Goal: Task Accomplishment & Management: Manage account settings

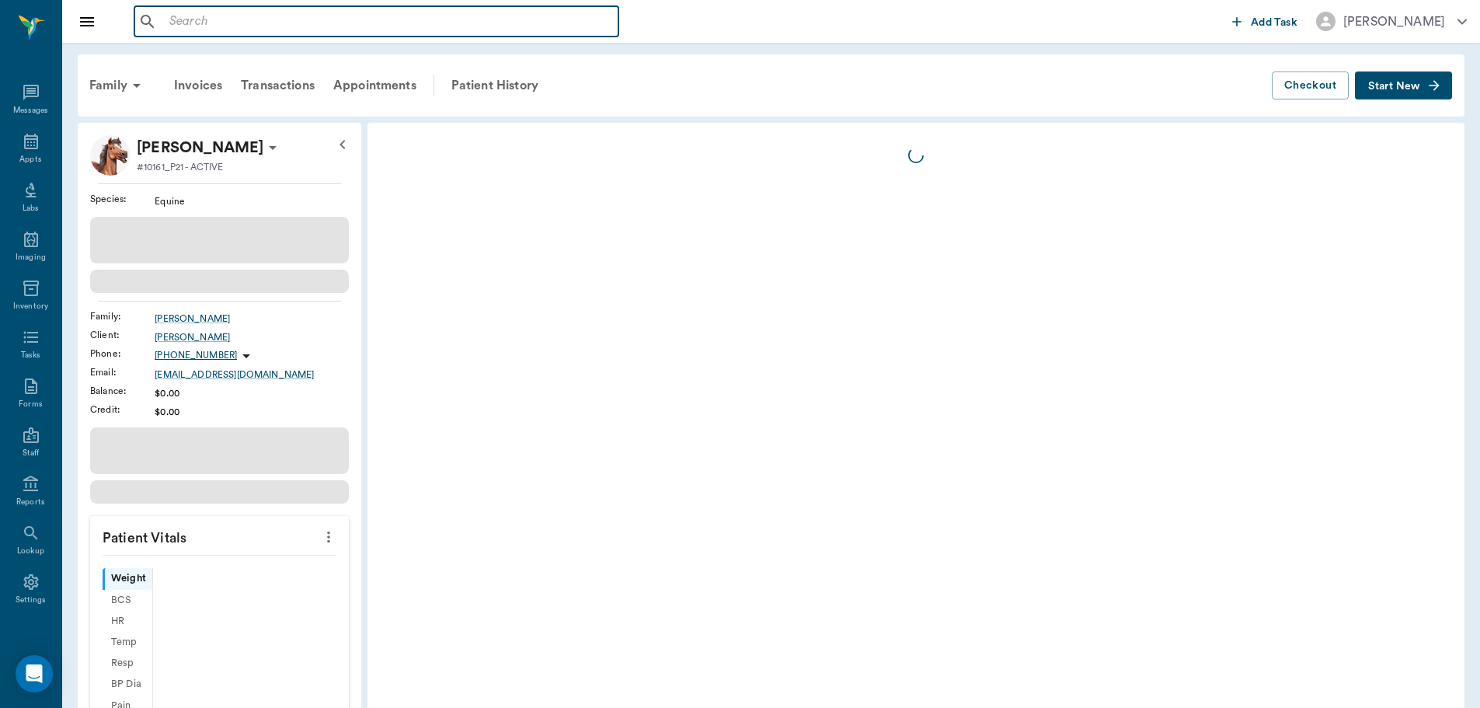
click at [464, 21] on input "text" at bounding box center [387, 22] width 449 height 22
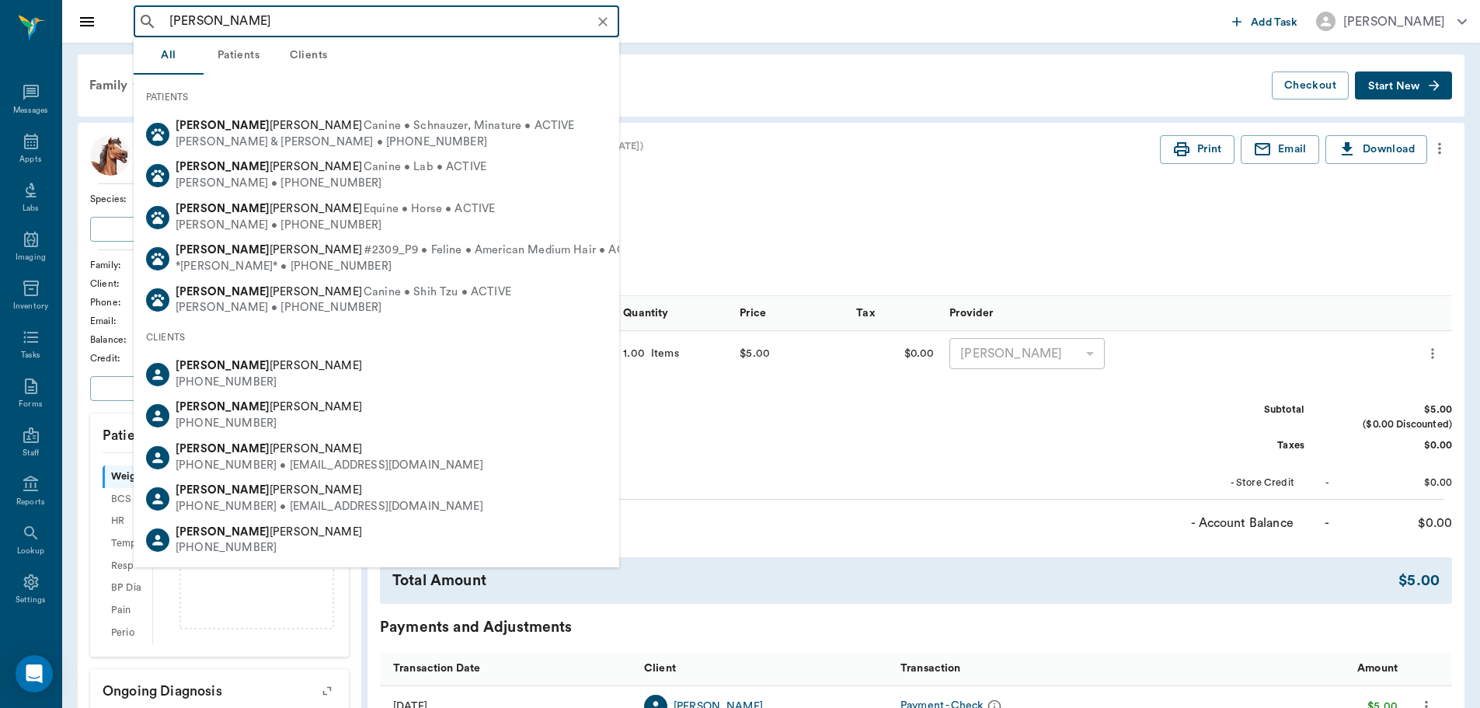
type input "[PERSON_NAME]"
click at [786, 71] on div "Family Invoices Transactions Appointments Patient History" at bounding box center [676, 85] width 1192 height 37
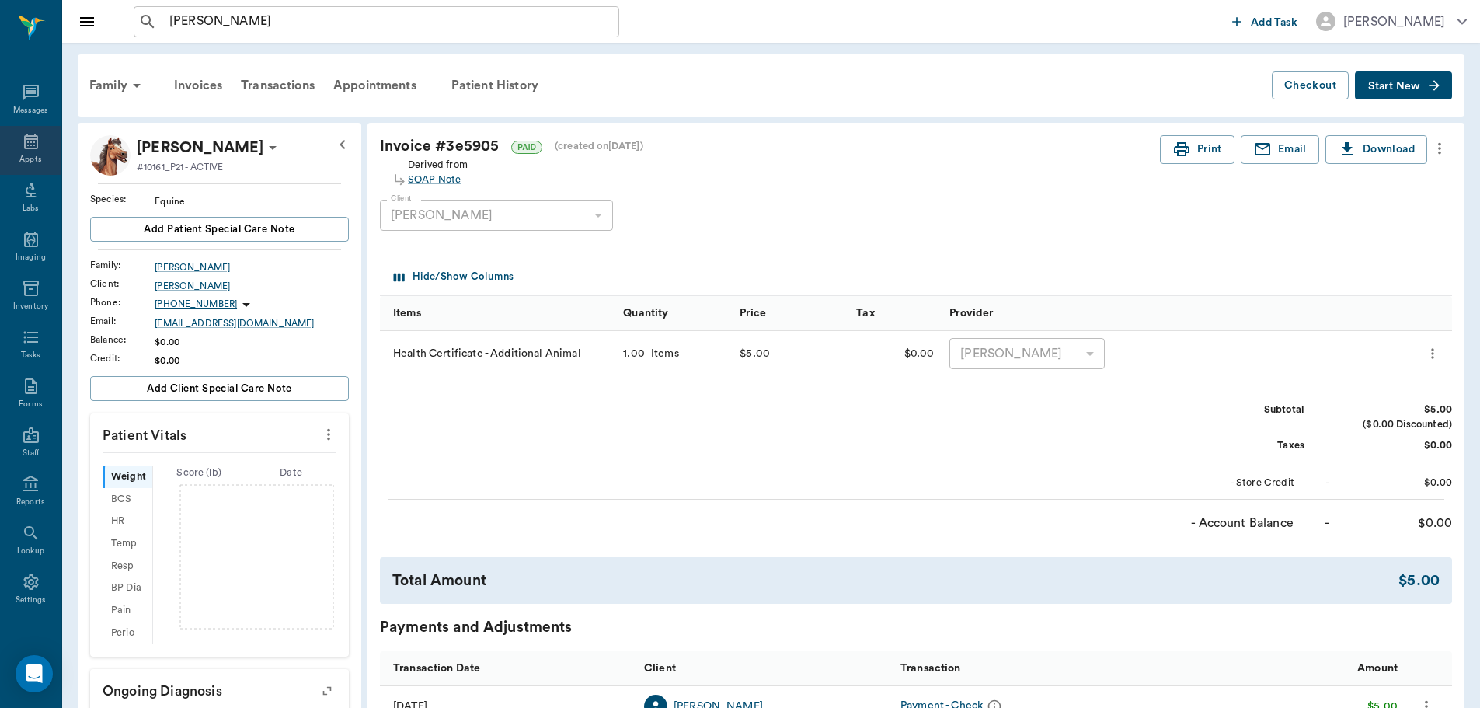
click at [24, 138] on icon at bounding box center [31, 142] width 14 height 16
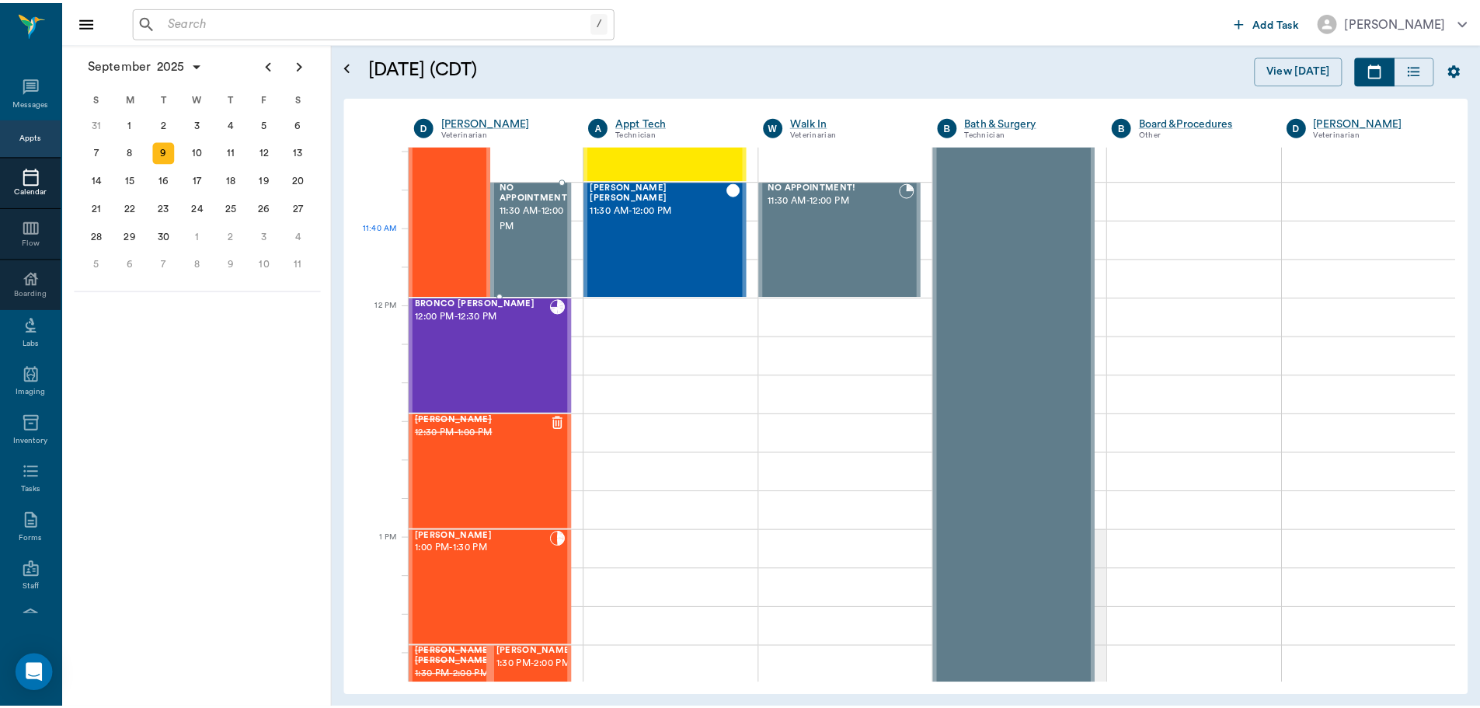
scroll to position [779, 0]
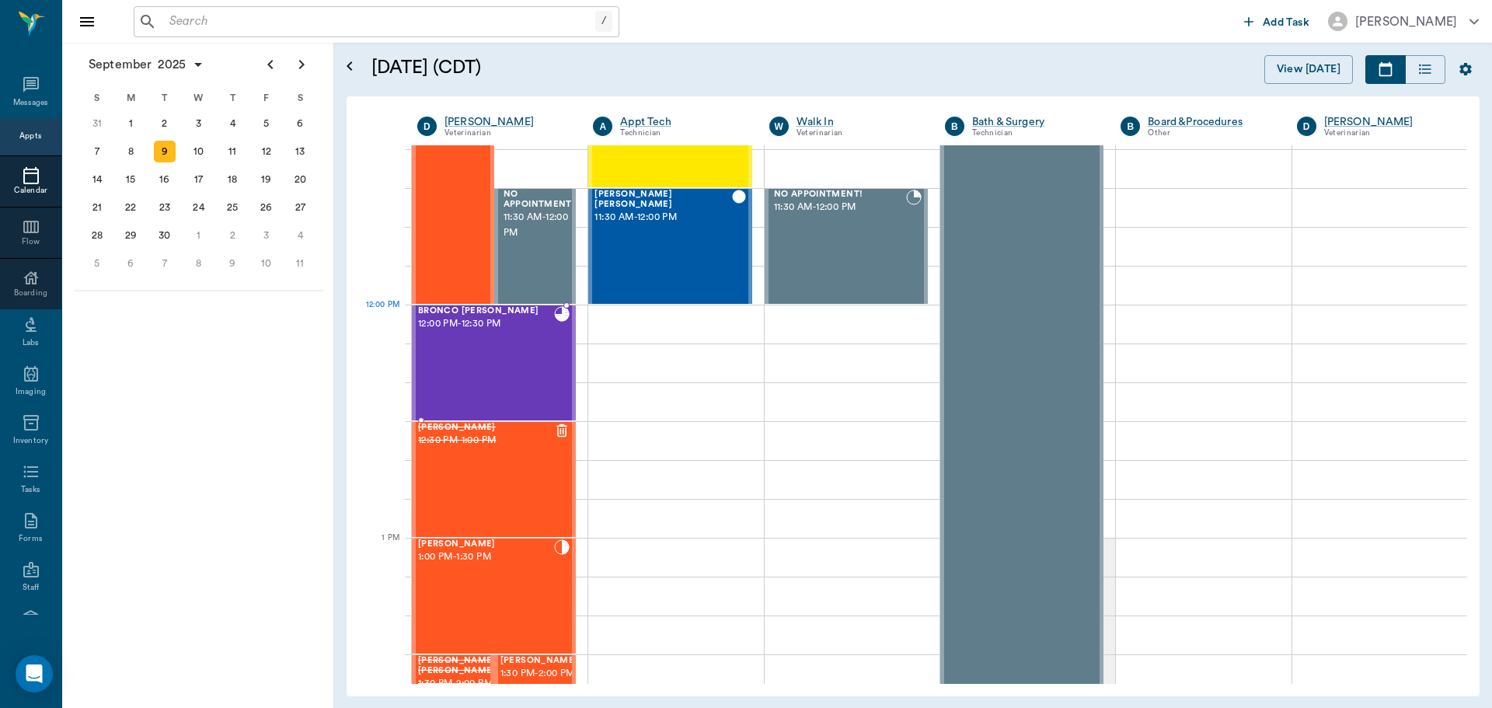
click at [510, 317] on span "12:00 PM - 12:30 PM" at bounding box center [486, 324] width 136 height 16
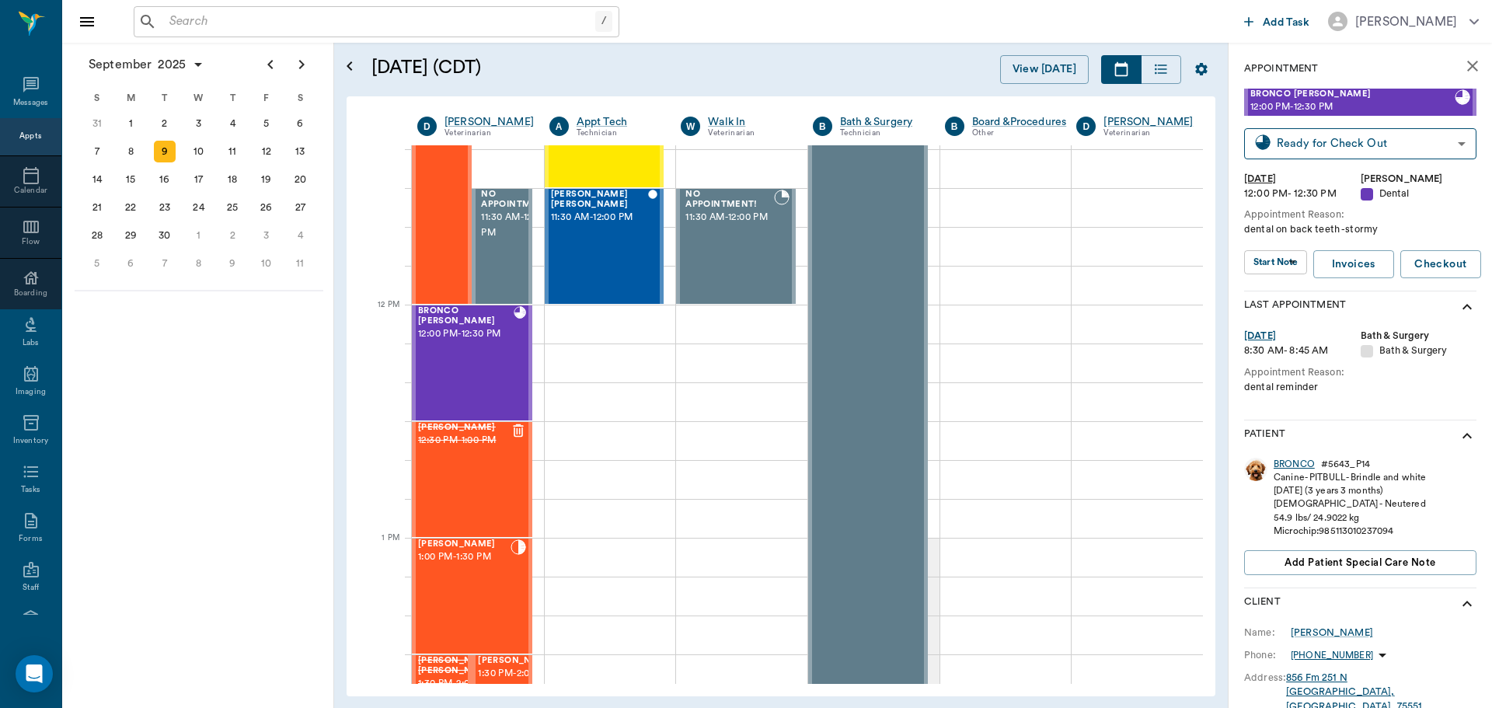
click at [1309, 462] on div "BRONCO" at bounding box center [1294, 464] width 41 height 13
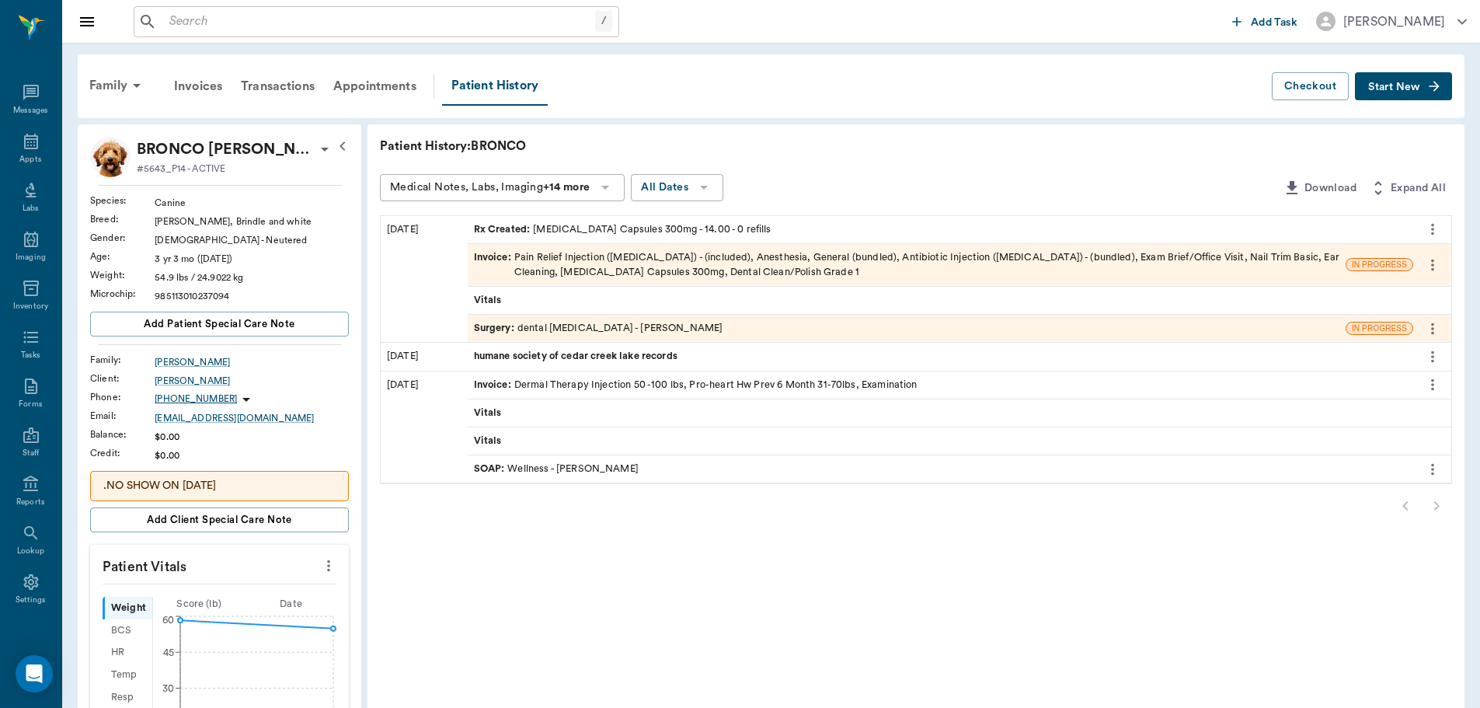
click at [594, 259] on div "Invoice : Pain Relief Injection ([MEDICAL_DATA]) - (included), Anesthesia, Gene…" at bounding box center [907, 265] width 866 height 30
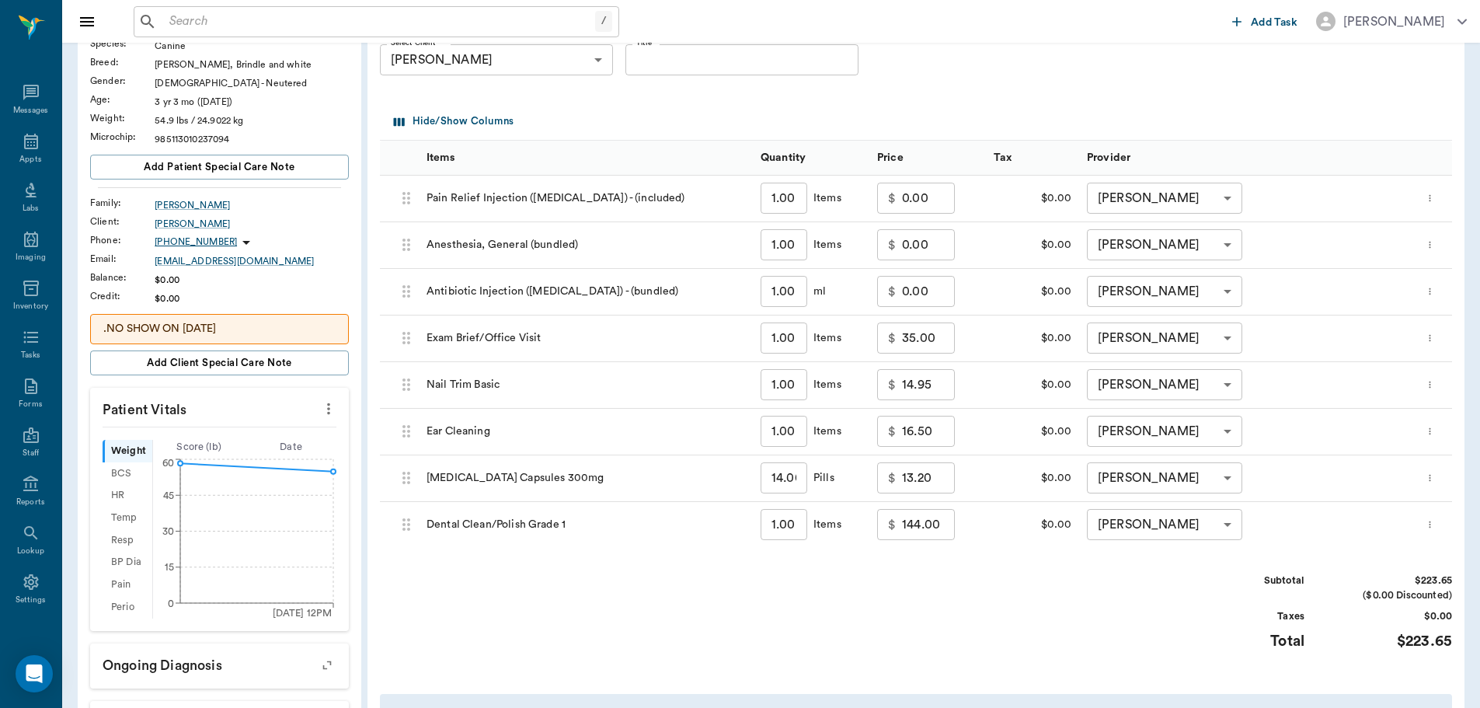
scroll to position [233, 0]
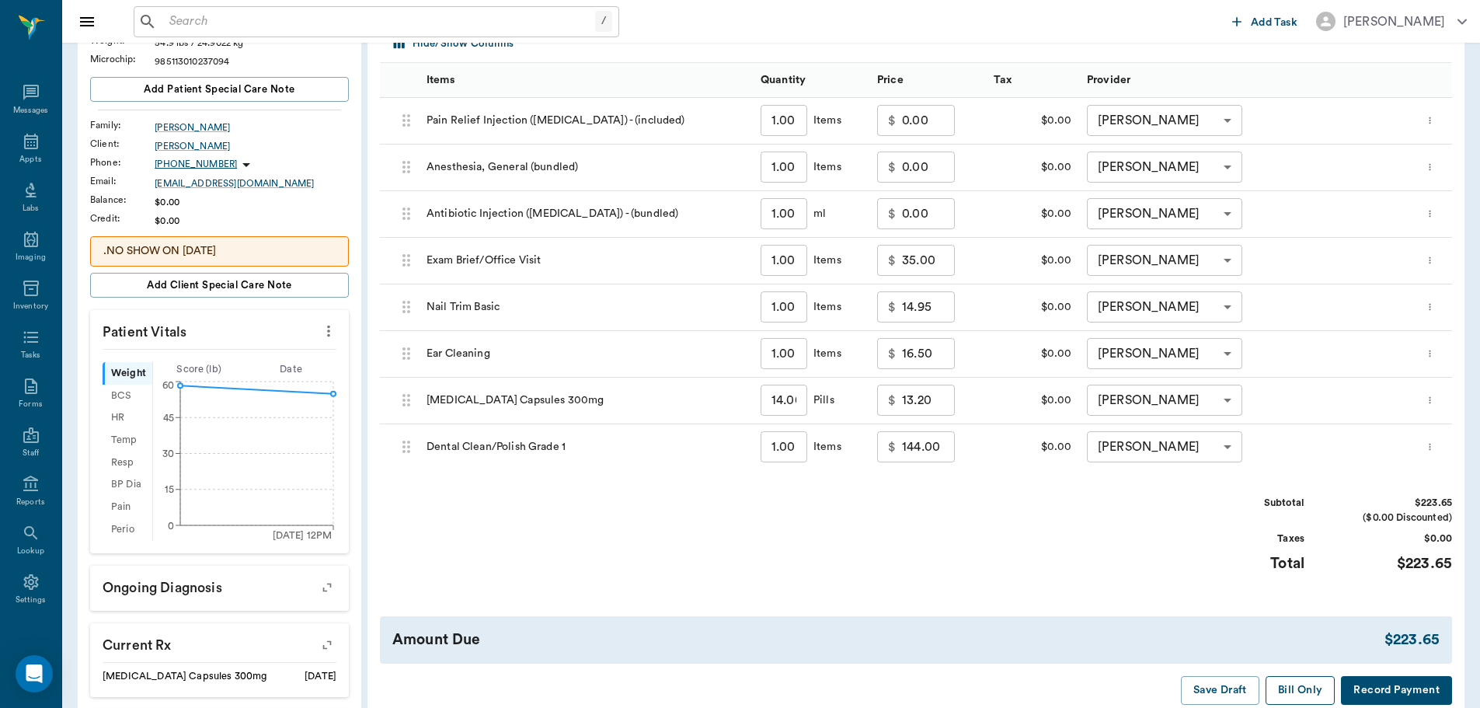
click at [1297, 690] on button "Bill Only" at bounding box center [1301, 690] width 70 height 29
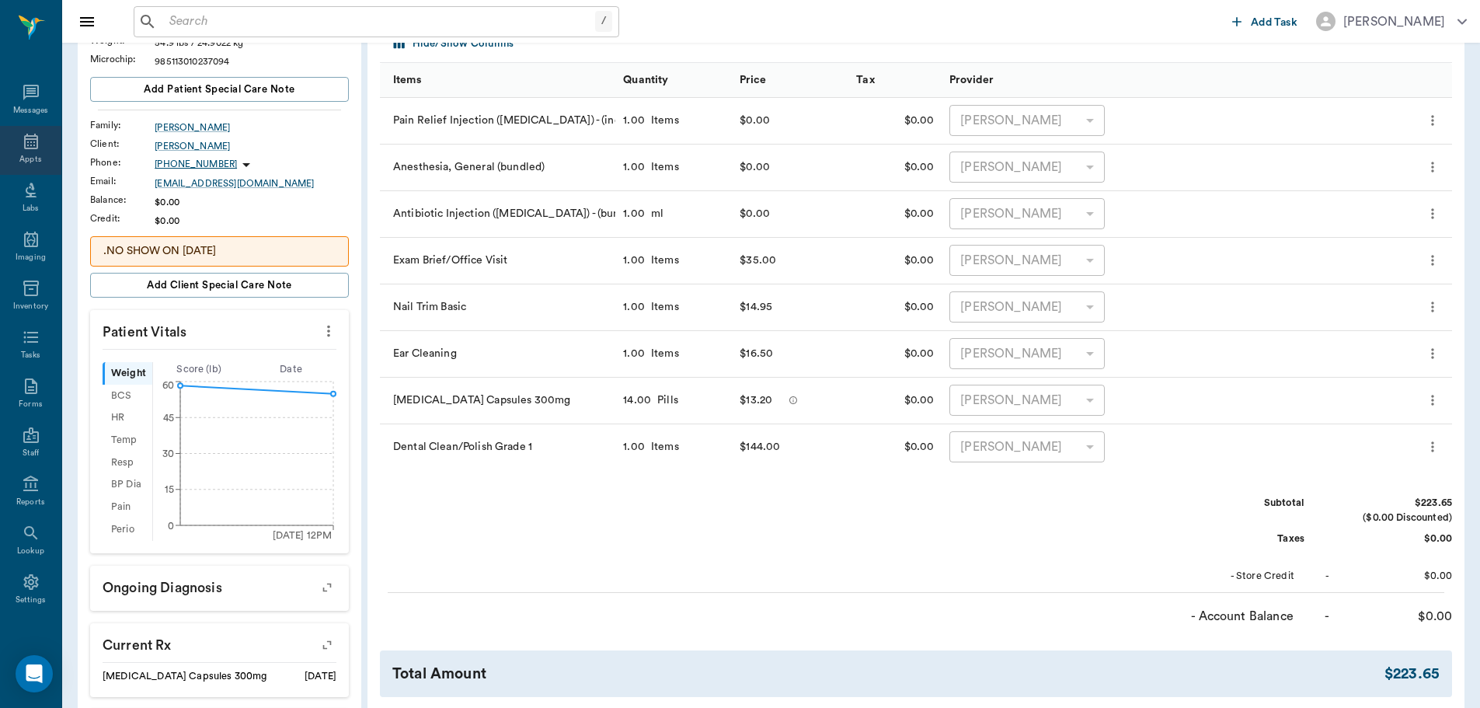
click at [22, 159] on div "Appts" at bounding box center [30, 160] width 22 height 12
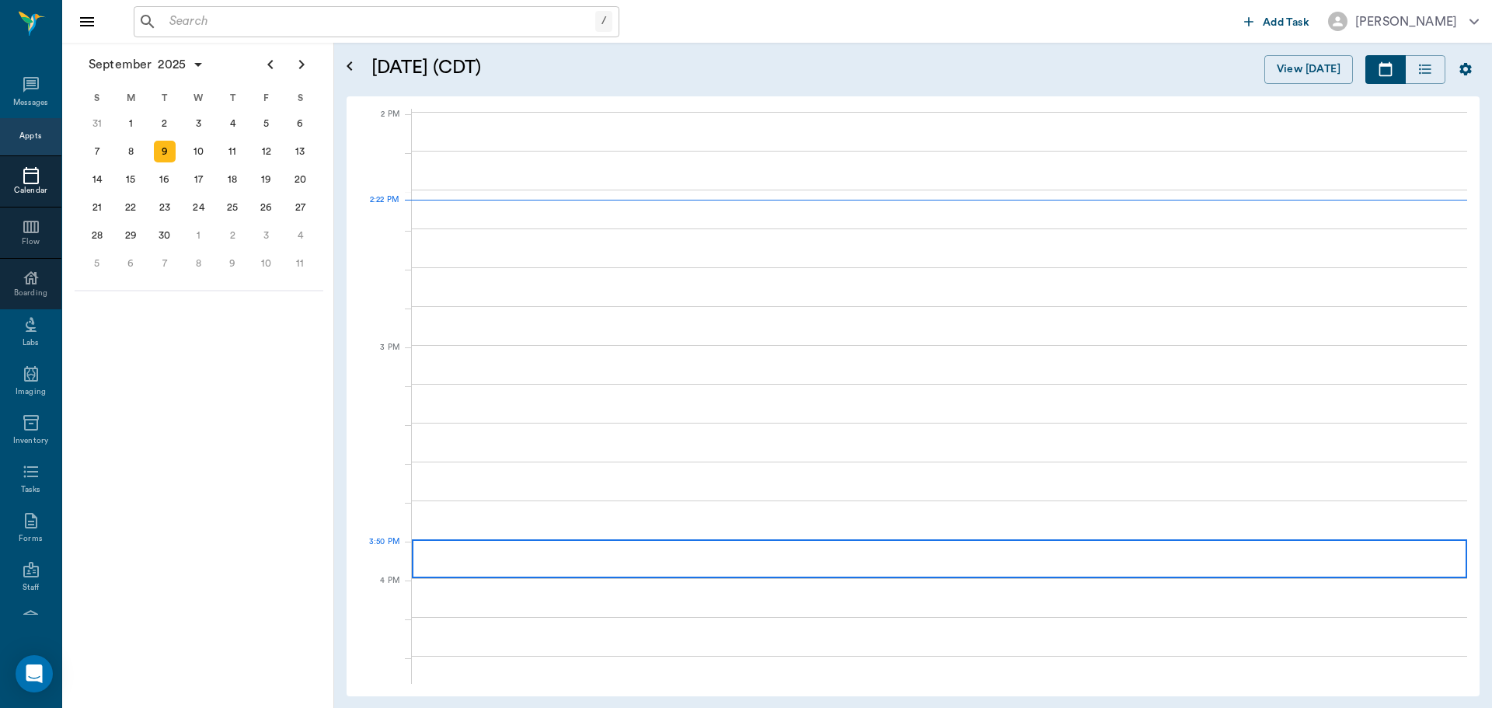
scroll to position [1400, 0]
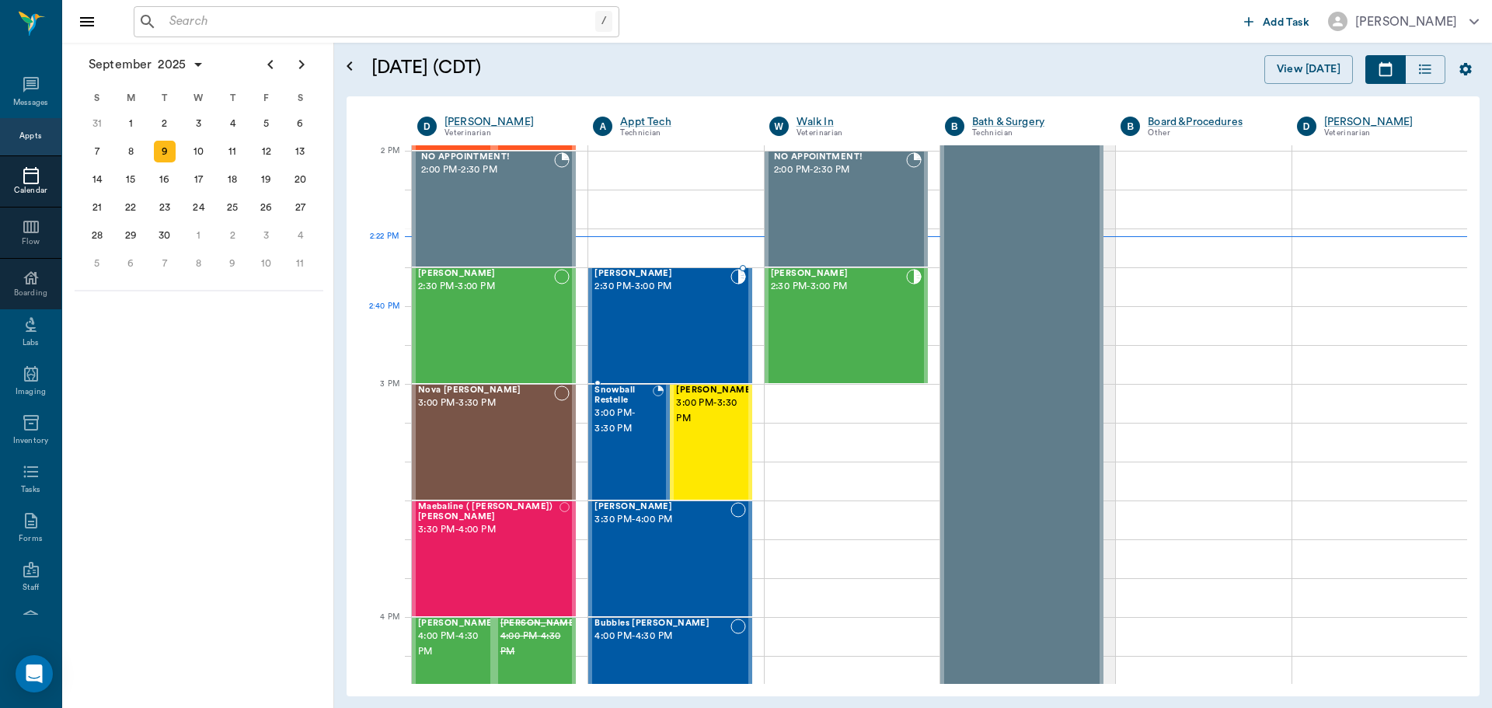
click at [710, 339] on div "Max Caudle 2:30 PM - 3:00 PM" at bounding box center [661, 325] width 135 height 113
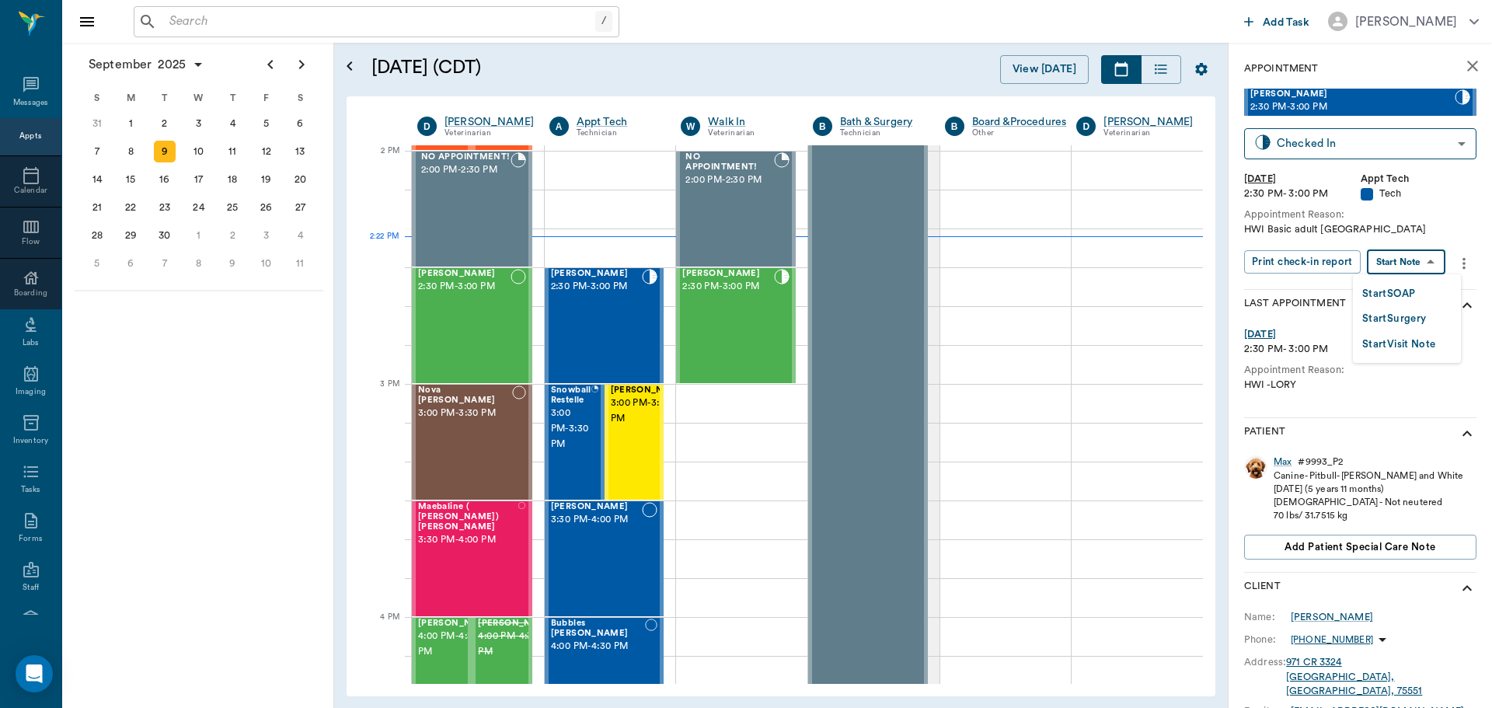
click at [1402, 263] on body "/ ​ Add Task Dr. Bert Ellsworth Nectar Messages Appts Calendar Flow Boarding La…" at bounding box center [746, 354] width 1492 height 708
click at [1402, 291] on button "Start SOAP" at bounding box center [1388, 294] width 53 height 18
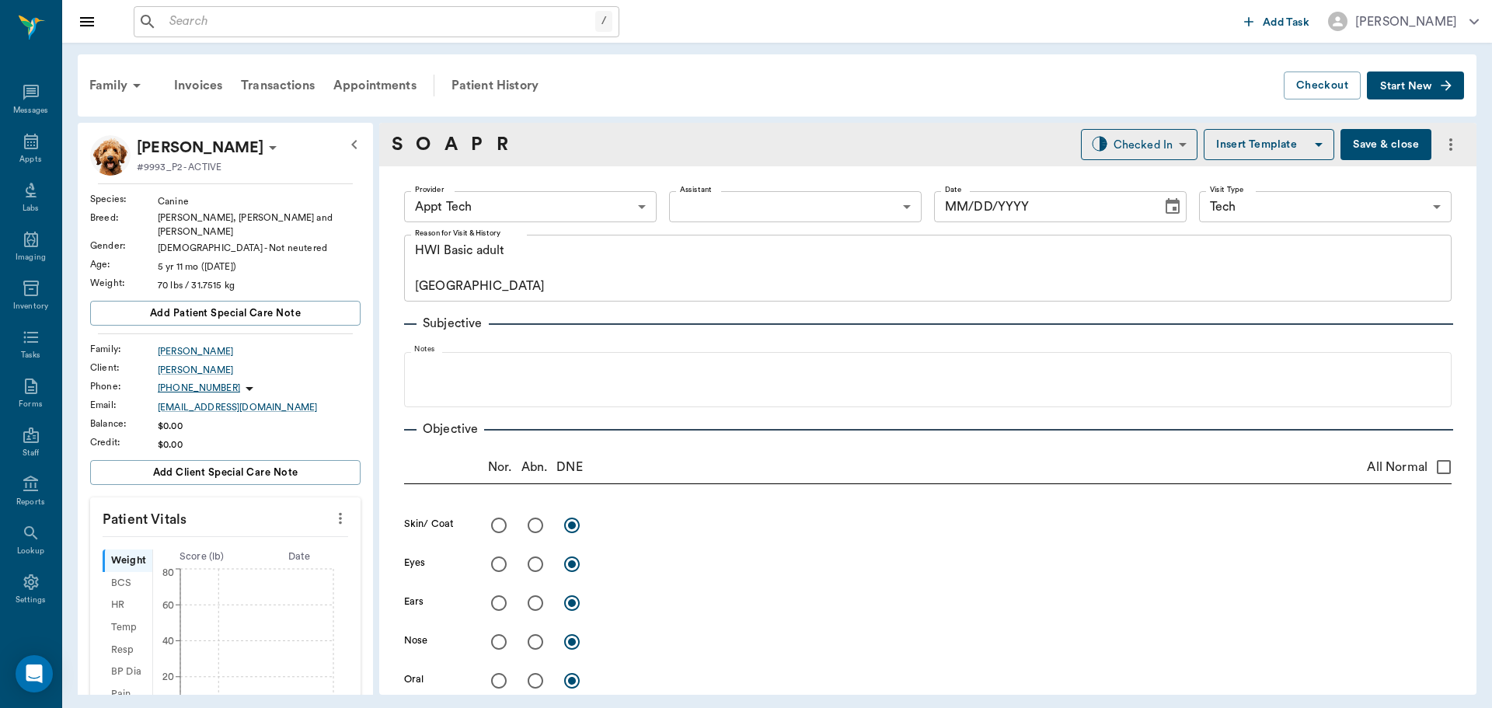
type input "63ec2f075fda476ae8351a4c"
type input "65d2be4f46e3a538d89b8c1a"
type textarea "HWI Basic adult Caryn"
type input "[DATE]"
click at [332, 510] on icon "more" at bounding box center [340, 518] width 17 height 19
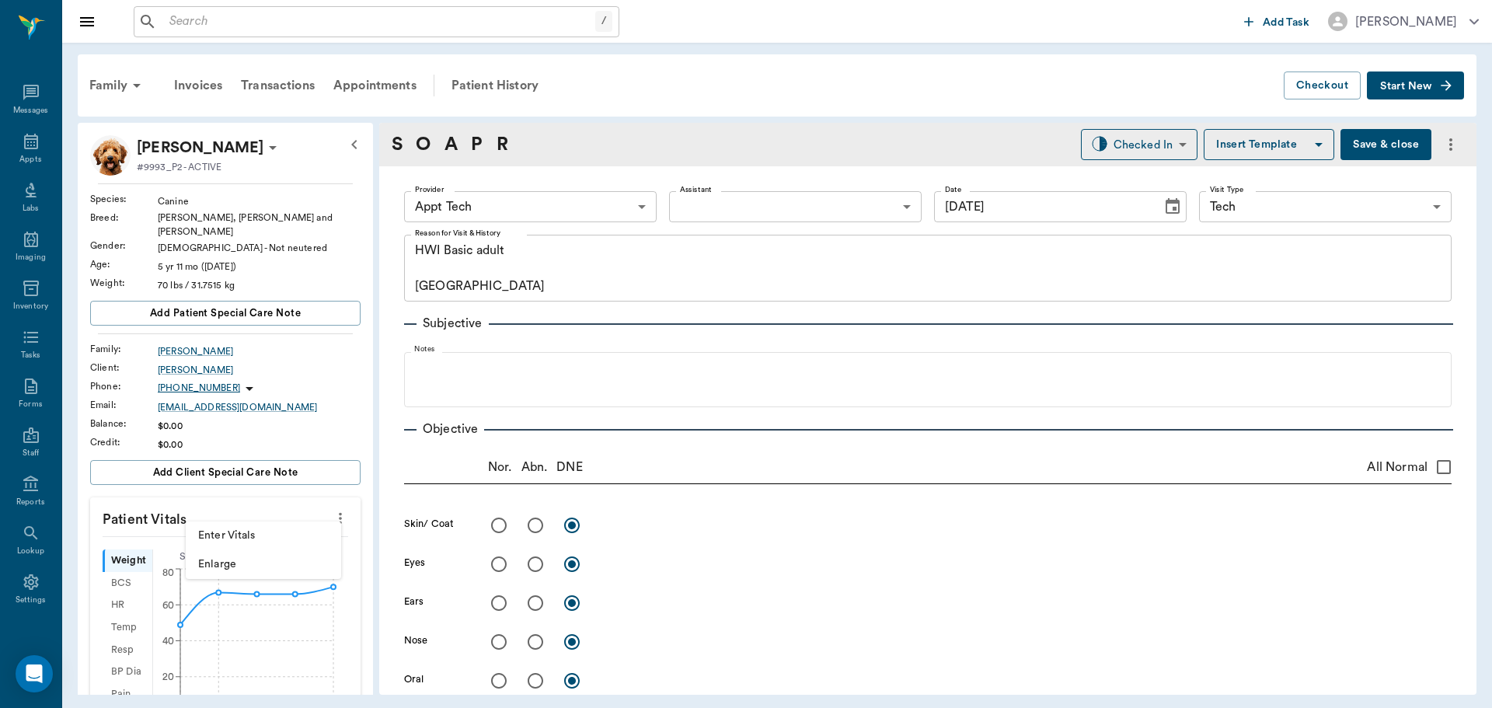
click at [307, 527] on li "Enter Vitals" at bounding box center [263, 535] width 155 height 29
click at [249, 560] on body "/ ​ Add Task Dr. Bert Ellsworth Nectar Messages Appts Labs Imaging Inventory Ta…" at bounding box center [746, 354] width 1492 height 708
click at [244, 549] on input "text" at bounding box center [224, 564] width 135 height 31
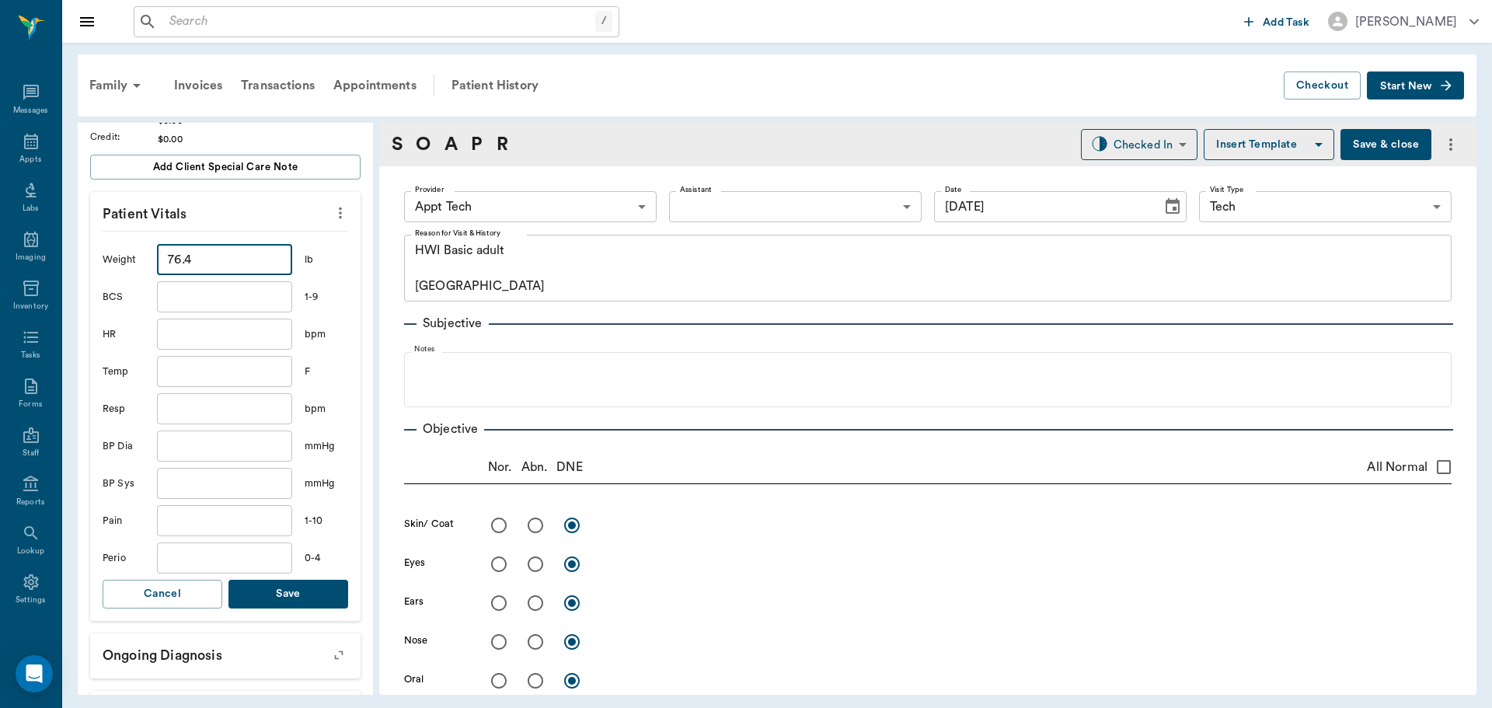
scroll to position [311, 0]
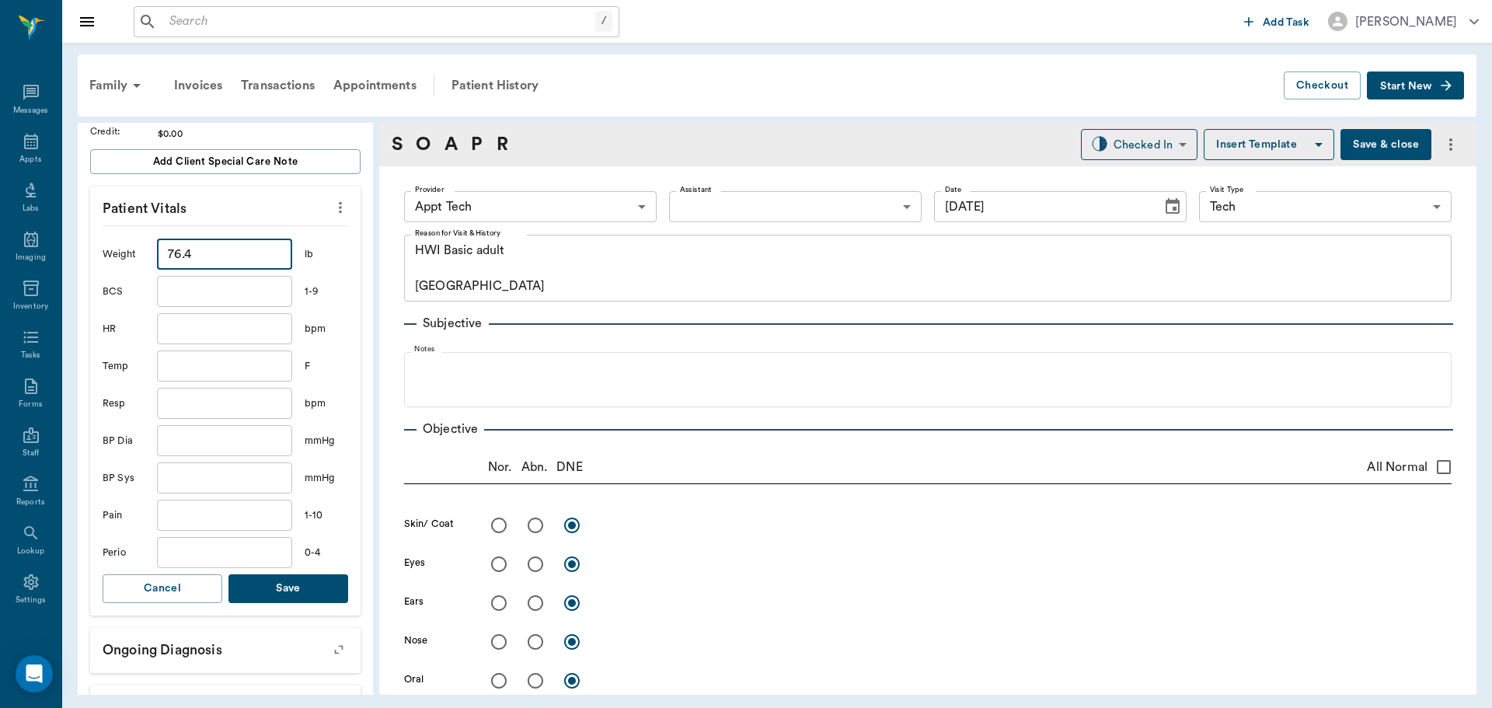
type input "76.4"
click at [280, 598] on div "Weight 76.4 ​ lb BCS ​ 1-9 HR ​ bpm Temp ​ F Resp ​ bpm BP Dia ​ mmHg BP Sys ​ …" at bounding box center [226, 420] width 246 height 390
click at [287, 580] on button "Save" at bounding box center [288, 588] width 120 height 29
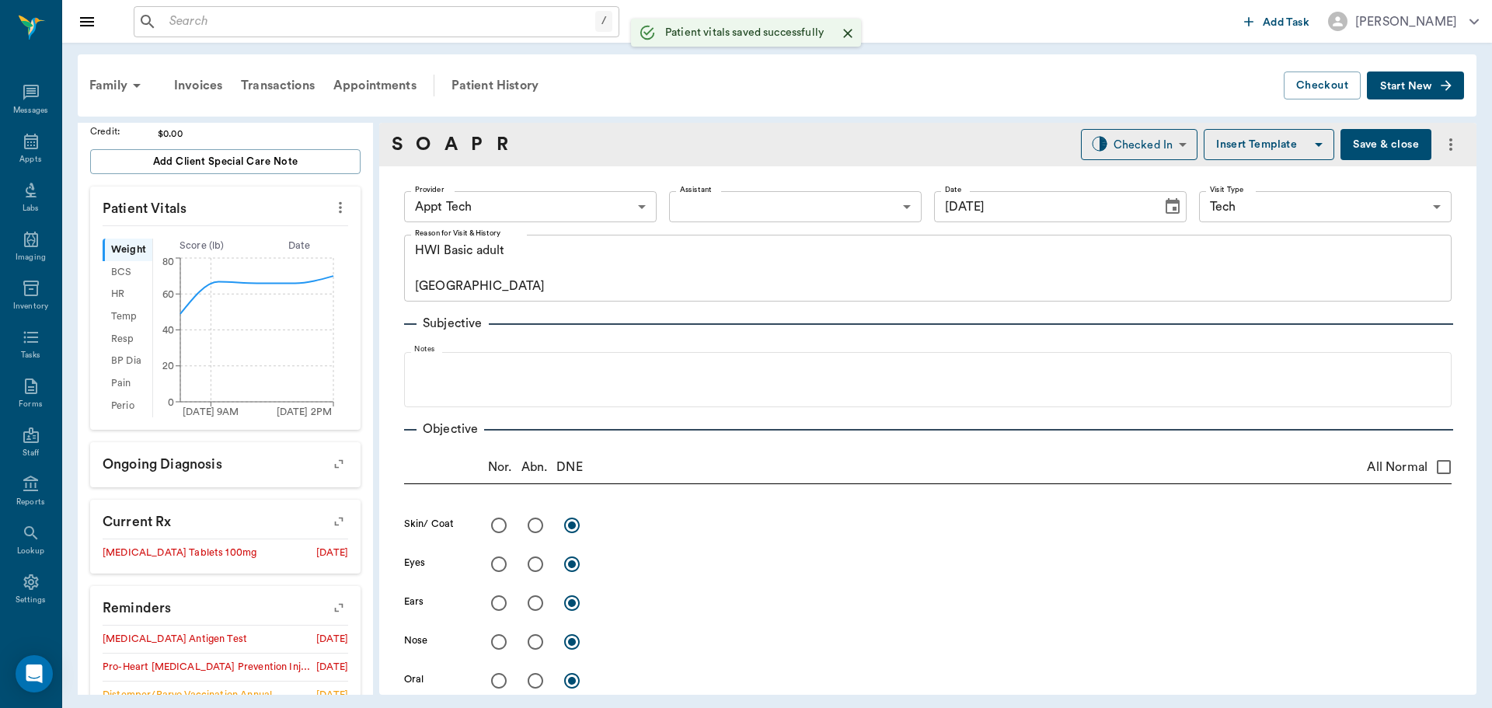
click at [496, 197] on body "/ ​ Add Task Dr. Bert Ellsworth Nectar Messages Appts Labs Imaging Inventory Ta…" at bounding box center [746, 354] width 1492 height 708
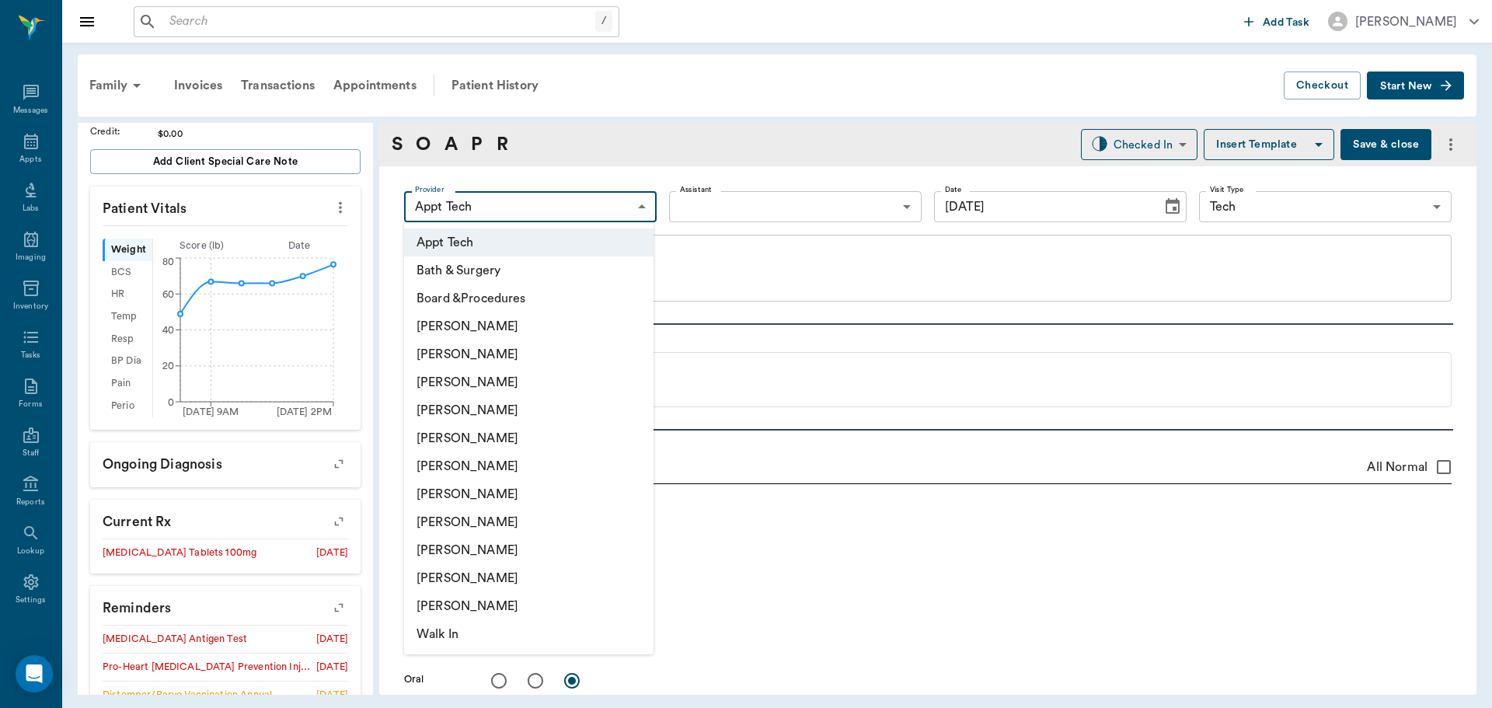
click at [505, 380] on li "Daniel Virnala" at bounding box center [528, 382] width 249 height 28
type input "642ef10e332a41444de2bad1"
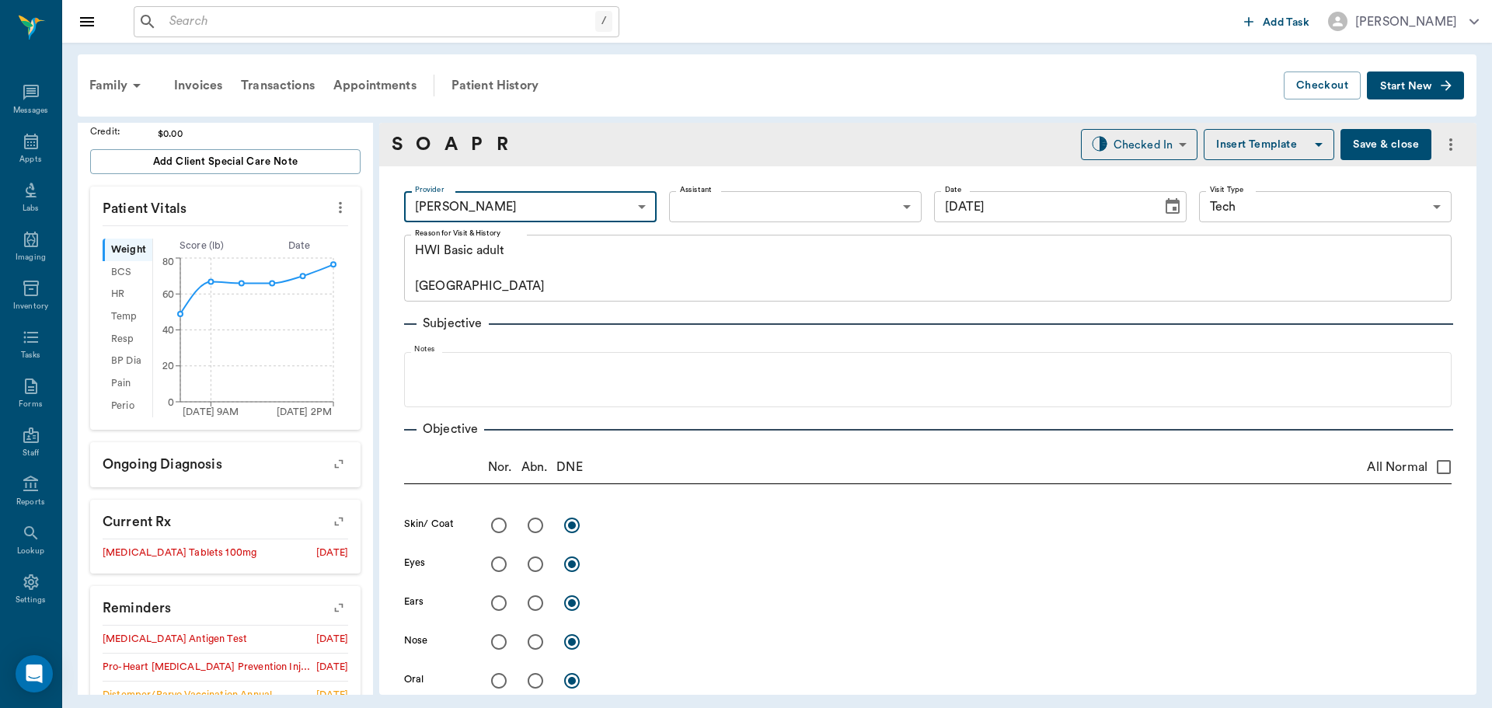
click at [737, 218] on body "/ ​ Add Task Dr. Bert Ellsworth Nectar Messages Appts Labs Imaging Inventory Ta…" at bounding box center [746, 354] width 1492 height 708
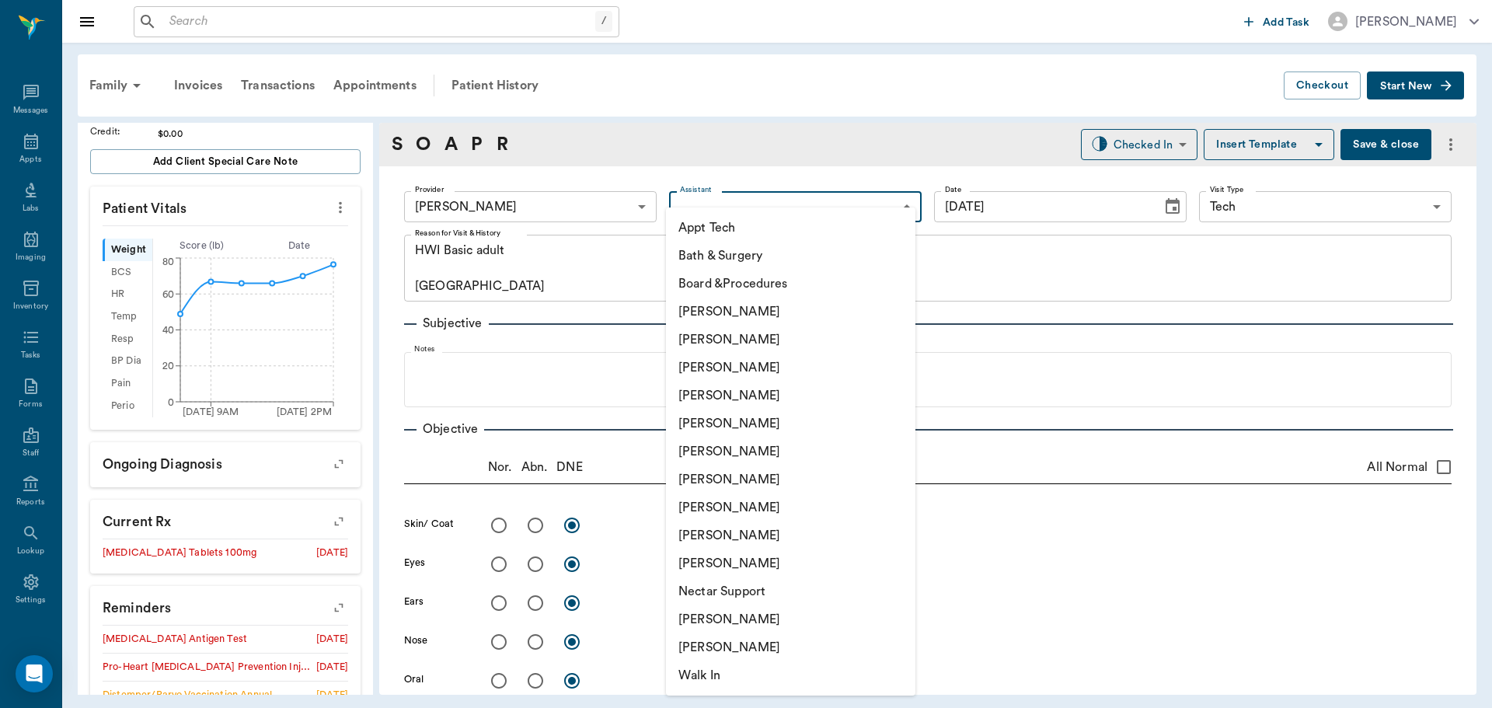
click at [714, 224] on li "Appt Tech" at bounding box center [790, 228] width 249 height 28
type input "63ec2f075fda476ae8351a4c"
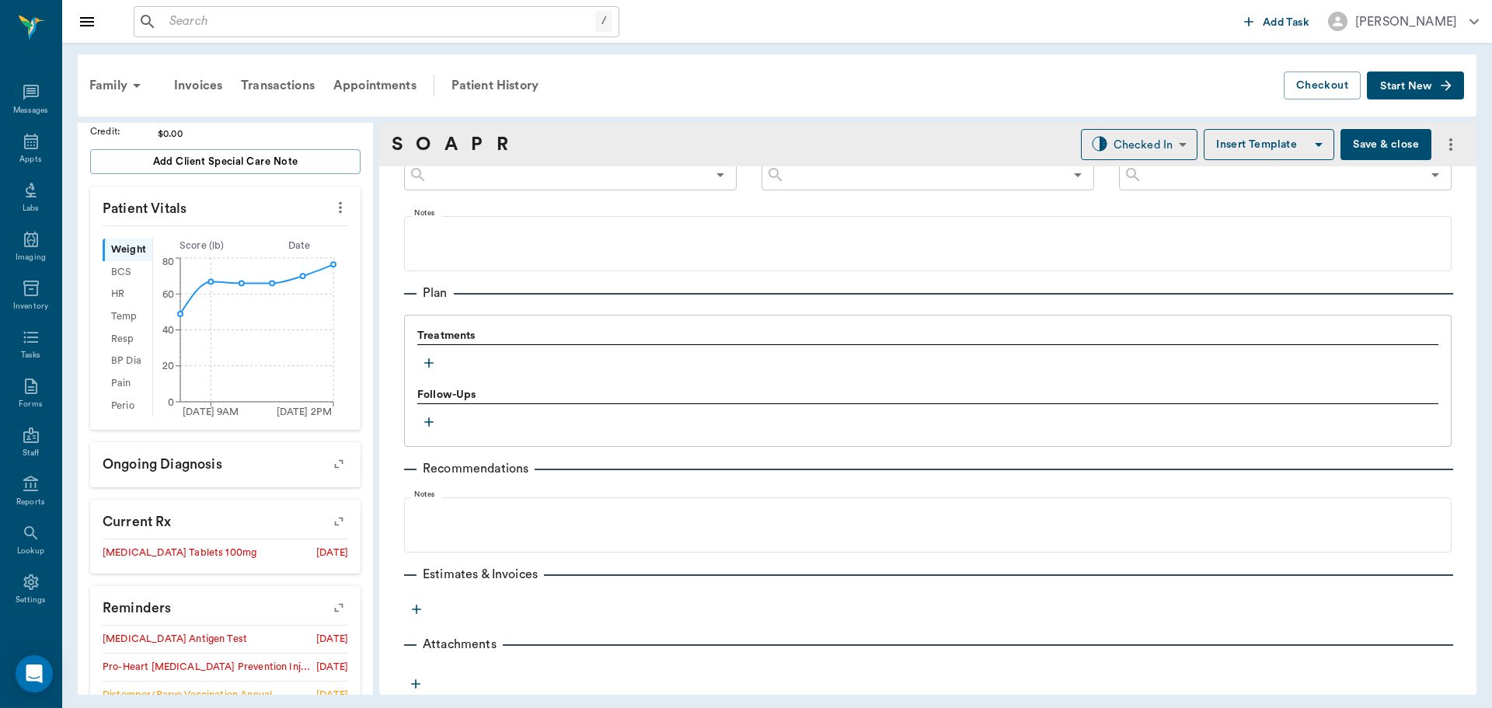
scroll to position [943, 0]
click at [425, 350] on button "button" at bounding box center [428, 361] width 23 height 23
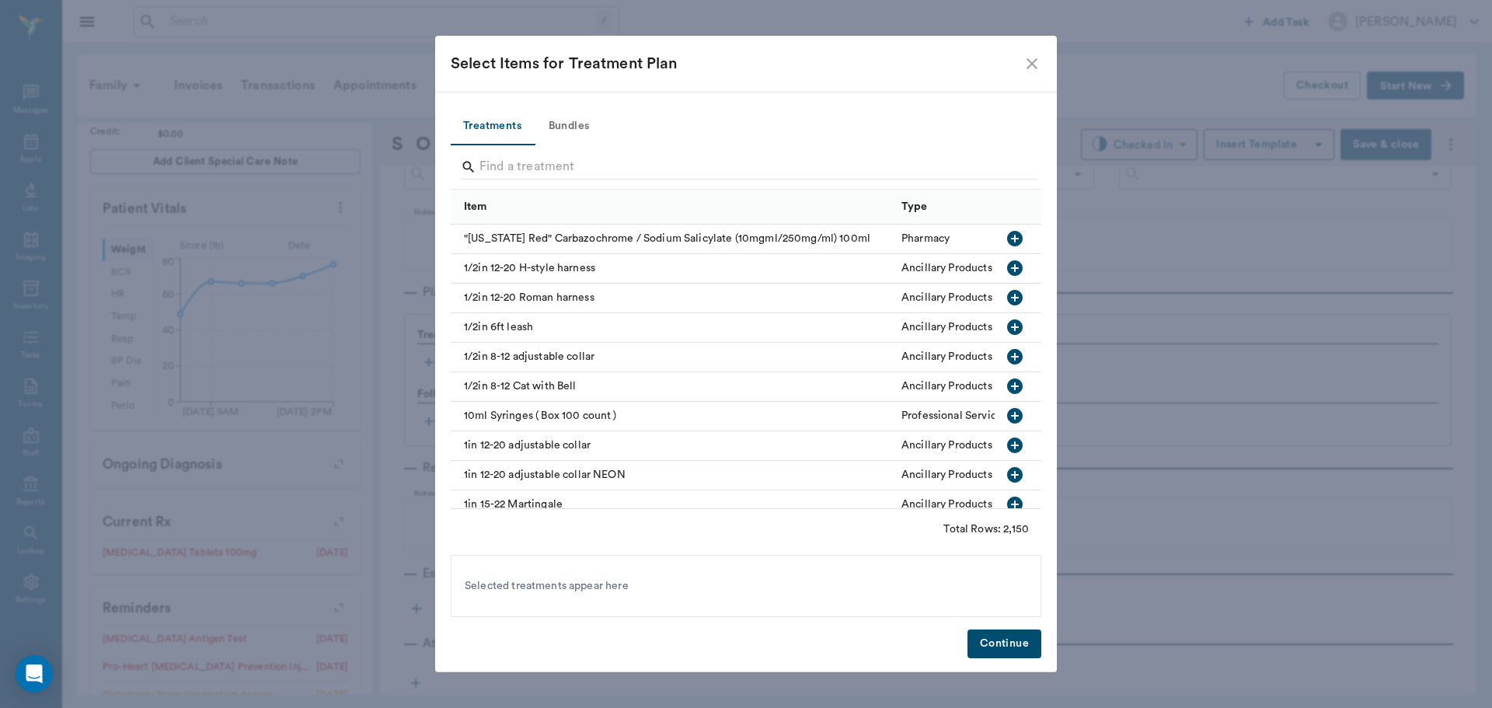
click at [584, 110] on button "Bundles" at bounding box center [569, 126] width 70 height 37
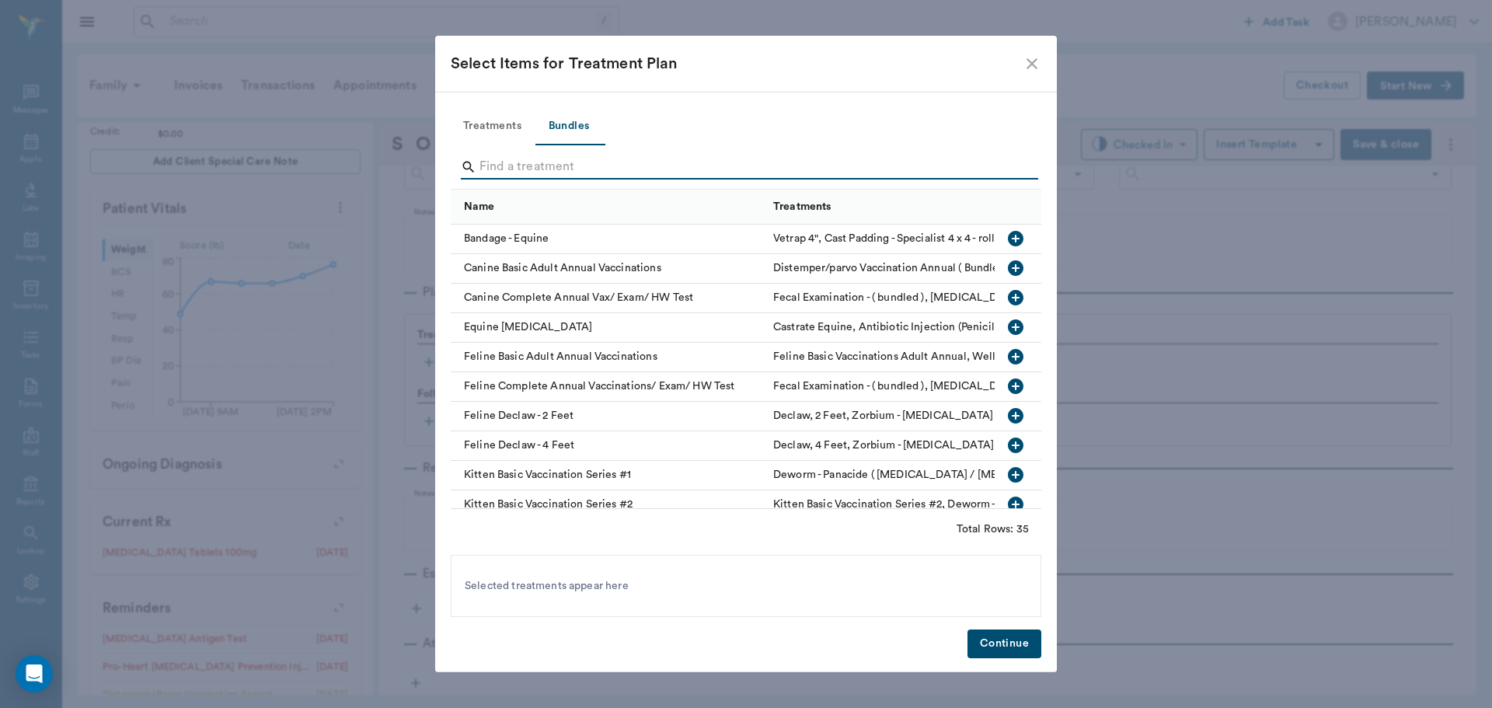
click at [584, 155] on input "Search" at bounding box center [746, 167] width 535 height 25
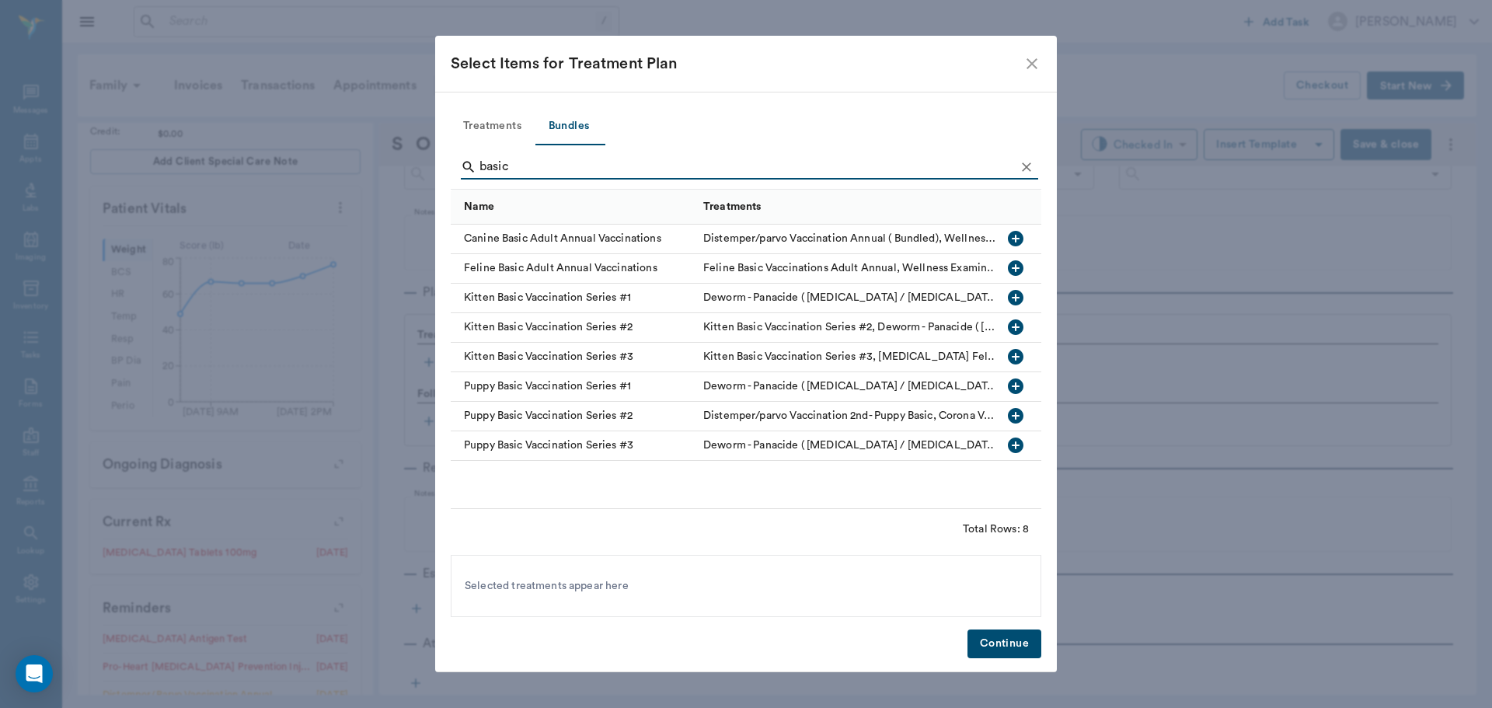
type input "basic"
click at [1006, 239] on icon "button" at bounding box center [1015, 238] width 19 height 19
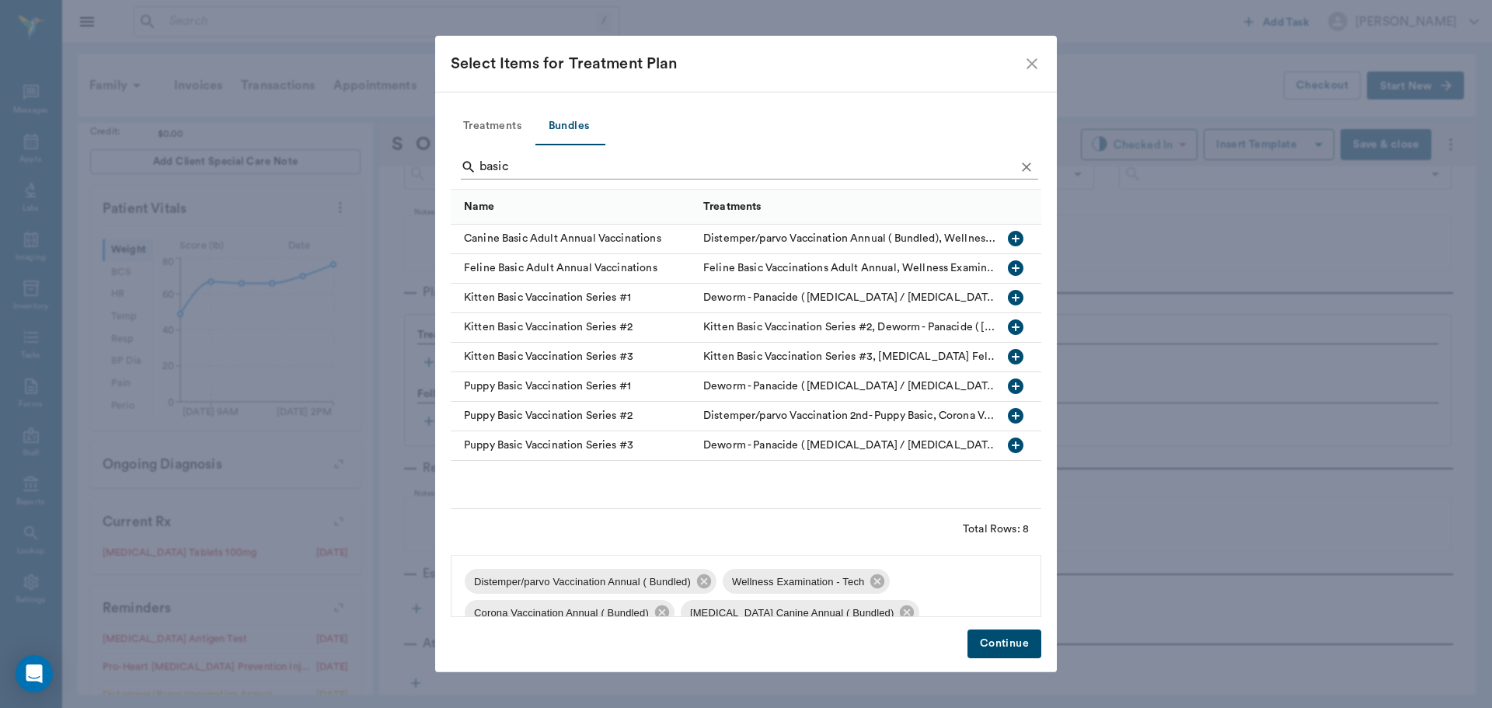
click at [1026, 163] on icon "Clear" at bounding box center [1027, 167] width 16 height 16
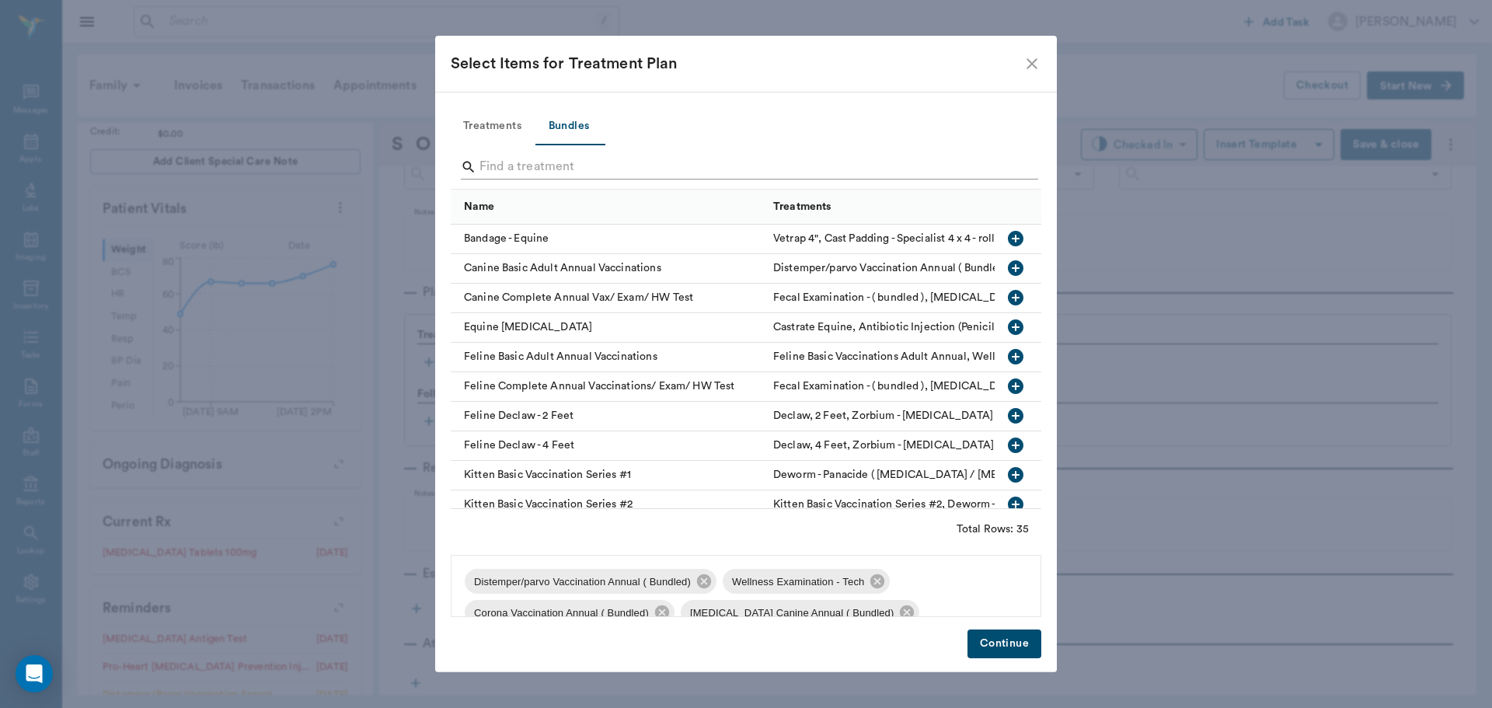
click at [990, 162] on input "Search" at bounding box center [746, 167] width 535 height 25
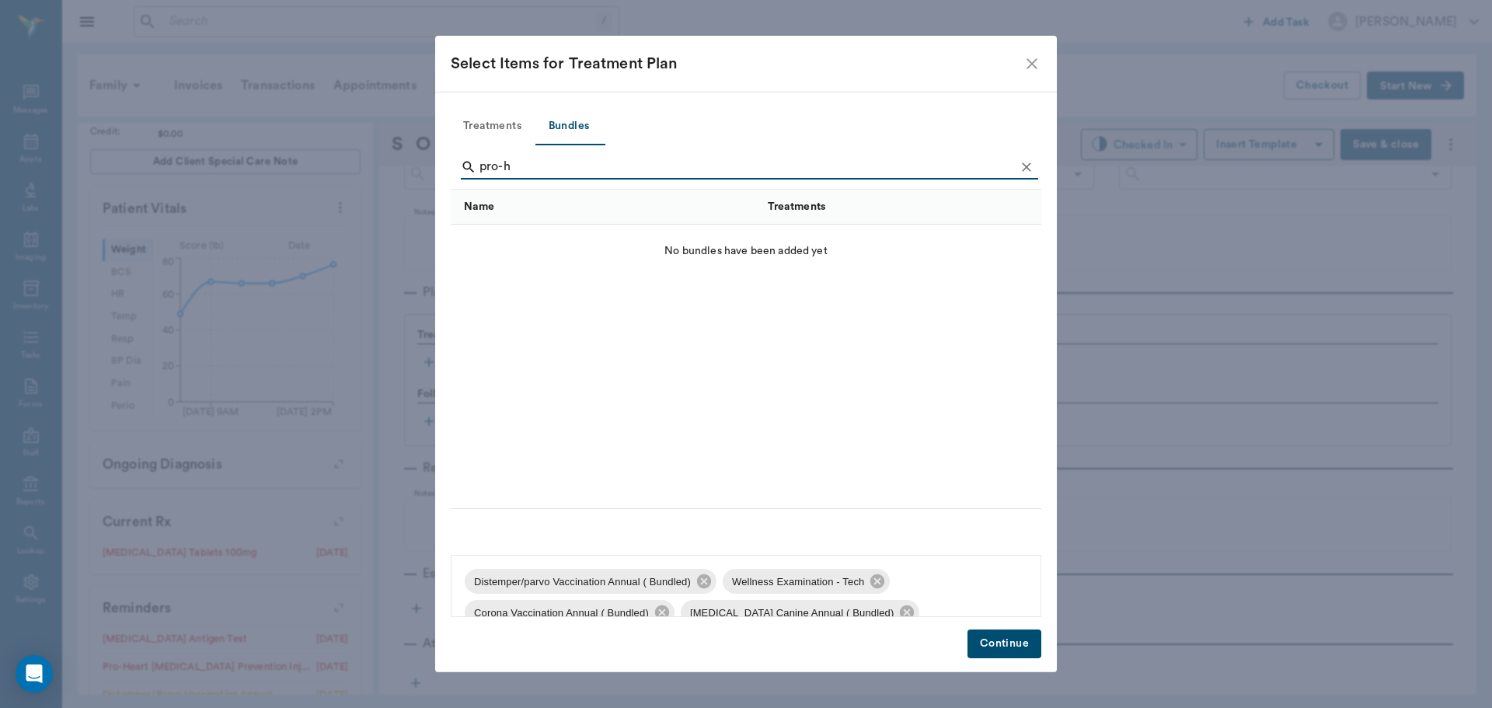
type input "pro-h"
click at [491, 135] on button "Treatments" at bounding box center [492, 126] width 83 height 37
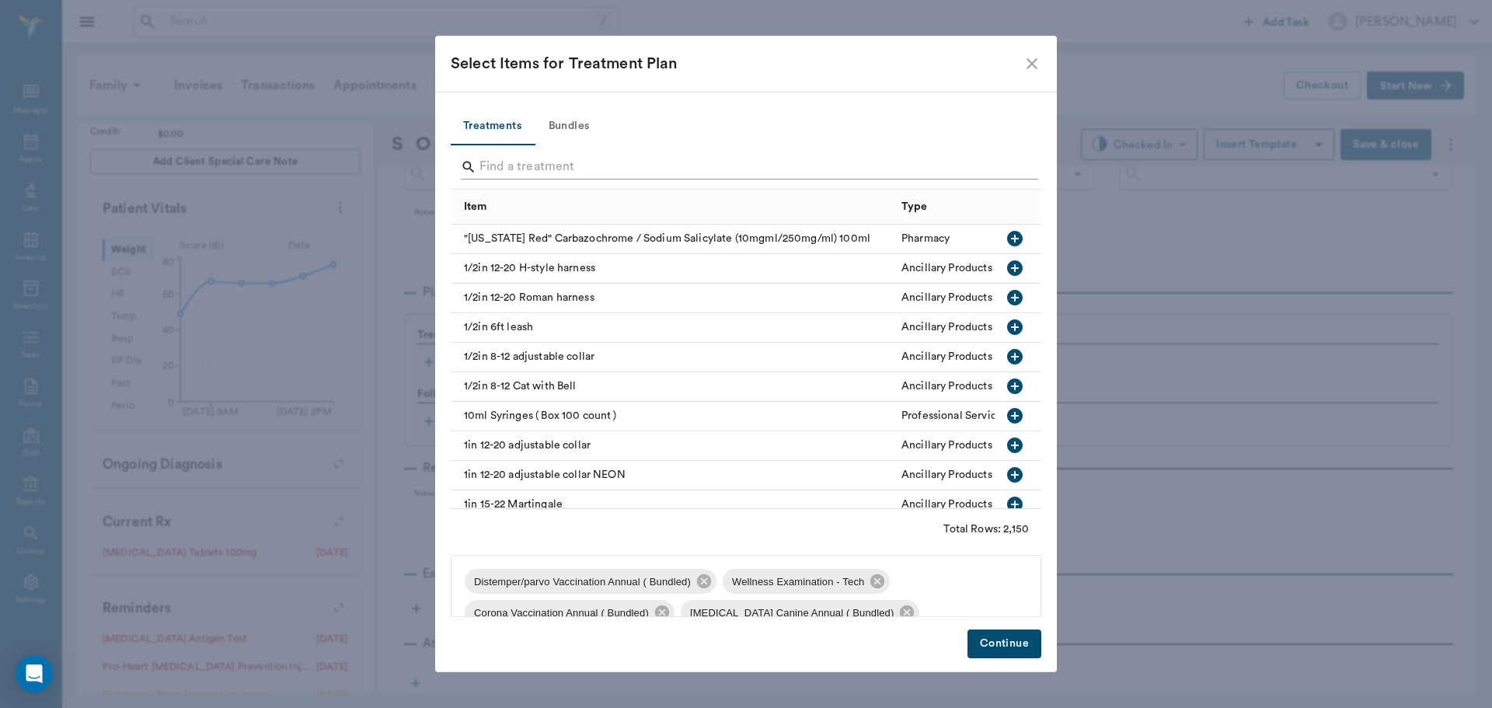
click at [512, 166] on input "Search" at bounding box center [746, 167] width 535 height 25
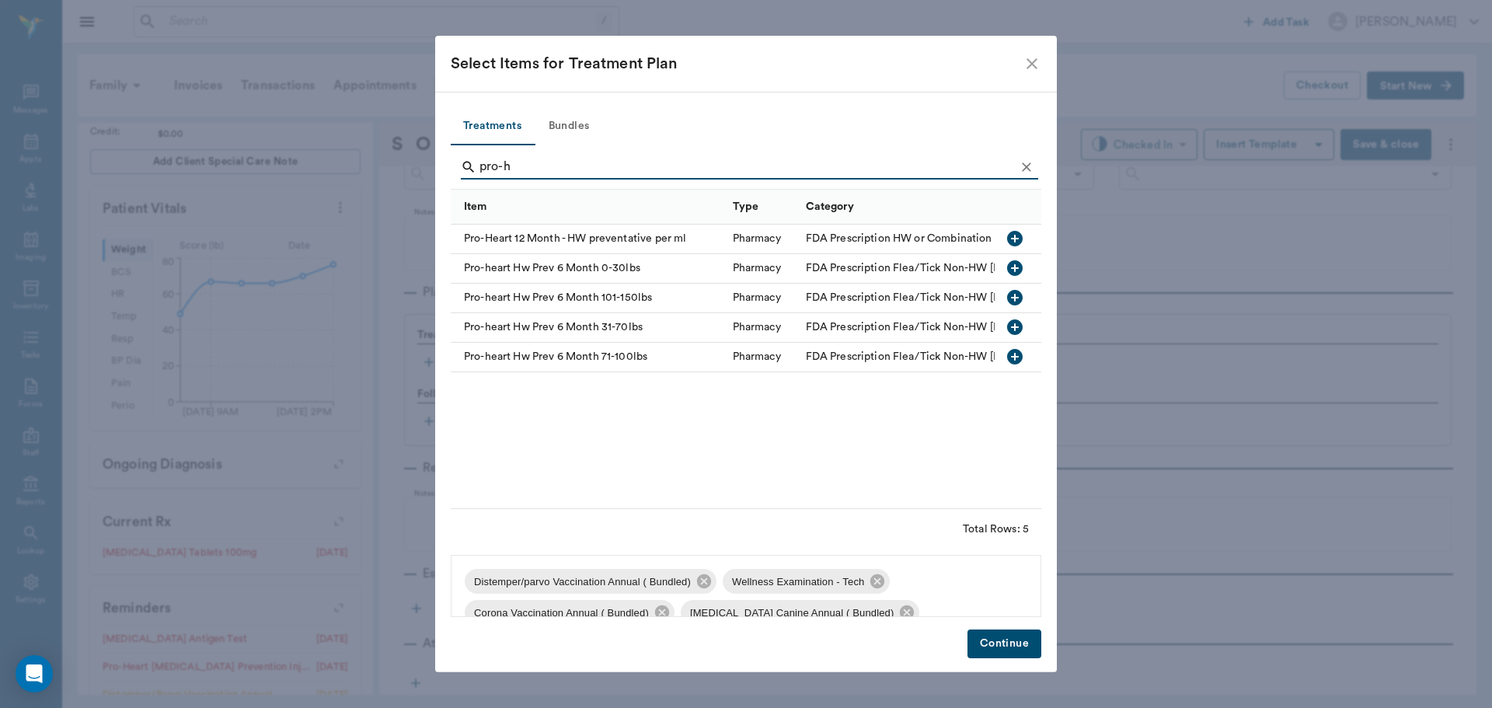
type input "pro-h"
click at [1014, 352] on icon "button" at bounding box center [1015, 357] width 16 height 16
click at [1029, 172] on icon "Clear" at bounding box center [1027, 167] width 16 height 16
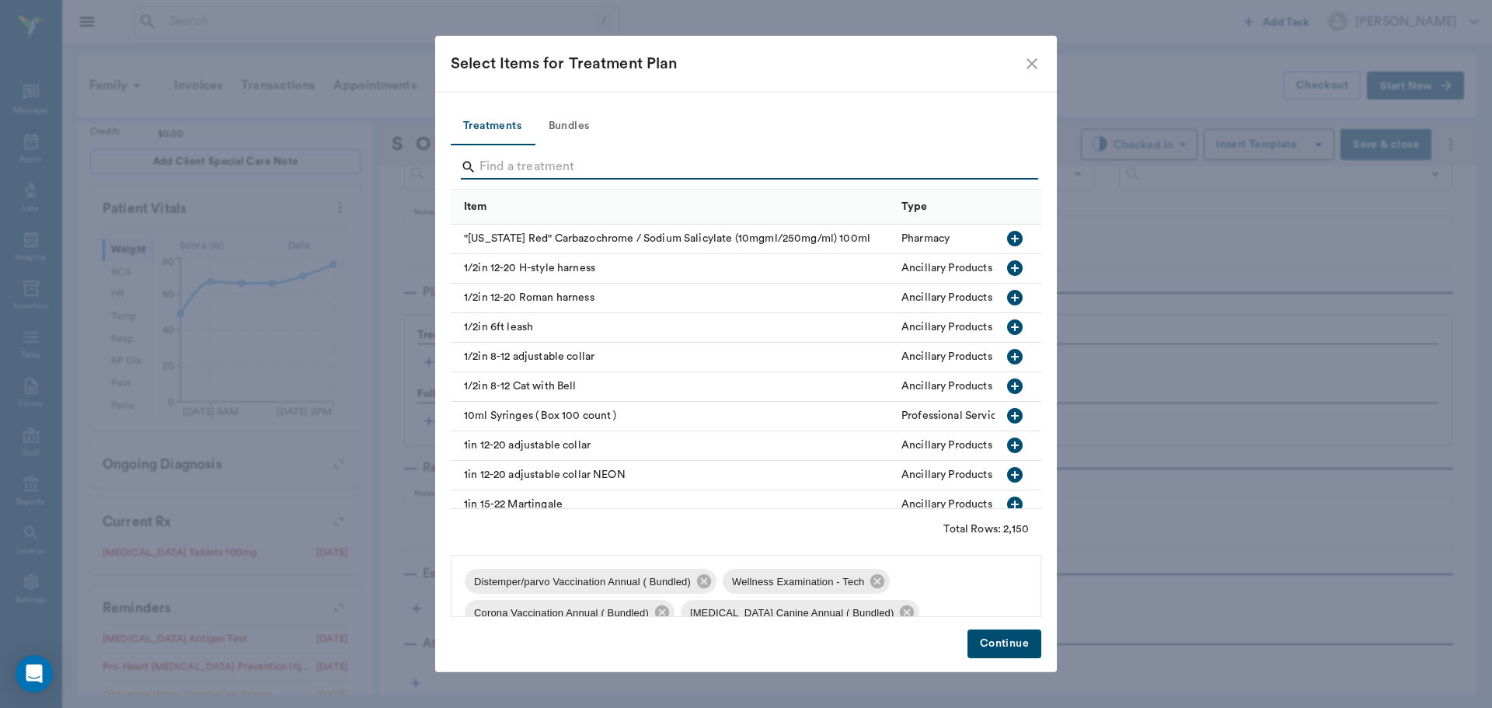
click at [1013, 171] on input "Search" at bounding box center [746, 167] width 535 height 25
click at [1032, 654] on button "Continue" at bounding box center [1005, 643] width 74 height 29
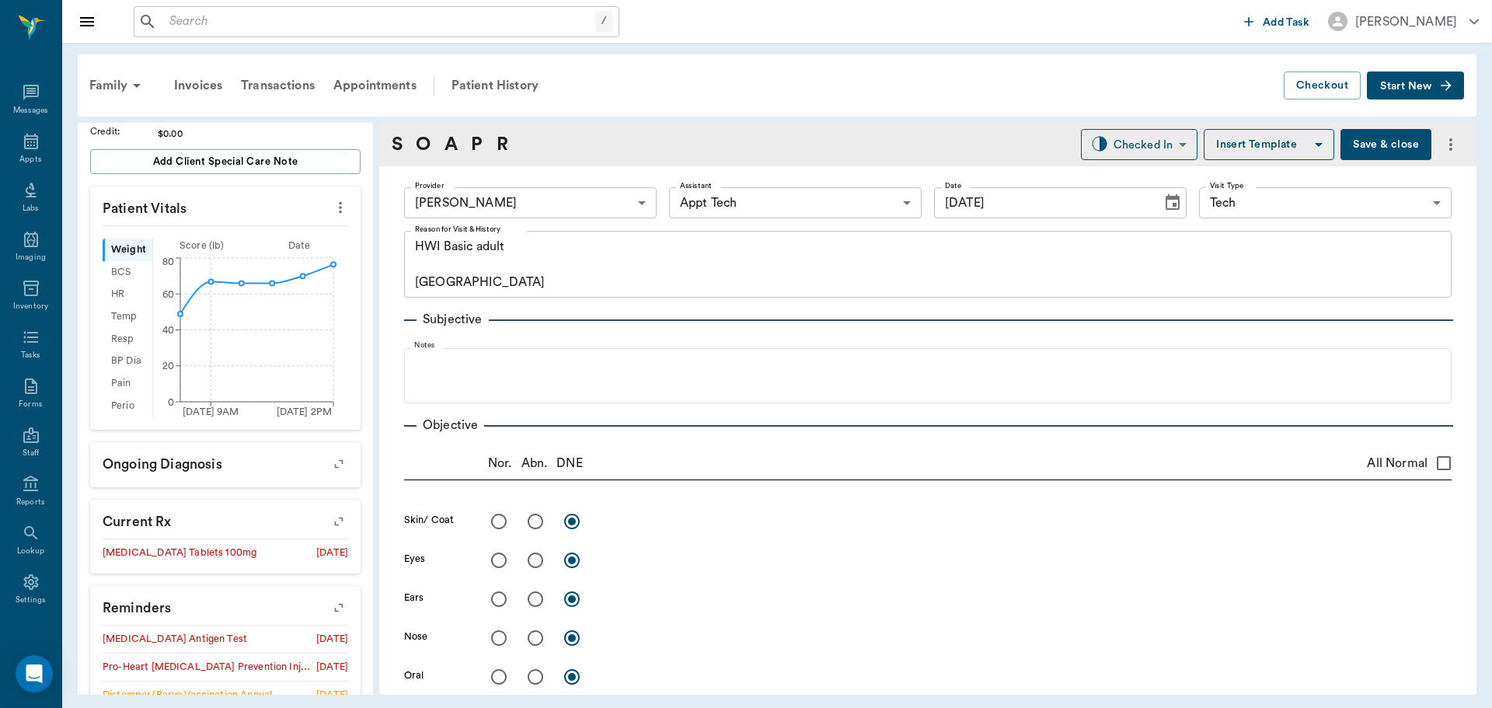
scroll to position [0, 0]
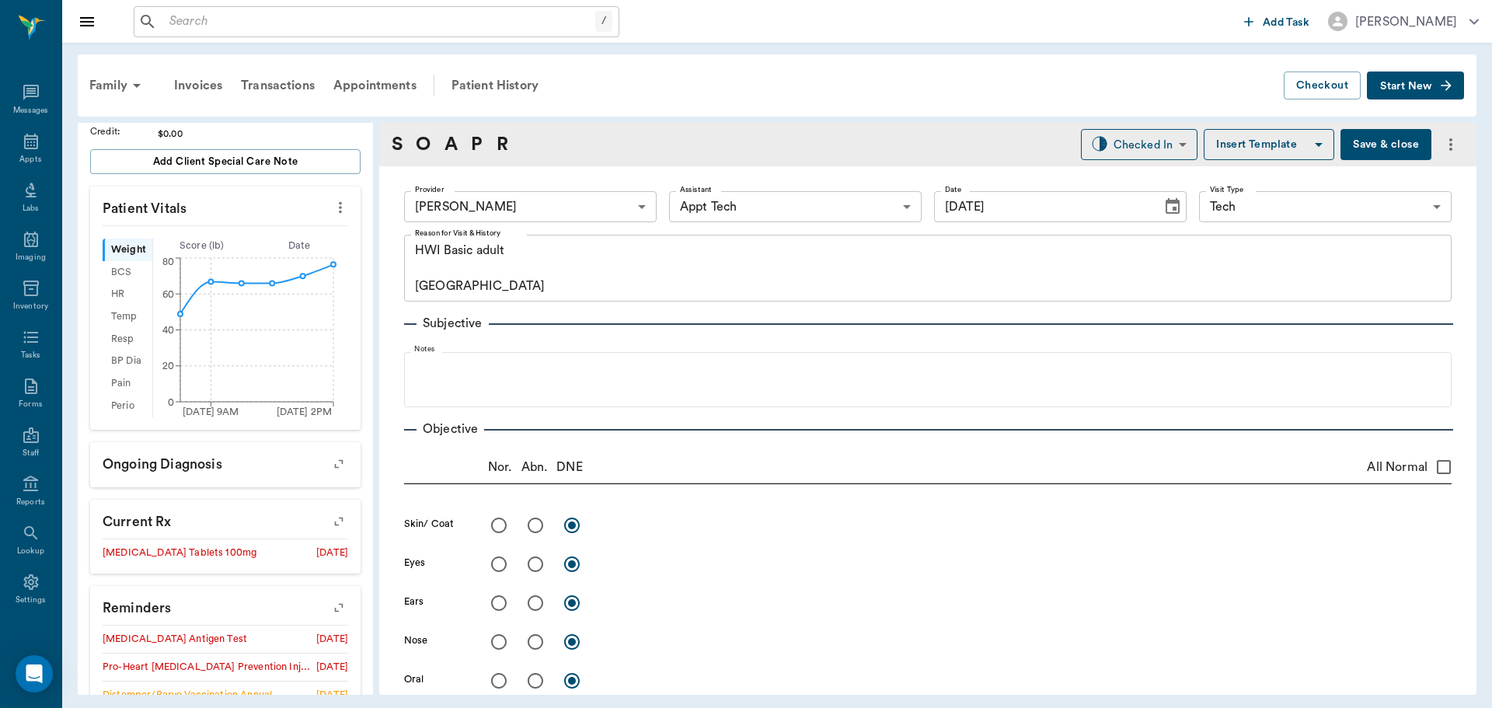
click at [528, 212] on body "/ ​ Add Task Dr. Bert Ellsworth Nectar Messages Appts Labs Imaging Inventory Ta…" at bounding box center [746, 354] width 1492 height 708
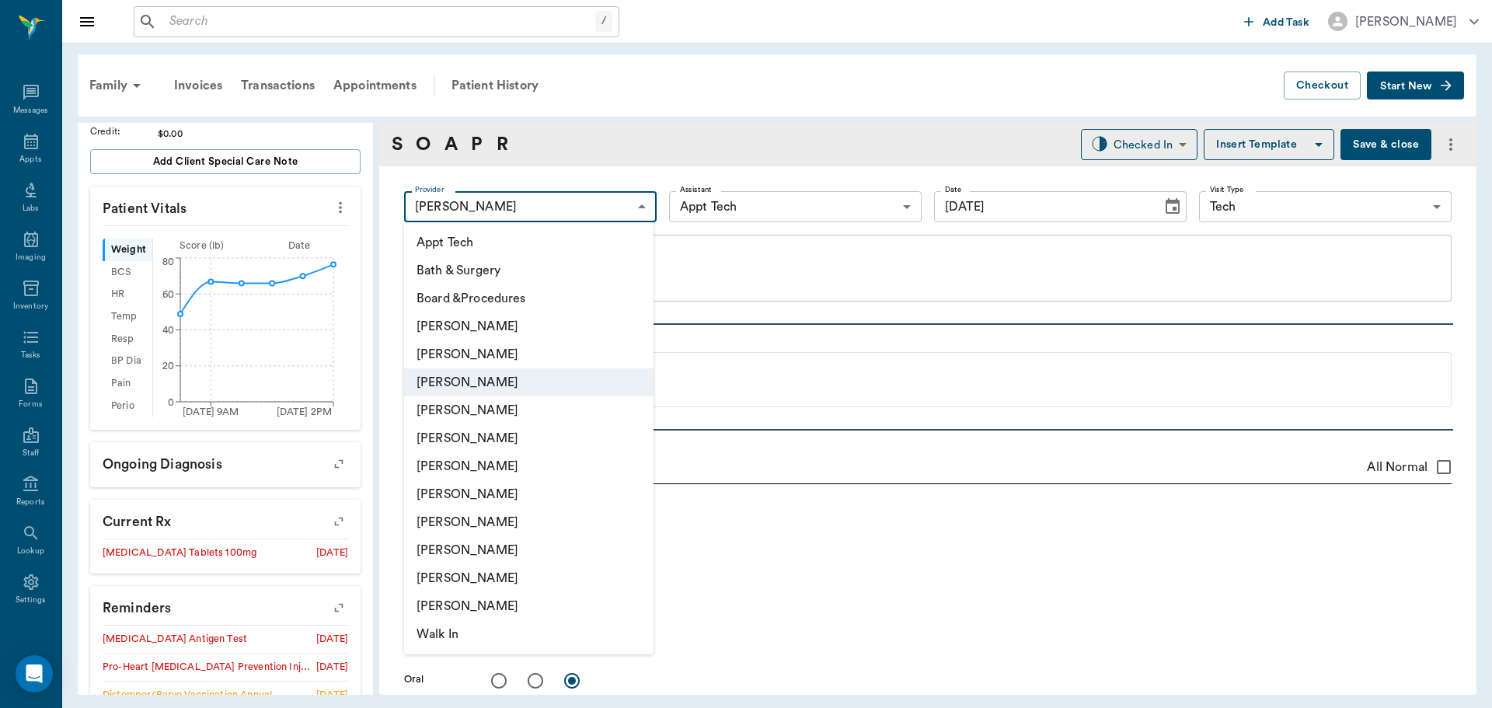
drag, startPoint x: 499, startPoint y: 483, endPoint x: 518, endPoint y: 485, distance: 19.6
click at [499, 487] on li "Hunter Graves" at bounding box center [528, 494] width 249 height 28
type input "682b670d8bdc6f7f8feef3db"
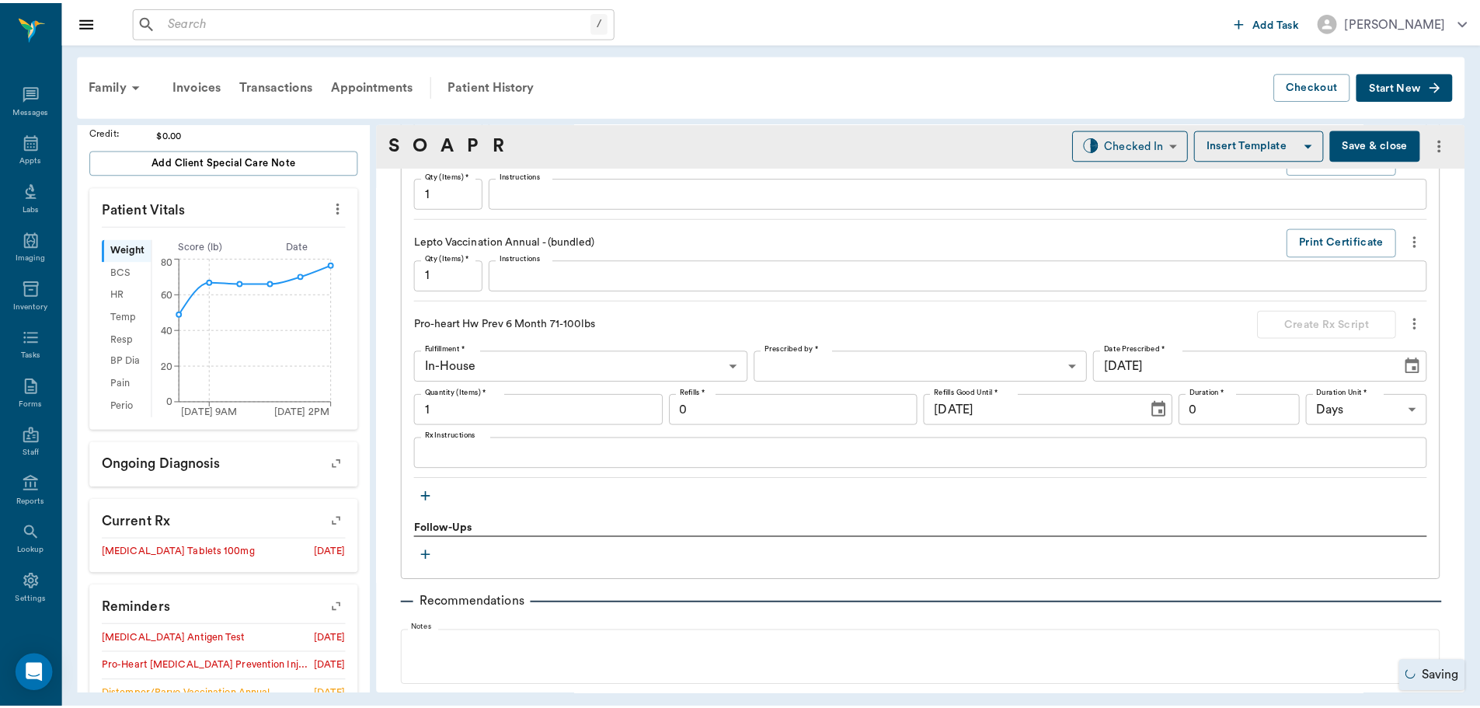
scroll to position [1881, 0]
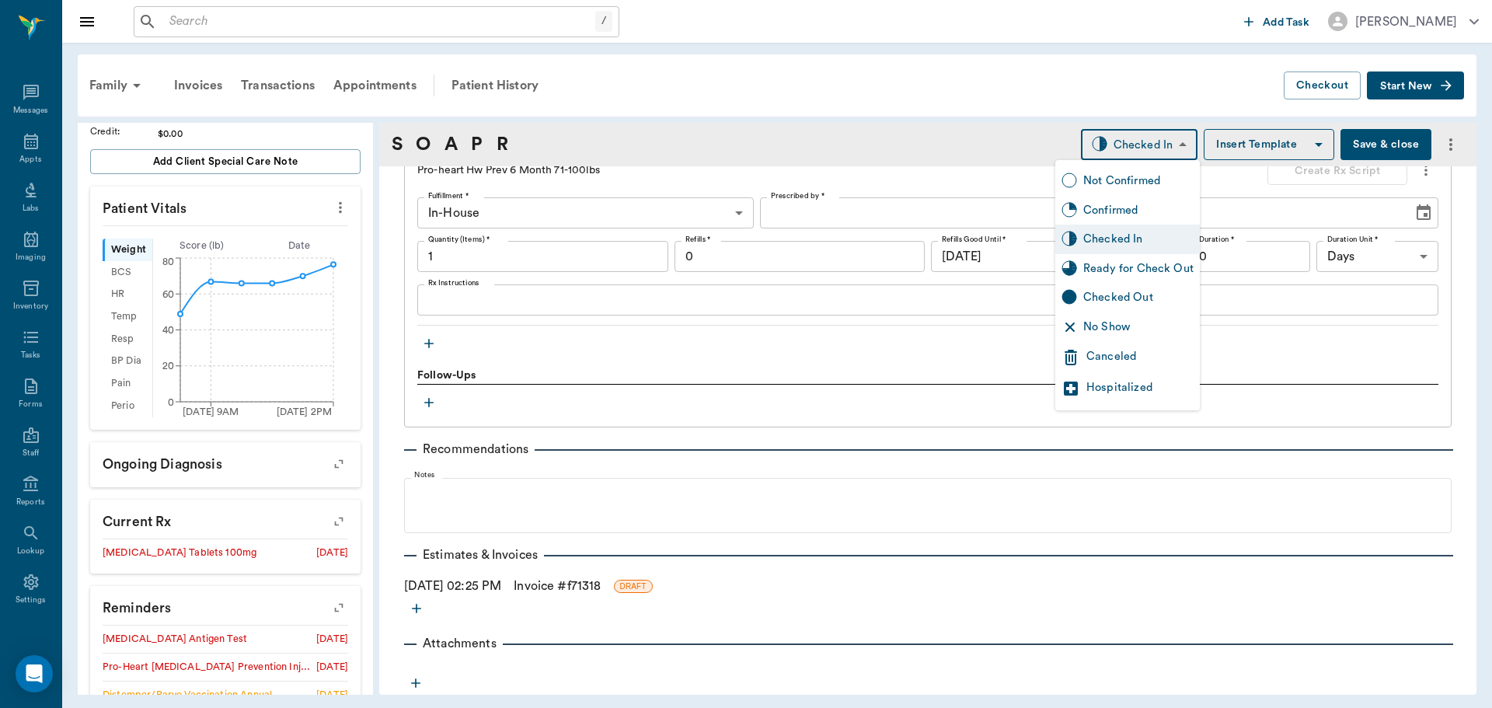
click at [1088, 145] on body "/ ​ Add Task Dr. Bert Ellsworth Nectar Messages Appts Labs Imaging Inventory Ta…" at bounding box center [746, 354] width 1492 height 708
click at [1110, 257] on div "Ready for Check Out" at bounding box center [1127, 269] width 145 height 30
type input "READY_TO_CHECKOUT"
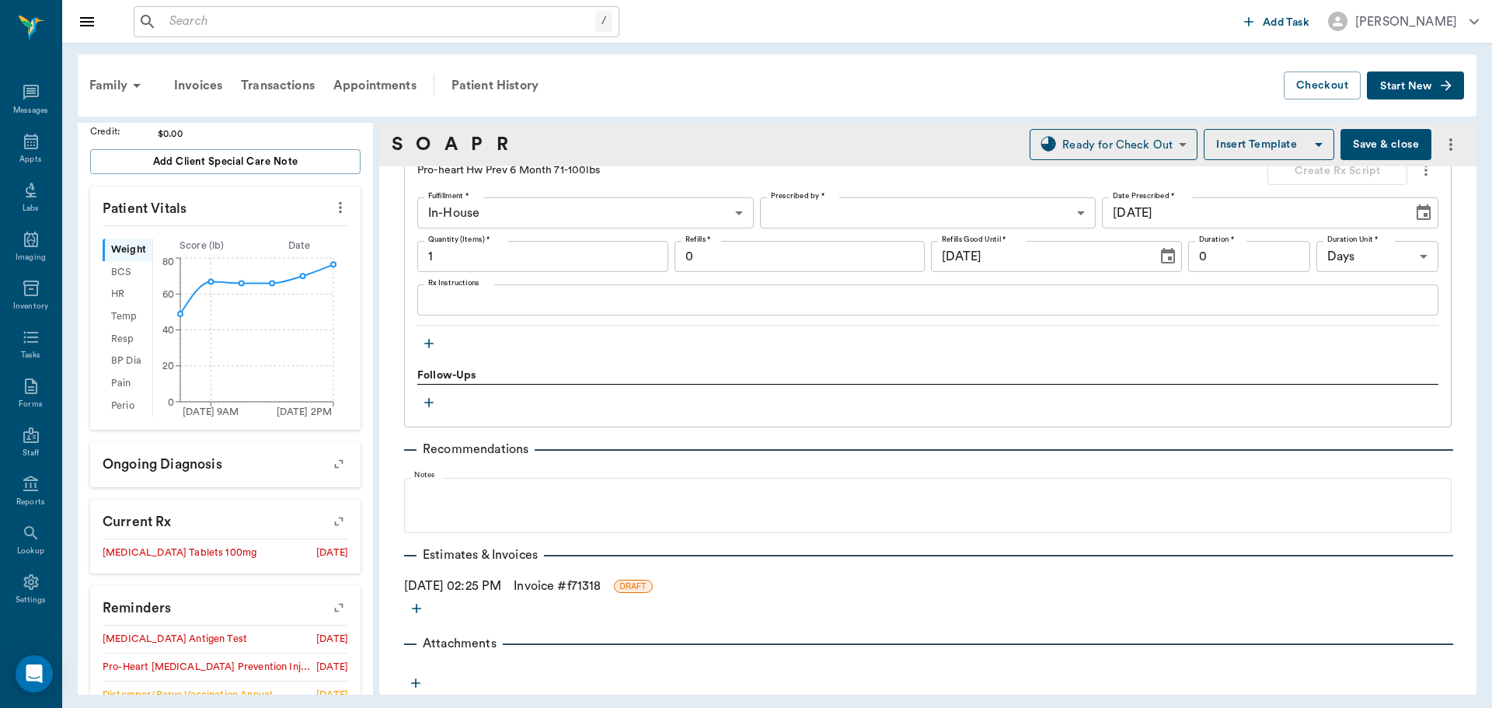
click at [553, 585] on link "Invoice # f71318" at bounding box center [557, 586] width 87 height 19
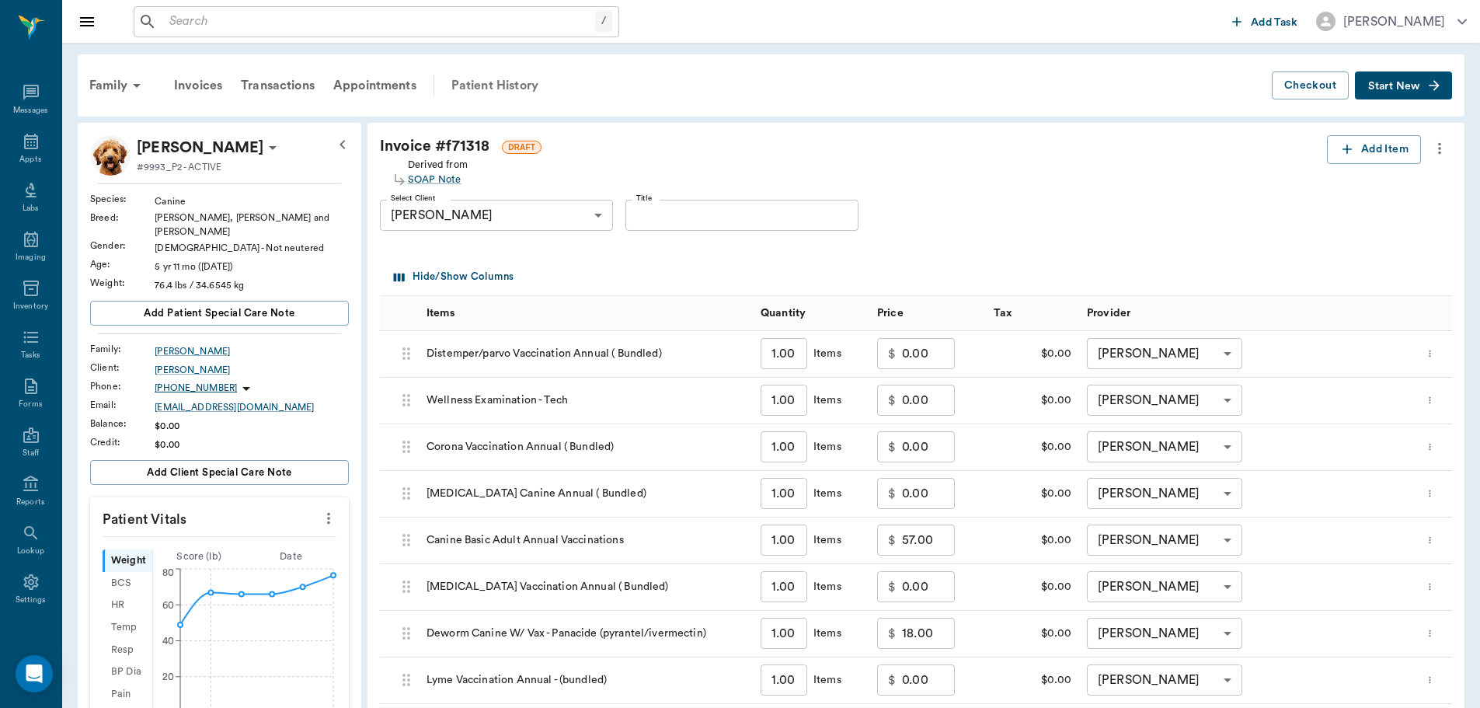
click at [490, 85] on div "Patient History" at bounding box center [495, 85] width 106 height 37
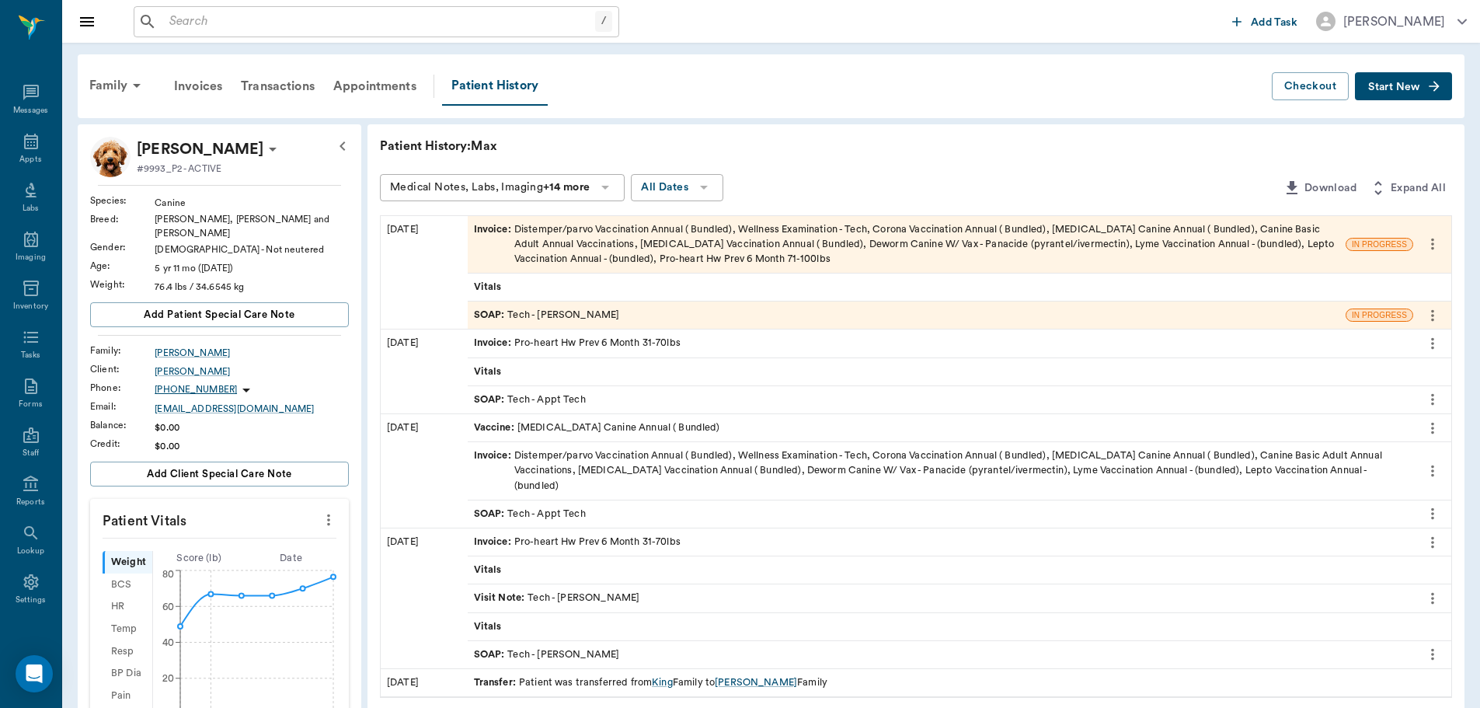
click at [548, 321] on div "SOAP : Tech - Hunter Graves" at bounding box center [547, 315] width 146 height 15
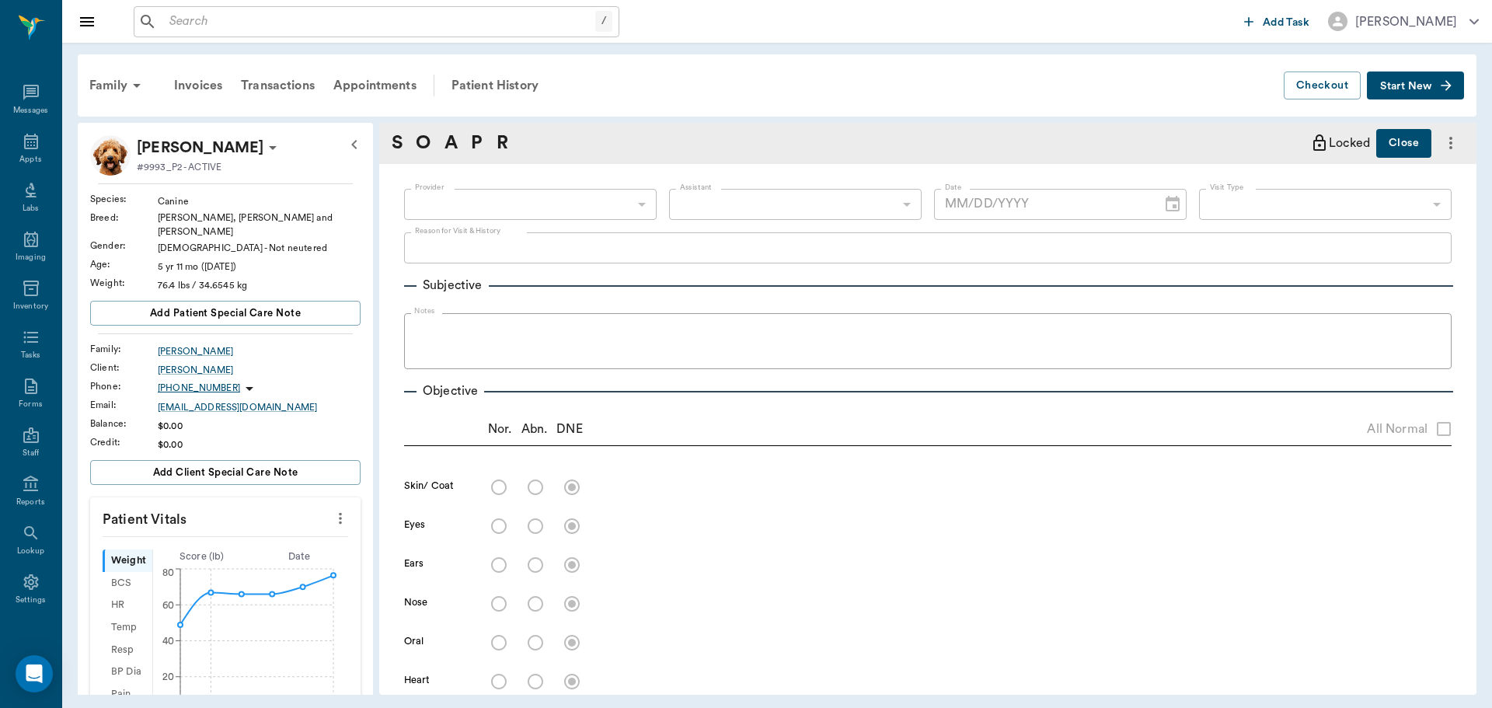
type input "682b670d8bdc6f7f8feef3db"
type input "63ec2f075fda476ae8351a4c"
type input "65d2be4f46e3a538d89b8c1a"
type textarea "HWI Basic adult Caryn"
type input "[DATE]"
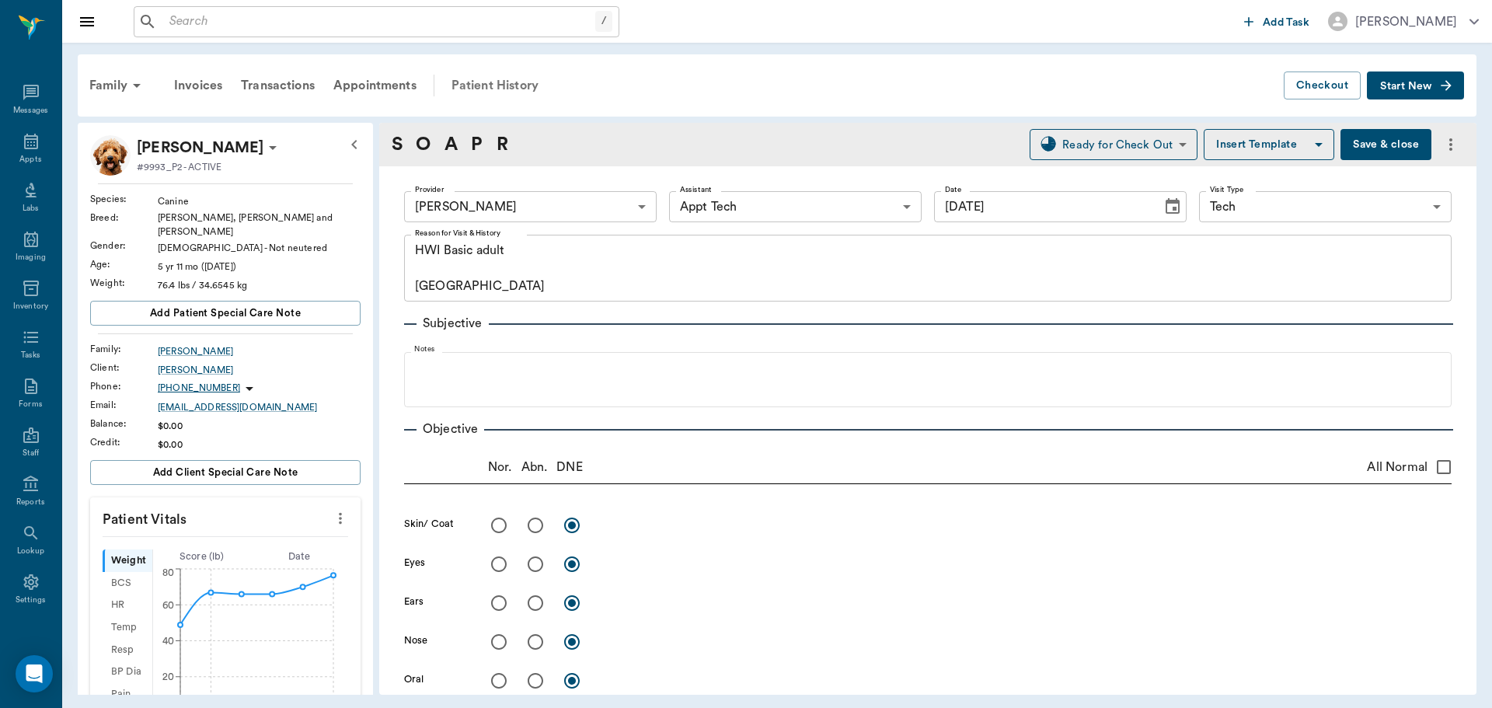
click at [487, 84] on div "Patient History" at bounding box center [495, 85] width 106 height 37
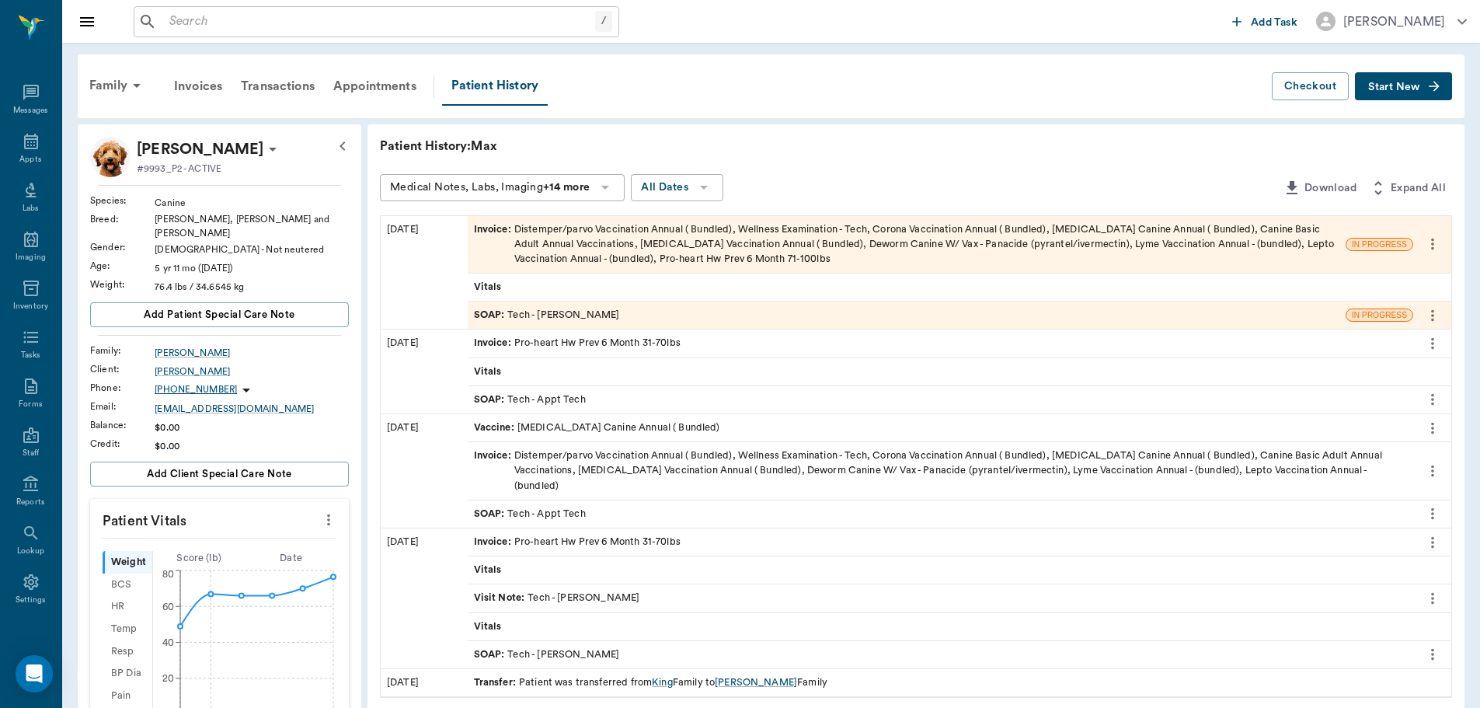
click at [605, 253] on div "Invoice : Distemper/parvo Vaccination Annual ( Bundled), Wellness Examination -…" at bounding box center [907, 244] width 866 height 45
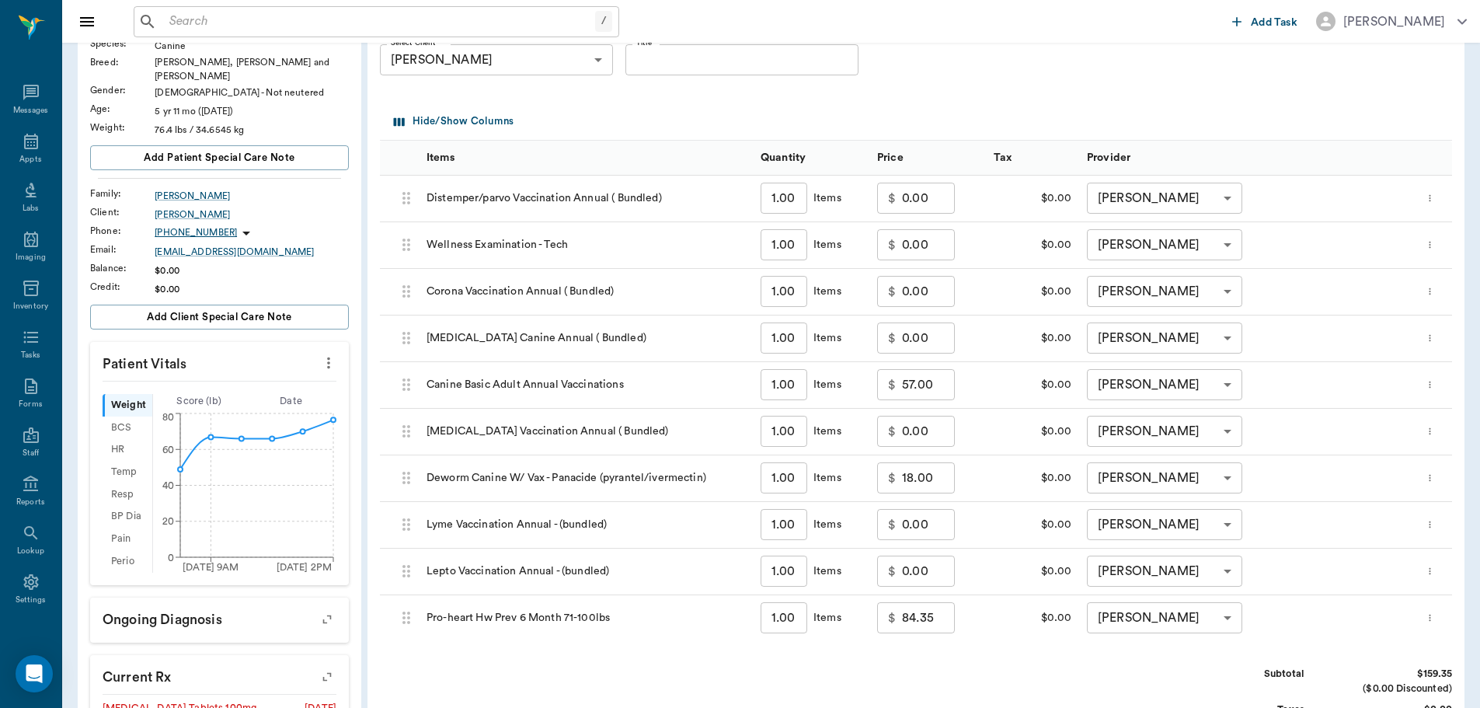
scroll to position [233, 0]
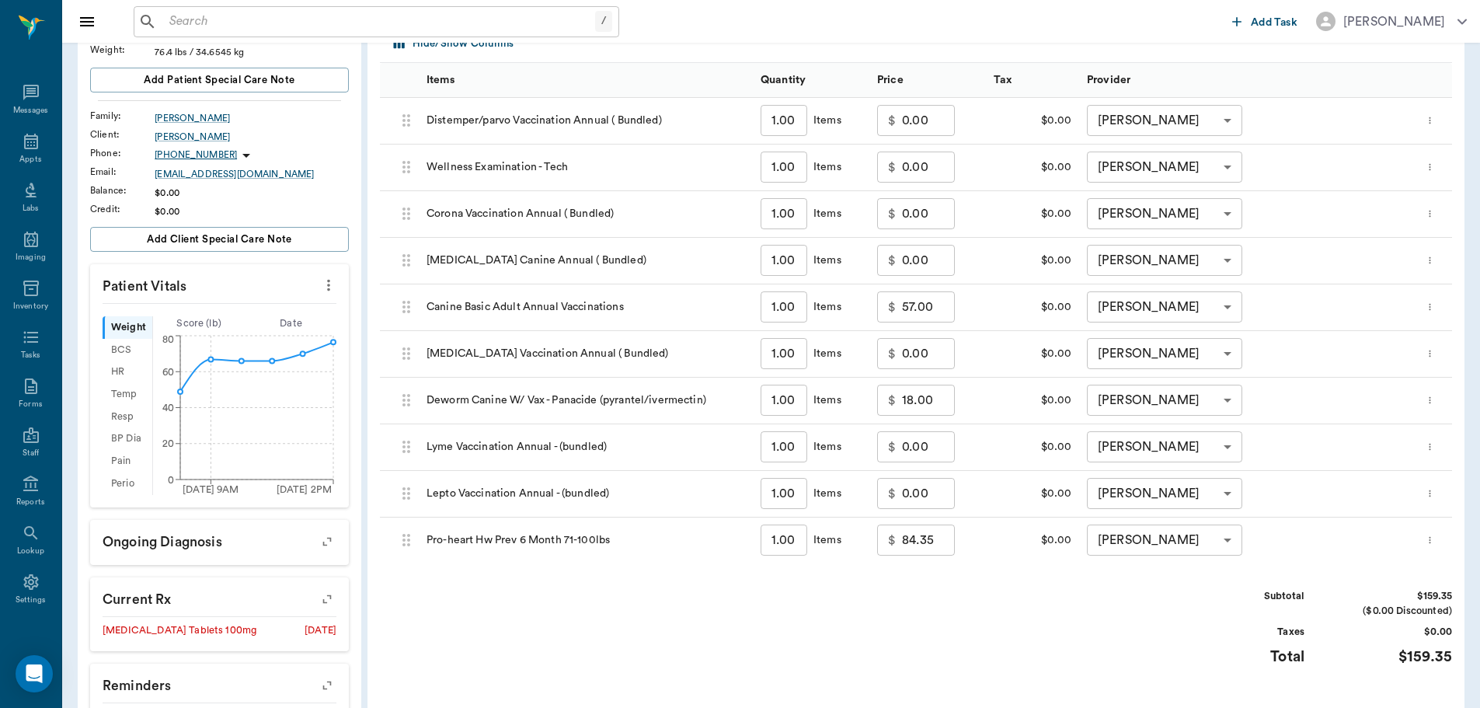
click at [1212, 129] on body "/ ​ Add Task Dr. Bert Ellsworth Nectar Messages Appts Labs Imaging Inventory Ta…" at bounding box center [740, 379] width 1480 height 1225
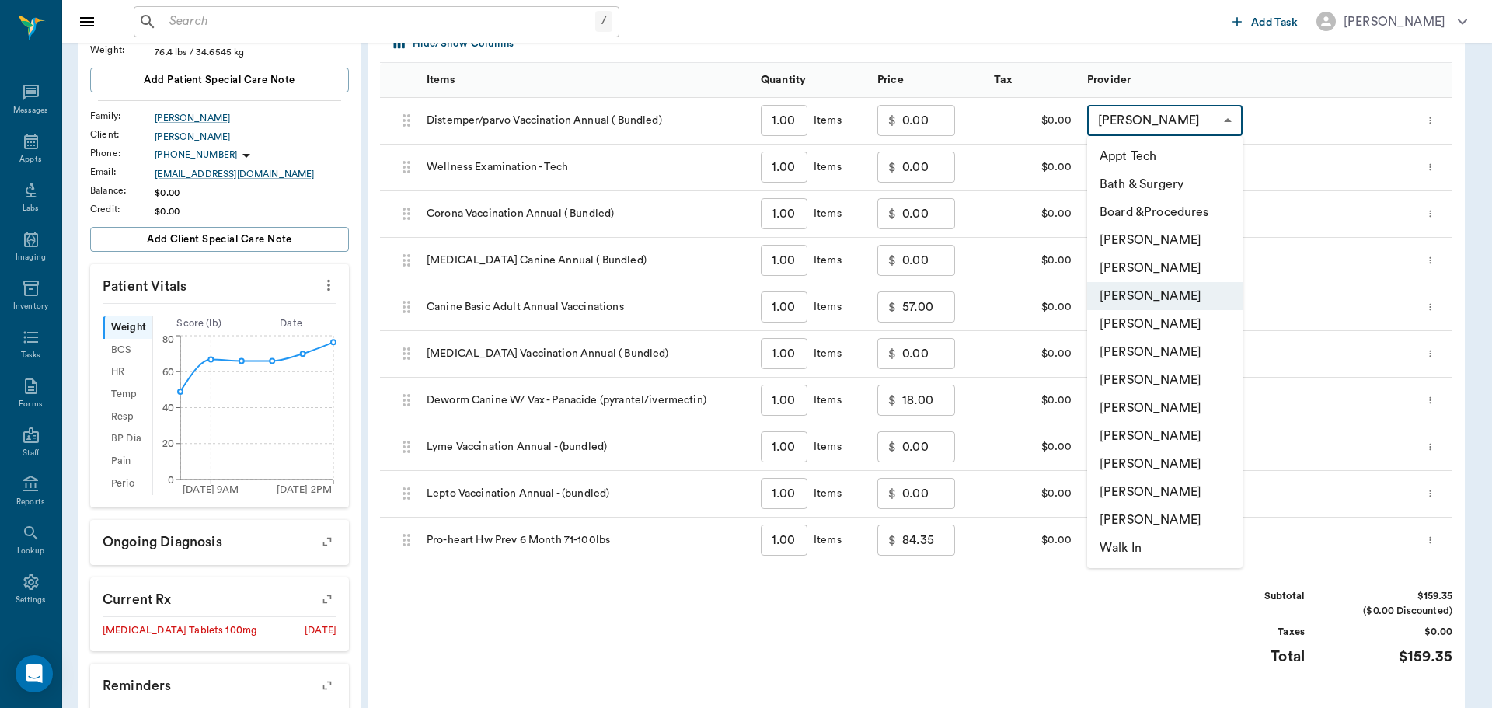
click at [1186, 396] on li "Hunter Graves" at bounding box center [1164, 408] width 155 height 28
type input "none-682b670d8bdc6f7f8feef3db"
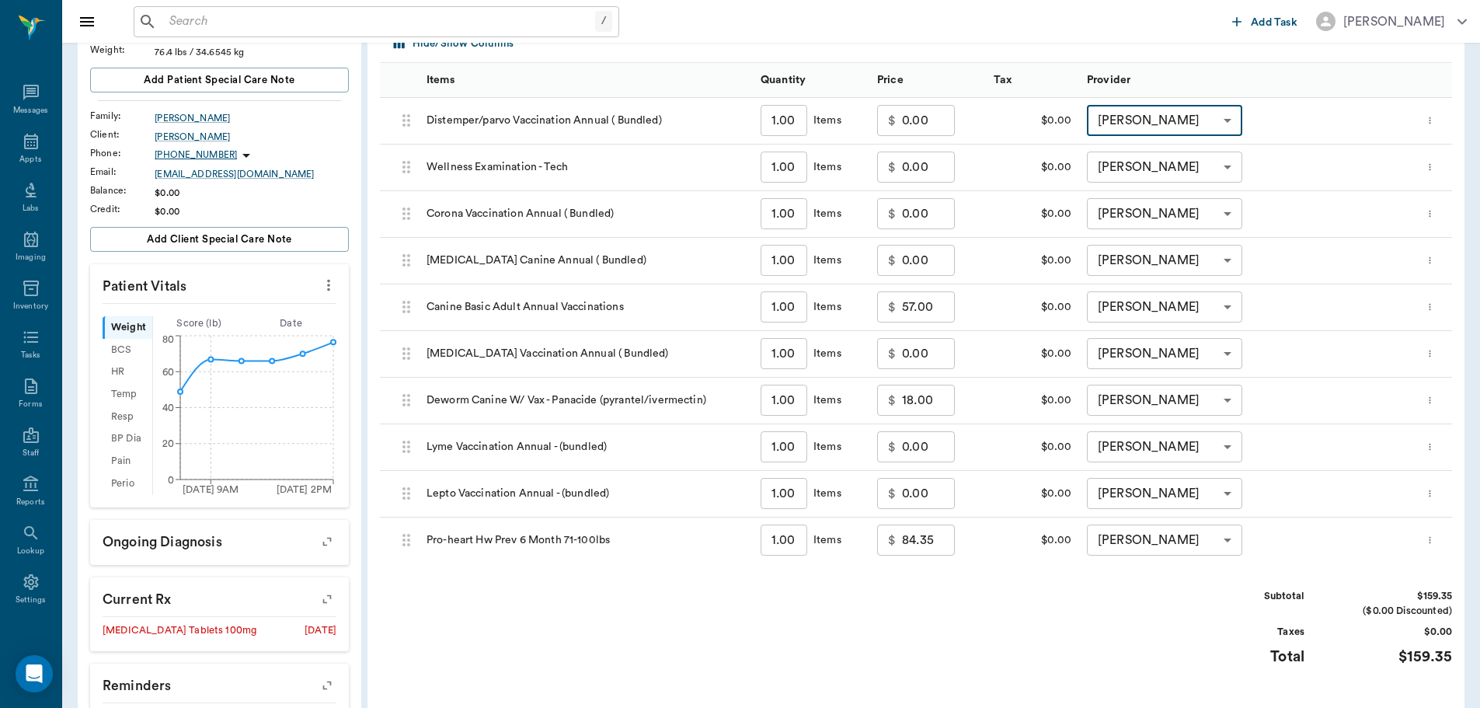
click at [1188, 169] on body "/ ​ Add Task Dr. Bert Ellsworth Nectar Messages Appts Labs Imaging Inventory Ta…" at bounding box center [740, 379] width 1480 height 1225
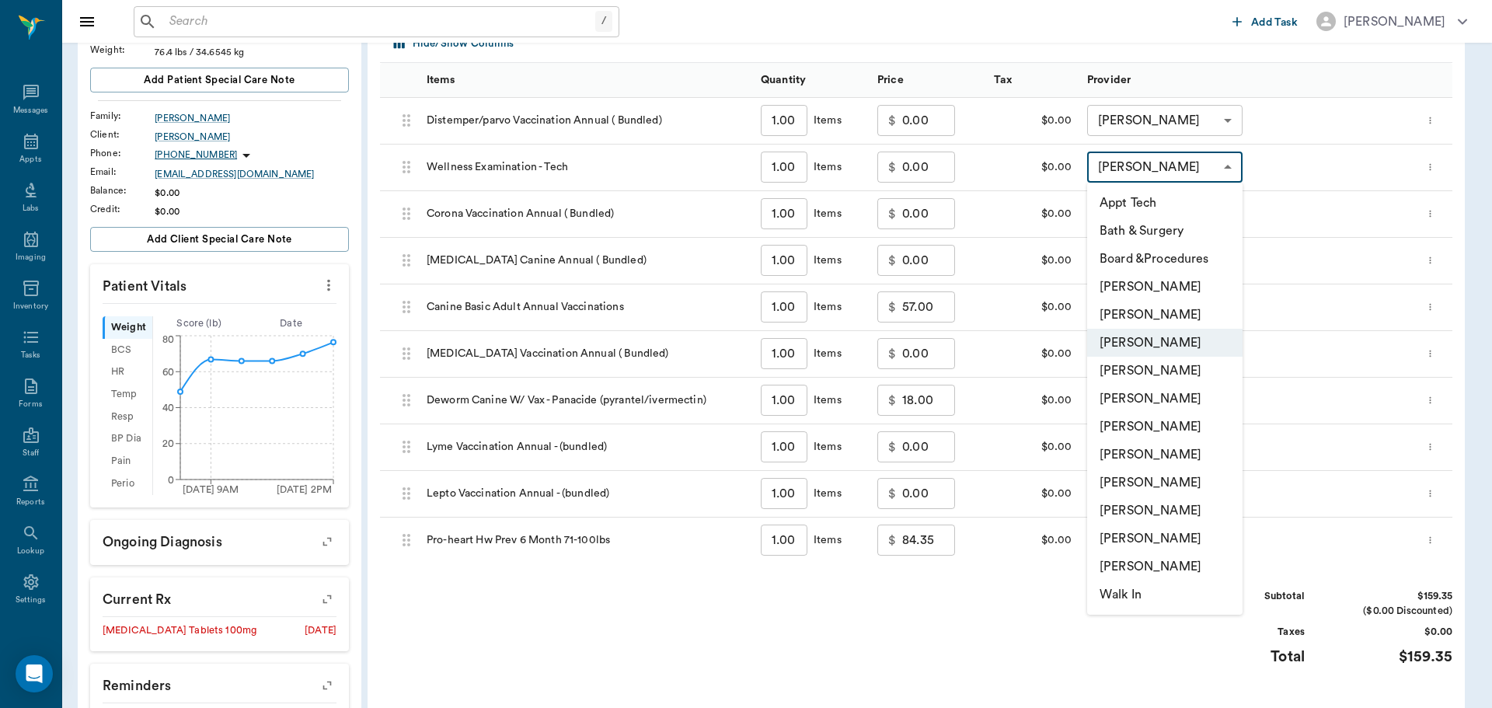
click at [1212, 441] on li "Hunter Graves" at bounding box center [1164, 455] width 155 height 28
type input "none-682b670d8bdc6f7f8feef3db"
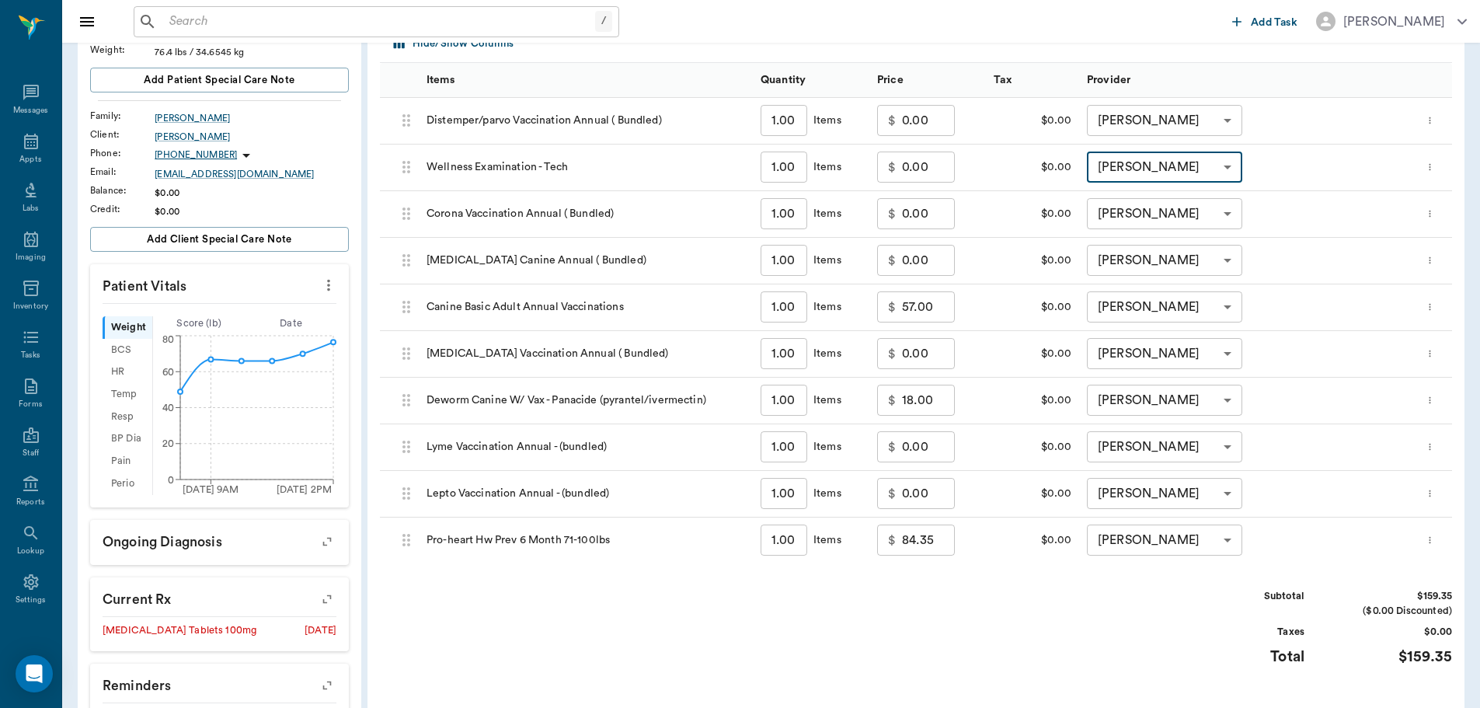
click at [1184, 216] on body "/ ​ Add Task Dr. Bert Ellsworth Nectar Messages Appts Labs Imaging Inventory Ta…" at bounding box center [740, 379] width 1480 height 1225
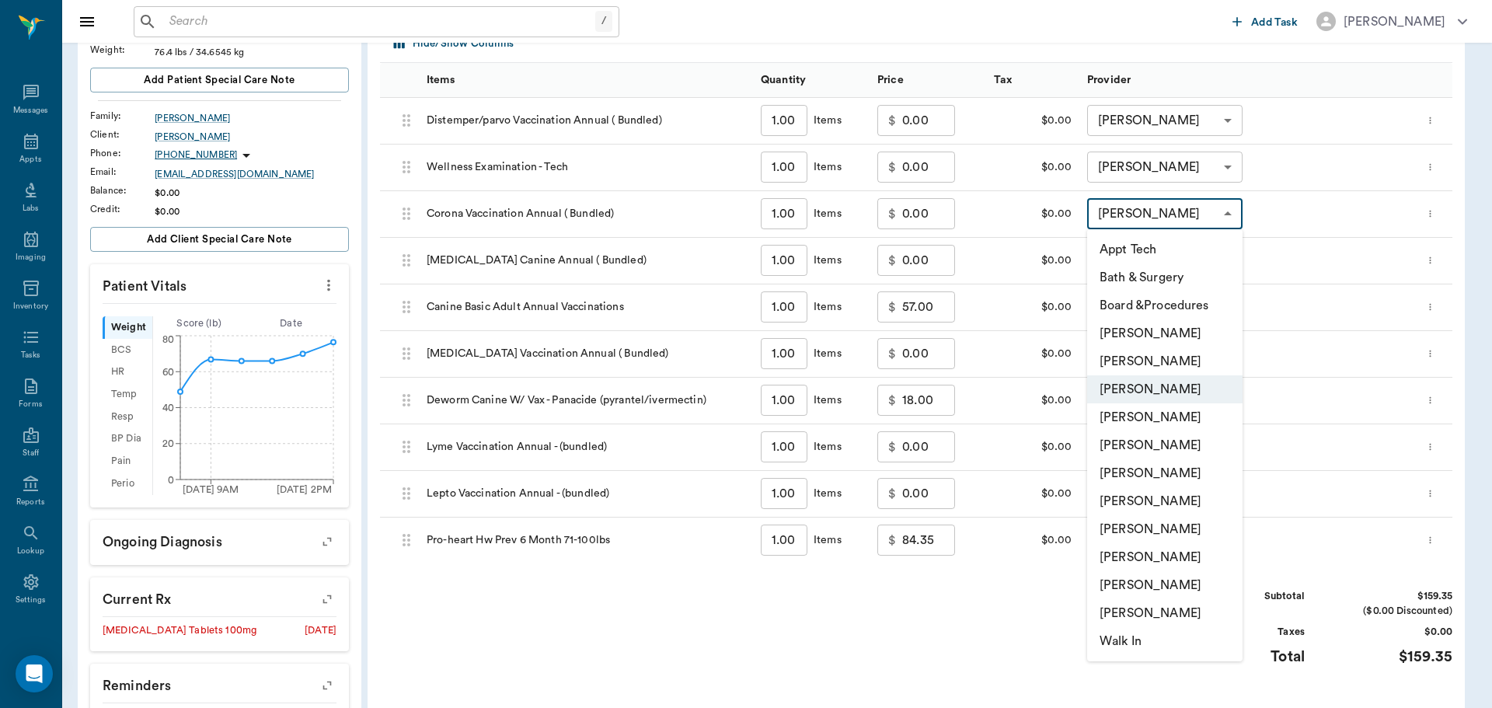
click at [1180, 491] on li "Hunter Graves" at bounding box center [1164, 501] width 155 height 28
type input "none-682b670d8bdc6f7f8feef3db"
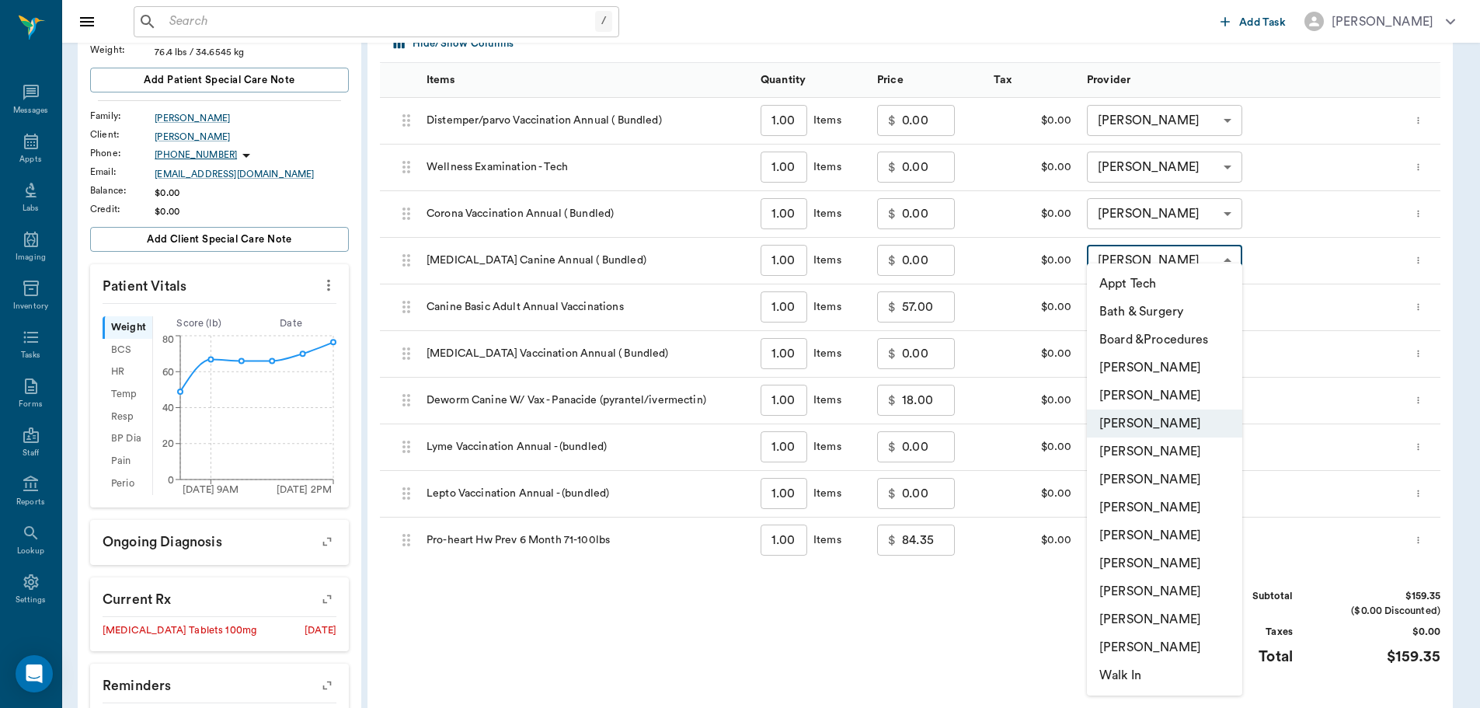
click at [1139, 253] on body "/ ​ Add Task Dr. Bert Ellsworth Nectar Messages Appts Labs Imaging Inventory Ta…" at bounding box center [740, 379] width 1480 height 1225
click at [1184, 534] on li "Hunter Graves" at bounding box center [1164, 535] width 155 height 28
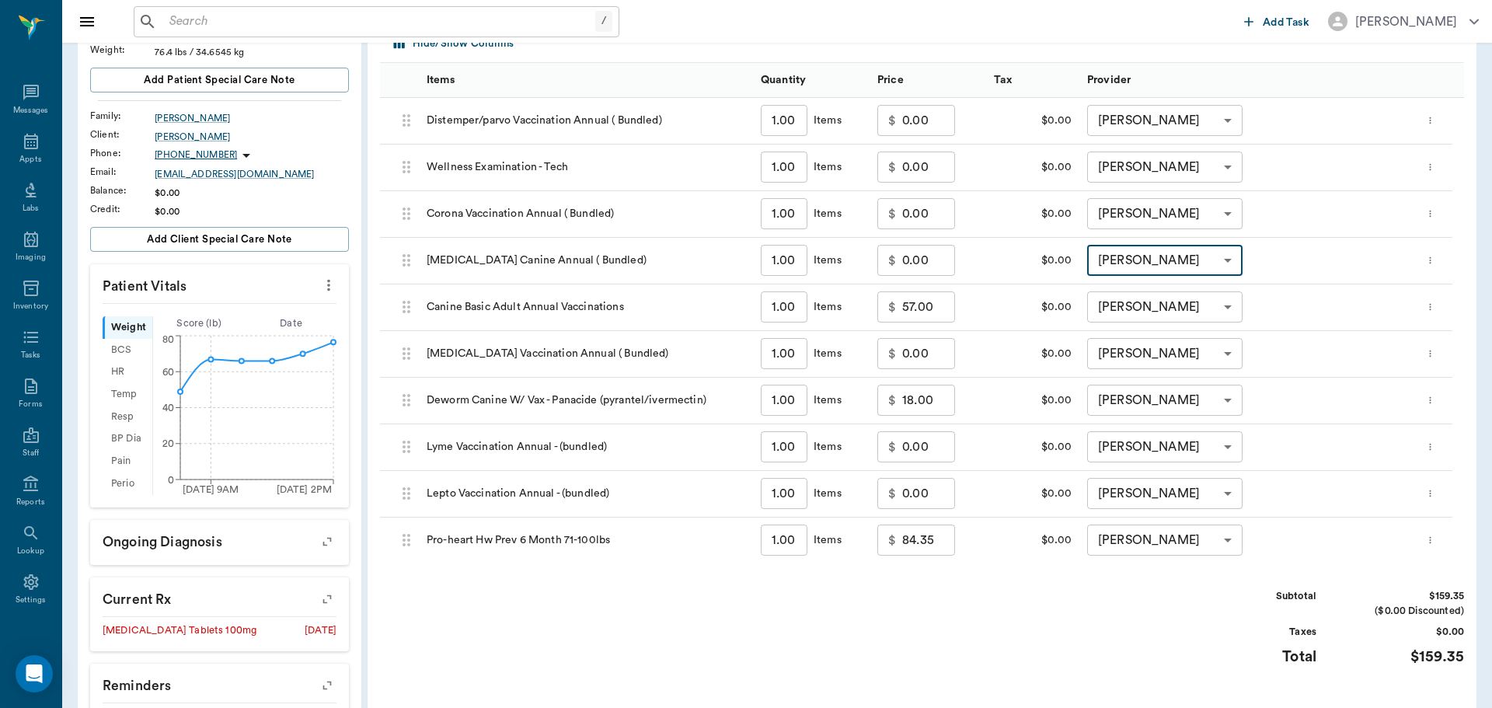
type input "none-682b670d8bdc6f7f8feef3db"
click at [1165, 306] on body "/ ​ Add Task Dr. Bert Ellsworth Nectar Messages Appts Labs Imaging Inventory Ta…" at bounding box center [746, 379] width 1492 height 1225
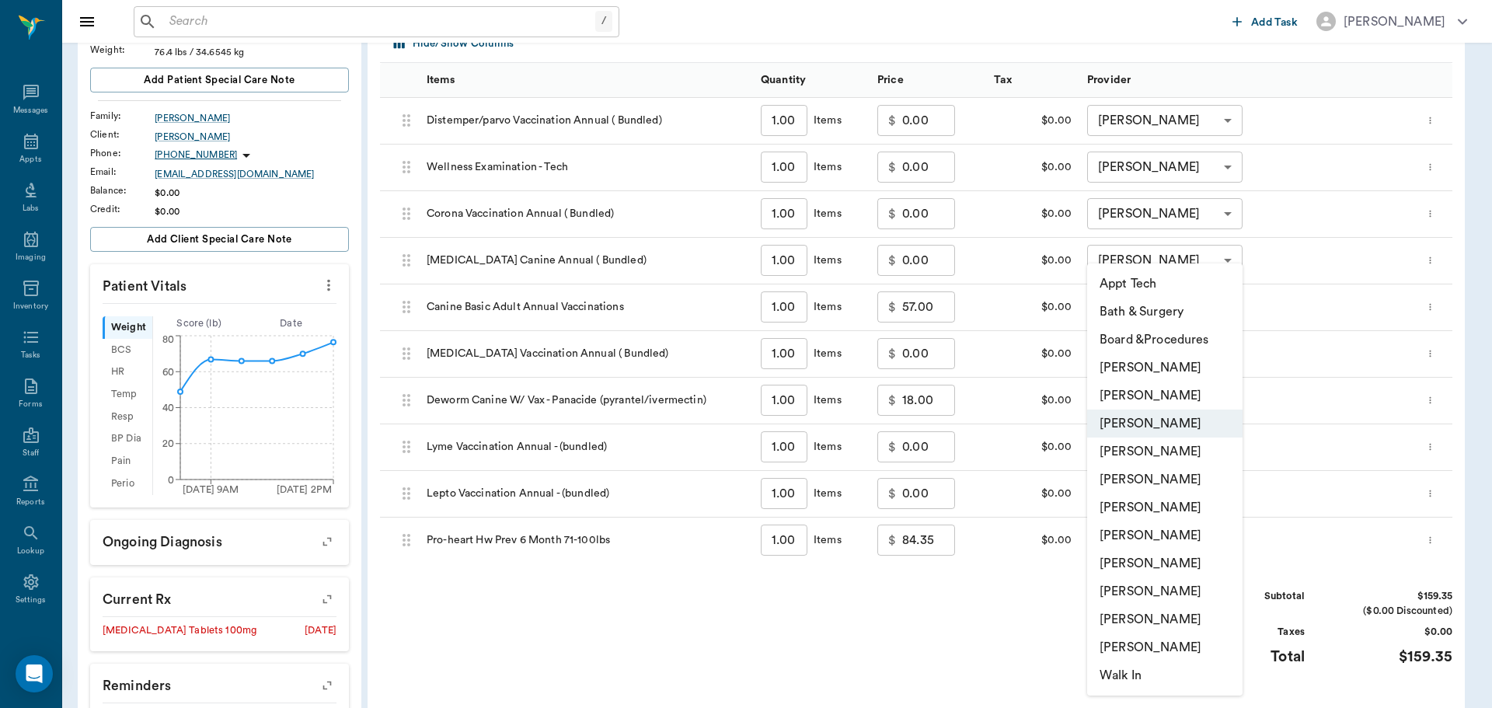
click at [1205, 531] on li "Hunter Graves" at bounding box center [1164, 535] width 155 height 28
type input "none-682b670d8bdc6f7f8feef3db"
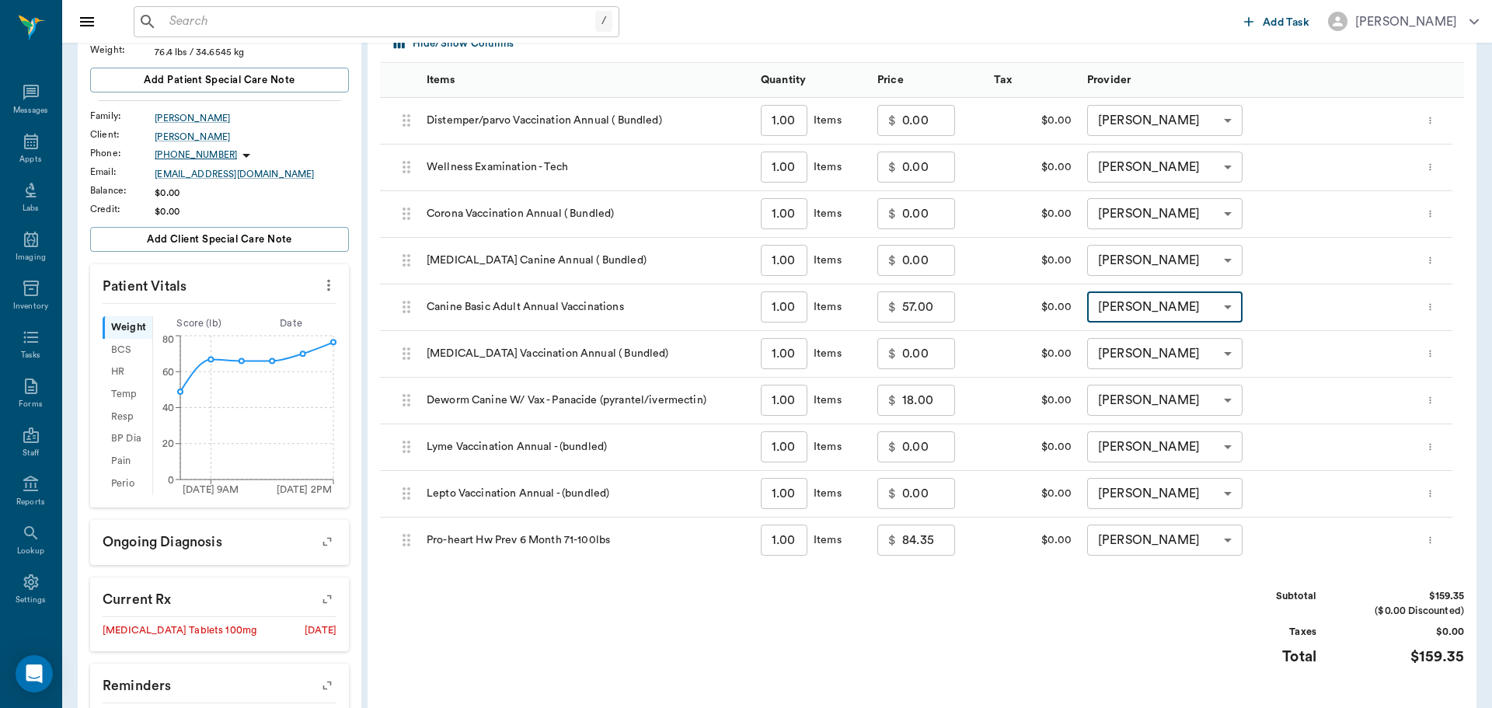
click at [1159, 349] on body "/ ​ Add Task Dr. Bert Ellsworth Nectar Messages Appts Labs Imaging Inventory Ta…" at bounding box center [746, 379] width 1492 height 1225
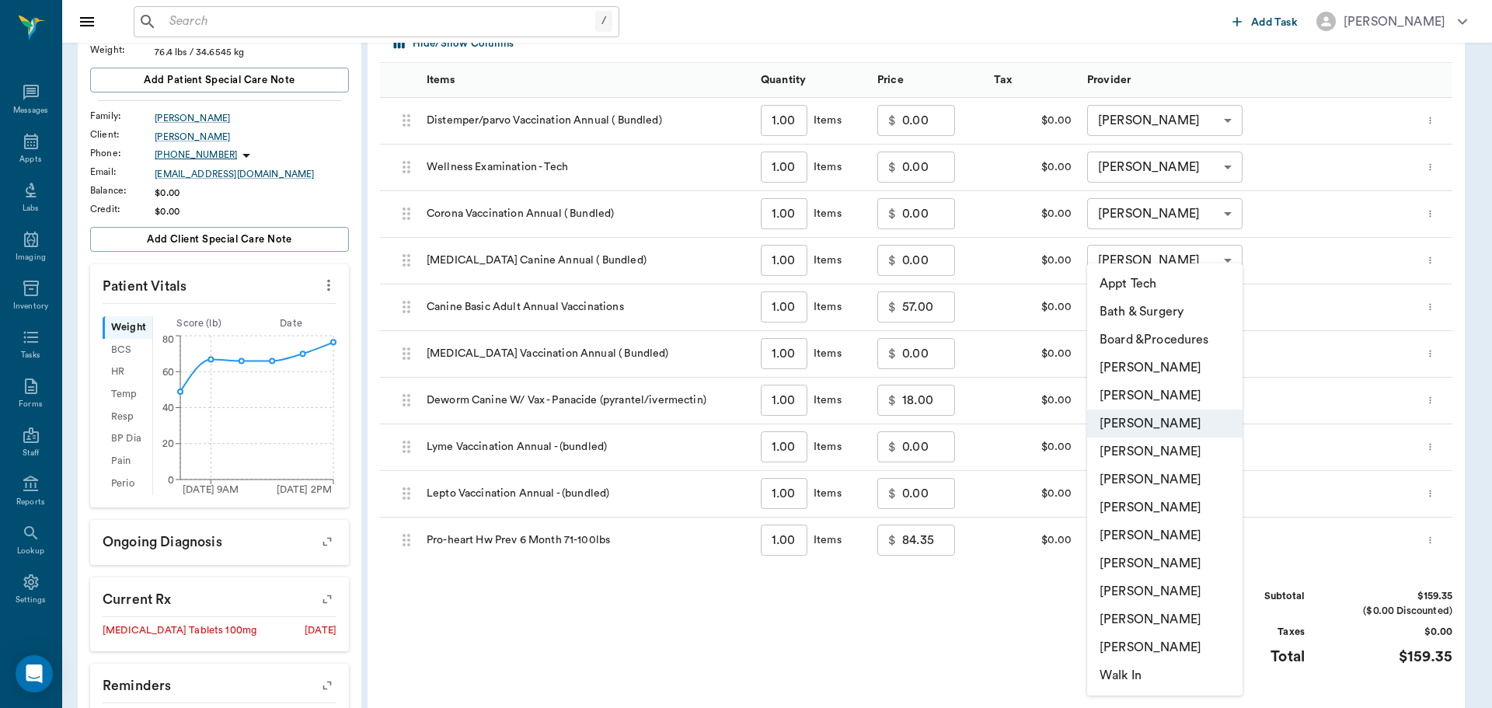
click at [1190, 530] on li "Hunter Graves" at bounding box center [1164, 535] width 155 height 28
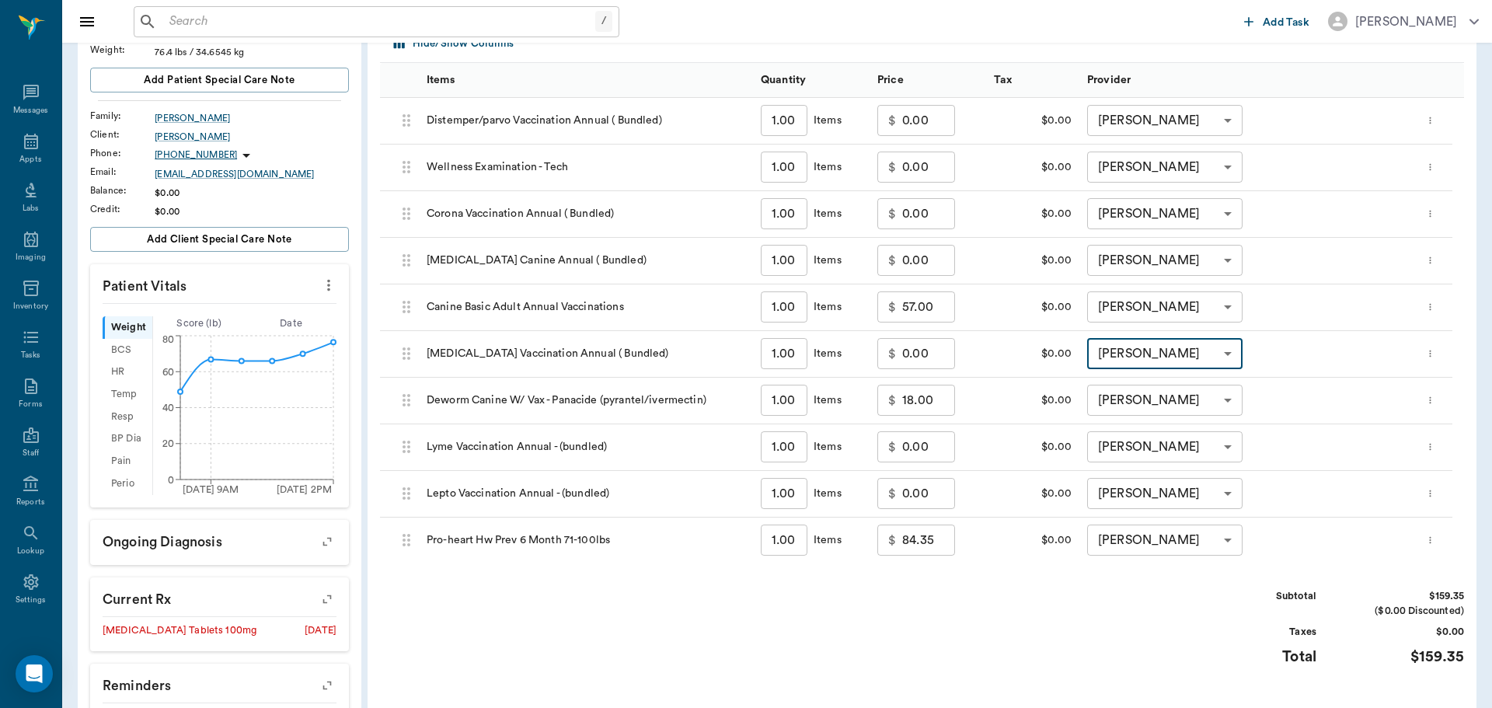
type input "none-682b670d8bdc6f7f8feef3db"
click at [1175, 403] on body "/ ​ Add Task Dr. Bert Ellsworth Nectar Messages Appts Labs Imaging Inventory Ta…" at bounding box center [740, 379] width 1480 height 1225
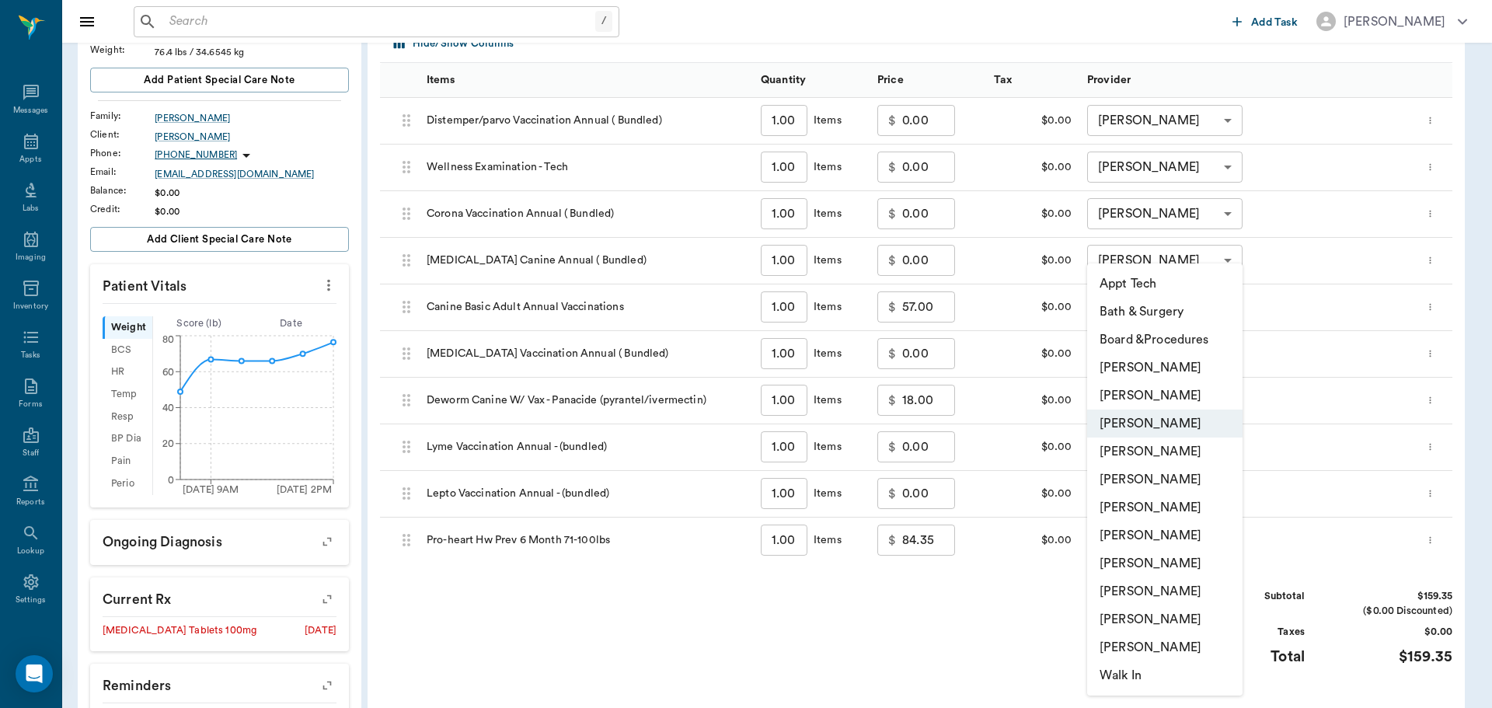
click at [1199, 535] on li "Hunter Graves" at bounding box center [1164, 535] width 155 height 28
type input "none-682b670d8bdc6f7f8feef3db"
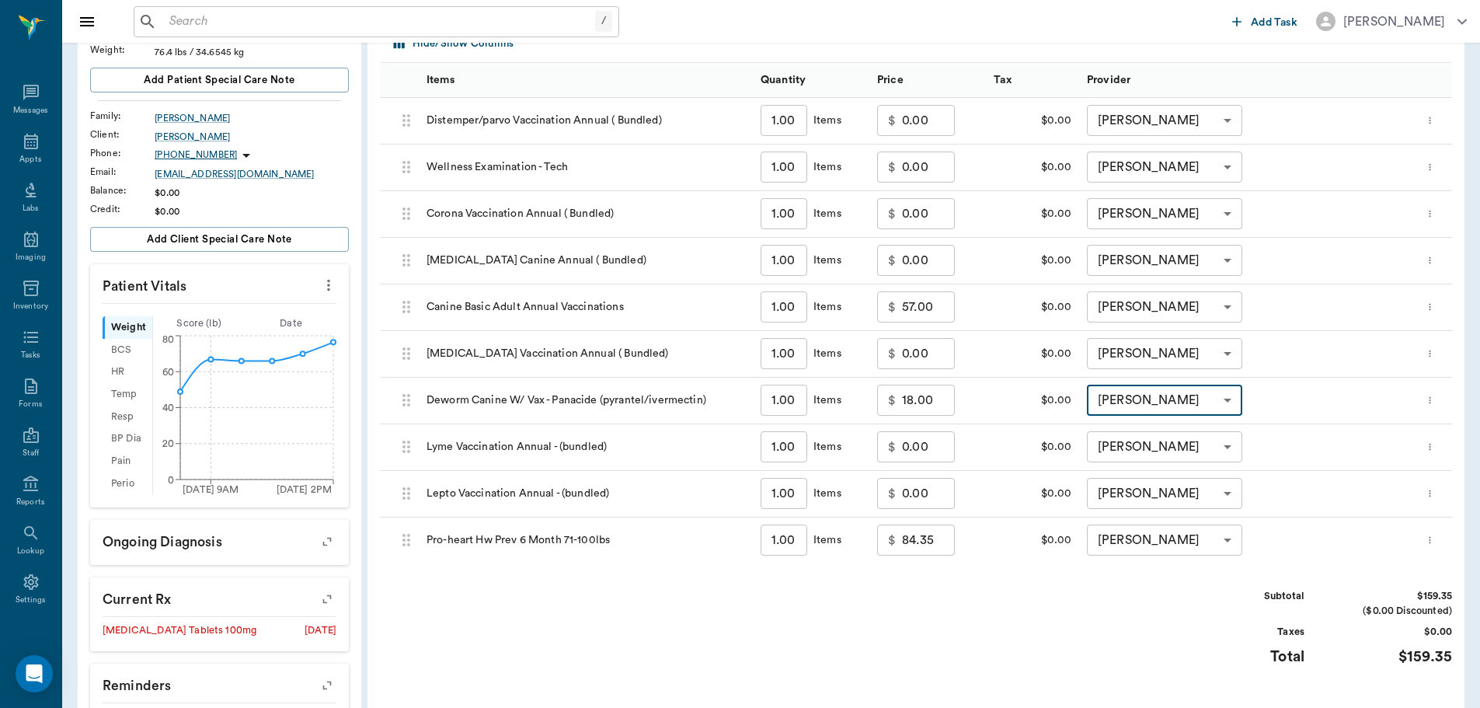
click at [1173, 451] on body "/ ​ Add Task Dr. Bert Ellsworth Nectar Messages Appts Labs Imaging Inventory Ta…" at bounding box center [740, 379] width 1480 height 1225
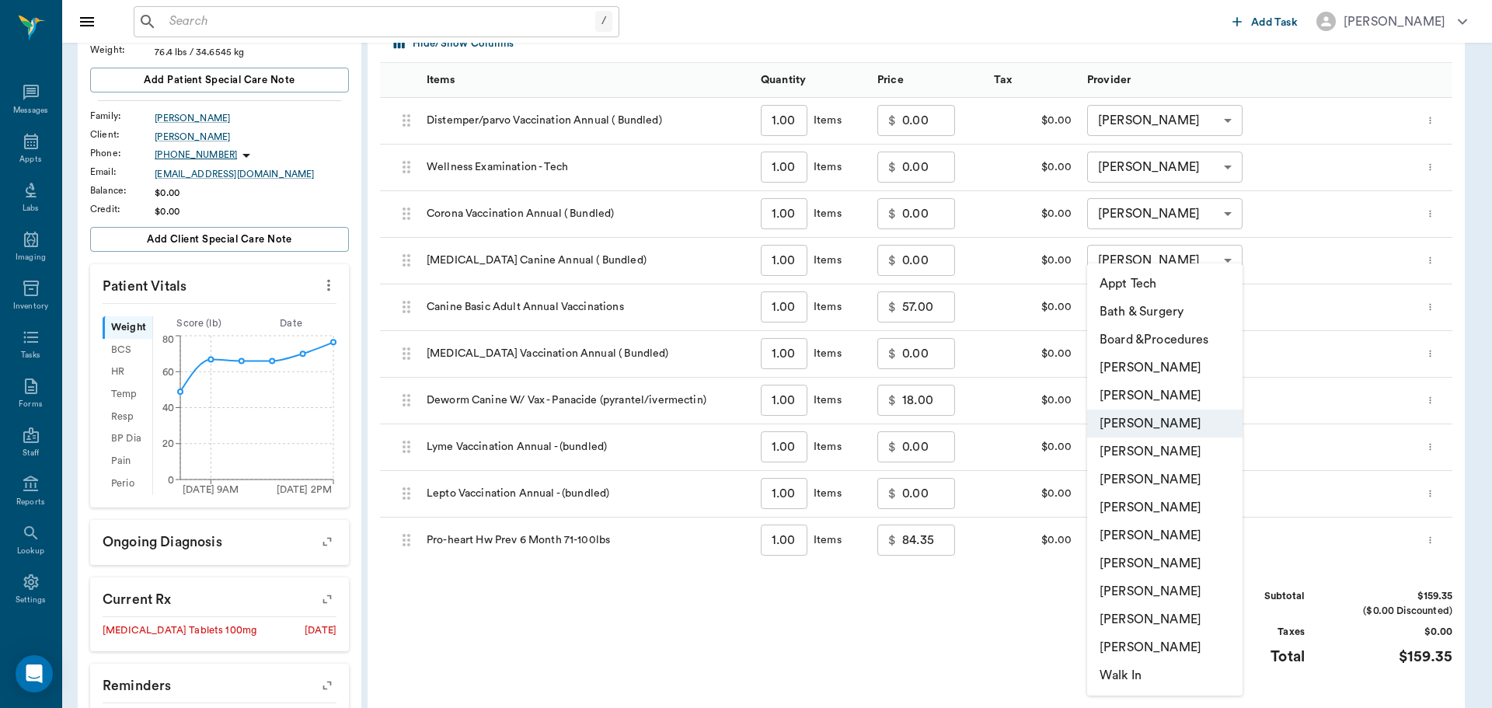
click at [1166, 528] on li "Hunter Graves" at bounding box center [1164, 535] width 155 height 28
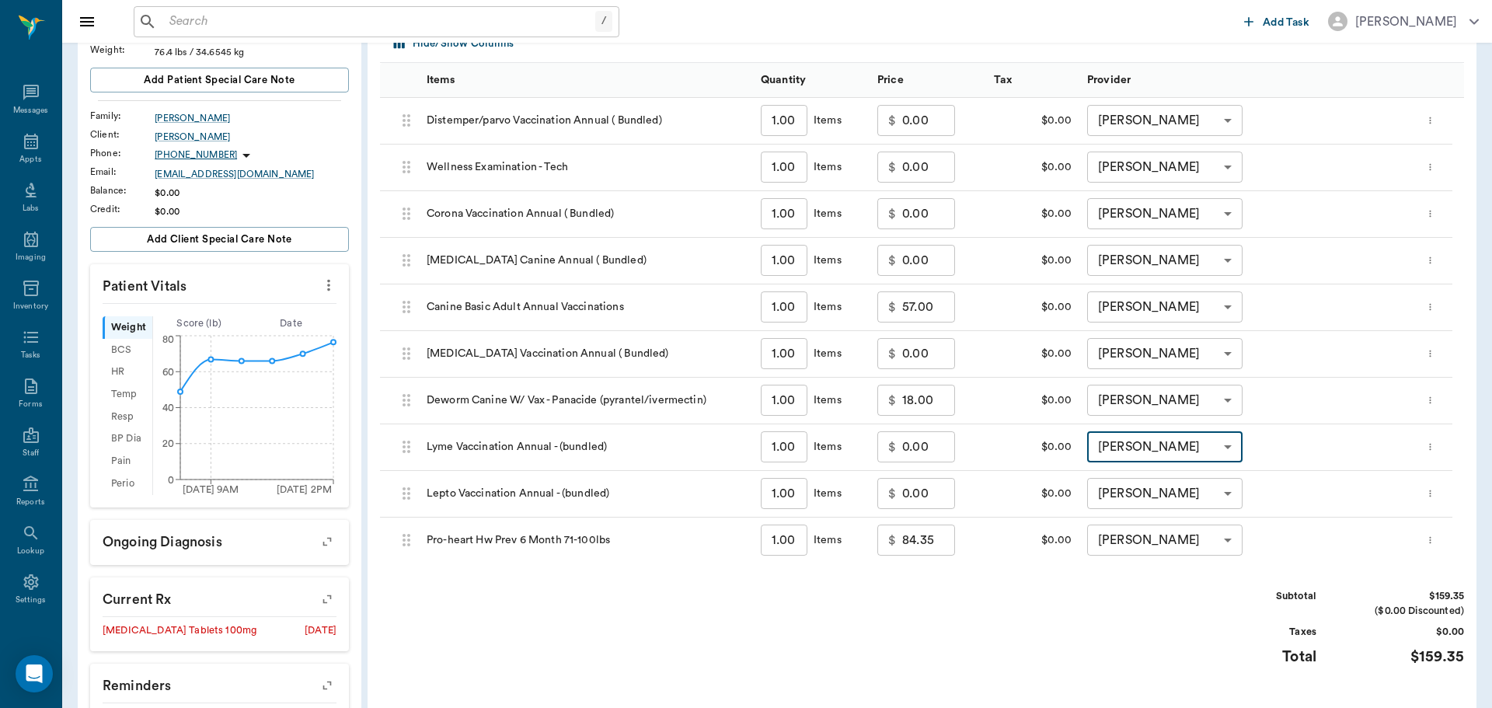
type input "none-682b670d8bdc6f7f8feef3db"
click at [1163, 483] on body "/ ​ Add Task Dr. Bert Ellsworth Nectar Messages Appts Labs Imaging Inventory Ta…" at bounding box center [746, 379] width 1492 height 1225
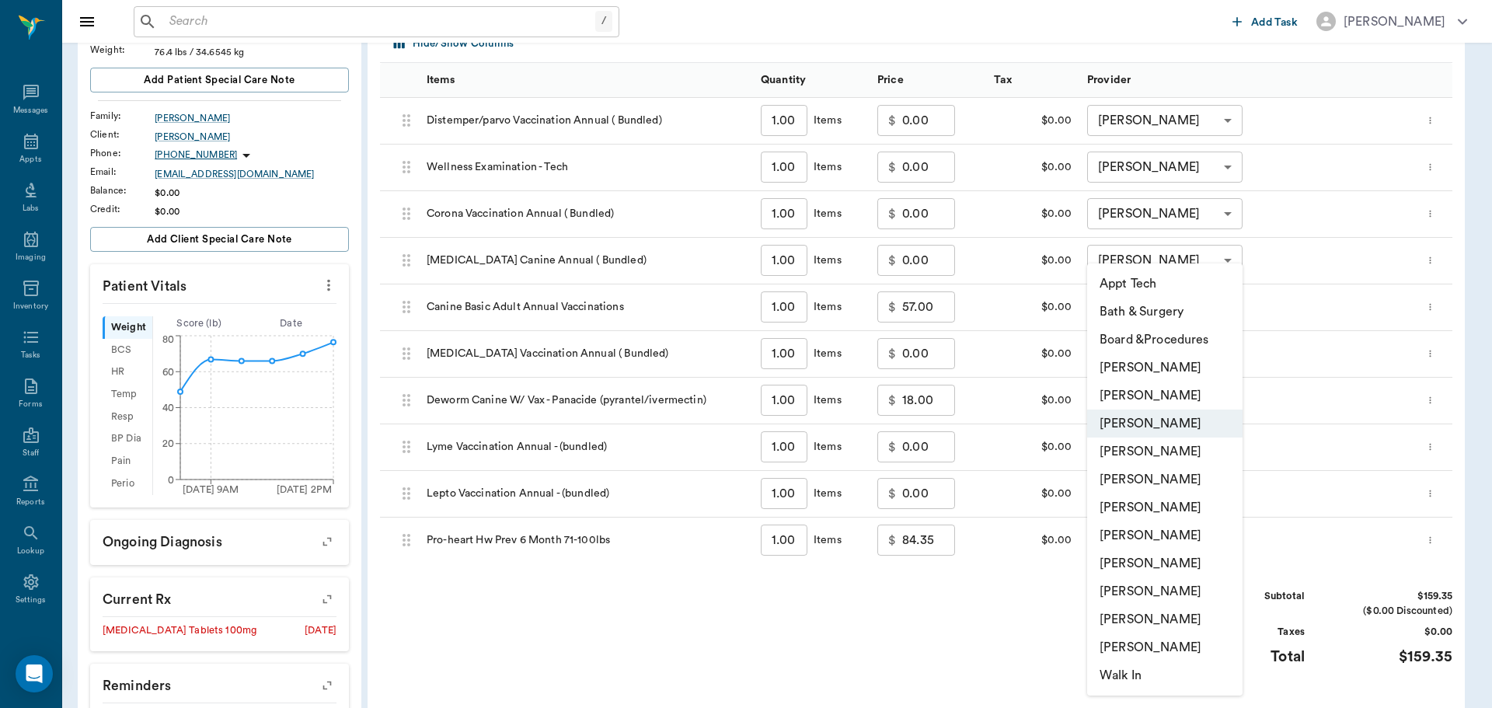
click at [1176, 541] on li "Hunter Graves" at bounding box center [1164, 535] width 155 height 28
type input "none-682b670d8bdc6f7f8feef3db"
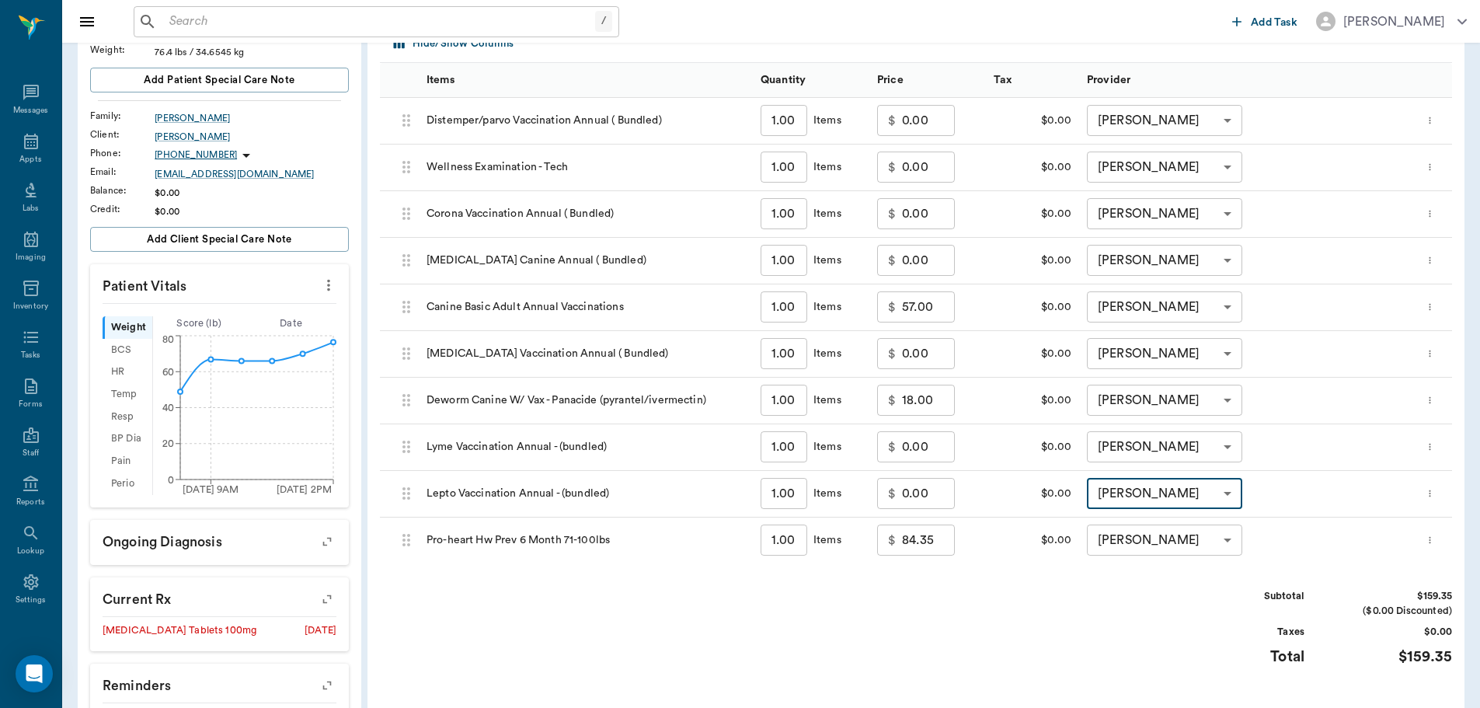
click at [1173, 546] on body "/ ​ Add Task Dr. Bert Ellsworth Nectar Messages Appts Labs Imaging Inventory Ta…" at bounding box center [740, 379] width 1480 height 1225
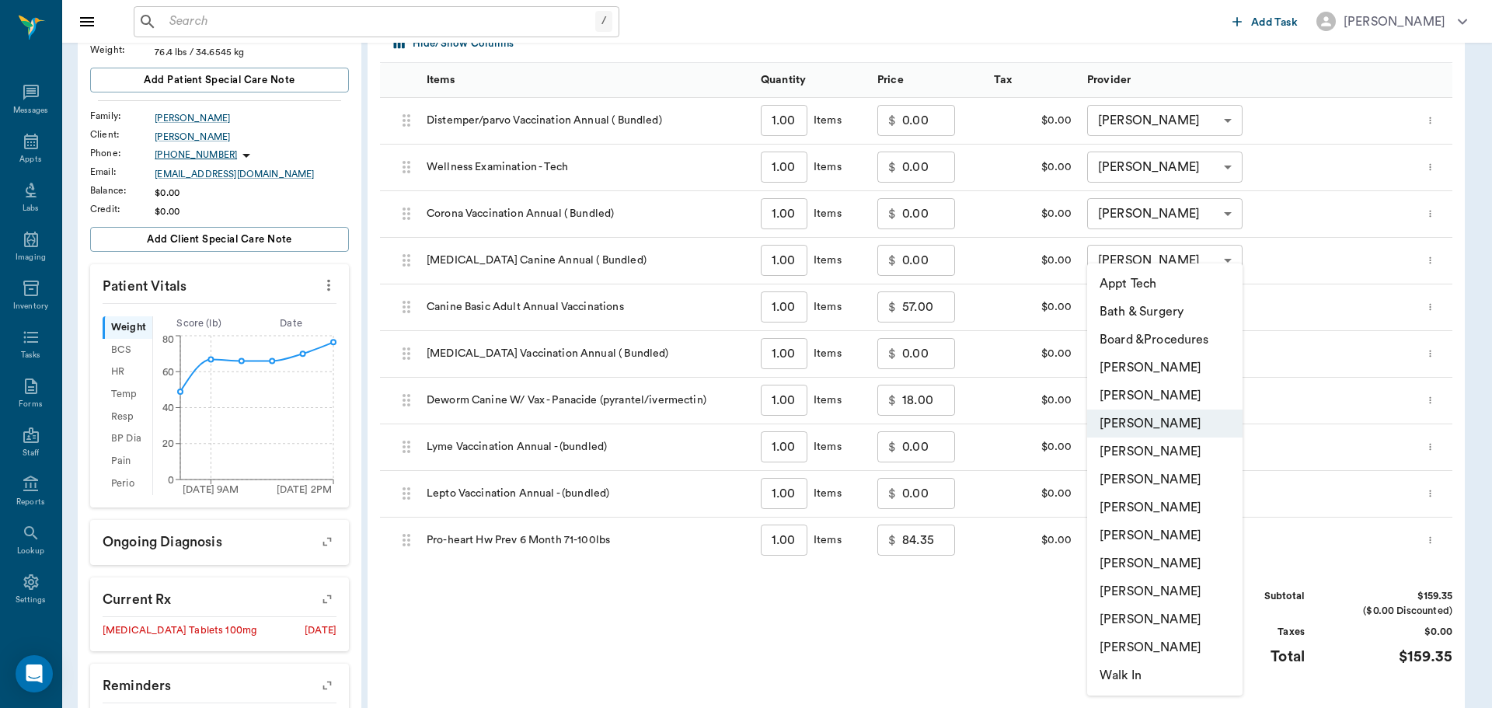
click at [1173, 546] on li "Hunter Graves" at bounding box center [1164, 535] width 155 height 28
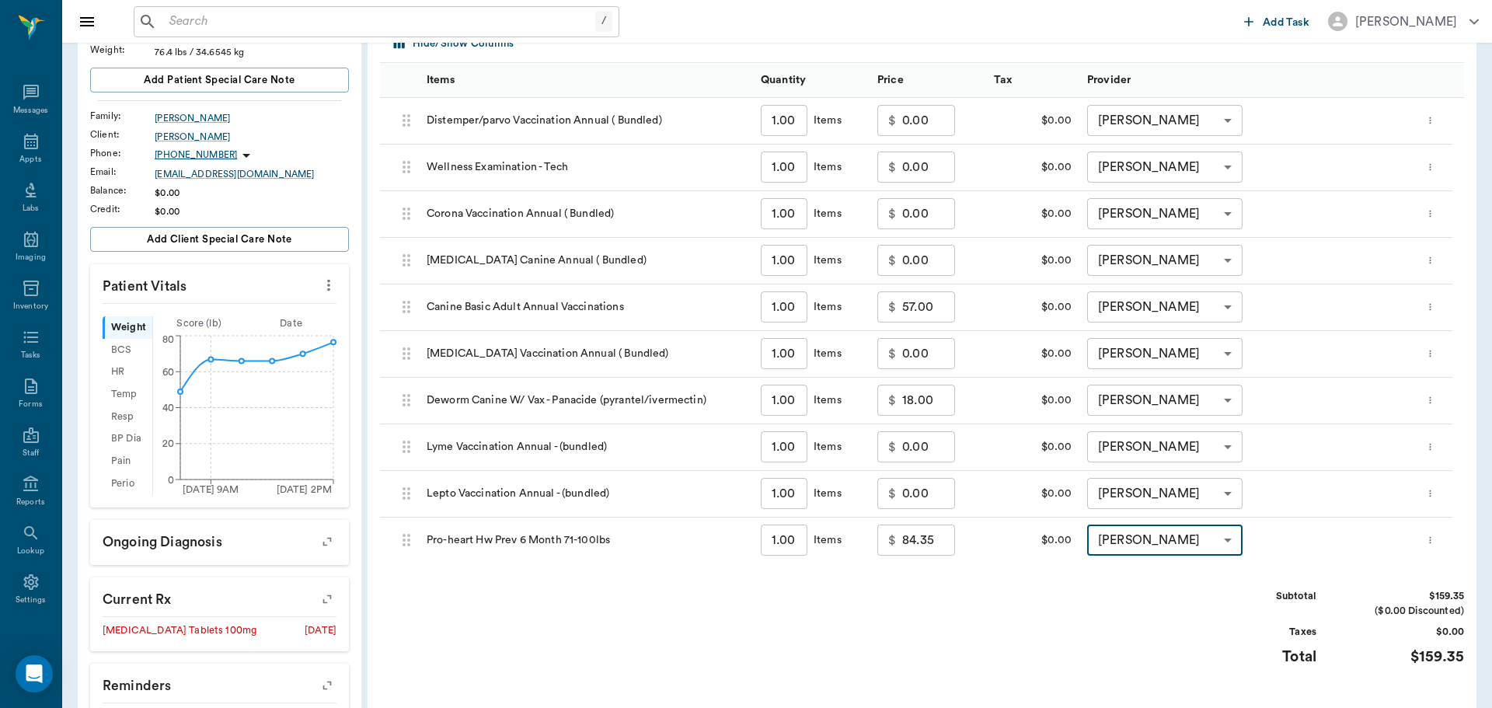
type input "none-682b670d8bdc6f7f8feef3db"
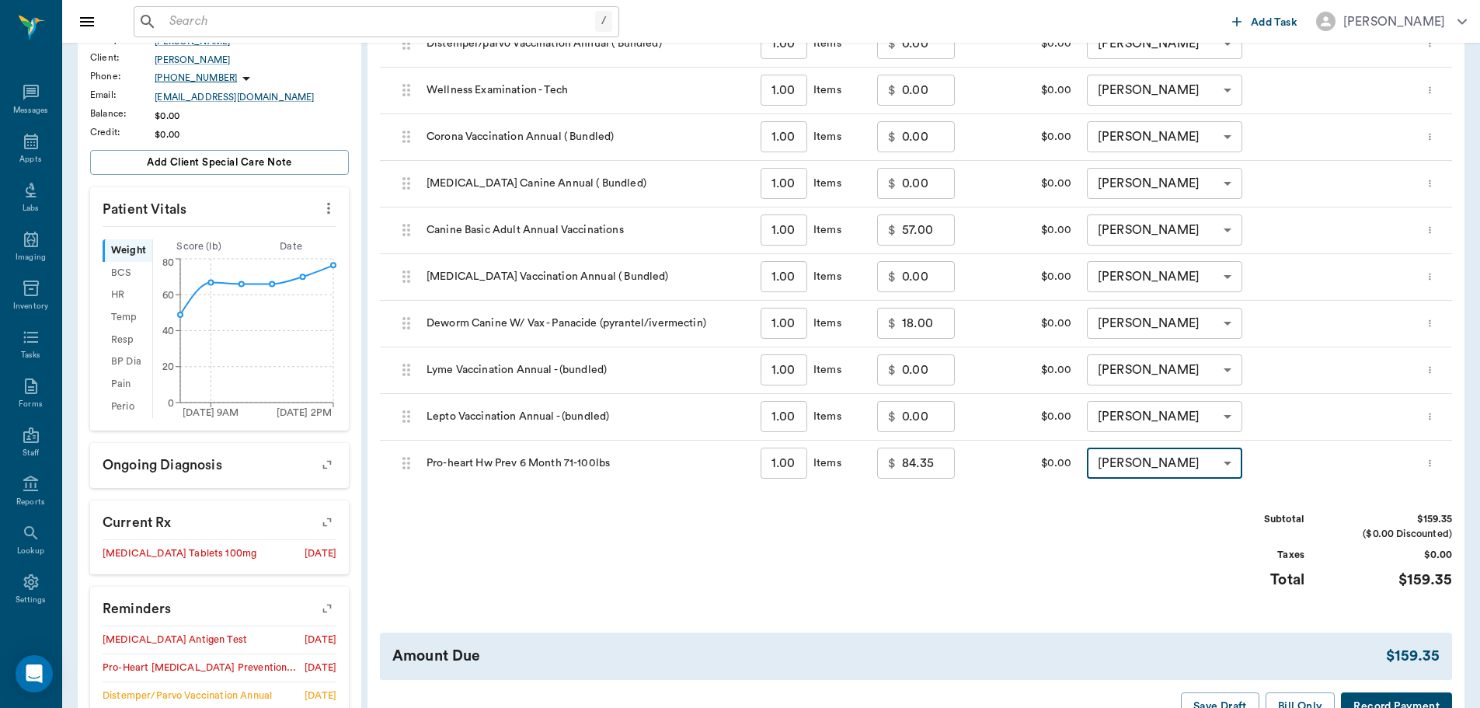
scroll to position [389, 0]
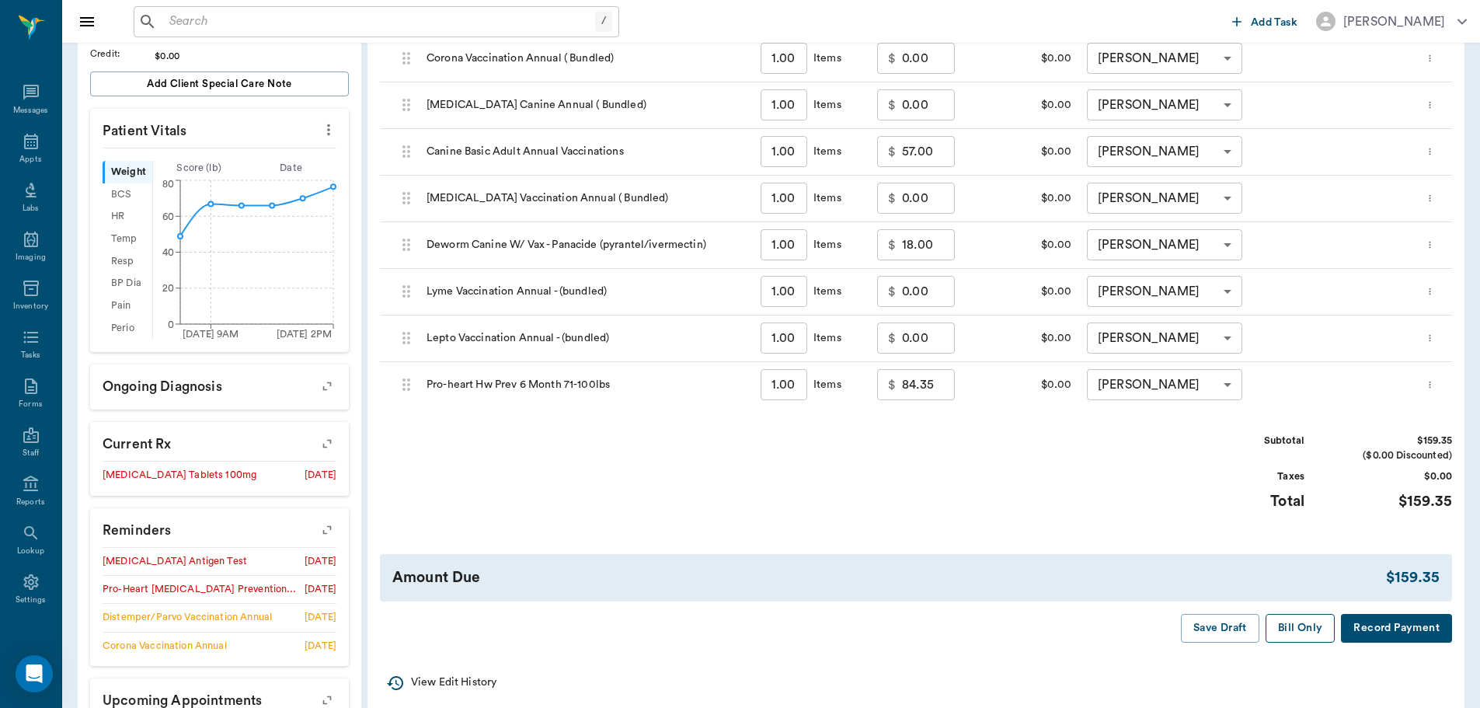
click at [1299, 621] on button "Bill Only" at bounding box center [1301, 628] width 70 height 29
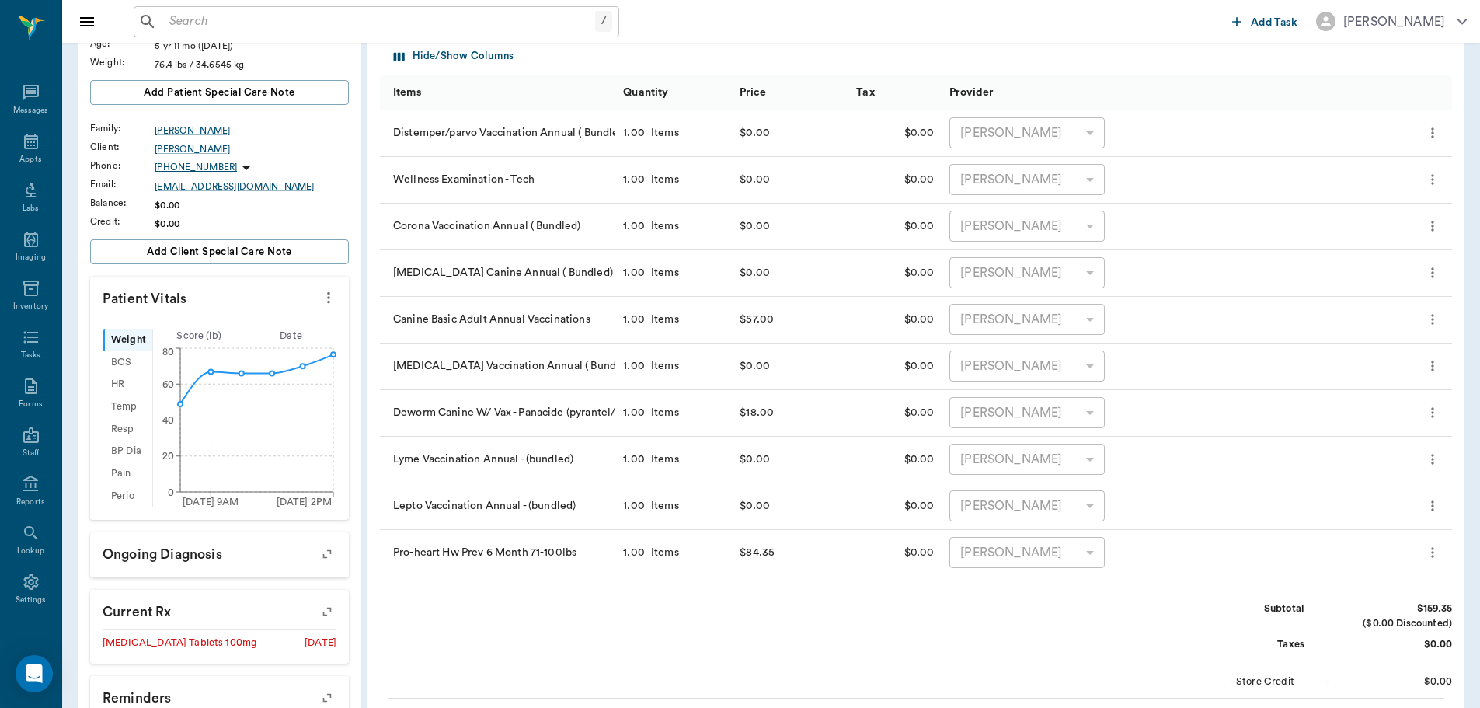
scroll to position [78, 0]
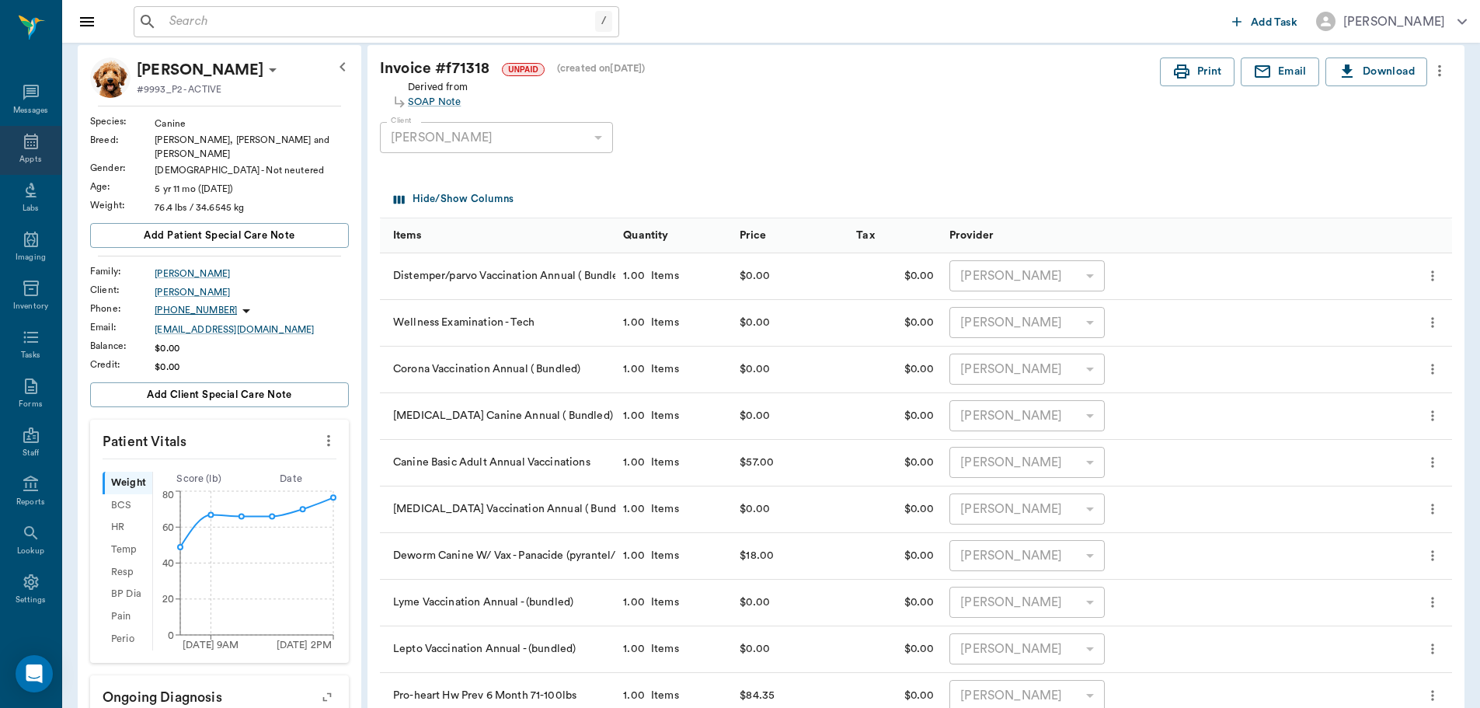
click at [26, 162] on div "Appts" at bounding box center [30, 160] width 22 height 12
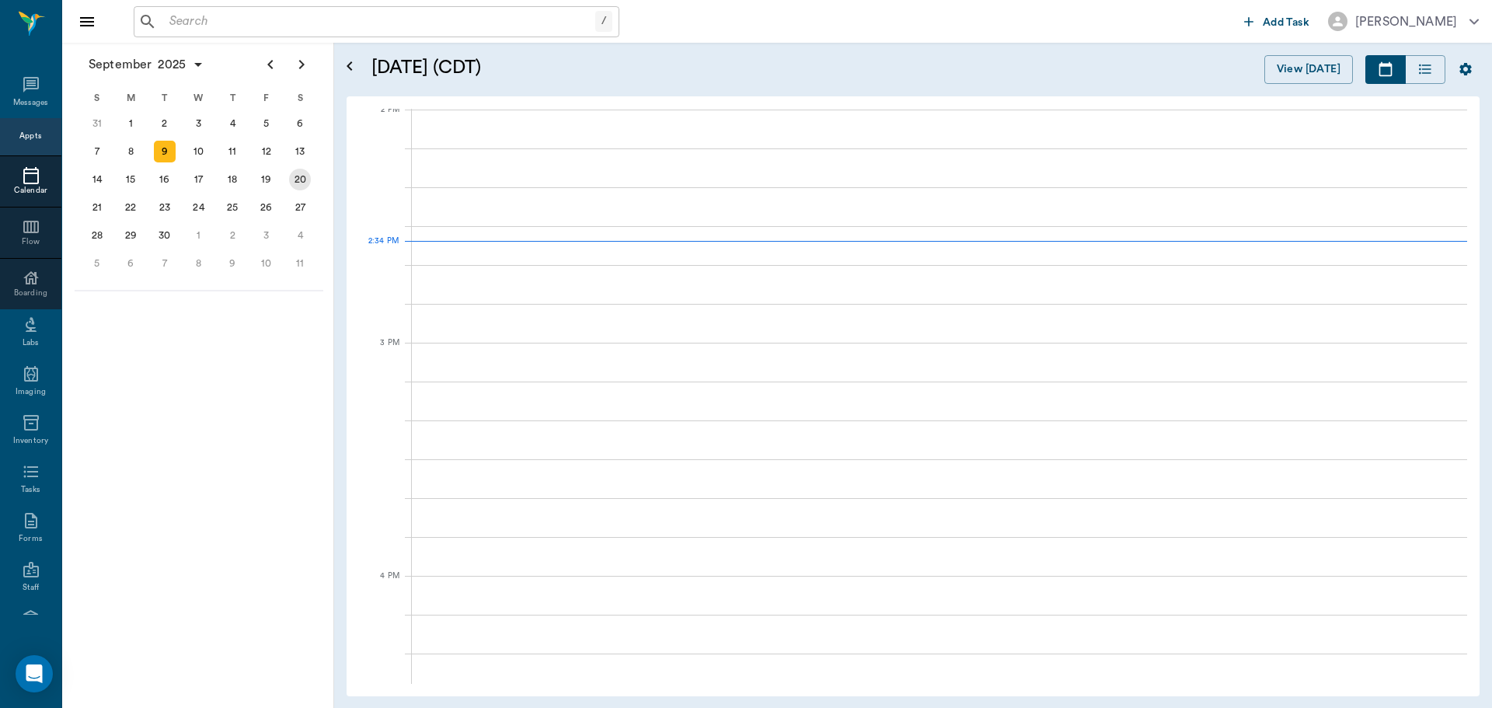
scroll to position [1402, 0]
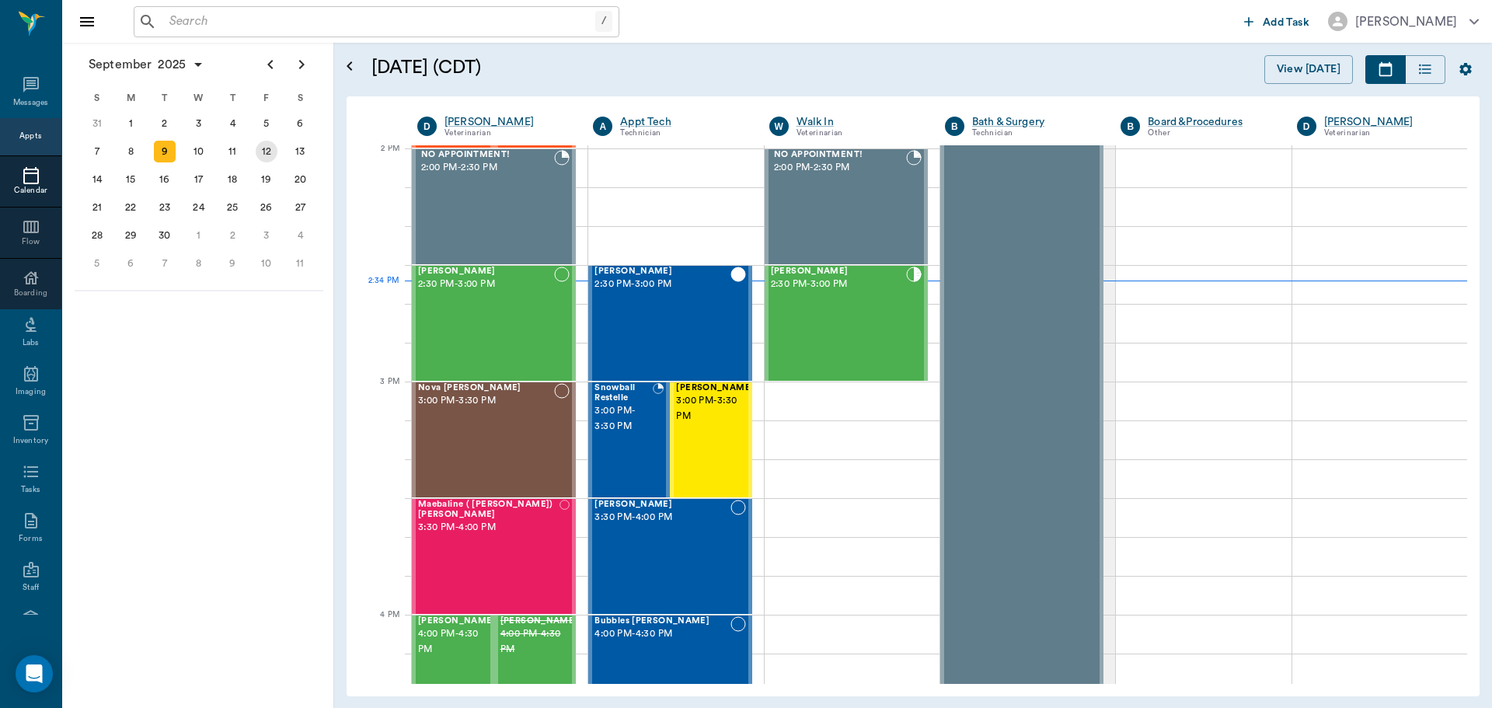
click at [262, 158] on div "12" at bounding box center [267, 152] width 22 height 22
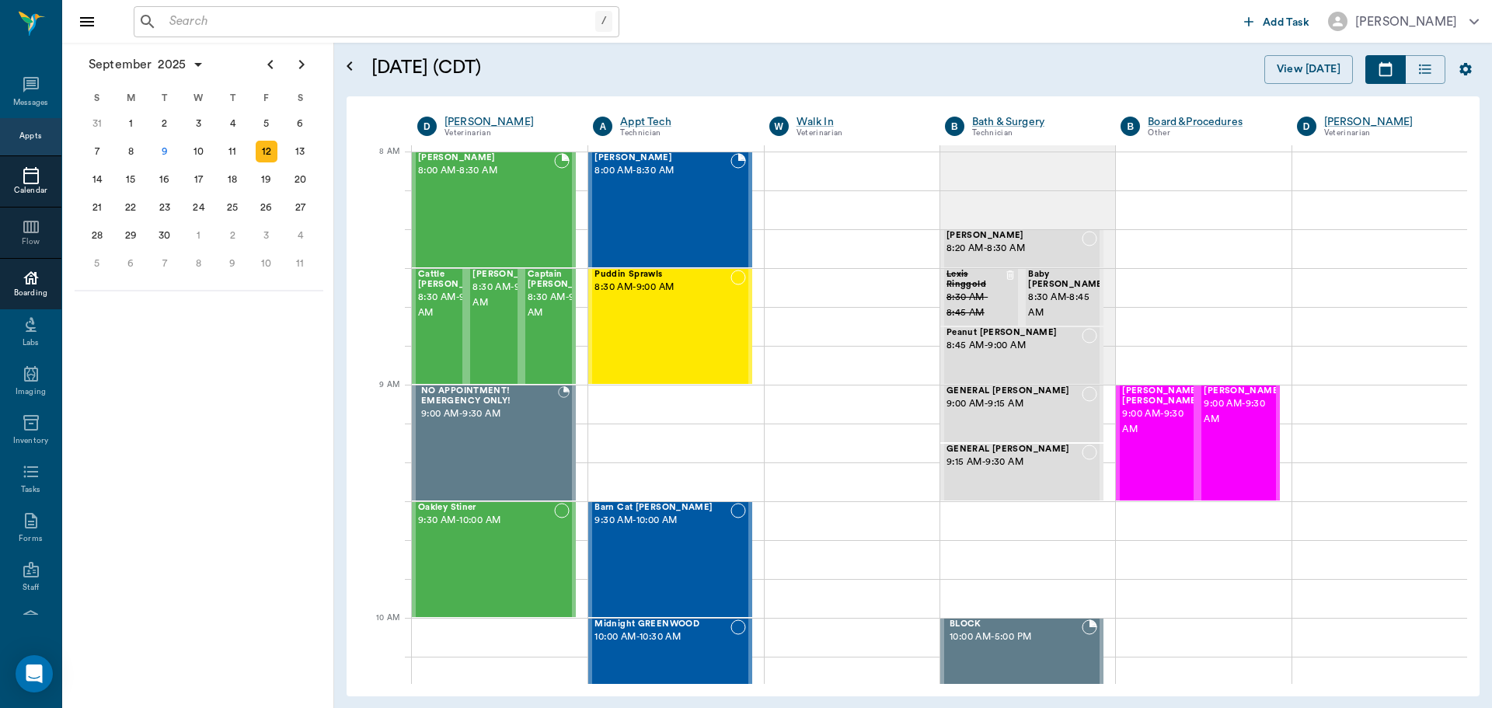
click at [22, 272] on icon at bounding box center [31, 278] width 19 height 19
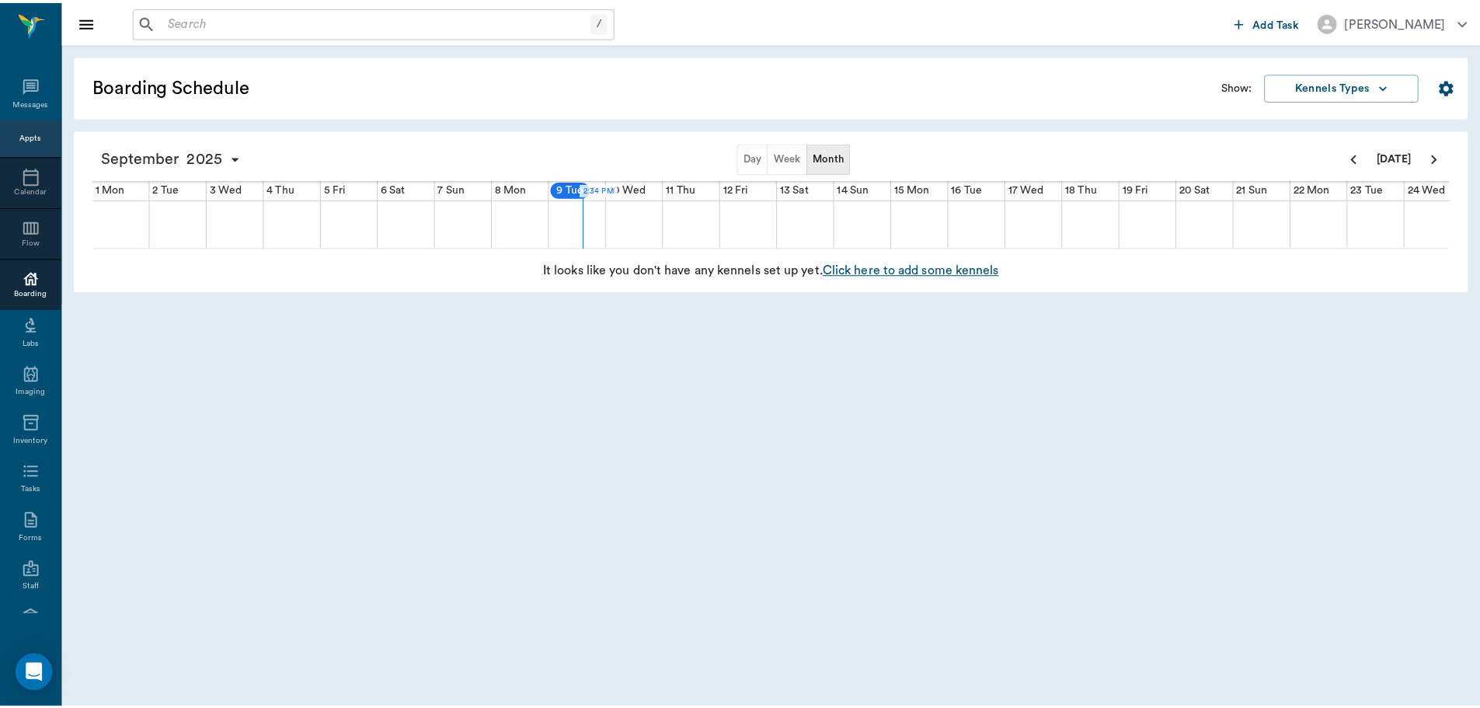
scroll to position [0, 357]
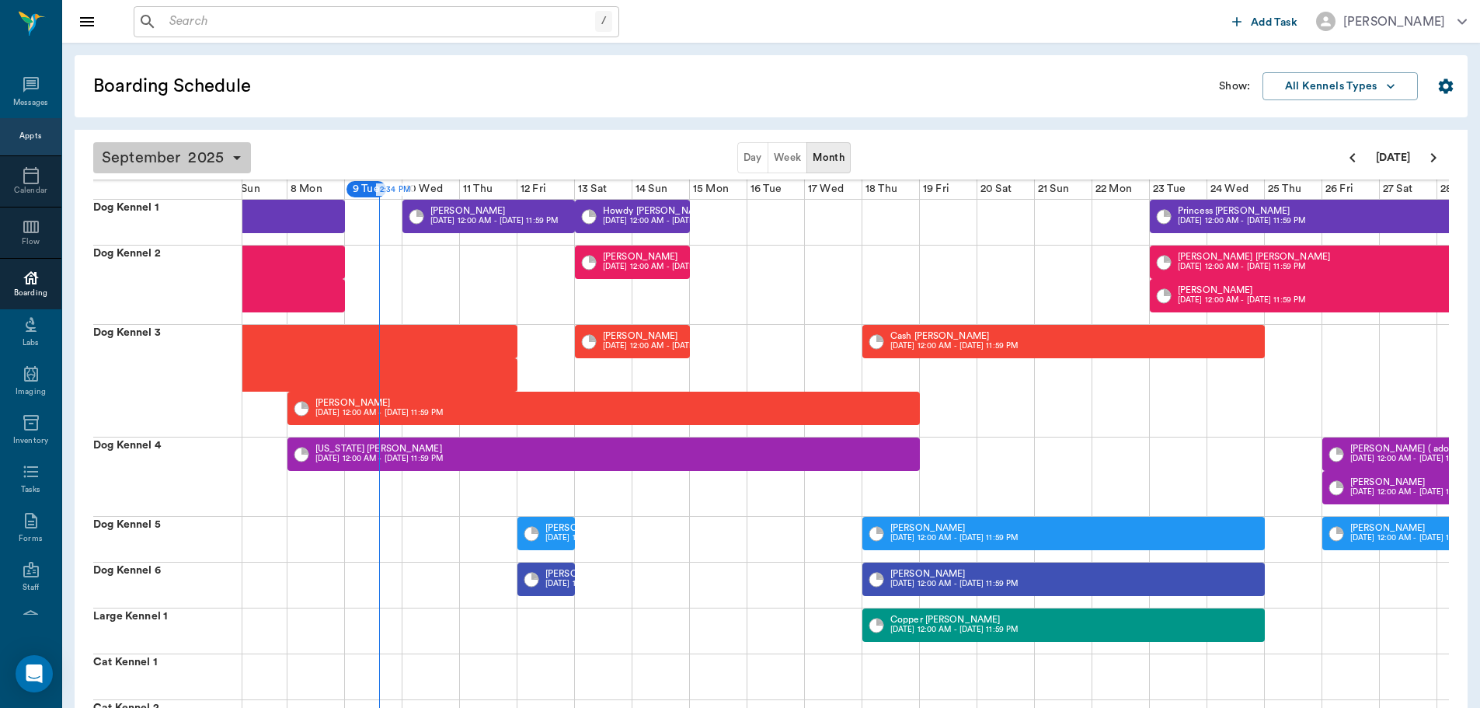
click at [211, 158] on span "2025" at bounding box center [206, 158] width 44 height 22
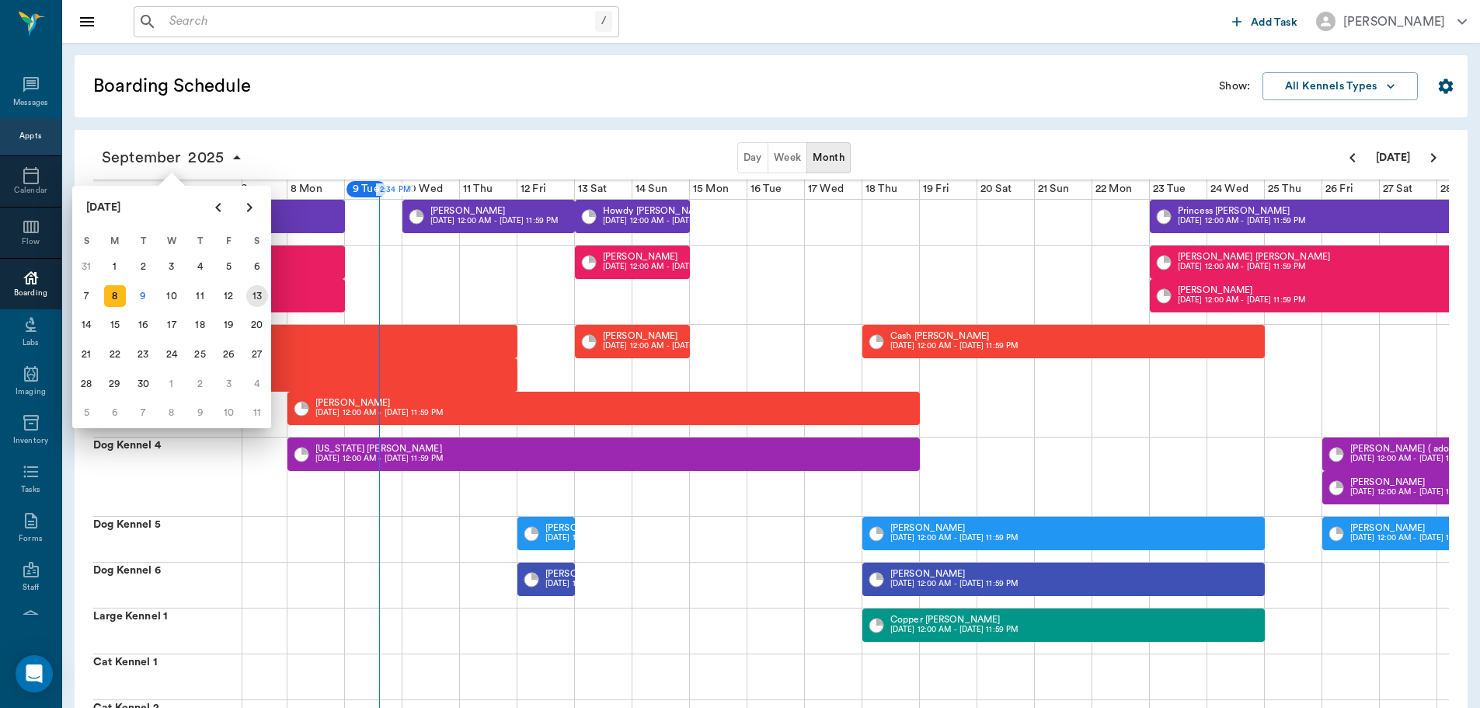
click at [251, 300] on div "13" at bounding box center [257, 296] width 22 height 22
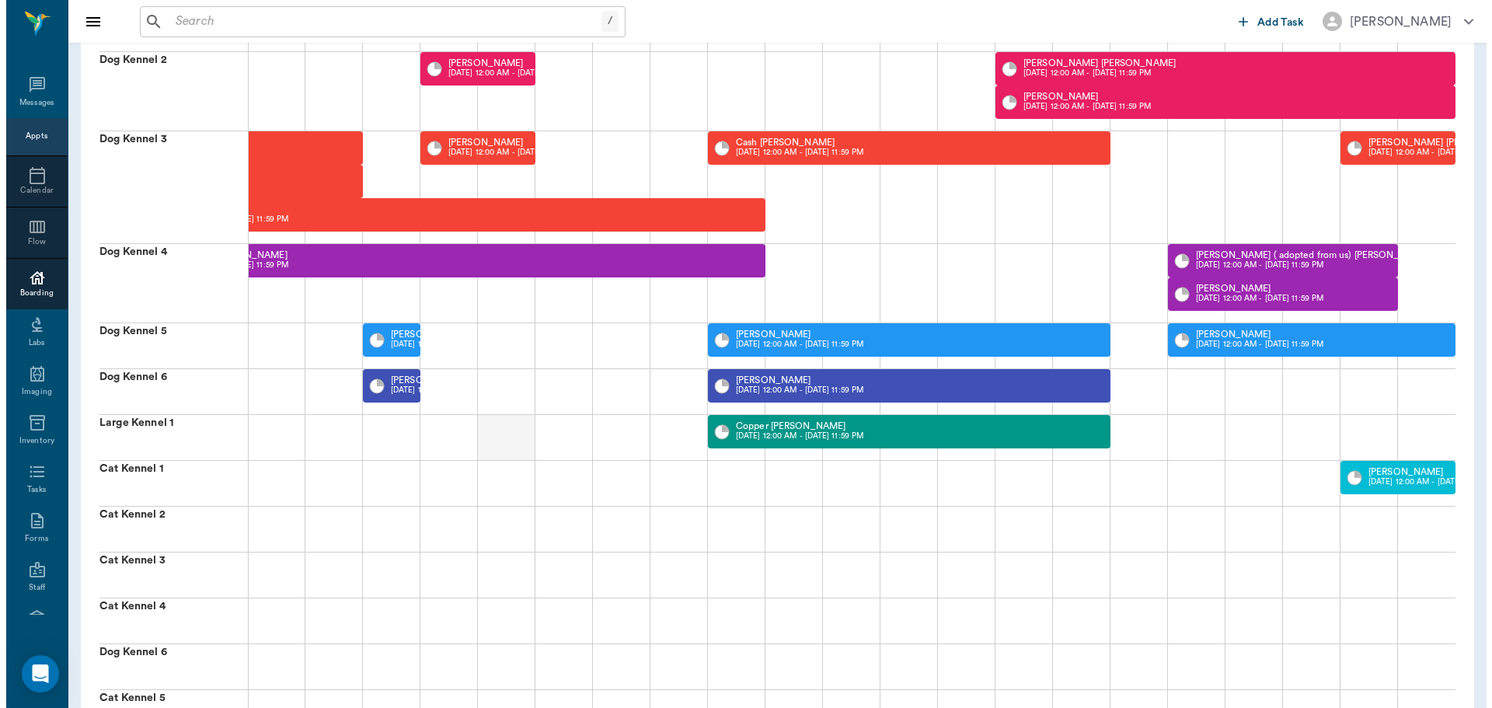
scroll to position [0, 0]
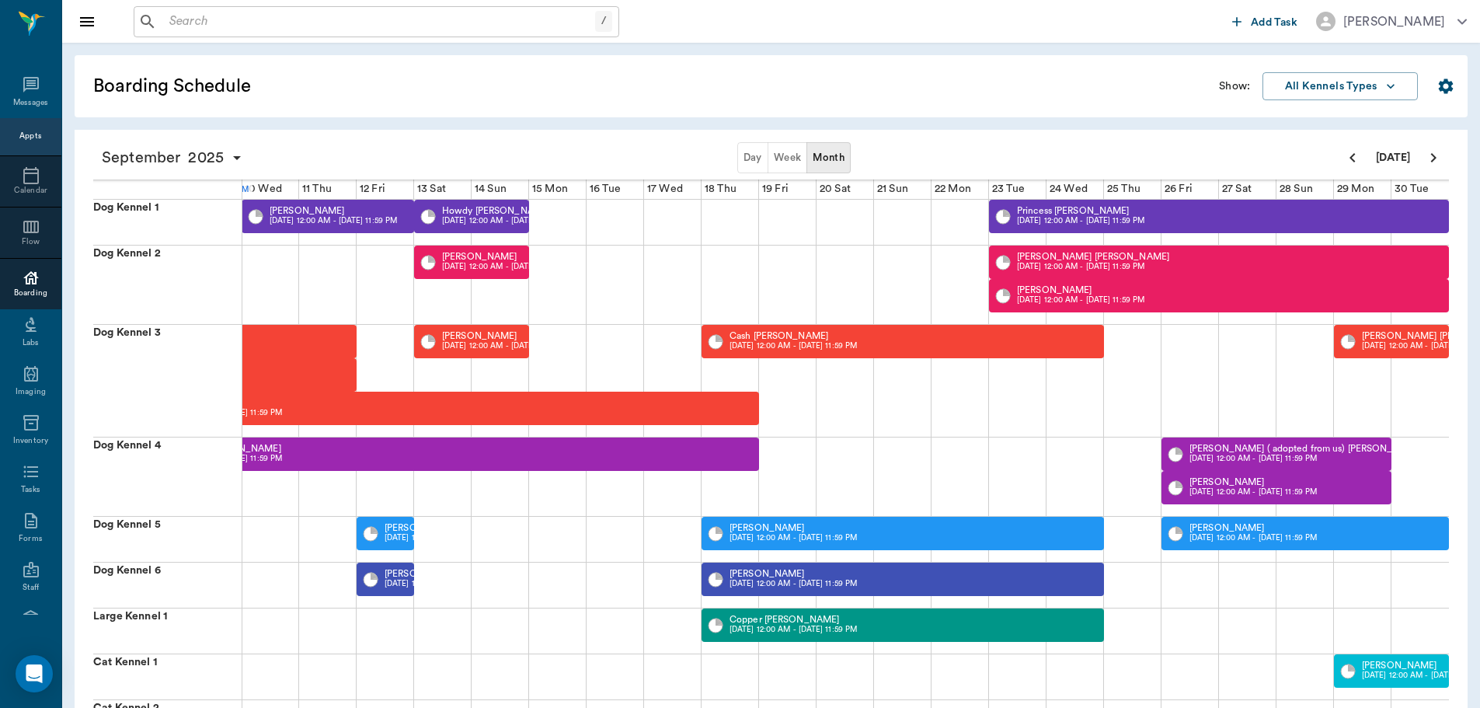
click at [23, 127] on div "Appts" at bounding box center [30, 136] width 22 height 19
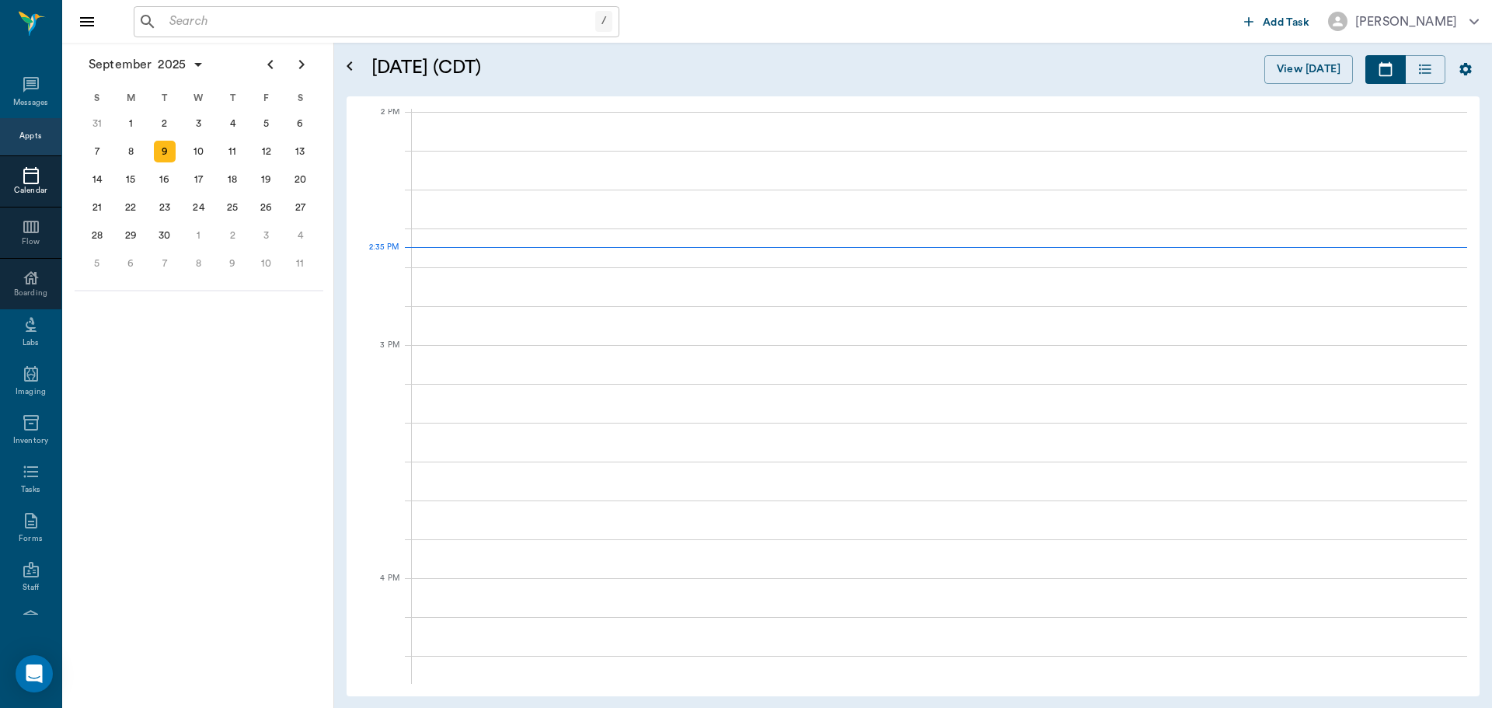
scroll to position [1400, 0]
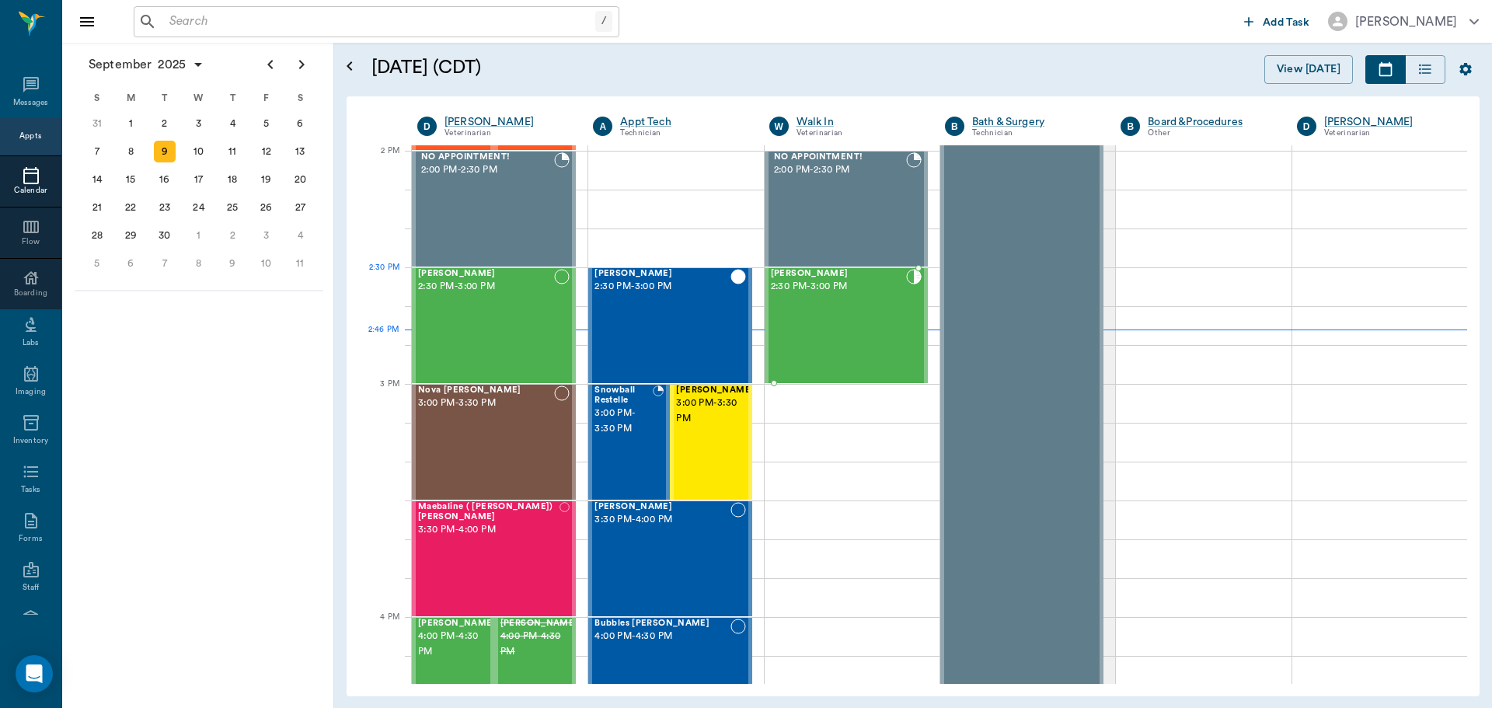
click at [844, 306] on div "Cleo Storey 2:30 PM - 3:00 PM" at bounding box center [838, 325] width 135 height 113
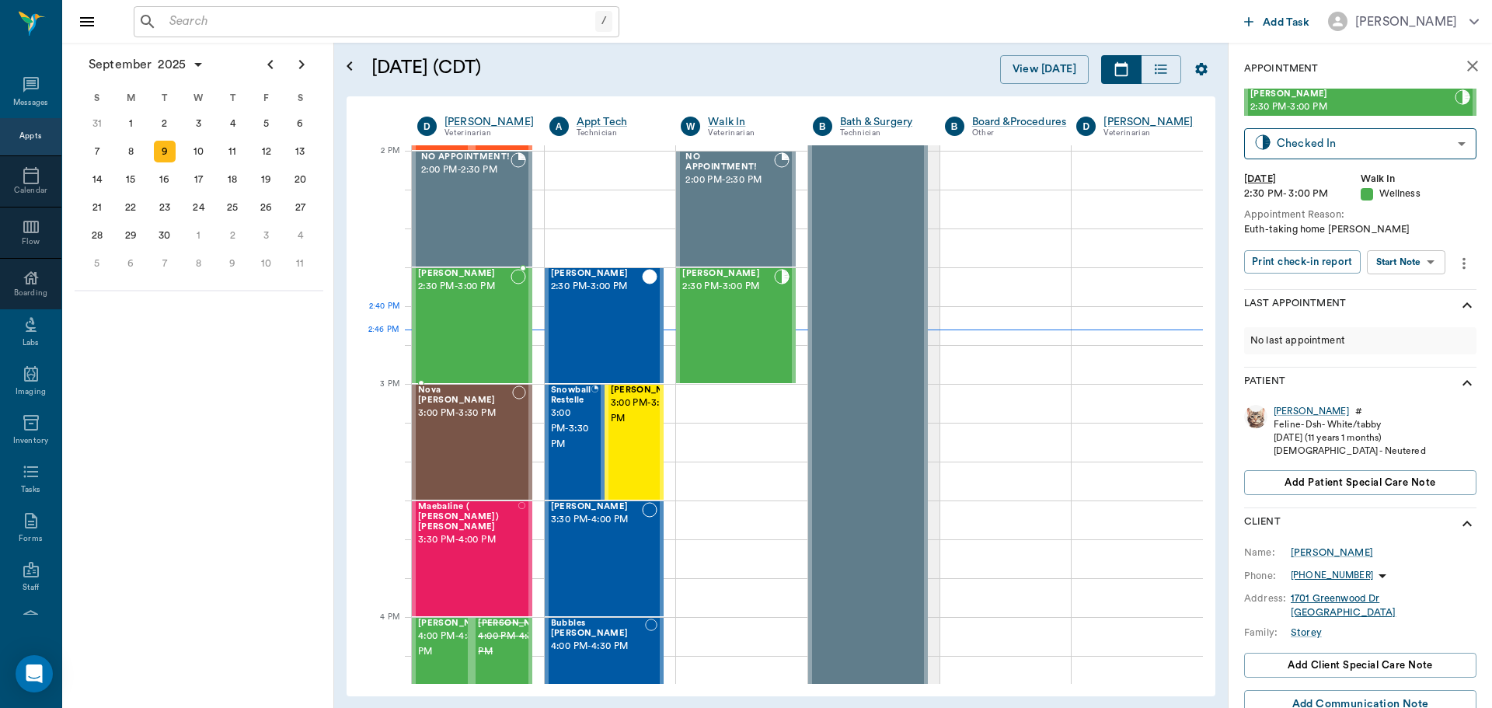
click at [465, 317] on div "Lucifer Marshall 2:30 PM - 3:00 PM" at bounding box center [464, 325] width 92 height 113
click at [456, 426] on div "Nova Dupree 3:00 PM - 3:30 PM" at bounding box center [465, 441] width 94 height 113
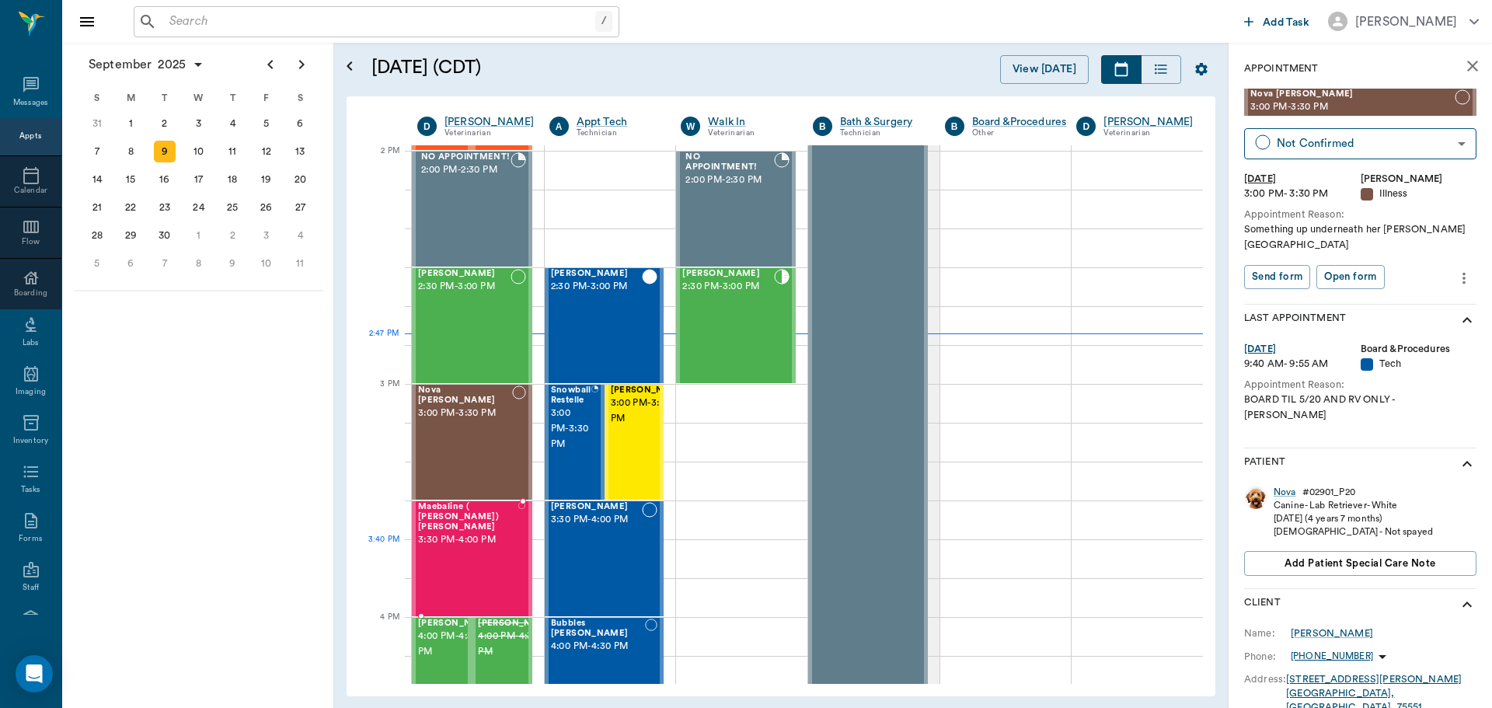
click at [454, 549] on div "Maebaline ( Mable) Thompson 3:30 PM - 4:00 PM" at bounding box center [468, 558] width 100 height 113
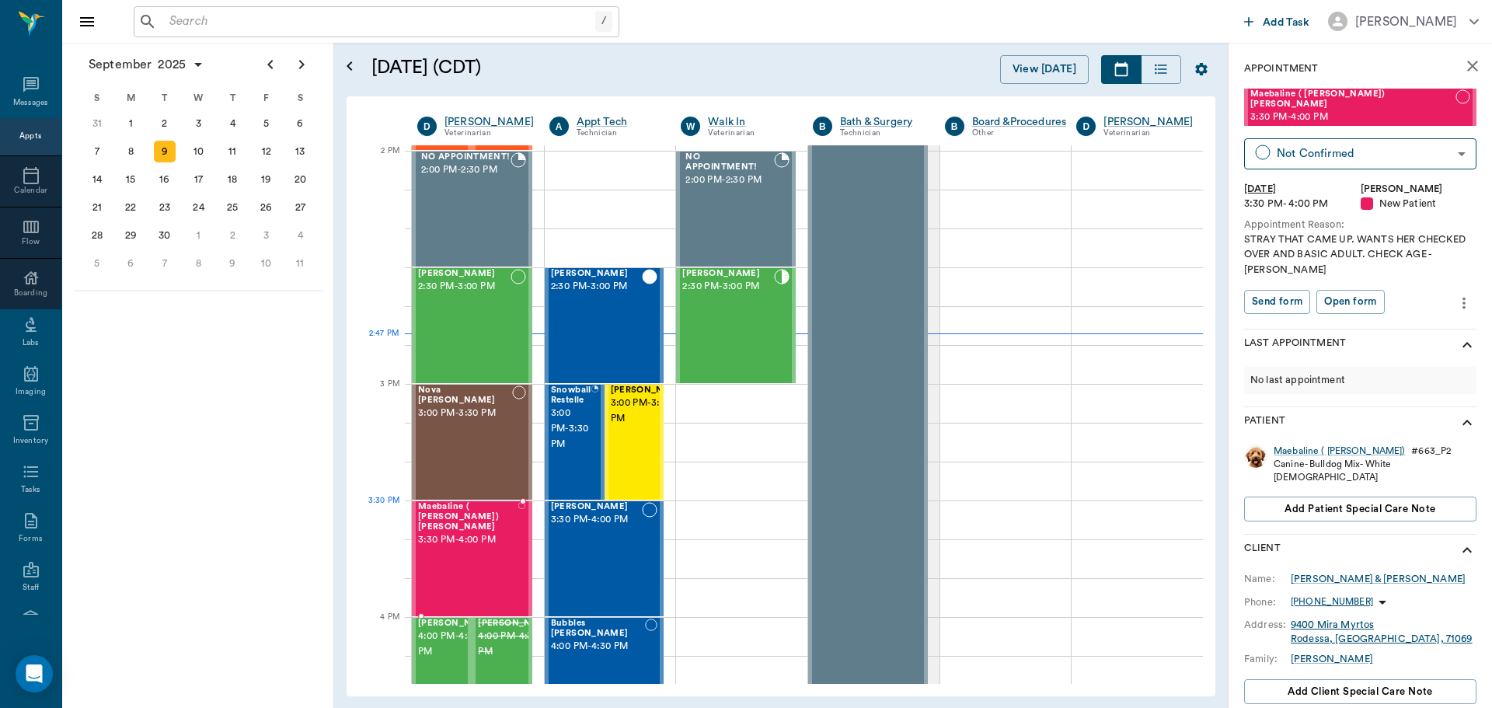
click at [486, 532] on span "3:30 PM - 4:00 PM" at bounding box center [468, 540] width 100 height 16
click at [624, 427] on span "3:00 PM - 3:30 PM" at bounding box center [650, 411] width 78 height 31
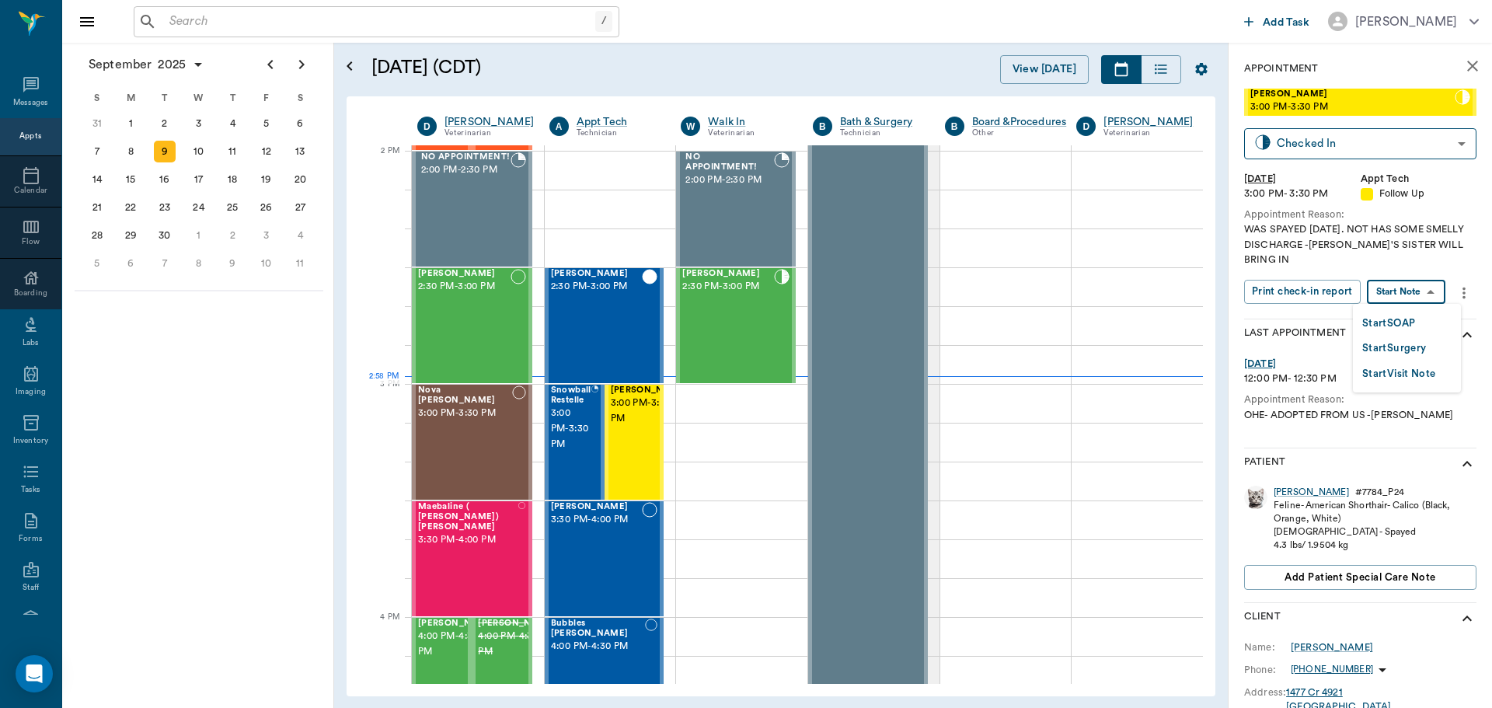
click at [1400, 290] on body "/ ​ Add Task Dr. Bert Ellsworth Nectar Messages Appts Calendar Flow Boarding La…" at bounding box center [746, 354] width 1492 height 708
click at [1392, 315] on button "Start SOAP" at bounding box center [1388, 324] width 53 height 18
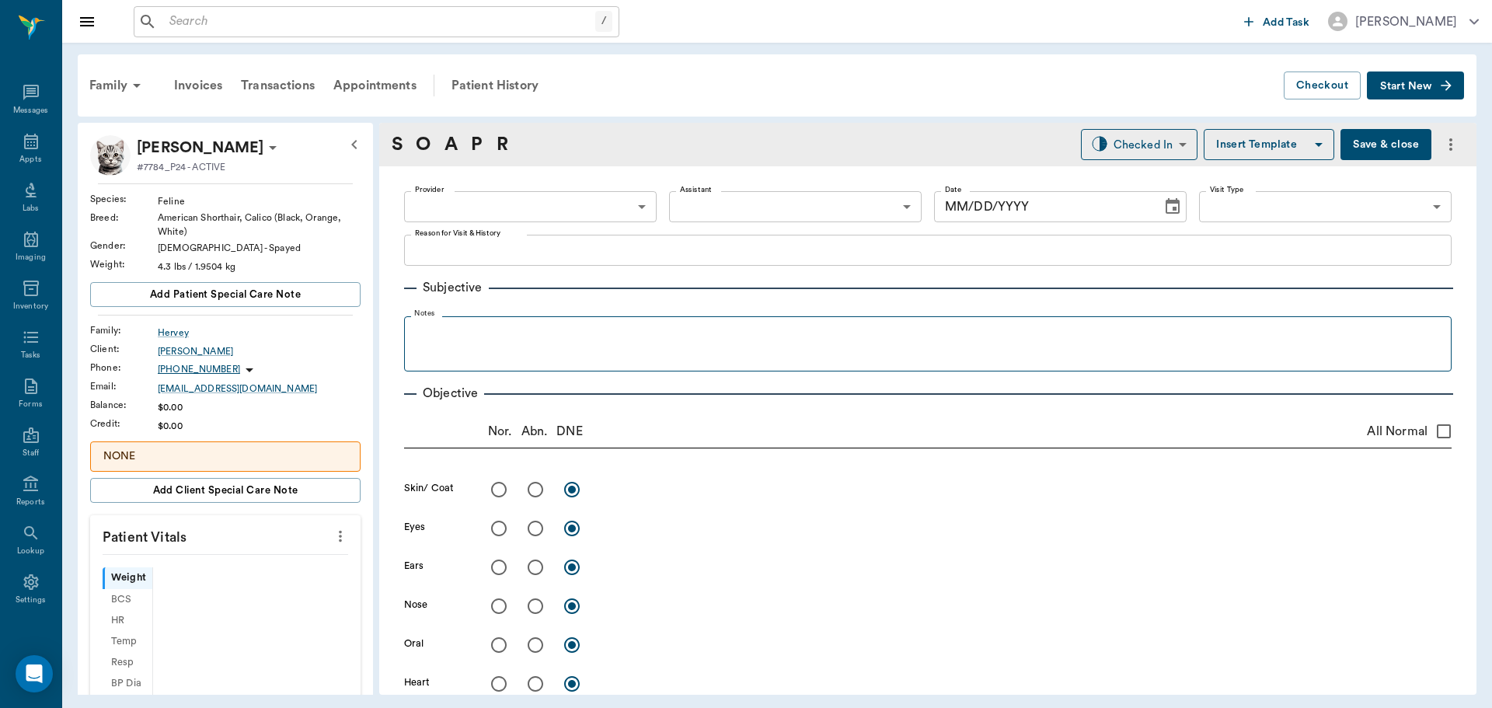
type input "63ec2f075fda476ae8351a4c"
type input "65d2be4f46e3a538d89b8c16"
type textarea "WAS SPAYED ON THURSDAY. NOT HAS SOME SMELLY DISCHARGE -LORY MEGAN'S SISTER WILL…"
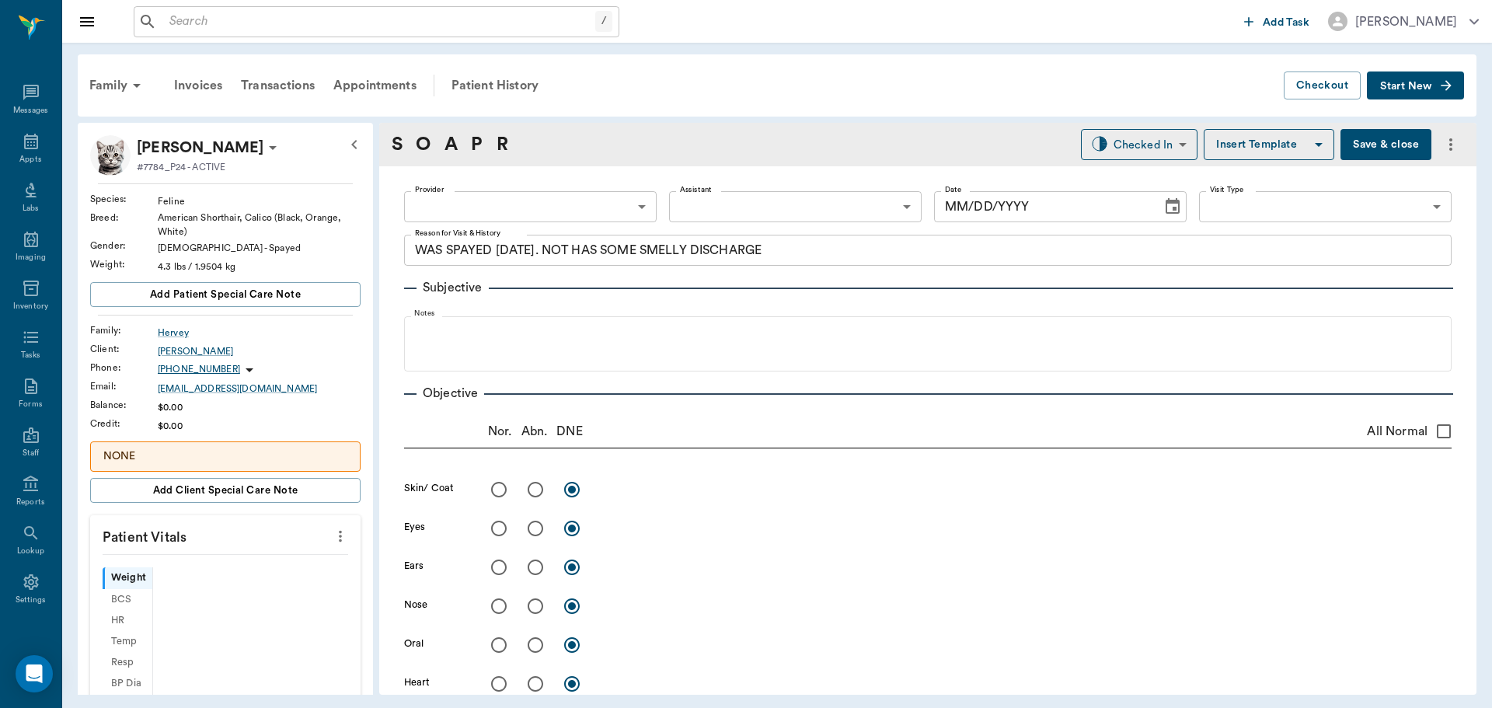
type input "[DATE]"
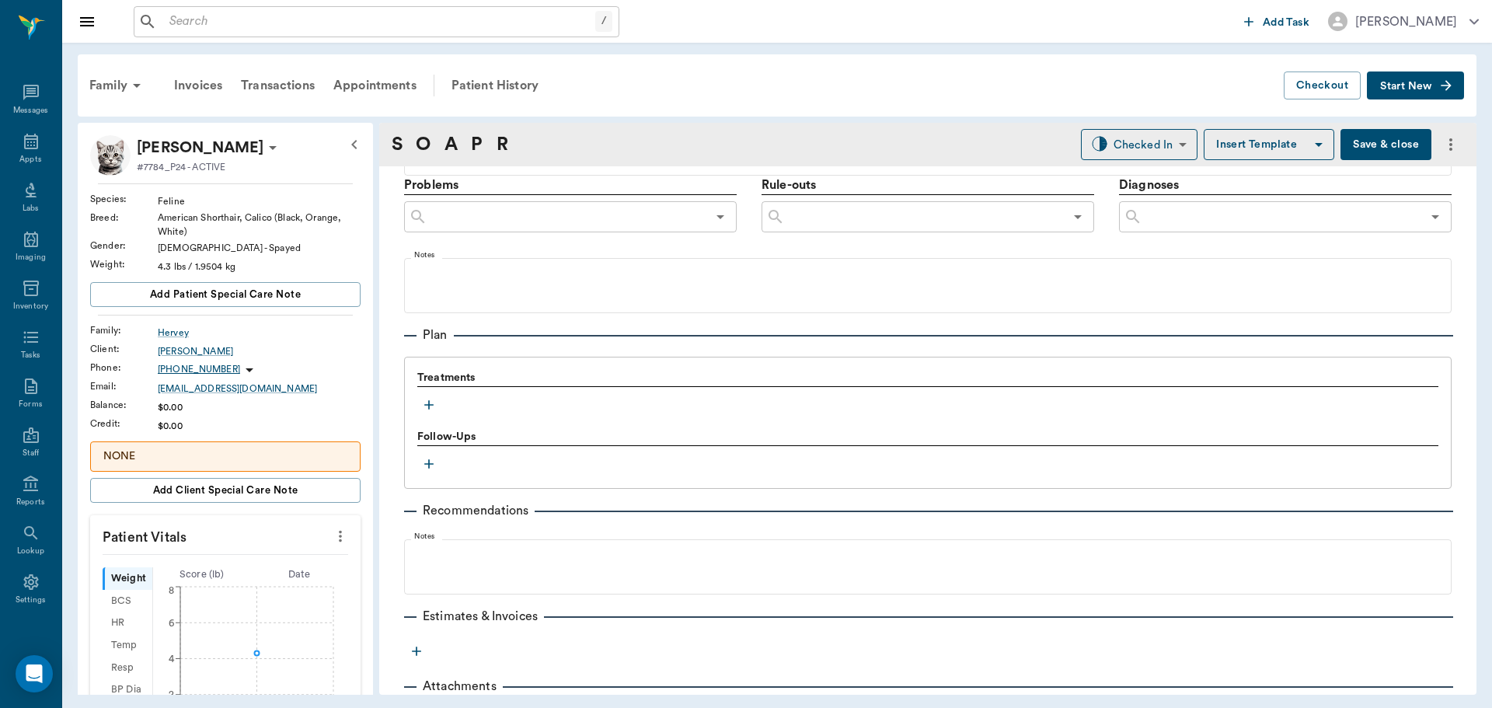
scroll to position [943, 0]
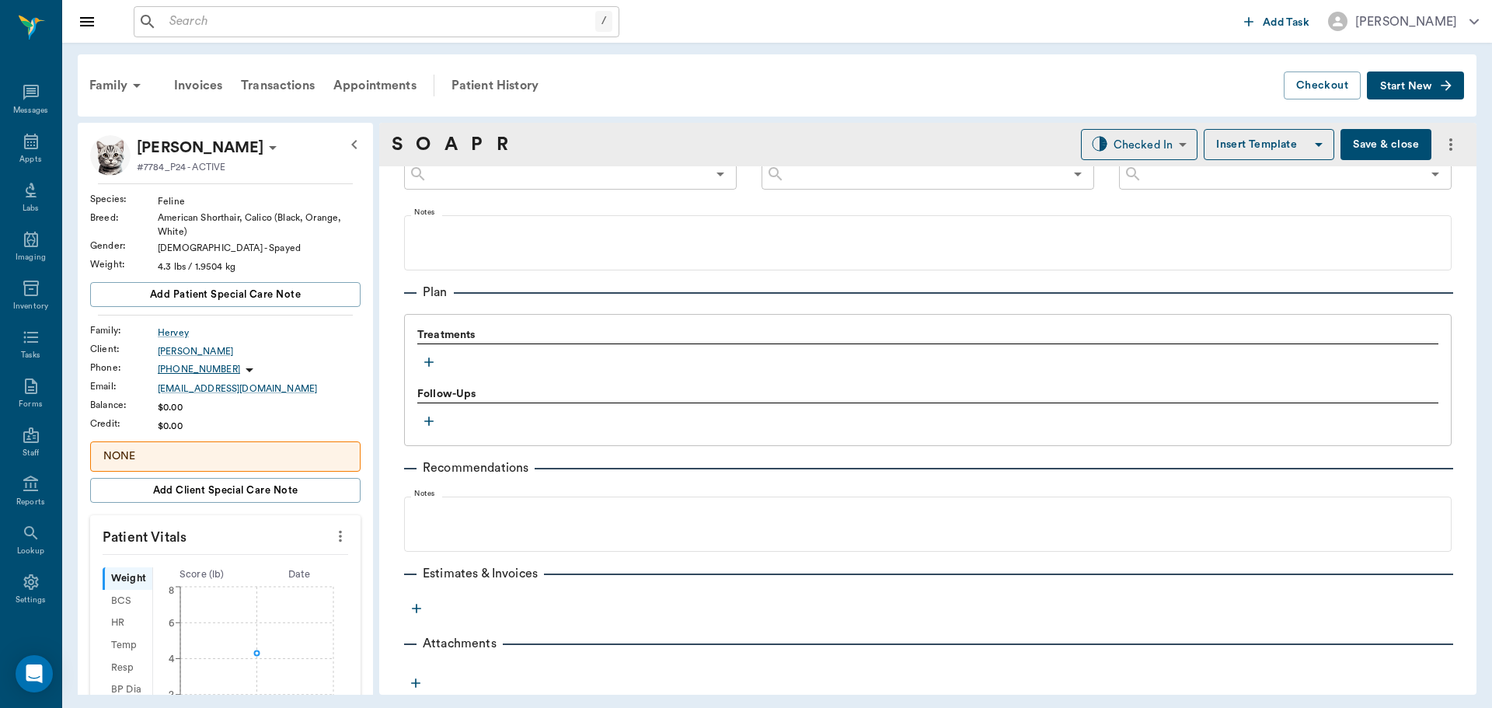
click at [429, 365] on icon "button" at bounding box center [428, 361] width 9 height 9
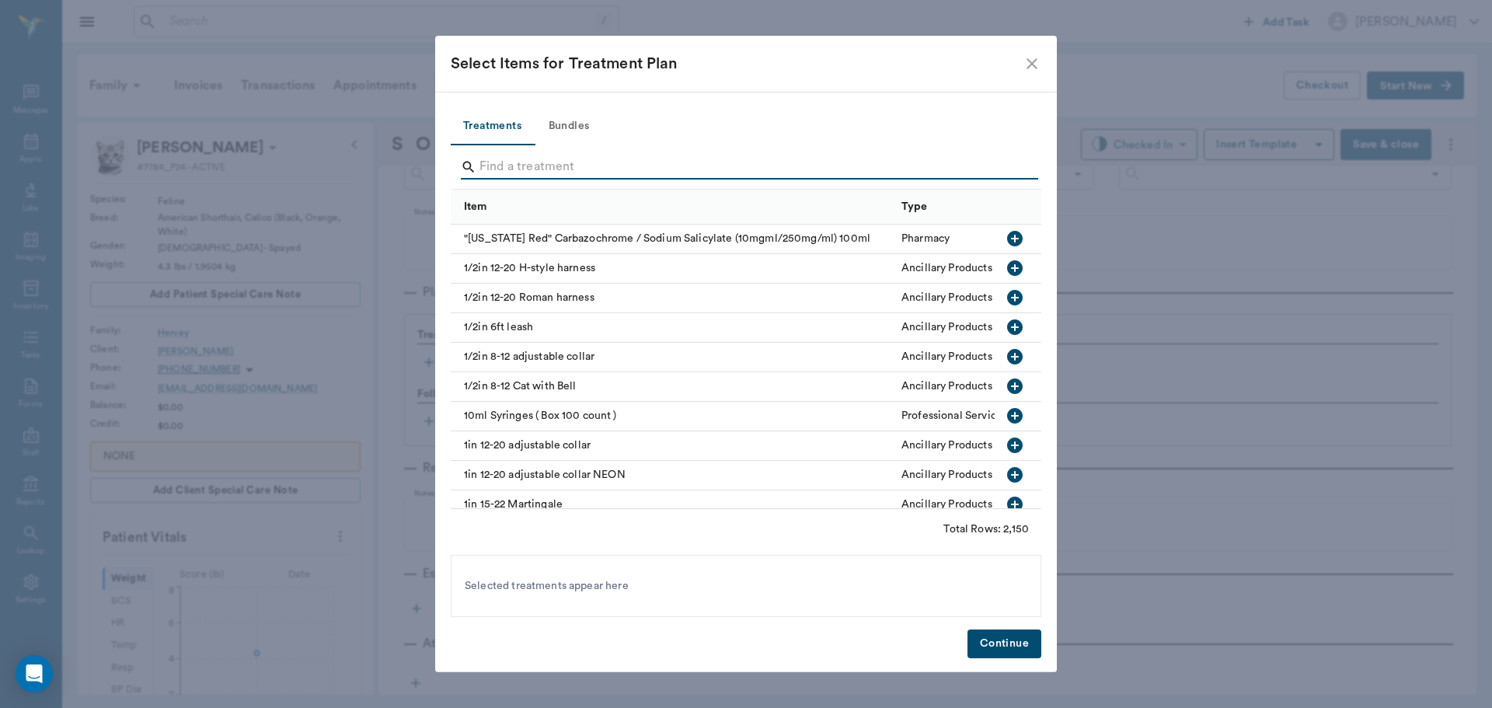
click at [523, 165] on input "Search" at bounding box center [746, 167] width 535 height 25
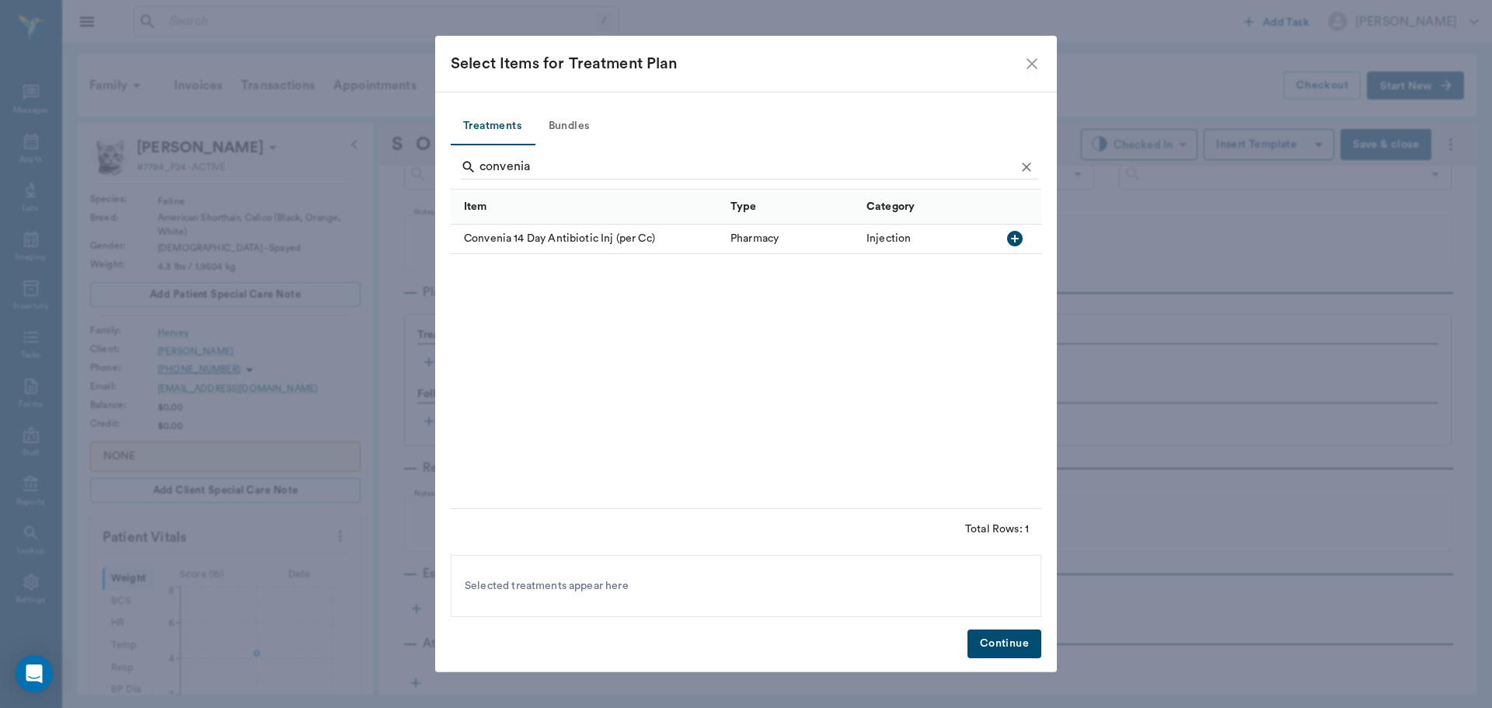
click at [1018, 238] on icon "button" at bounding box center [1015, 239] width 16 height 16
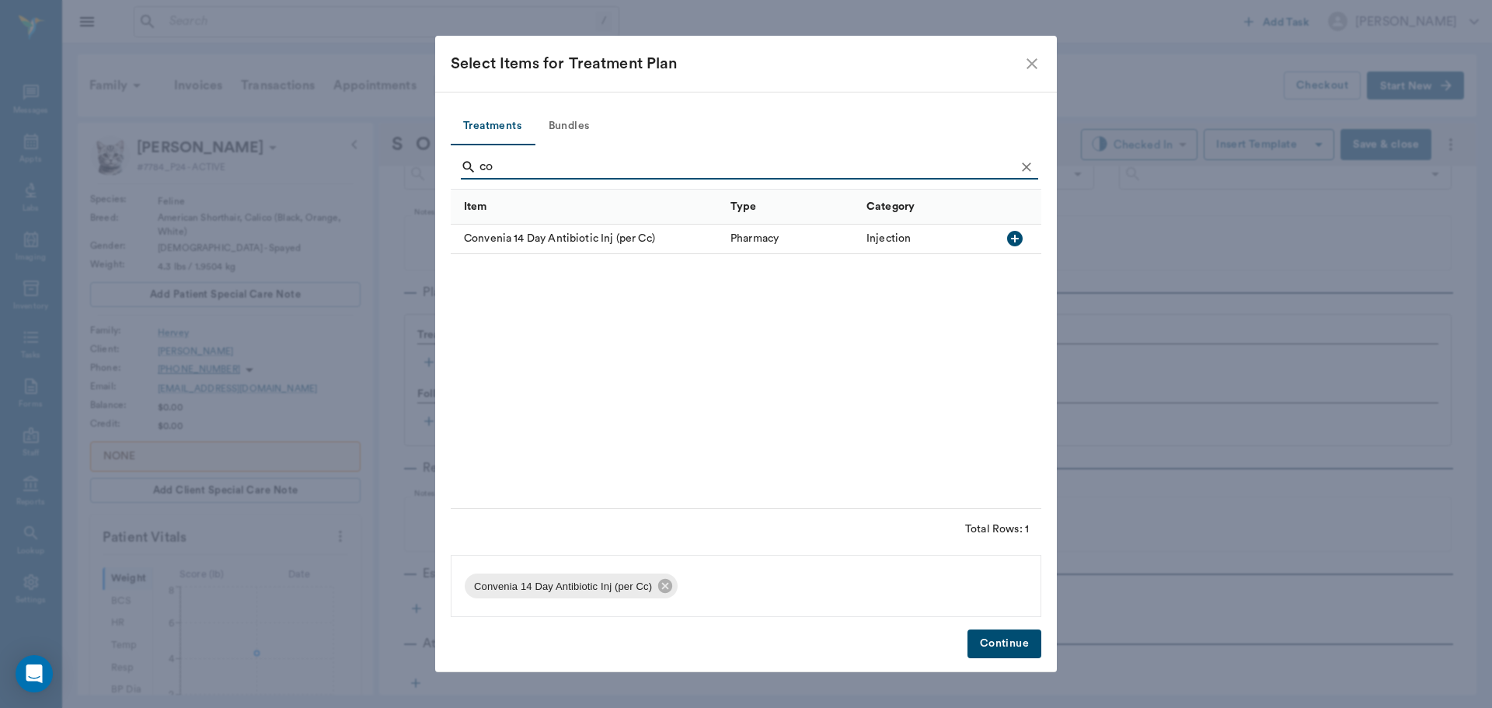
type input "c"
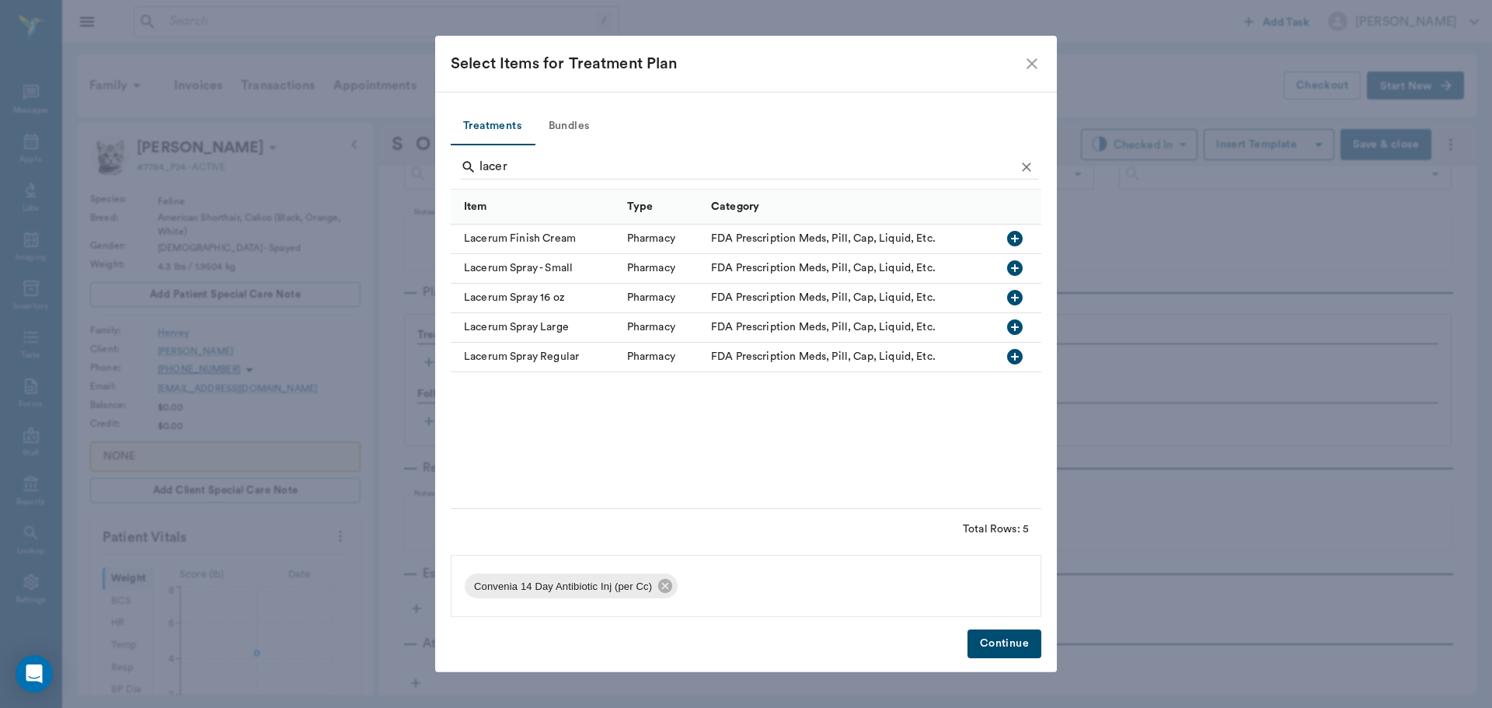
click at [1021, 265] on icon "button" at bounding box center [1015, 268] width 16 height 16
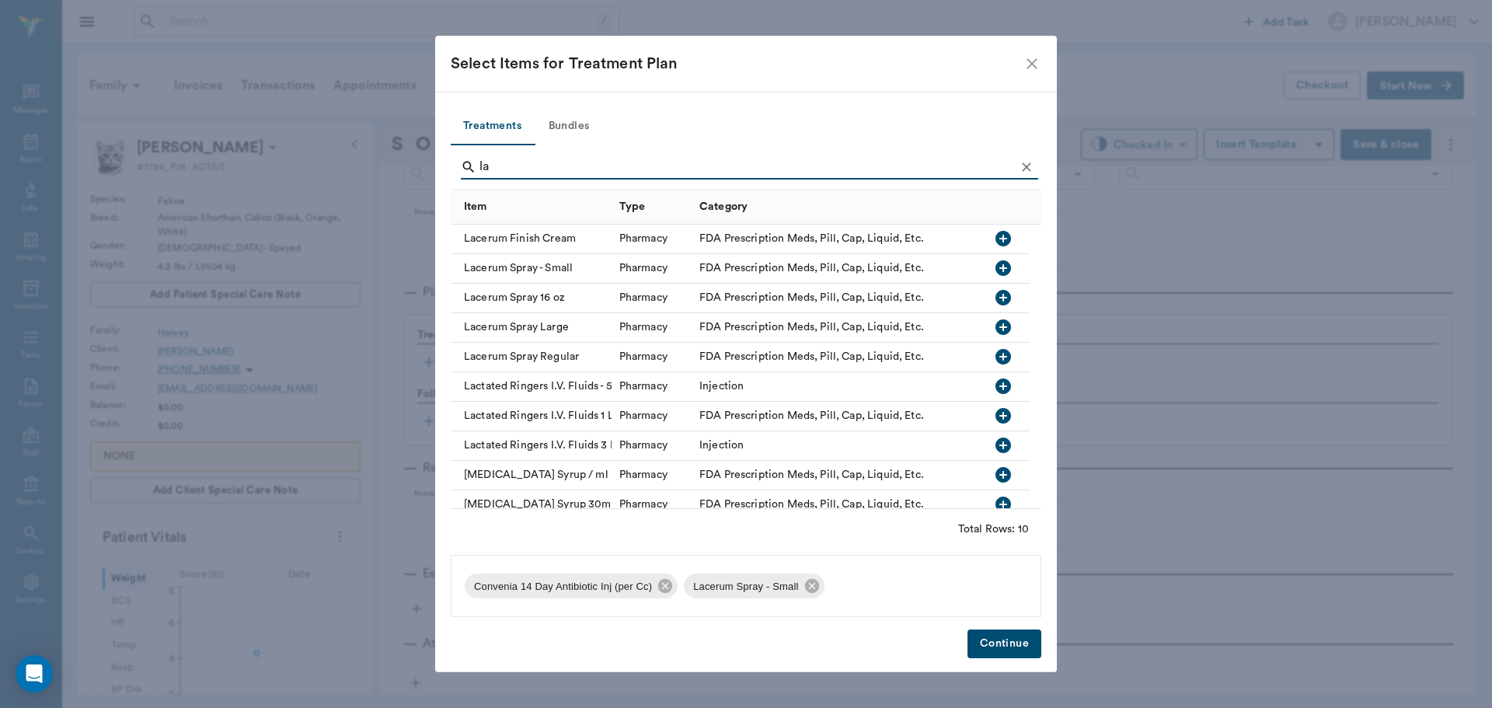
type input "l"
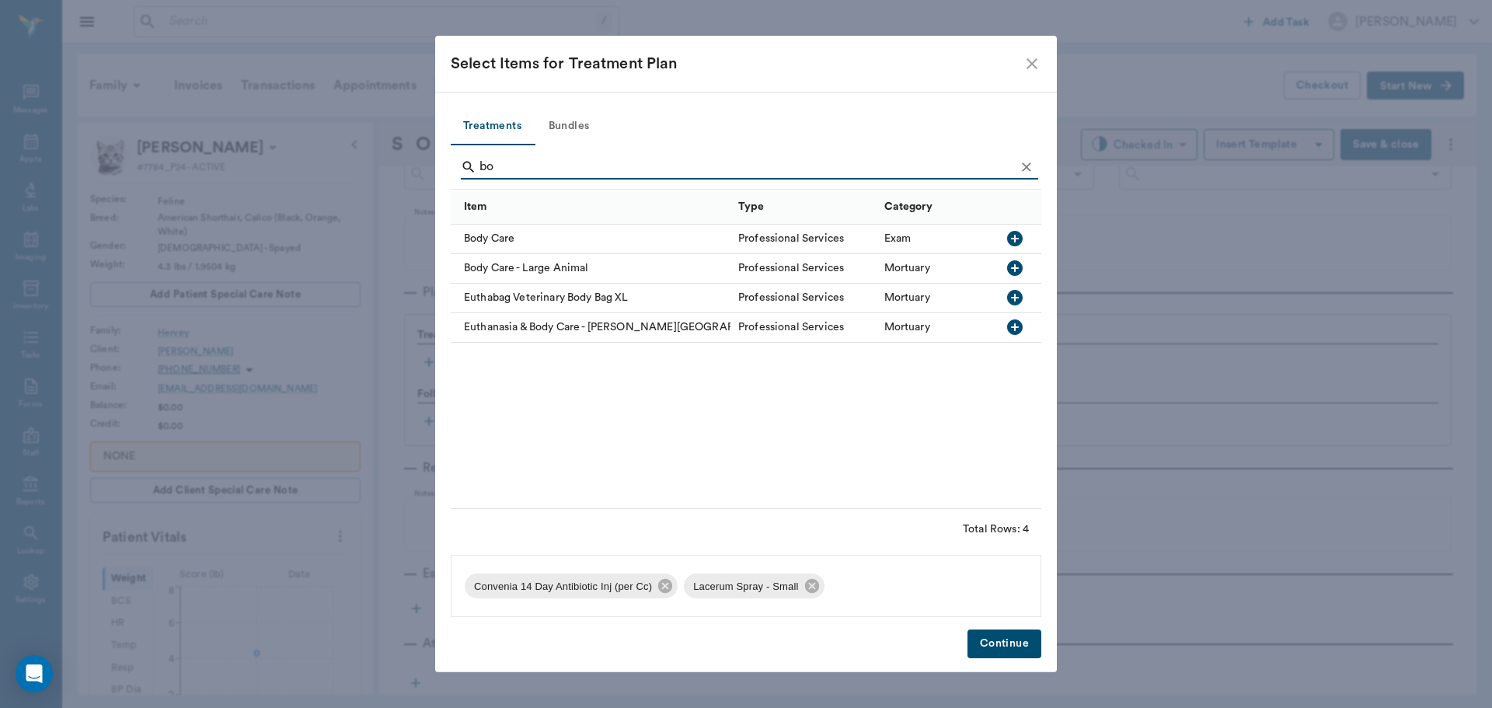
type input "b"
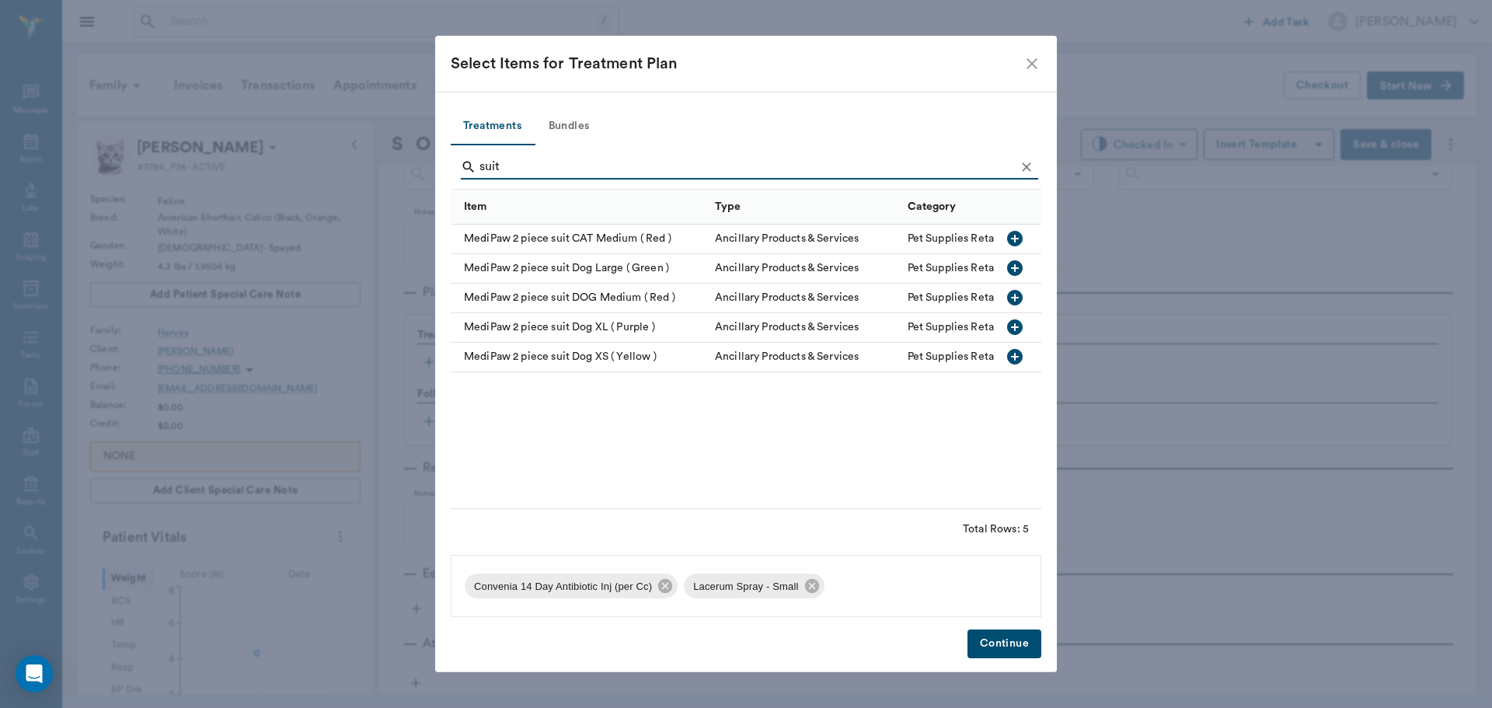
type input "suit"
click at [1011, 242] on icon "button" at bounding box center [1015, 239] width 16 height 16
click at [1002, 644] on button "Continue" at bounding box center [1005, 643] width 74 height 29
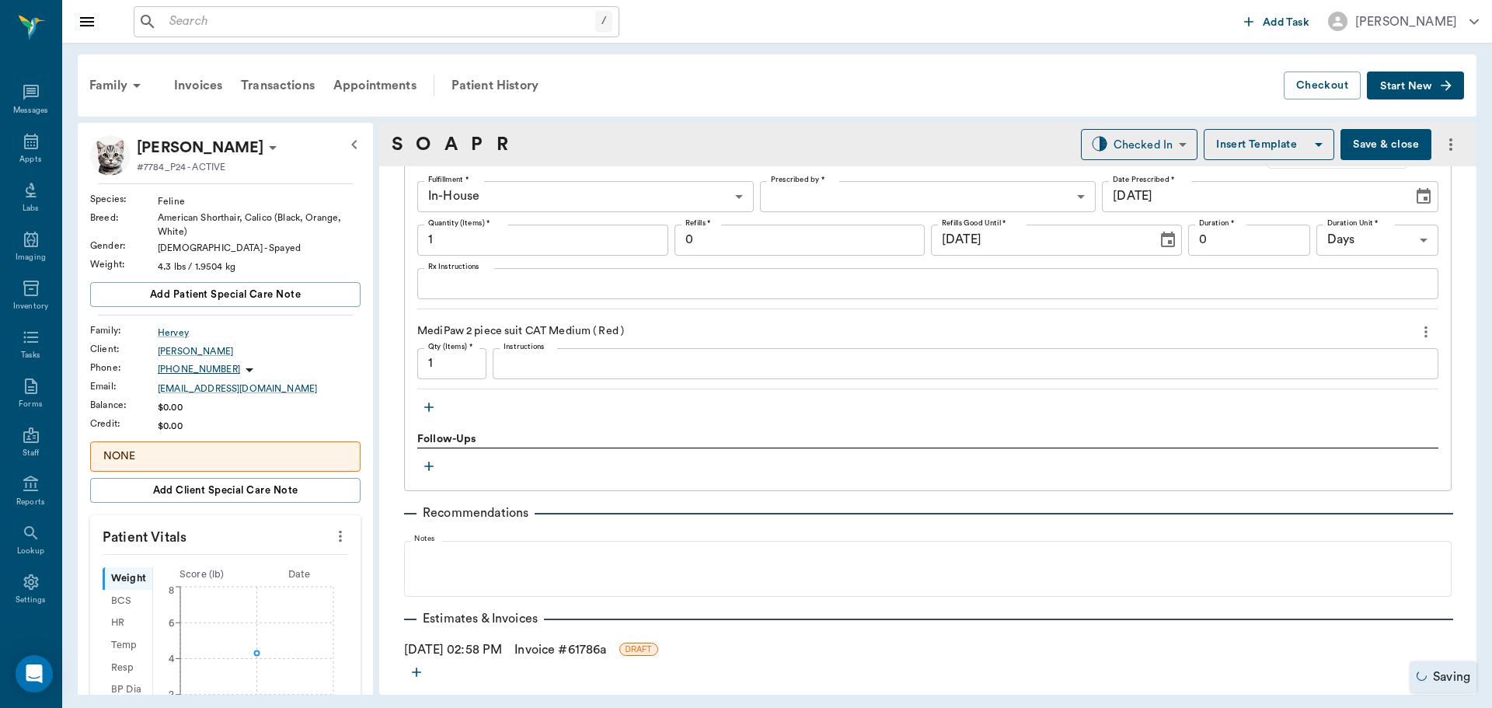
scroll to position [1307, 0]
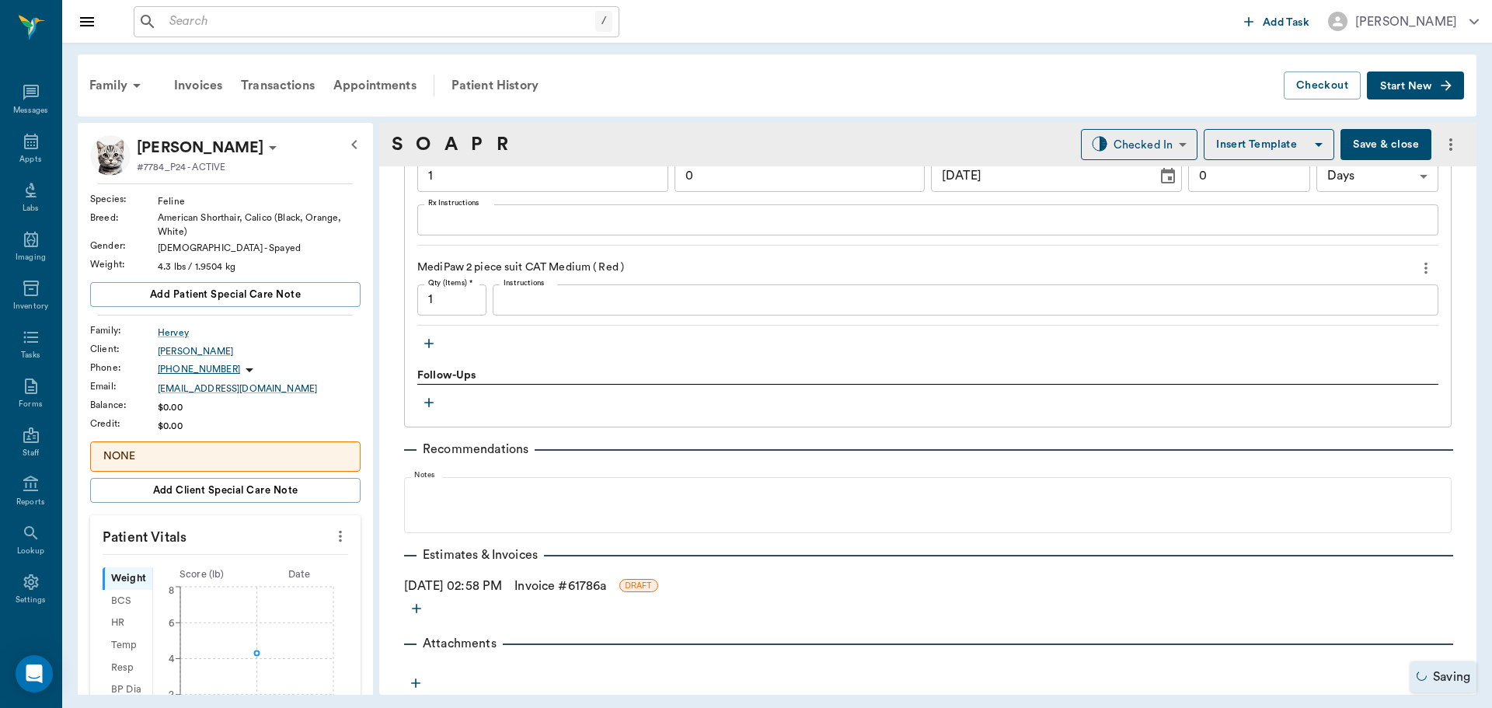
click at [557, 585] on link "Invoice # 61786a" at bounding box center [560, 586] width 92 height 19
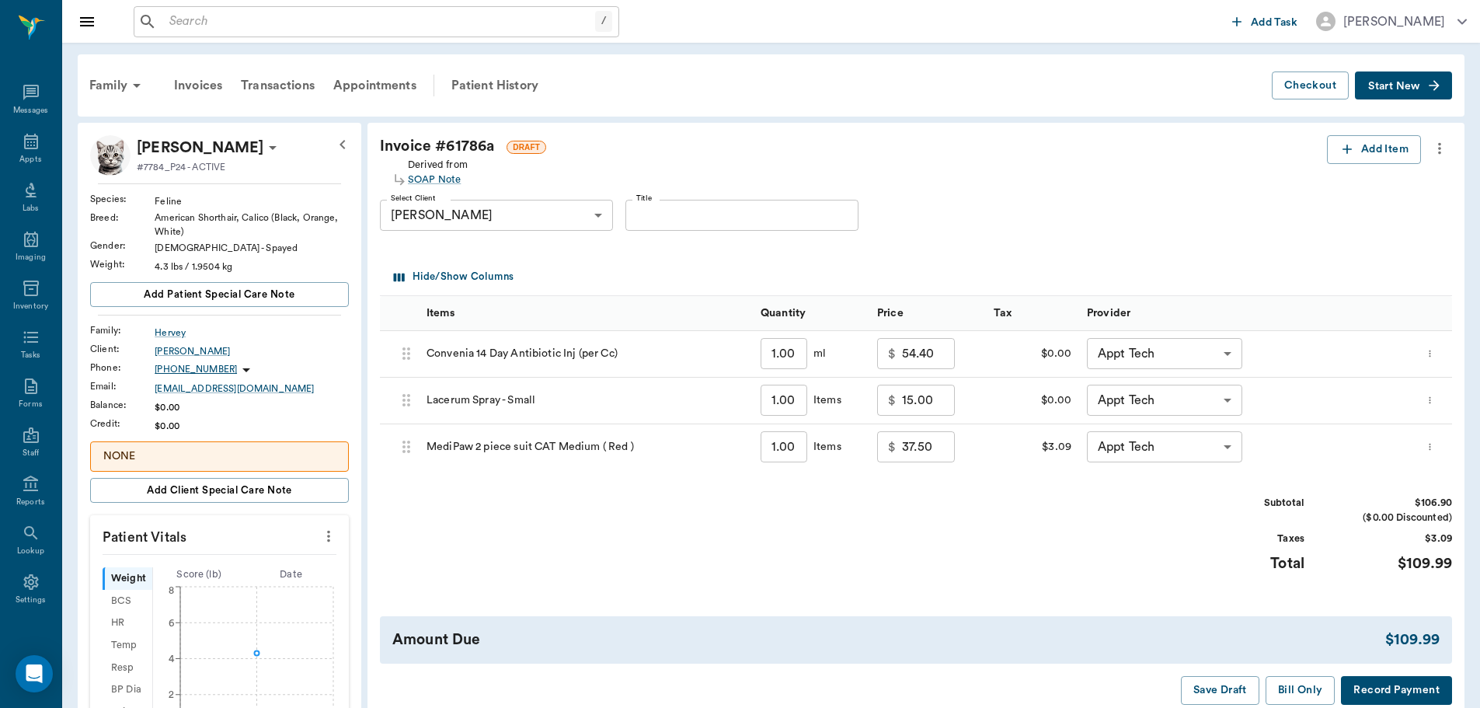
click at [790, 355] on input "1.00" at bounding box center [784, 353] width 47 height 31
type input "."
type input "0.00"
type input ".2"
type input "10.88"
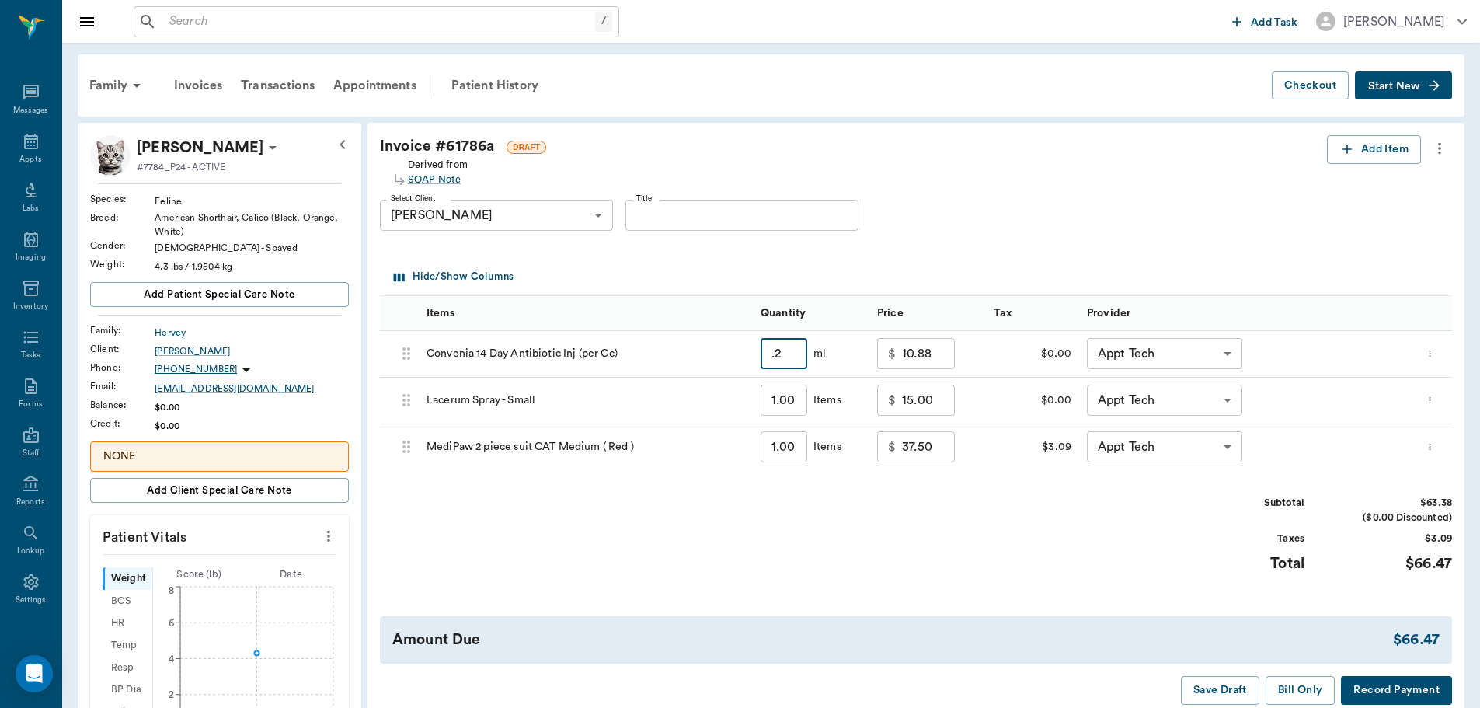
type input ".2"
click at [941, 364] on input "10.88" at bounding box center [928, 353] width 53 height 31
type input "0.00"
click at [941, 398] on input "15.00" at bounding box center [928, 400] width 53 height 31
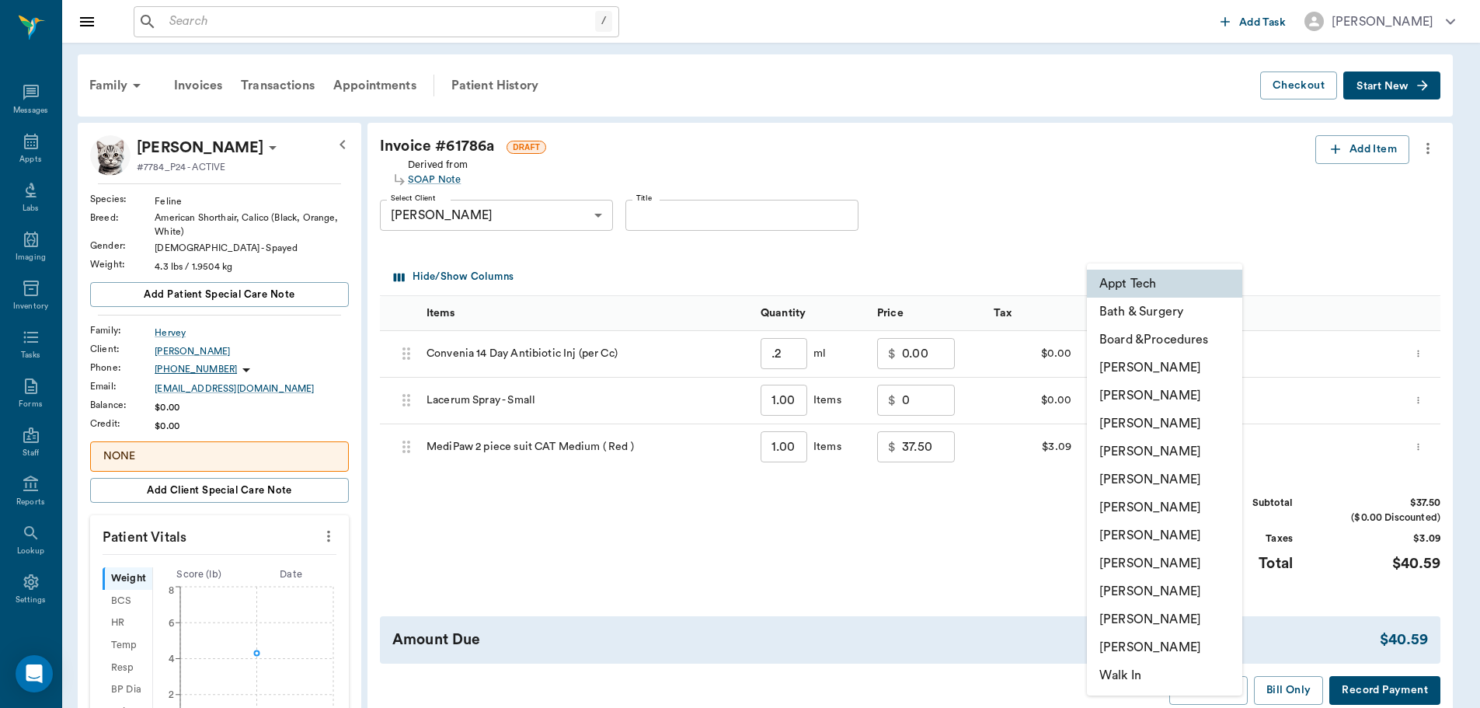
type input "0.00"
click at [1226, 358] on body "/ ​ Add Task Dr. Bert Ellsworth Nectar Messages Appts Labs Imaging Inventory Ta…" at bounding box center [746, 551] width 1492 height 1102
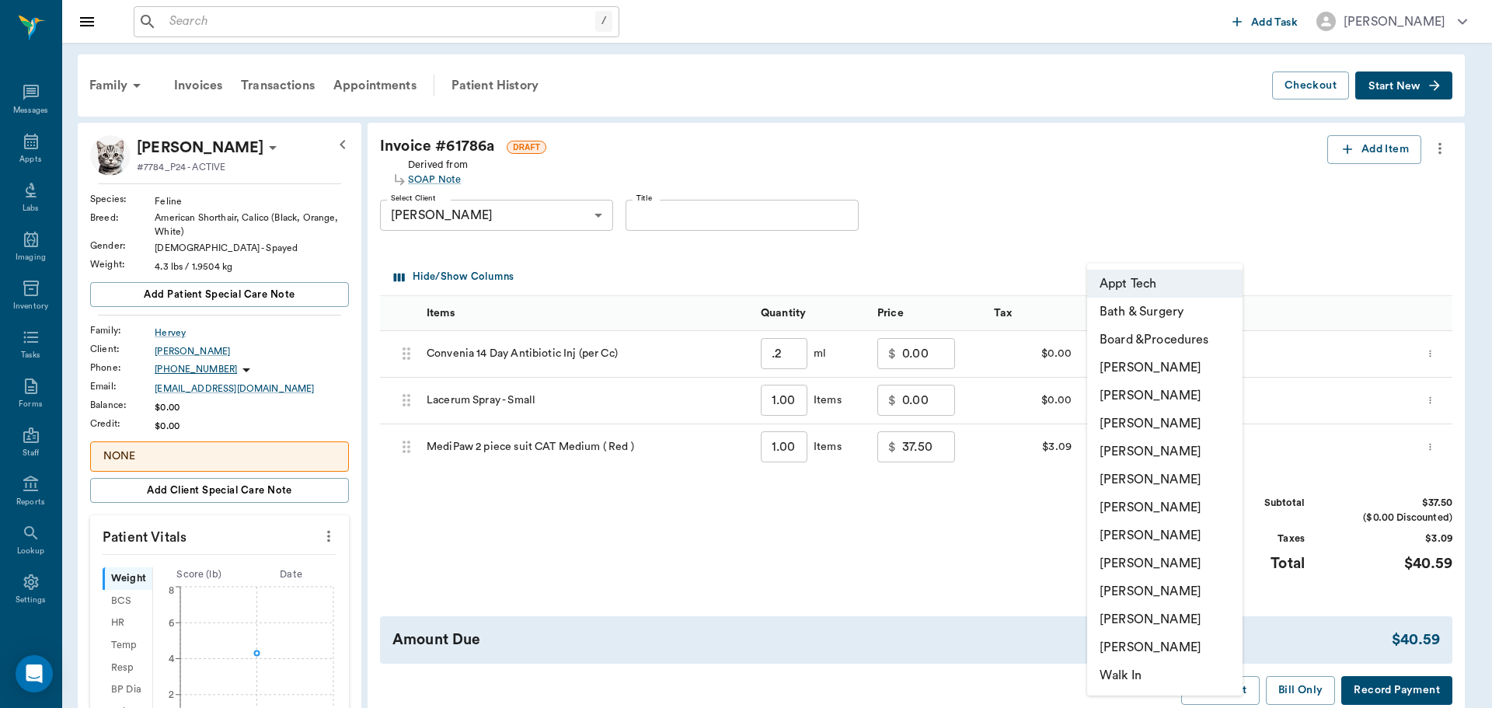
click at [1200, 445] on li "[PERSON_NAME]" at bounding box center [1164, 452] width 155 height 28
type input "none-63ec2f075fda476ae8351a4d"
click at [1216, 399] on body "/ ​ Add Task Dr. Bert Ellsworth Nectar Messages Appts Labs Imaging Inventory Ta…" at bounding box center [746, 551] width 1492 height 1102
click at [1178, 452] on li "[PERSON_NAME]" at bounding box center [1164, 452] width 155 height 28
type input "none-63ec2f075fda476ae8351a4d"
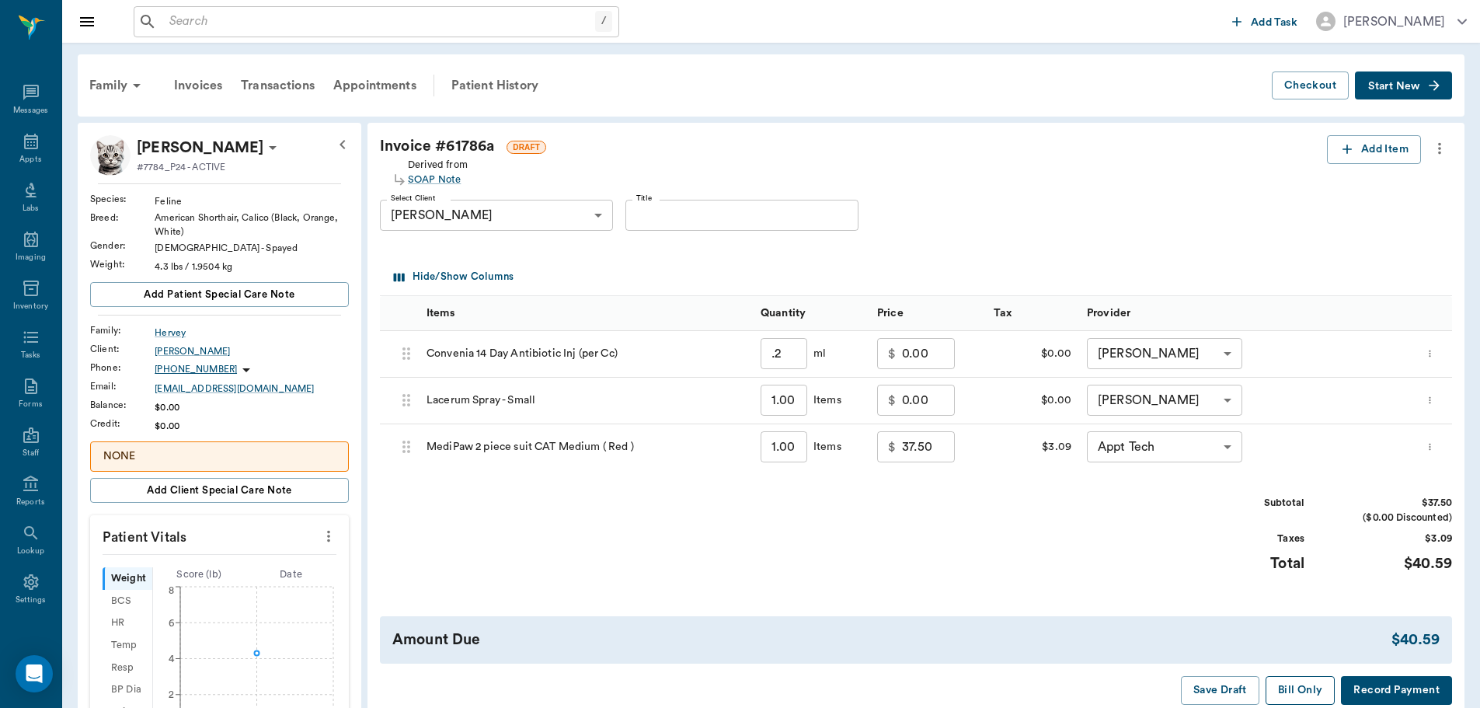
click at [1299, 693] on button "Bill Only" at bounding box center [1301, 690] width 70 height 29
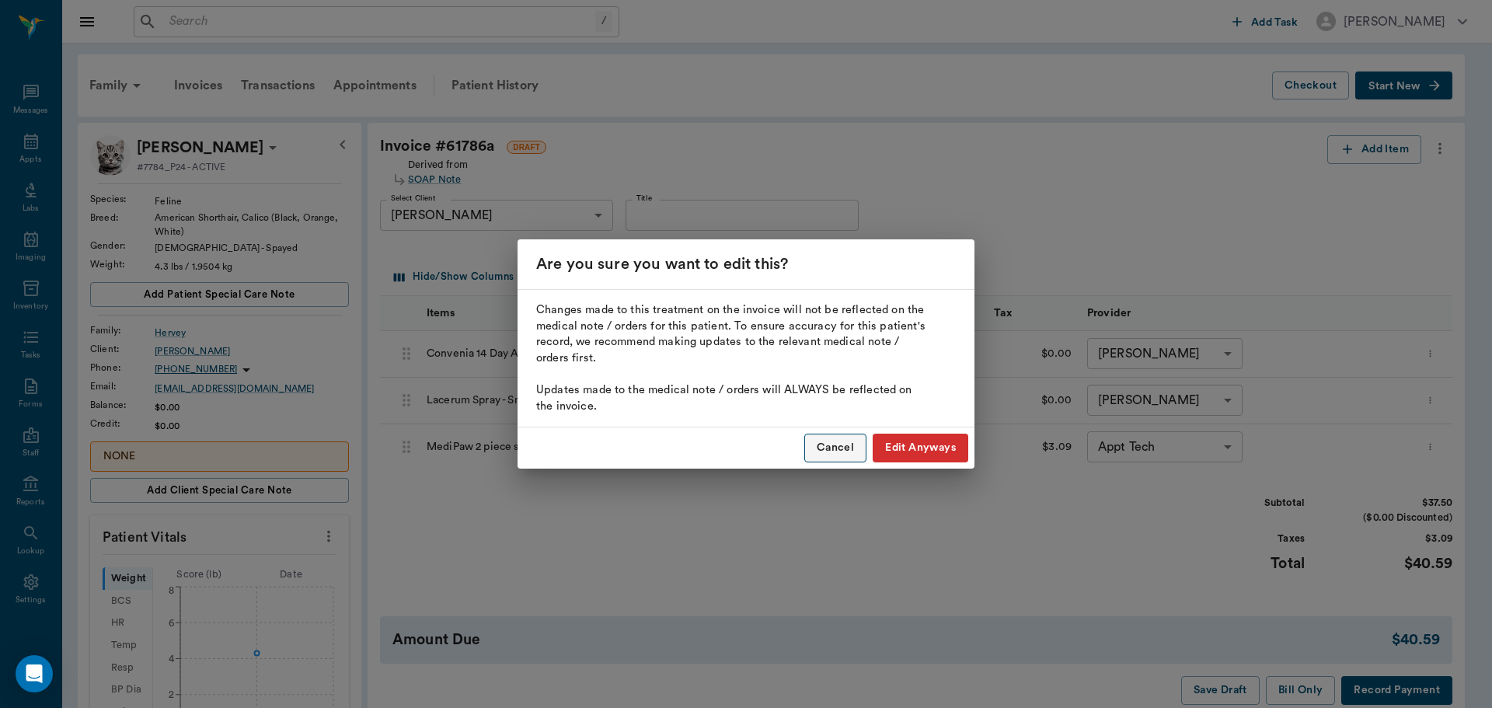
click at [811, 448] on button "Cancel" at bounding box center [835, 448] width 62 height 29
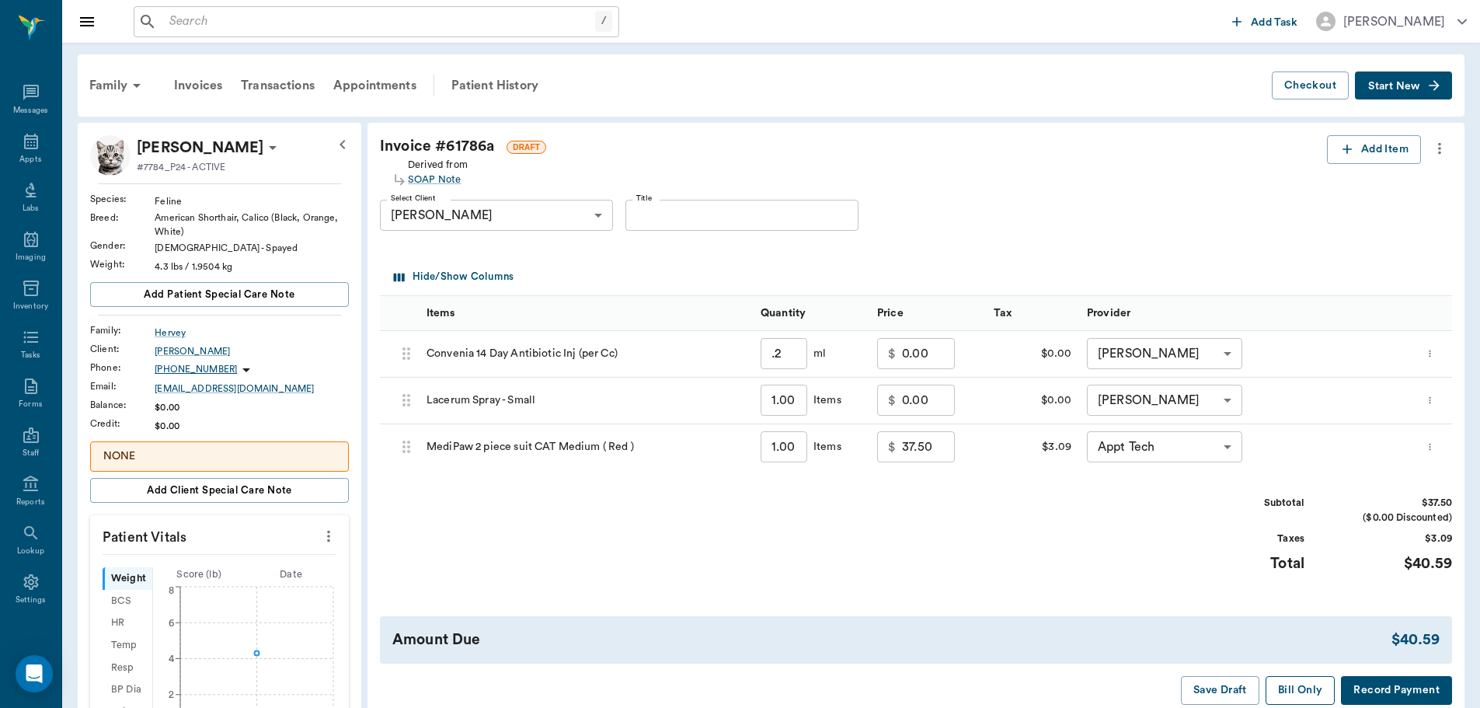
click at [1309, 688] on button "Bill Only" at bounding box center [1301, 690] width 70 height 29
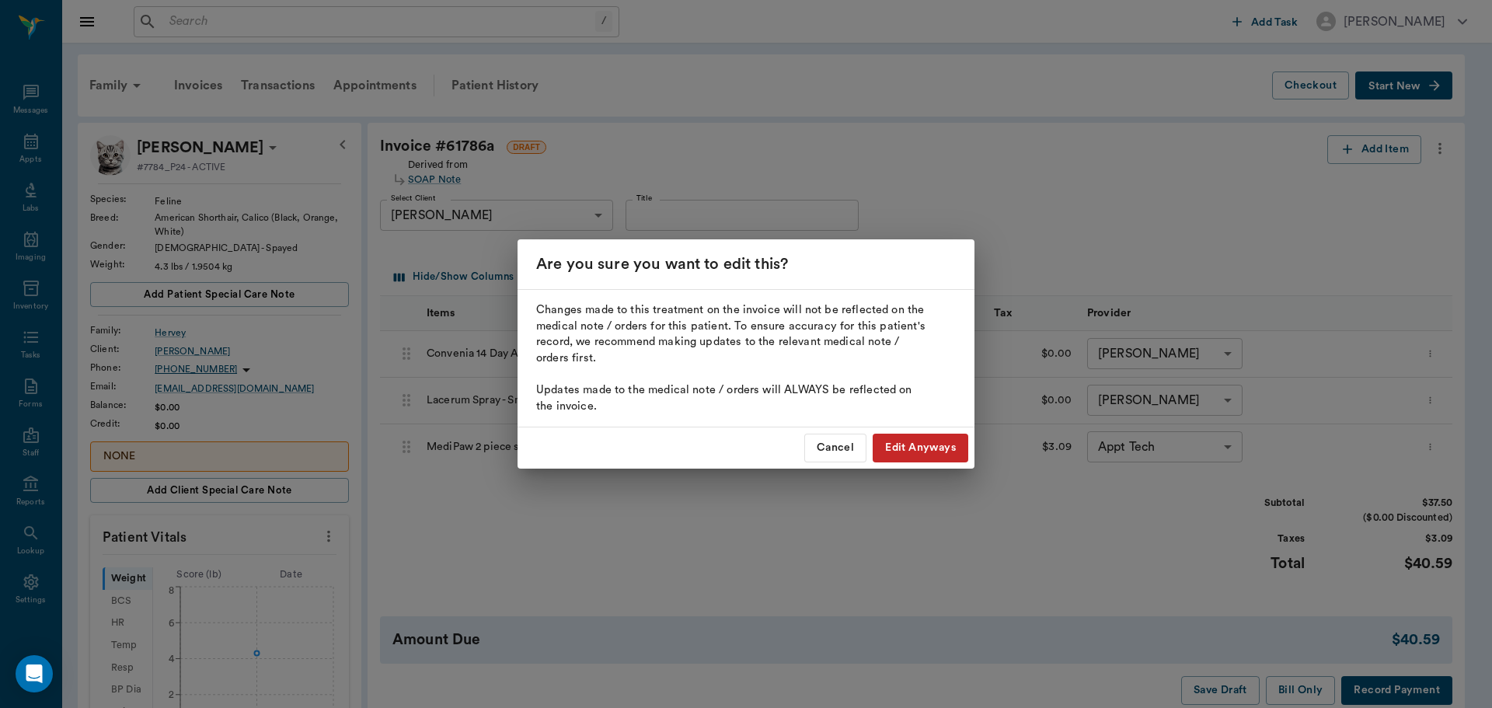
click at [940, 447] on button "Edit Anyways" at bounding box center [921, 448] width 96 height 29
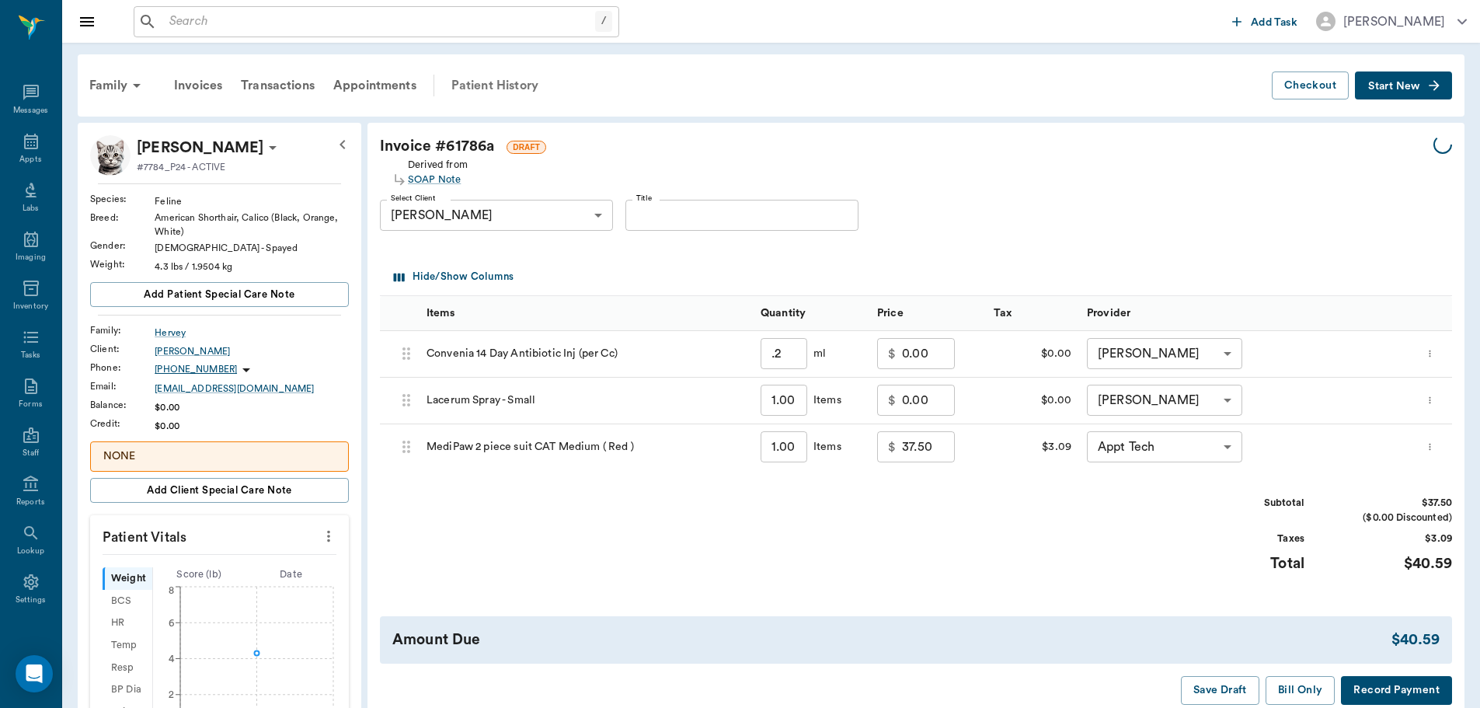
type input "0.20"
click at [472, 88] on div "Patient History" at bounding box center [495, 85] width 106 height 37
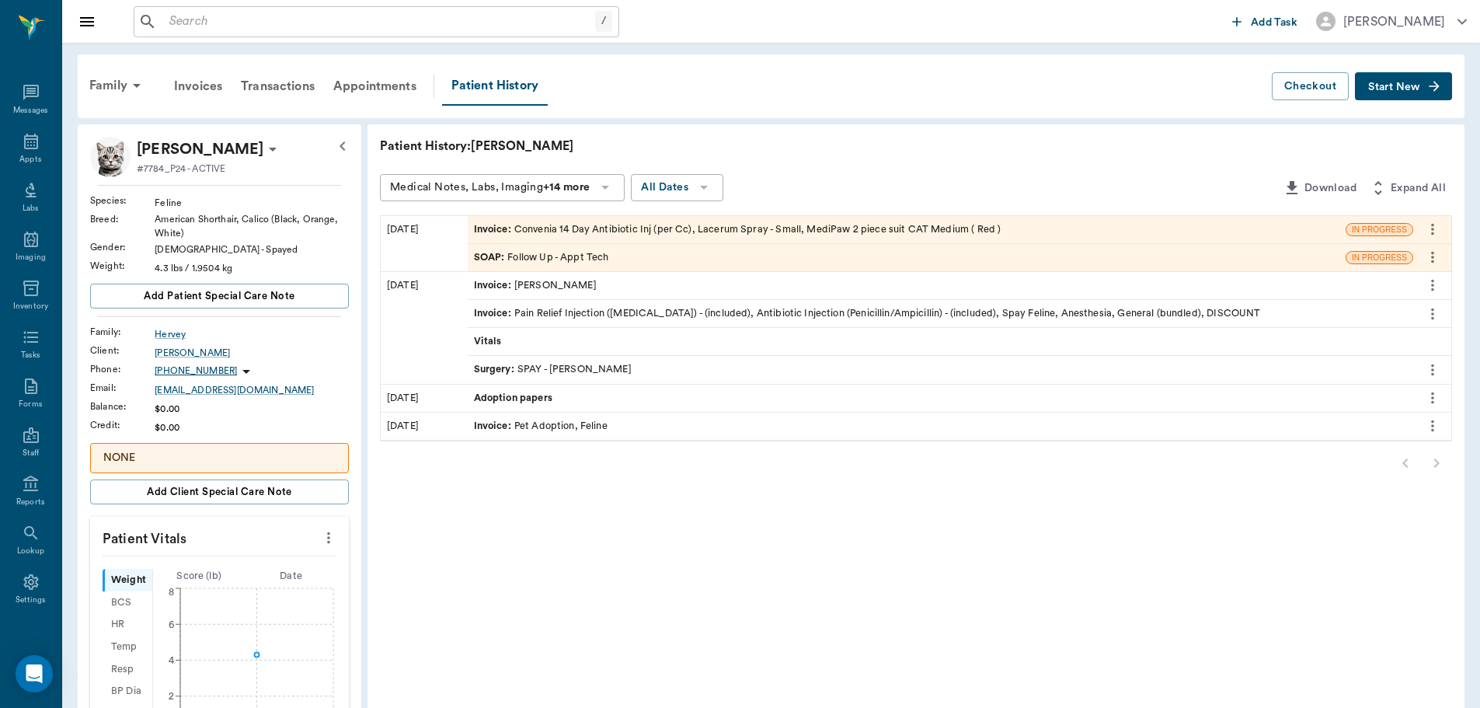
click at [564, 259] on div "SOAP : Follow Up - Appt Tech" at bounding box center [541, 257] width 135 height 15
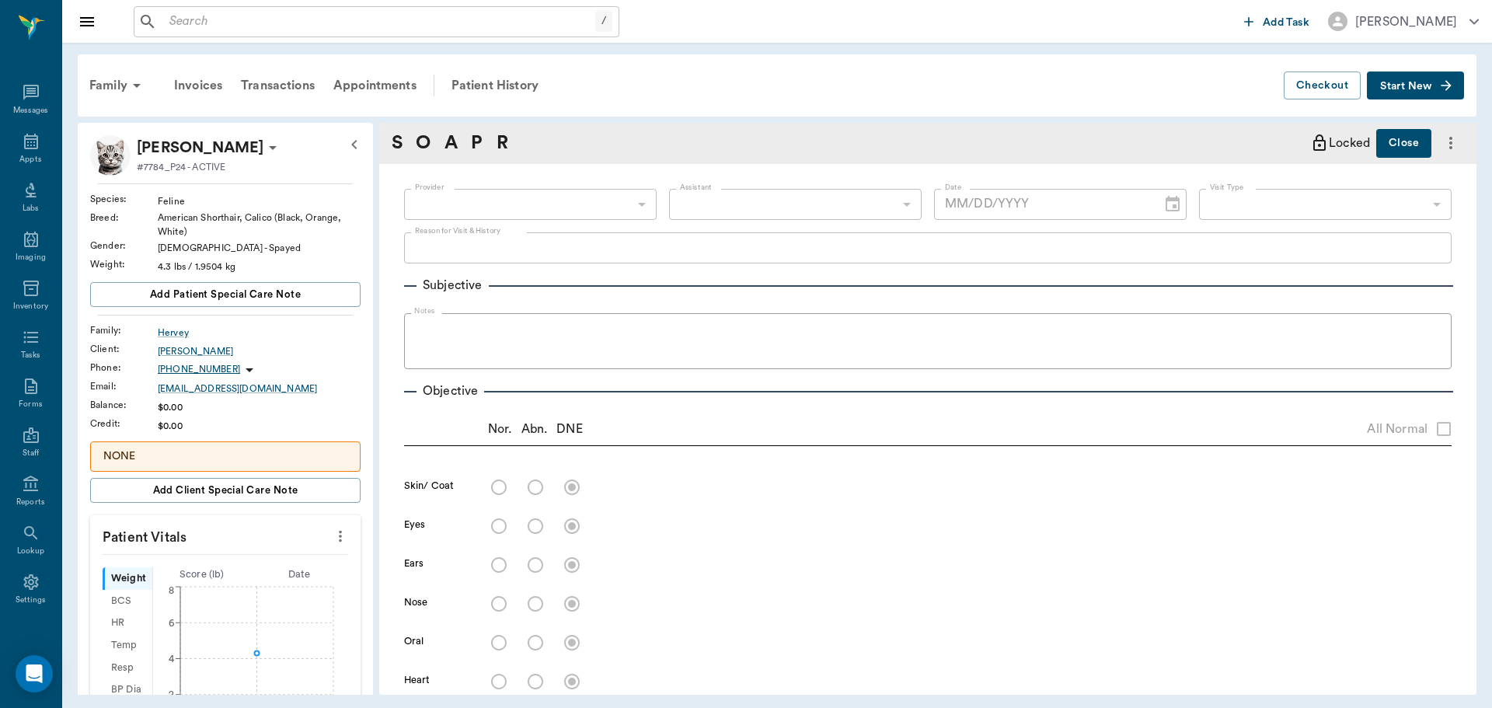
type input "63ec2f075fda476ae8351a4c"
type input "65d2be4f46e3a538d89b8c16"
type textarea "WAS SPAYED ON THURSDAY. NOT HAS SOME SMELLY DISCHARGE -LORY MEGAN'S SISTER WILL…"
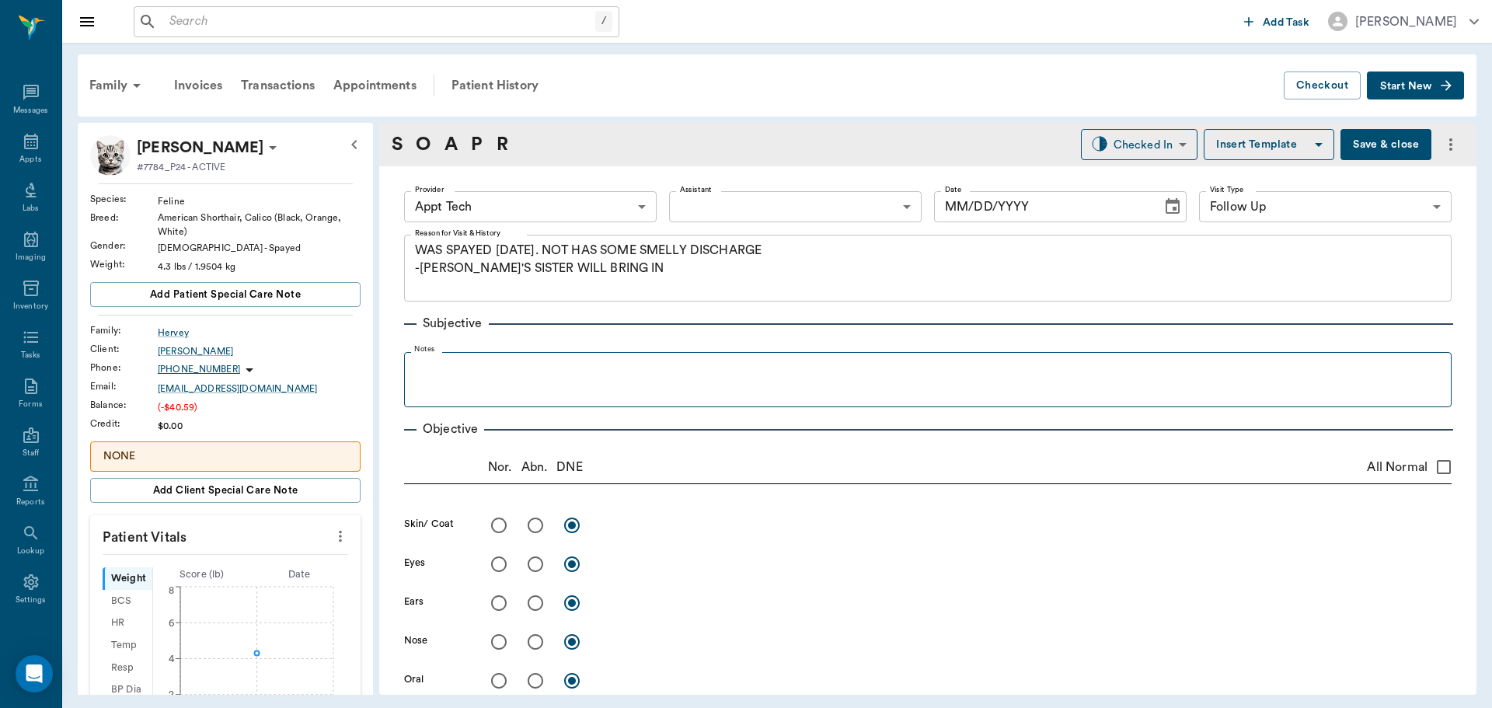
type input "[DATE]"
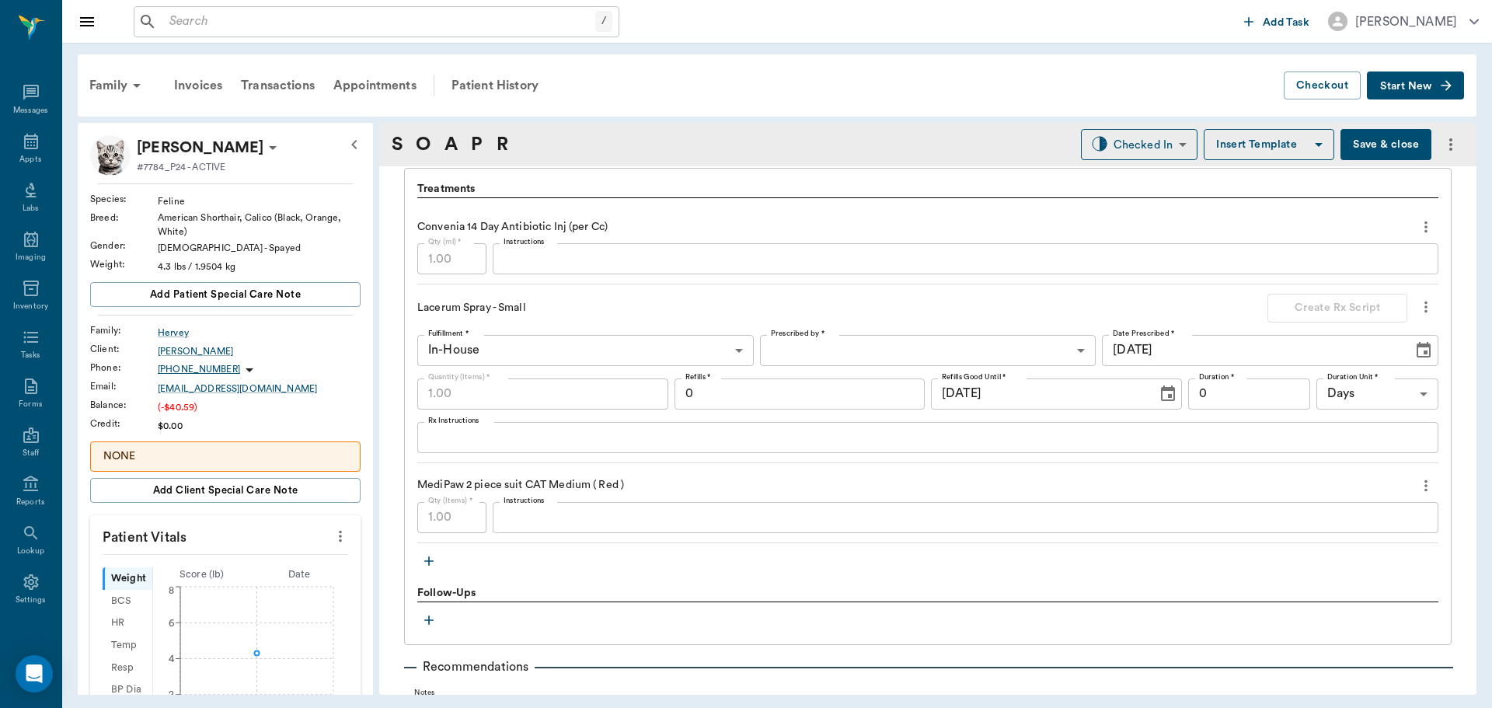
scroll to position [1088, 0]
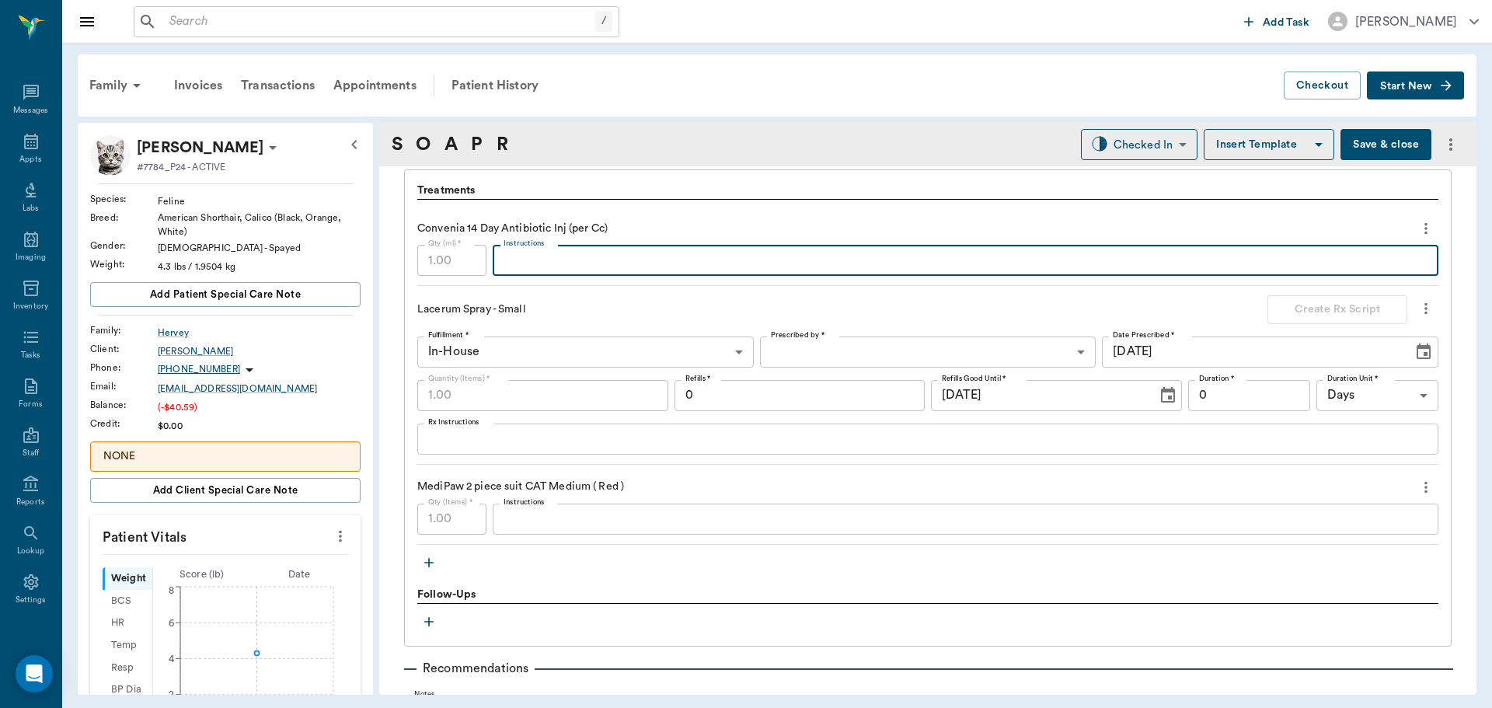
click at [542, 266] on textarea "Instructions" at bounding box center [966, 261] width 924 height 18
type textarea ".2"
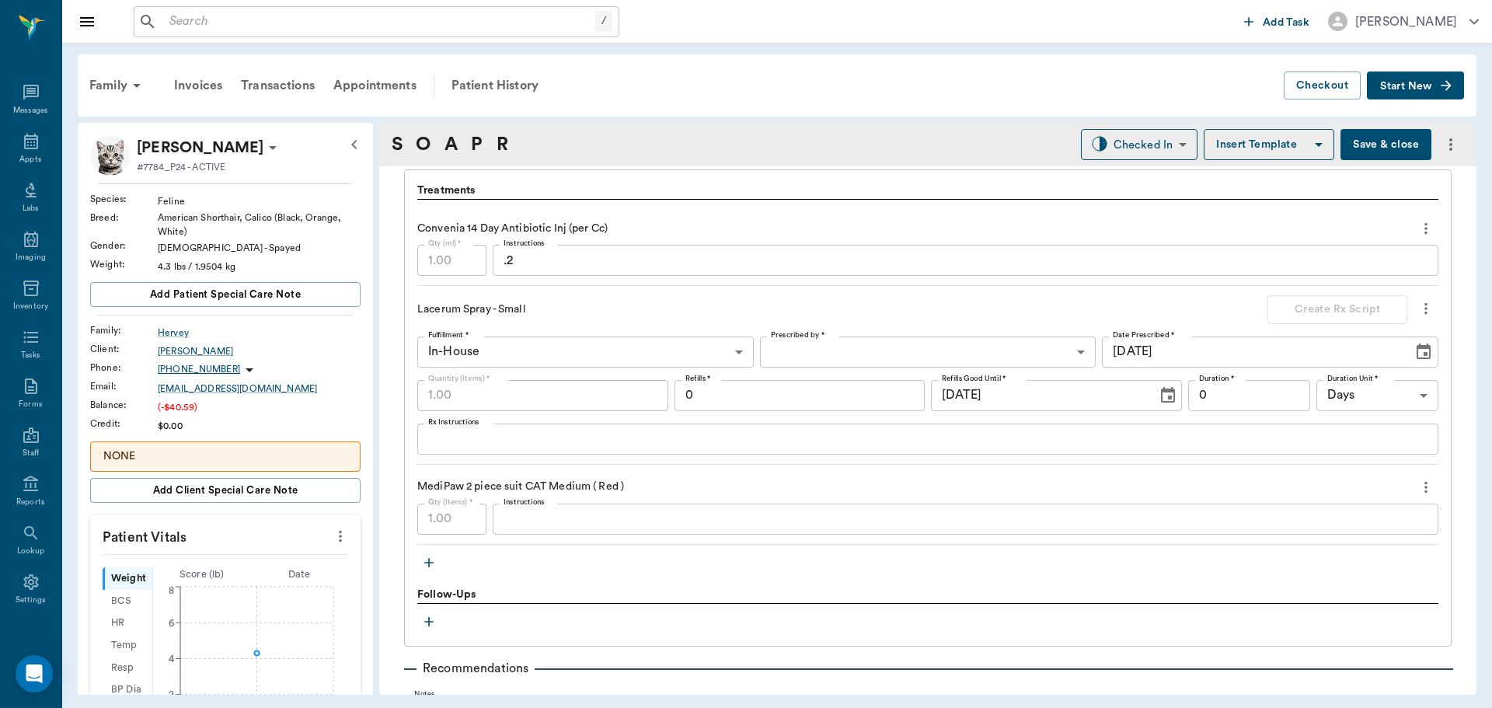
click at [602, 312] on p "Lacerum Spray - Small" at bounding box center [627, 310] width 420 height 16
click at [23, 138] on icon at bounding box center [31, 141] width 19 height 19
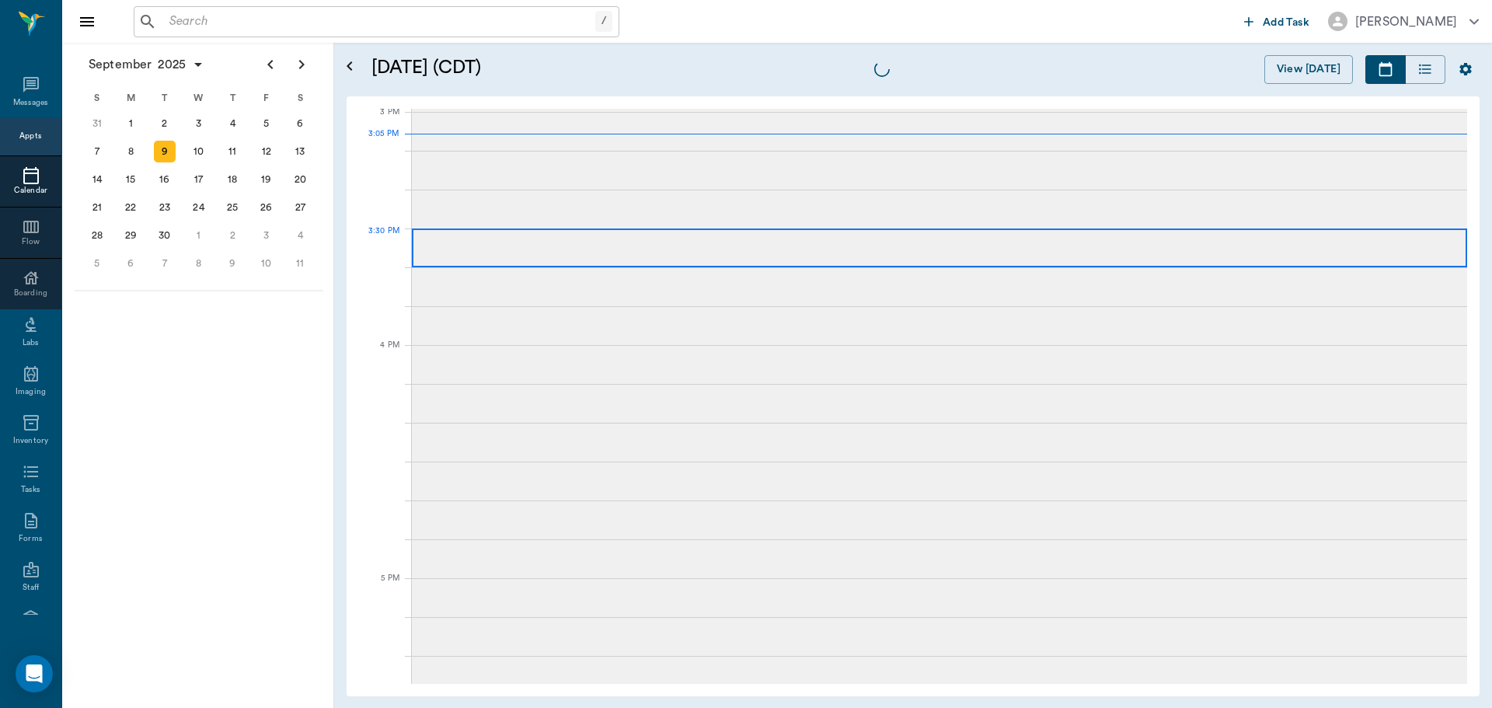
scroll to position [1633, 0]
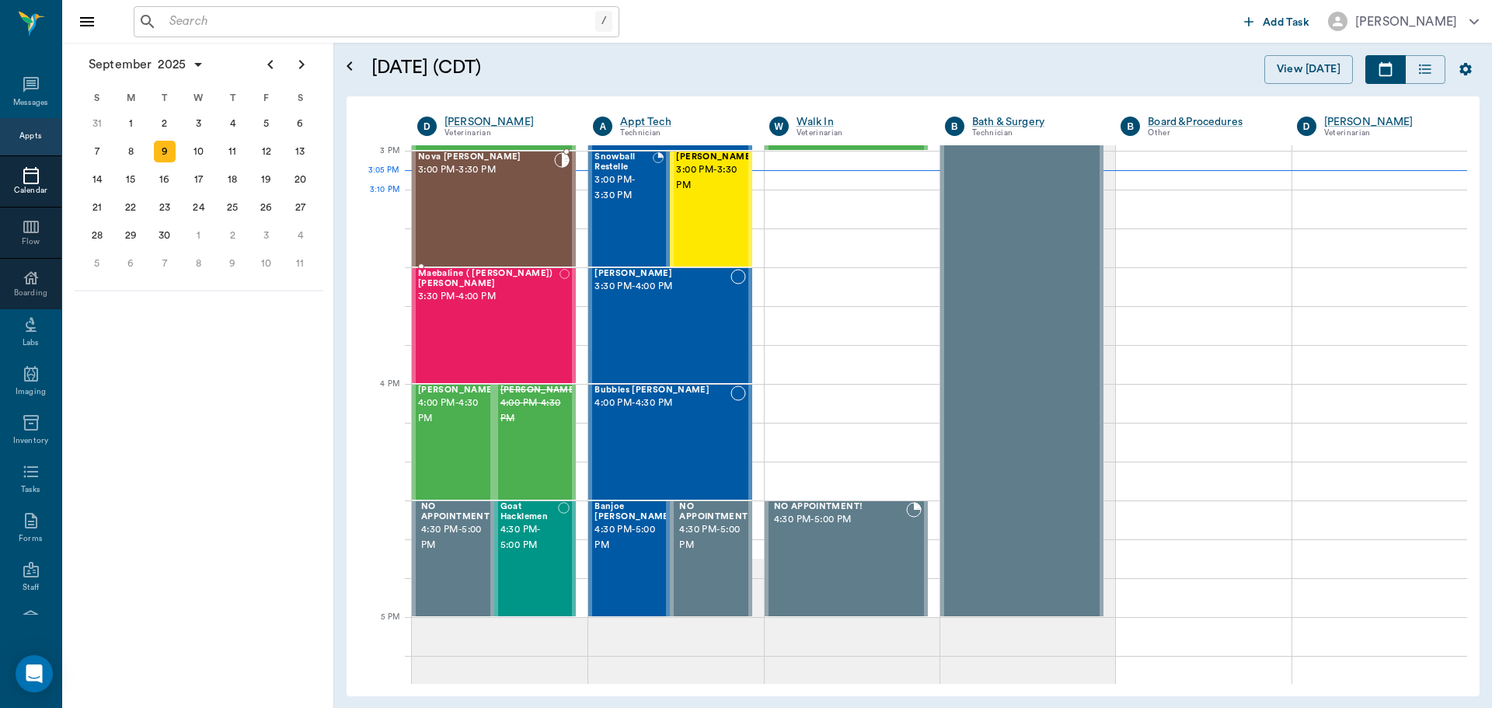
click at [516, 225] on div "Nova Dupree 3:00 PM - 3:30 PM" at bounding box center [486, 208] width 136 height 113
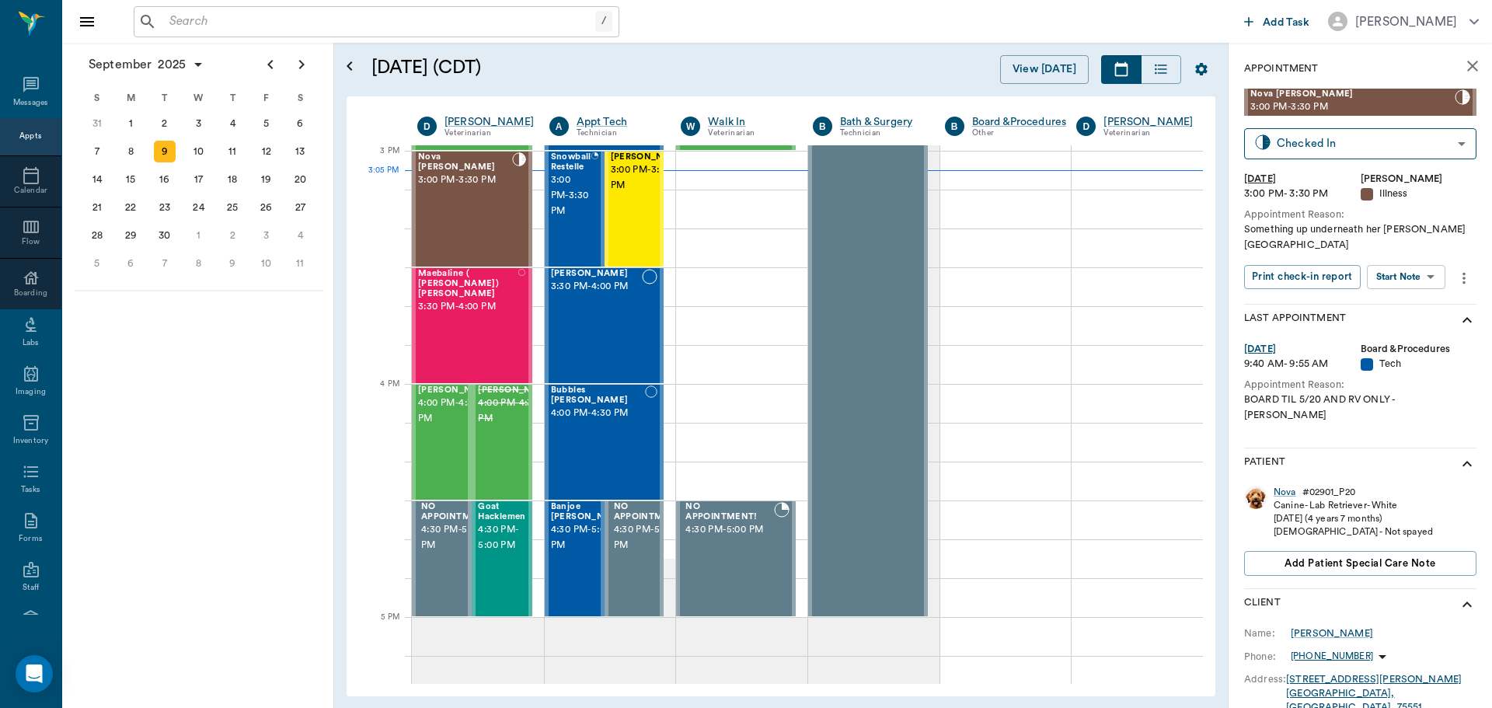
click at [1396, 260] on body "/ ​ Add Task Dr. Bert Ellsworth Nectar Messages Appts Calendar Flow Boarding La…" at bounding box center [746, 354] width 1492 height 708
click at [1403, 295] on button "Start SOAP" at bounding box center [1388, 294] width 53 height 18
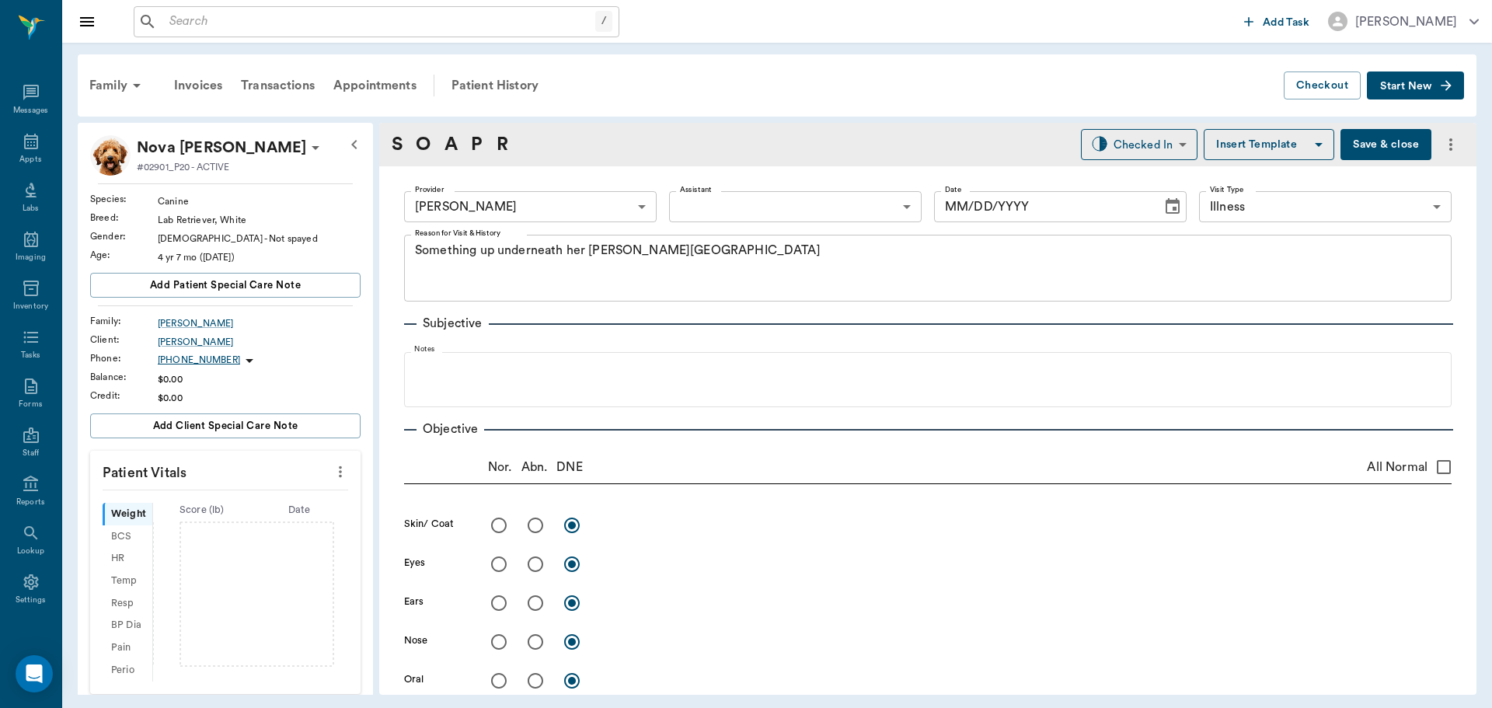
type input "63ec2f075fda476ae8351a4d"
type input "65d2be4f46e3a538d89b8c15"
type textarea "Something up underneath her chin Caryn"
type input "[DATE]"
click at [332, 472] on icon "more" at bounding box center [340, 471] width 17 height 19
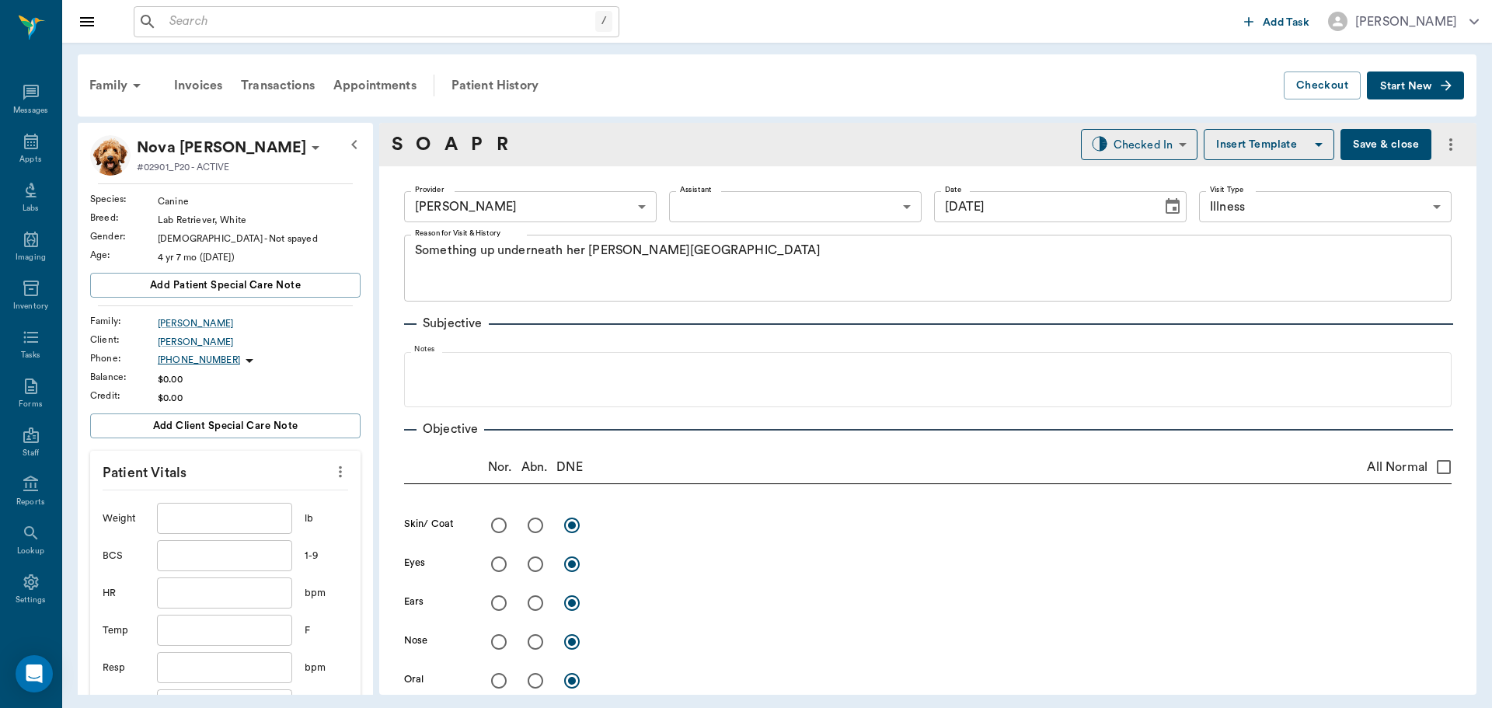
click at [188, 522] on input "text" at bounding box center [224, 518] width 135 height 31
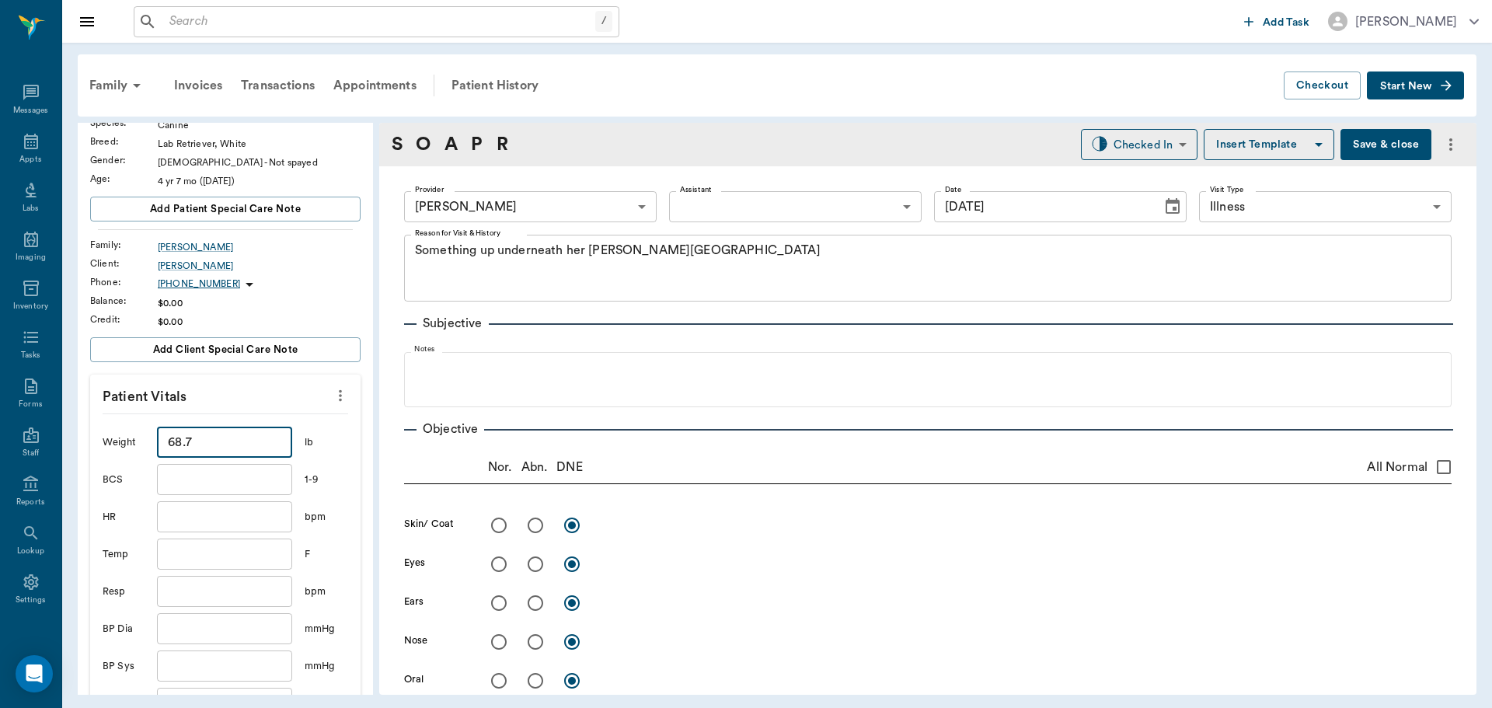
scroll to position [233, 0]
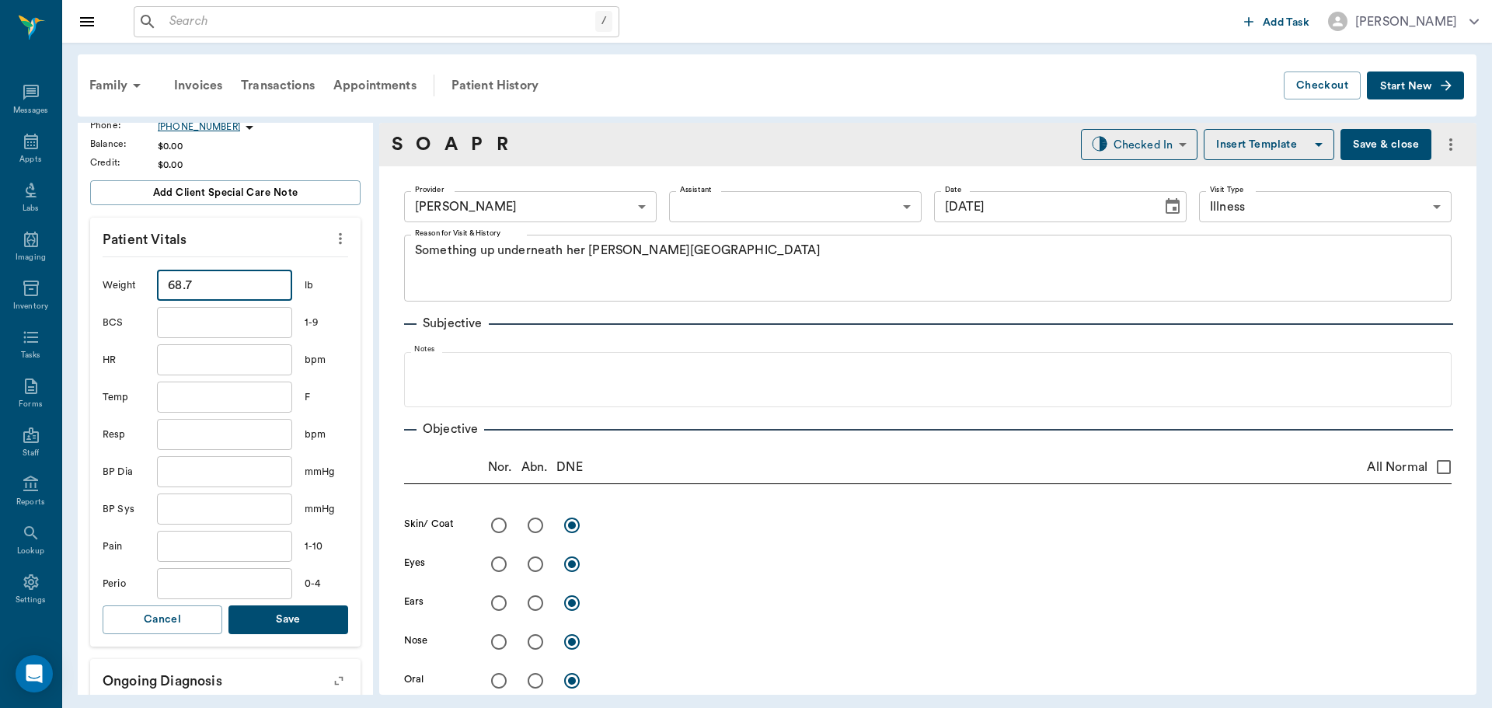
type input "68.7"
click at [263, 619] on button "Save" at bounding box center [288, 619] width 120 height 29
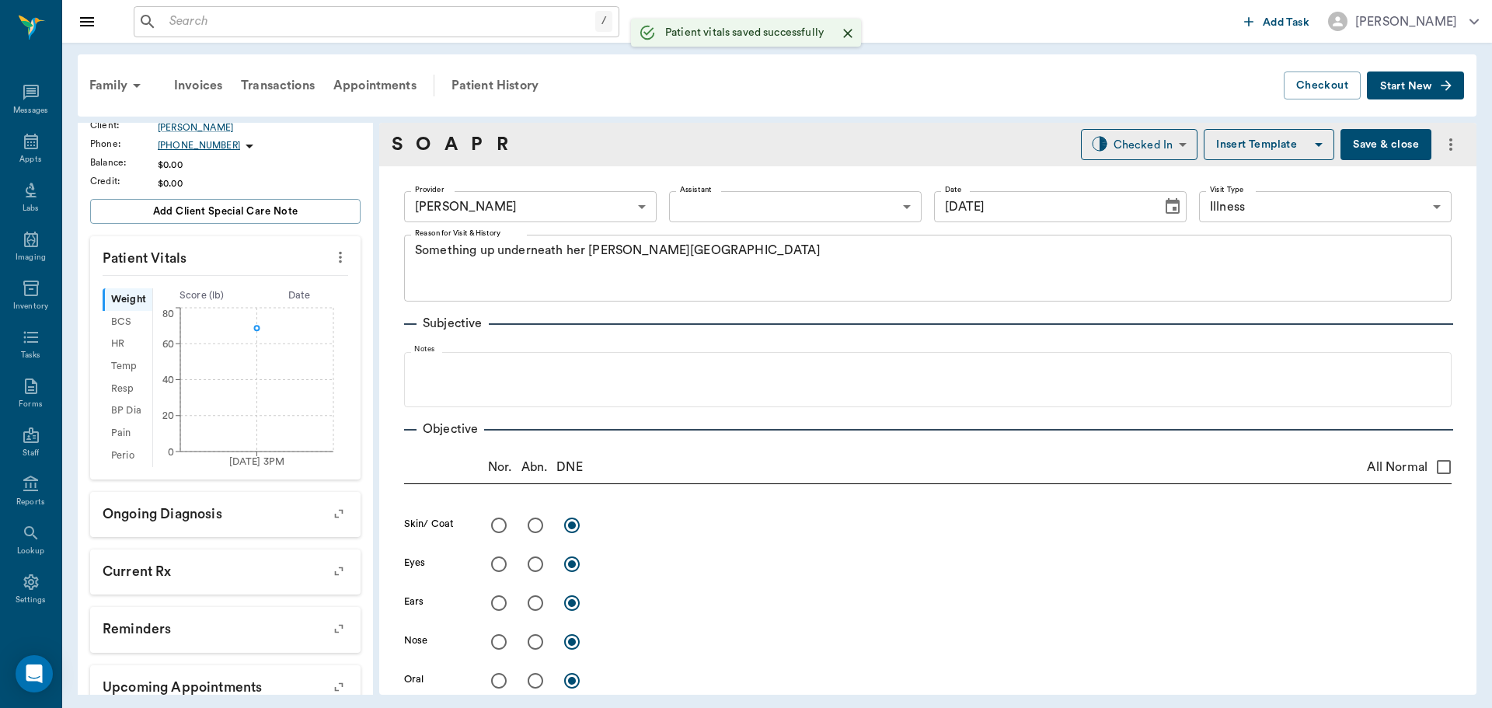
scroll to position [252, 0]
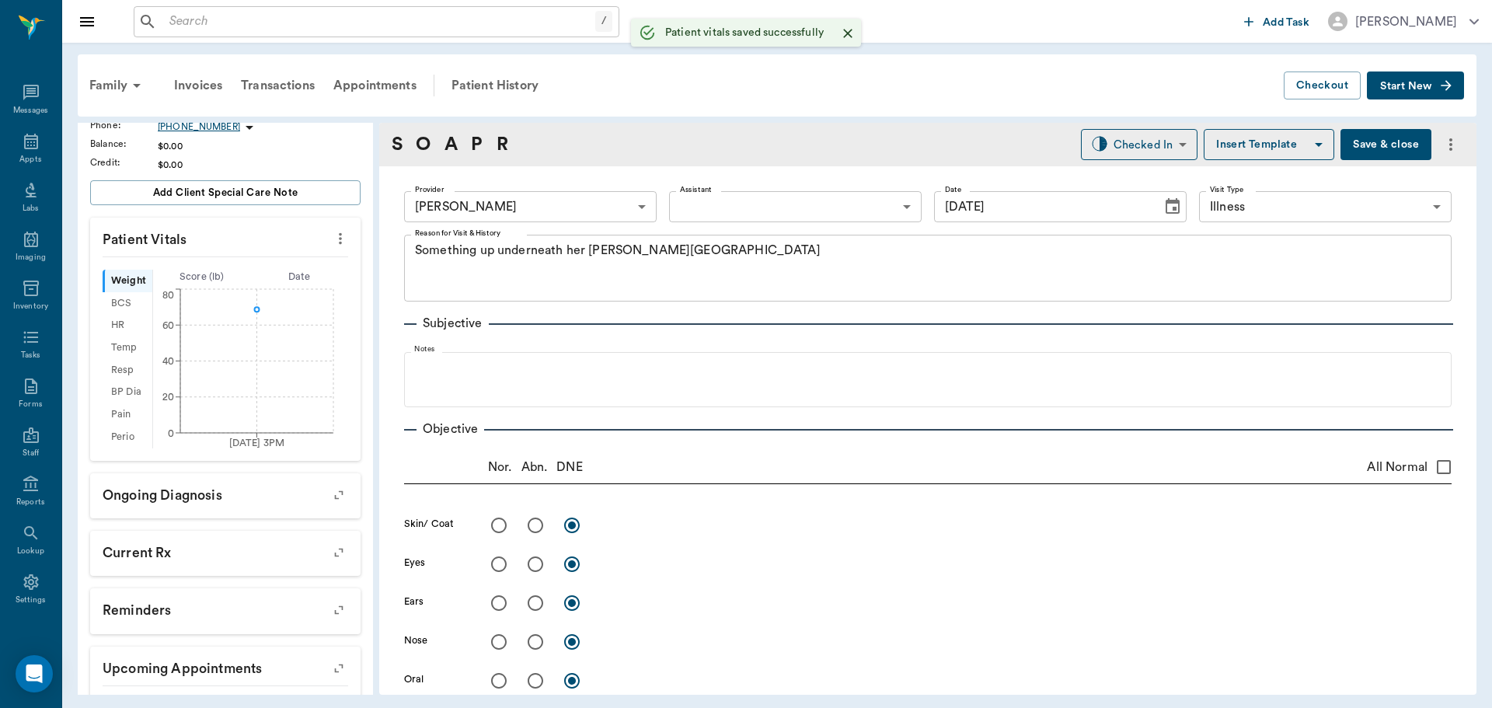
click at [712, 214] on body "/ ​ Add Task Dr. Bert Ellsworth Nectar Messages Appts Labs Imaging Inventory Ta…" at bounding box center [746, 354] width 1492 height 708
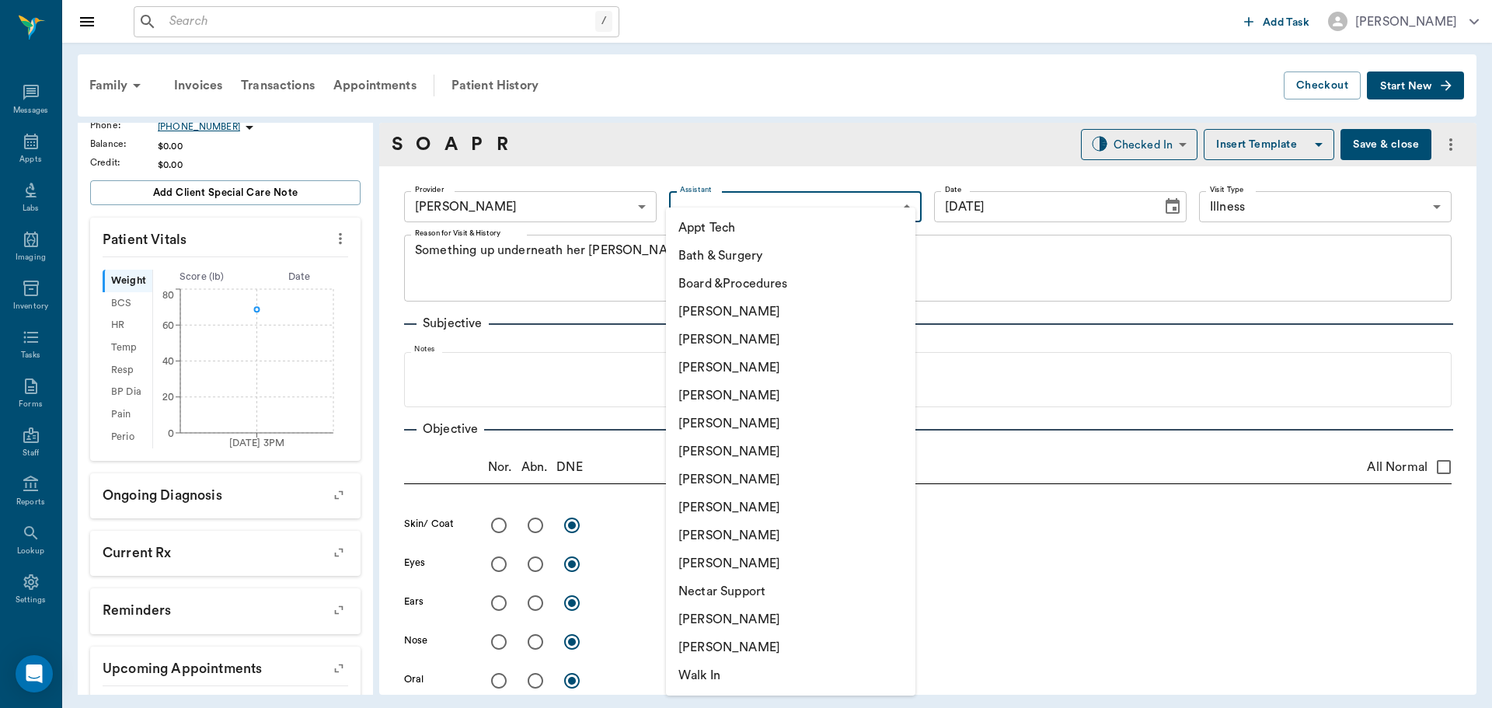
click at [694, 511] on li "[PERSON_NAME]" at bounding box center [790, 507] width 249 height 28
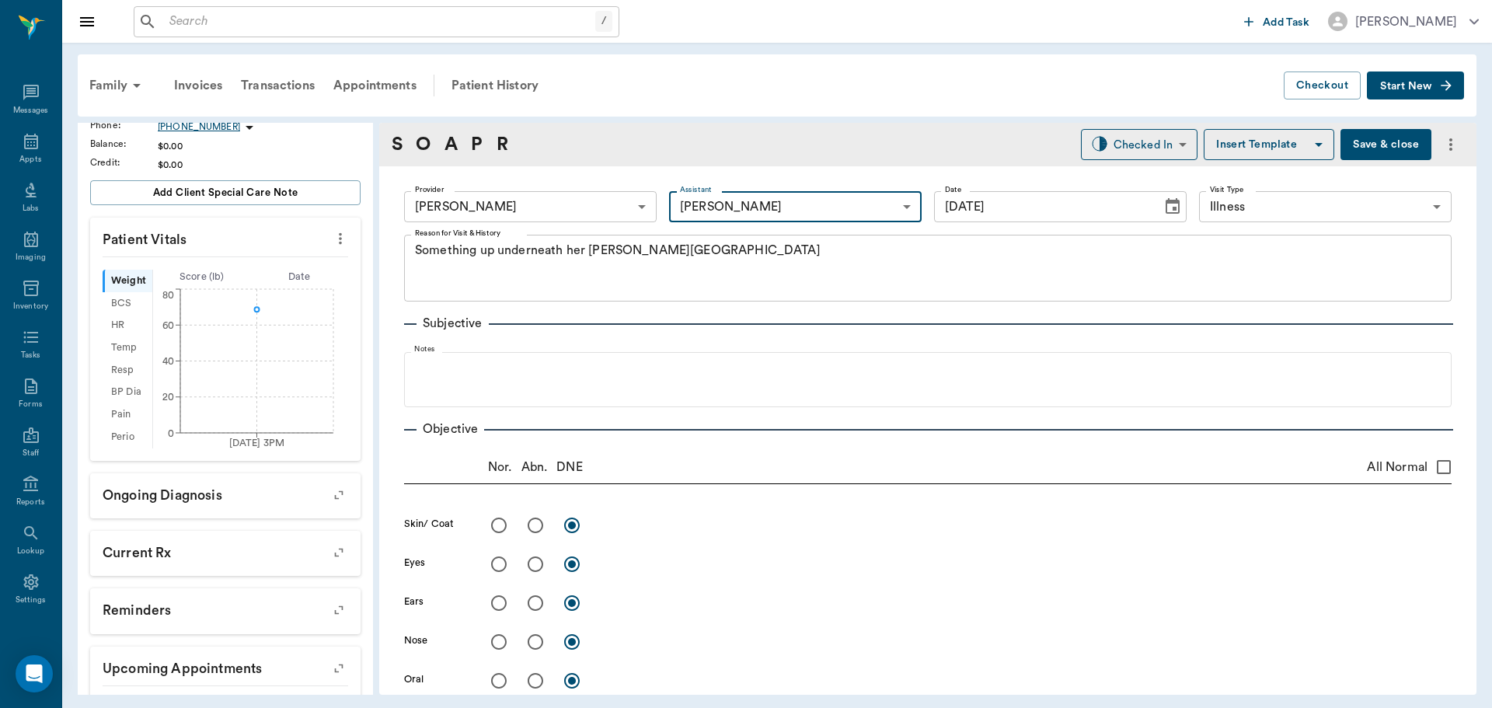
type input "63ec2e7e52e12b0ba117b124"
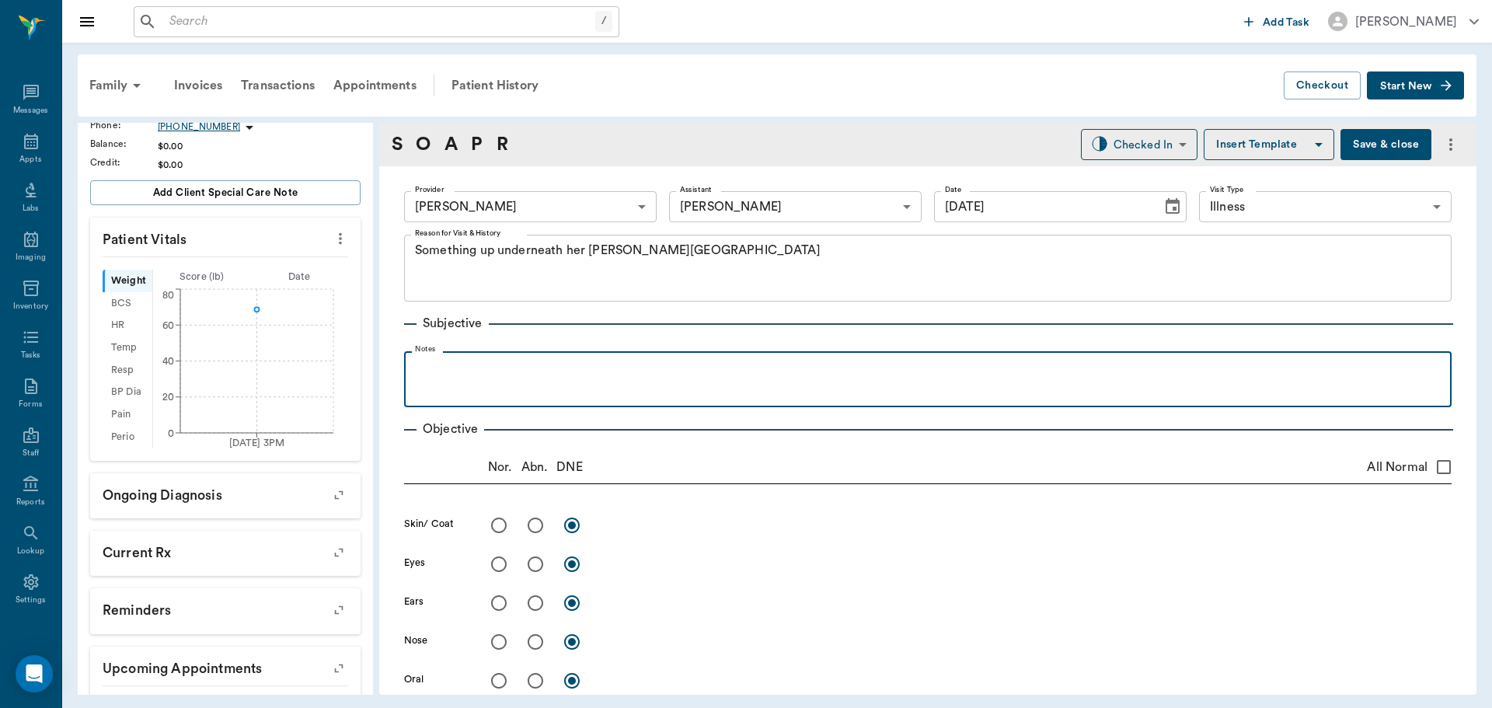
click at [460, 369] on p at bounding box center [928, 368] width 1032 height 19
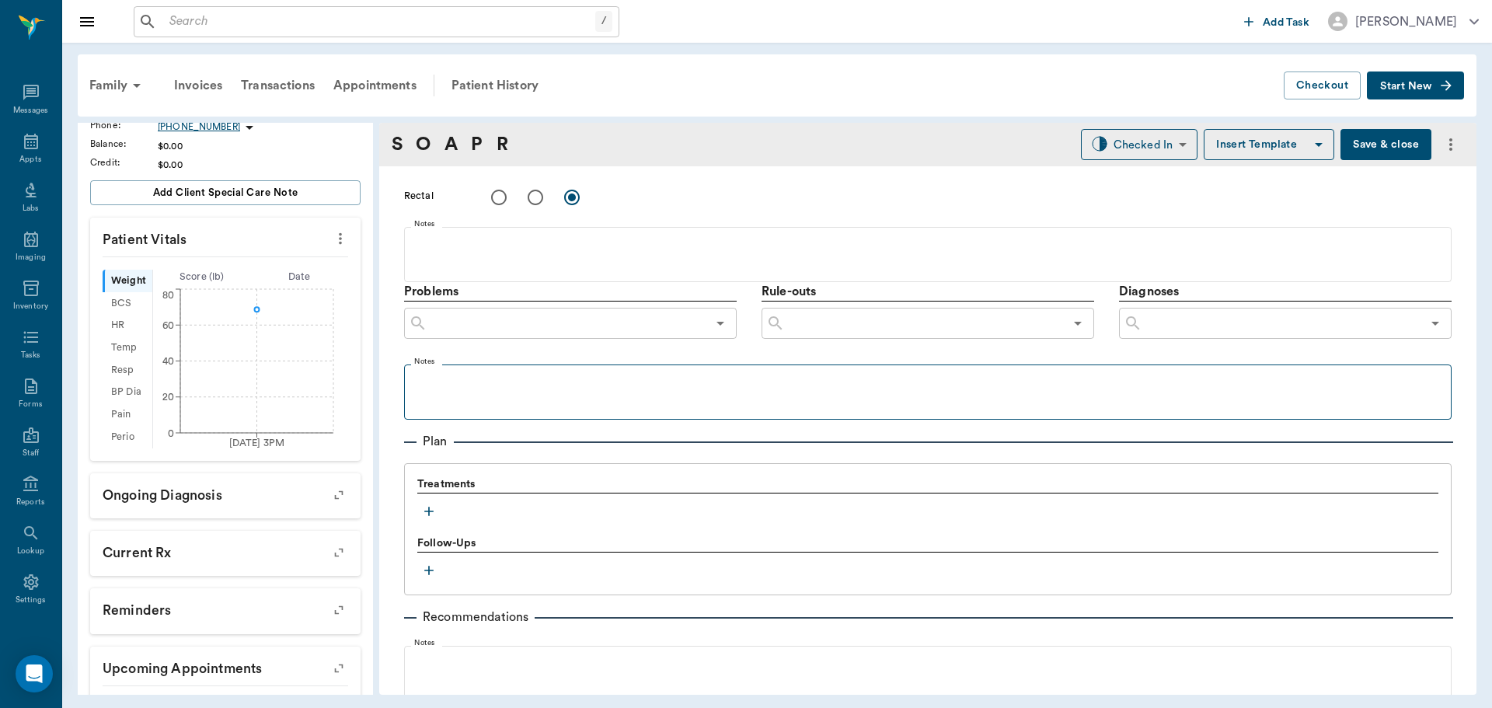
scroll to position [855, 0]
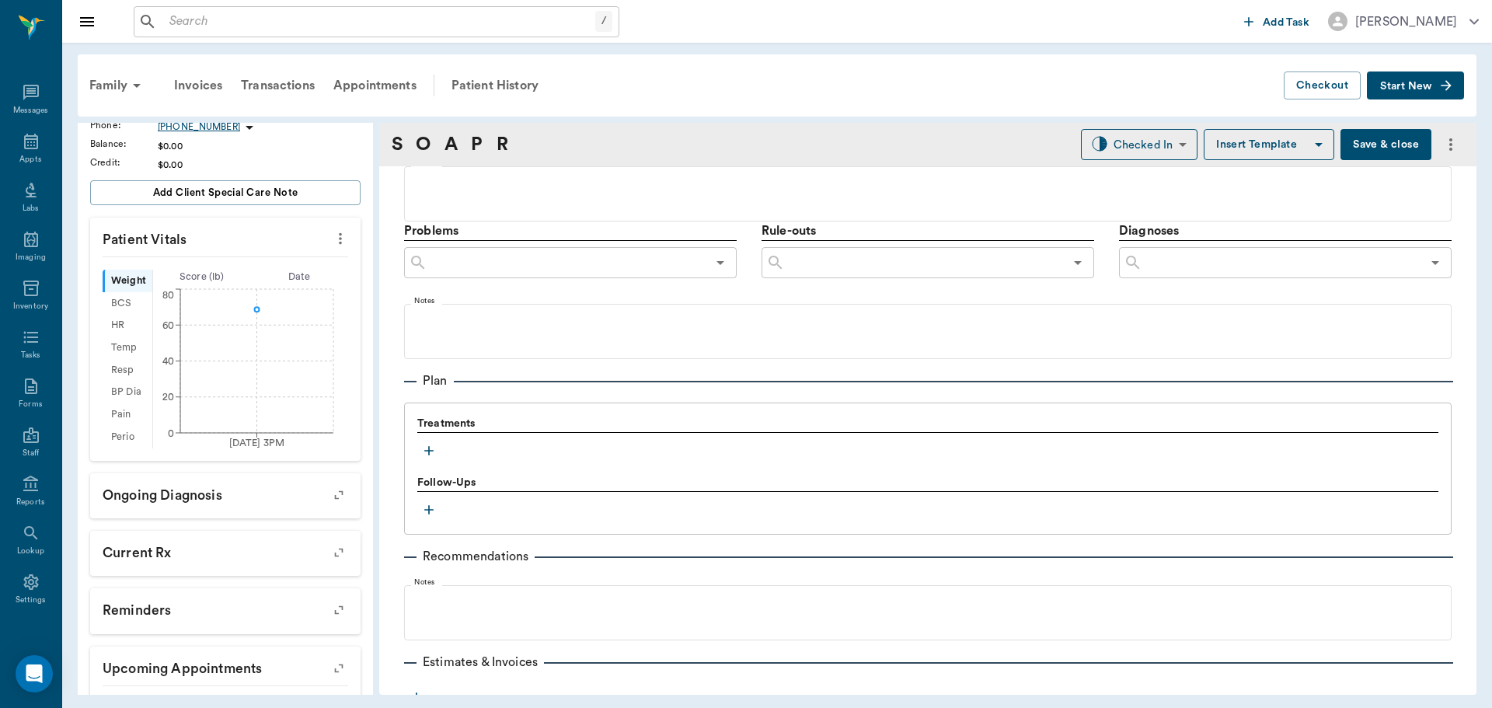
click at [433, 448] on icon "button" at bounding box center [429, 451] width 16 height 16
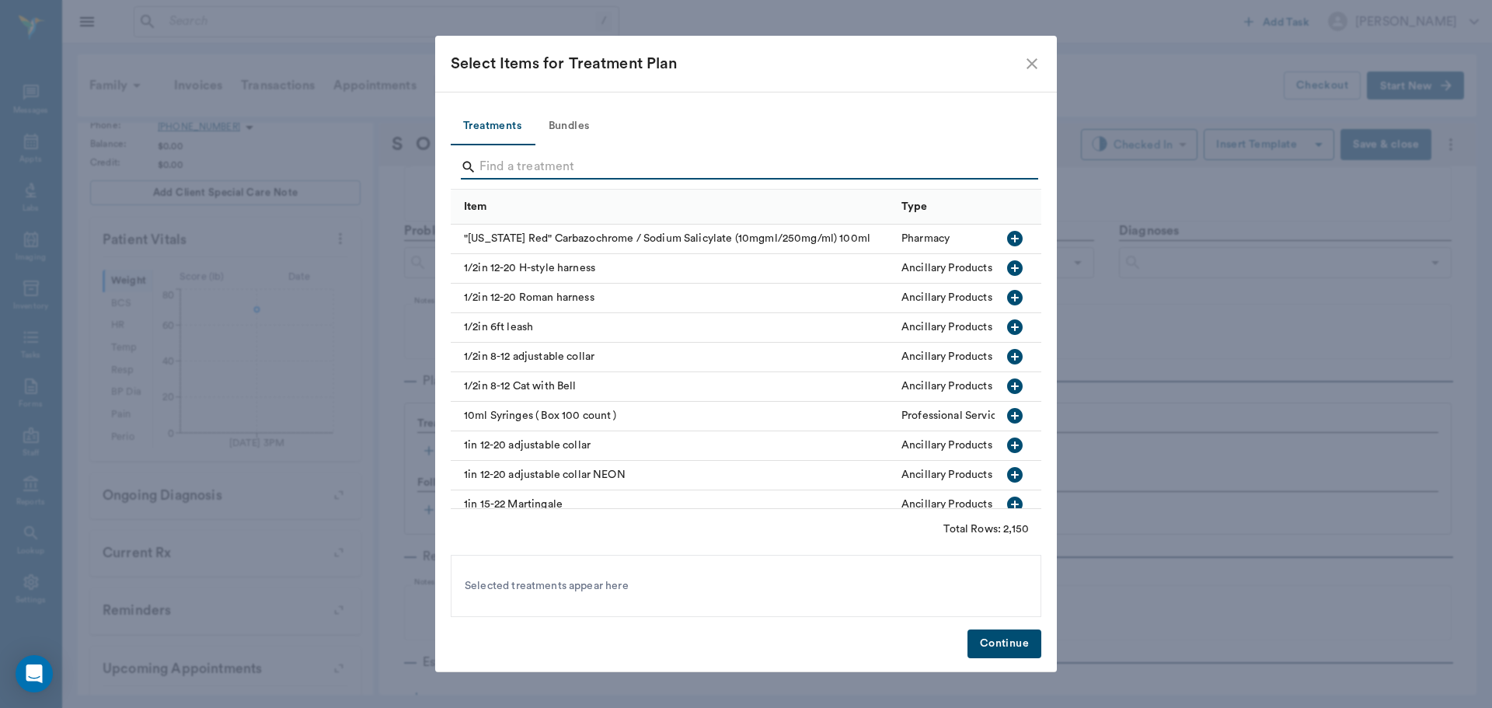
click at [521, 162] on input "Search" at bounding box center [746, 167] width 535 height 25
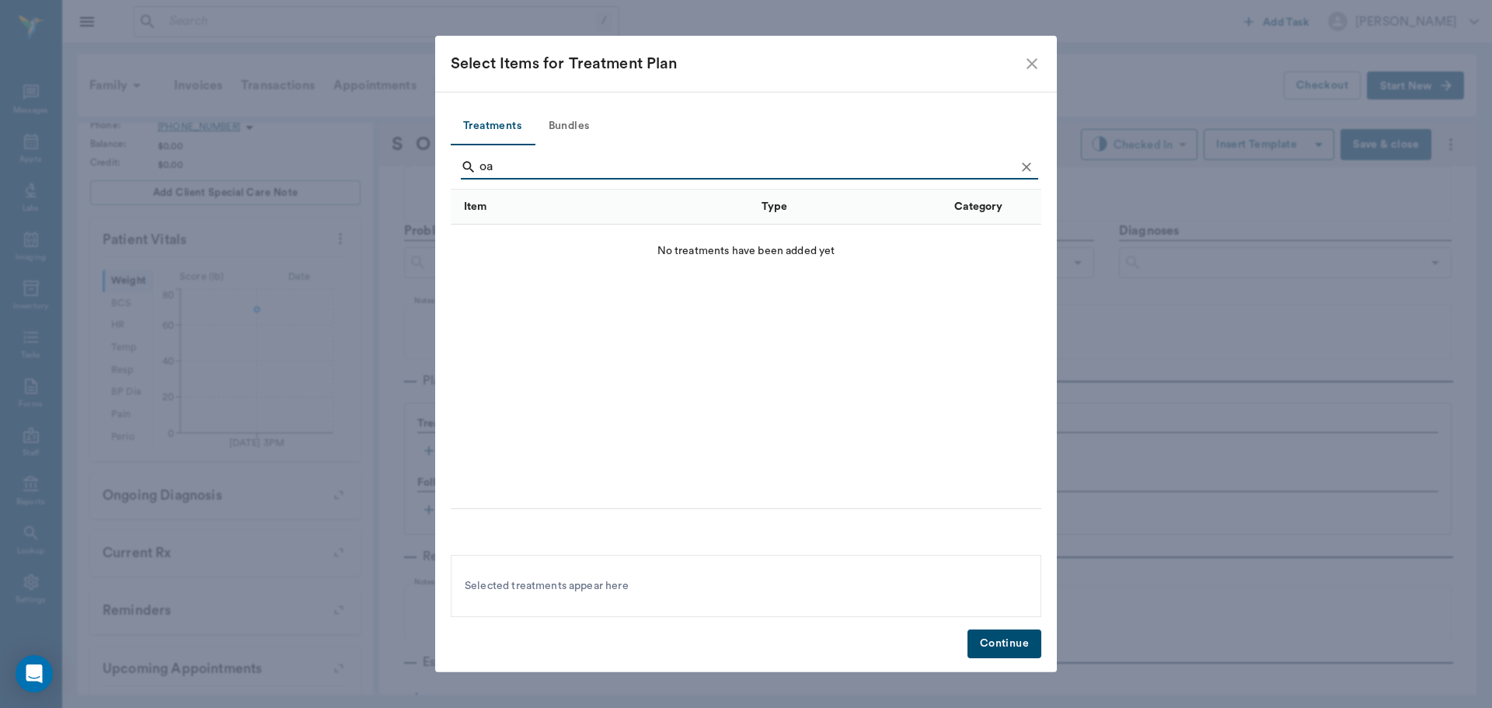
type input "o"
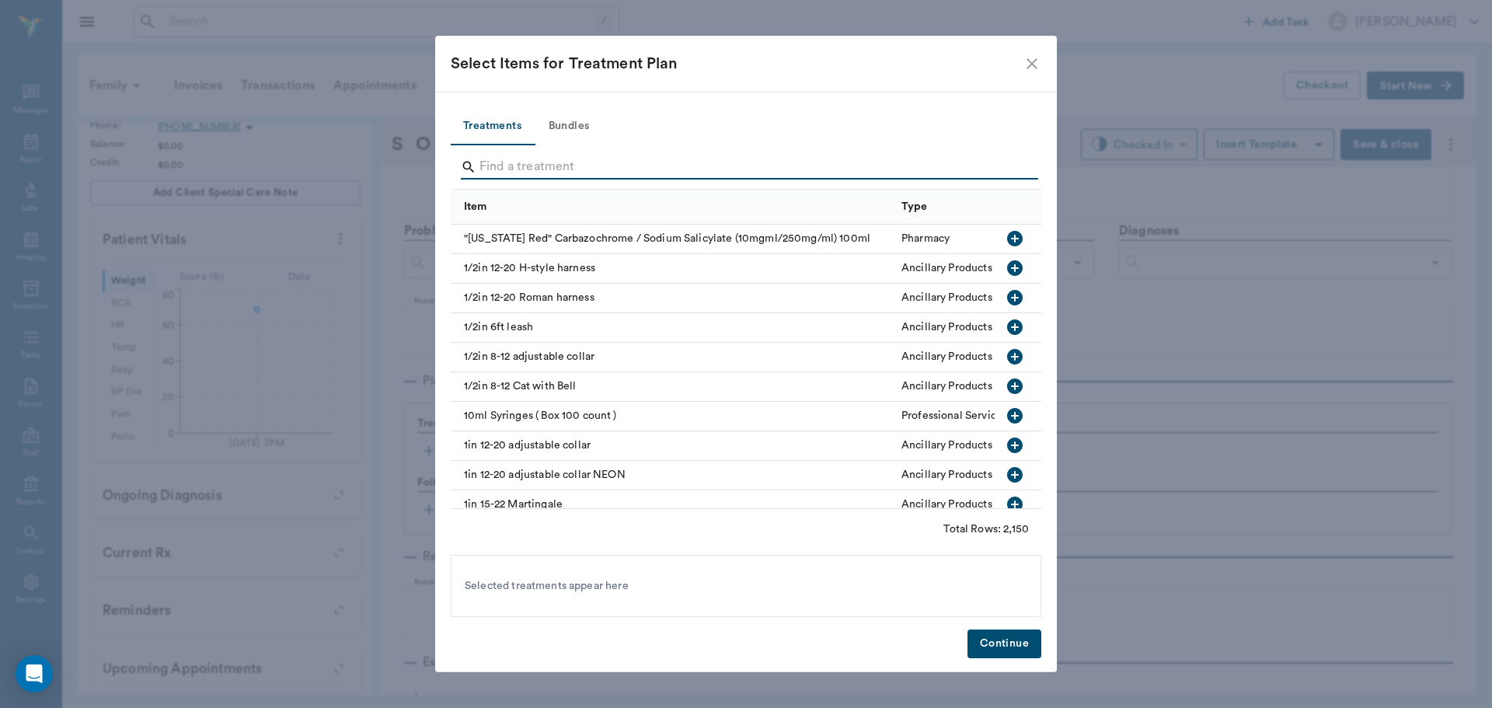
click at [1036, 63] on icon "close" at bounding box center [1032, 63] width 19 height 19
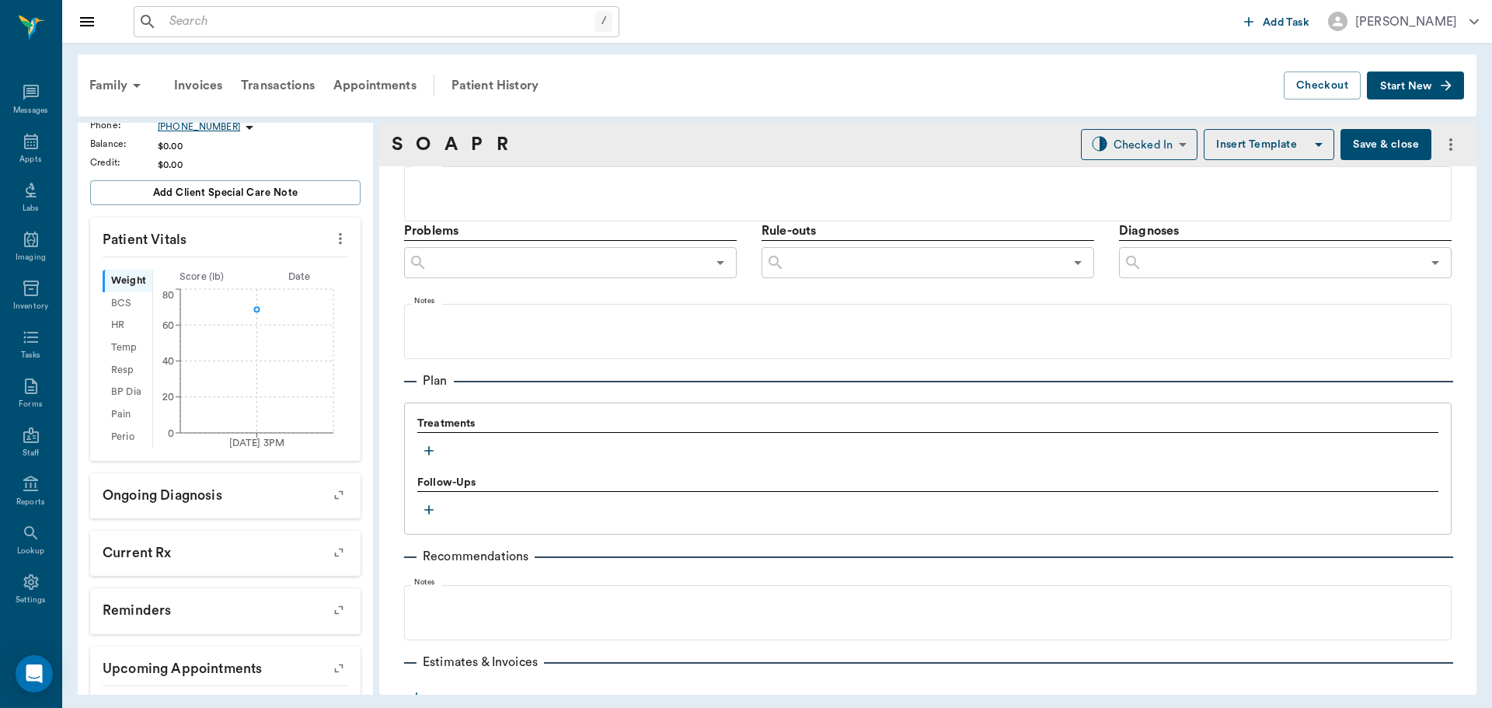
drag, startPoint x: 1335, startPoint y: 141, endPoint x: 1295, endPoint y: 141, distance: 40.4
click at [1323, 141] on div "Checked In CHECKED_IN ​ Insert Template Save & close" at bounding box center [1272, 144] width 383 height 31
click at [103, 87] on div "Family" at bounding box center [117, 85] width 75 height 37
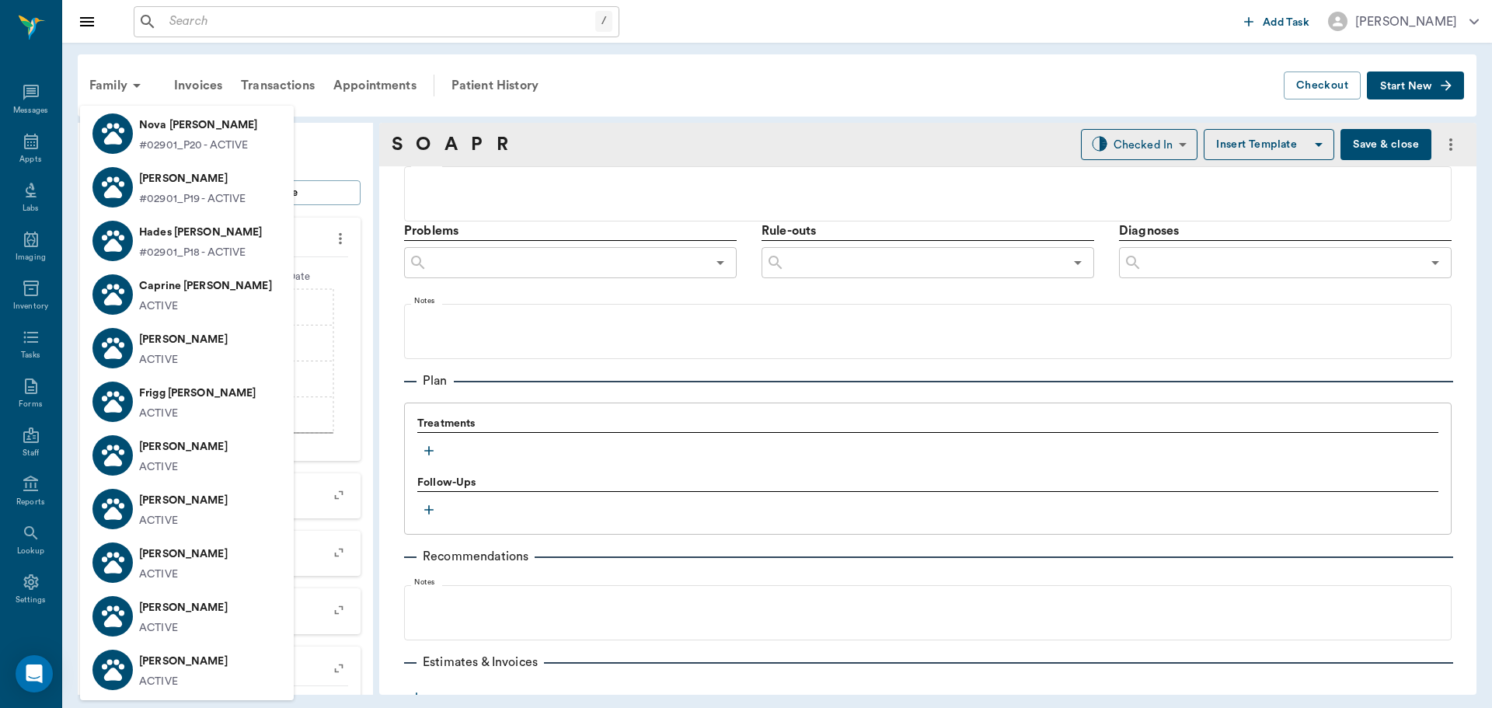
scroll to position [155, 0]
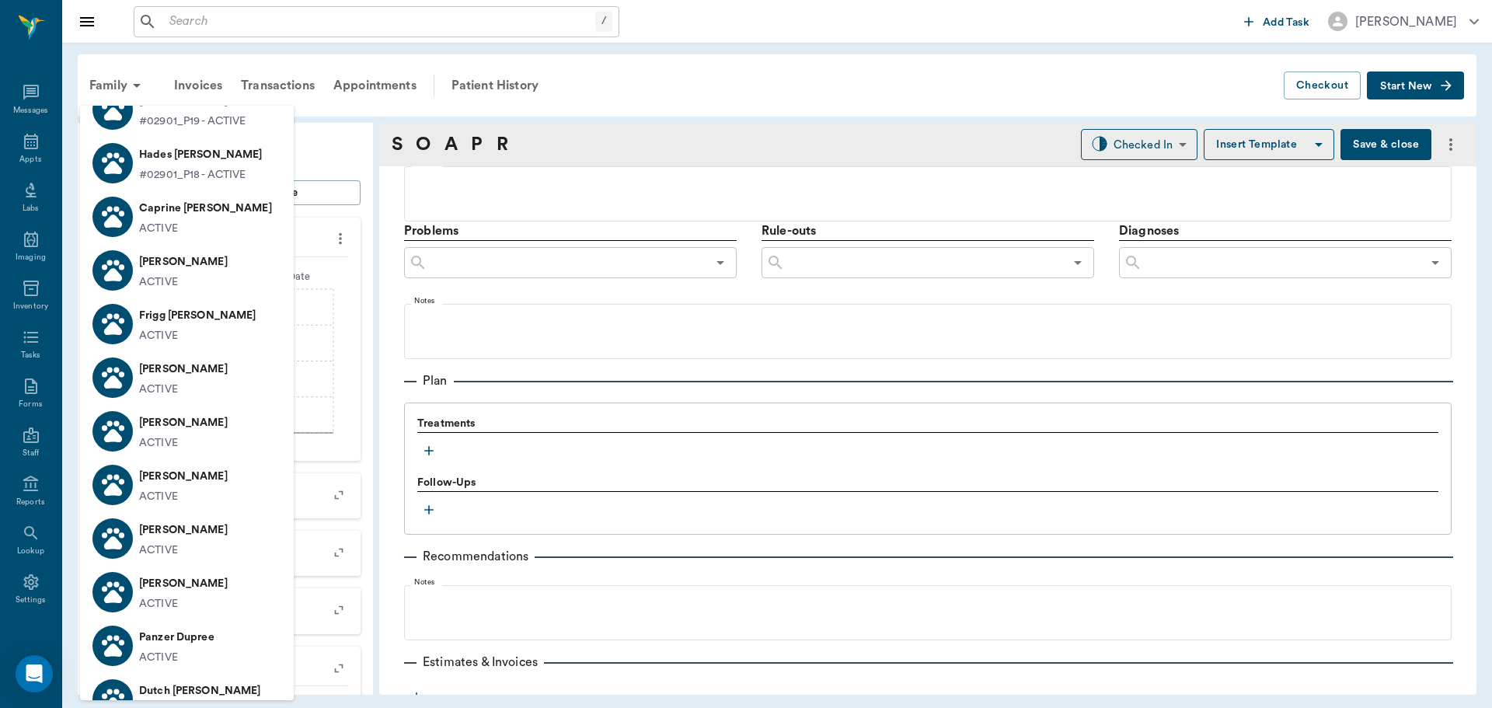
click at [35, 146] on div at bounding box center [746, 354] width 1492 height 708
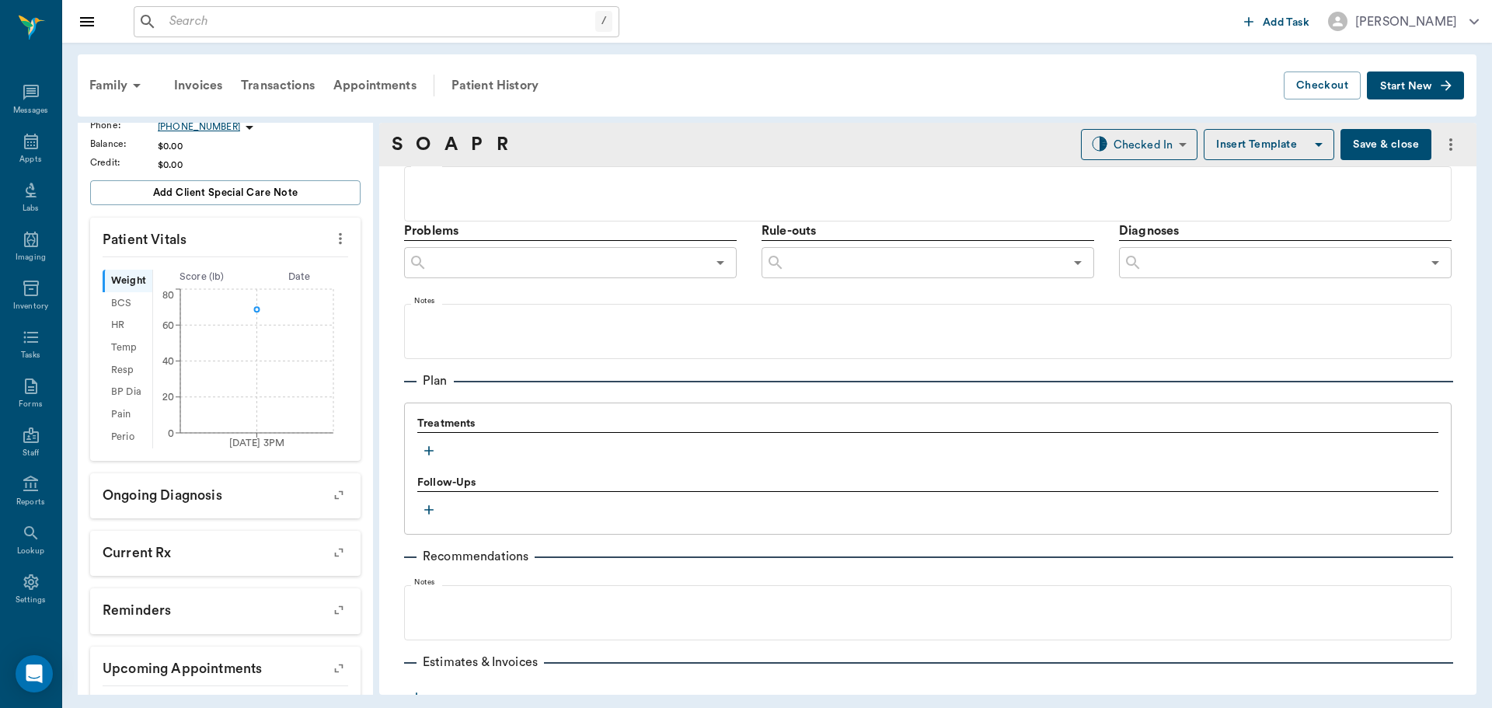
click at [25, 143] on icon at bounding box center [31, 141] width 19 height 19
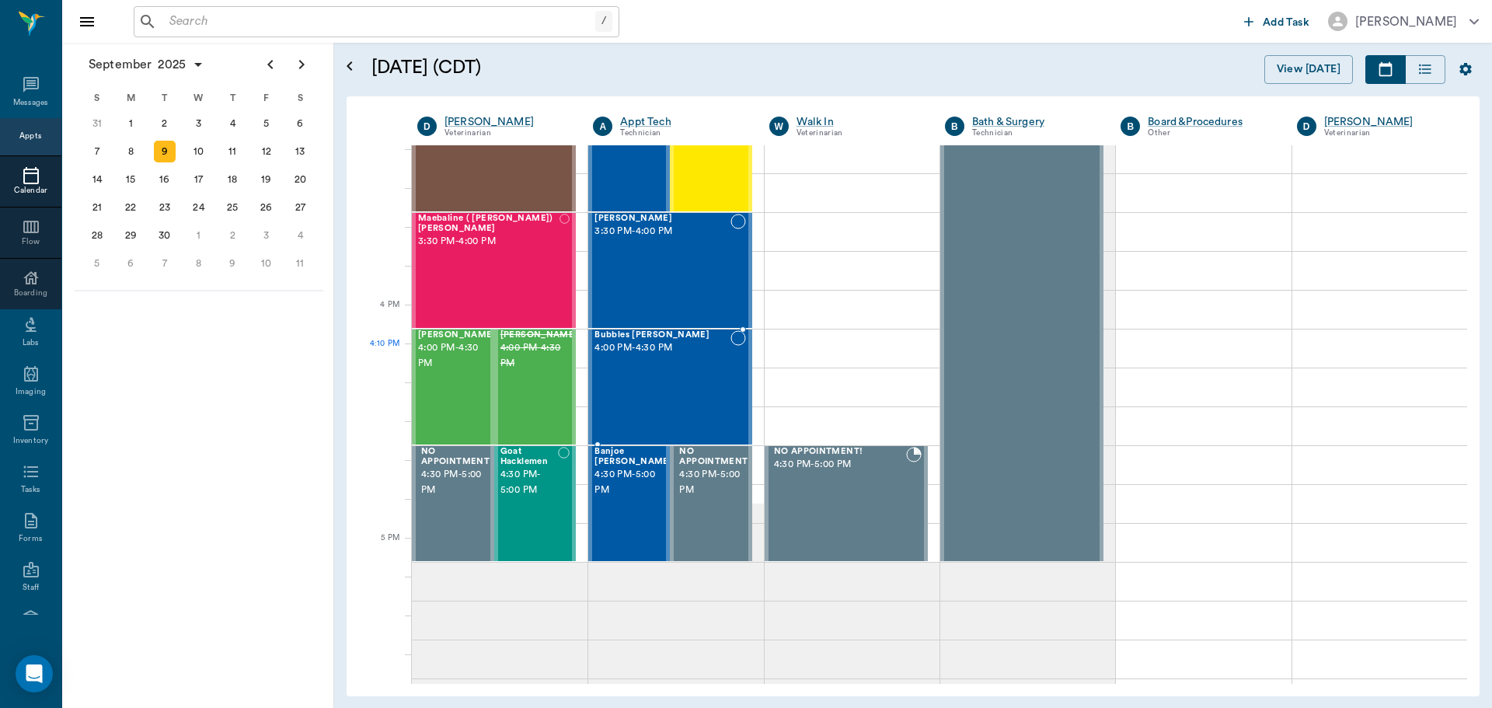
scroll to position [1712, 0]
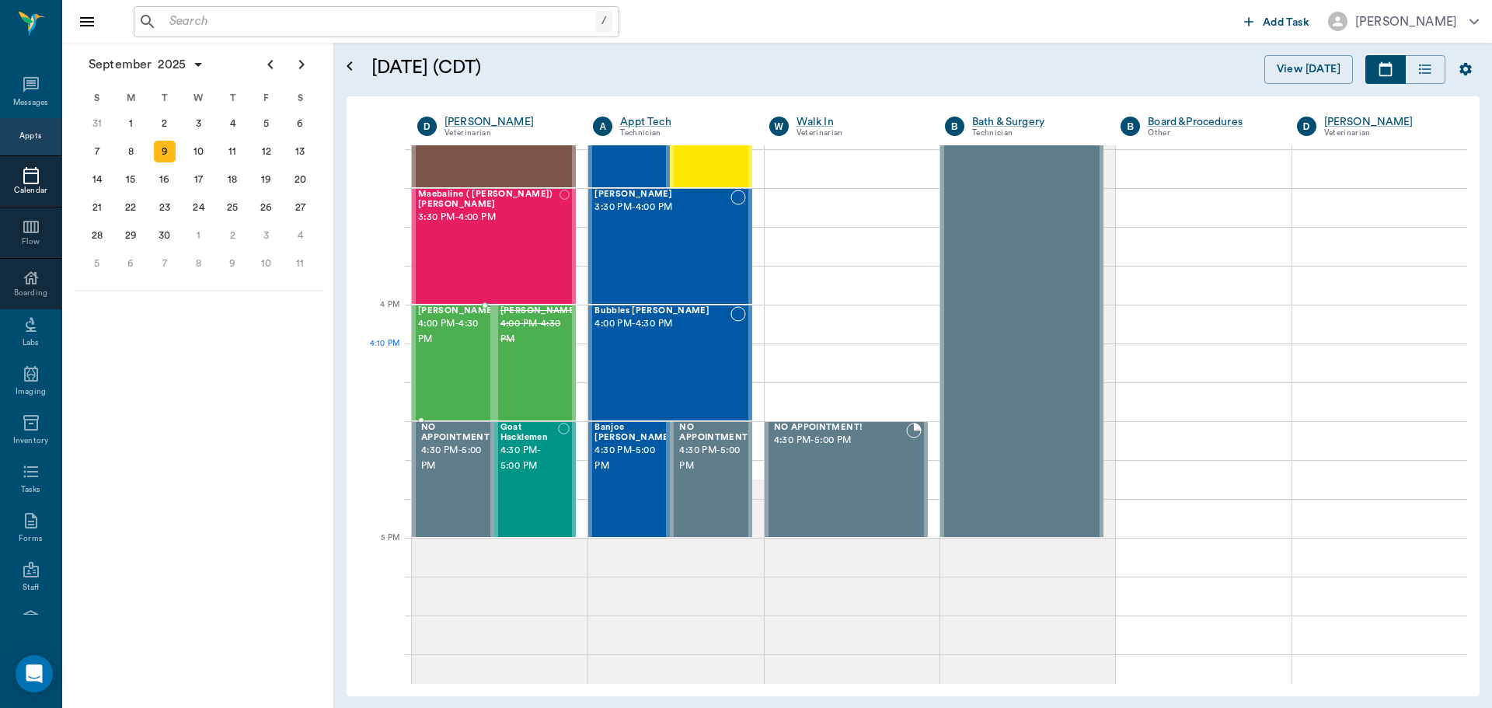
click at [456, 350] on div "Misha Eason 4:00 PM - 4:30 PM" at bounding box center [457, 362] width 78 height 113
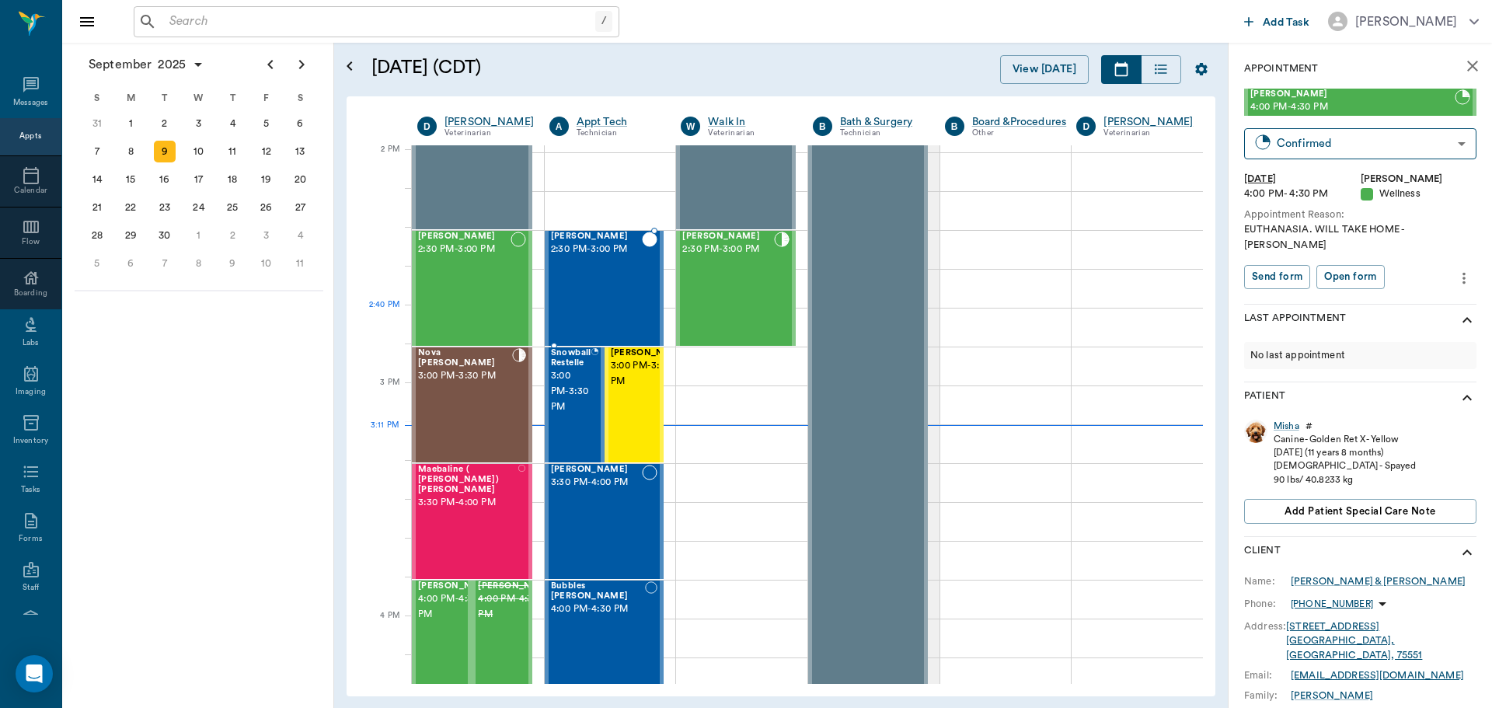
scroll to position [1401, 0]
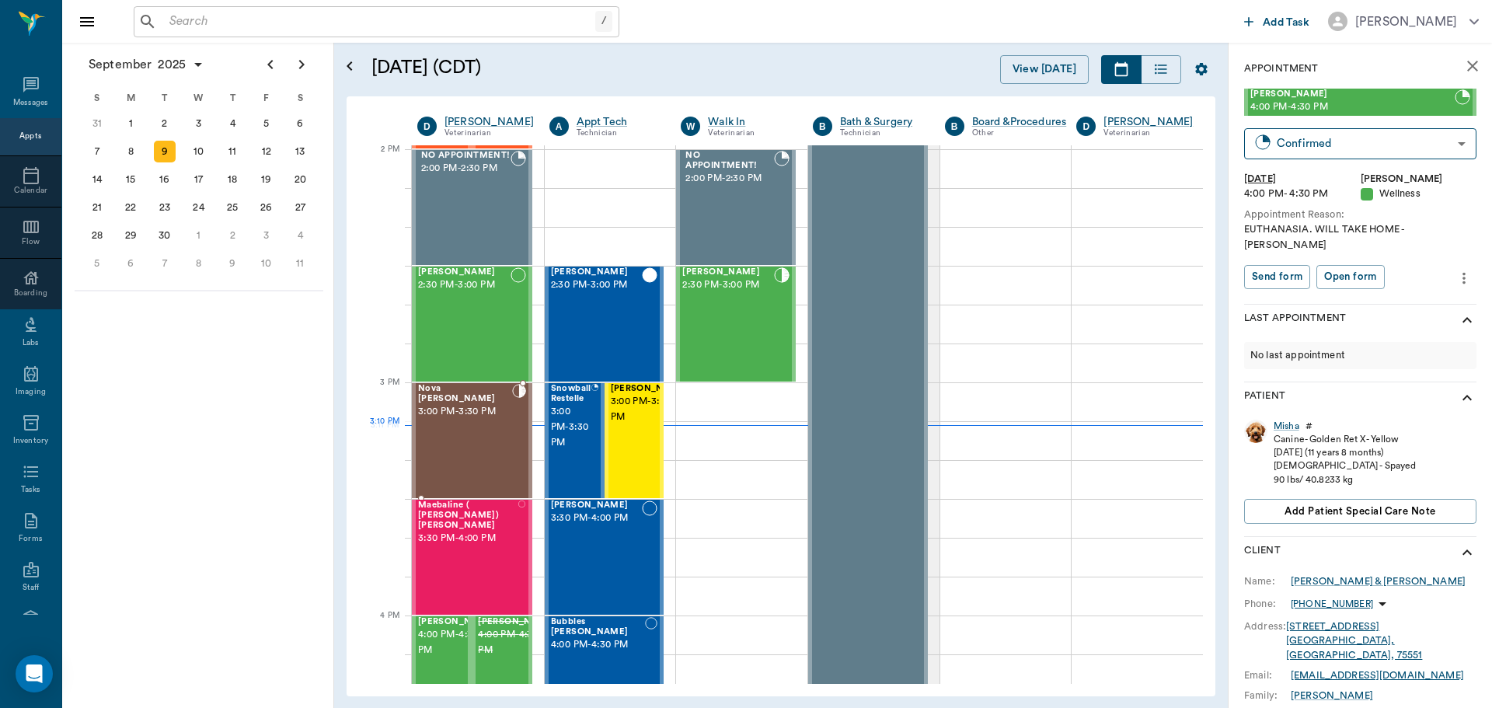
click at [454, 441] on div "Nova [PERSON_NAME] 3:00 PM - 3:30 PM" at bounding box center [465, 440] width 94 height 113
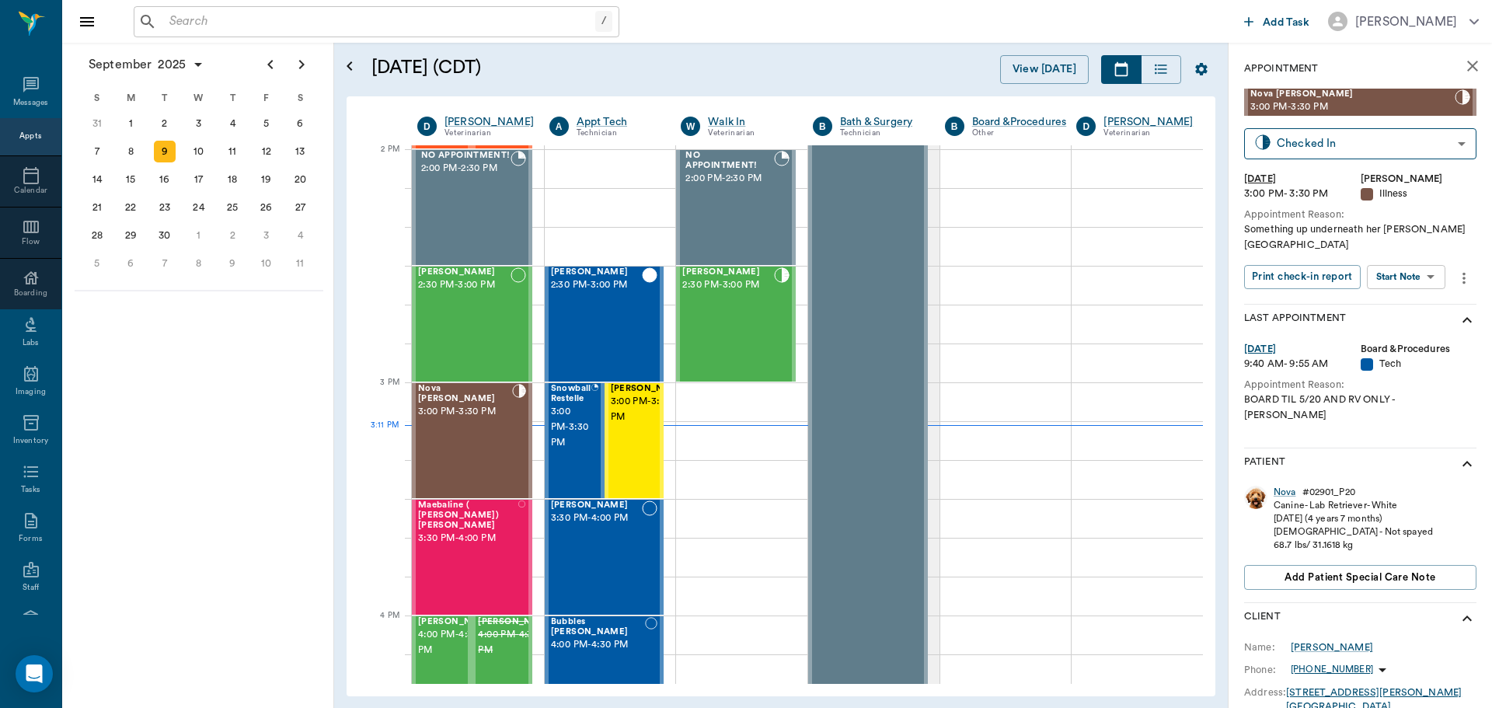
click at [1385, 251] on body "/ ​ Add Task Dr. Bert Ellsworth Nectar Messages Appts Calendar Flow Boarding La…" at bounding box center [746, 354] width 1492 height 708
click at [1376, 297] on button "View SOAP" at bounding box center [1388, 294] width 53 height 18
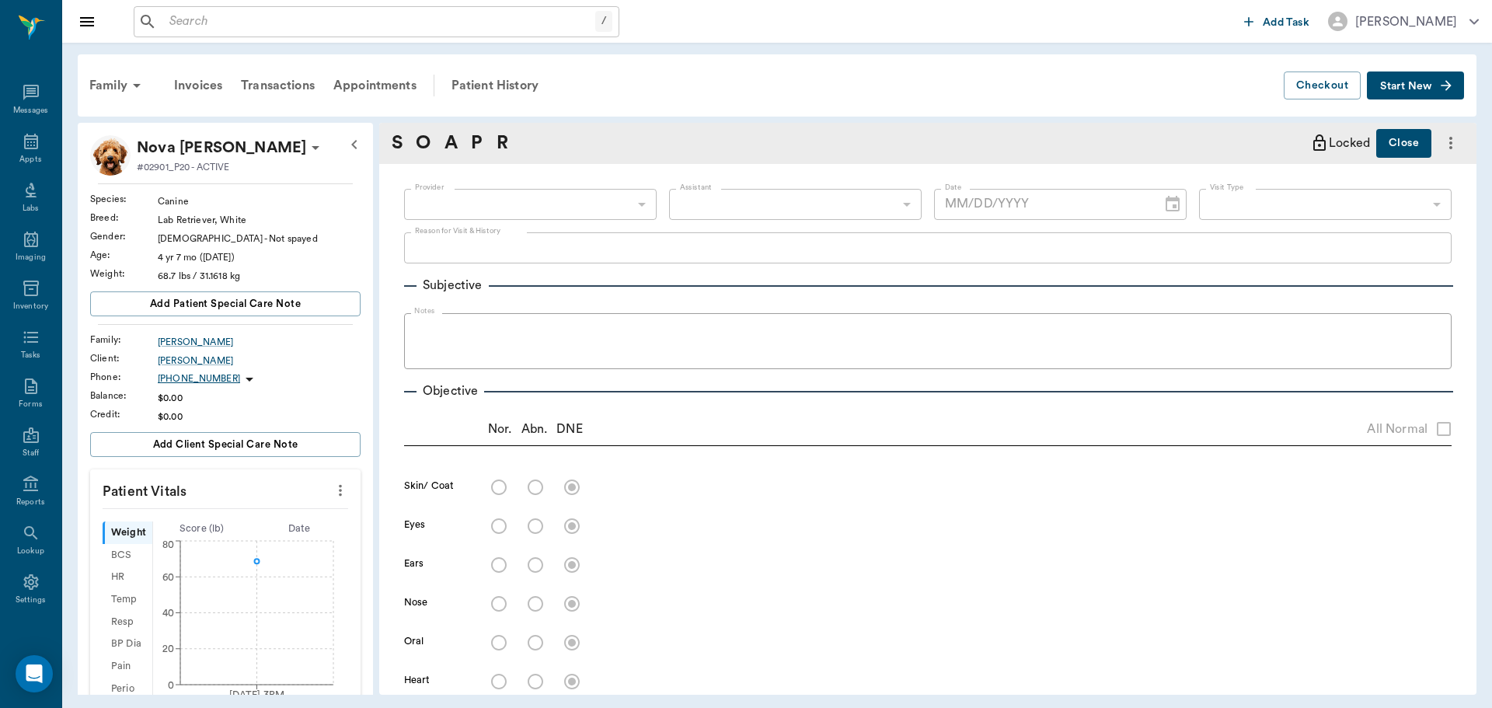
type input "63ec2f075fda476ae8351a4d"
type input "63ec2e7e52e12b0ba117b124"
type input "65d2be4f46e3a538d89b8c15"
type textarea "Something up underneath her [PERSON_NAME][GEOGRAPHIC_DATA]"
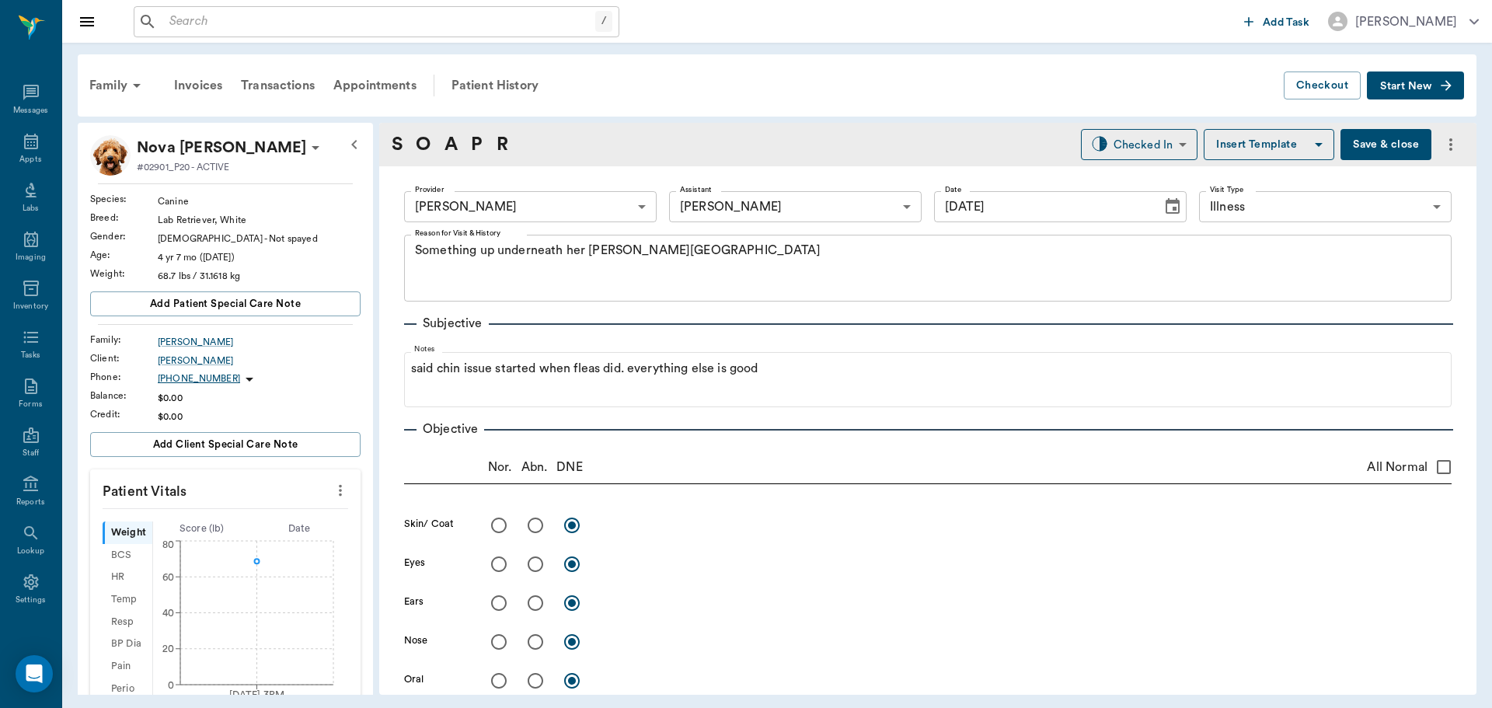
type input "[DATE]"
click at [1415, 77] on button "Start New" at bounding box center [1415, 85] width 97 height 29
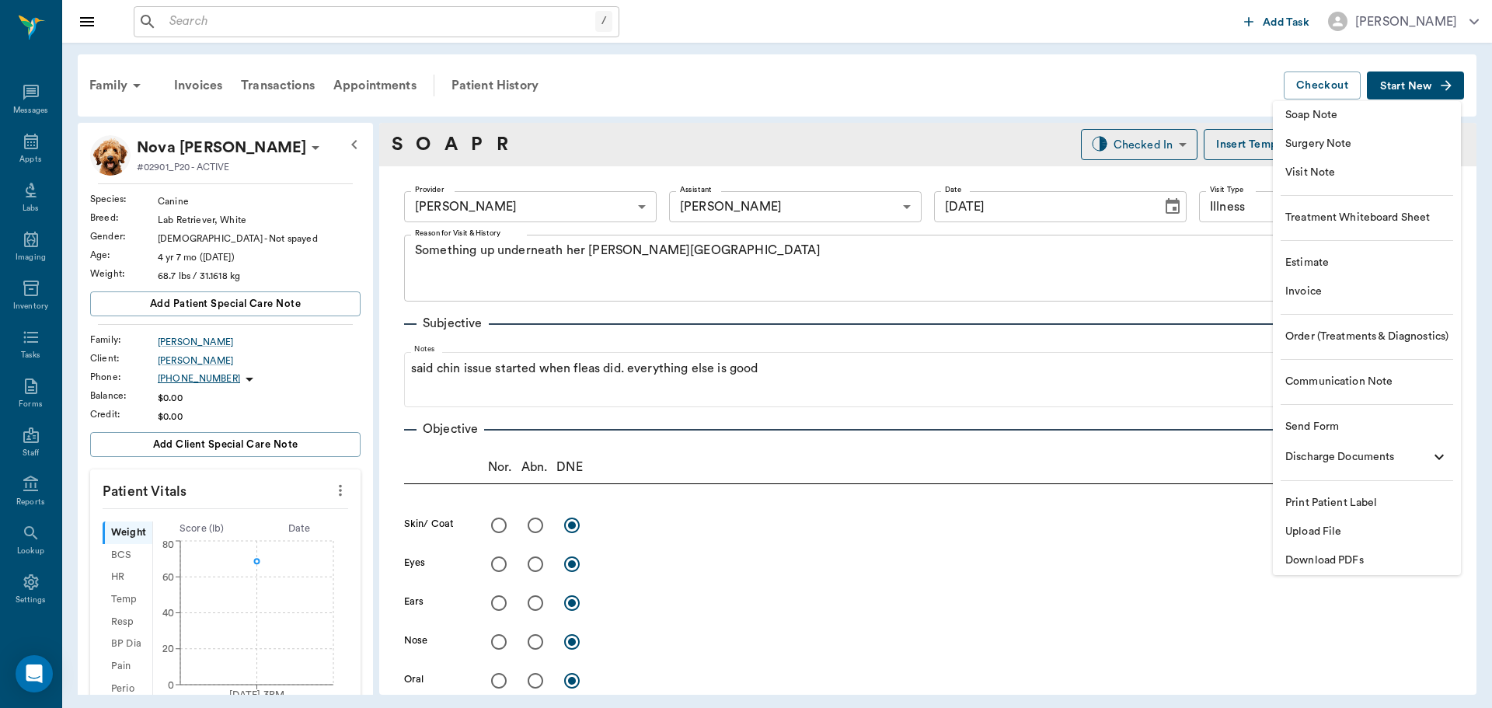
click at [1334, 166] on span "Visit Note" at bounding box center [1366, 173] width 163 height 16
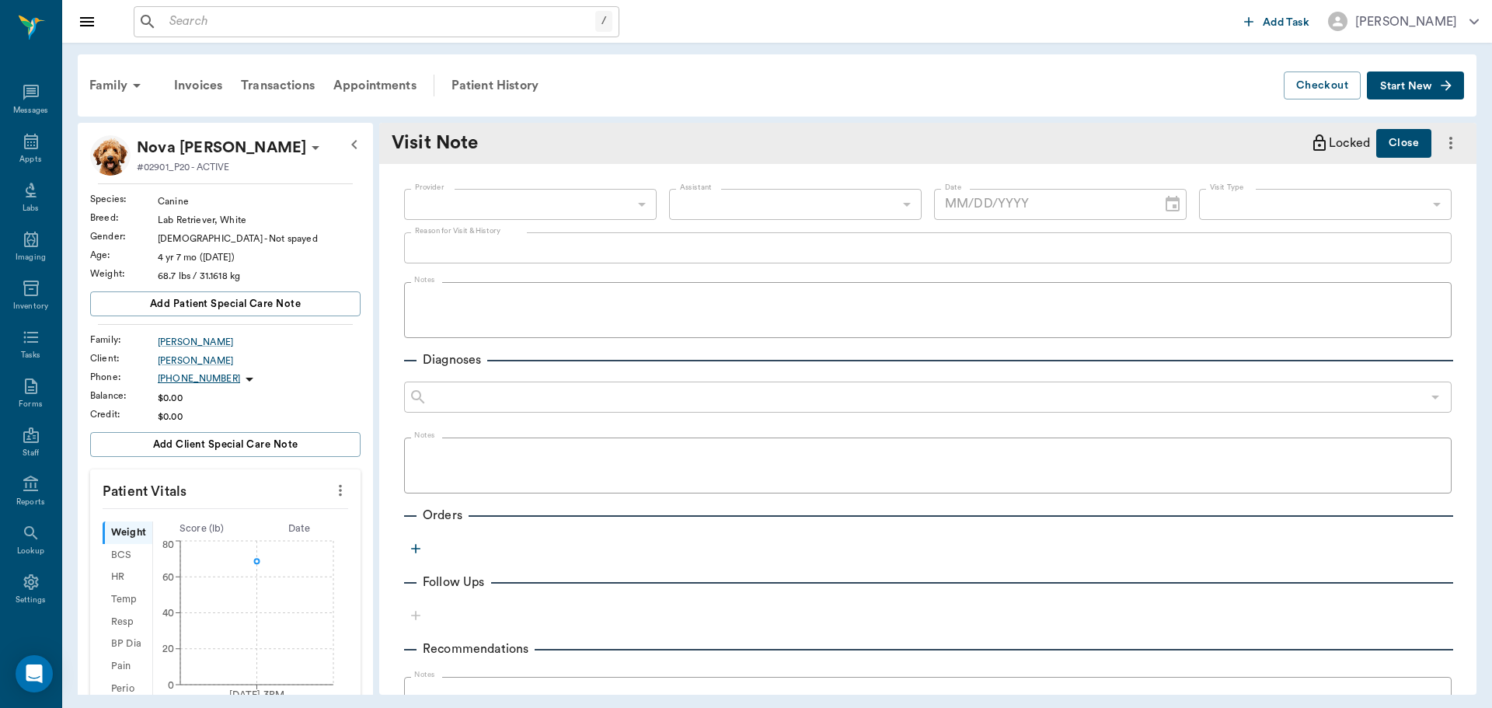
type input "63ec2f075fda476ae8351a4d"
type input "[DATE]"
click at [627, 207] on body "/ ​ Add Task Dr. Bert Ellsworth Nectar Messages Appts Labs Imaging Inventory Ta…" at bounding box center [746, 354] width 1492 height 708
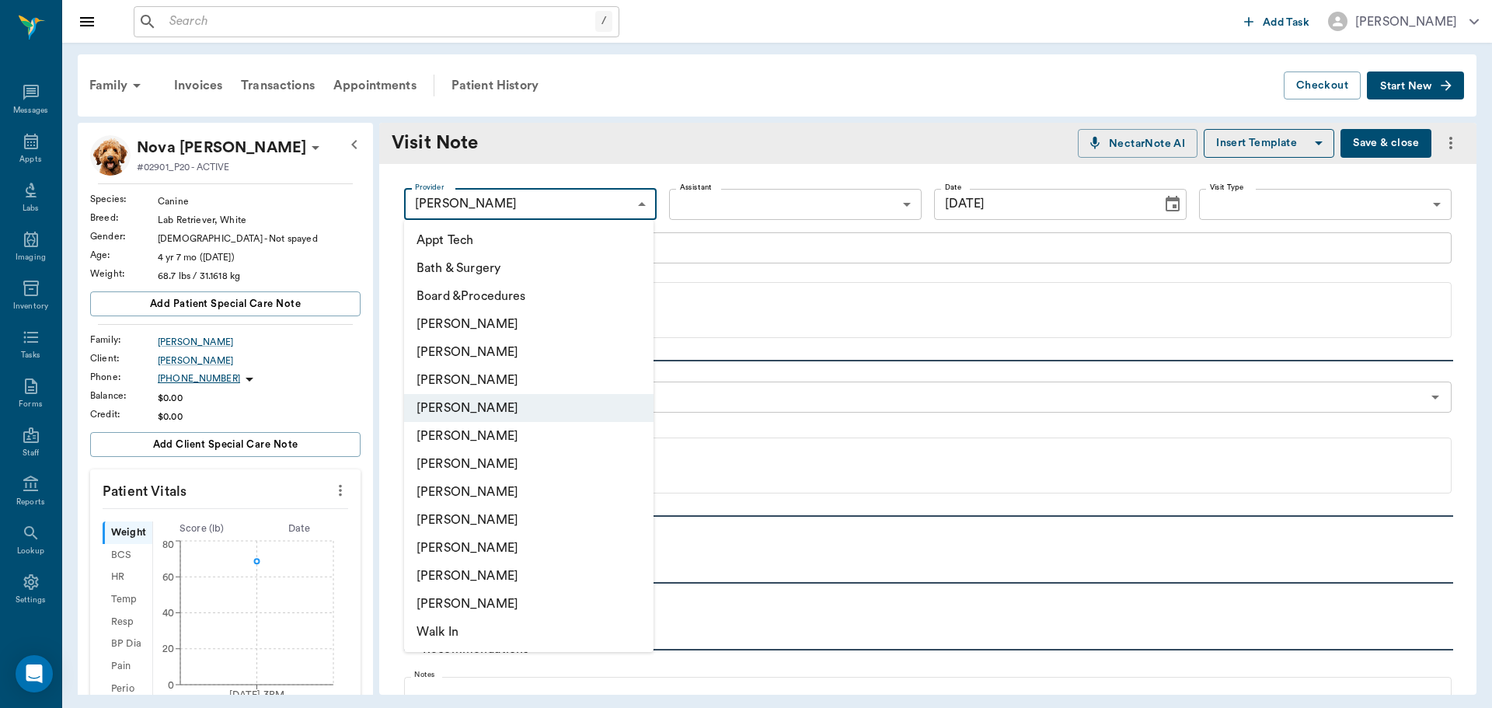
click at [467, 521] on li "[PERSON_NAME]" at bounding box center [528, 520] width 249 height 28
type input "63ec2e7e52e12b0ba117b124"
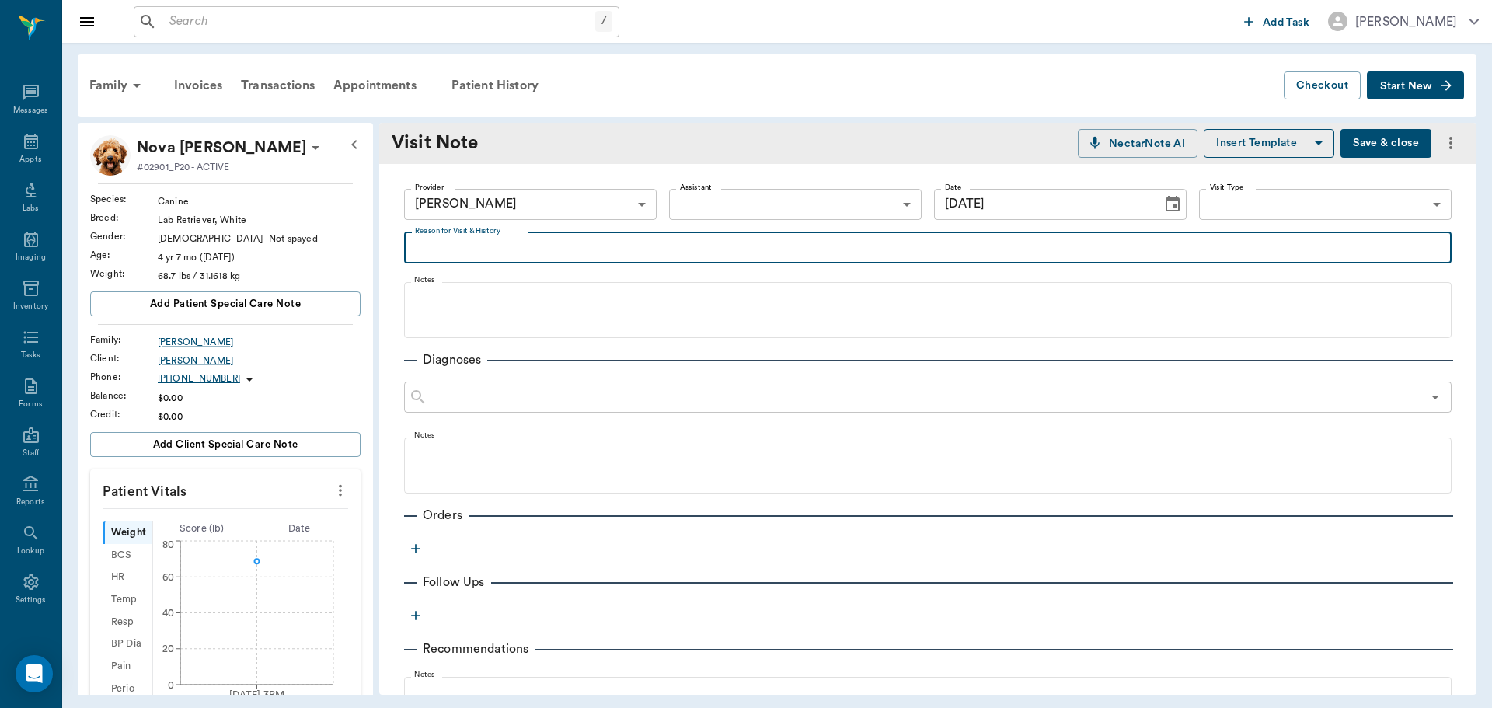
click at [452, 242] on textarea "Reason for Visit & History" at bounding box center [928, 248] width 1026 height 18
click at [465, 247] on textarea "getting omf for 2 cats at home" at bounding box center [928, 248] width 1026 height 18
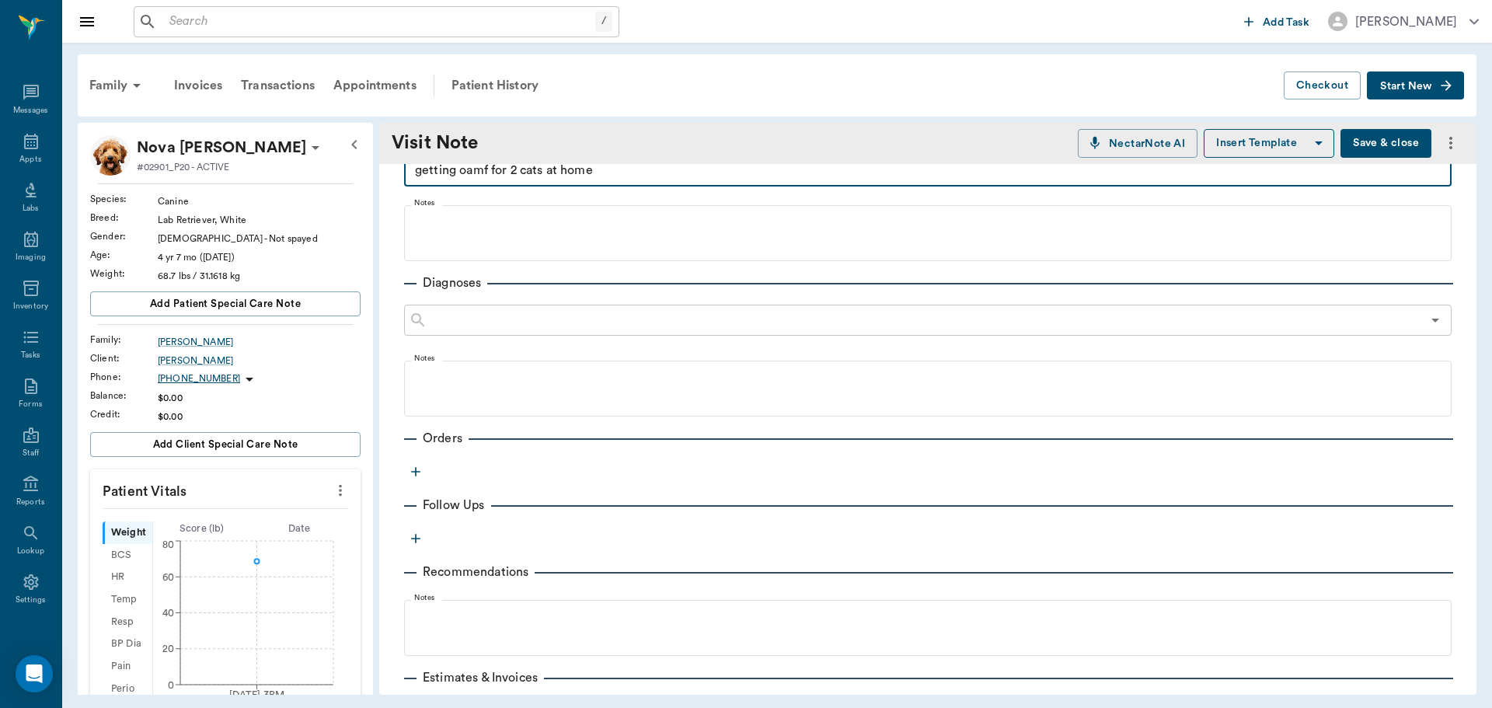
scroll to position [78, 0]
type textarea "getting oamf for 2 cats at home"
click at [418, 468] on icon "button" at bounding box center [416, 471] width 16 height 16
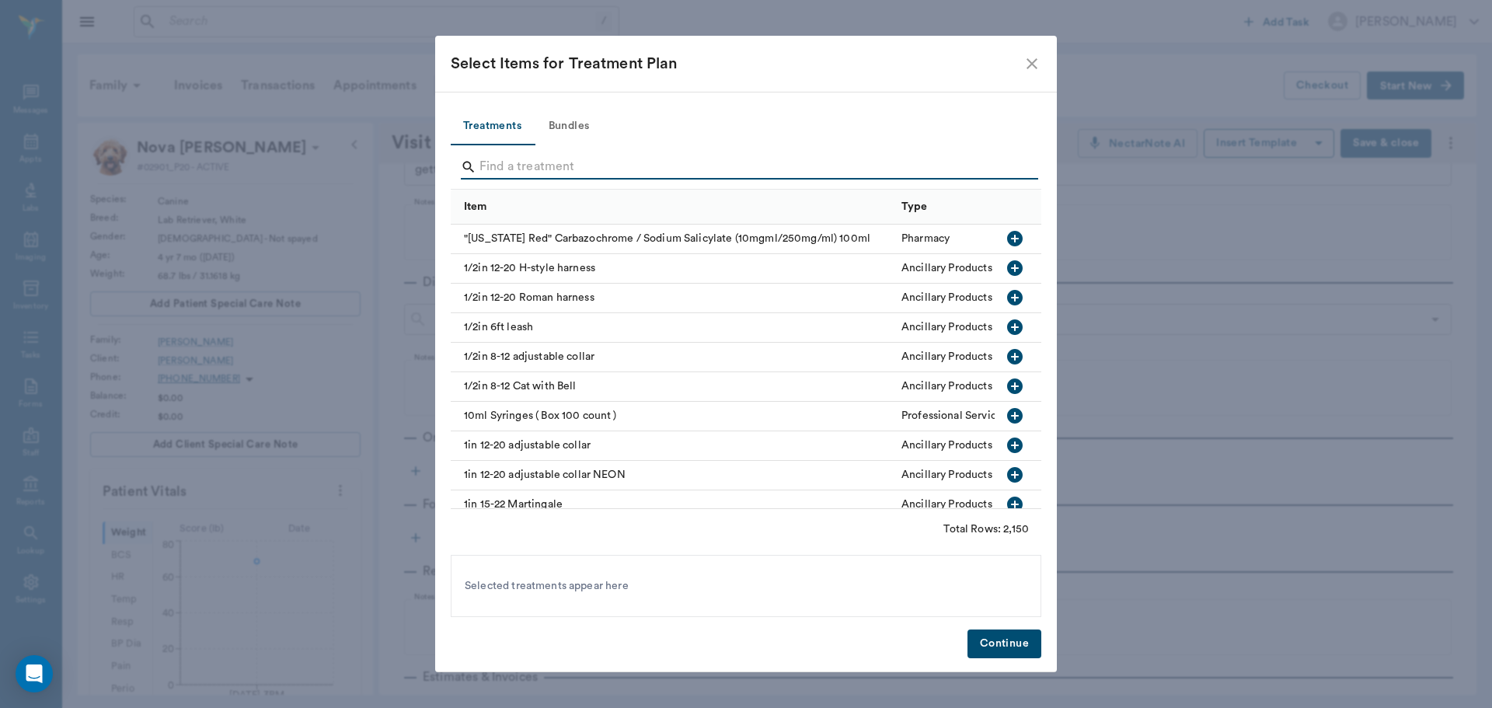
click at [525, 163] on input "Search" at bounding box center [746, 167] width 535 height 25
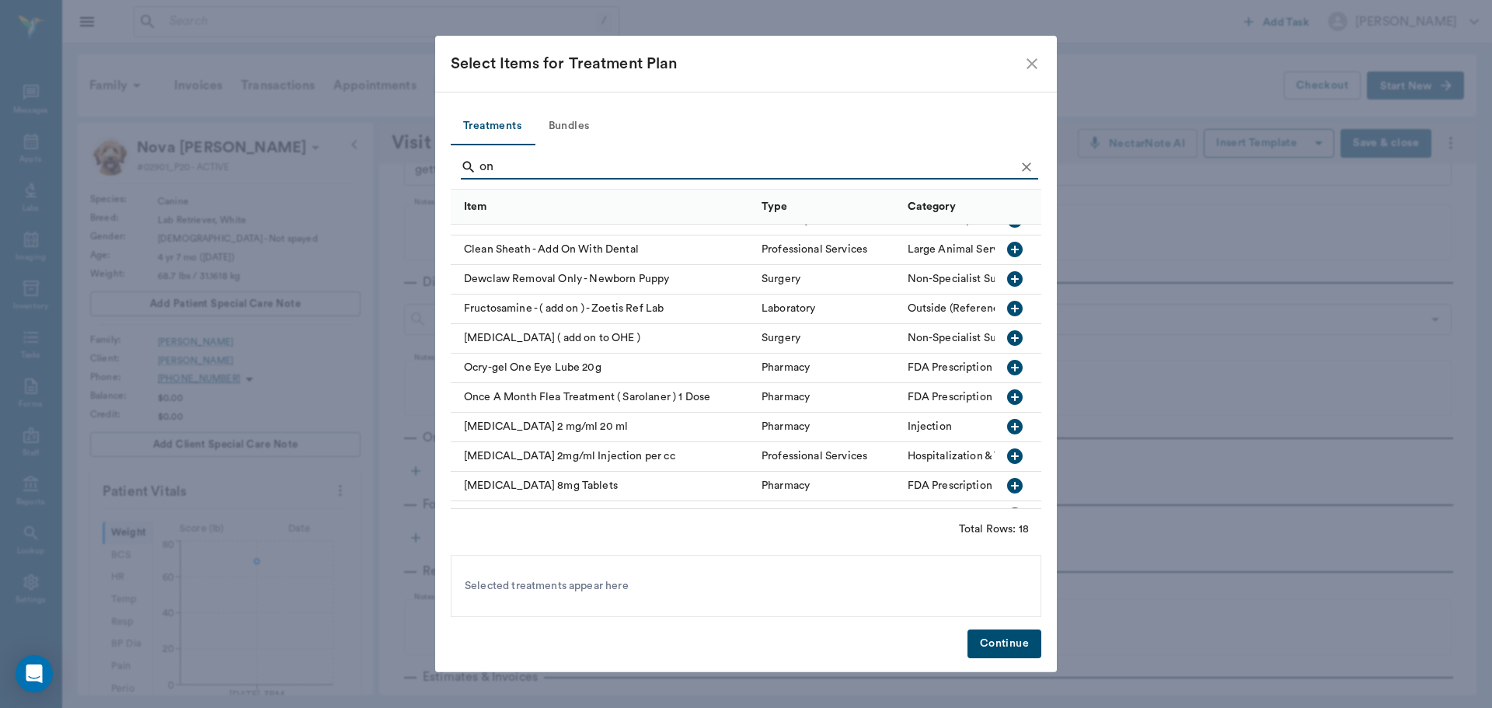
type input "on"
click at [1007, 391] on icon "button" at bounding box center [1015, 397] width 16 height 16
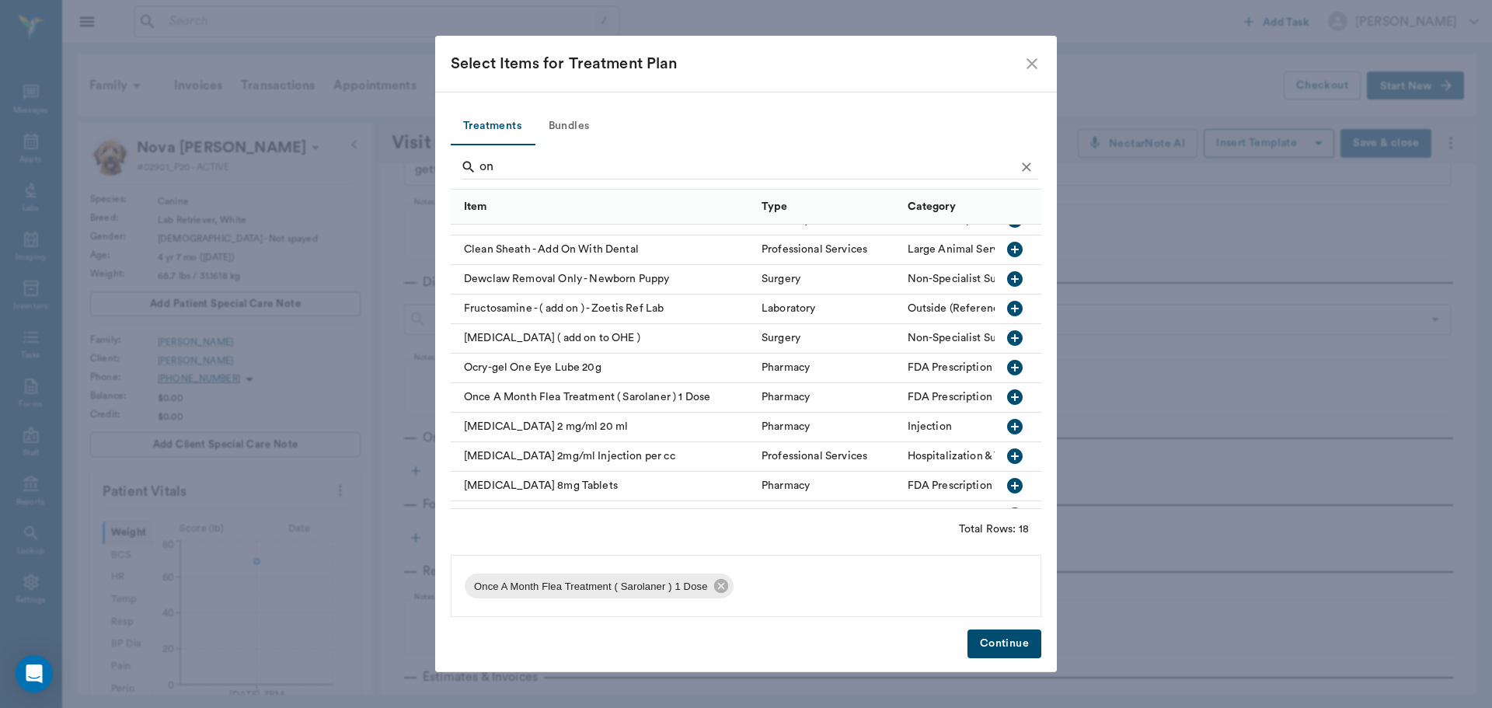
click at [1000, 635] on button "Continue" at bounding box center [1005, 643] width 74 height 29
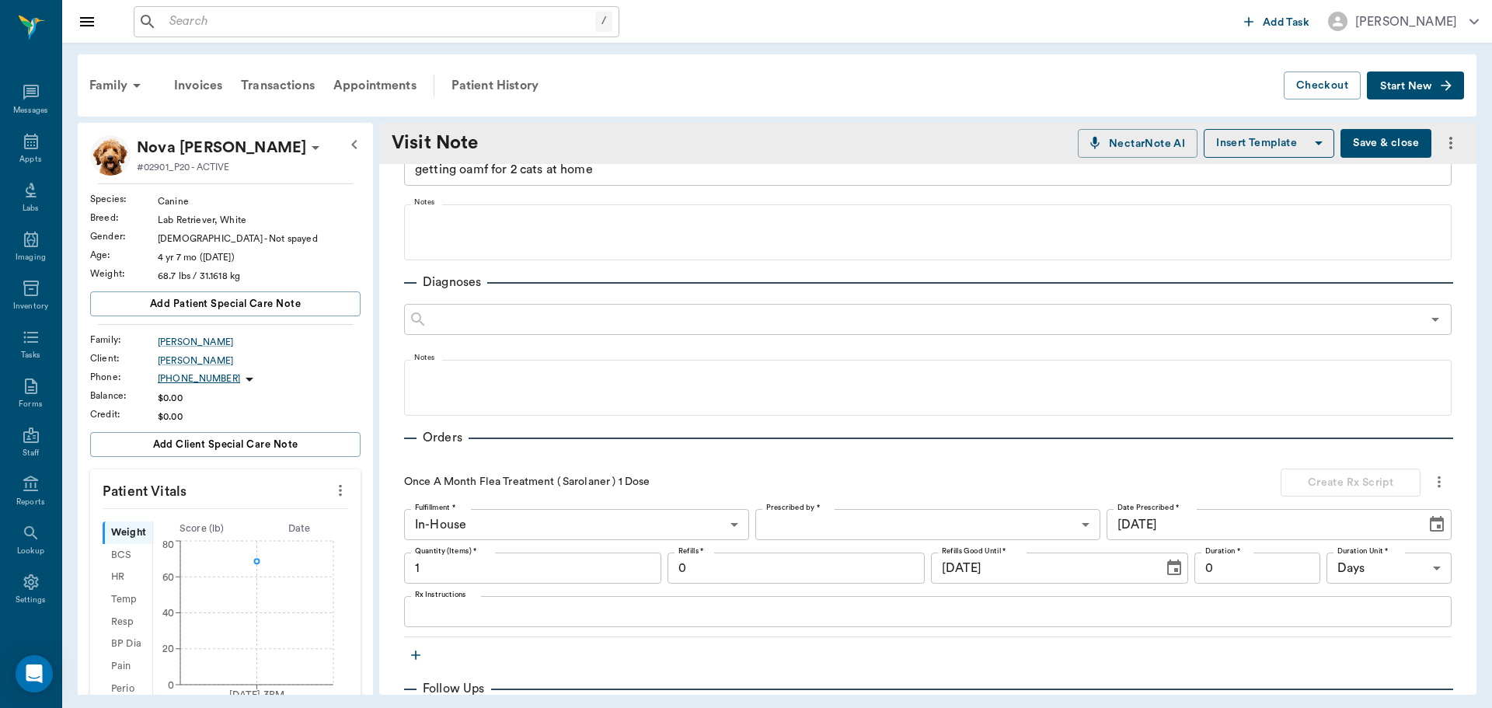
click at [420, 573] on input "1" at bounding box center [532, 568] width 257 height 31
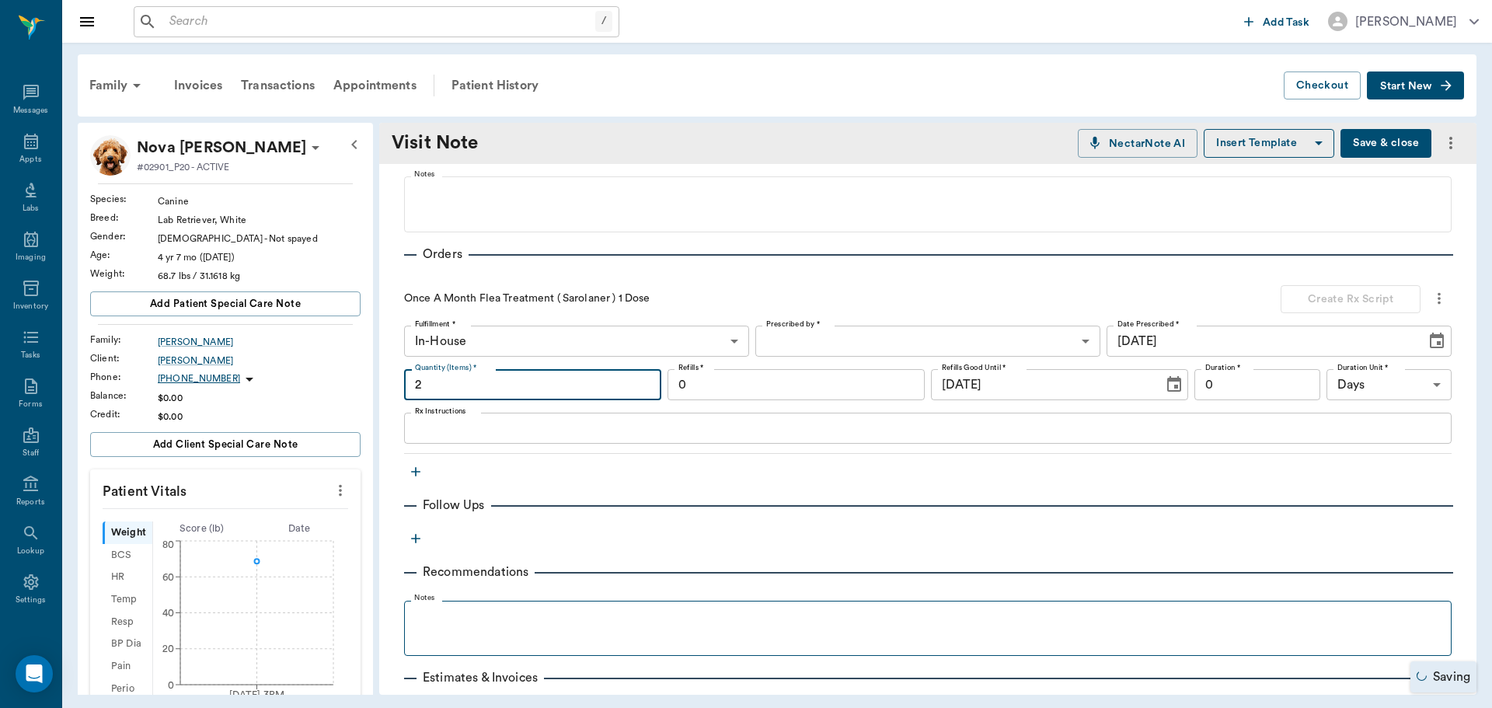
scroll to position [311, 0]
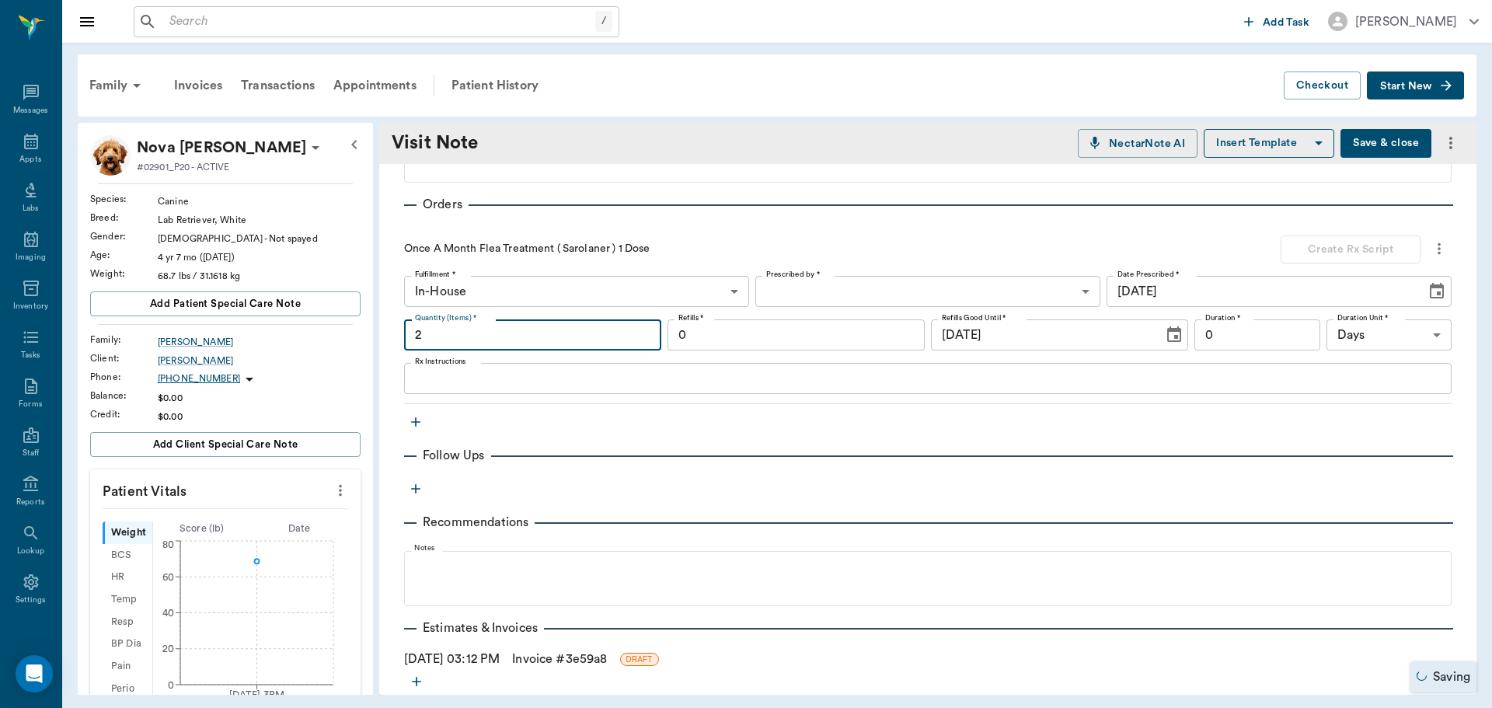
type input "2"
click at [607, 655] on link "Invoice # 3e59a8" at bounding box center [559, 659] width 95 height 19
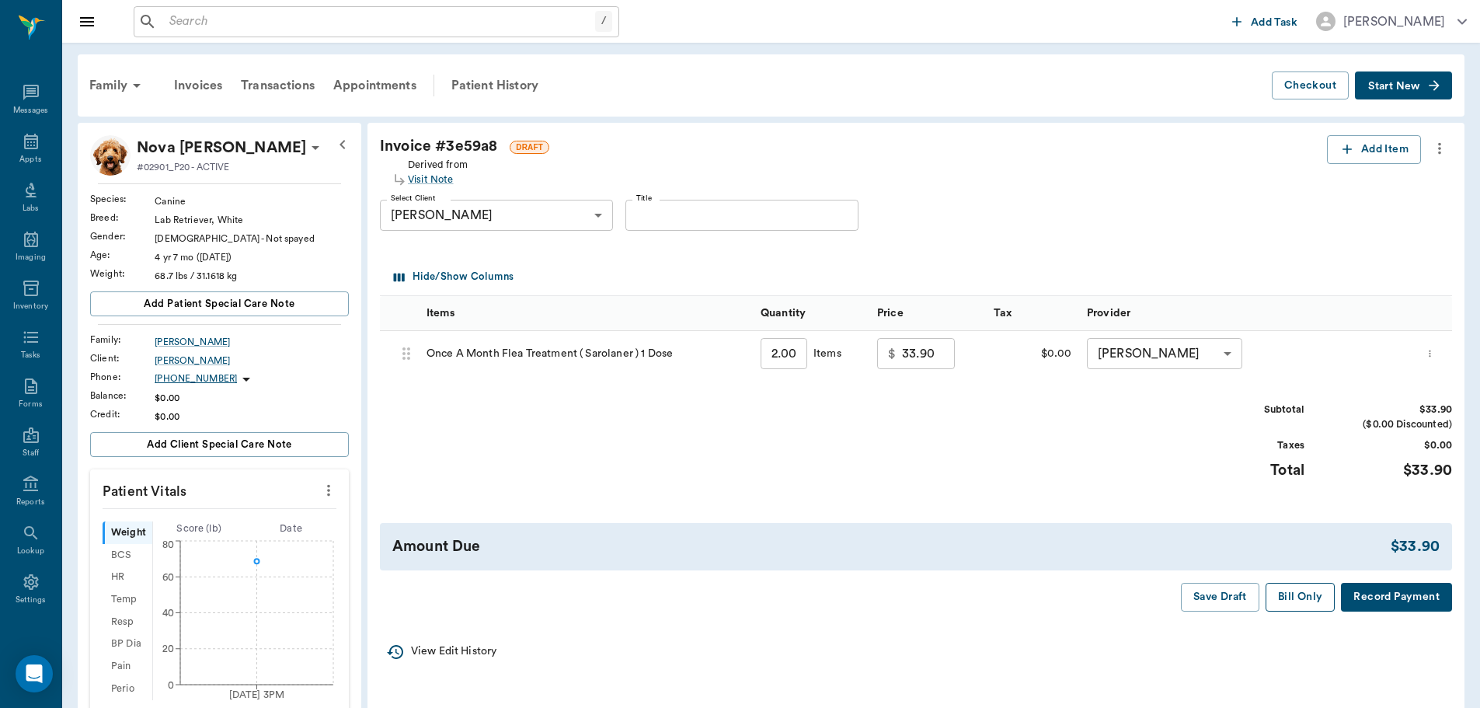
click at [1302, 602] on button "Bill Only" at bounding box center [1301, 597] width 70 height 29
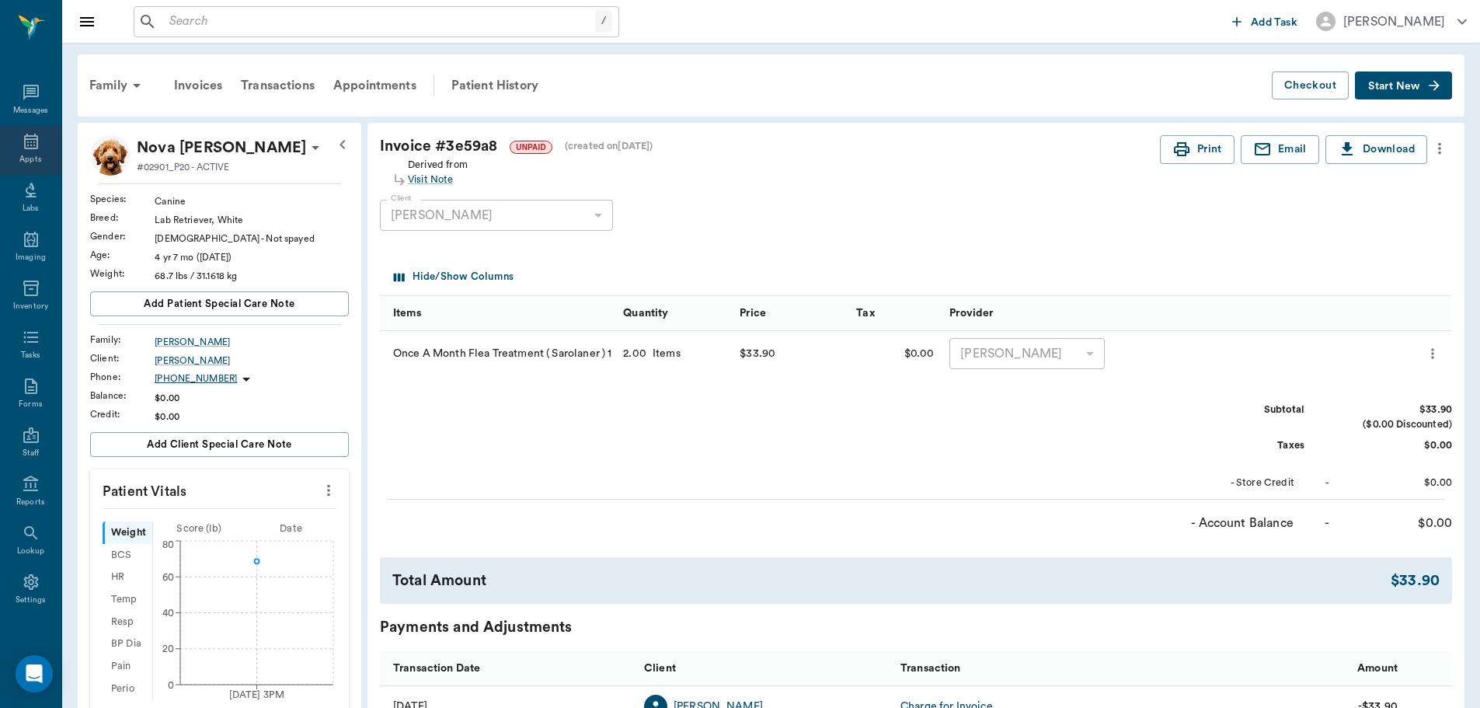
click at [23, 156] on div "Appts" at bounding box center [30, 160] width 22 height 12
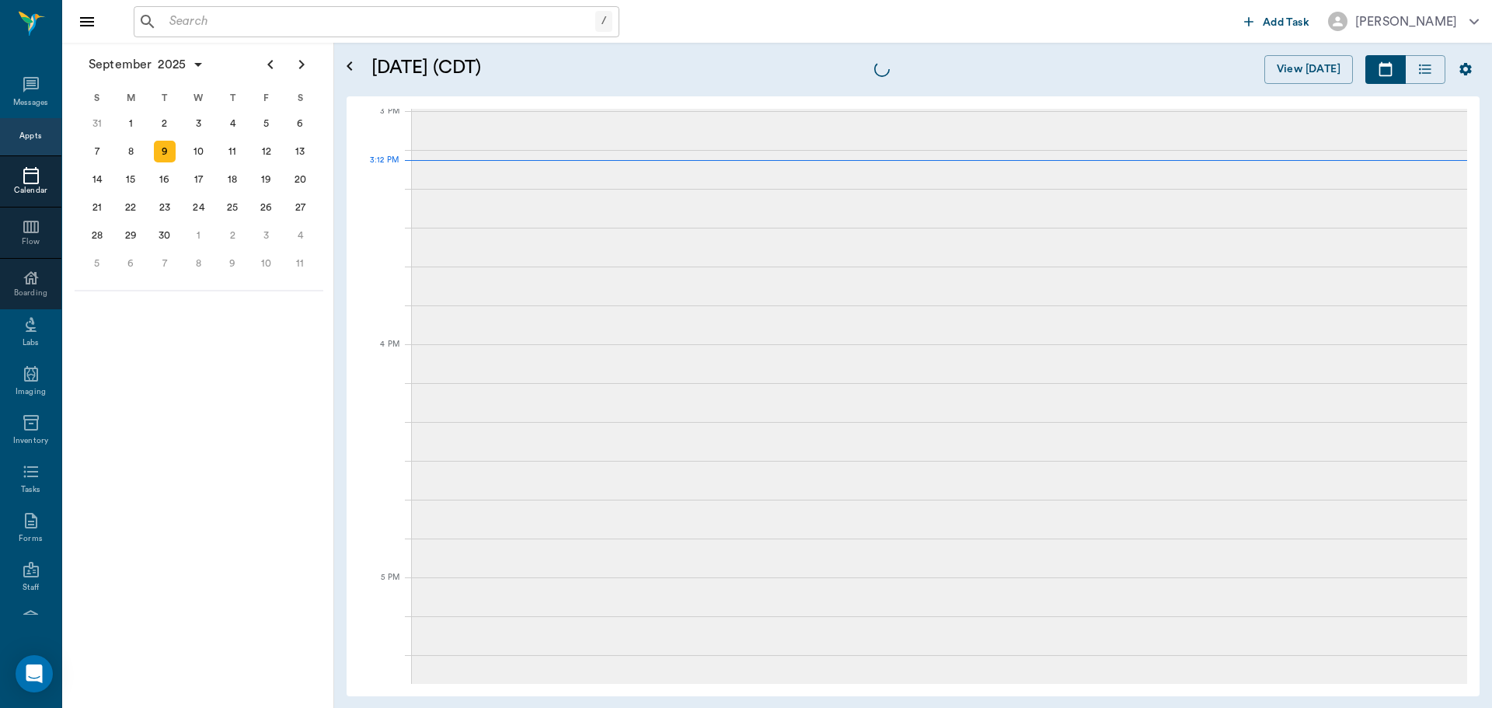
scroll to position [1633, 0]
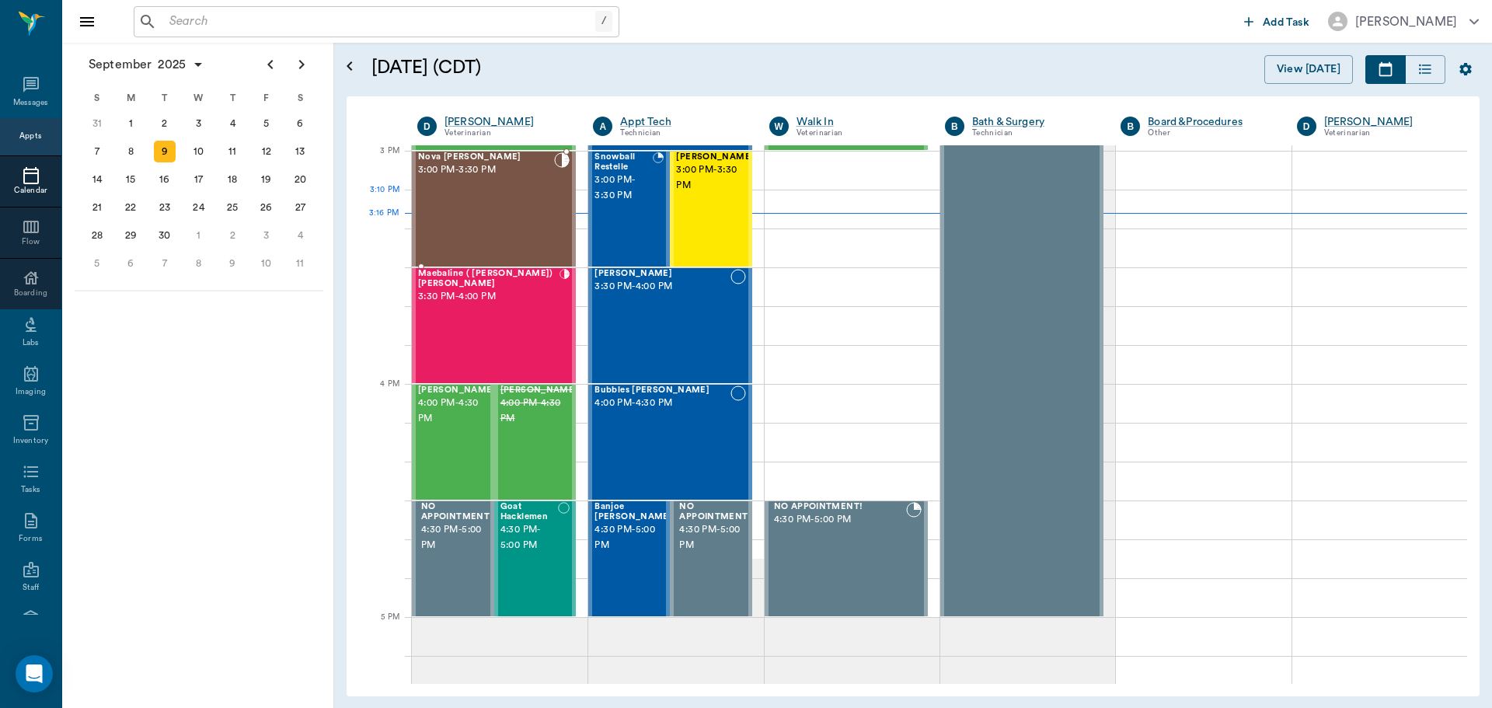
click at [503, 218] on div "Nova [PERSON_NAME] 3:00 PM - 3:30 PM" at bounding box center [486, 208] width 136 height 113
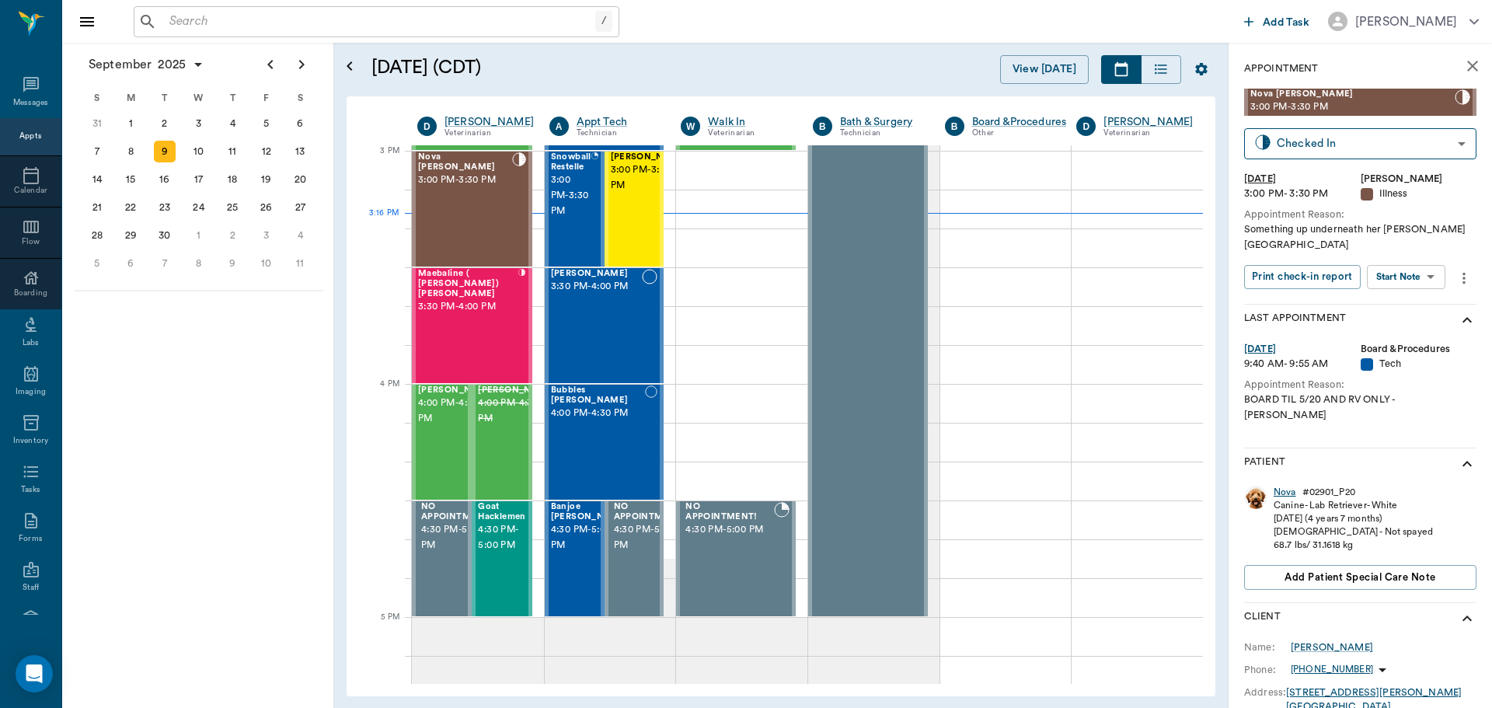
click at [1285, 486] on div "Nova" at bounding box center [1285, 492] width 23 height 13
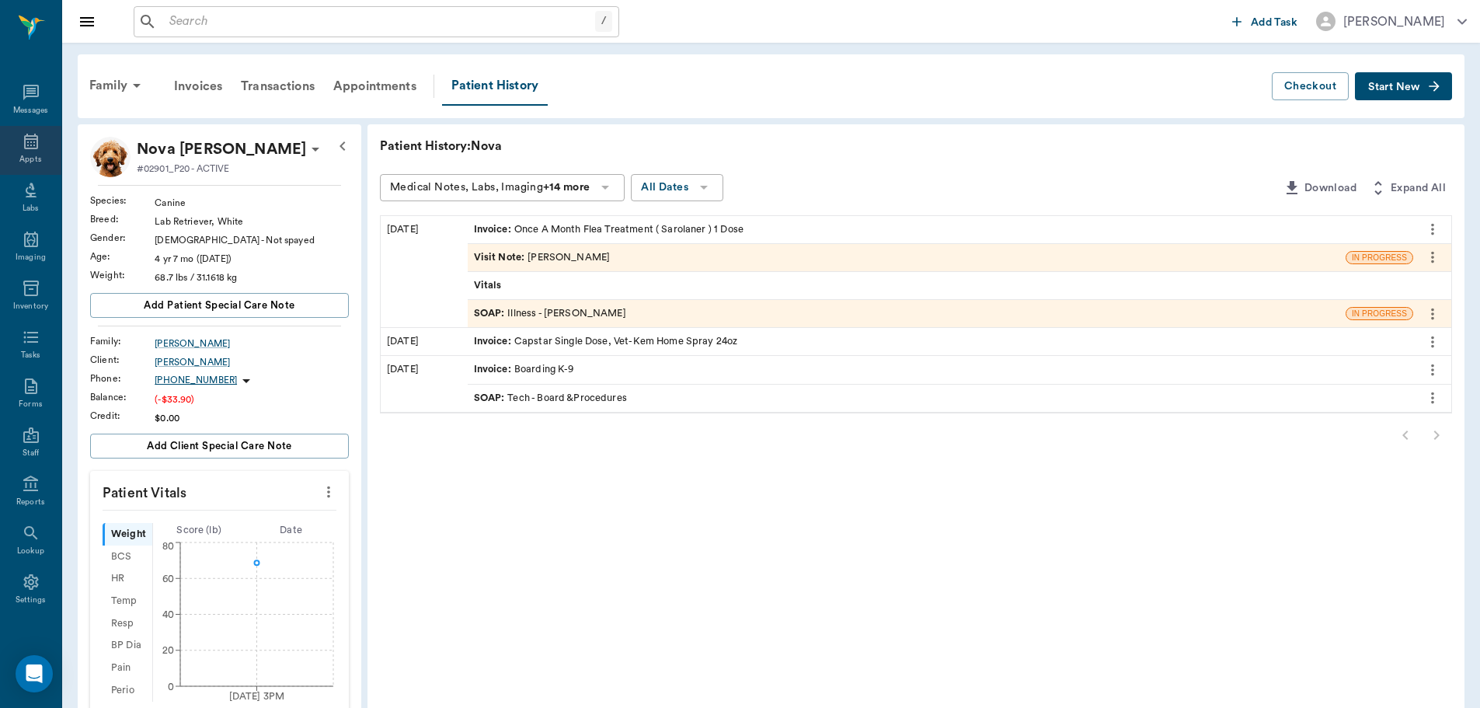
click at [26, 147] on icon at bounding box center [31, 141] width 19 height 19
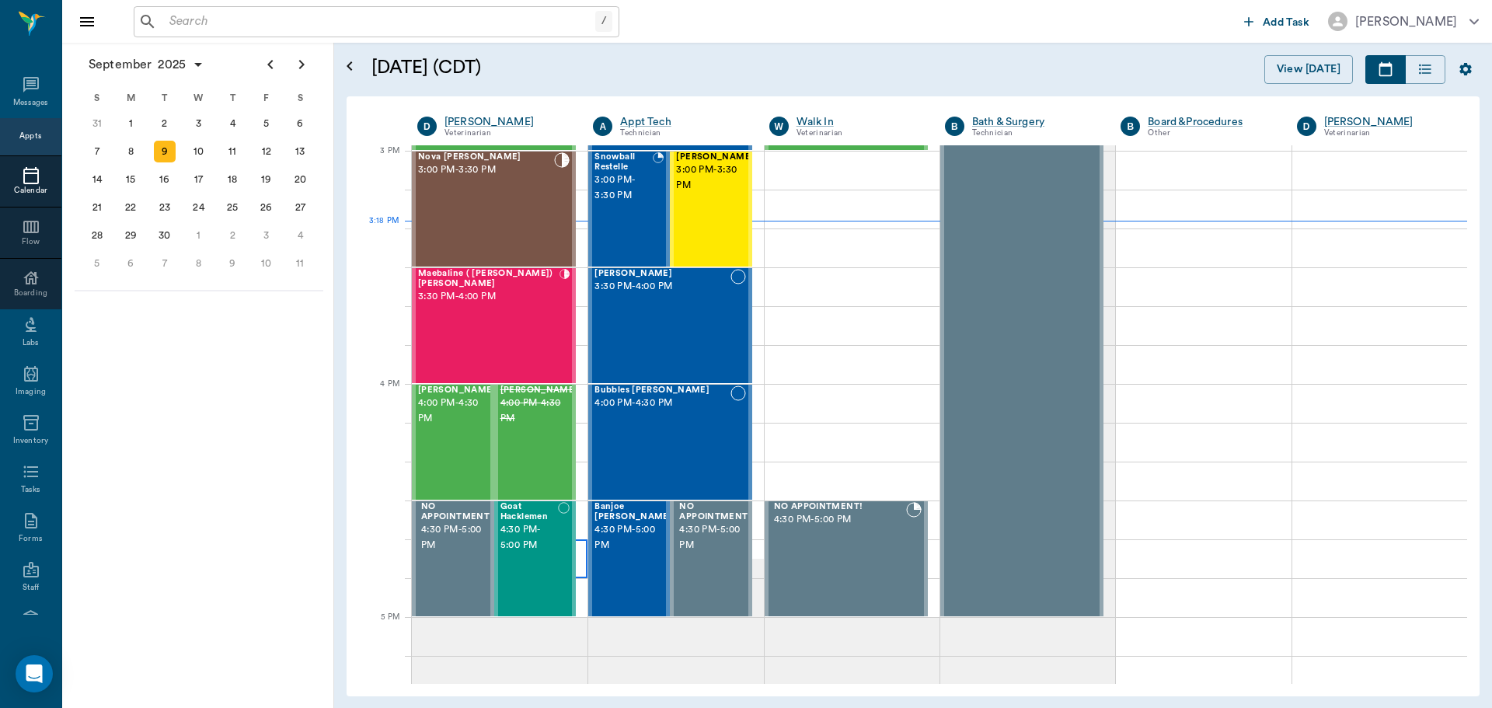
scroll to position [1633, 0]
click at [508, 329] on div "Maebaline ( [PERSON_NAME]) [PERSON_NAME] 3:30 PM - 4:00 PM" at bounding box center [488, 325] width 141 height 113
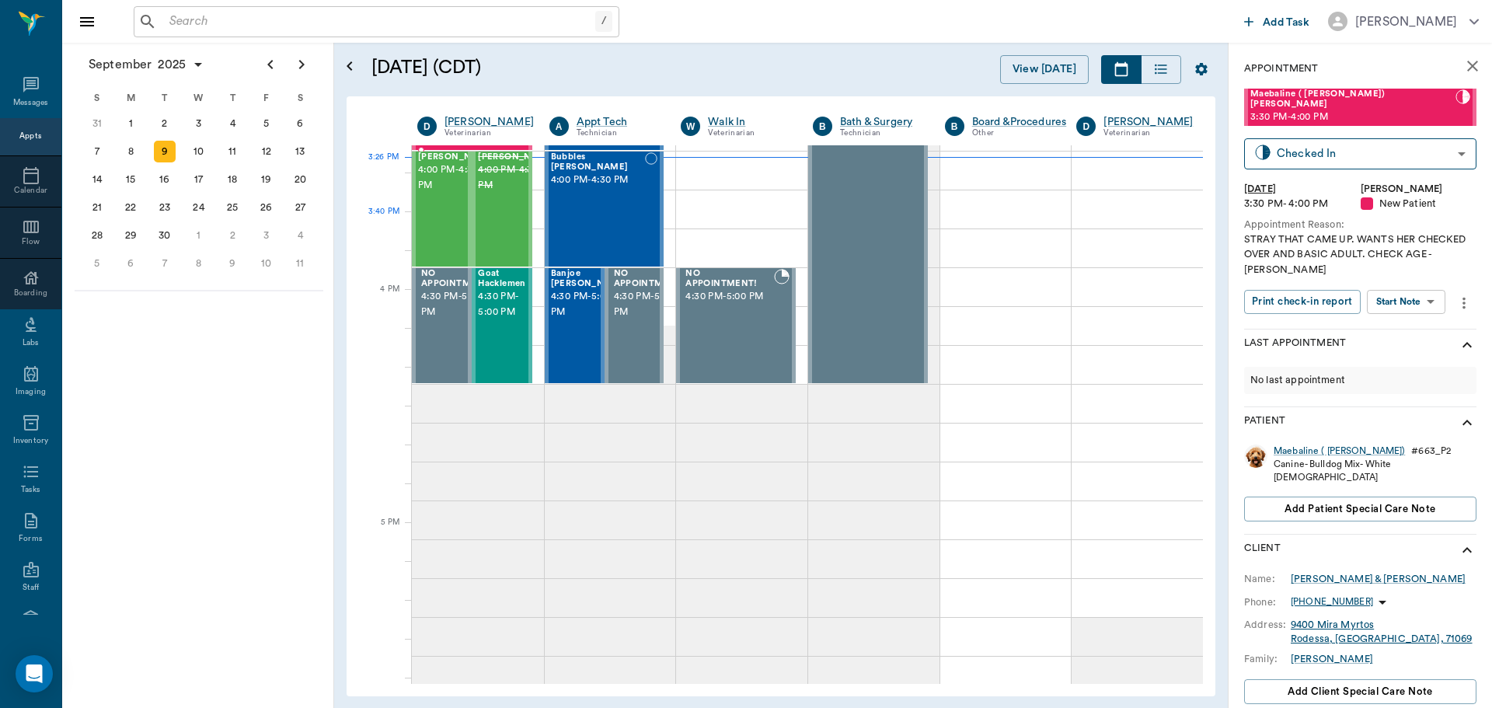
scroll to position [1710, 0]
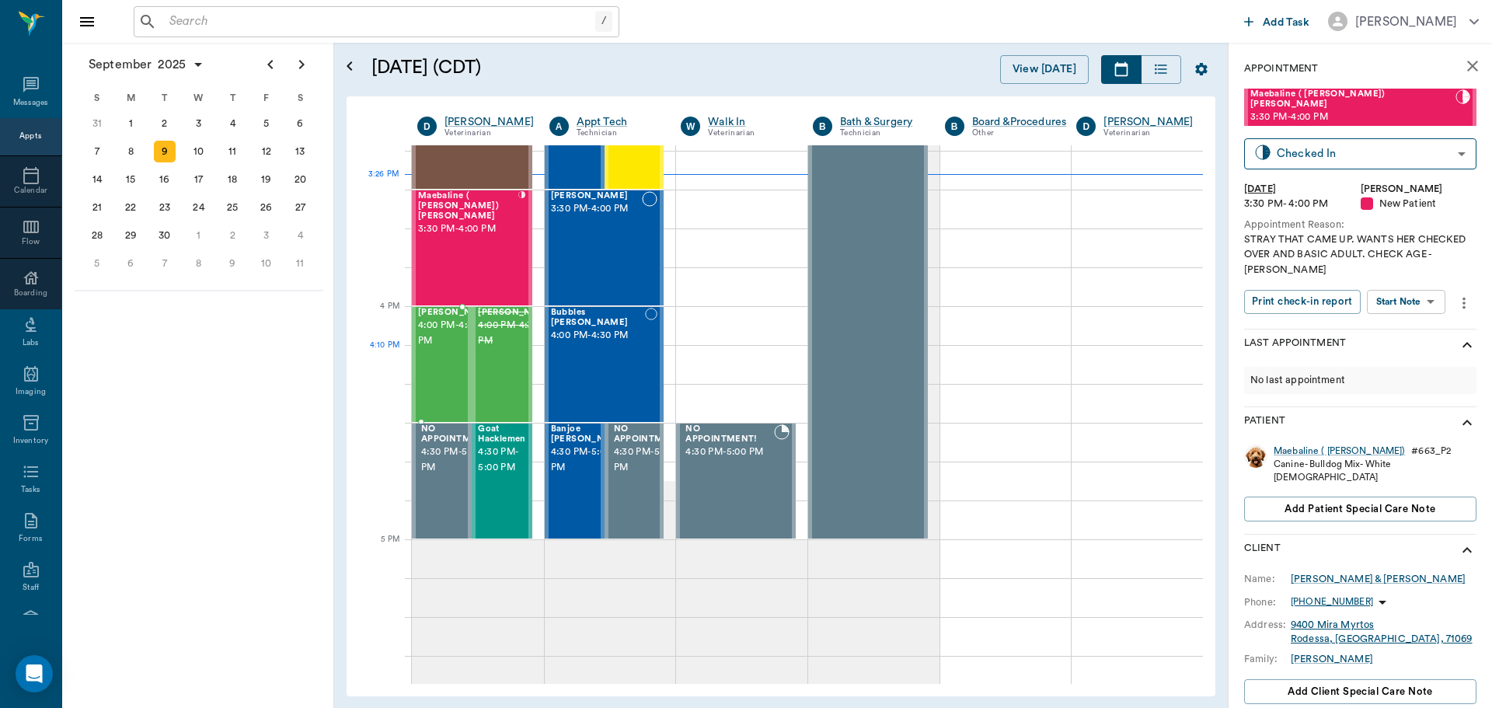
click at [444, 349] on span "4:00 PM - 4:30 PM" at bounding box center [457, 333] width 78 height 31
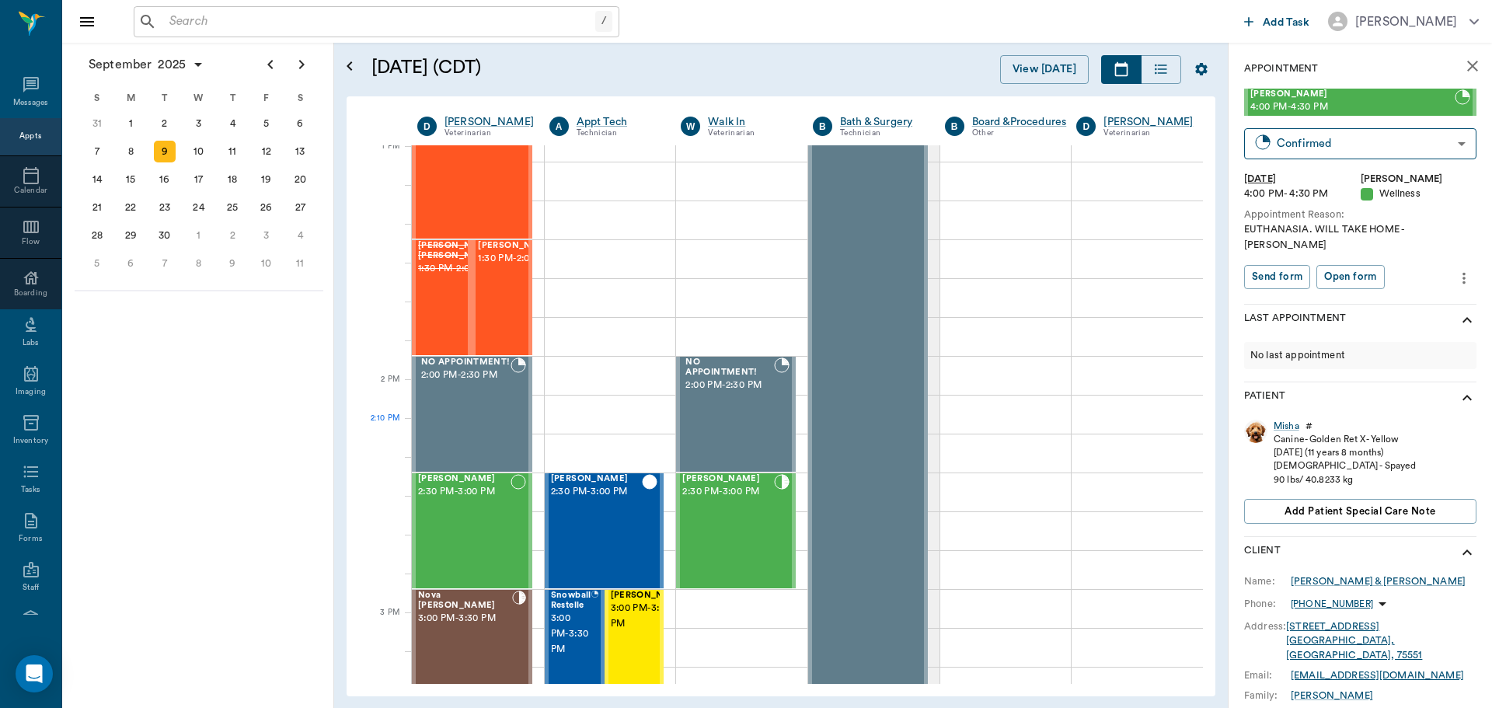
scroll to position [1166, 0]
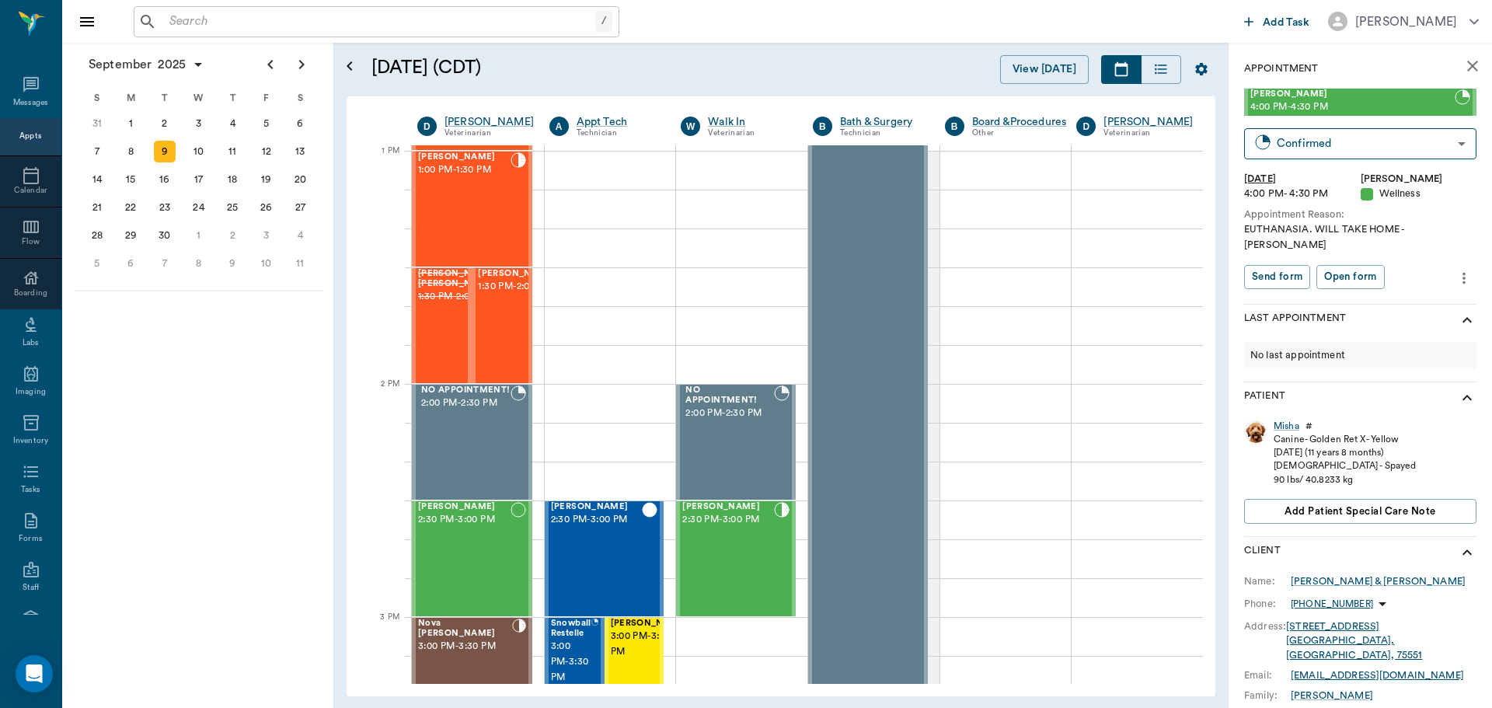
click at [230, 37] on div "/ ​" at bounding box center [377, 21] width 486 height 31
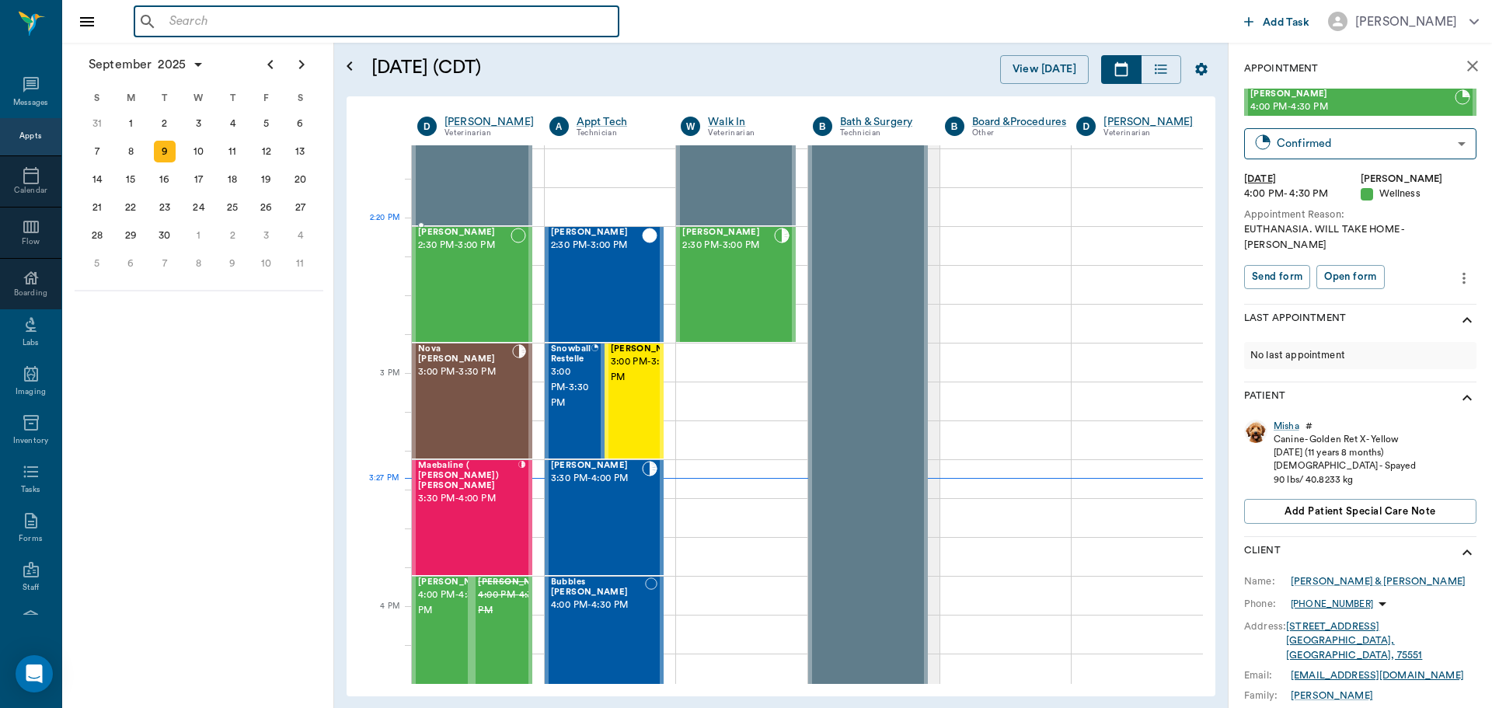
scroll to position [1477, 0]
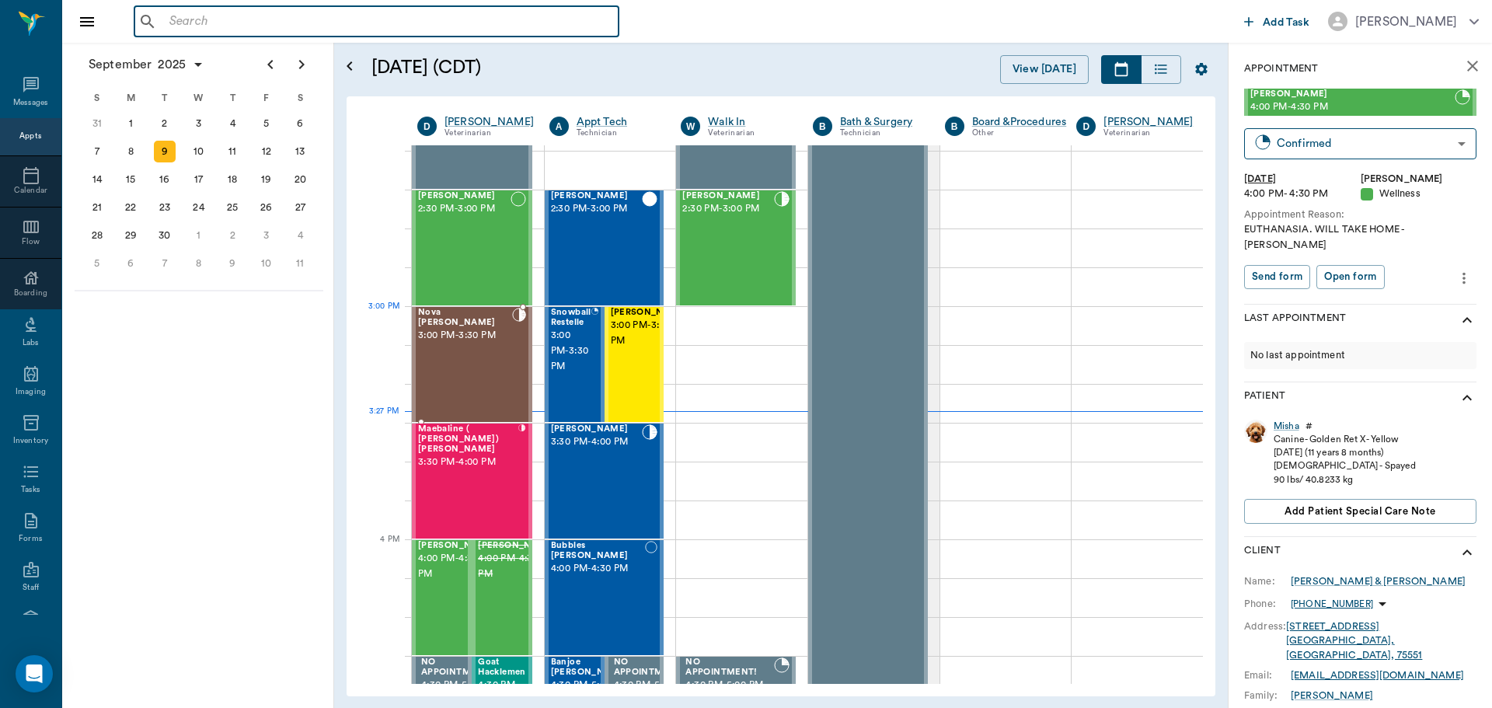
click at [458, 328] on span "3:00 PM - 3:30 PM" at bounding box center [465, 336] width 94 height 16
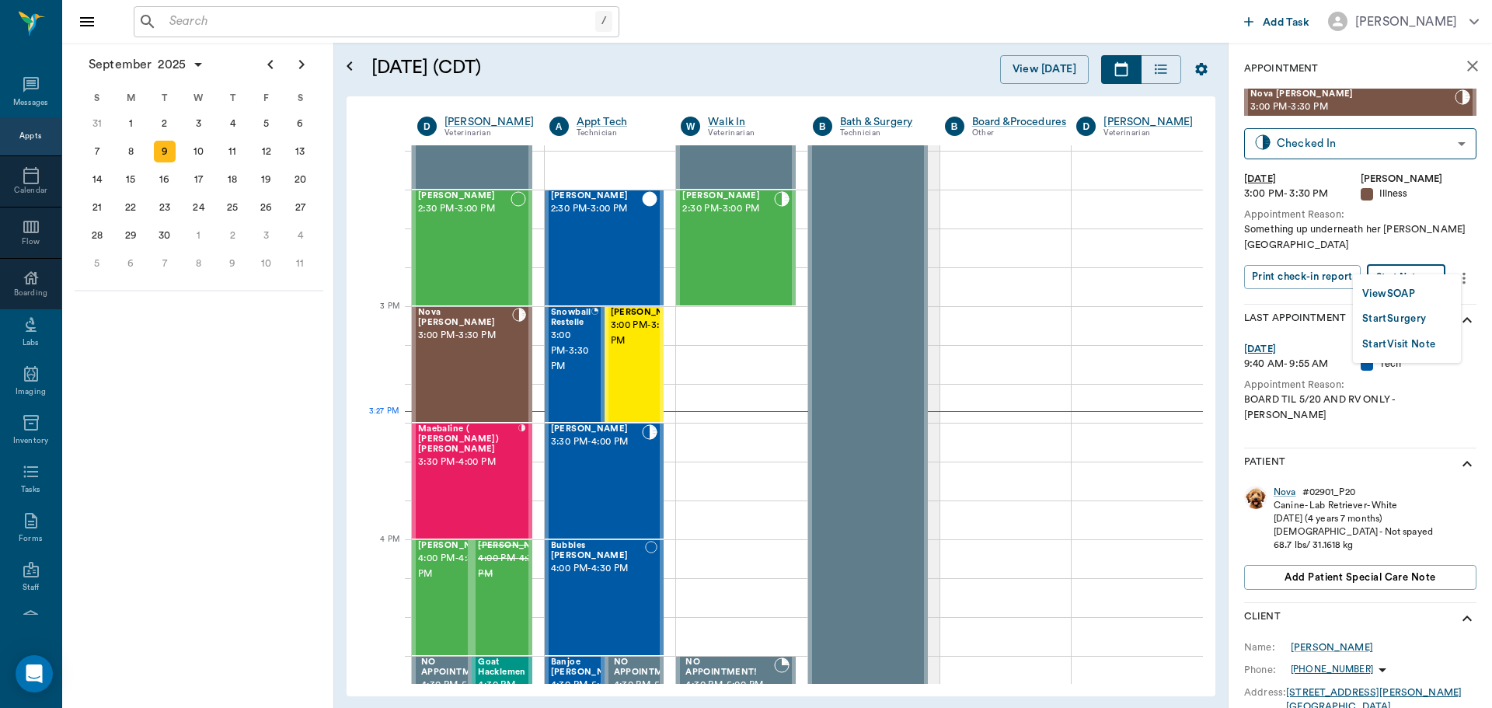
click at [1401, 263] on body "/ ​ Add Task Dr. Bert Ellsworth Nectar Messages Appts Calendar Flow Boarding La…" at bounding box center [746, 354] width 1492 height 708
click at [1388, 297] on button "View SOAP" at bounding box center [1388, 294] width 53 height 18
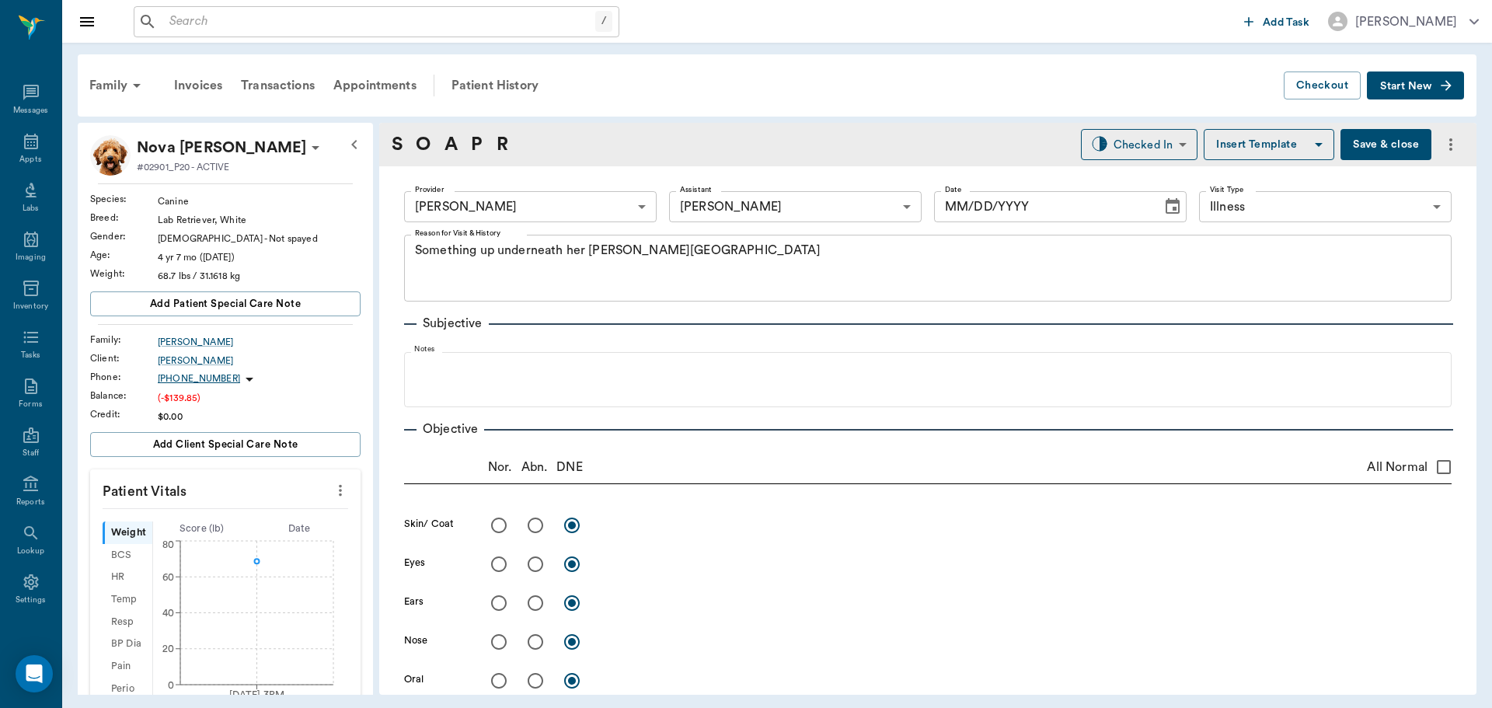
type input "63ec2f075fda476ae8351a4d"
type input "63ec2e7e52e12b0ba117b124"
type input "65d2be4f46e3a538d89b8c15"
type textarea "Something up underneath her [PERSON_NAME][GEOGRAPHIC_DATA]"
type input "[DATE]"
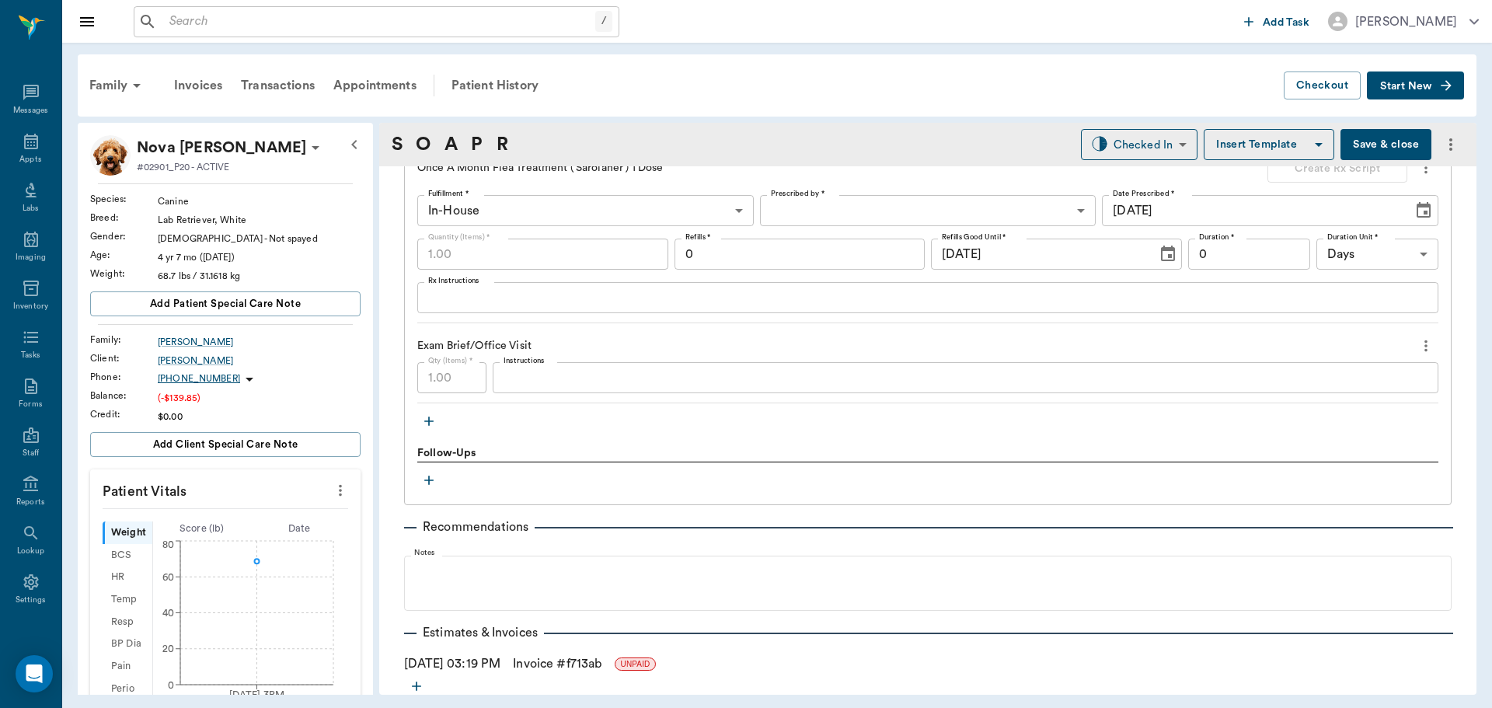
scroll to position [1485, 0]
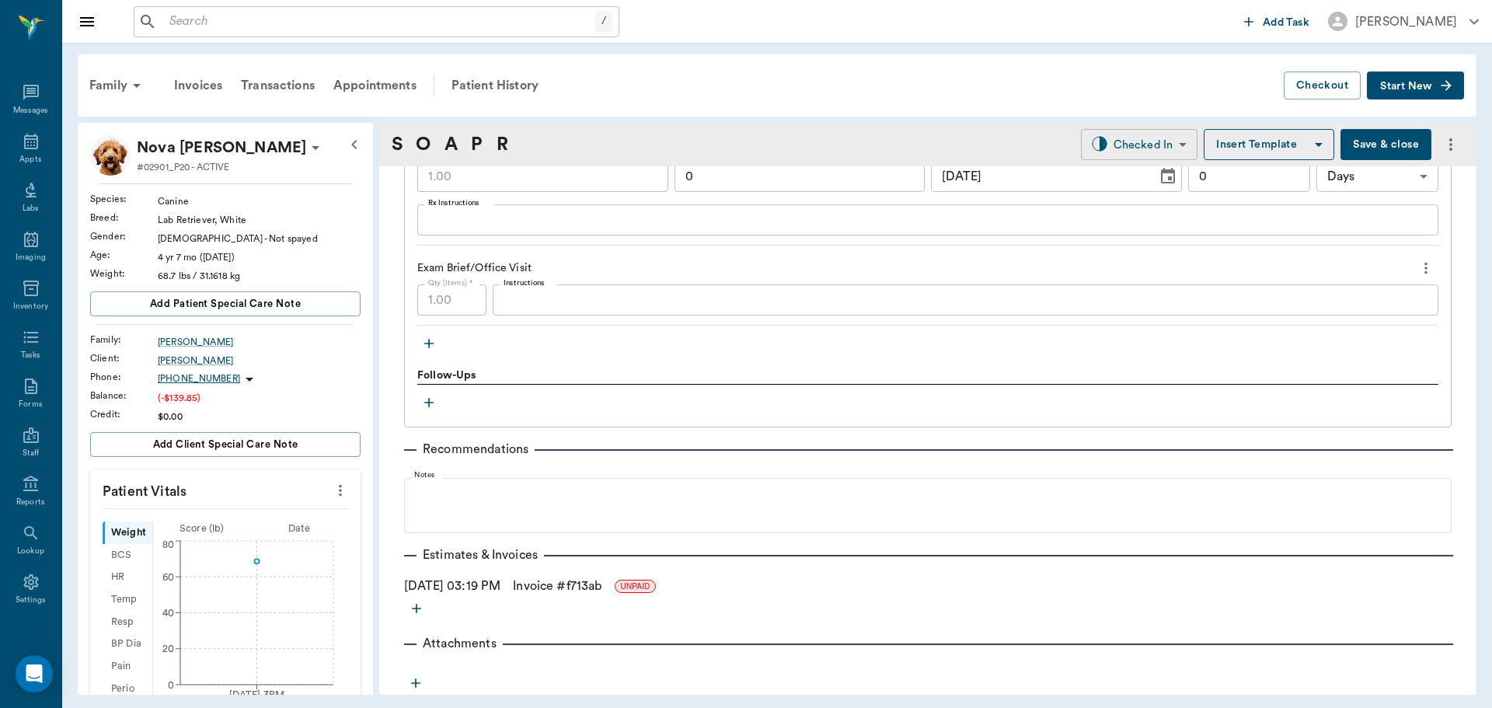
click at [1138, 145] on body "/ ​ Add Task Dr. Bert Ellsworth Nectar Messages Appts Labs Imaging Inventory Ta…" at bounding box center [746, 354] width 1492 height 708
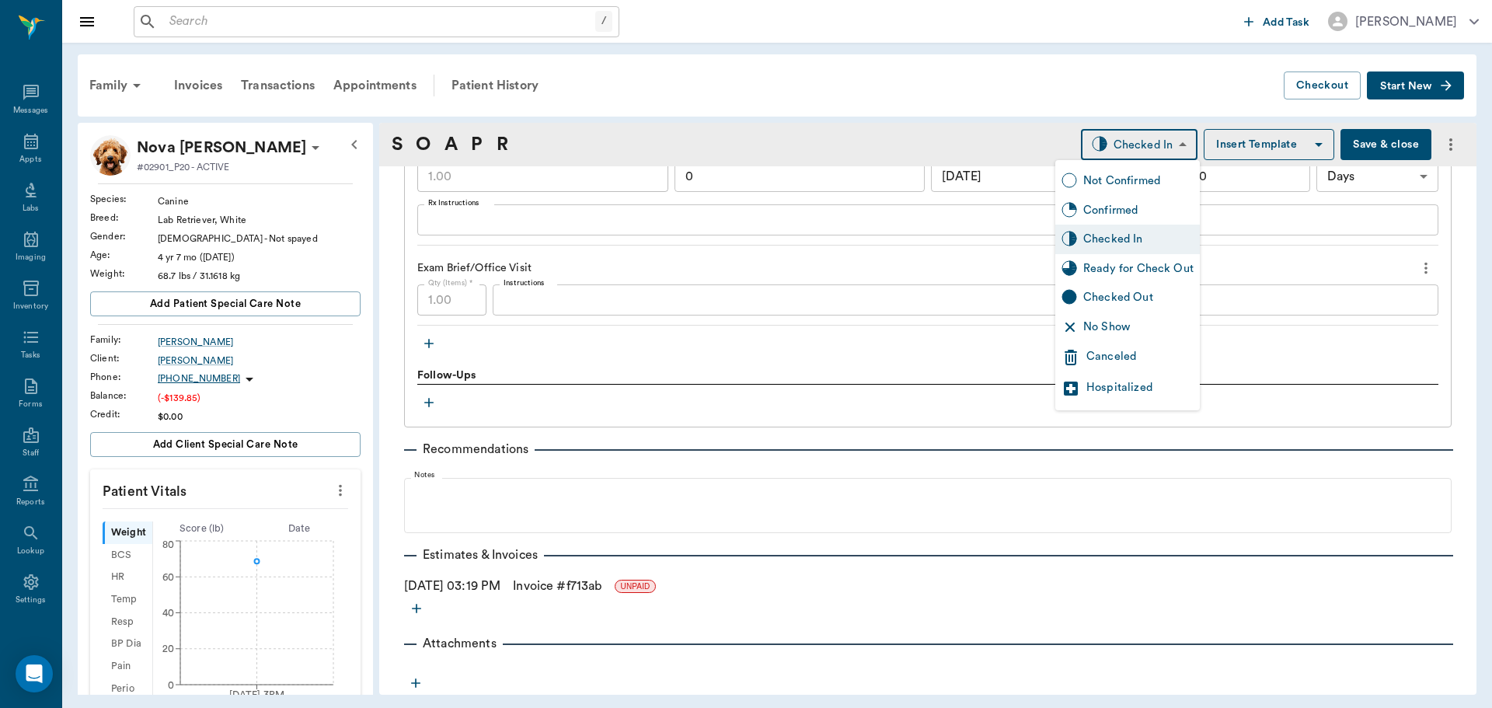
click at [1104, 276] on div "Ready for Check Out" at bounding box center [1138, 268] width 110 height 17
type input "READY_TO_CHECKOUT"
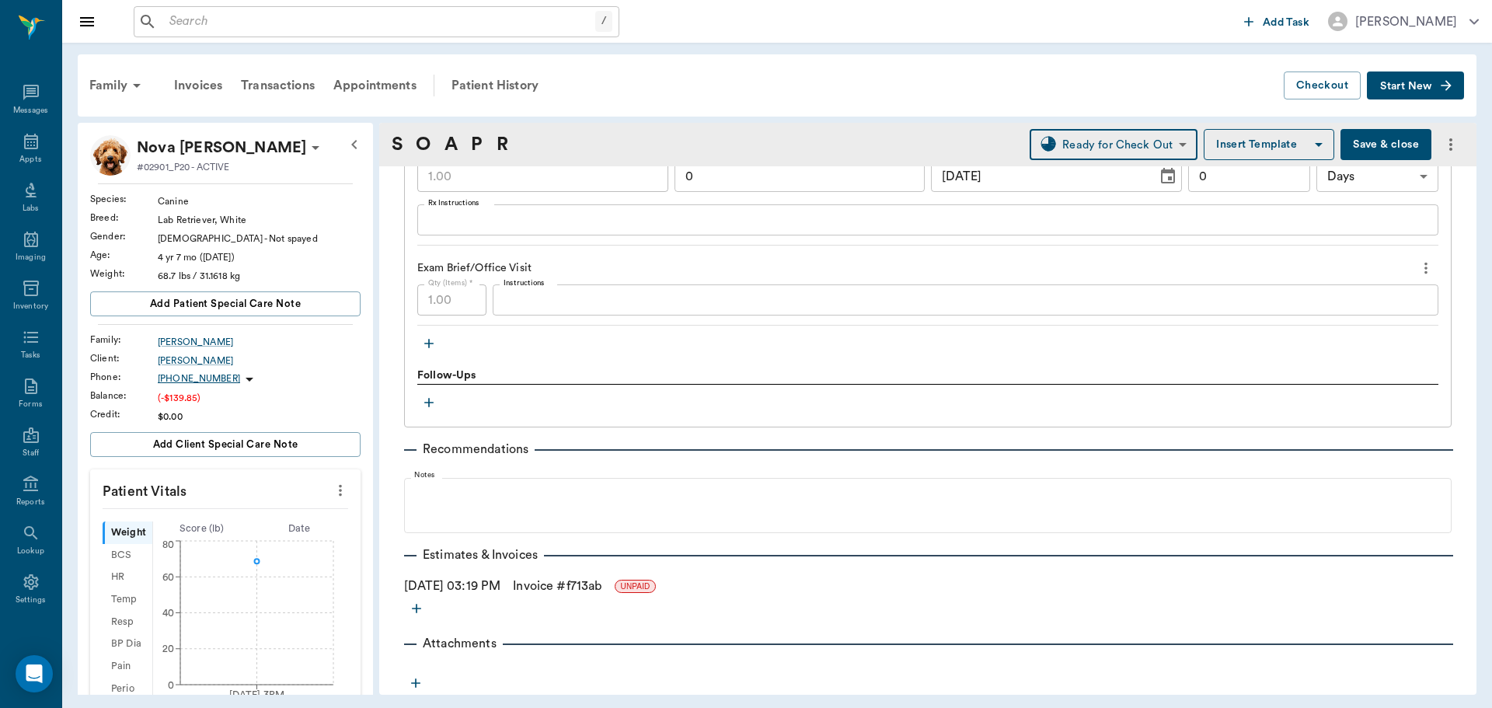
click at [224, 21] on input "text" at bounding box center [379, 22] width 432 height 22
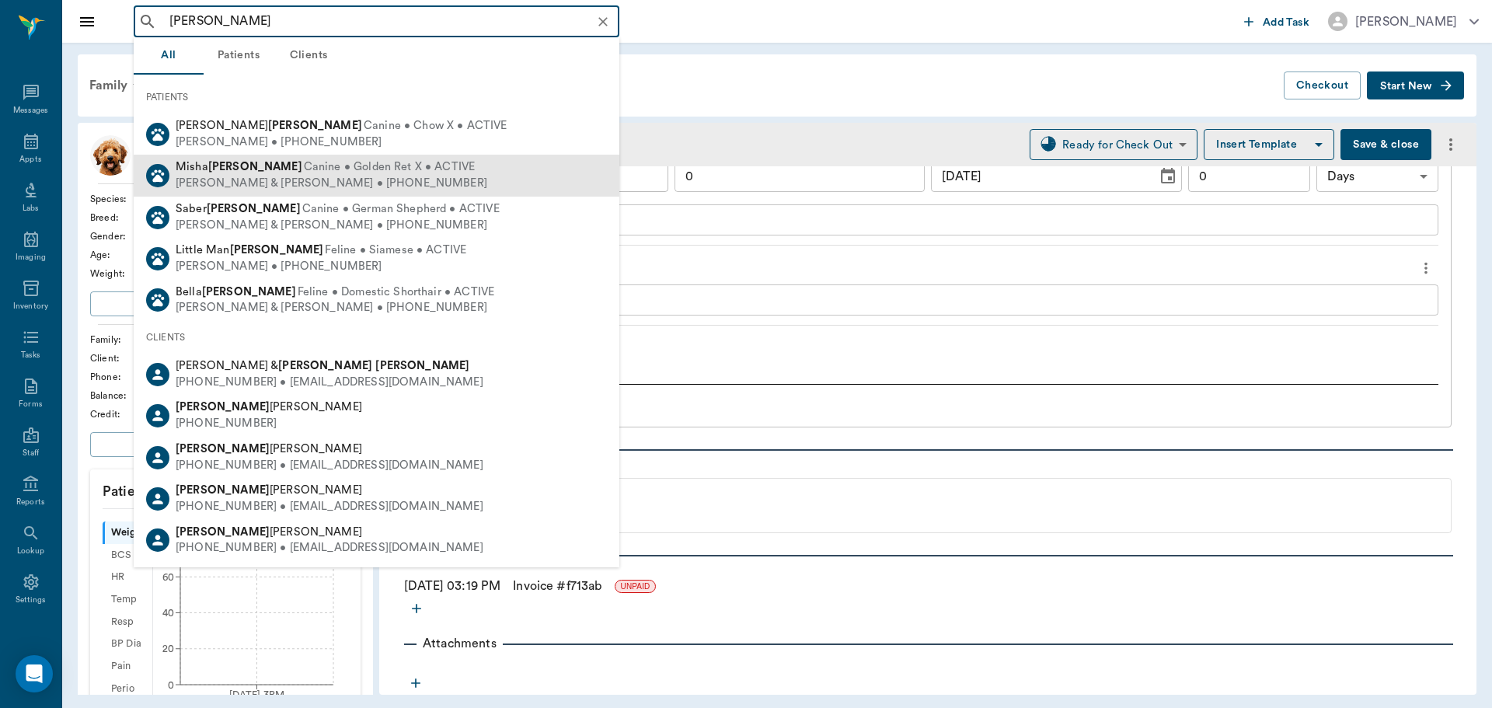
click at [270, 184] on div "Chris & Rhonda Eason • (903) 826-2616" at bounding box center [332, 184] width 312 height 16
type input "rhonda eason"
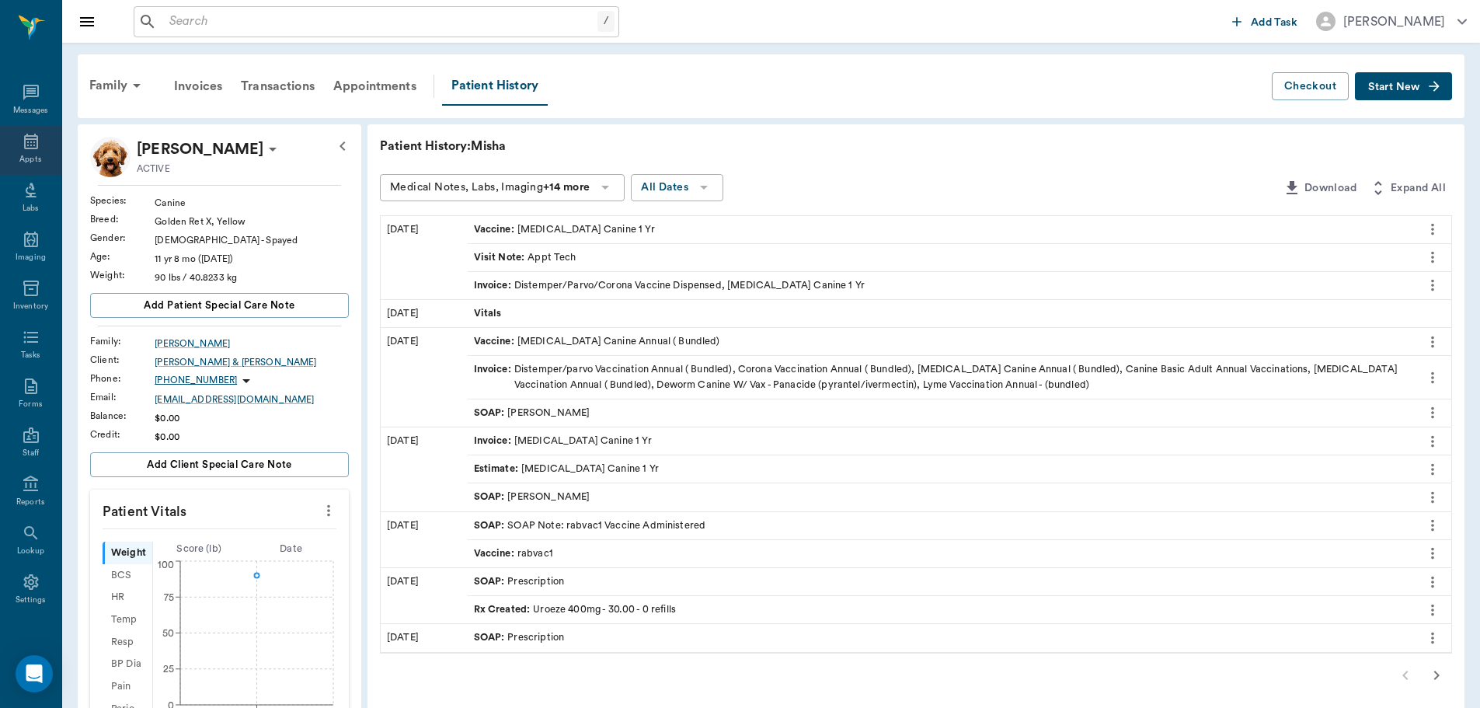
click at [32, 155] on div "Appts" at bounding box center [30, 160] width 22 height 12
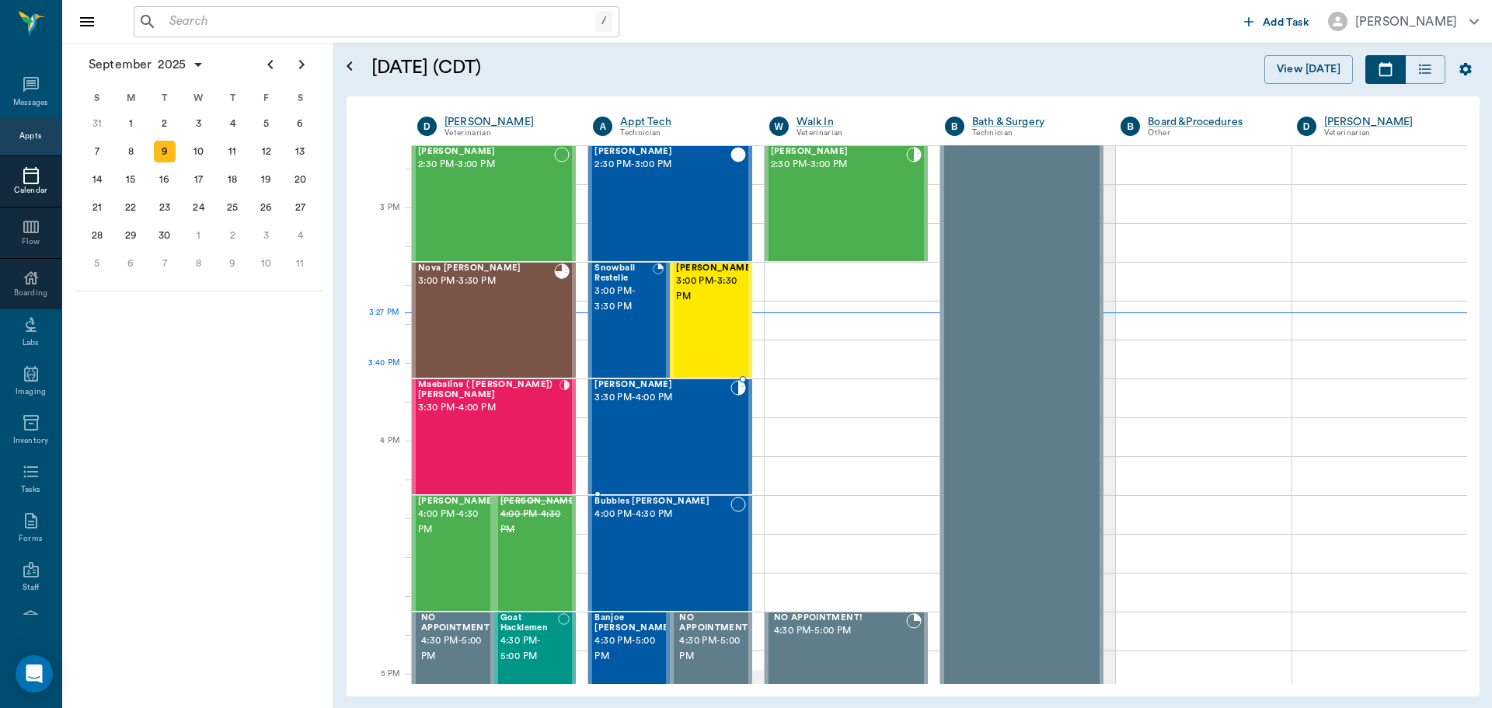
scroll to position [1480, 0]
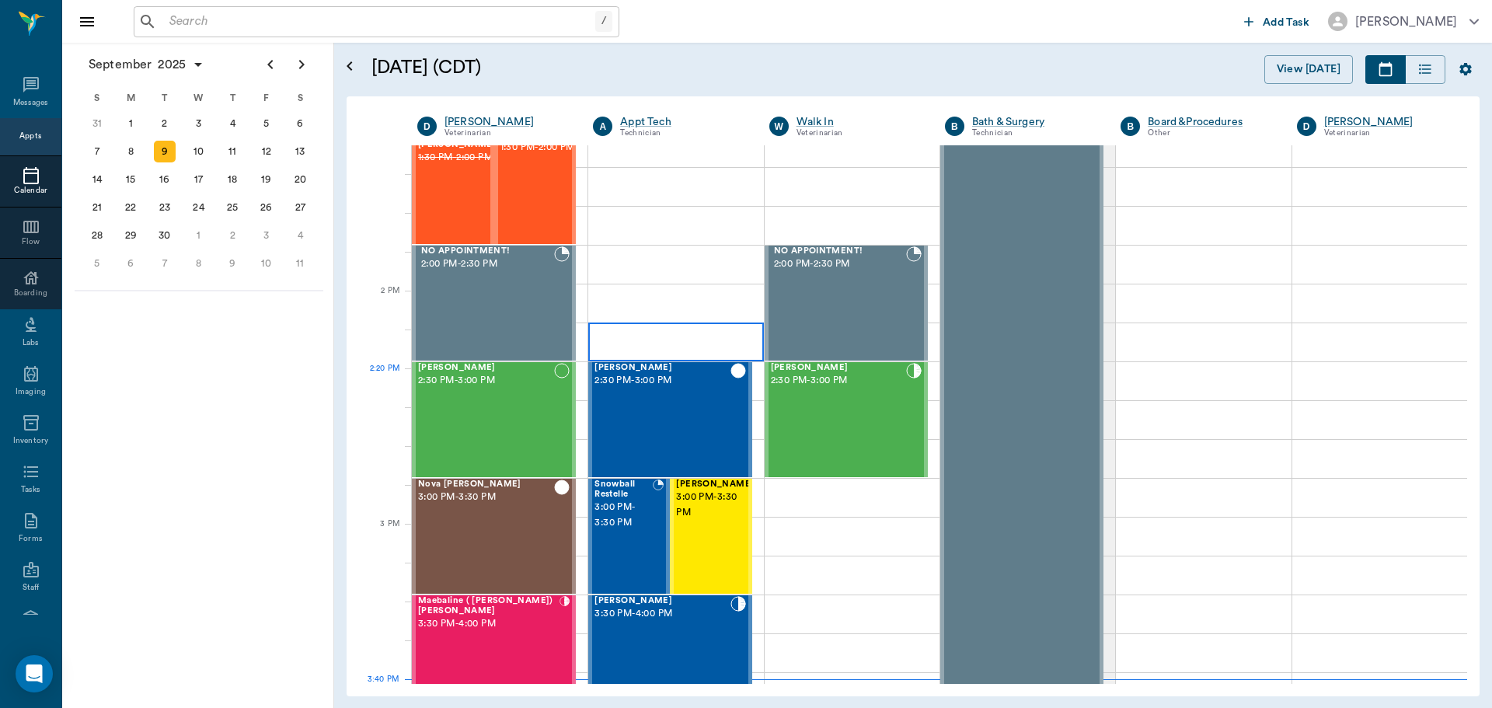
scroll to position [1321, 0]
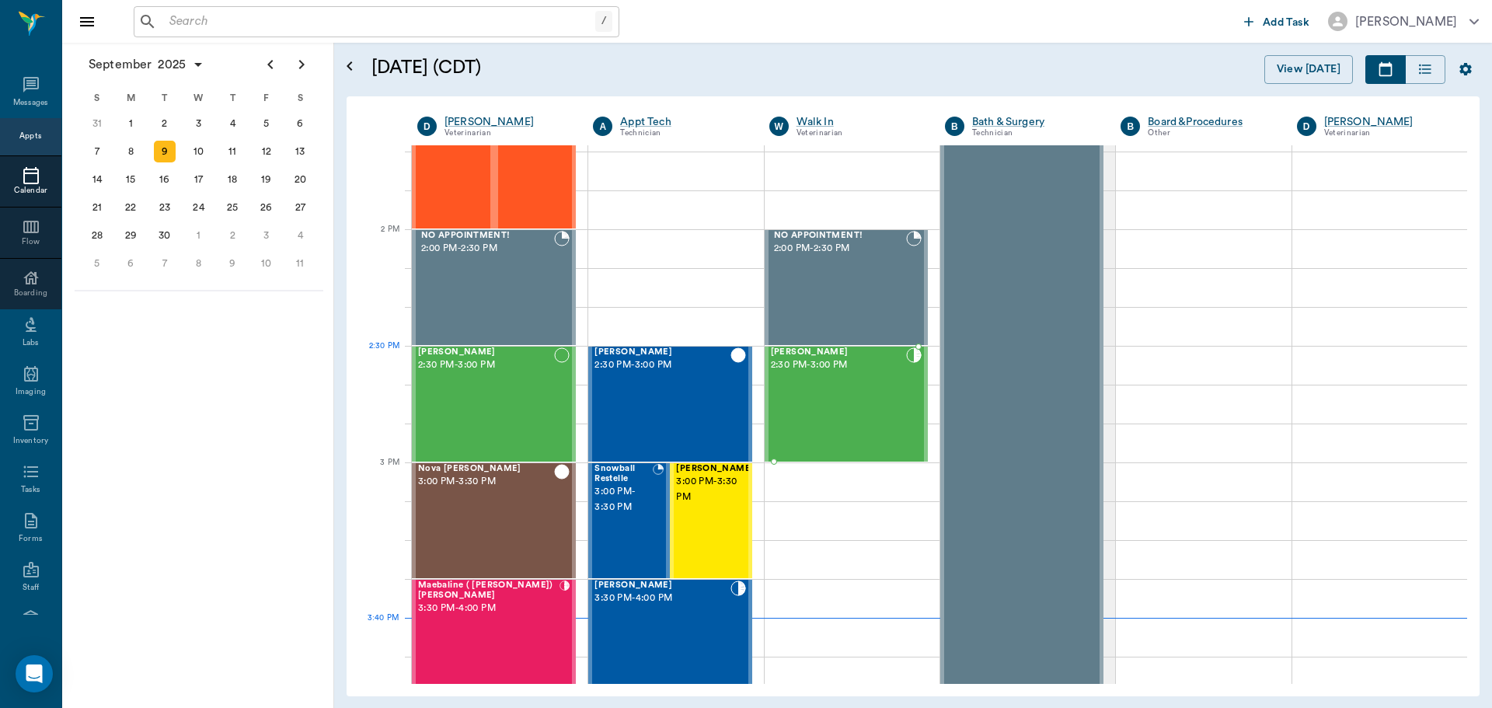
click at [848, 379] on div "Cleo Storey 2:30 PM - 3:00 PM" at bounding box center [838, 403] width 135 height 113
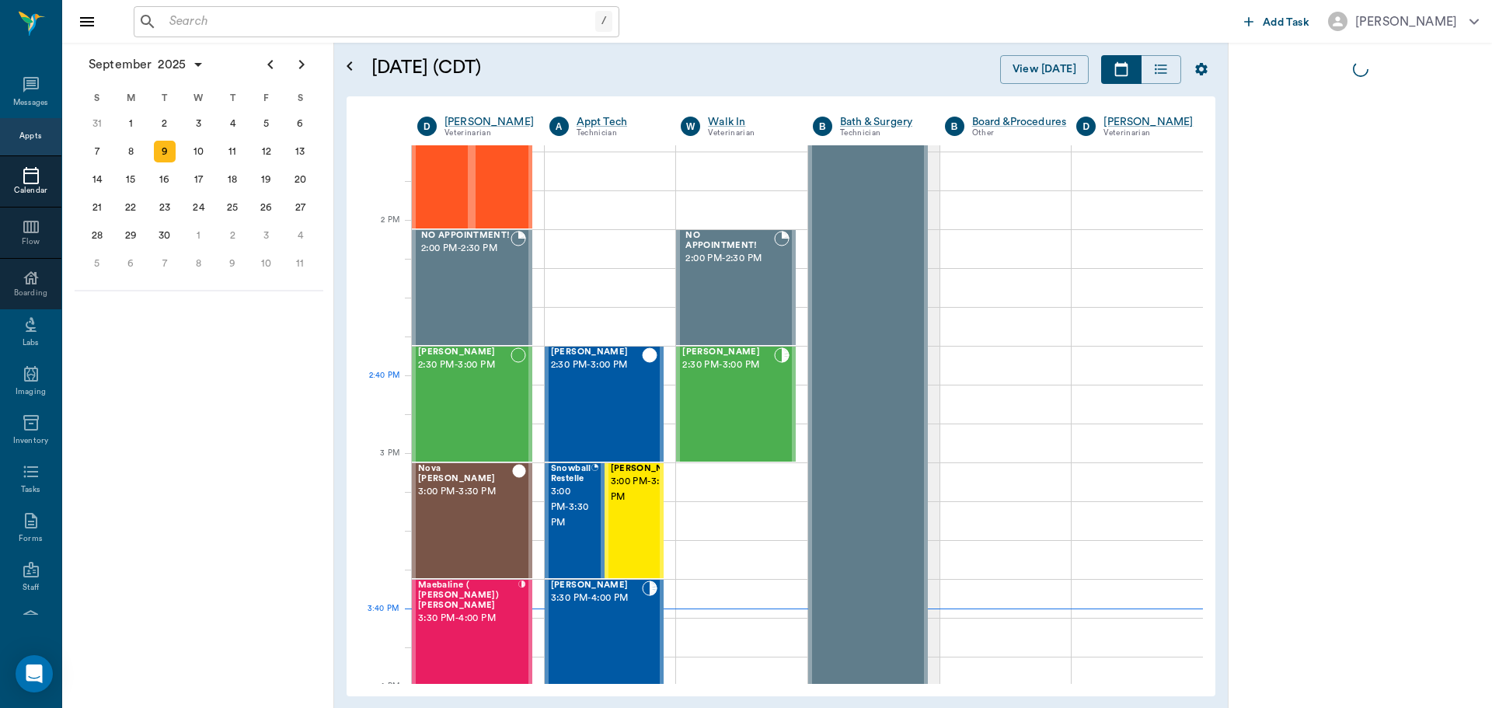
scroll to position [1330, 0]
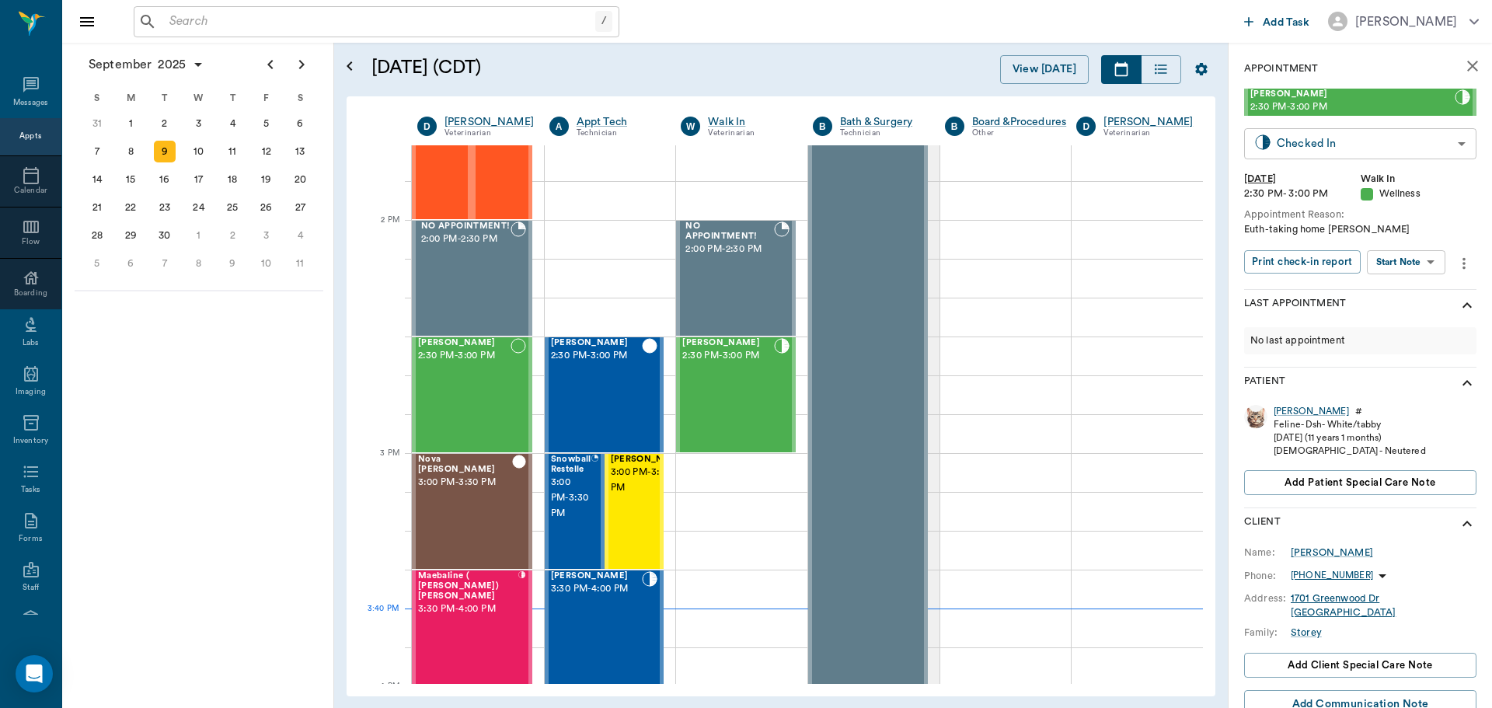
click at [1320, 145] on body "/ ​ Add Task Dr. Bert Ellsworth Nectar Messages Appts Calendar Flow Boarding La…" at bounding box center [746, 354] width 1492 height 708
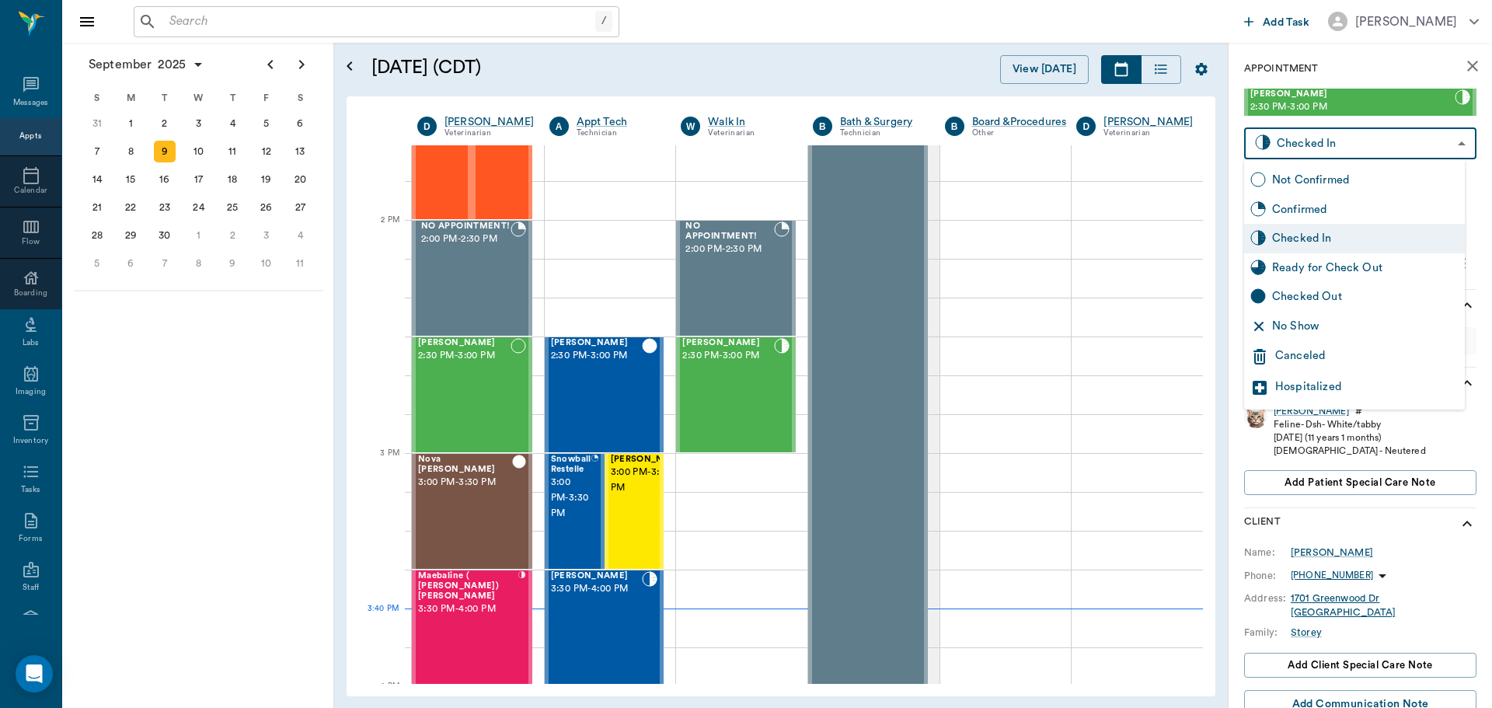
click at [1318, 290] on div "Checked Out" at bounding box center [1365, 296] width 187 height 17
type input "CHECKED_OUT"
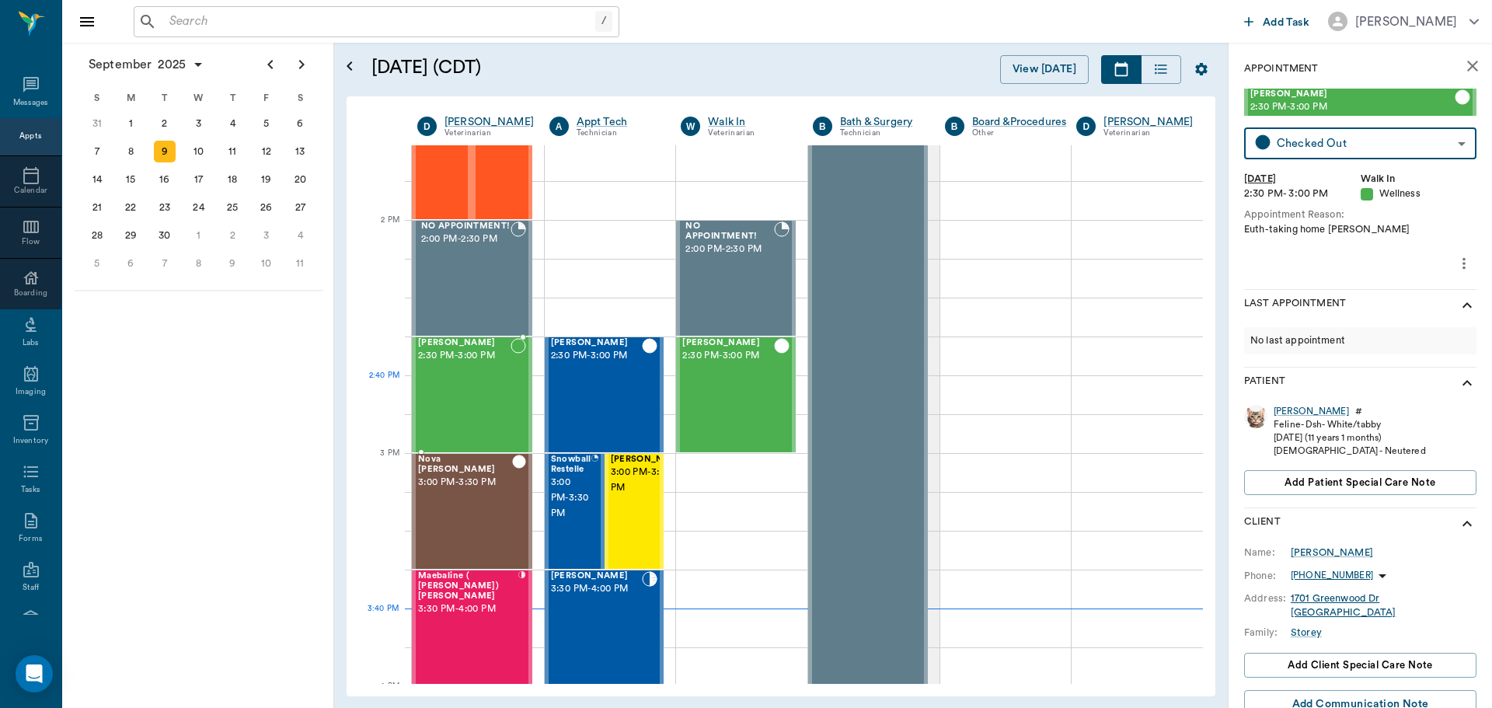
click at [498, 391] on div "[PERSON_NAME] 2:30 PM - 3:00 PM" at bounding box center [464, 394] width 92 height 113
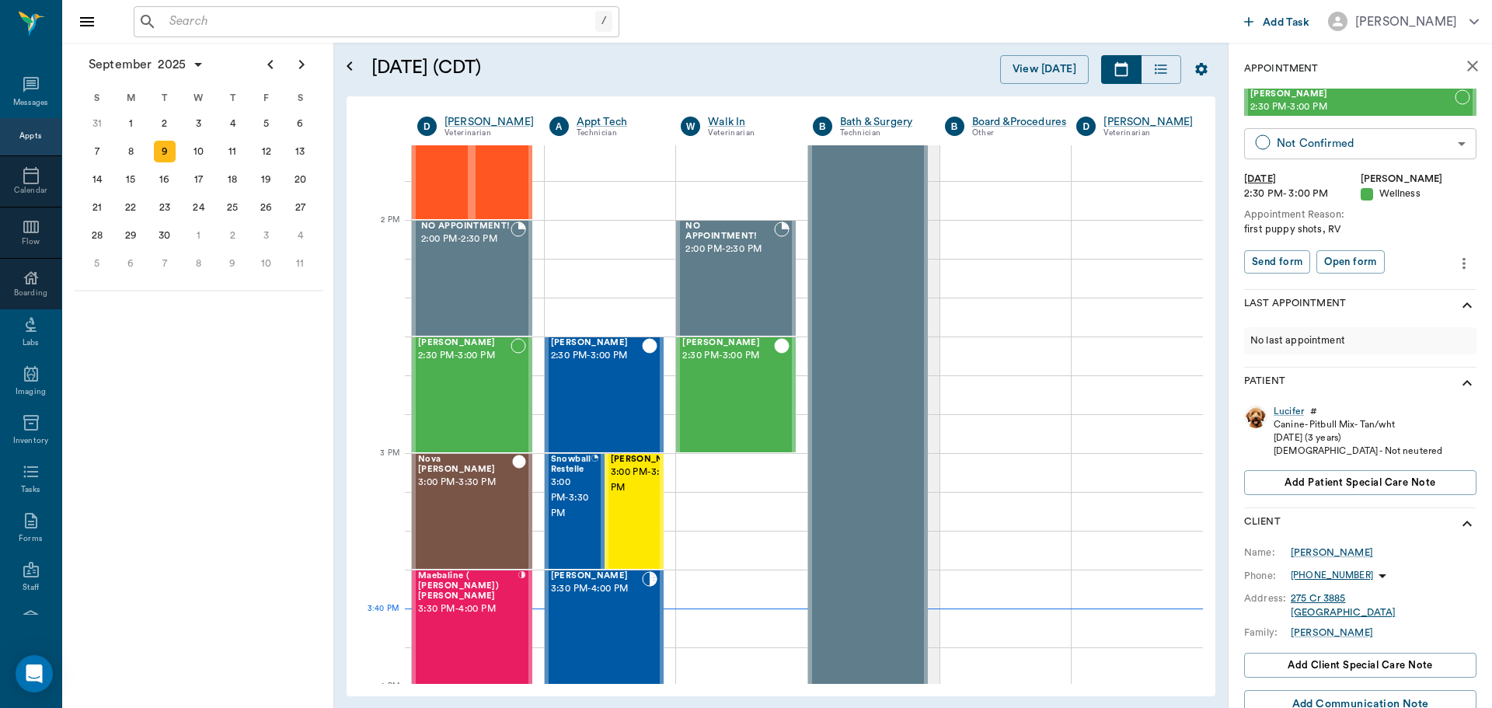
click at [1397, 151] on body "/ ​ Add Task Dr. Bert Ellsworth Nectar Messages Appts Calendar Flow Boarding La…" at bounding box center [746, 354] width 1492 height 708
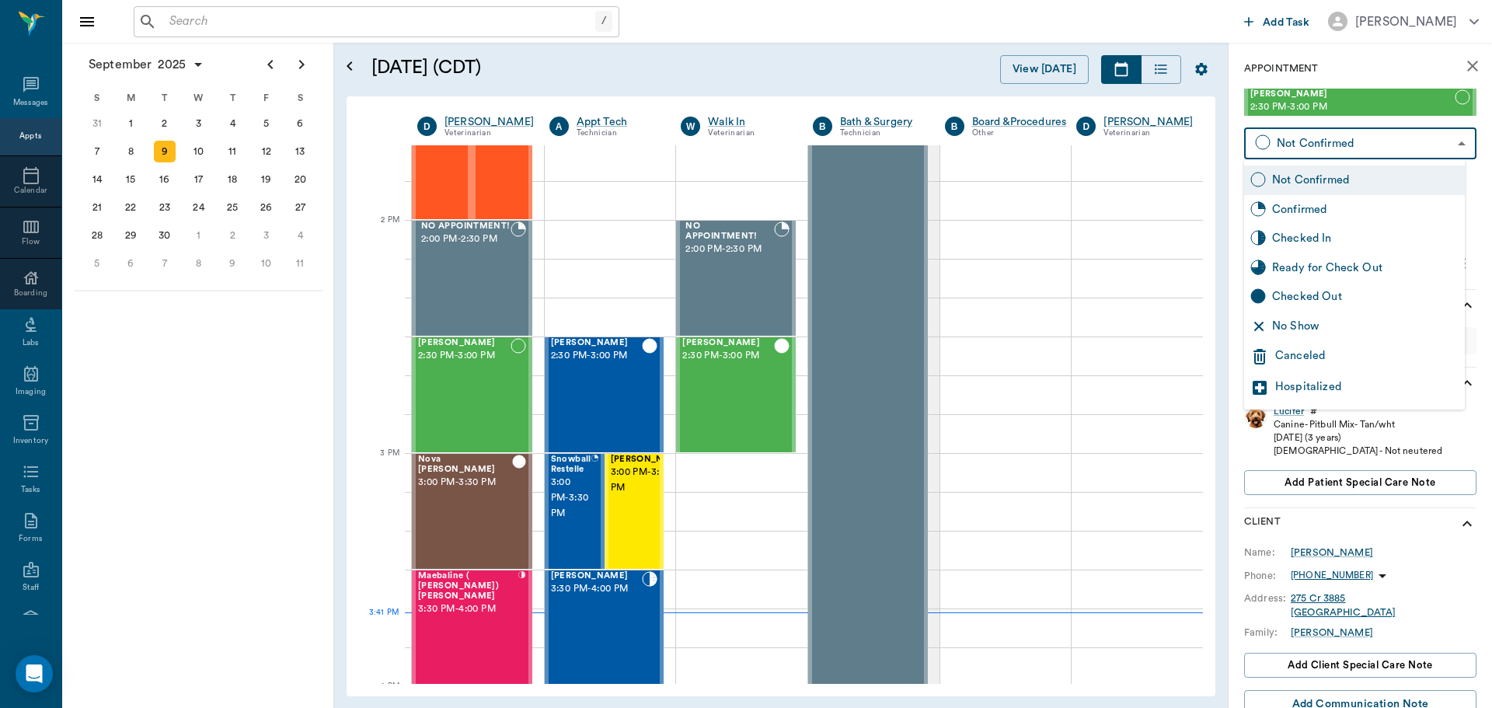
click at [1363, 319] on div "No Show" at bounding box center [1365, 326] width 187 height 17
type input "NO_SHOW"
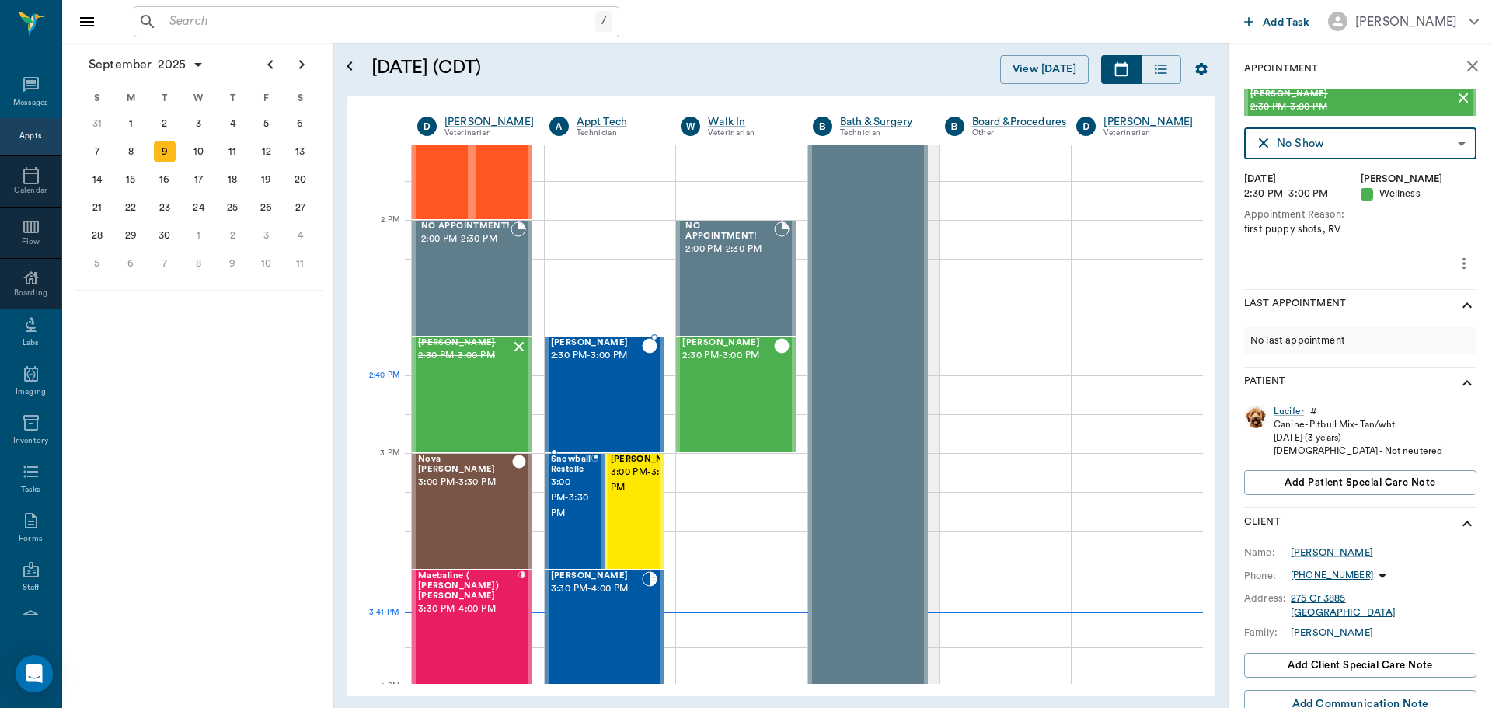
click at [642, 396] on div at bounding box center [650, 394] width 16 height 113
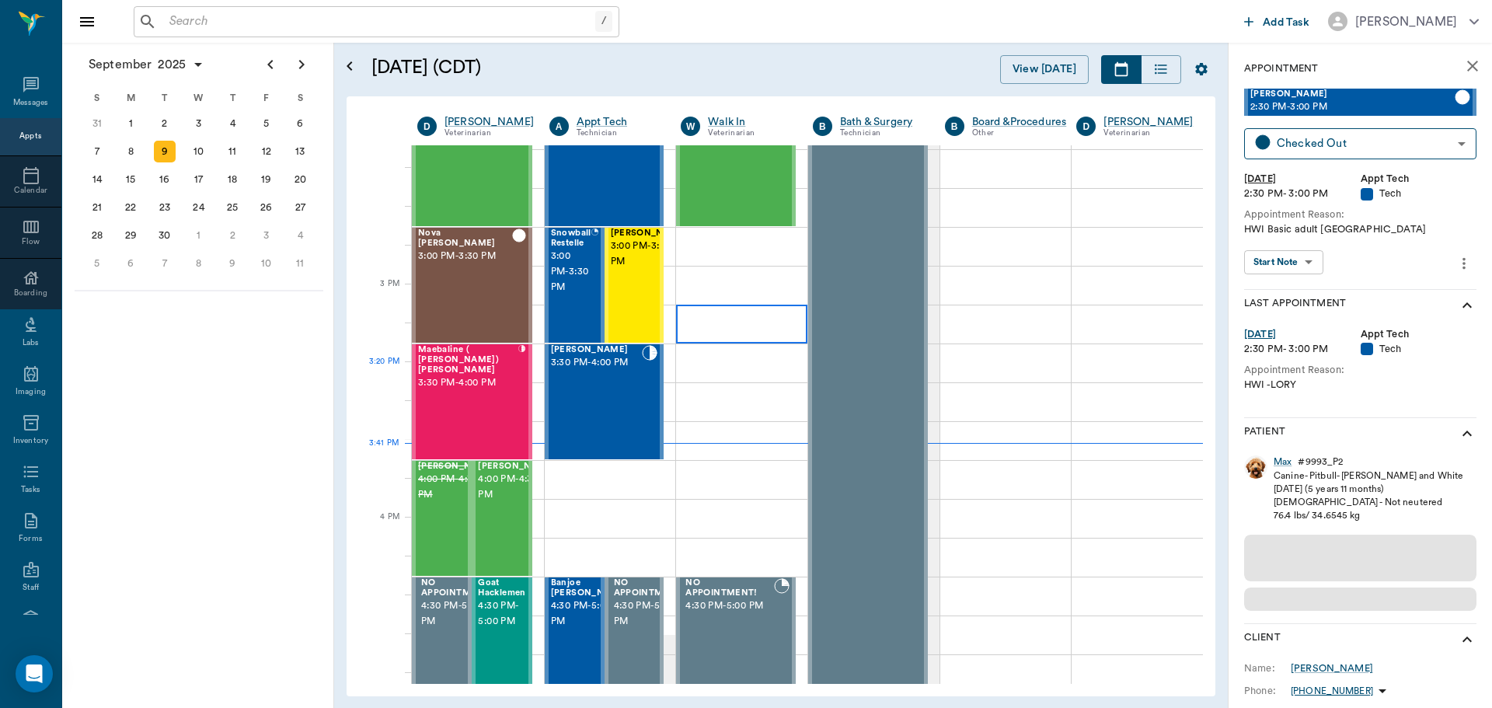
scroll to position [1564, 0]
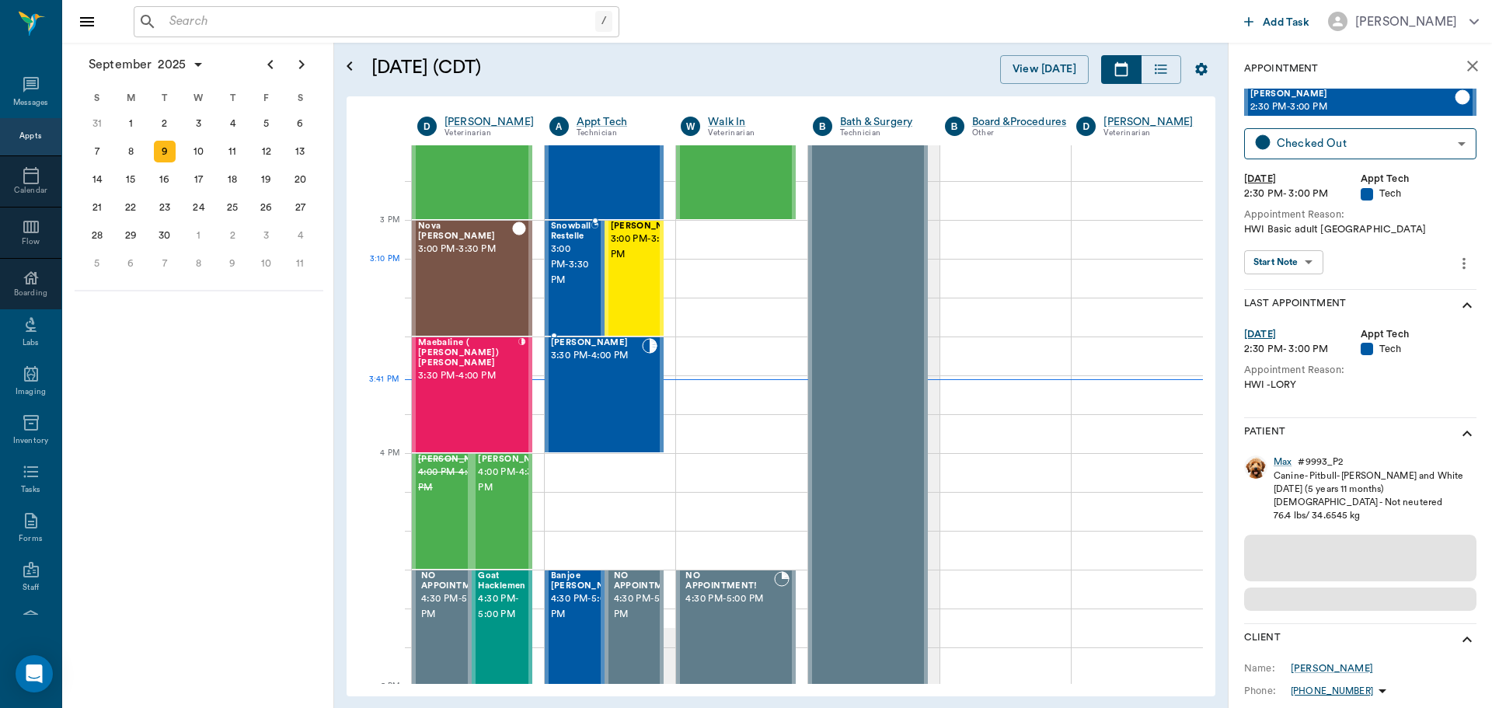
click at [563, 277] on span "3:00 PM - 3:30 PM" at bounding box center [571, 265] width 40 height 47
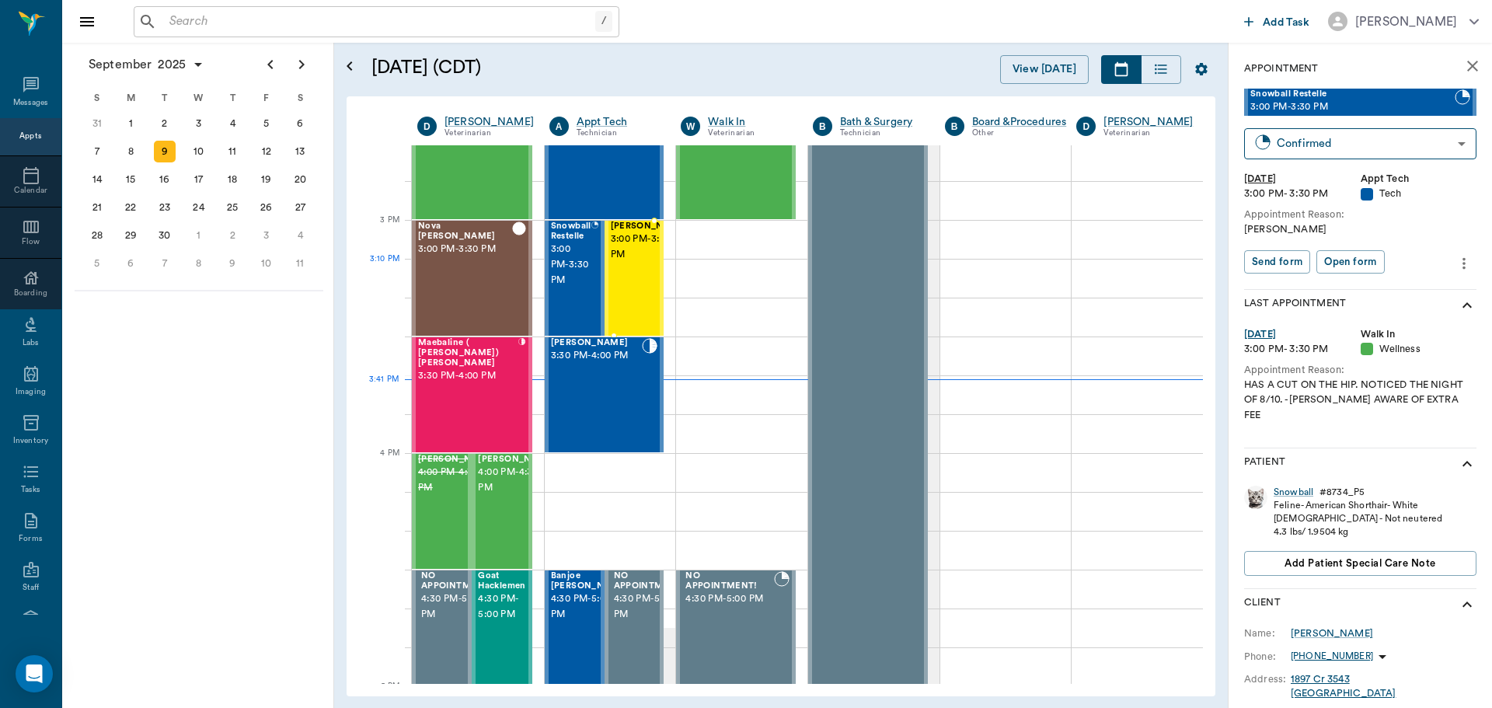
click at [625, 260] on span "3:00 PM - 3:30 PM" at bounding box center [650, 247] width 78 height 31
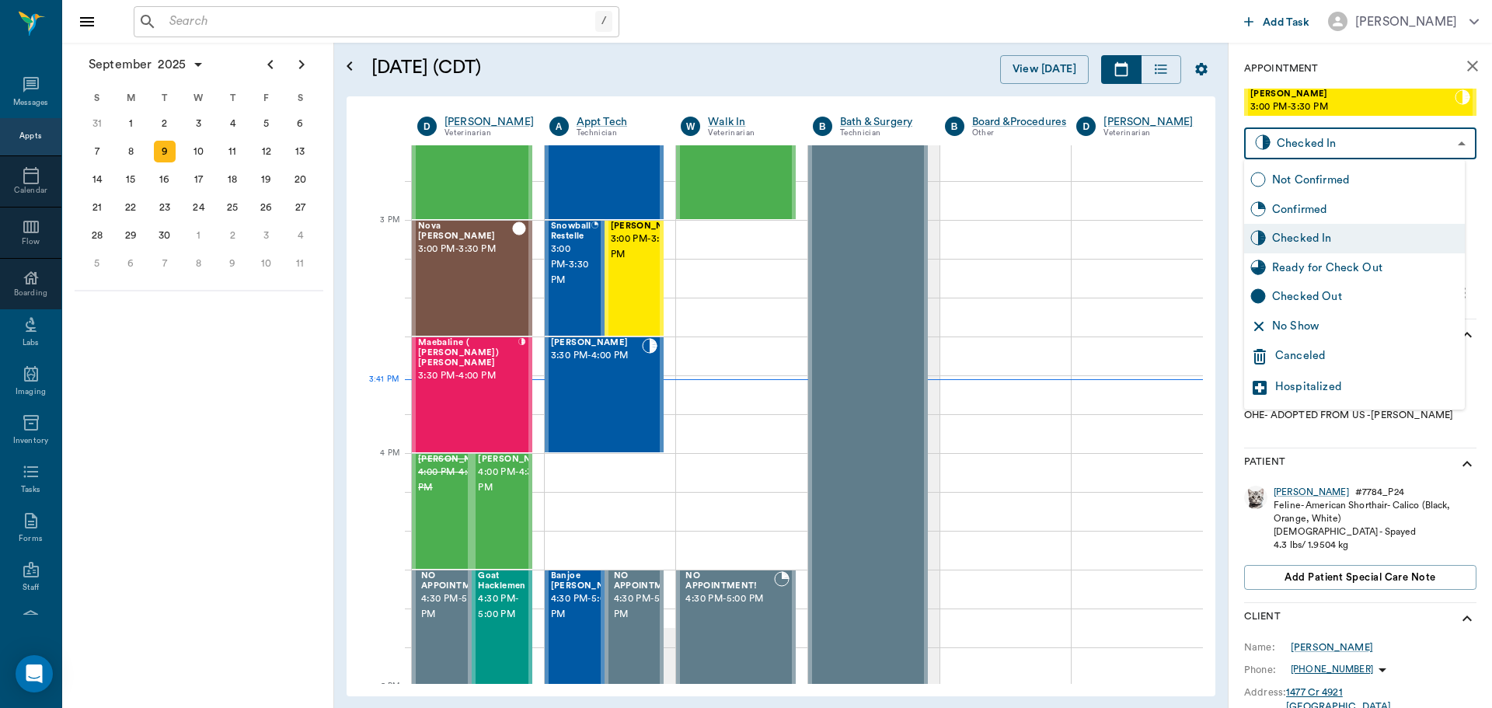
click at [1358, 137] on body "/ ​ Add Task Dr. Bert Ellsworth Nectar Messages Appts Calendar Flow Boarding La…" at bounding box center [746, 354] width 1492 height 708
click at [1351, 300] on div "Checked Out" at bounding box center [1365, 296] width 187 height 17
type input "CHECKED_OUT"
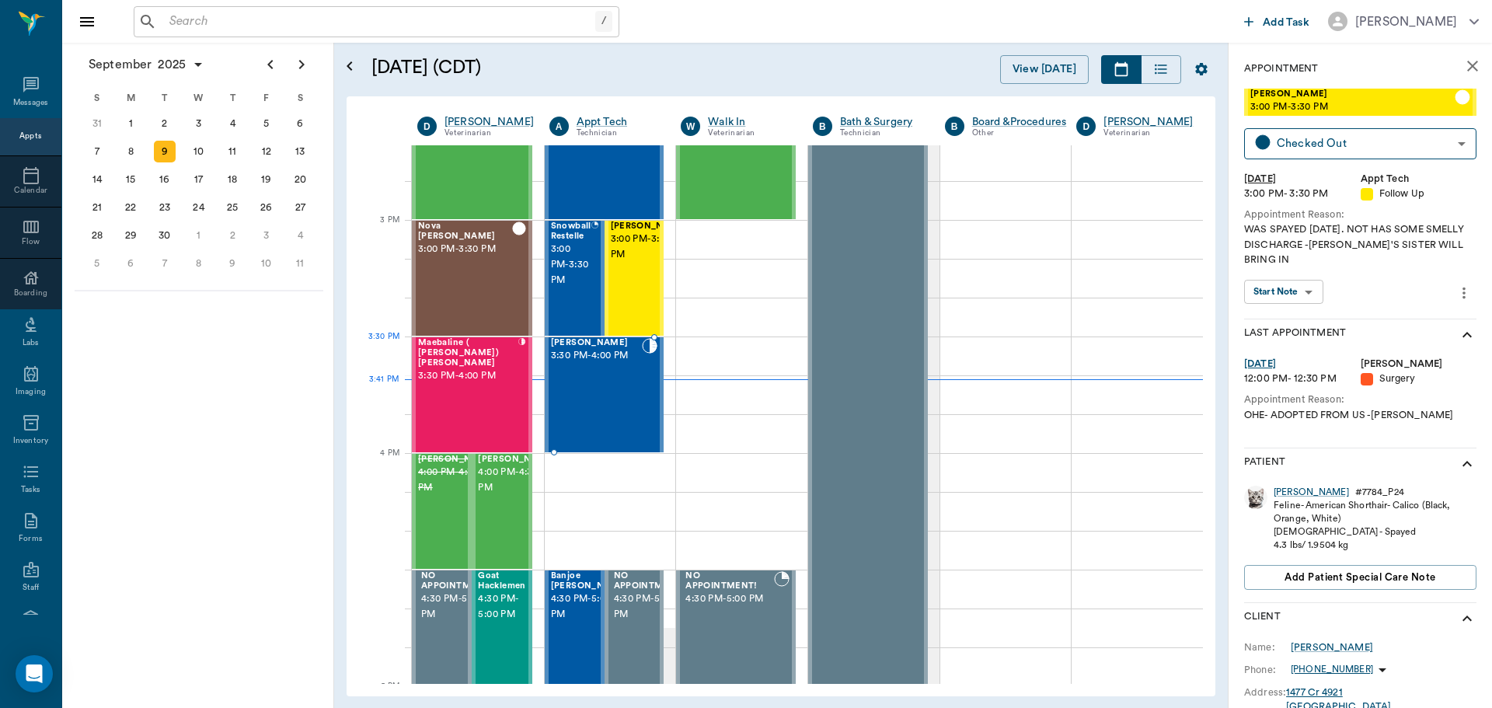
click at [593, 370] on div "Sophie Cochran 3:30 PM - 4:00 PM" at bounding box center [597, 394] width 92 height 113
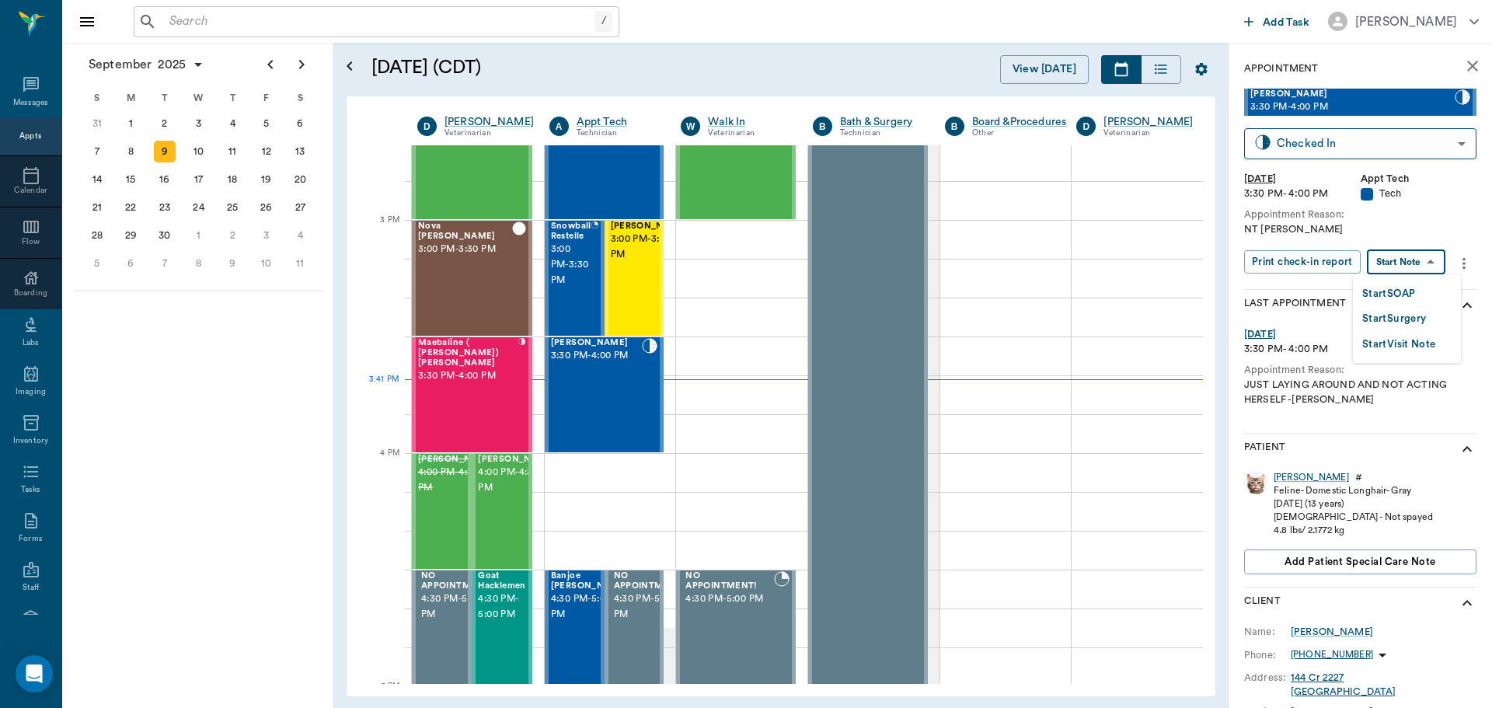
click at [1423, 266] on body "/ ​ Add Task Dr. Bert Ellsworth Nectar Messages Appts Calendar Flow Boarding La…" at bounding box center [746, 354] width 1492 height 708
click at [1406, 285] on button "Start SOAP" at bounding box center [1388, 294] width 53 height 18
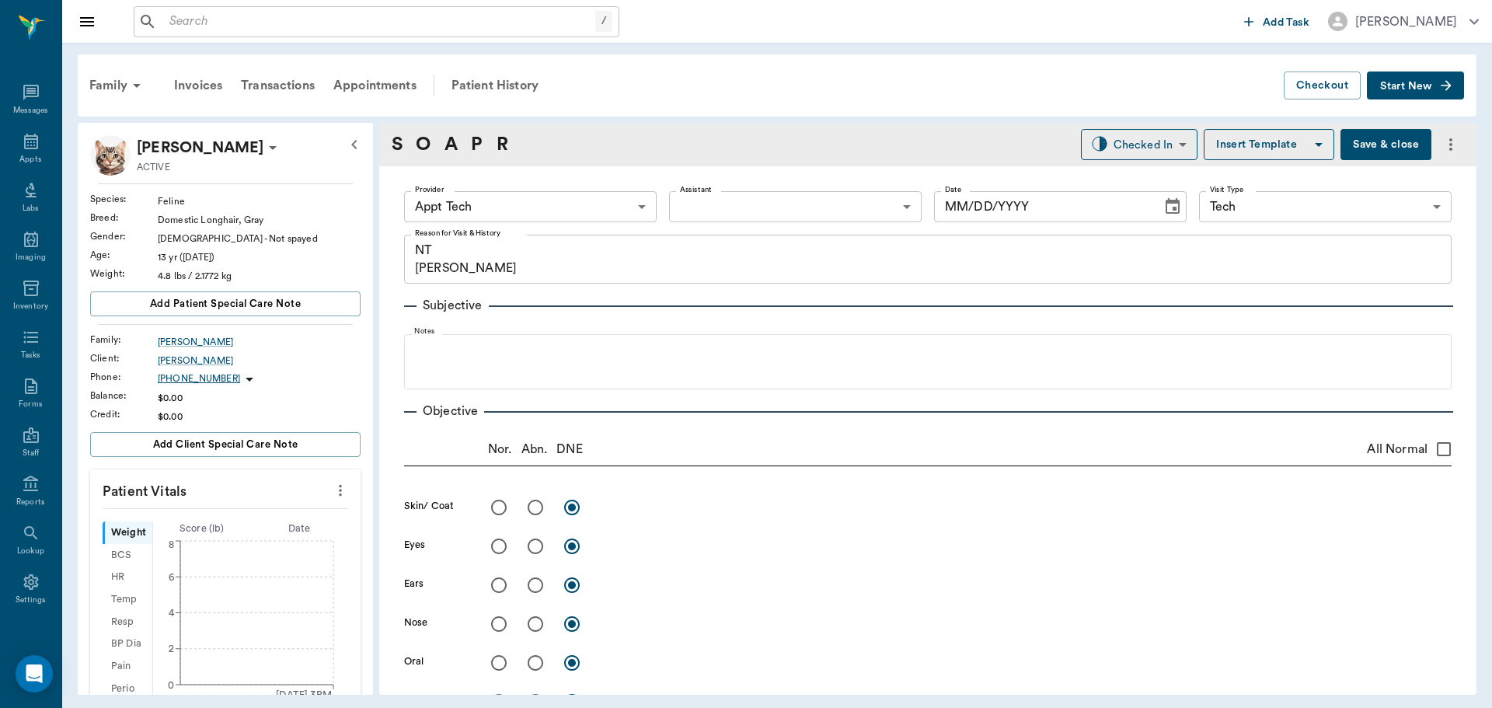
type input "63ec2f075fda476ae8351a4c"
type input "65d2be4f46e3a538d89b8c1a"
type textarea "NT Christy"
type input "[DATE]"
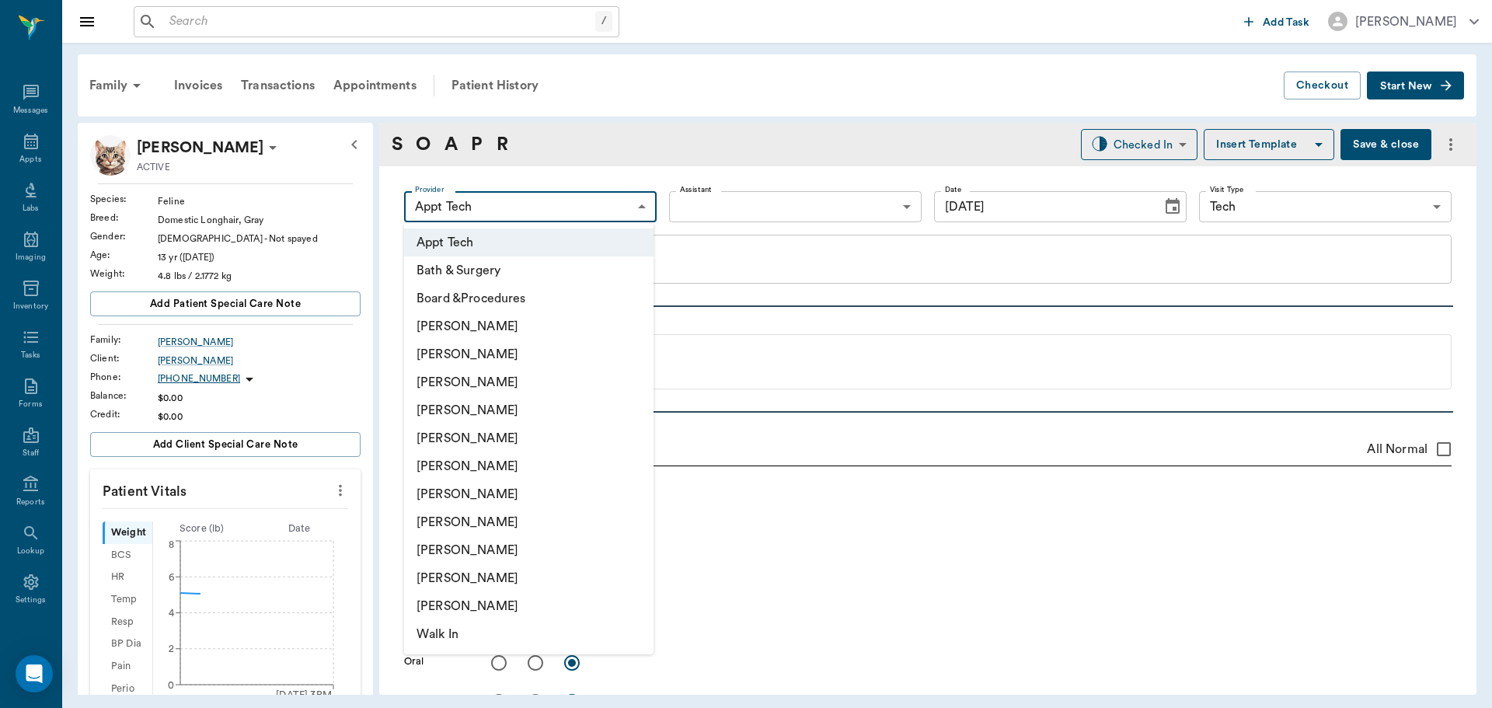
click at [511, 205] on body "/ ​ Add Task Dr. Bert Ellsworth Nectar Messages Appts Labs Imaging Inventory Ta…" at bounding box center [746, 354] width 1492 height 708
click at [556, 492] on li "[PERSON_NAME]" at bounding box center [528, 494] width 249 height 28
type input "682b670d8bdc6f7f8feef3db"
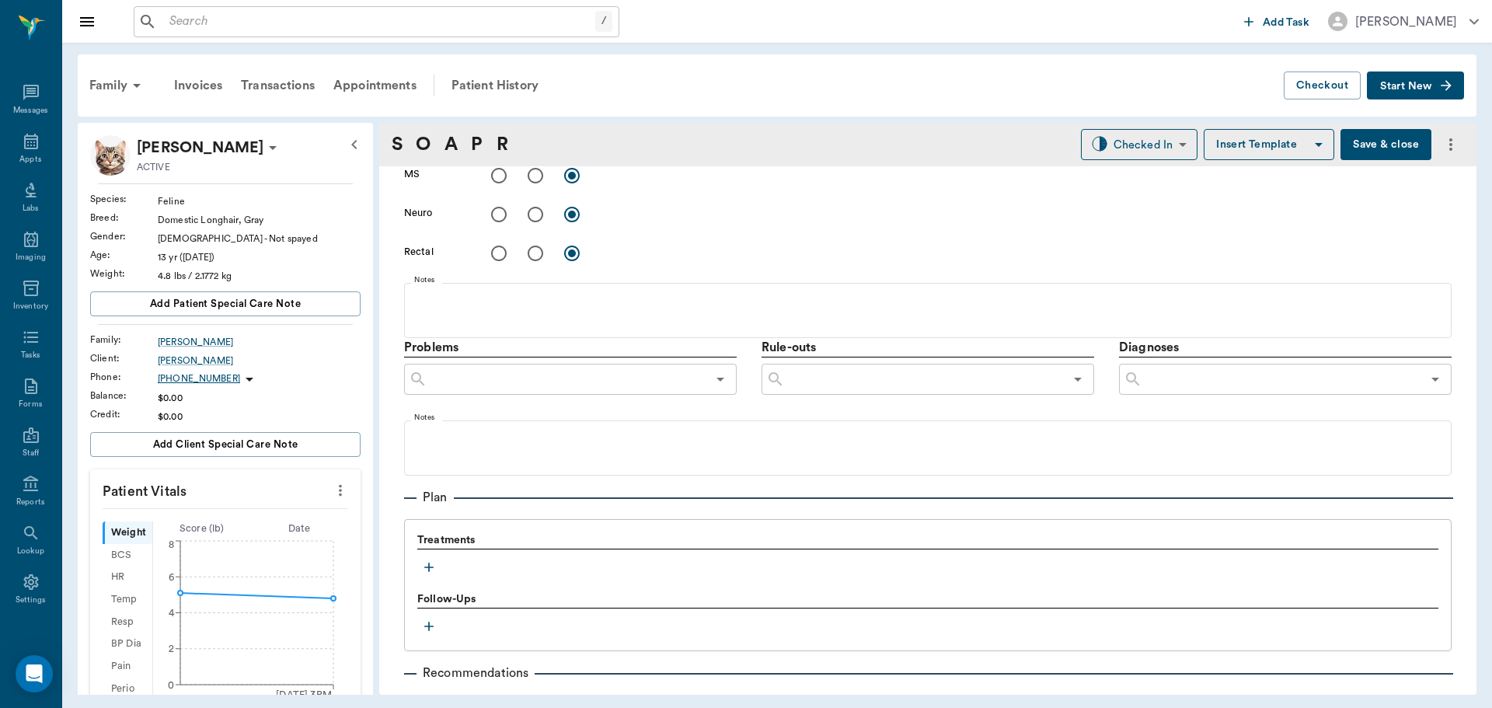
scroll to position [855, 0]
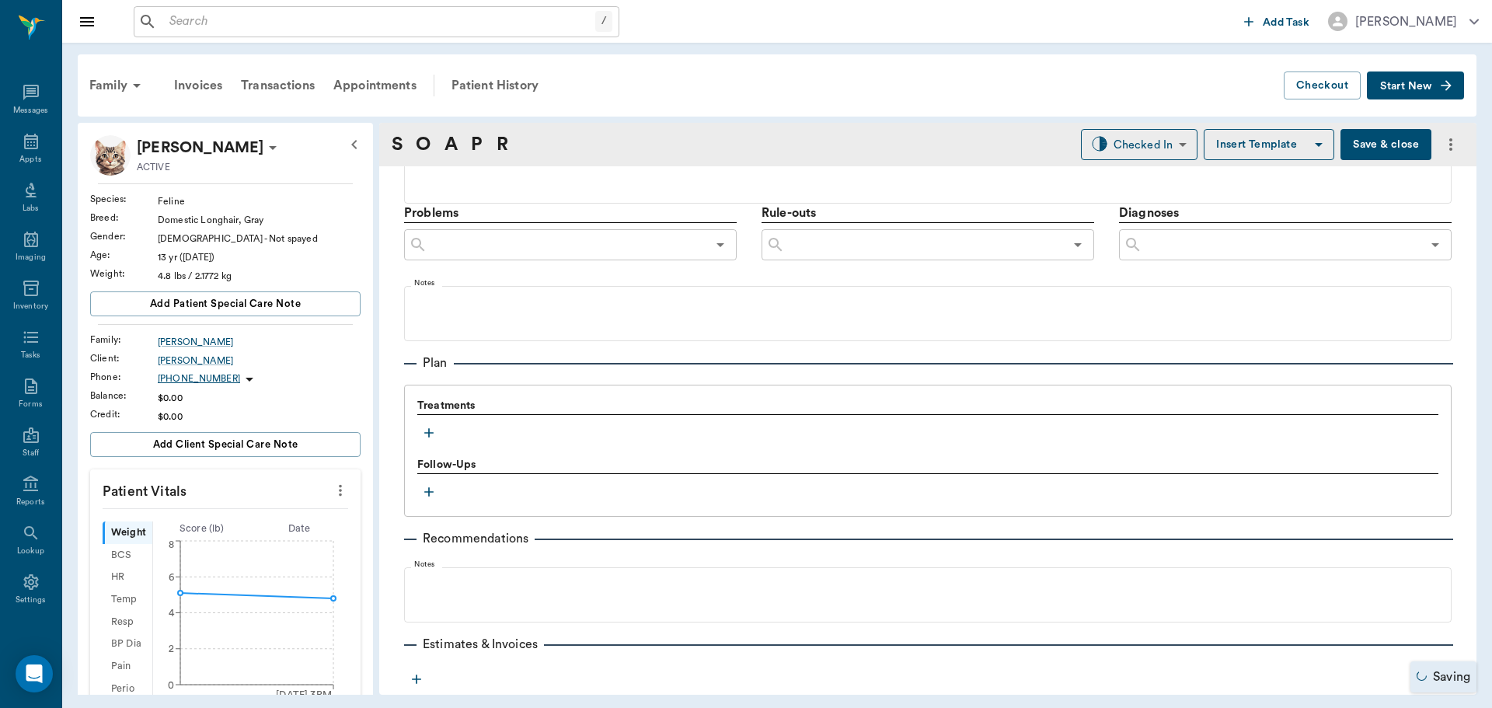
click at [432, 433] on icon "button" at bounding box center [428, 432] width 9 height 9
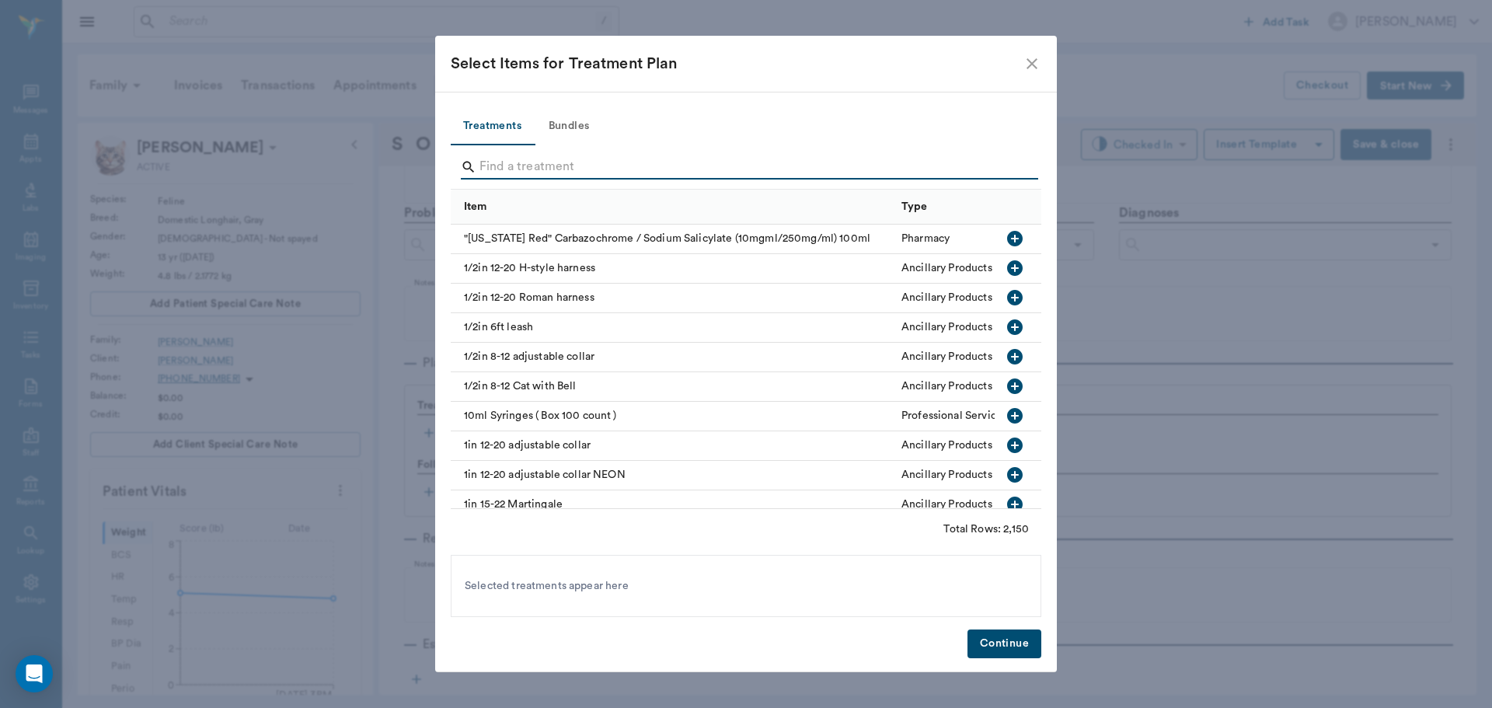
click at [547, 166] on input "Search" at bounding box center [746, 167] width 535 height 25
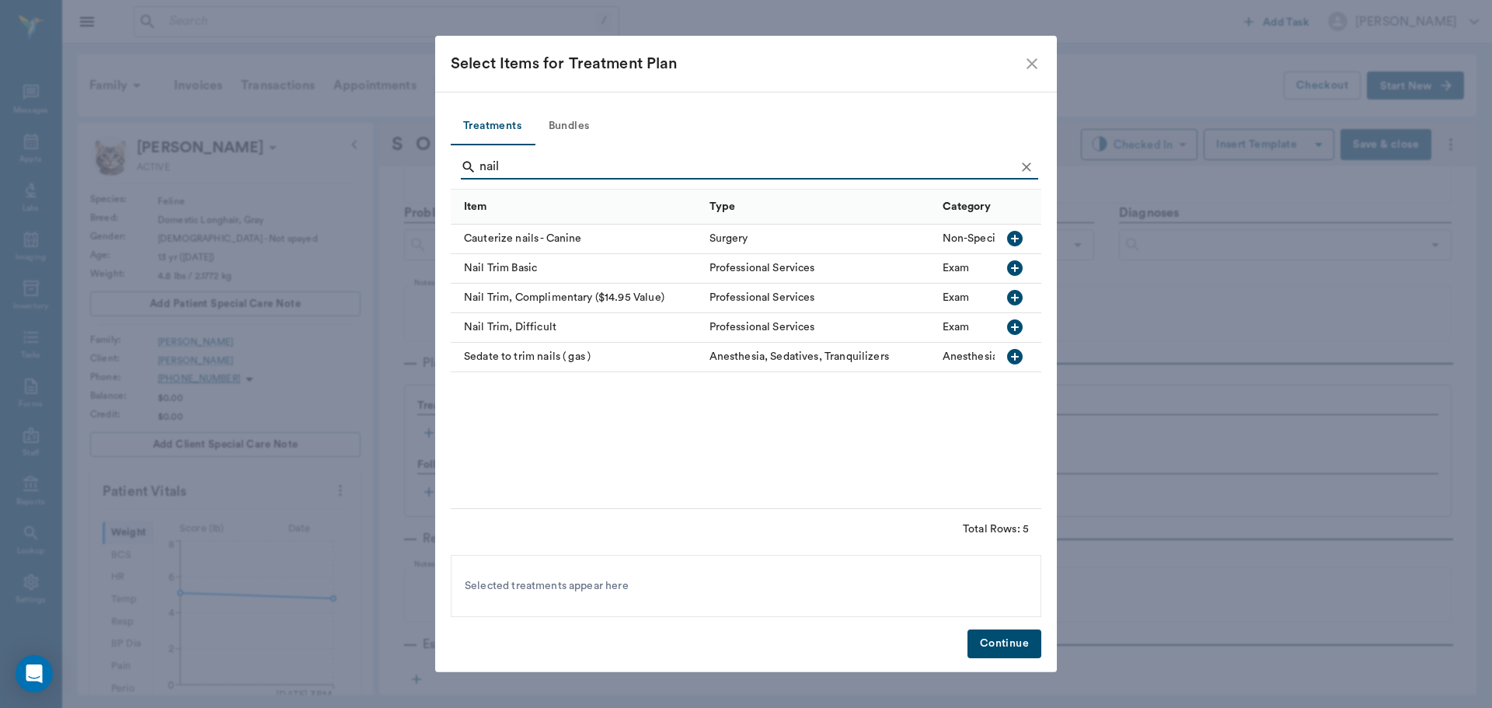
type input "nail"
click at [1018, 269] on icon "button" at bounding box center [1015, 268] width 19 height 19
drag, startPoint x: 1023, startPoint y: 633, endPoint x: 1097, endPoint y: 515, distance: 138.6
click at [1023, 631] on button "Continue" at bounding box center [1005, 643] width 74 height 29
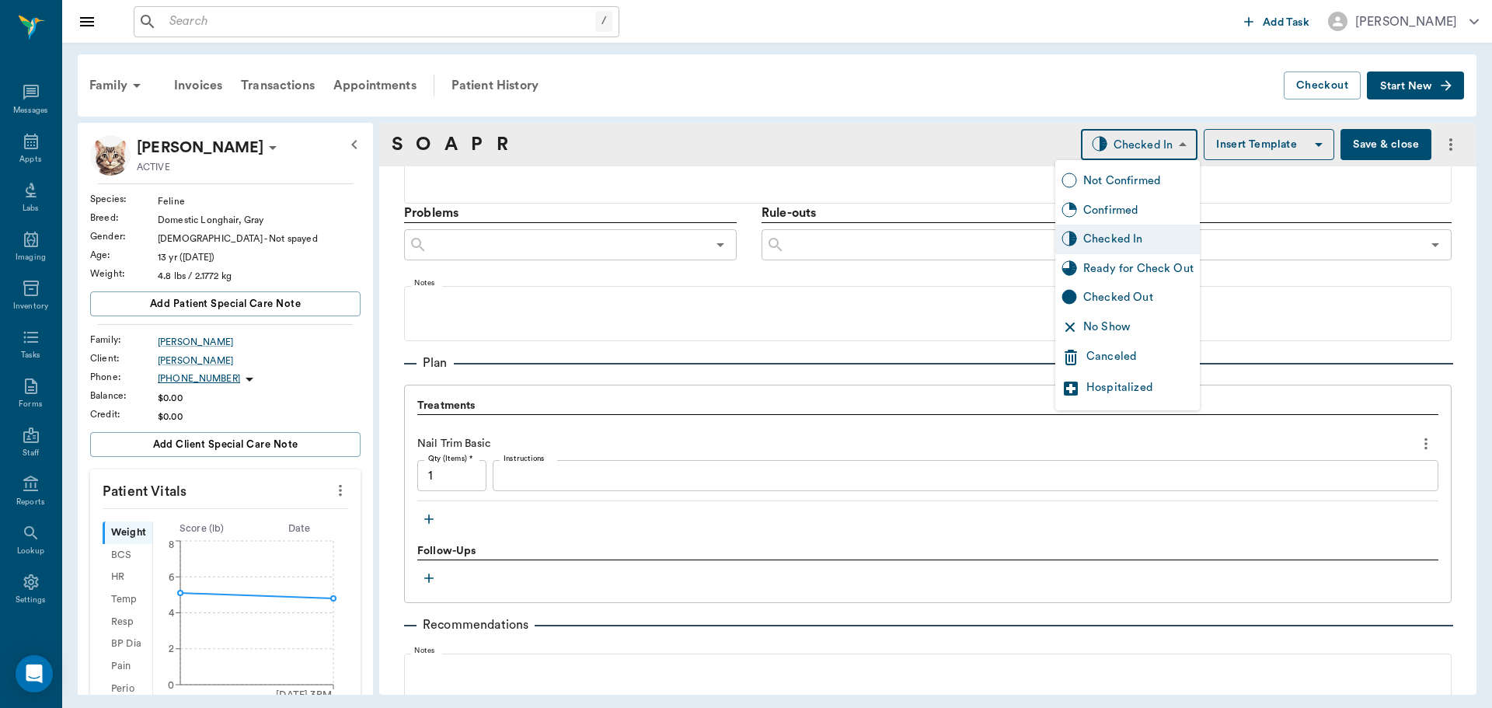
click at [1162, 148] on body "/ ​ Add Task Dr. Bert Ellsworth Nectar Messages Appts Labs Imaging Inventory Ta…" at bounding box center [746, 354] width 1492 height 708
click at [1154, 267] on div "Ready for Check Out" at bounding box center [1138, 268] width 110 height 17
type input "READY_TO_CHECKOUT"
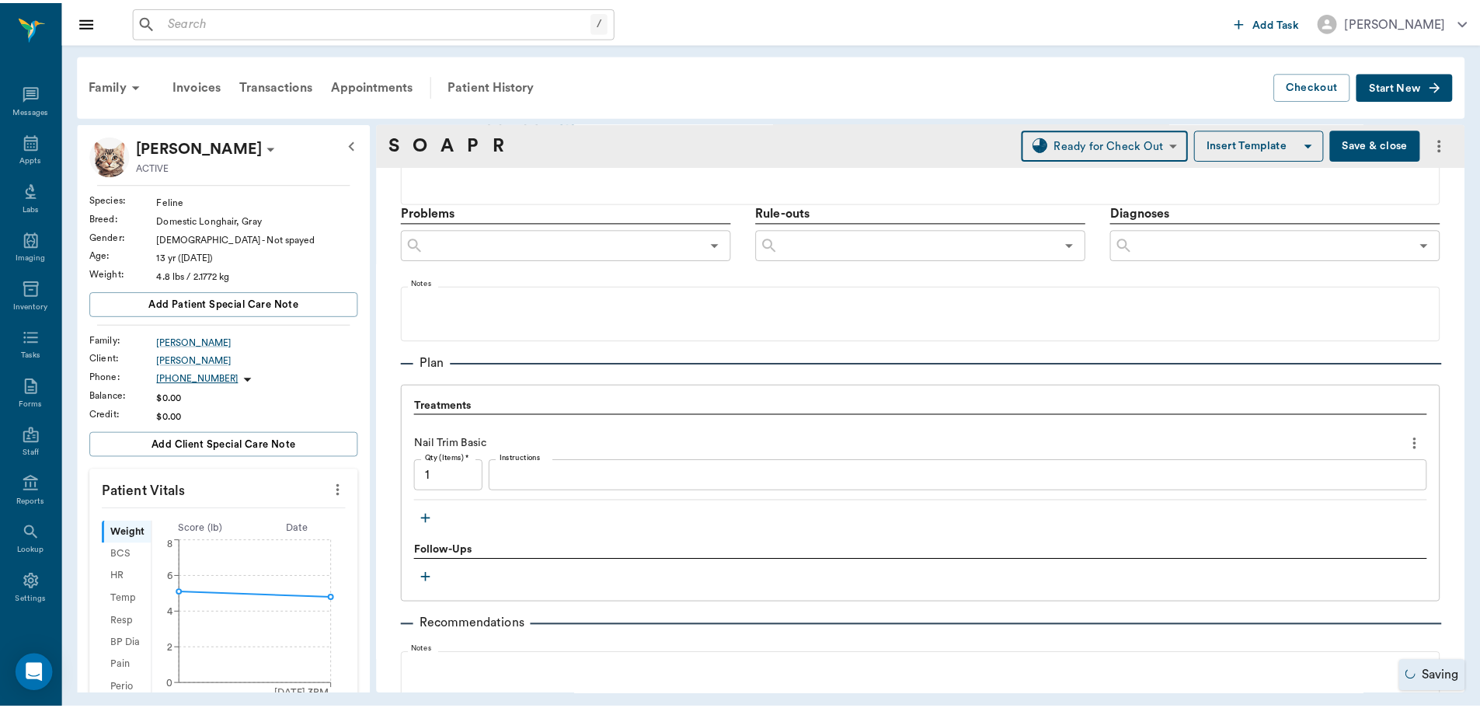
scroll to position [1030, 0]
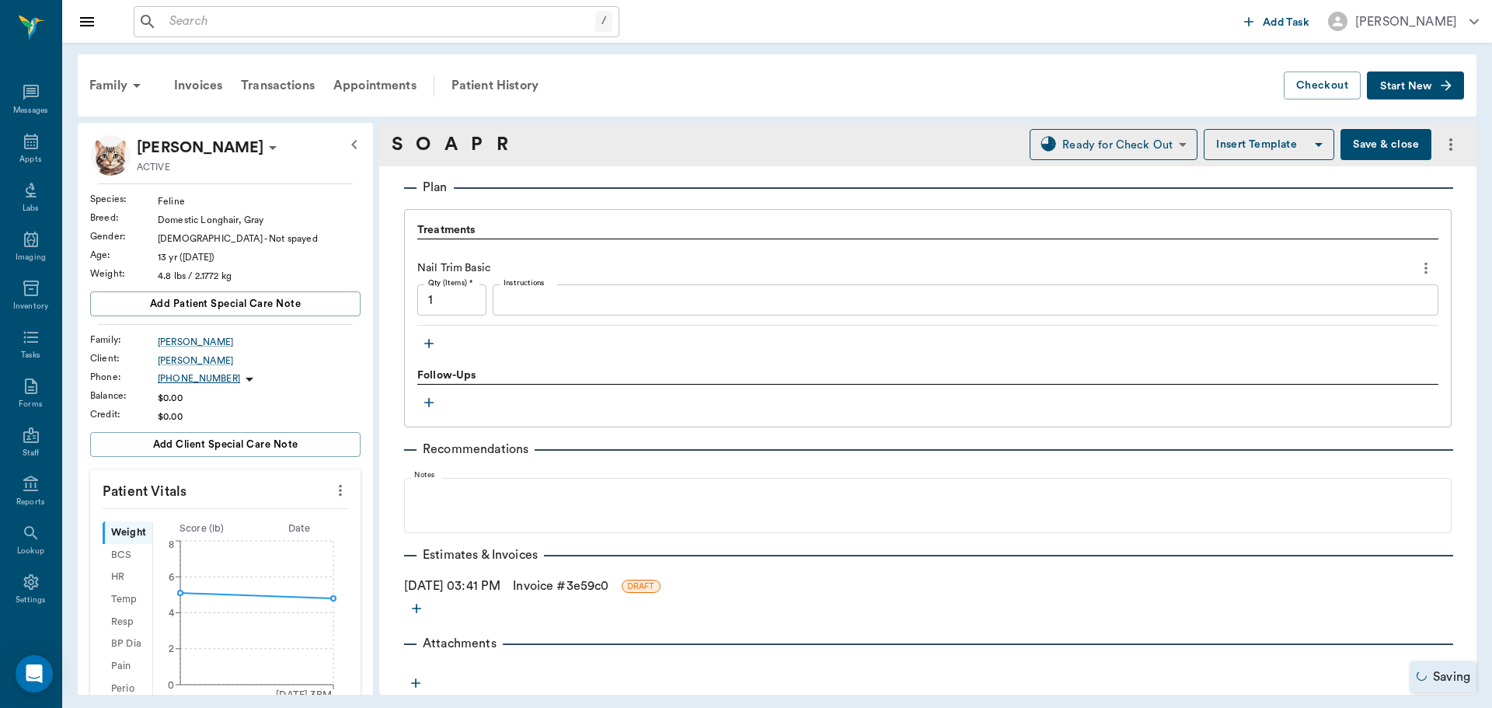
click at [557, 591] on link "Invoice # 3e59c0" at bounding box center [561, 586] width 96 height 19
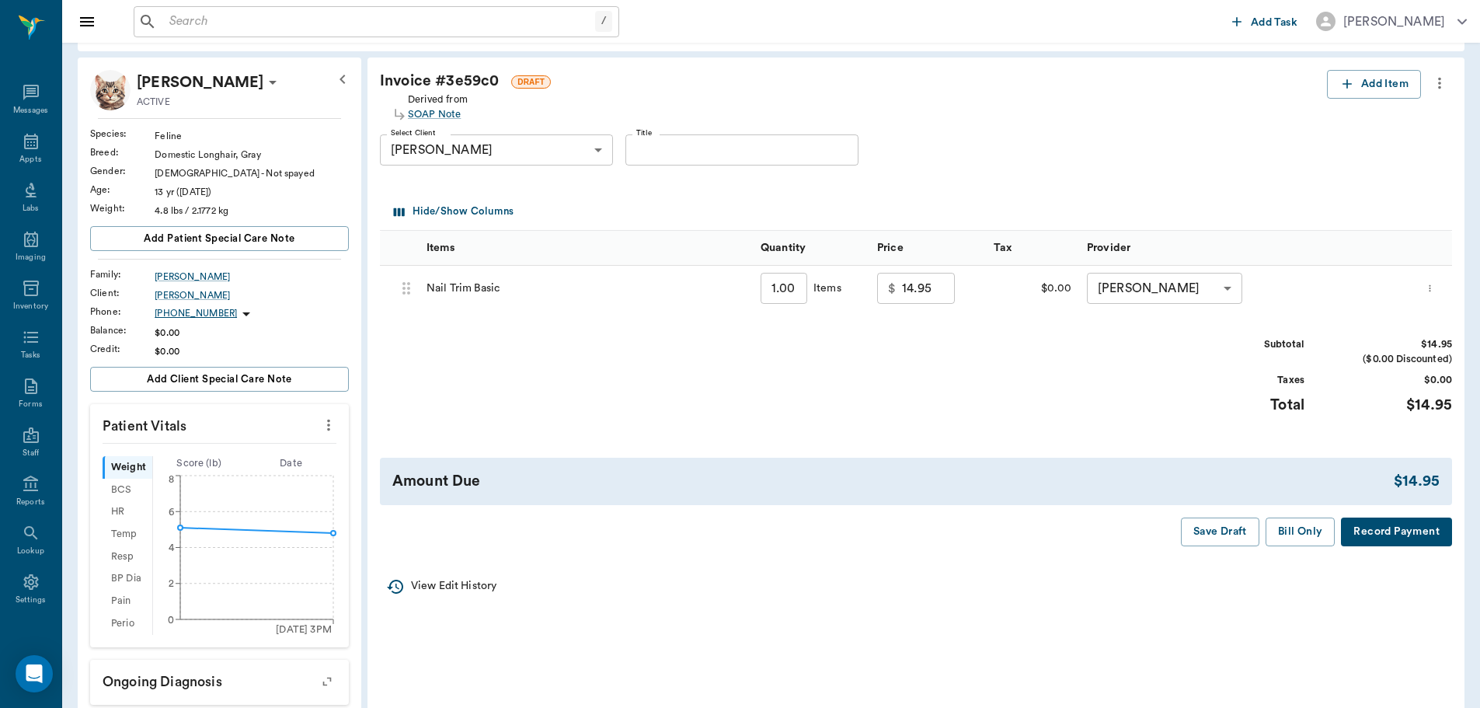
scroll to position [233, 0]
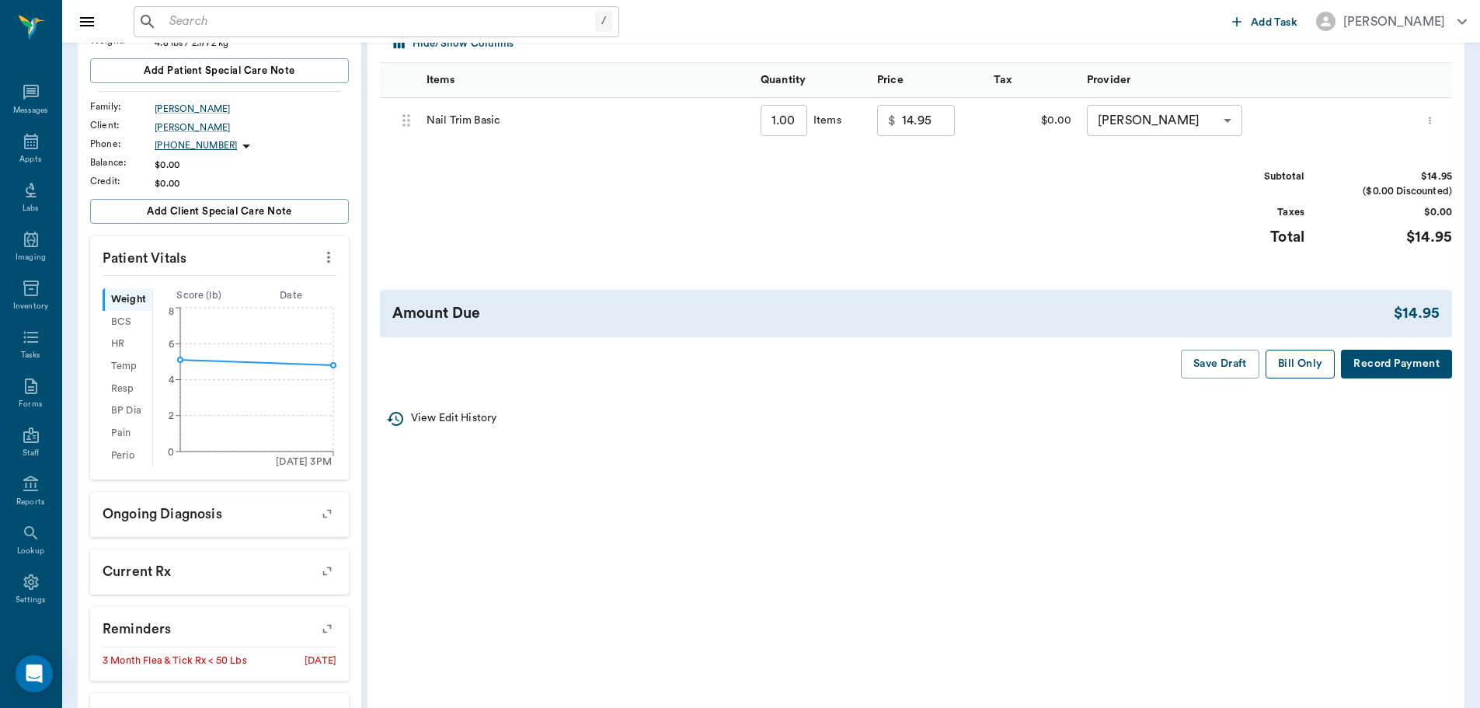
click at [1300, 368] on button "Bill Only" at bounding box center [1301, 364] width 70 height 29
click at [24, 144] on icon at bounding box center [31, 142] width 14 height 16
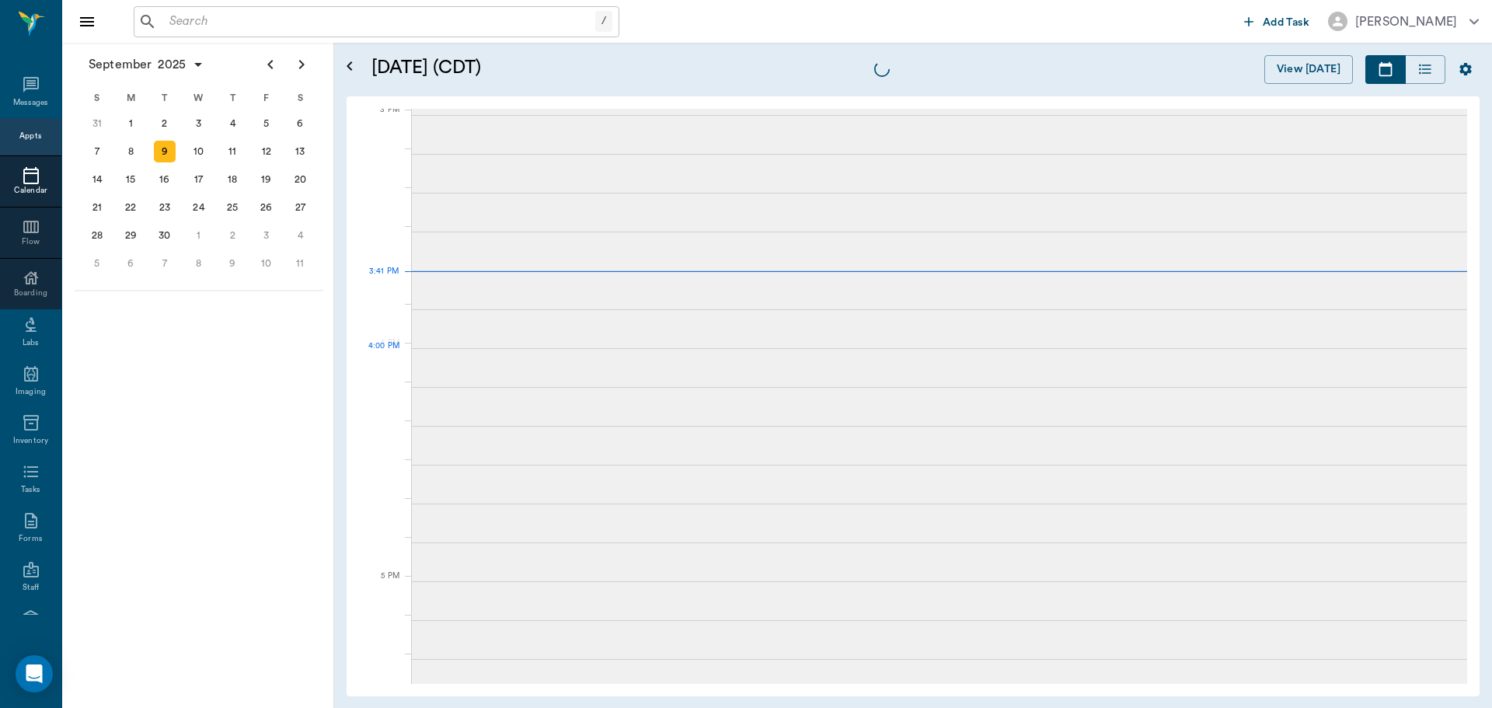
scroll to position [1634, 0]
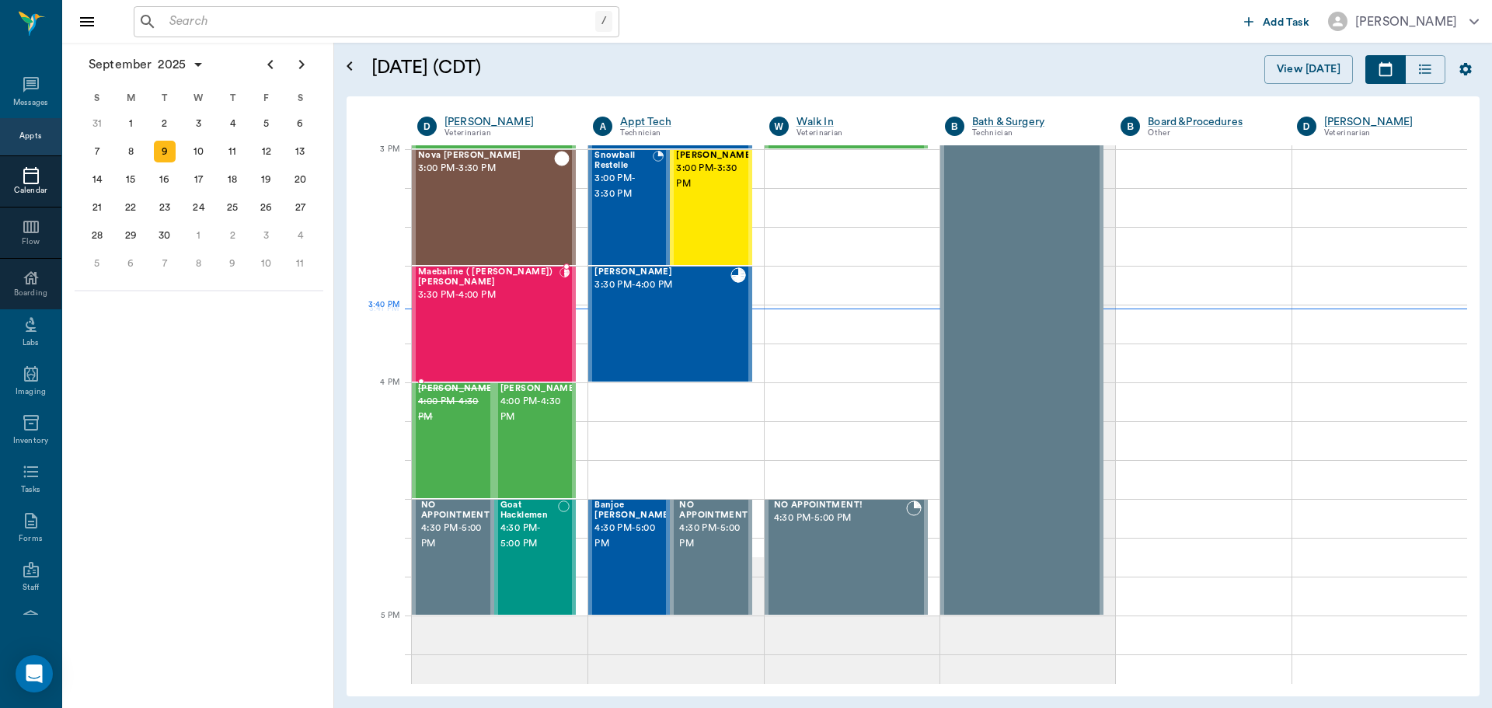
click at [523, 319] on div "Maebaline ( [PERSON_NAME]) [PERSON_NAME] 3:30 PM - 4:00 PM" at bounding box center [488, 323] width 141 height 113
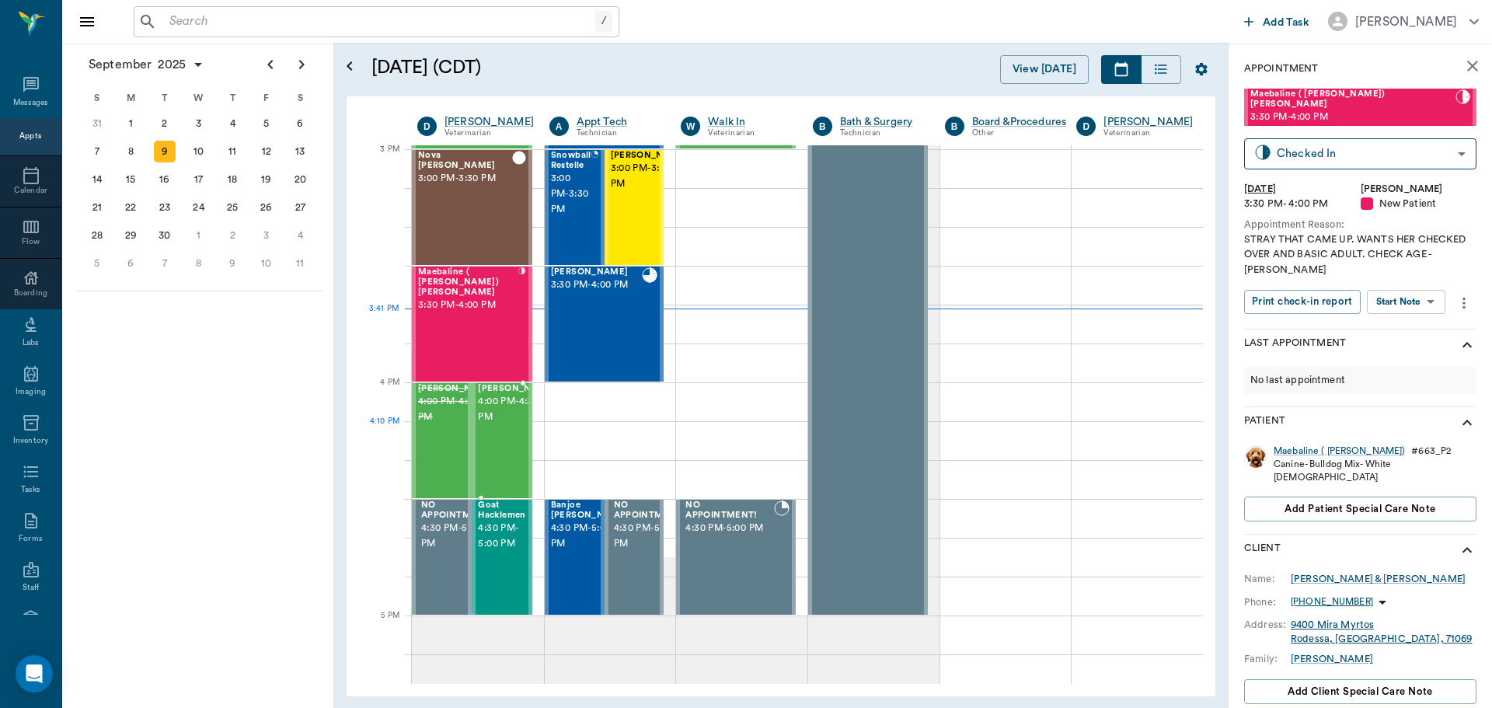
click at [501, 425] on span "4:00 PM - 4:30 PM" at bounding box center [517, 409] width 78 height 31
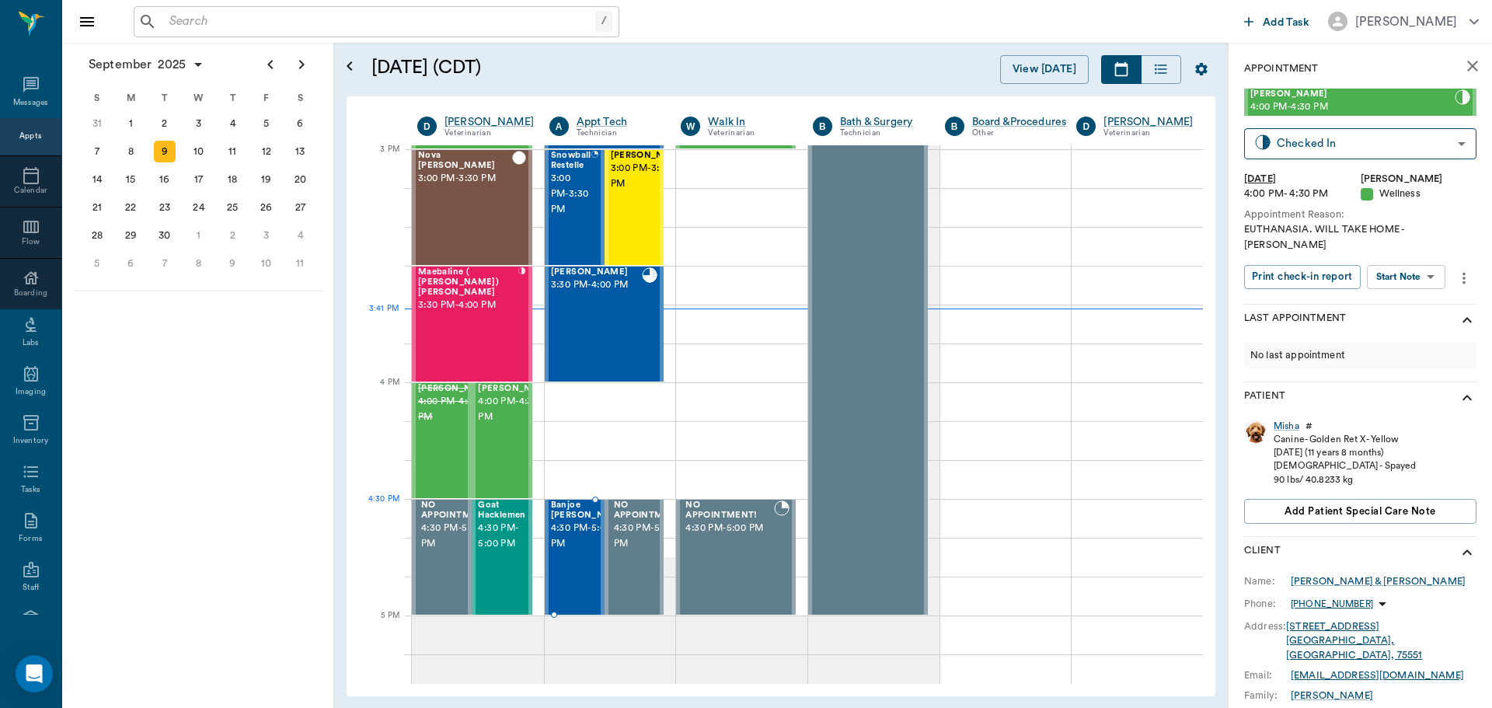
click at [573, 538] on span "4:30 PM - 5:00 PM" at bounding box center [590, 536] width 78 height 31
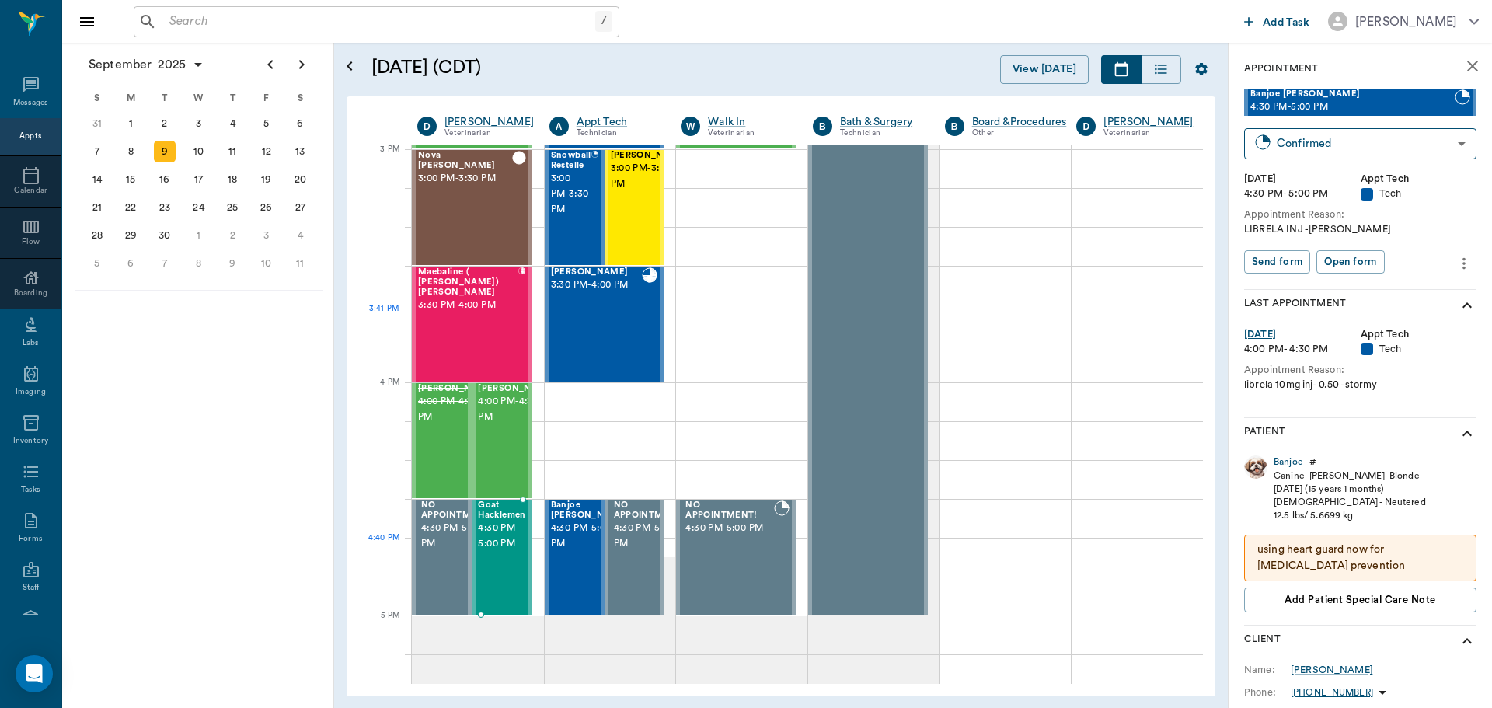
click at [497, 558] on div "Goat Hacklemen 4:30 PM - 5:00 PM" at bounding box center [501, 556] width 47 height 113
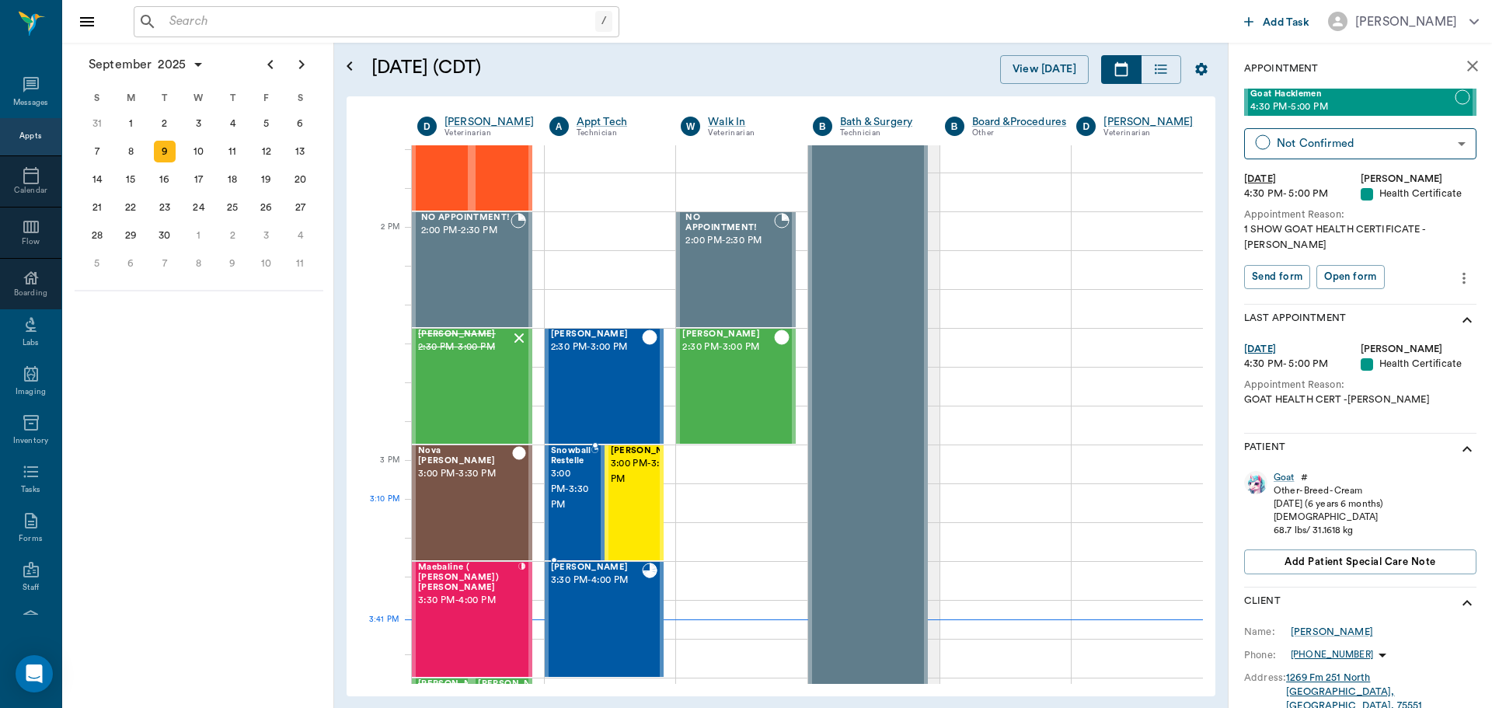
scroll to position [1323, 0]
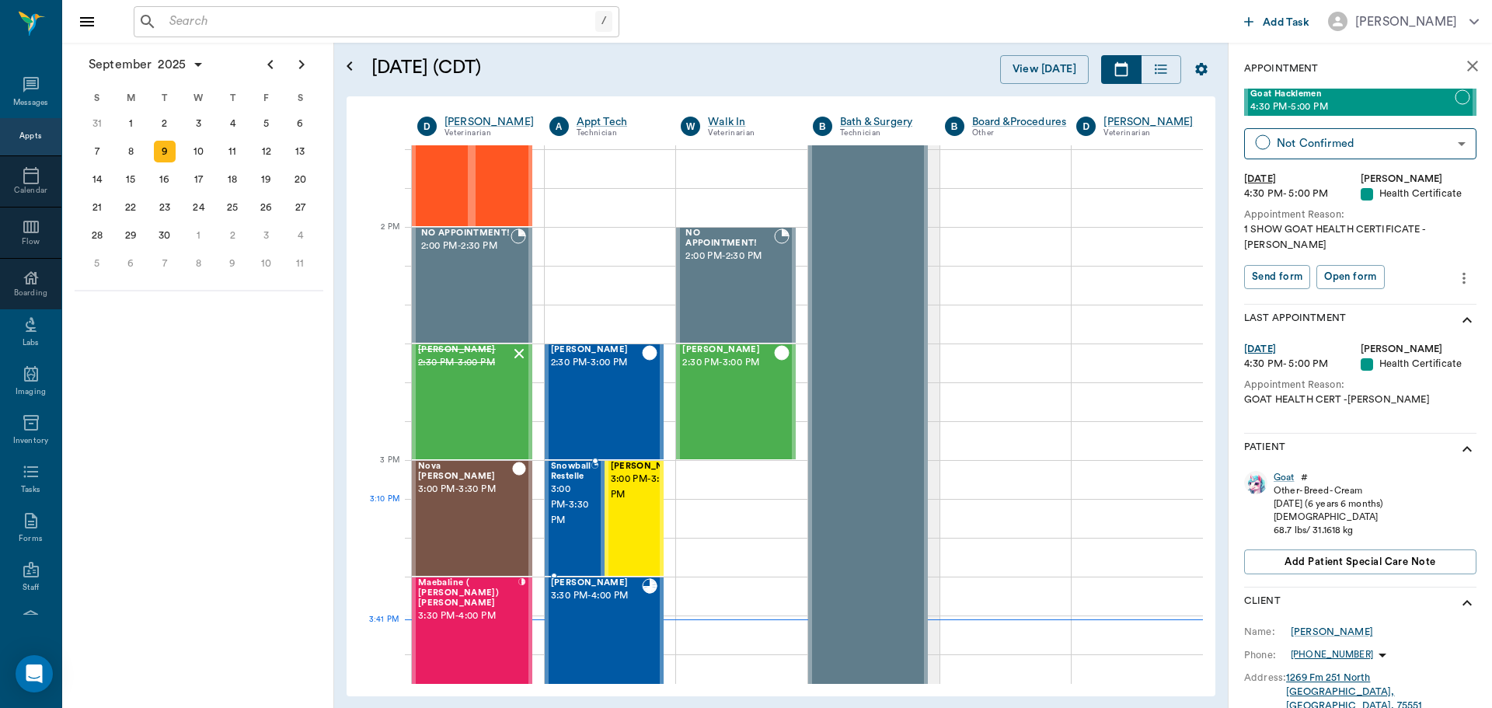
click at [587, 500] on span "3:00 PM - 3:30 PM" at bounding box center [571, 505] width 40 height 47
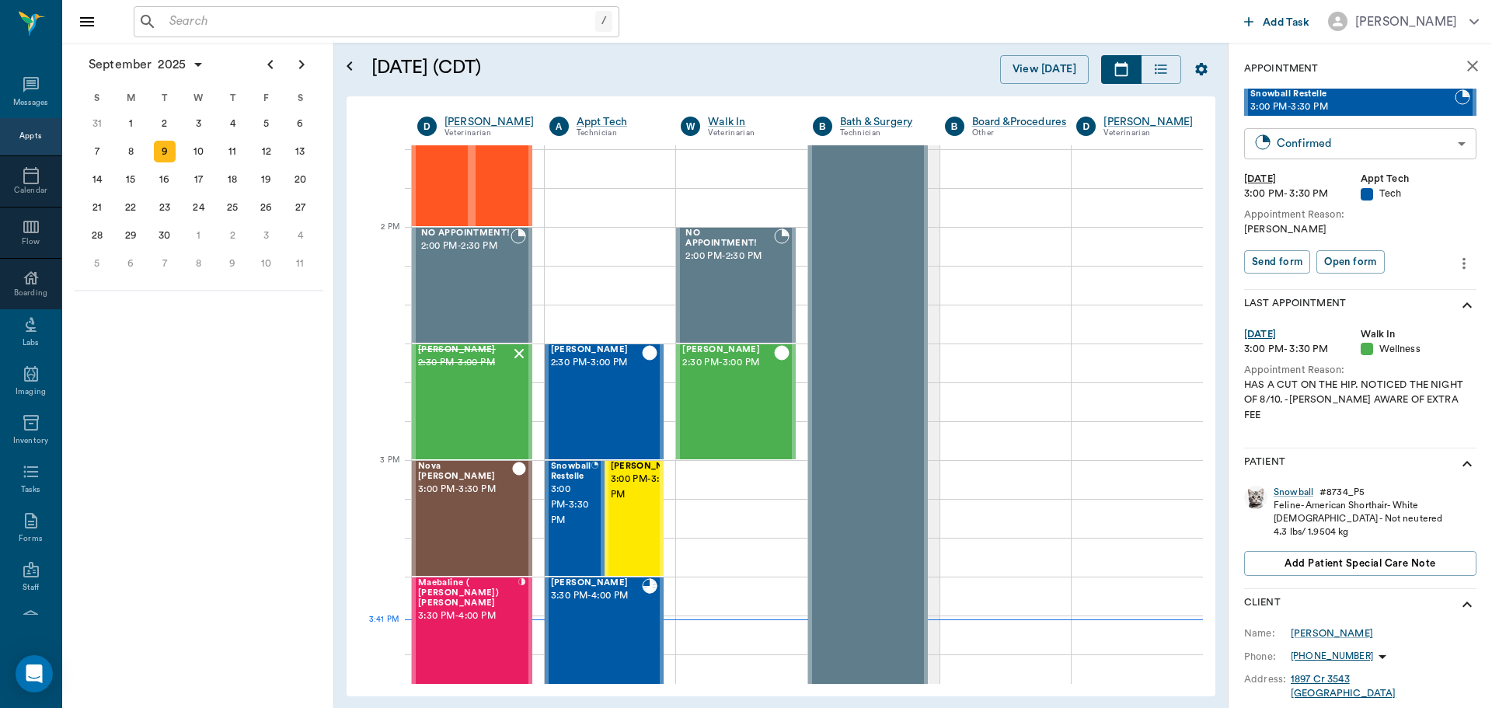
click at [1393, 152] on body "/ ​ Add Task Dr. Bert Ellsworth Nectar Messages Appts Calendar Flow Boarding La…" at bounding box center [746, 354] width 1492 height 708
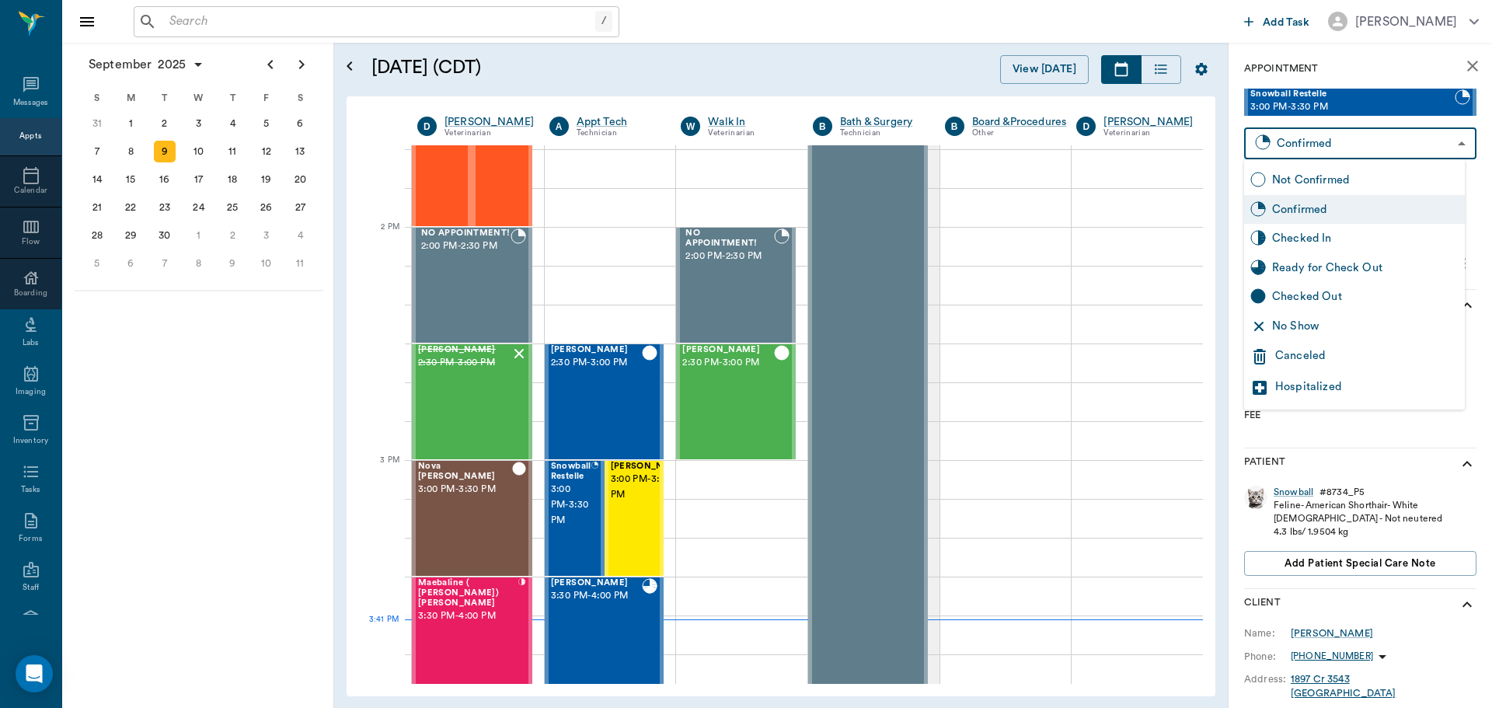
click at [1384, 326] on div "No Show" at bounding box center [1365, 326] width 187 height 17
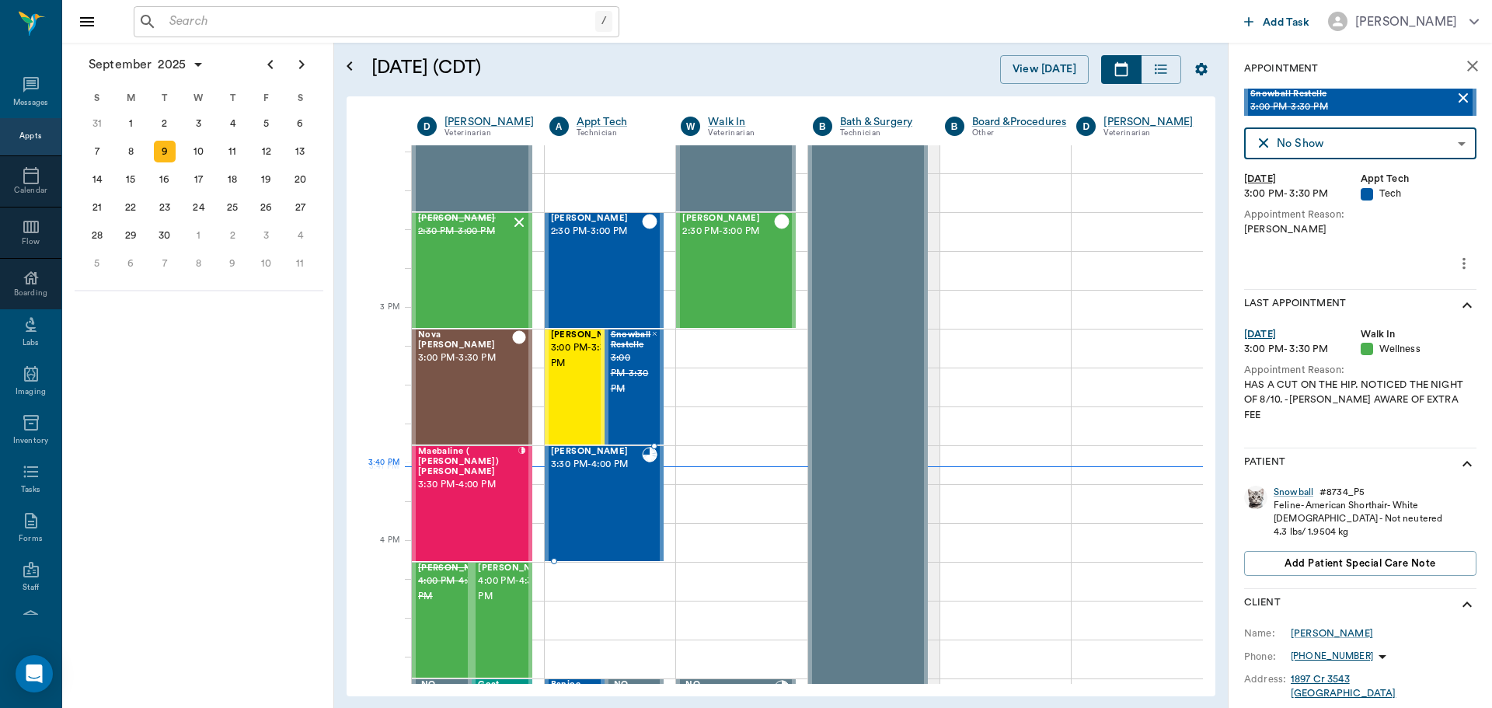
scroll to position [1479, 0]
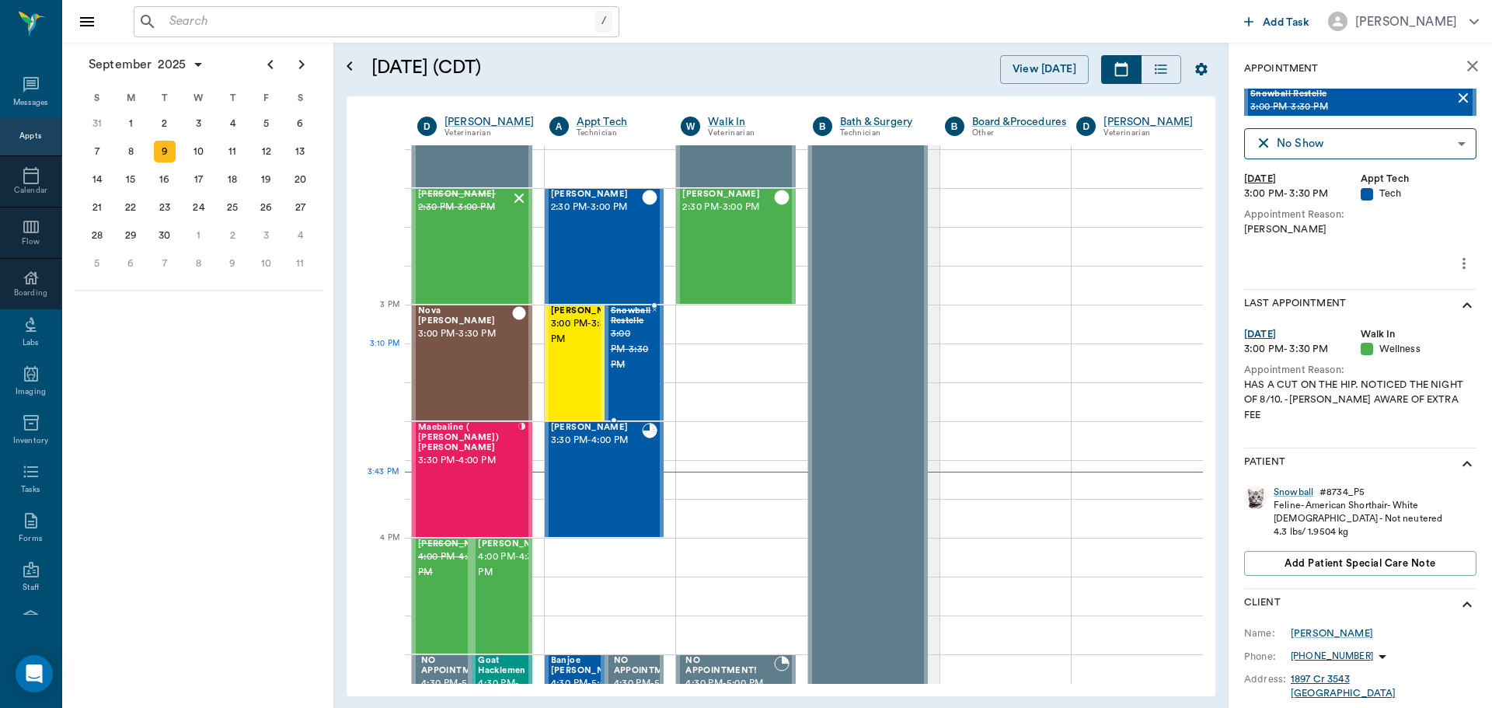
click at [646, 382] on div "Snowball Restelle 3:00 PM - 3:30 PM" at bounding box center [631, 362] width 40 height 113
click at [1416, 140] on body "/ ​ Add Task Dr. Bert Ellsworth Nectar Messages Appts Calendar Flow Boarding La…" at bounding box center [746, 354] width 1492 height 708
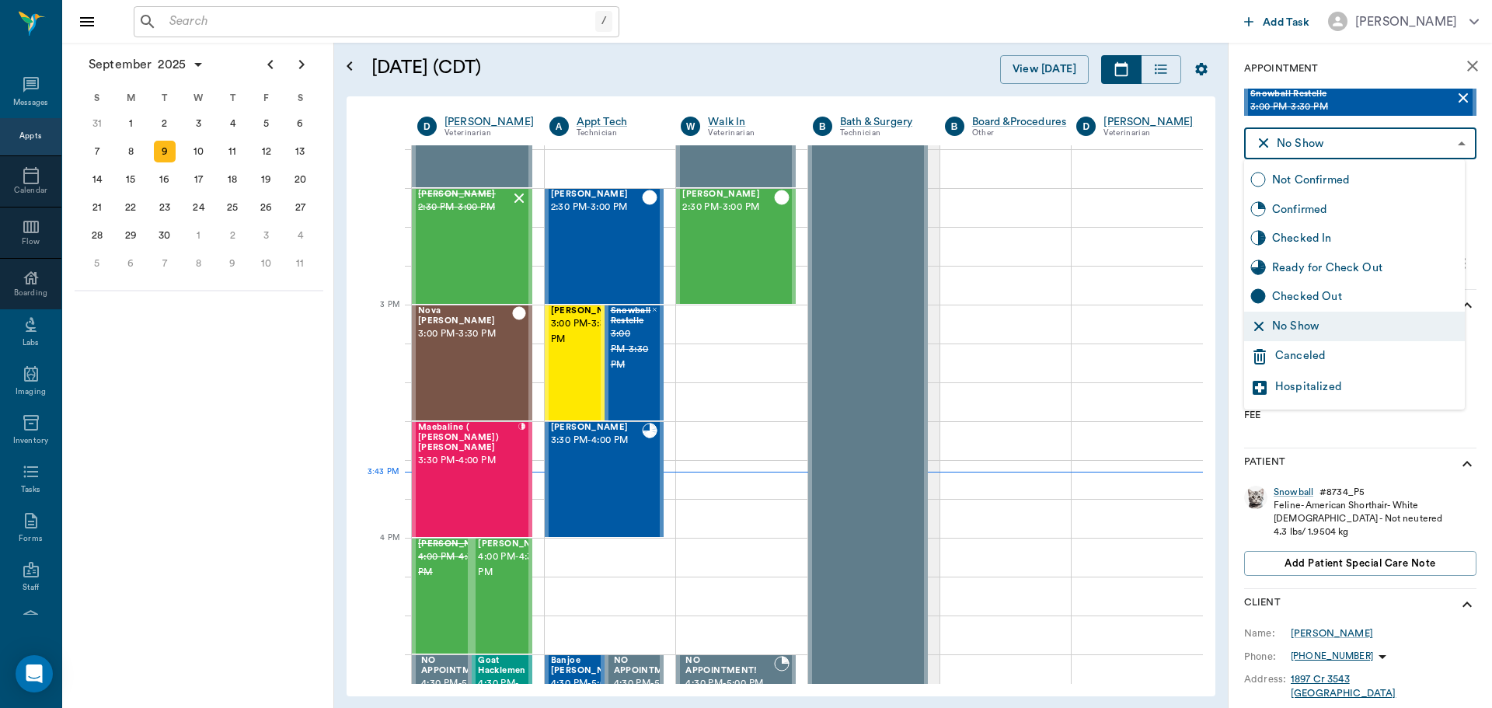
click at [1353, 190] on div "Not Confirmed" at bounding box center [1354, 181] width 221 height 30
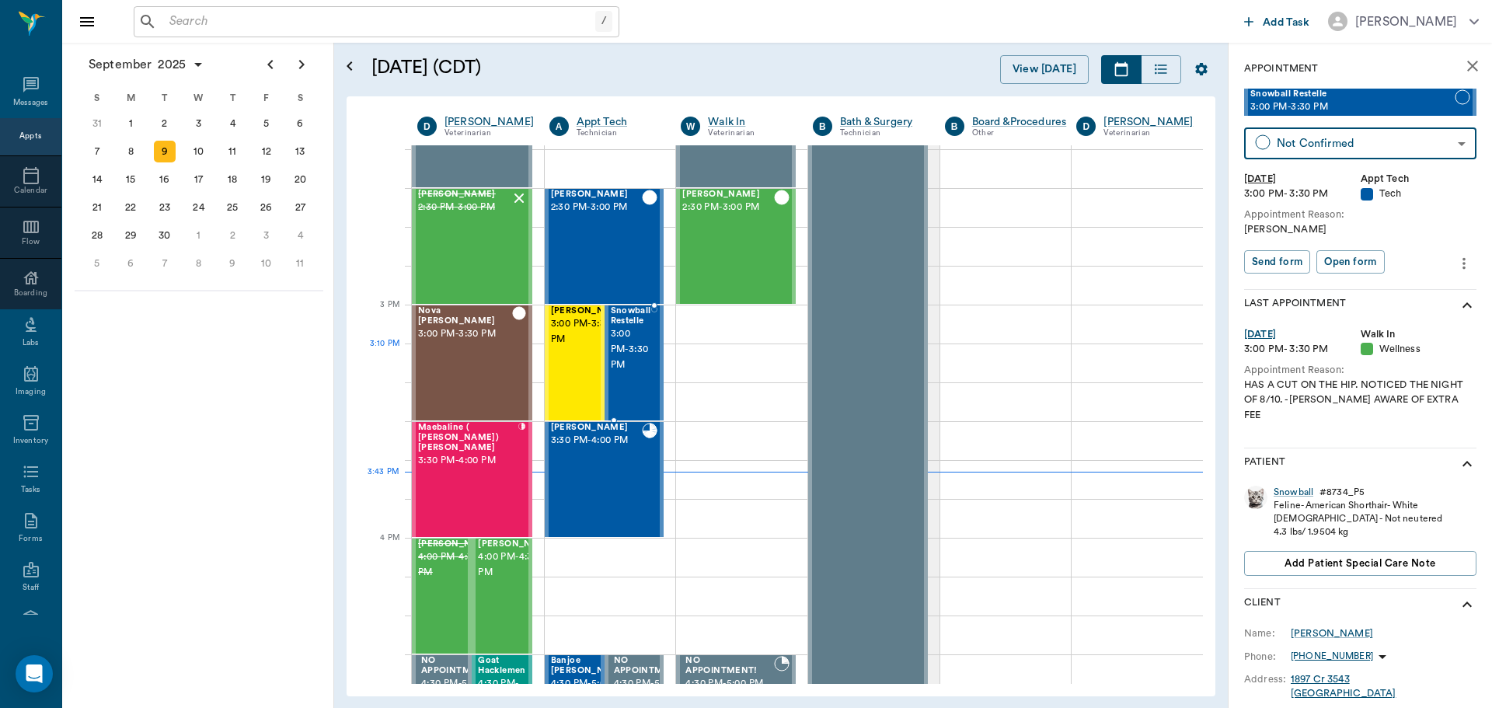
click at [640, 364] on span "3:00 PM - 3:30 PM" at bounding box center [631, 349] width 40 height 47
click at [1311, 148] on body "/ ​ Add Task Dr. Bert Ellsworth Nectar Messages Appts Calendar Flow Boarding La…" at bounding box center [746, 354] width 1492 height 708
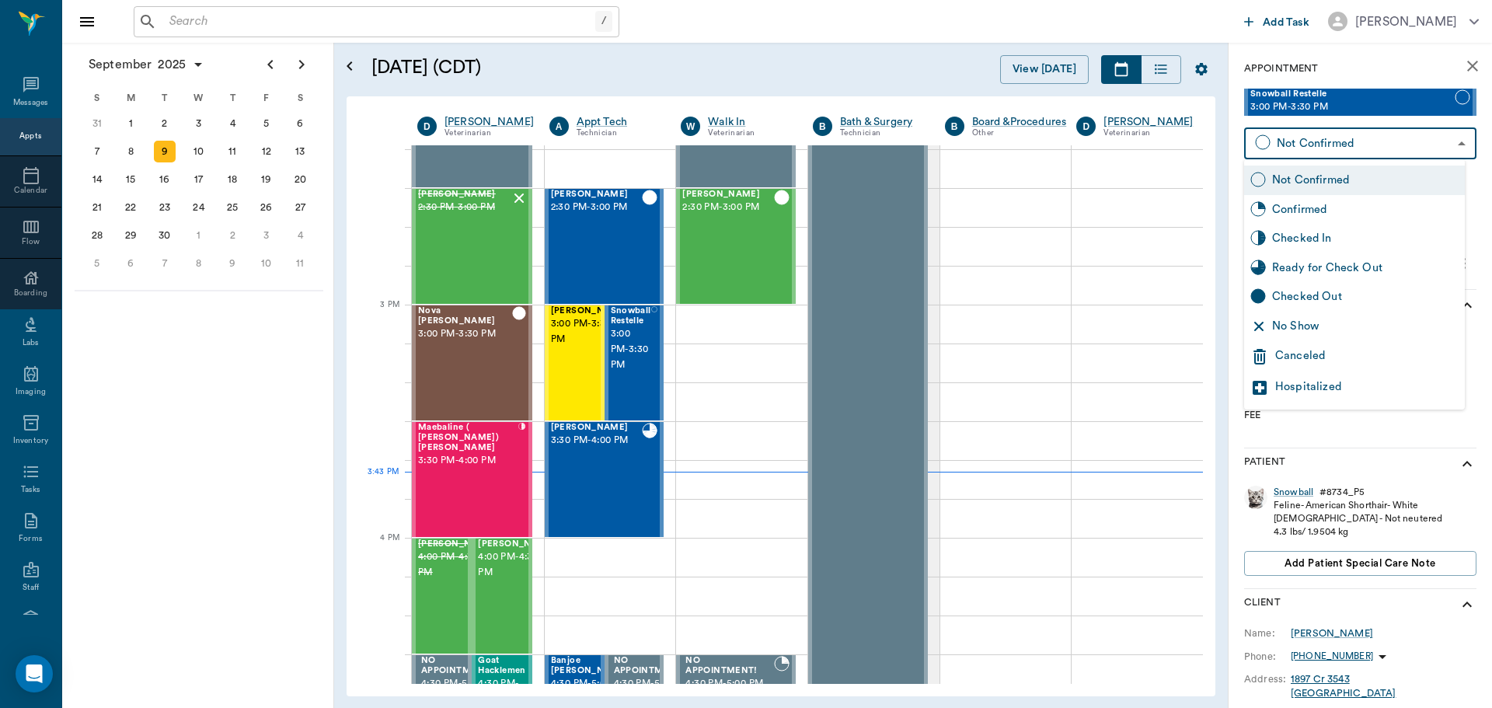
click at [1326, 214] on div "Confirmed" at bounding box center [1365, 209] width 187 height 17
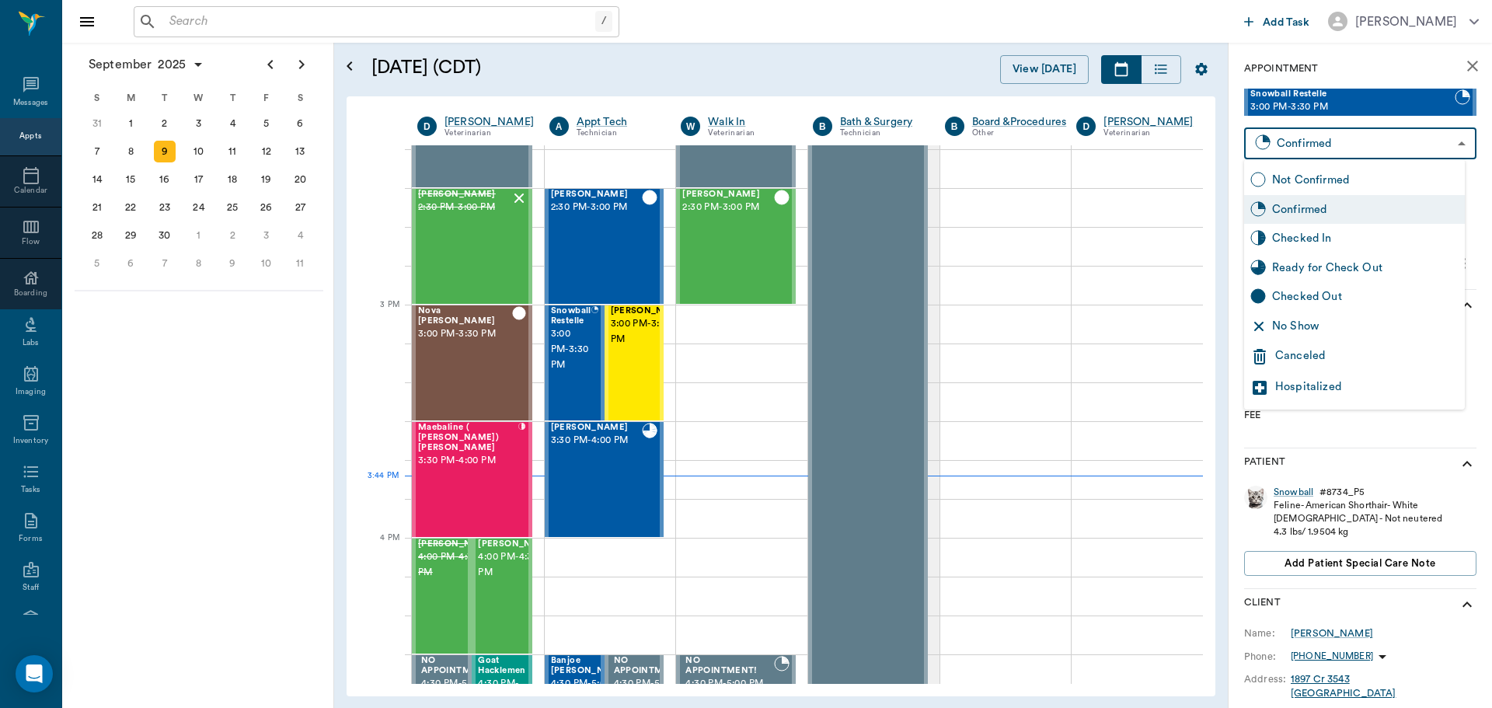
click at [1389, 152] on body "/ ​ Add Task Dr. Bert Ellsworth Nectar Messages Appts Calendar Flow Boarding La…" at bounding box center [746, 354] width 1492 height 708
click at [1384, 246] on div "Checked In" at bounding box center [1365, 238] width 187 height 17
type input "CHECKED_IN"
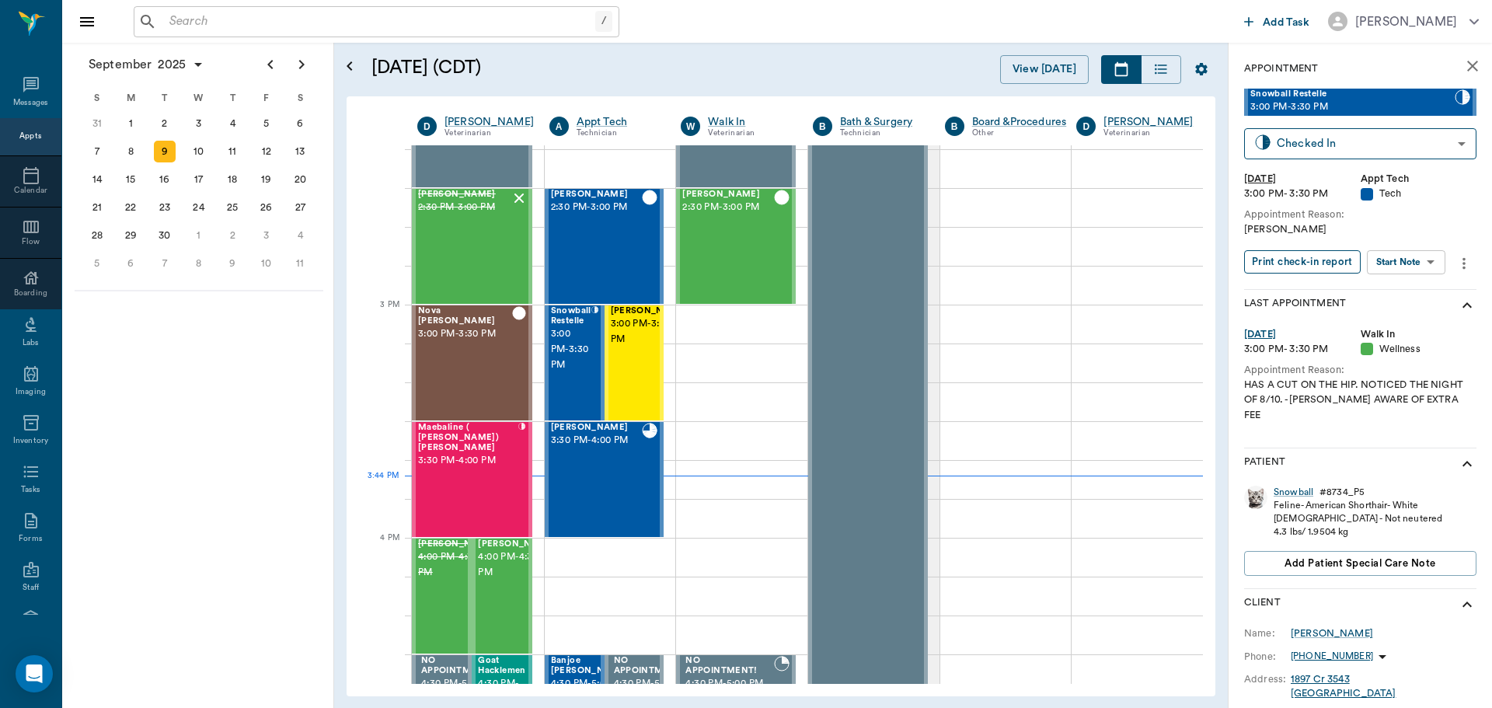
click at [1314, 271] on button "Print check-in report" at bounding box center [1302, 262] width 117 height 24
click at [1400, 266] on body "/ ​ Add Task Dr. Bert Ellsworth Nectar Messages Appts Calendar Flow Boarding La…" at bounding box center [746, 354] width 1492 height 708
click at [1398, 289] on button "Start SOAP" at bounding box center [1388, 294] width 53 height 18
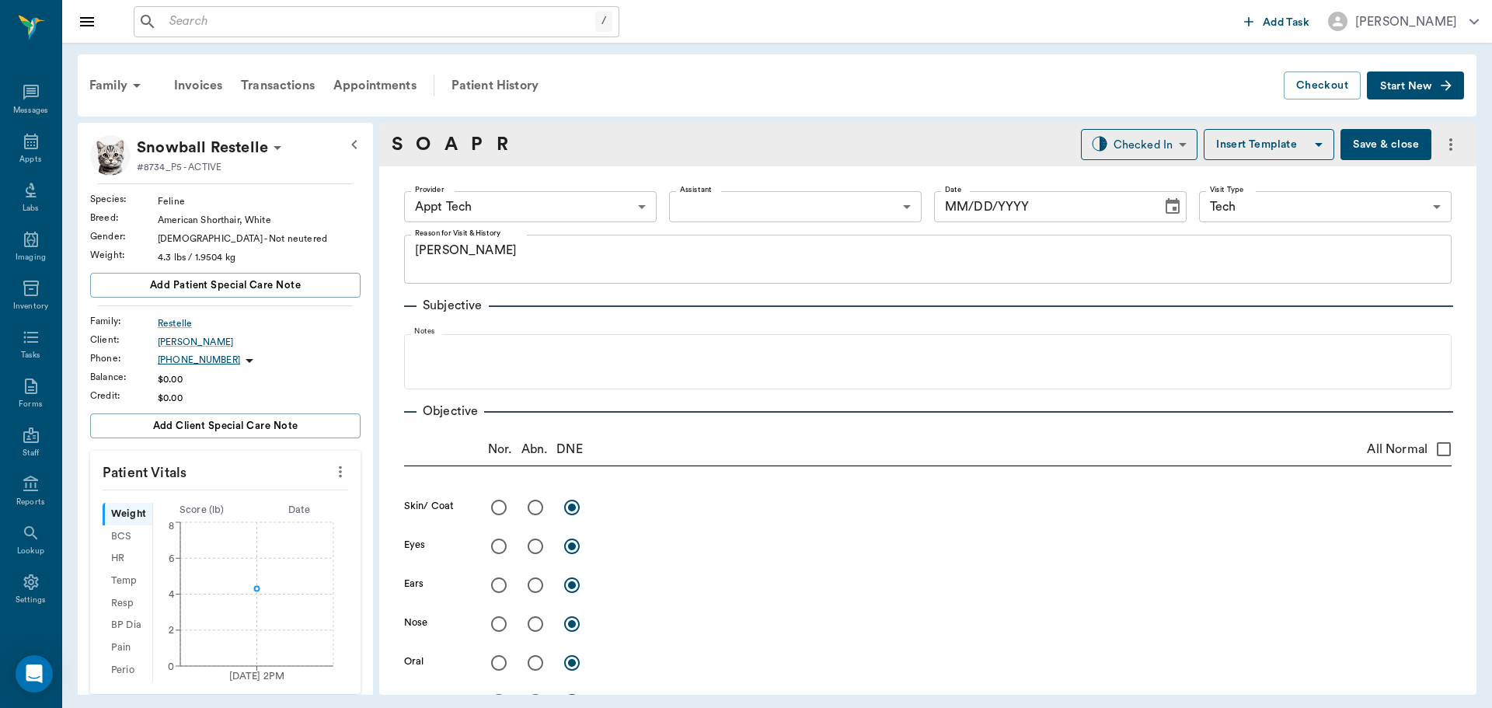
type input "63ec2f075fda476ae8351a4c"
type input "65d2be4f46e3a538d89b8c1a"
type textarea "[PERSON_NAME]"
type input "[DATE]"
click at [516, 219] on body "/ ​ Add Task Dr. Bert Ellsworth Nectar Messages Appts Labs Imaging Inventory Ta…" at bounding box center [746, 354] width 1492 height 708
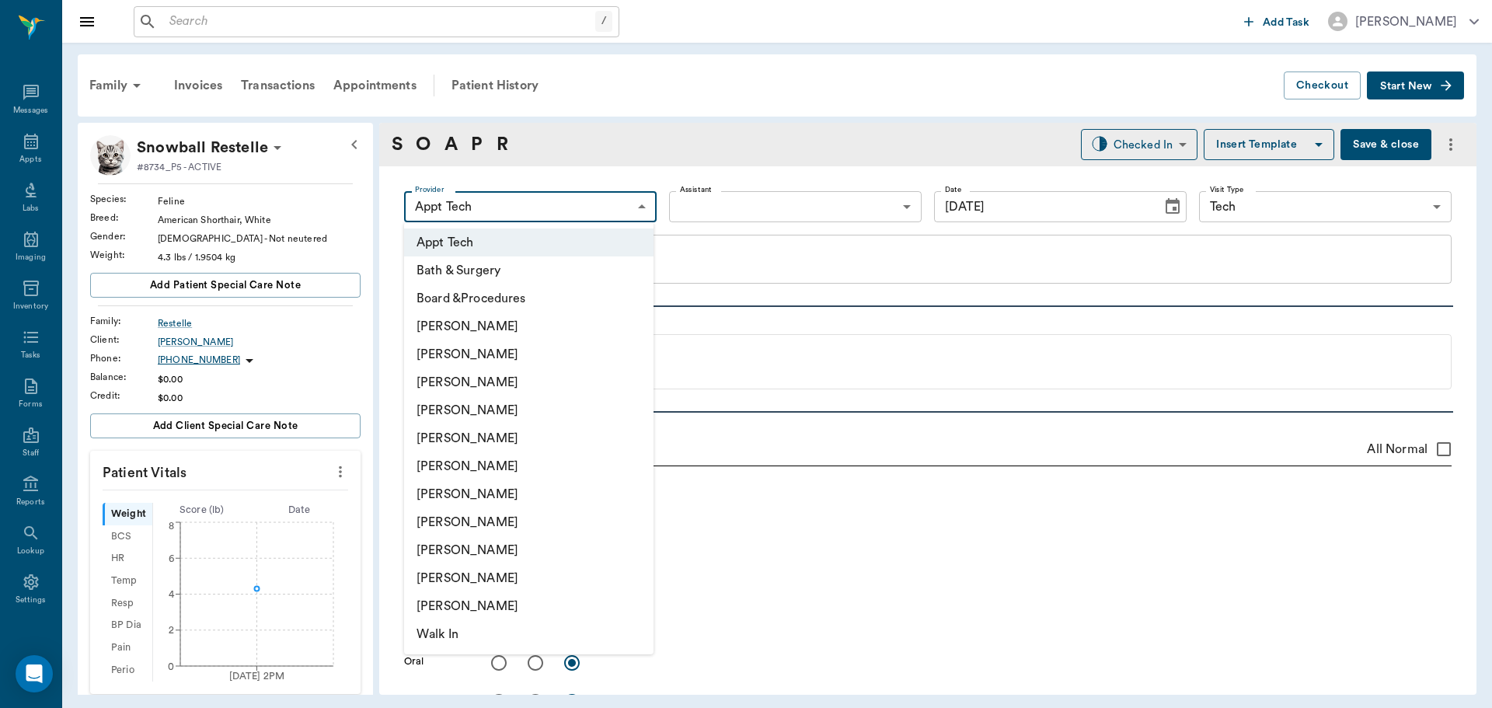
click at [521, 494] on li "[PERSON_NAME]" at bounding box center [528, 494] width 249 height 28
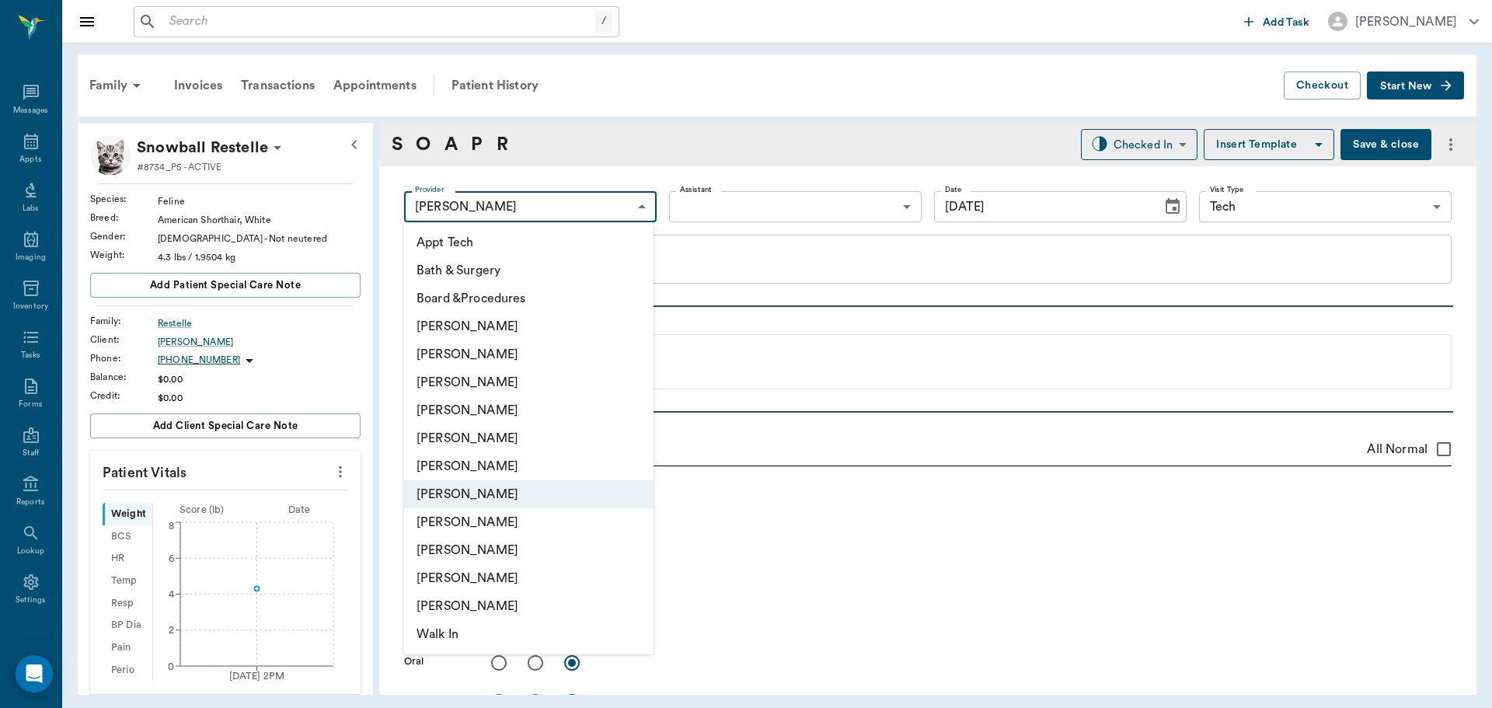
click at [591, 208] on body "/ ​ Add Task Dr. Bert Ellsworth Nectar Messages Appts Labs Imaging Inventory Ta…" at bounding box center [746, 354] width 1492 height 708
click at [566, 375] on li "[PERSON_NAME]" at bounding box center [528, 382] width 249 height 28
type input "642ef10e332a41444de2bad1"
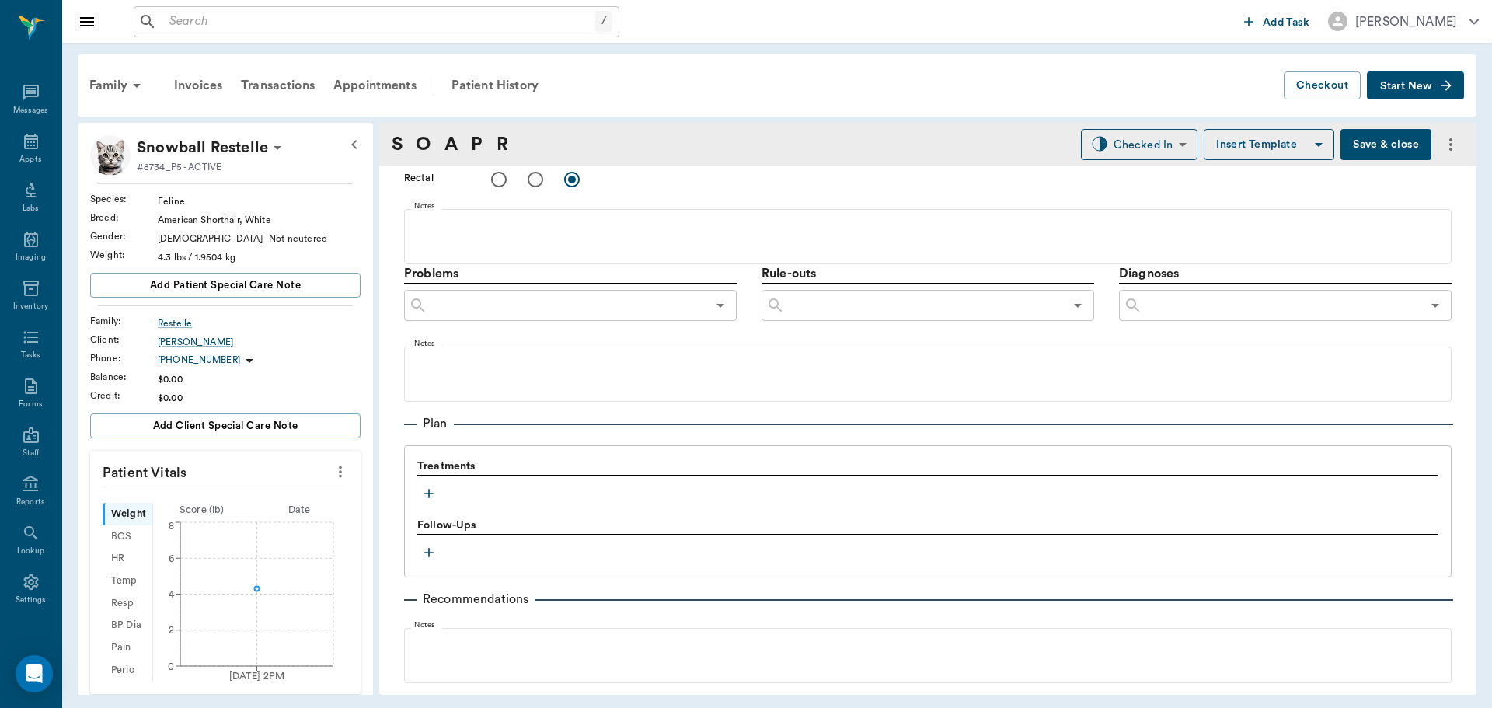
scroll to position [926, 0]
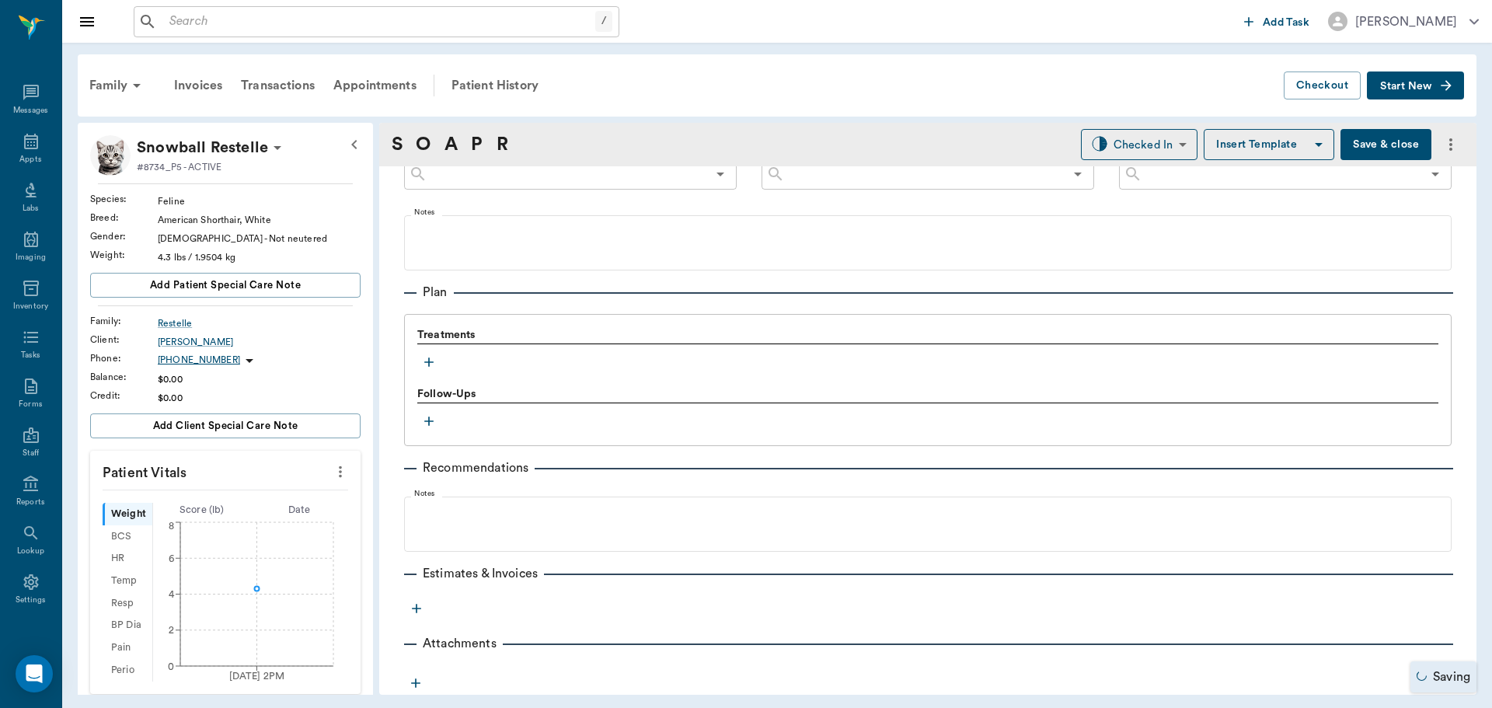
click at [433, 370] on button "button" at bounding box center [428, 361] width 23 height 23
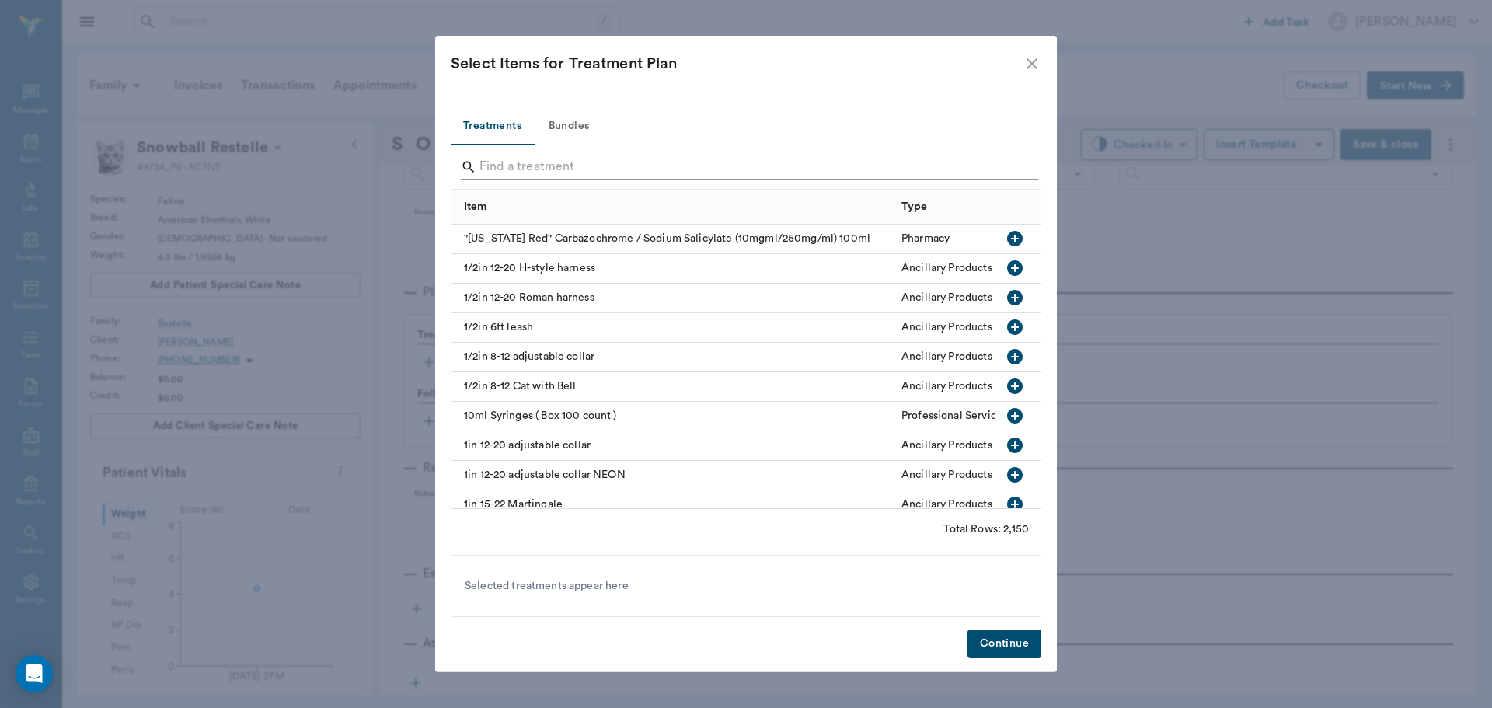
click at [567, 162] on input "Search" at bounding box center [746, 167] width 535 height 25
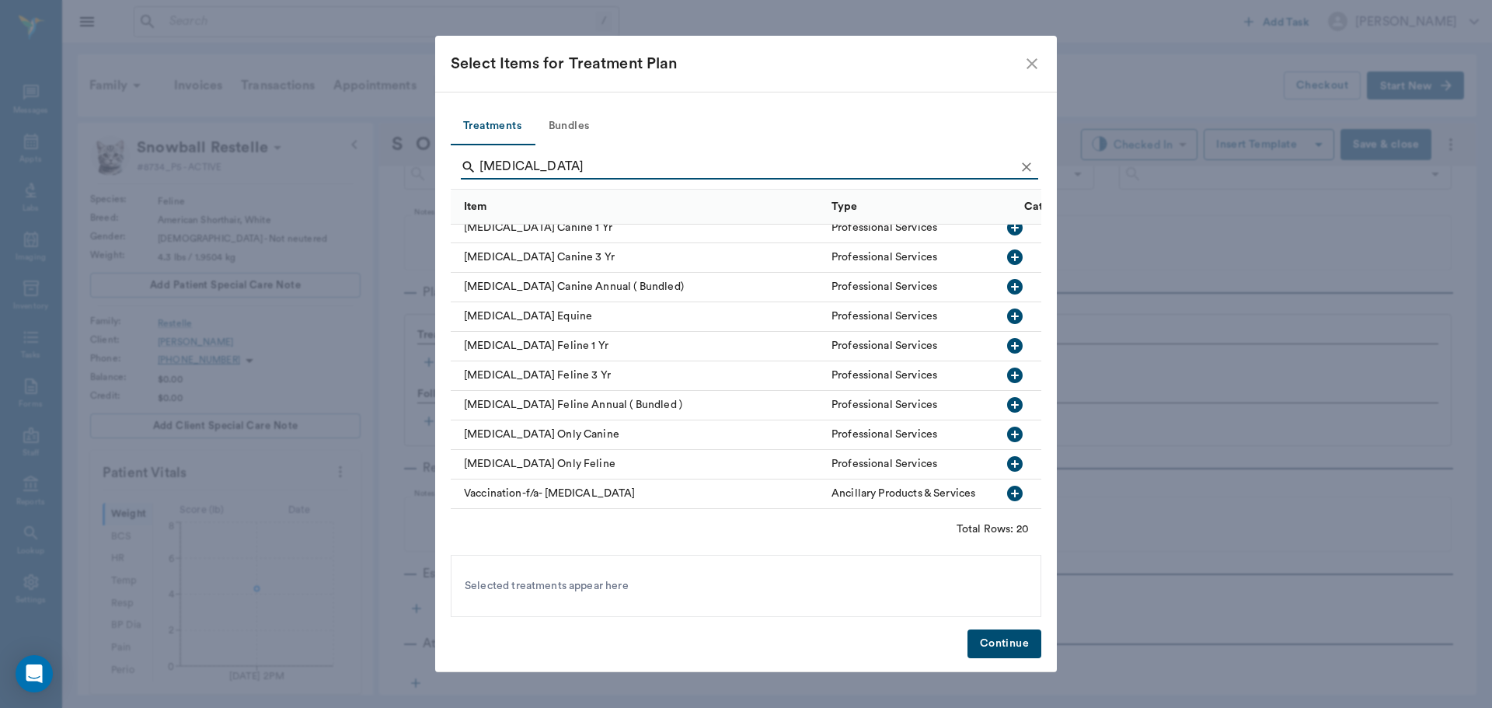
scroll to position [318, 0]
type input "[MEDICAL_DATA]"
click at [1007, 427] on icon "button" at bounding box center [1015, 435] width 16 height 16
click at [1018, 646] on button "Continue" at bounding box center [1005, 643] width 74 height 29
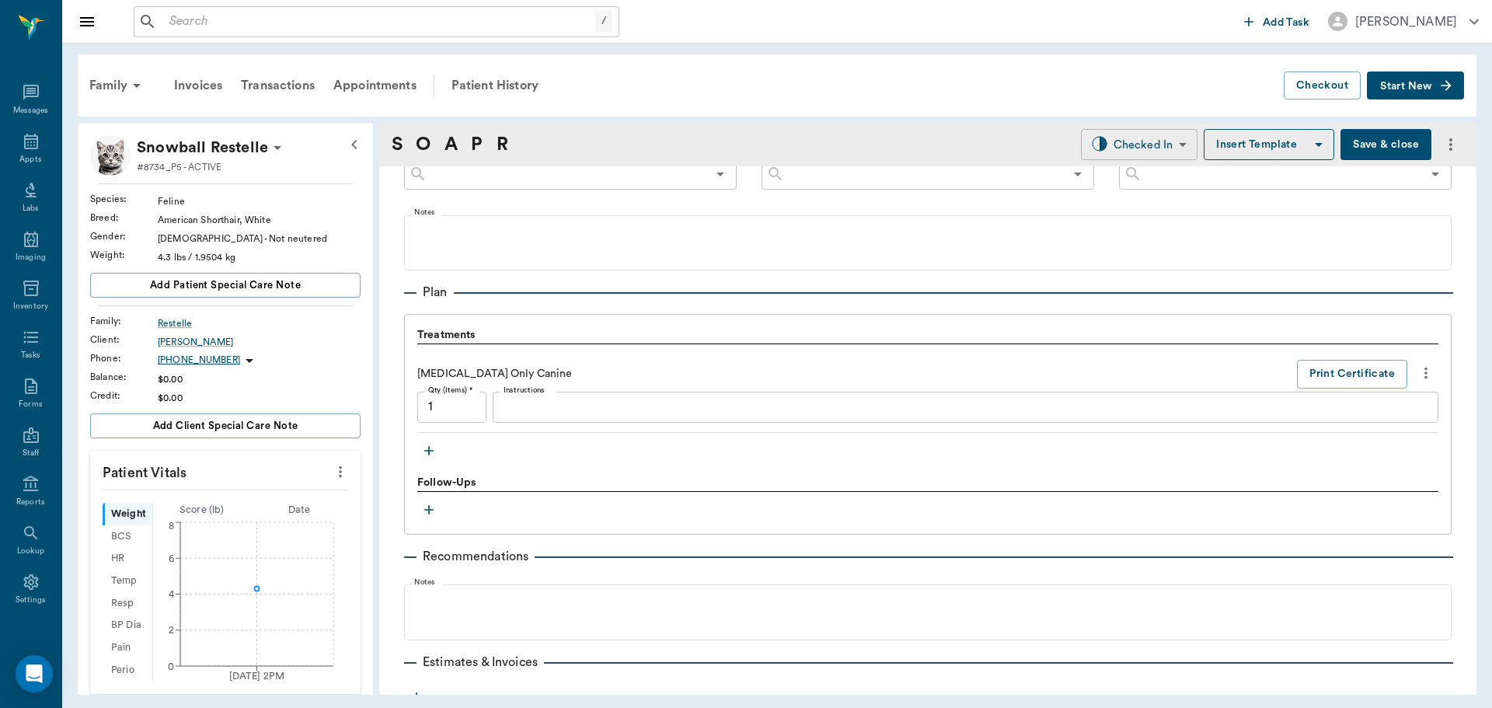
click at [1163, 148] on body "/ ​ Add Task Dr. Bert Ellsworth Nectar Messages Appts Labs Imaging Inventory Ta…" at bounding box center [746, 354] width 1492 height 708
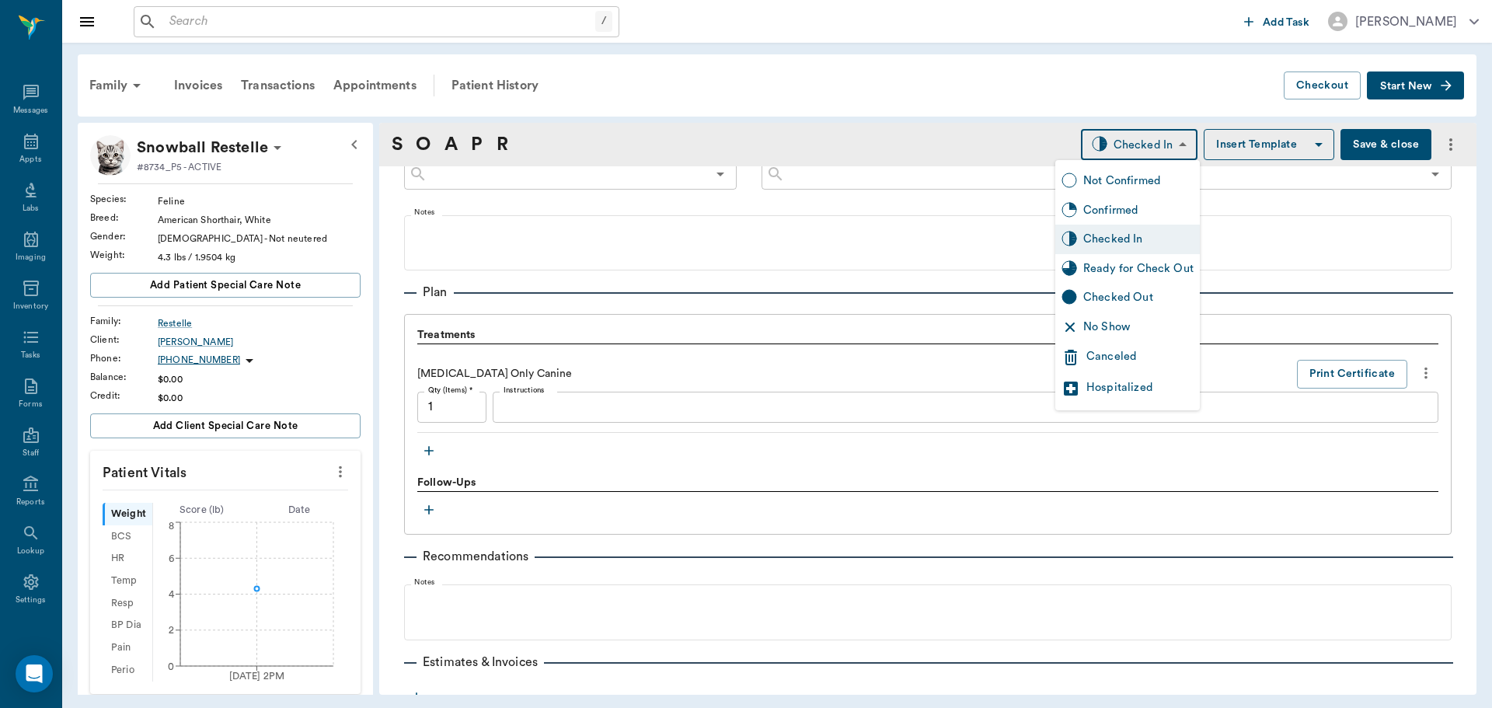
click at [1156, 267] on div "Ready for Check Out" at bounding box center [1138, 268] width 110 height 17
type input "READY_TO_CHECKOUT"
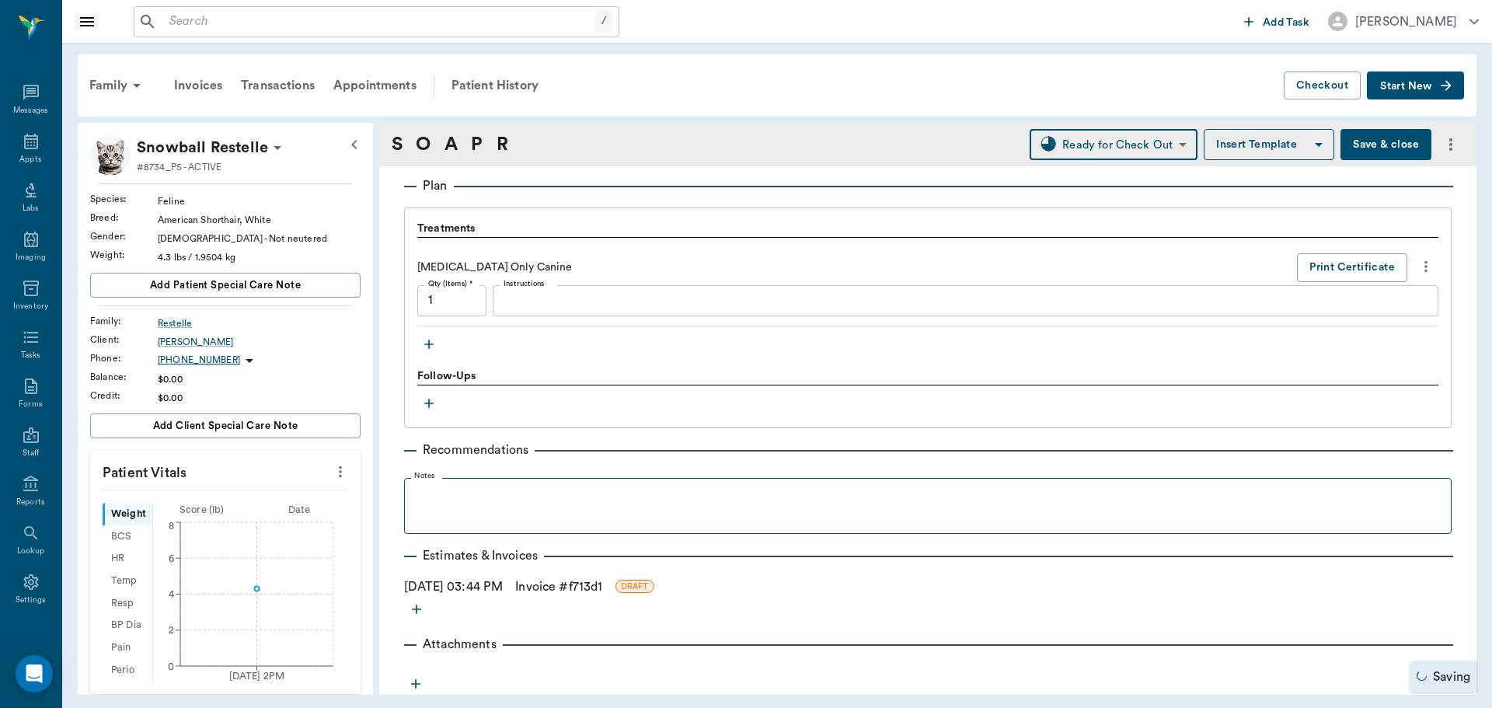
scroll to position [1033, 0]
click at [588, 582] on link "Invoice # f713d1" at bounding box center [558, 586] width 87 height 19
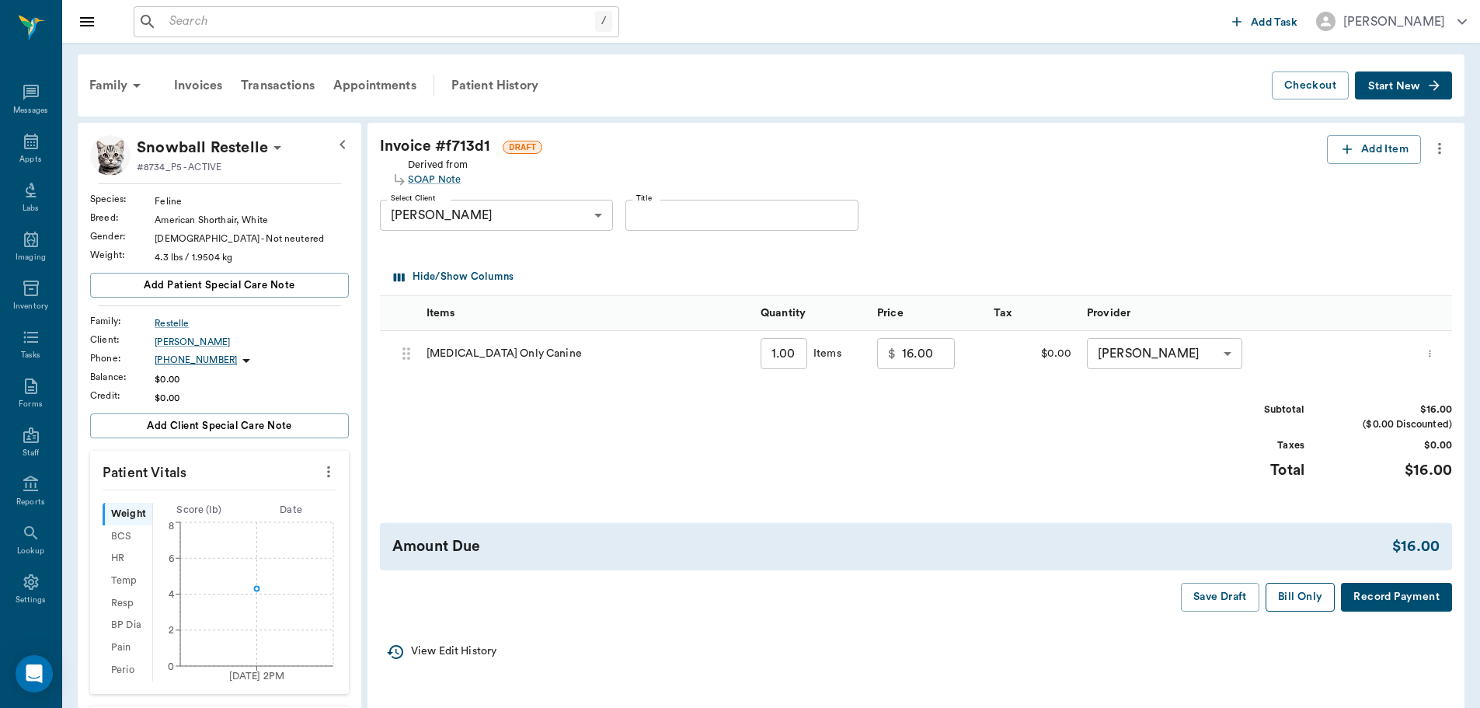
click at [1309, 598] on button "Bill Only" at bounding box center [1301, 597] width 70 height 29
click at [33, 147] on icon at bounding box center [31, 141] width 19 height 19
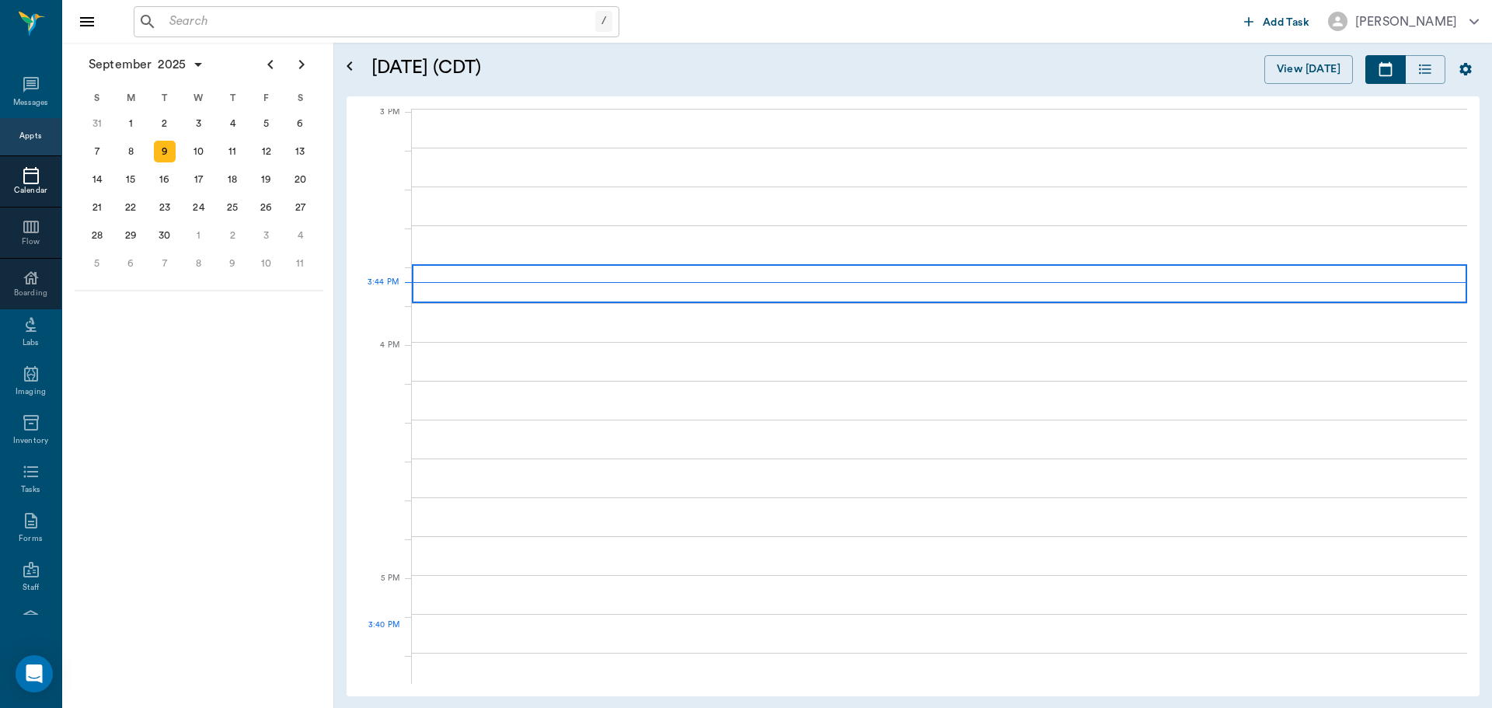
scroll to position [1635, 0]
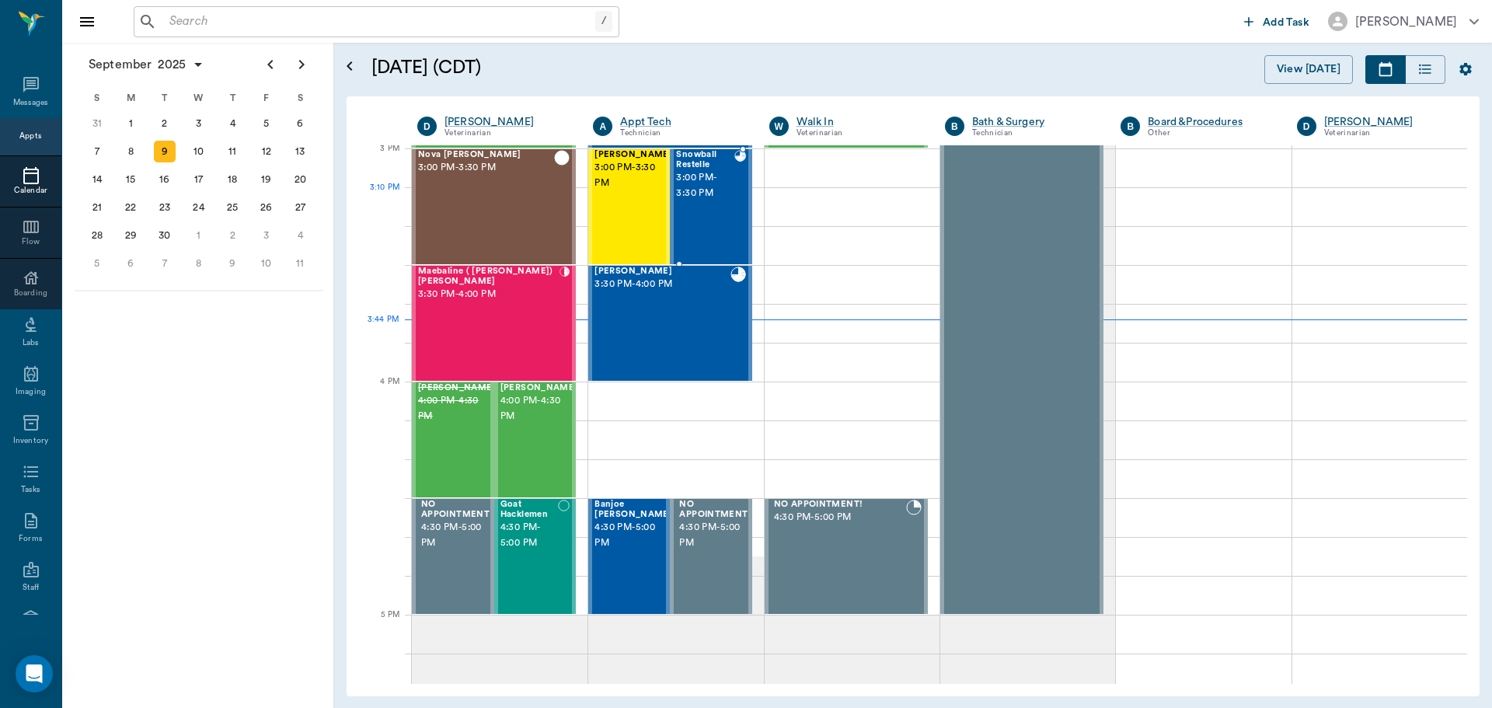
click at [695, 206] on div "Snowball Restelle 3:00 PM - 3:30 PM" at bounding box center [705, 206] width 58 height 113
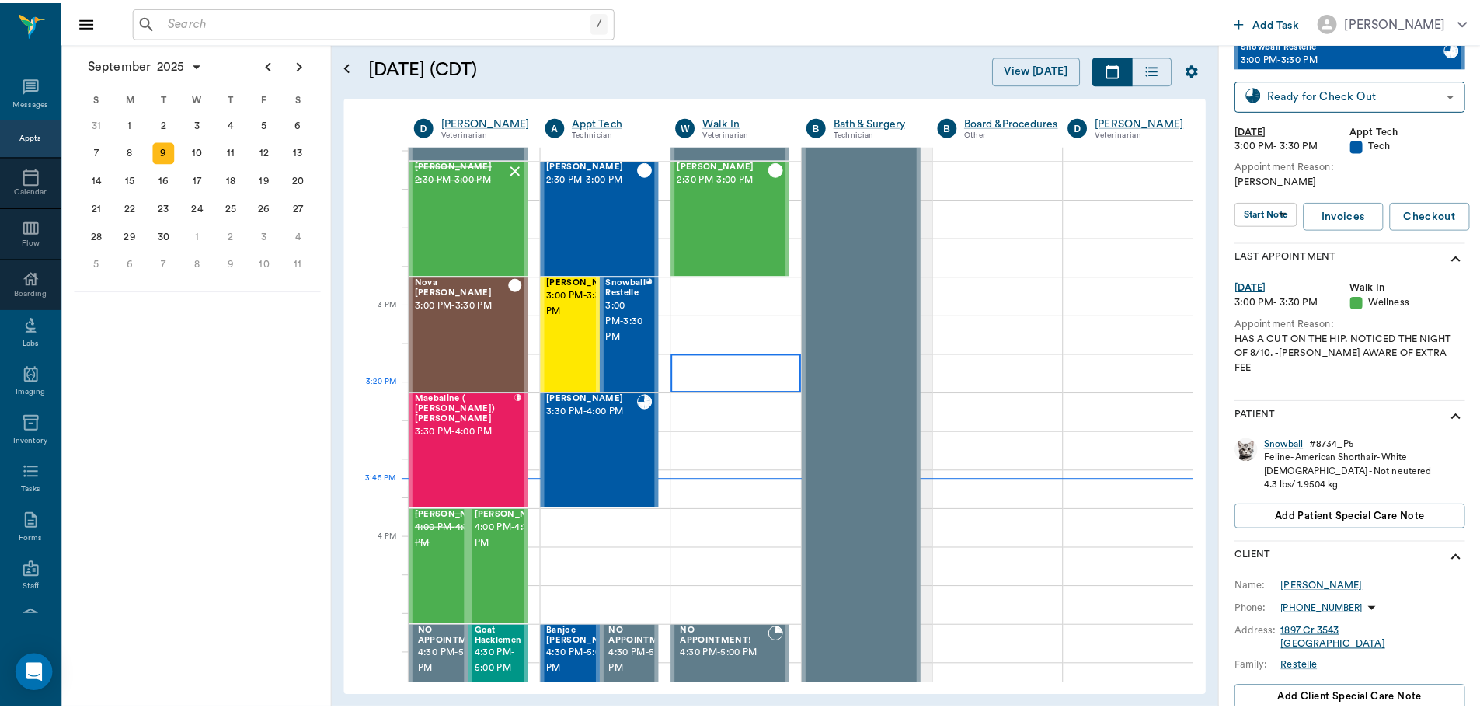
scroll to position [1480, 0]
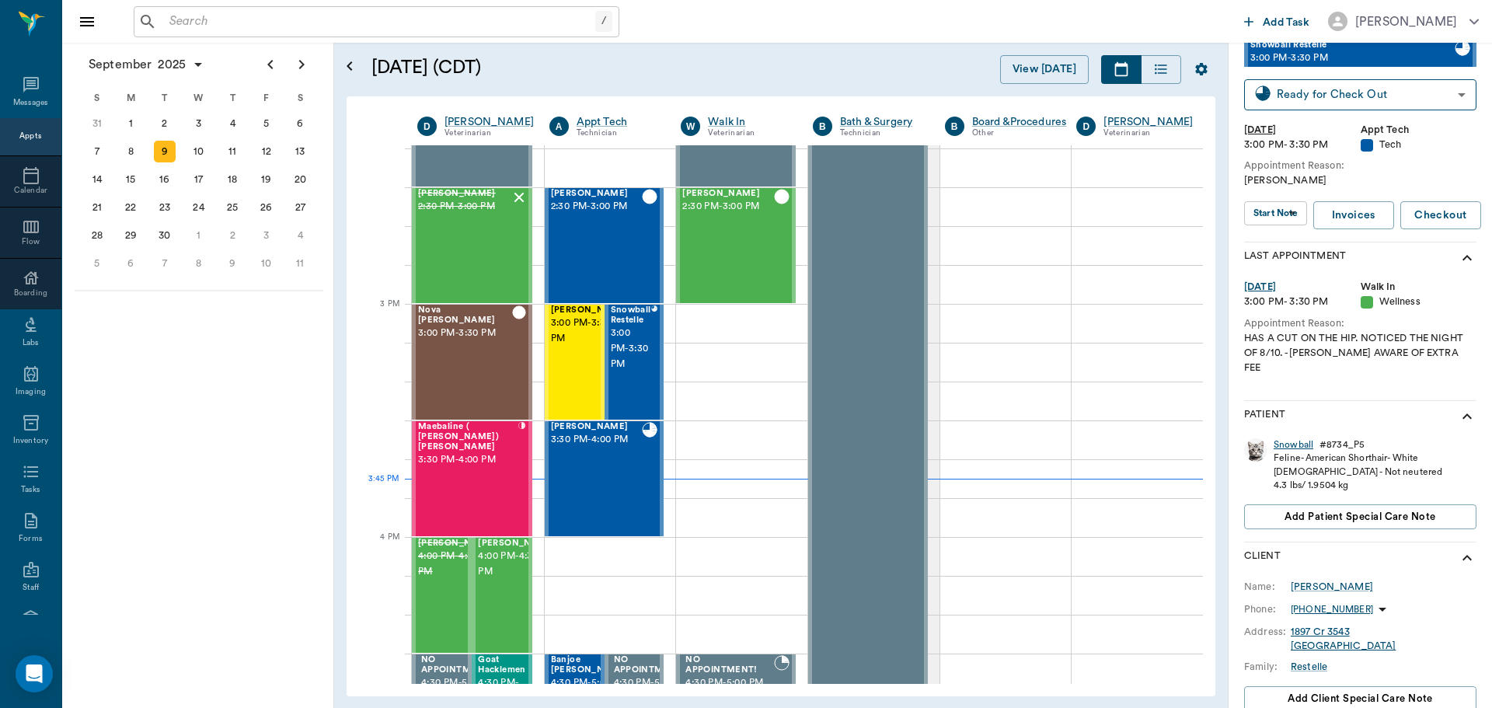
click at [1304, 438] on div "Snowball" at bounding box center [1294, 444] width 40 height 13
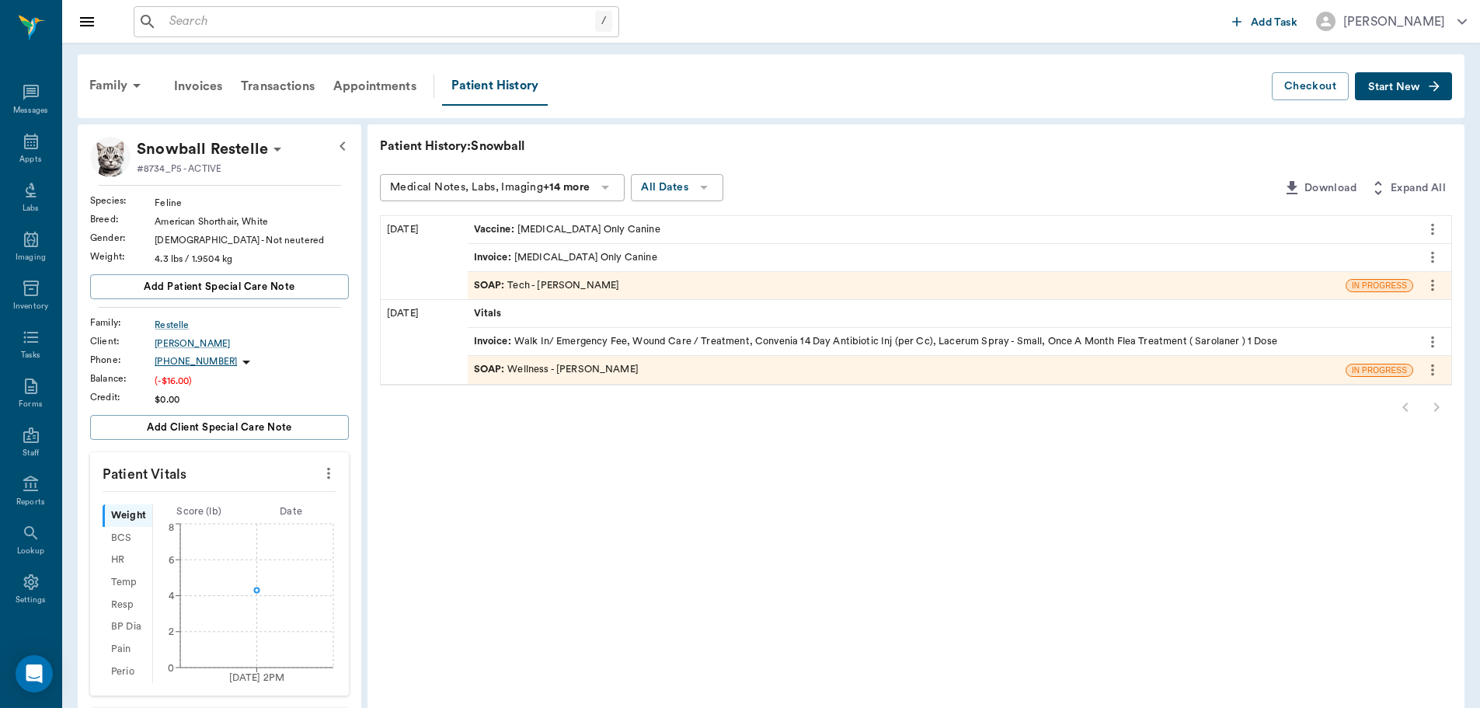
click at [1438, 285] on icon "more" at bounding box center [1432, 285] width 17 height 19
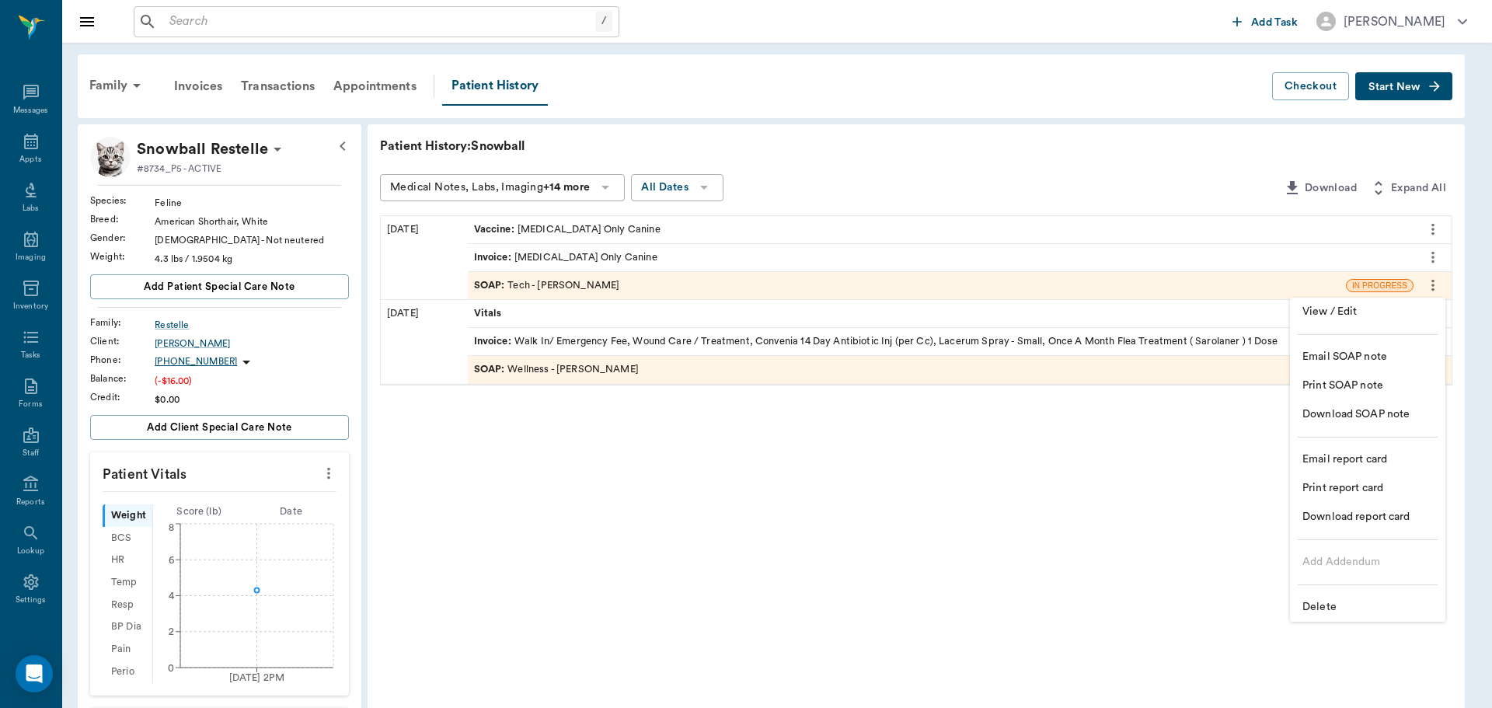
click at [1359, 605] on span "Delete" at bounding box center [1367, 607] width 131 height 16
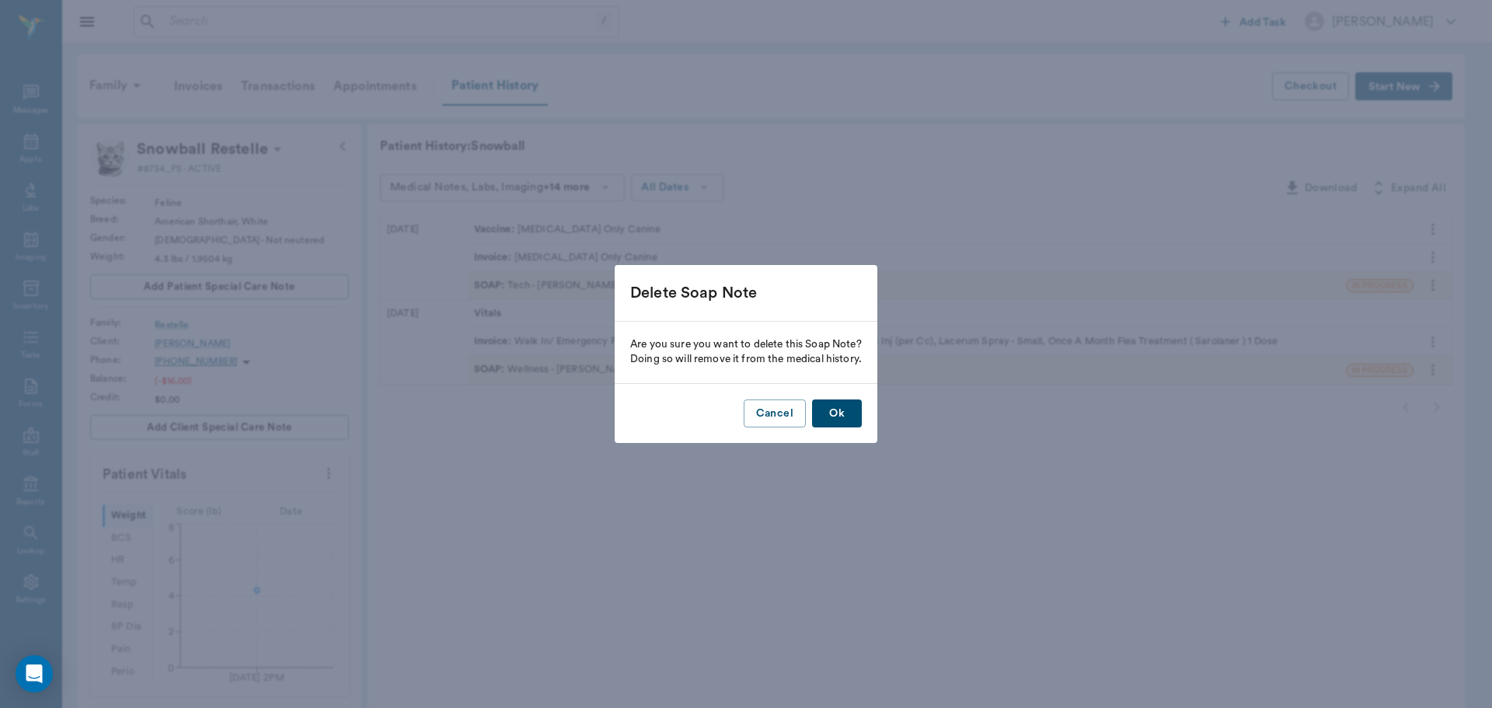
click at [835, 408] on button "Ok" at bounding box center [837, 413] width 50 height 29
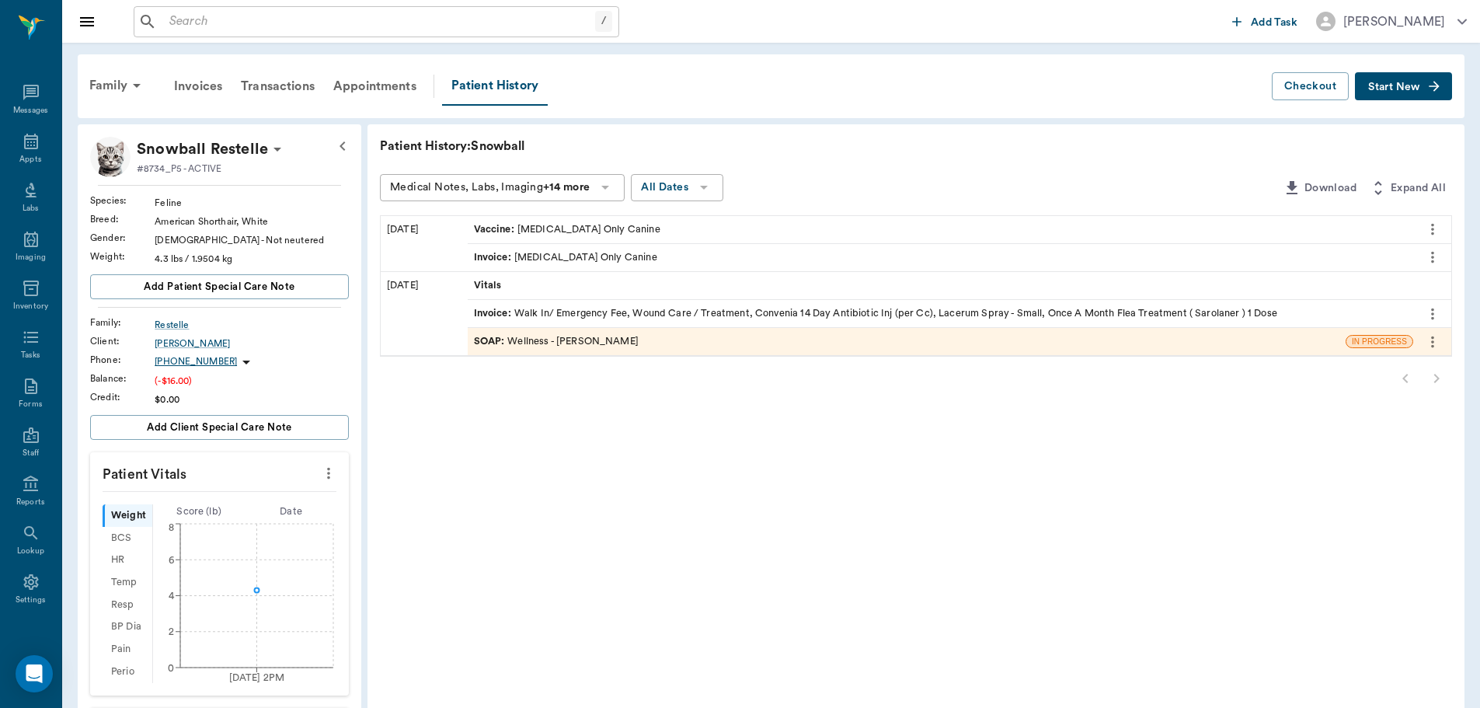
click at [1435, 257] on icon "more" at bounding box center [1432, 257] width 17 height 19
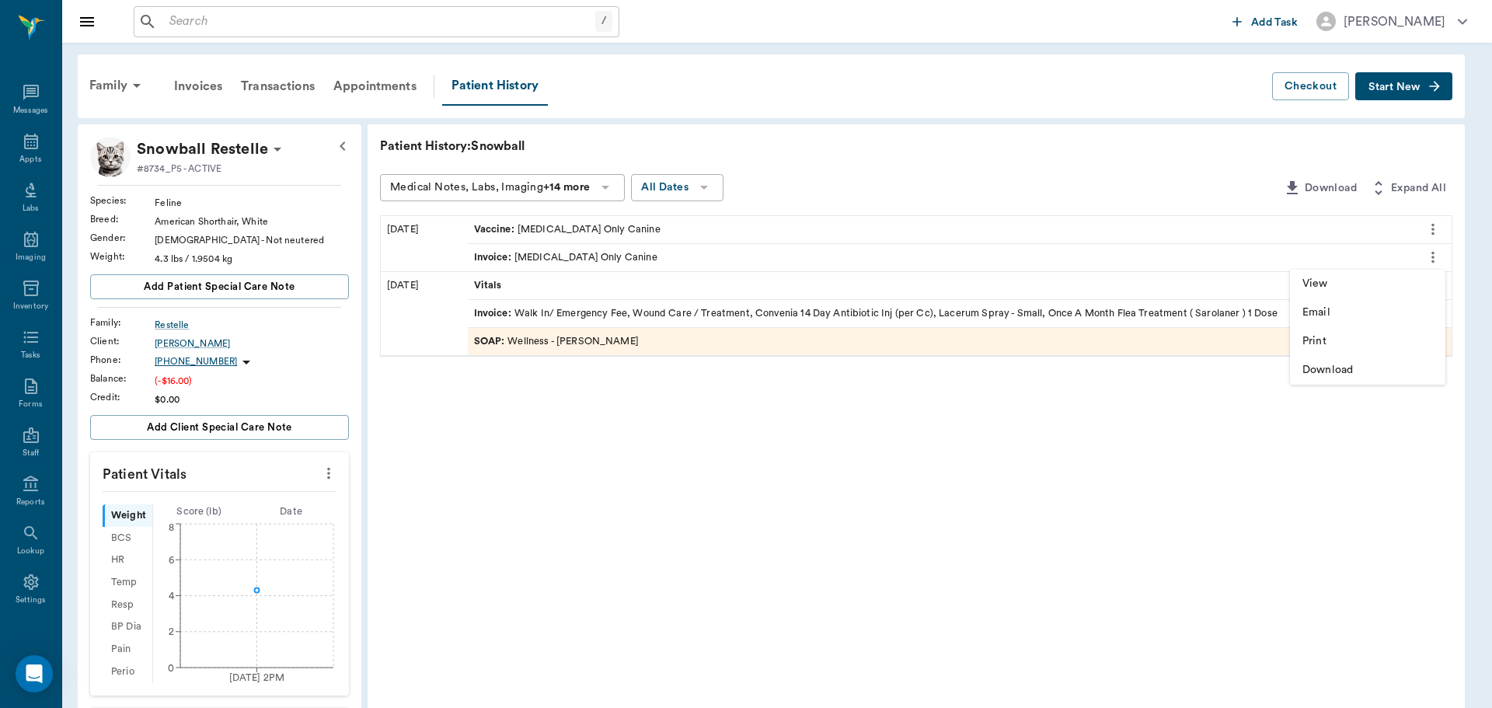
click at [1306, 452] on div at bounding box center [746, 354] width 1492 height 708
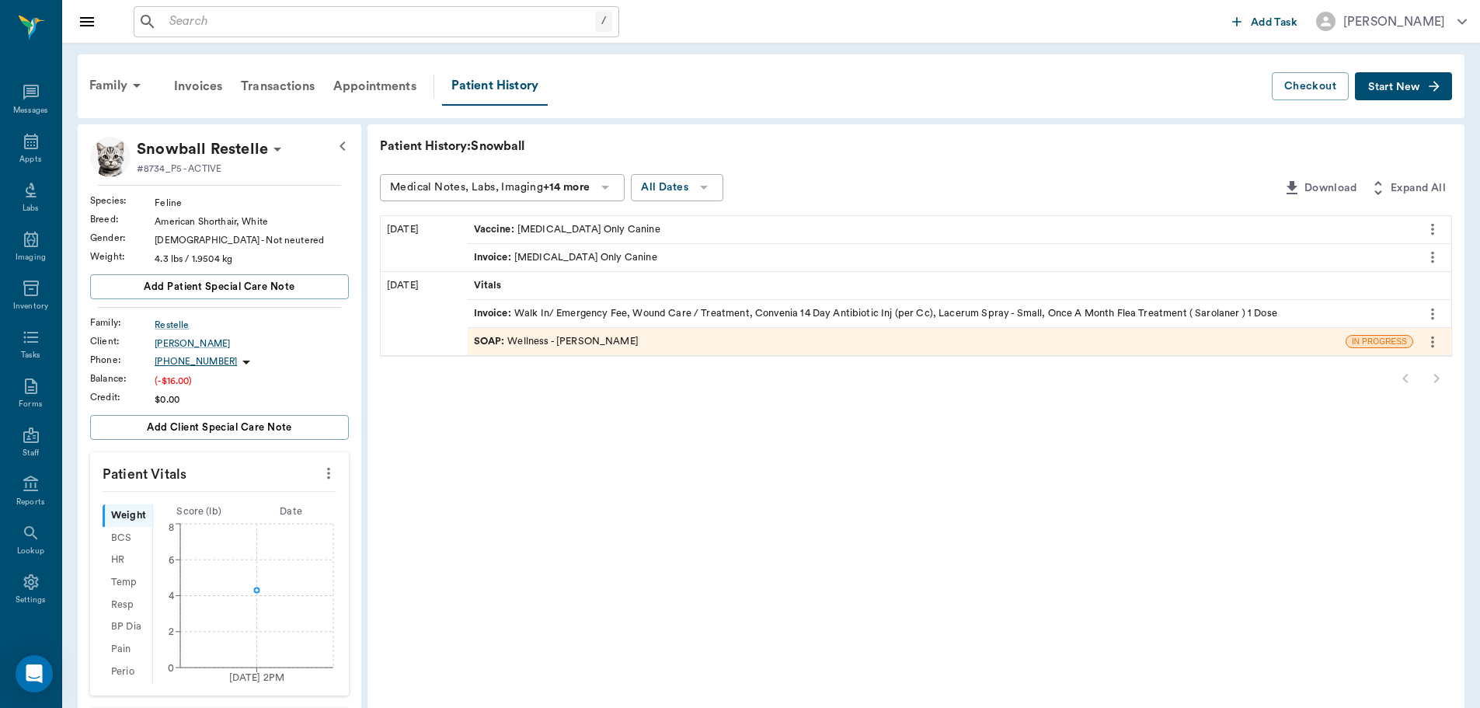
click at [1430, 256] on icon "more" at bounding box center [1432, 257] width 17 height 19
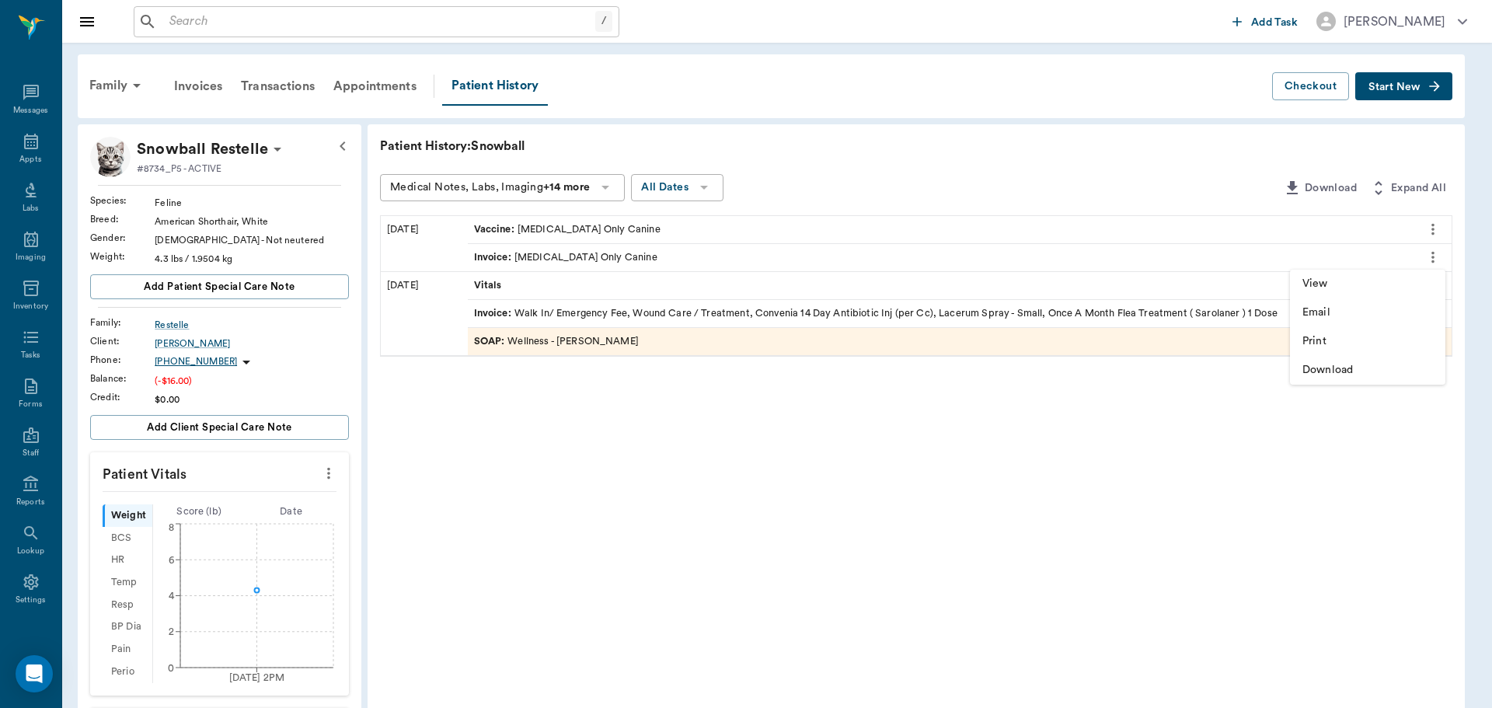
click at [1115, 434] on div at bounding box center [746, 354] width 1492 height 708
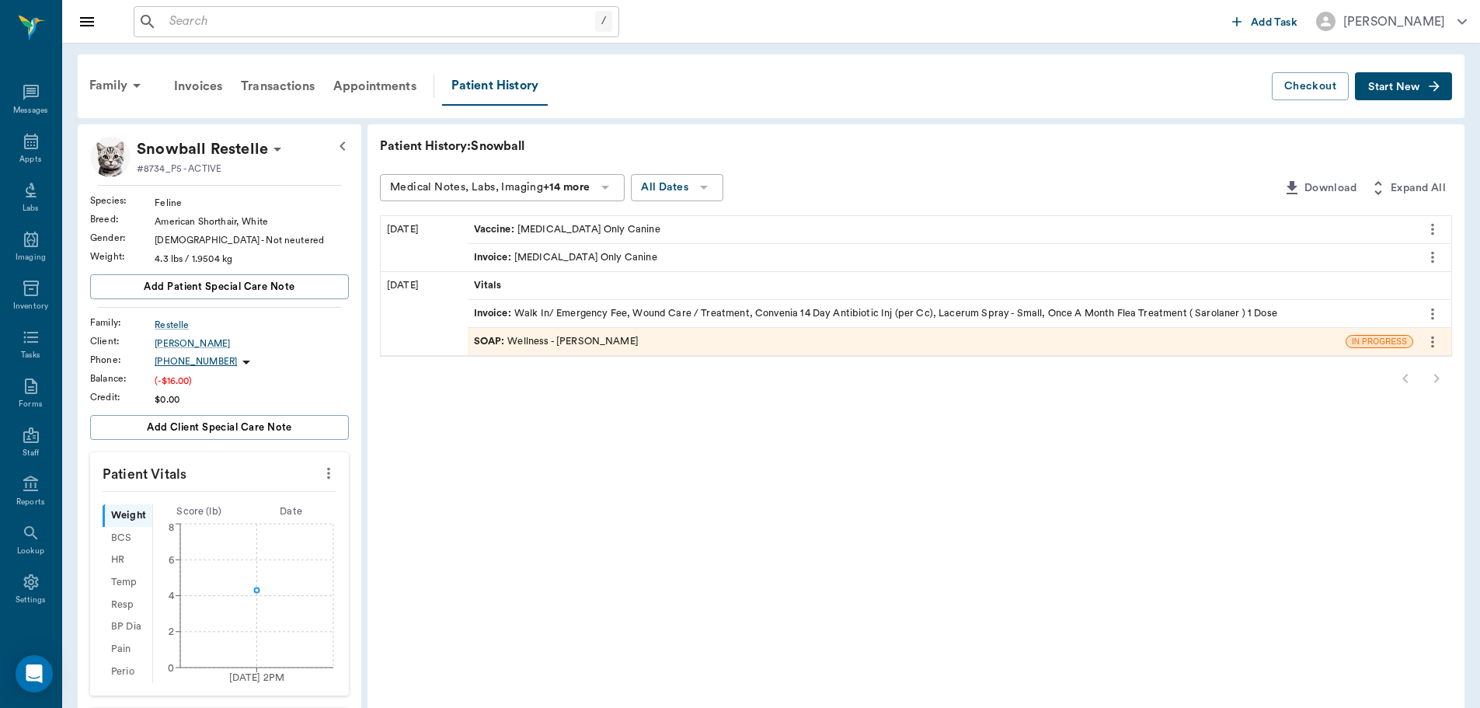
click at [1442, 257] on button "more" at bounding box center [1433, 257] width 25 height 26
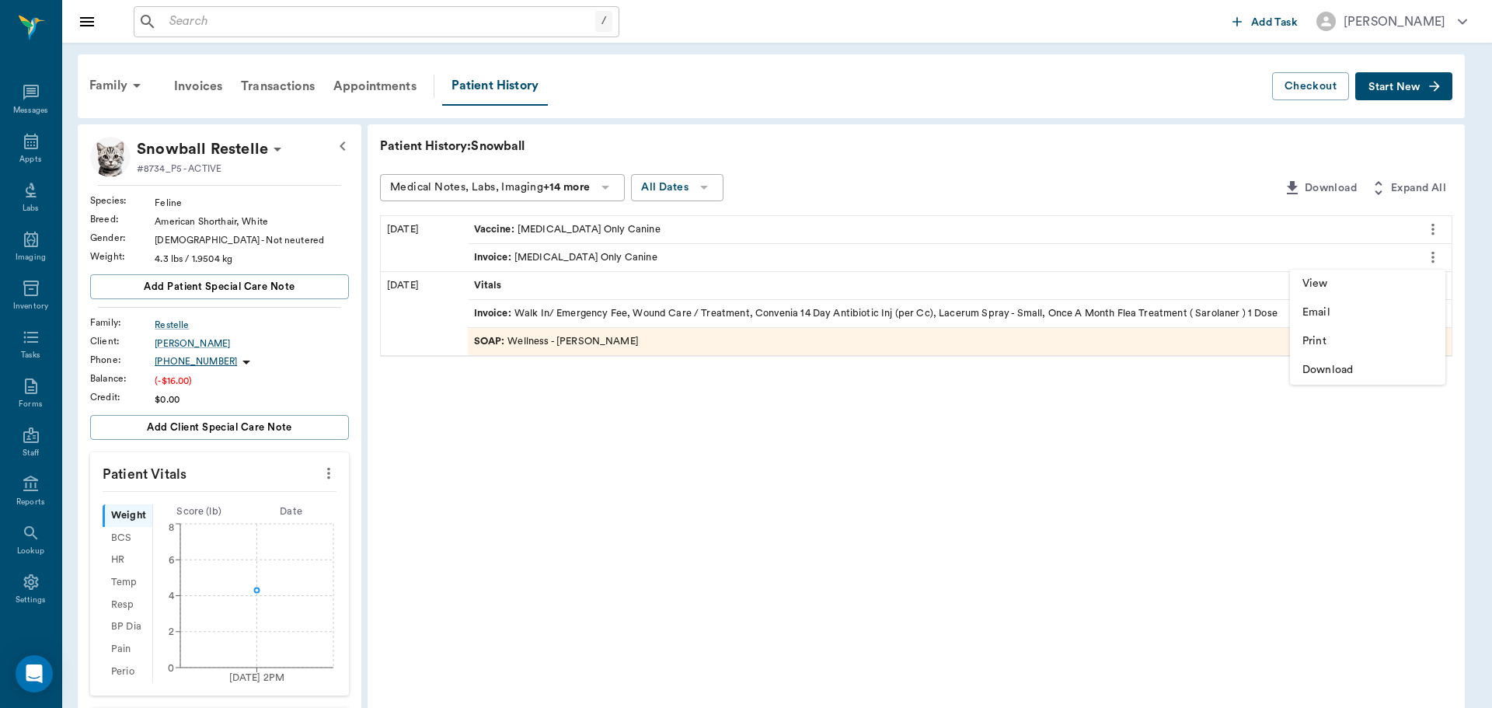
click at [1310, 422] on div at bounding box center [746, 354] width 1492 height 708
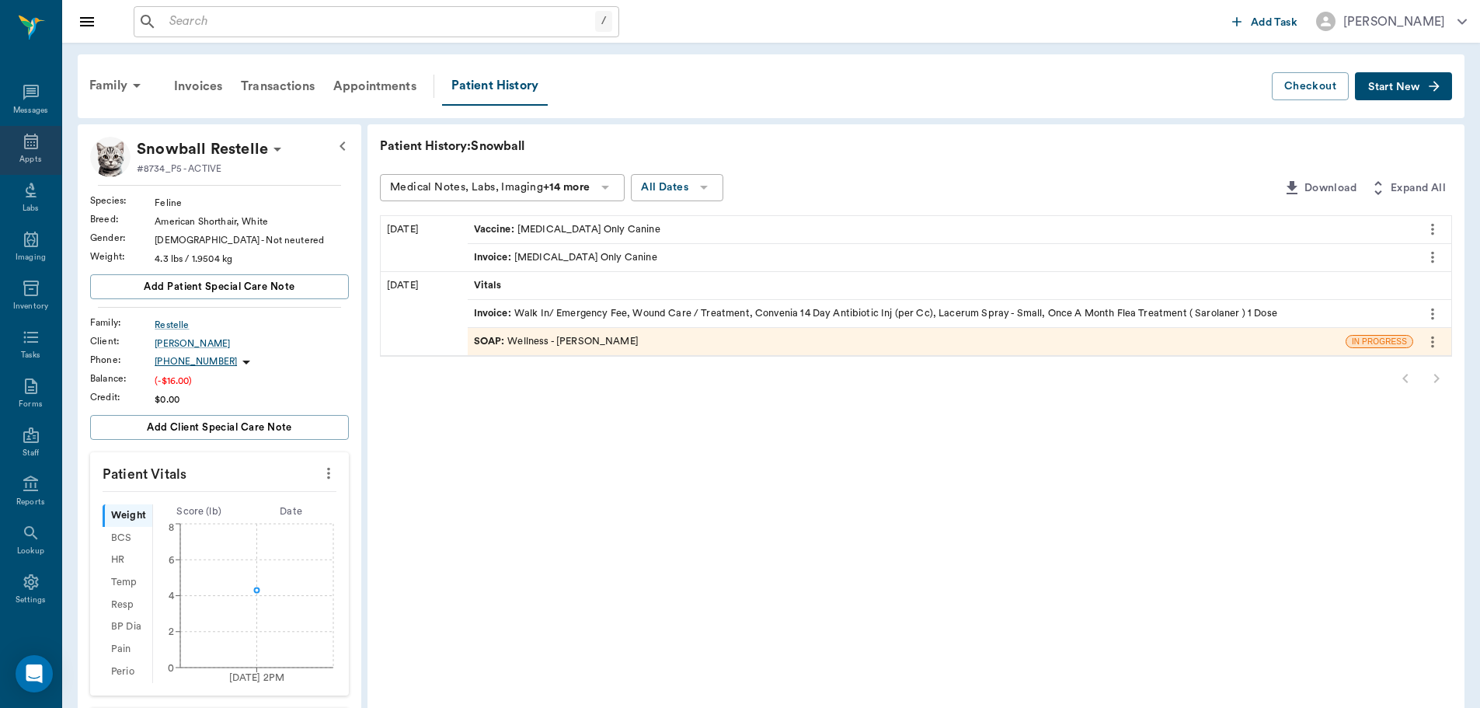
click at [15, 142] on div "Appts" at bounding box center [30, 150] width 61 height 49
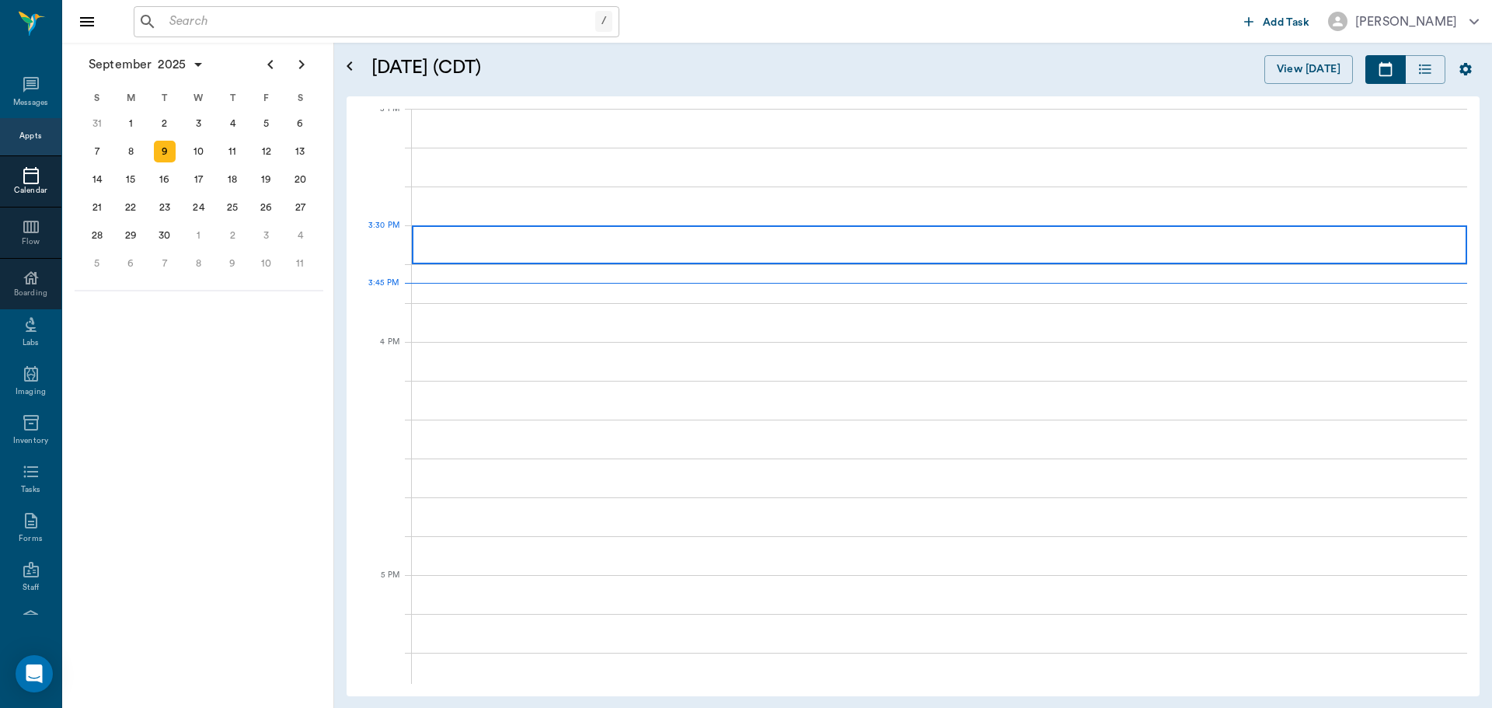
scroll to position [1635, 0]
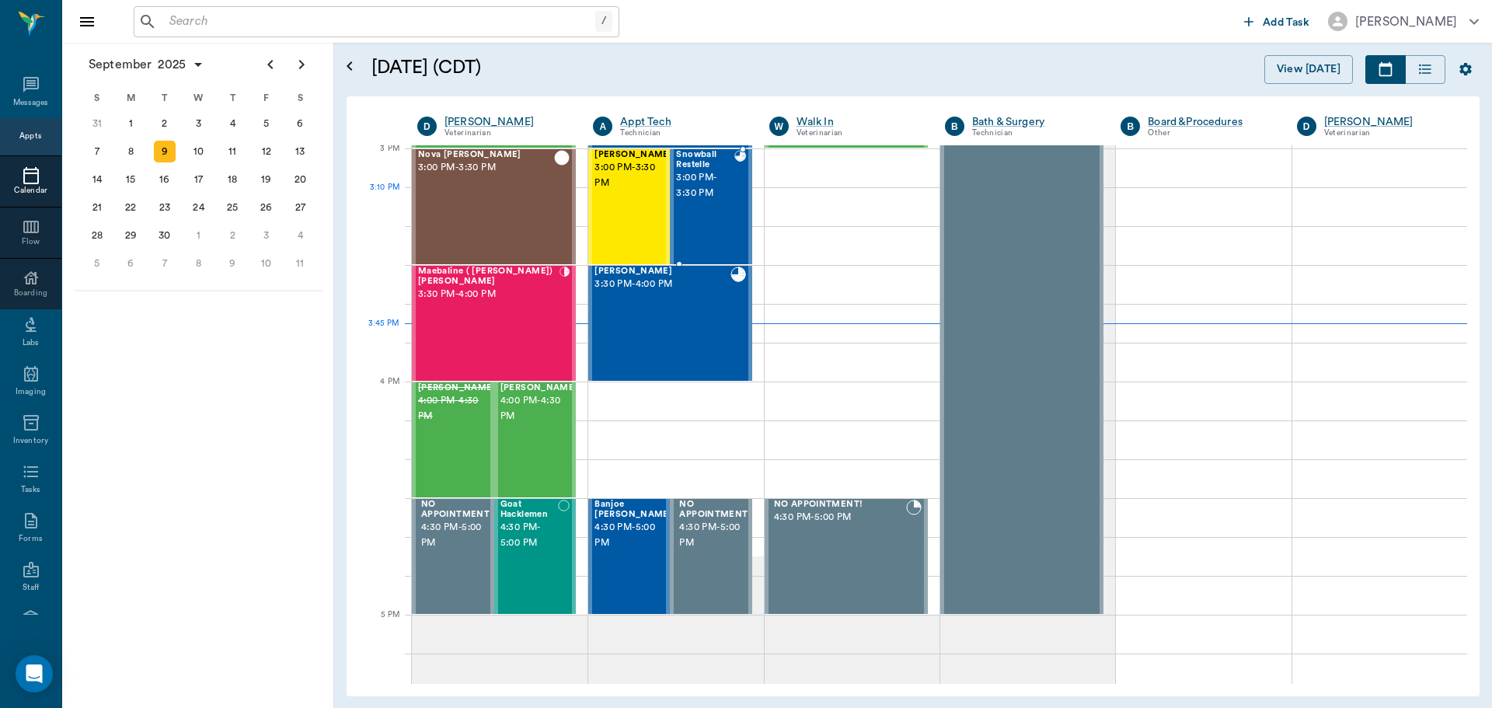
click at [717, 206] on div "Snowball Restelle 3:00 PM - 3:30 PM" at bounding box center [705, 206] width 58 height 113
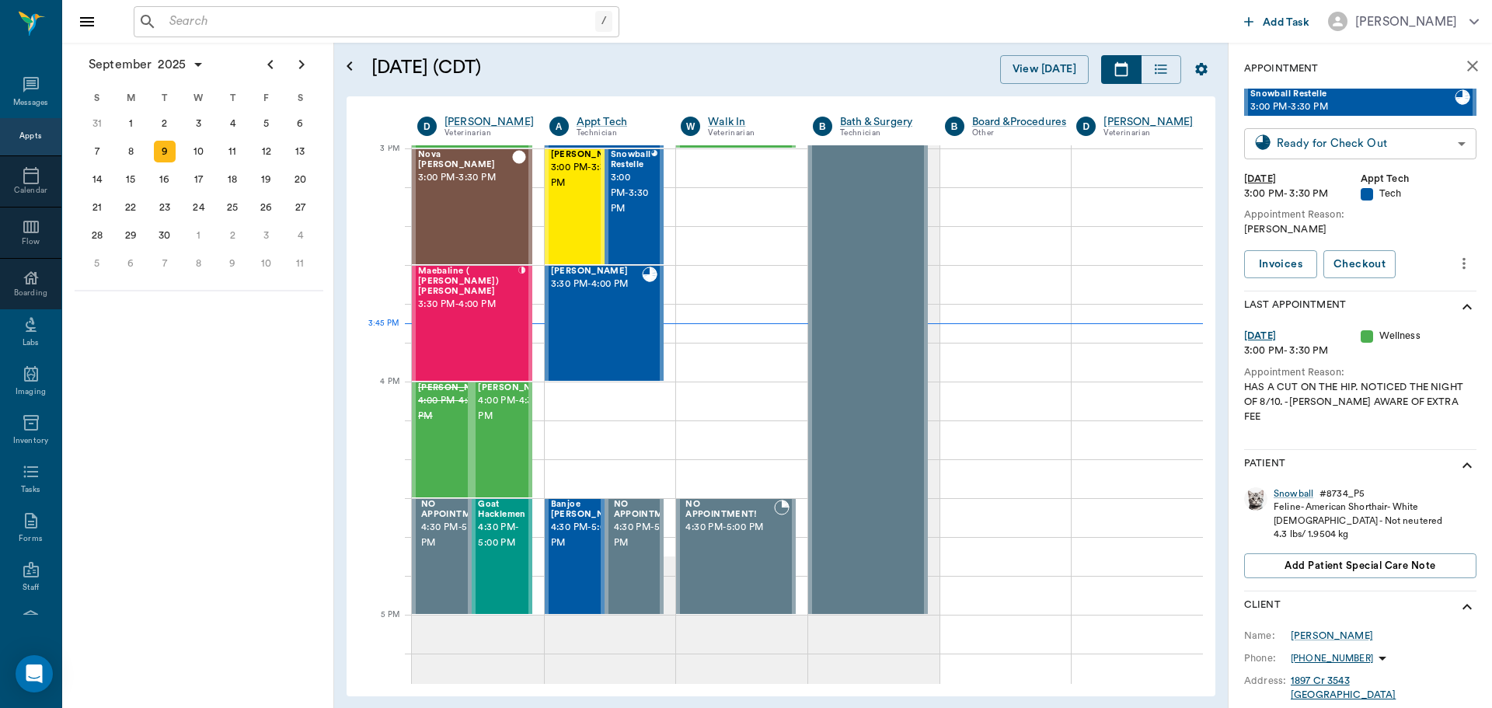
click at [1335, 141] on body "/ ​ Add Task [PERSON_NAME] Nectar Messages Appts Calendar Flow Boarding Labs Im…" at bounding box center [746, 354] width 1492 height 708
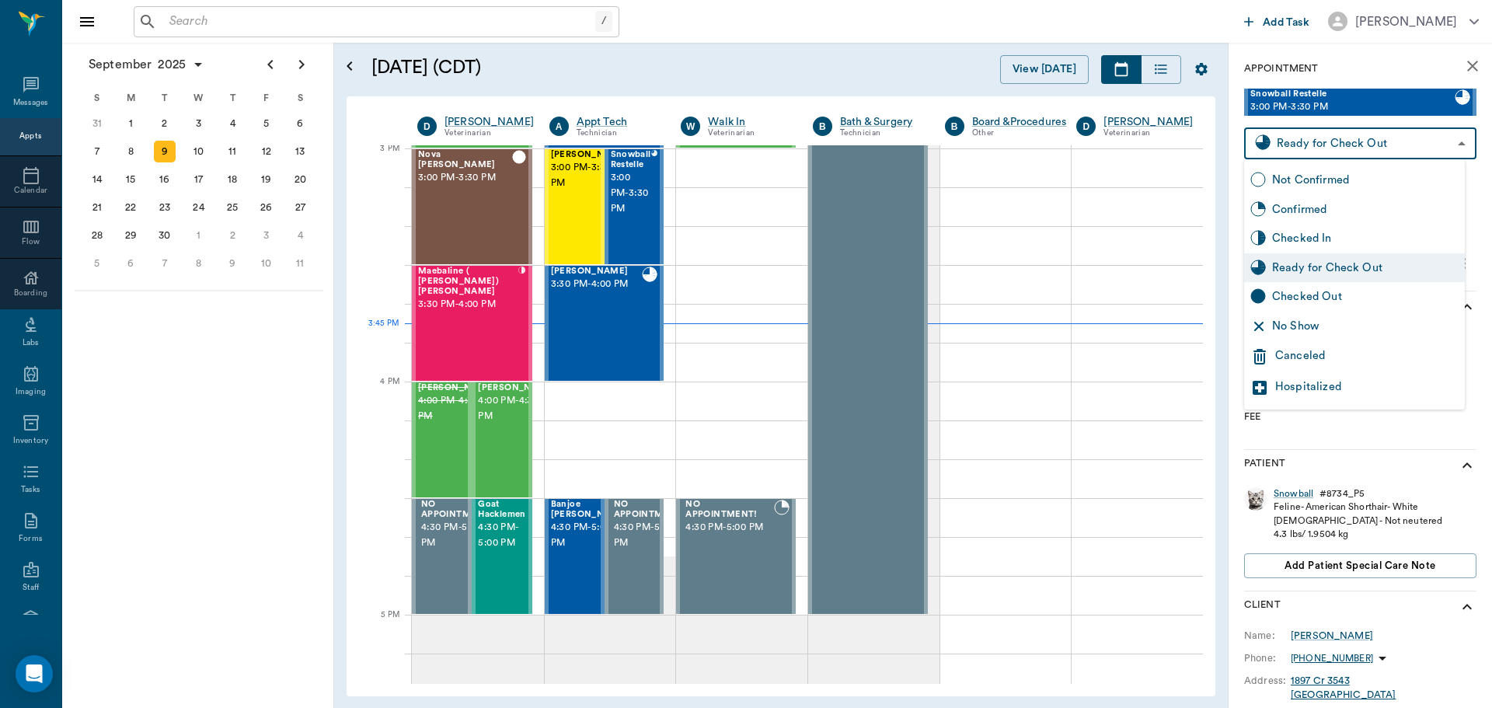
click at [1337, 221] on div "Confirmed" at bounding box center [1354, 210] width 221 height 30
type input "BOOKED"
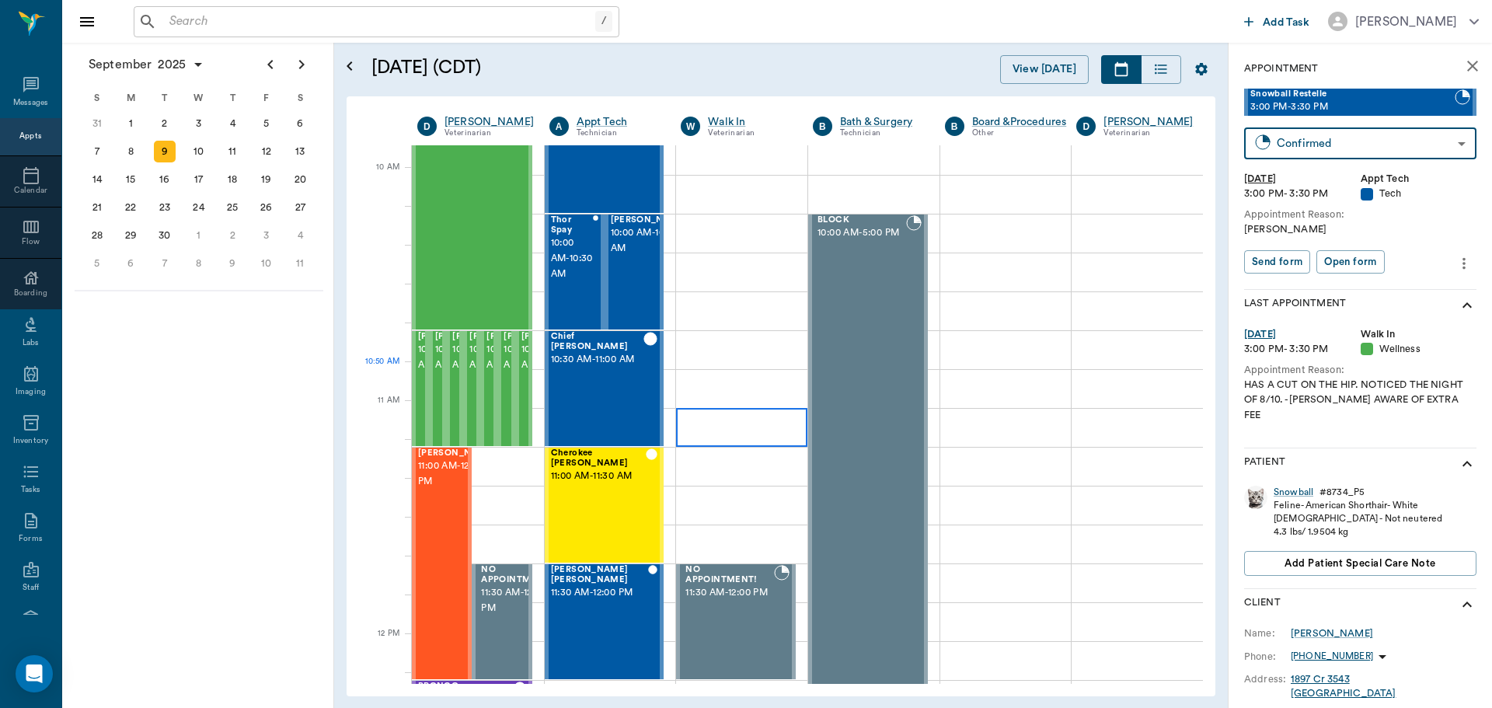
scroll to position [389, 0]
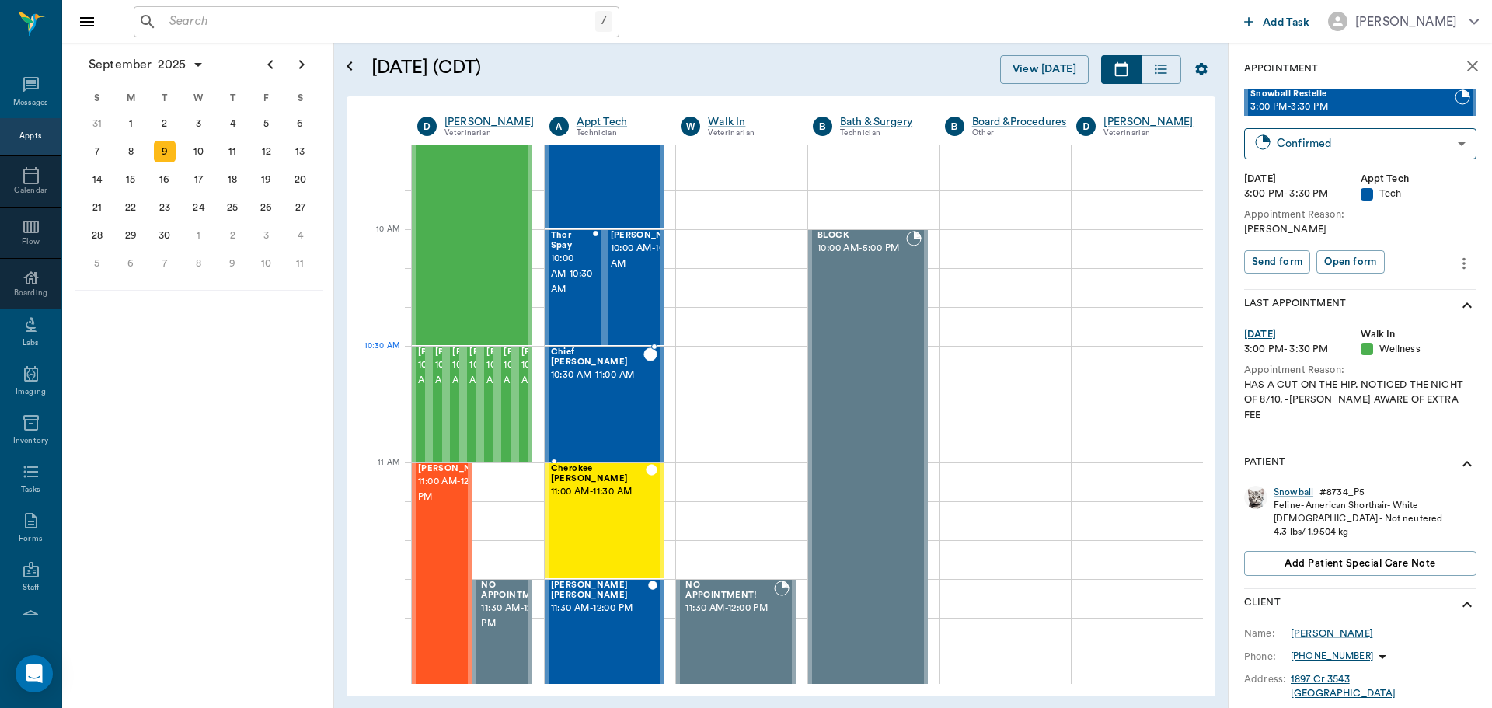
click at [582, 383] on span "10:30 AM - 11:00 AM" at bounding box center [597, 376] width 93 height 16
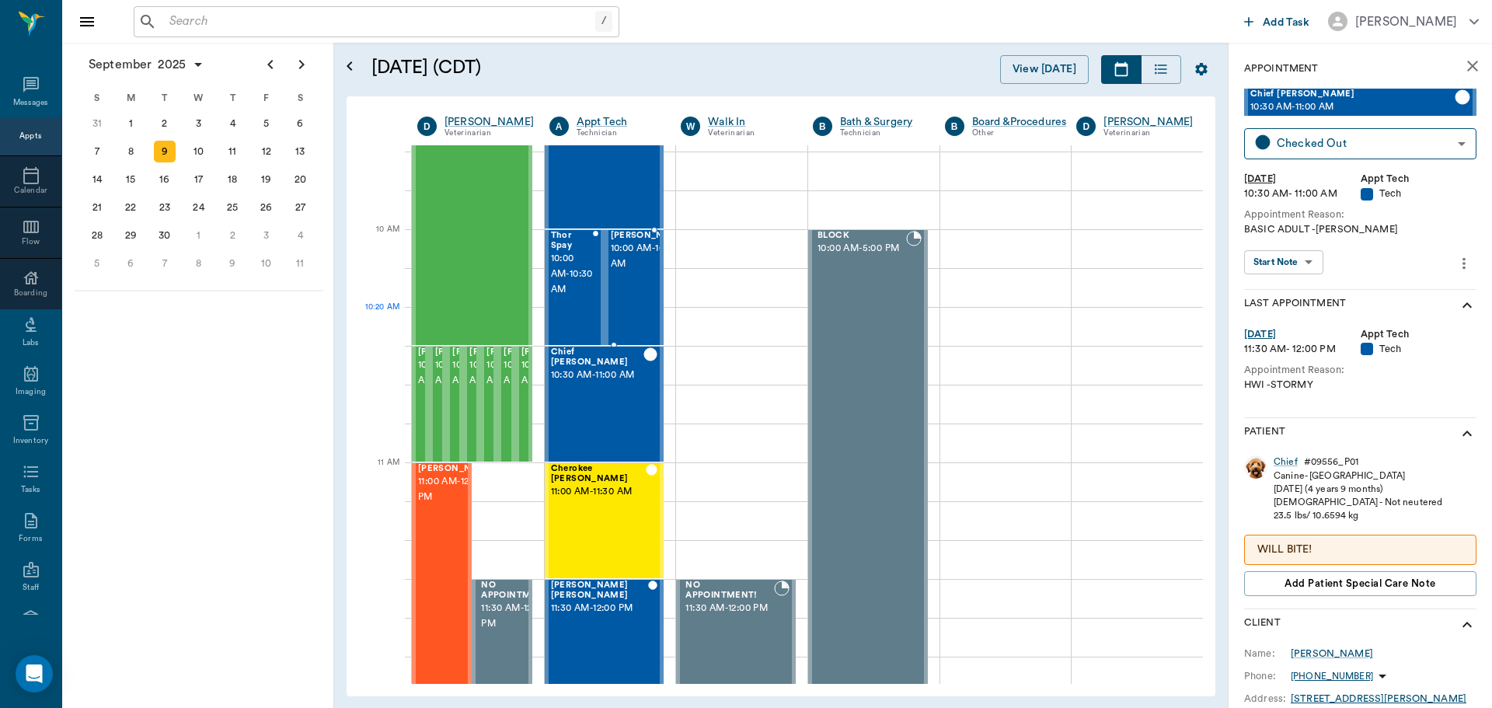
click at [625, 272] on span "10:00 AM - 10:30 AM" at bounding box center [650, 256] width 78 height 31
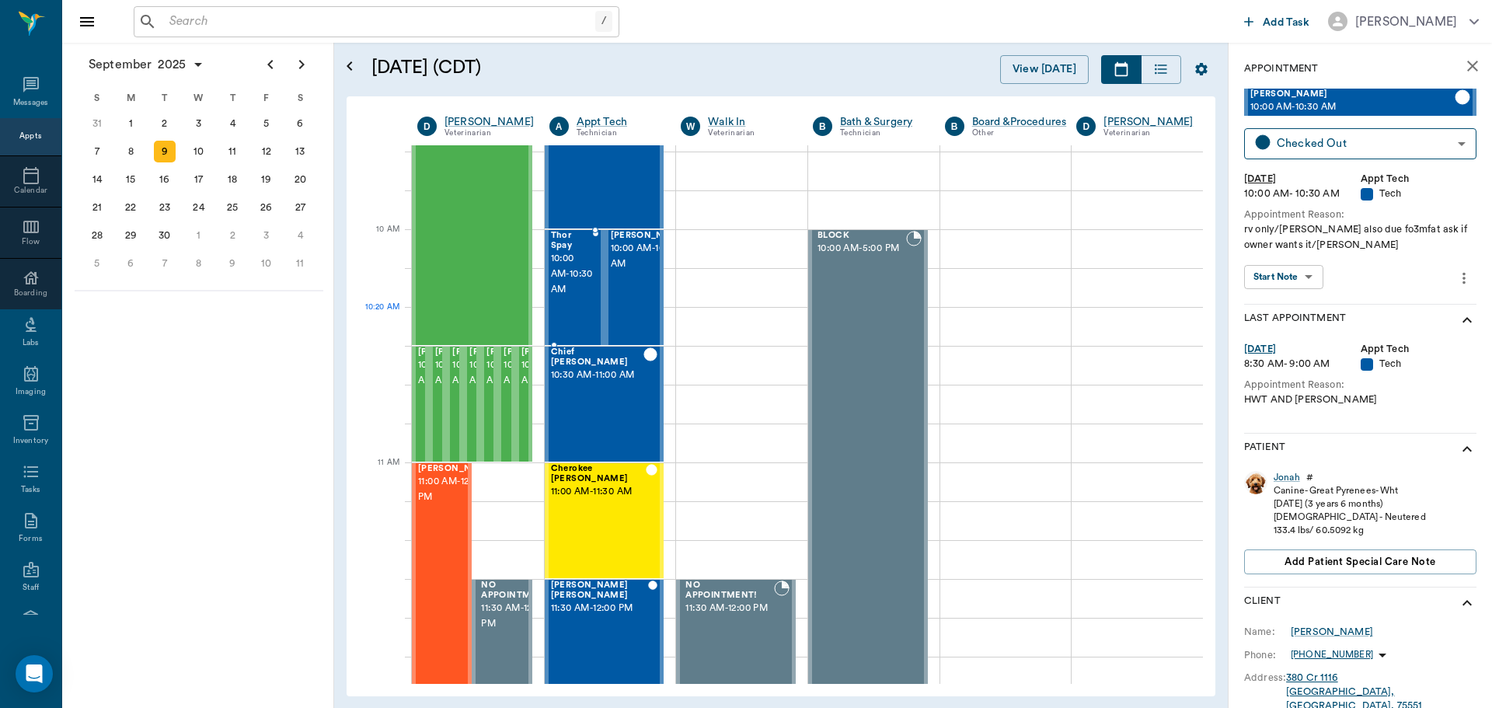
click at [593, 308] on div at bounding box center [595, 287] width 5 height 113
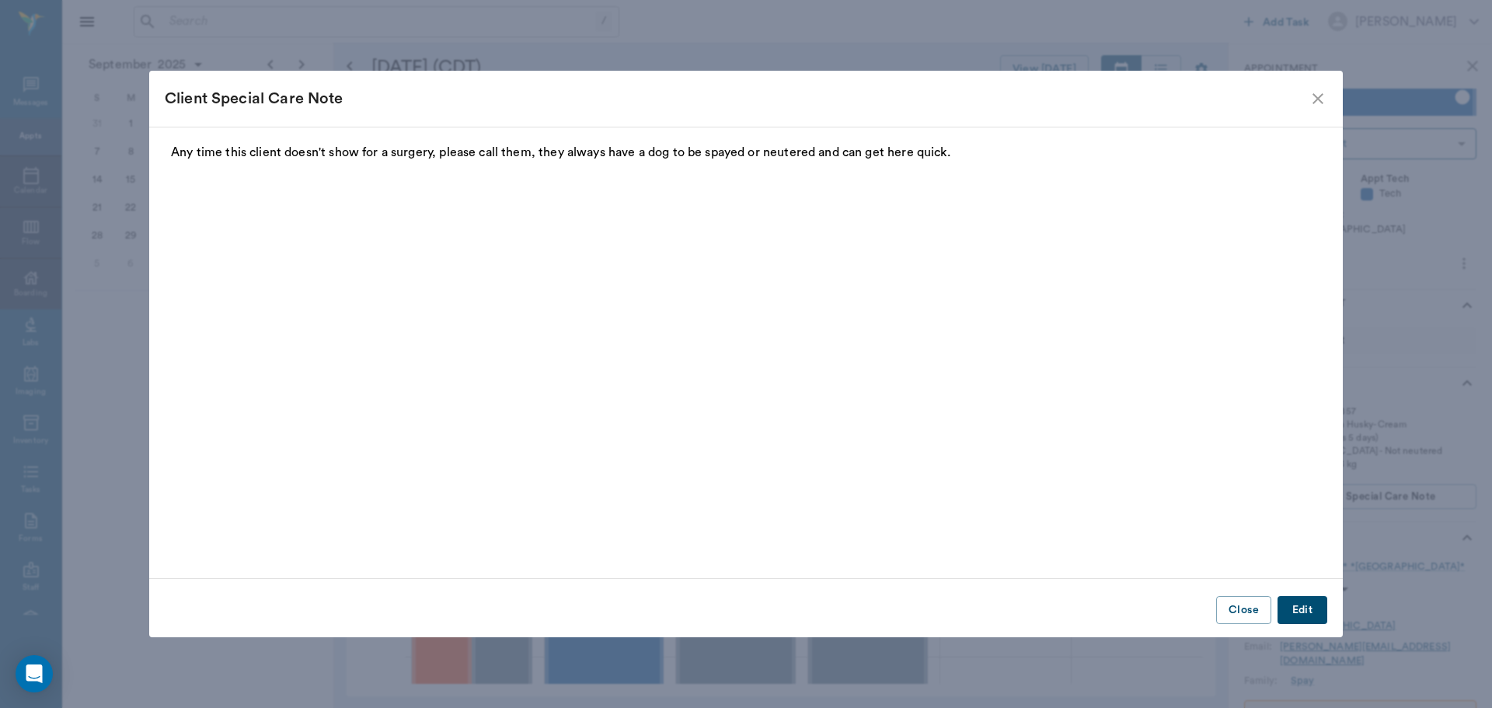
click at [1318, 98] on icon "close" at bounding box center [1318, 98] width 11 height 11
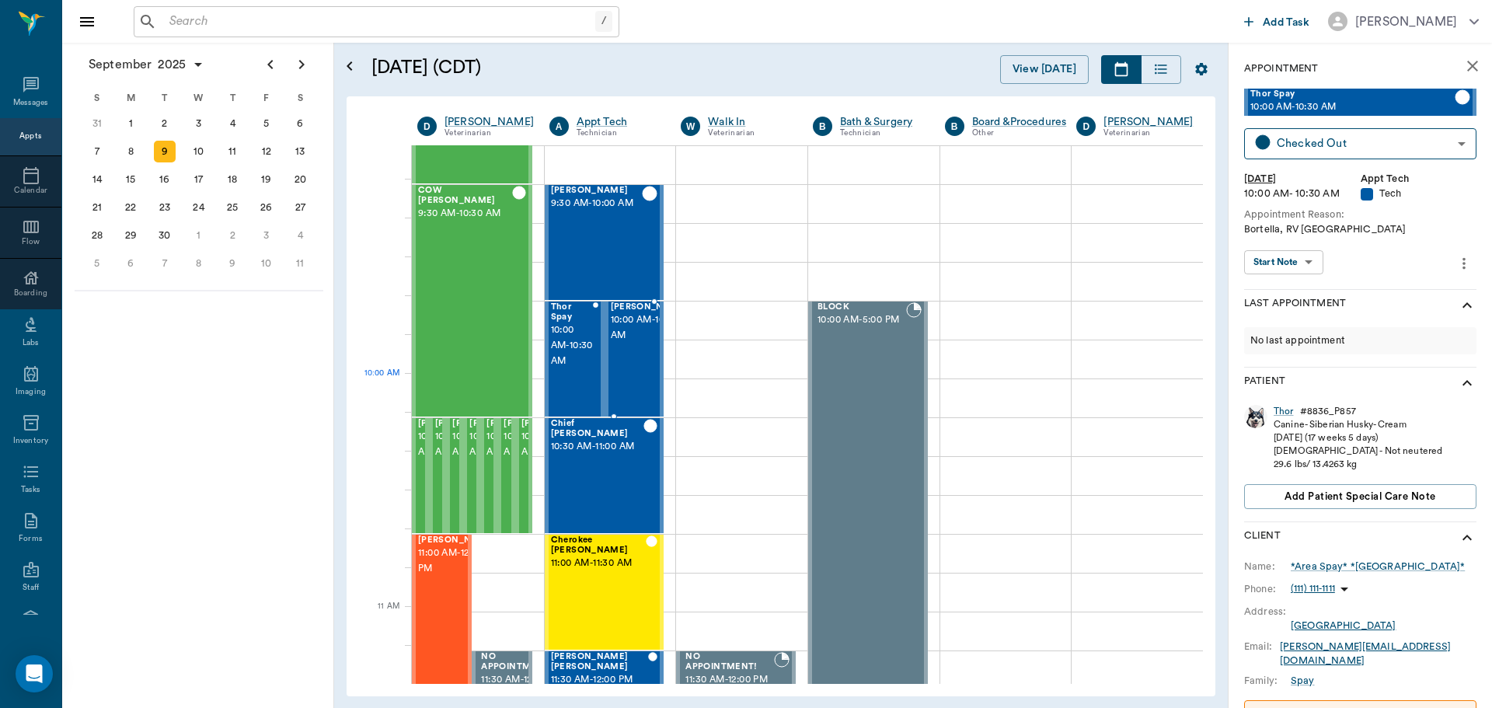
scroll to position [233, 0]
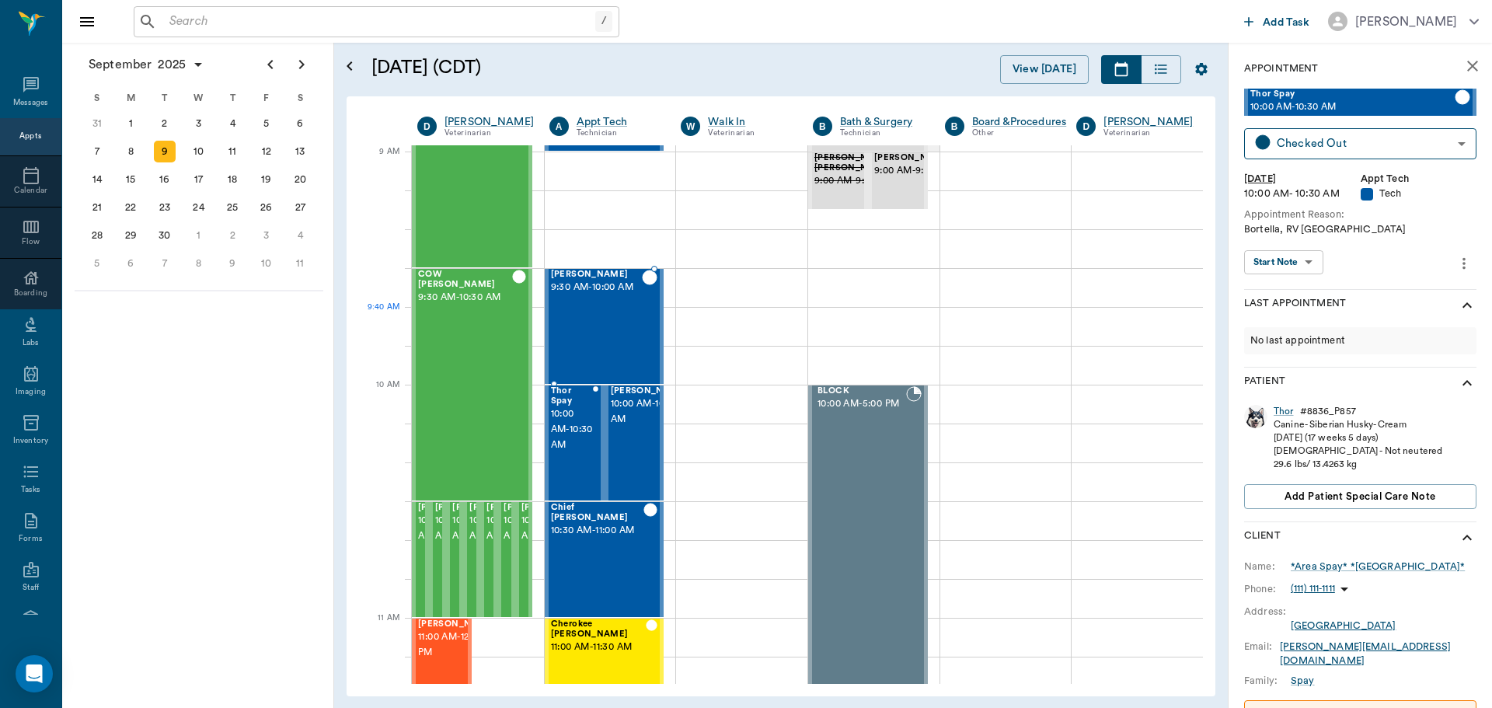
click at [611, 339] on div "Buddy Lutrick 9:30 AM - 10:00 AM" at bounding box center [597, 326] width 92 height 113
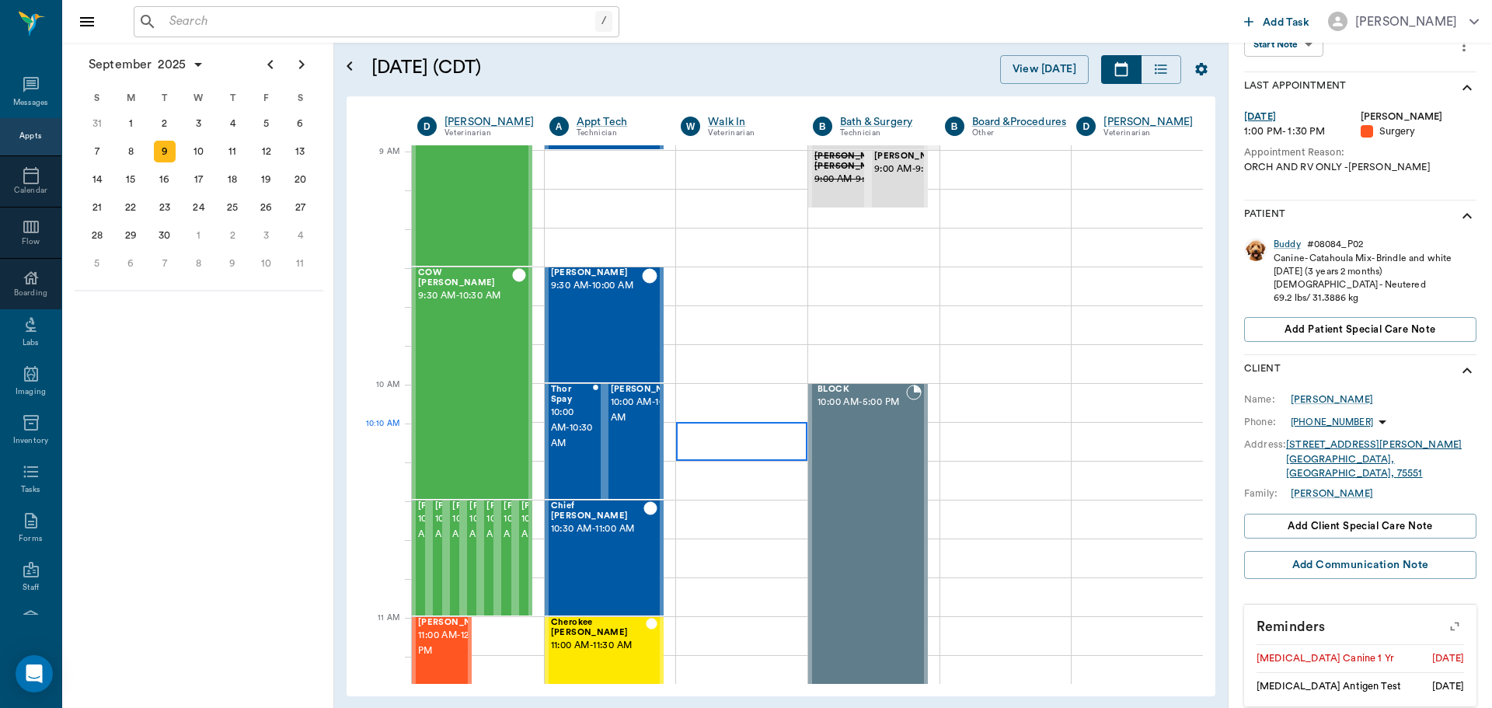
scroll to position [233, 0]
click at [604, 295] on span "9:30 AM - 10:00 AM" at bounding box center [597, 288] width 92 height 16
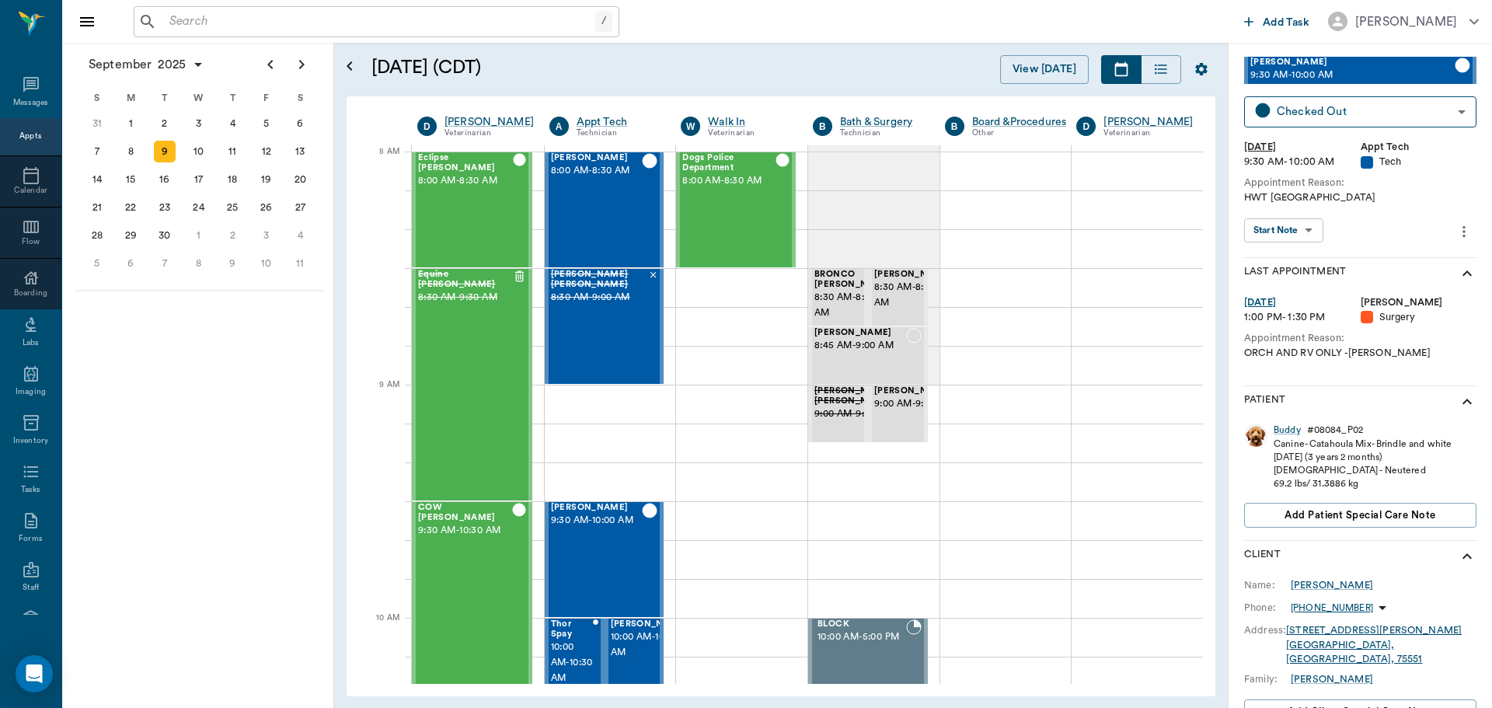
scroll to position [0, 0]
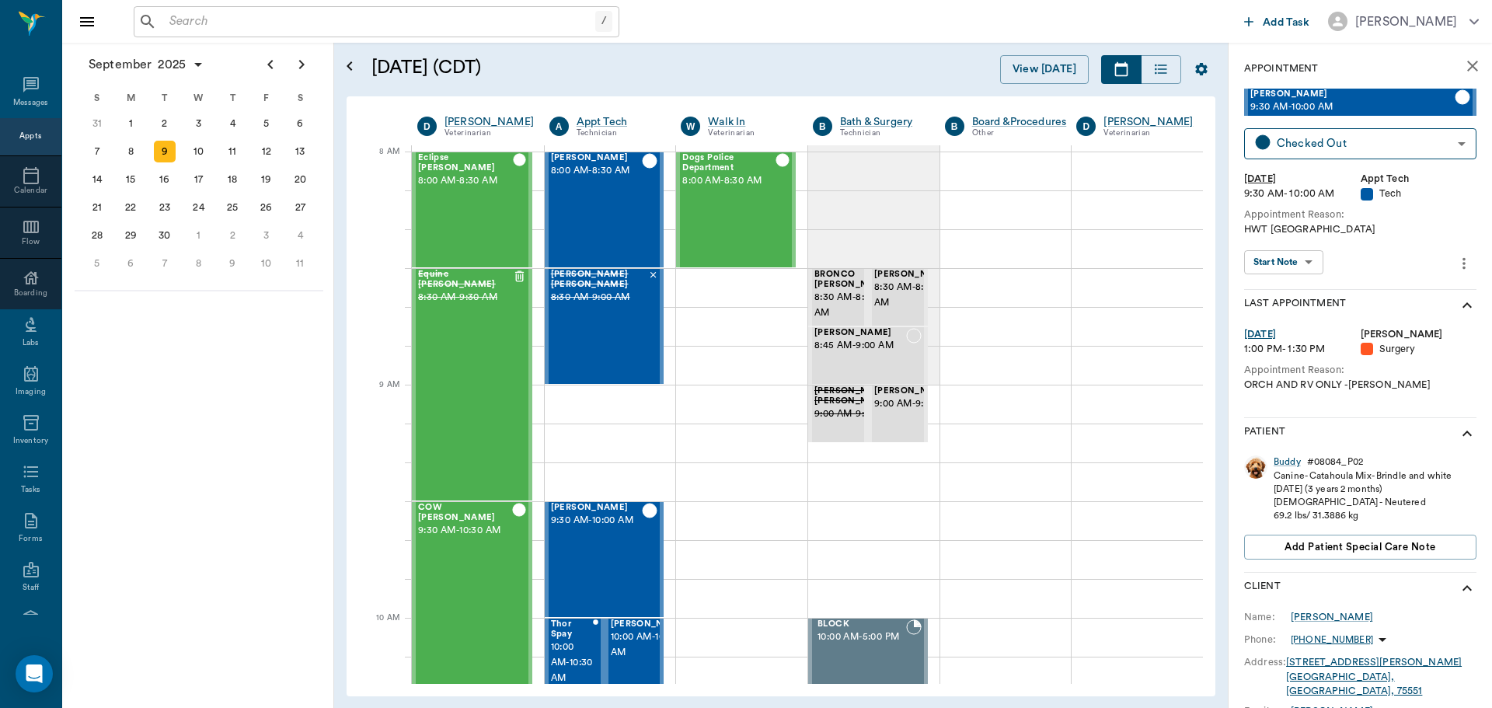
click at [1309, 266] on body "/ ​ Add Task Dr. Bert Ellsworth Nectar Messages Appts Calendar Flow Boarding La…" at bounding box center [746, 354] width 1492 height 708
click at [1369, 266] on div at bounding box center [746, 354] width 1492 height 708
click at [1288, 460] on div "Buddy" at bounding box center [1287, 461] width 27 height 13
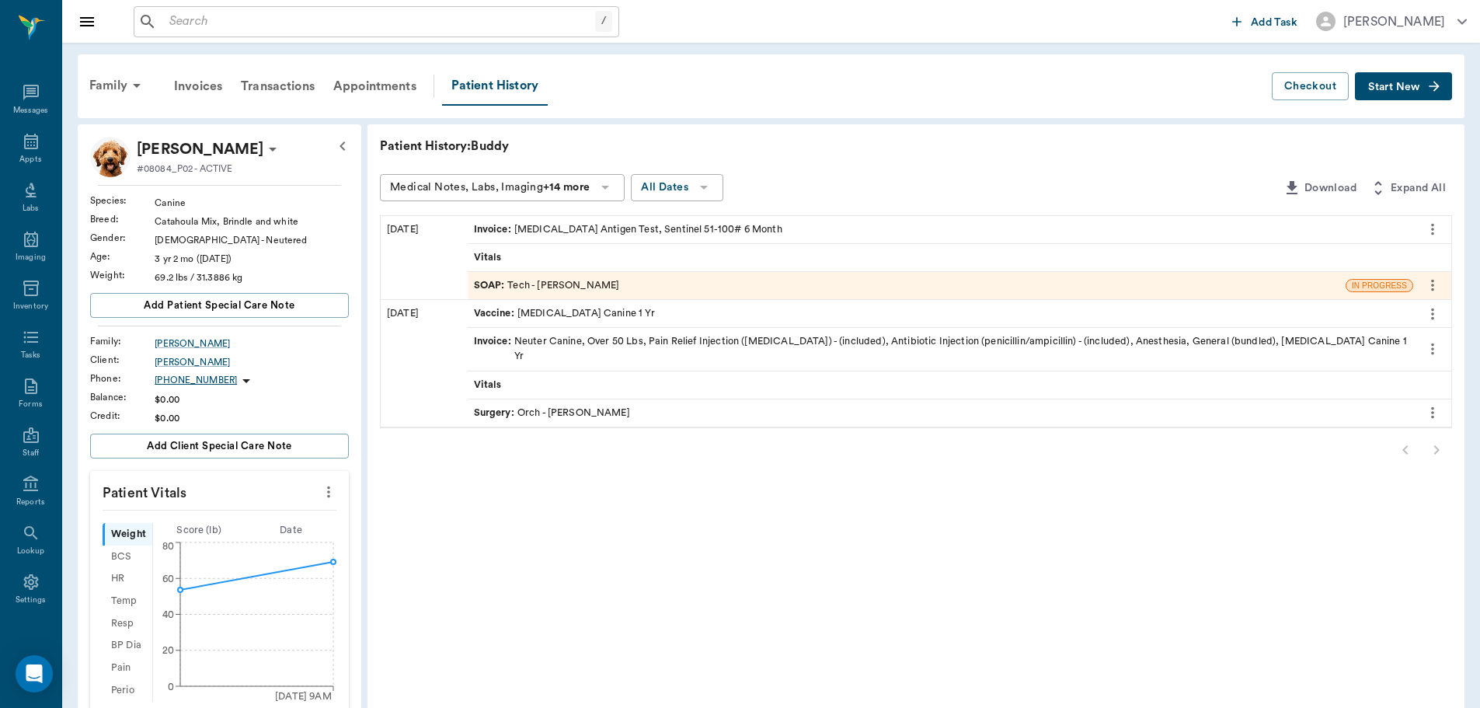
click at [1371, 93] on button "Start New" at bounding box center [1403, 86] width 97 height 29
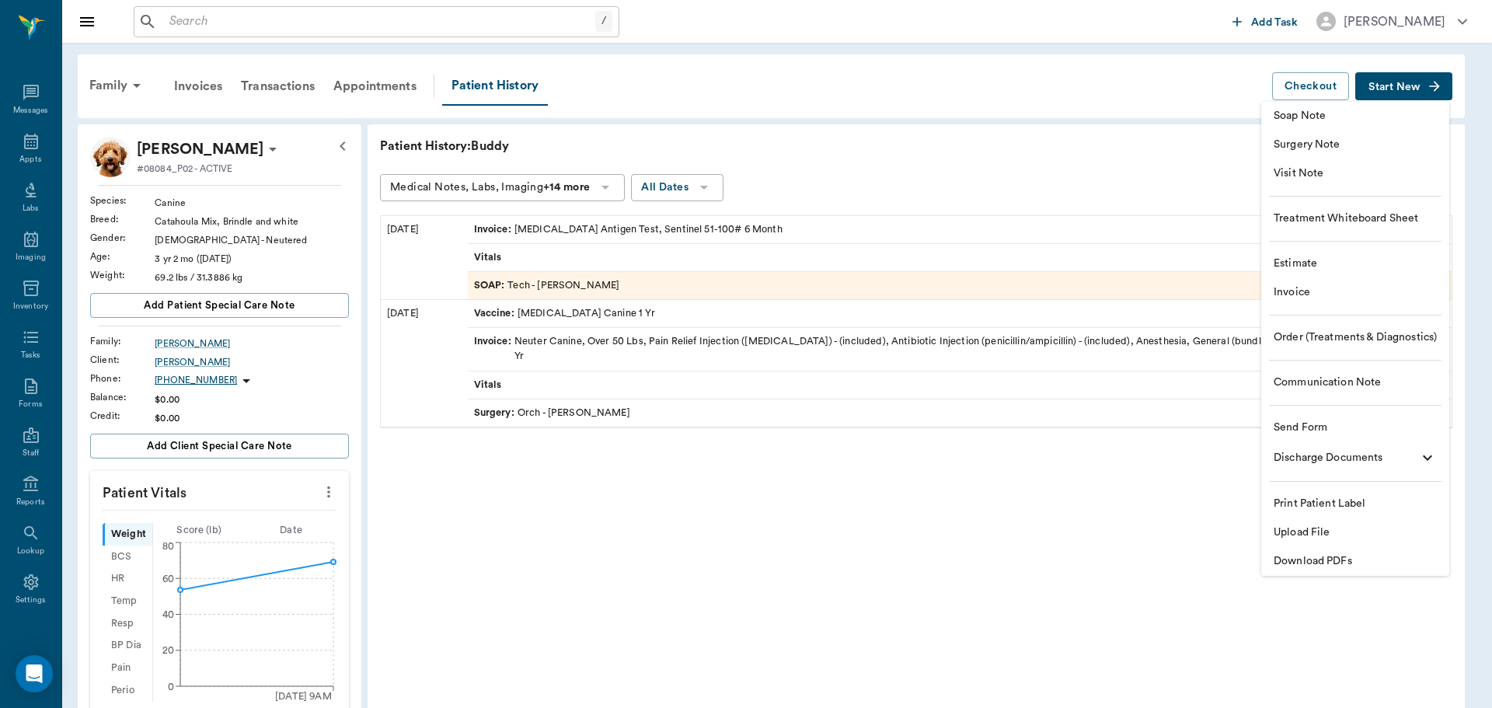
click at [1328, 114] on span "Soap Note" at bounding box center [1355, 116] width 163 height 16
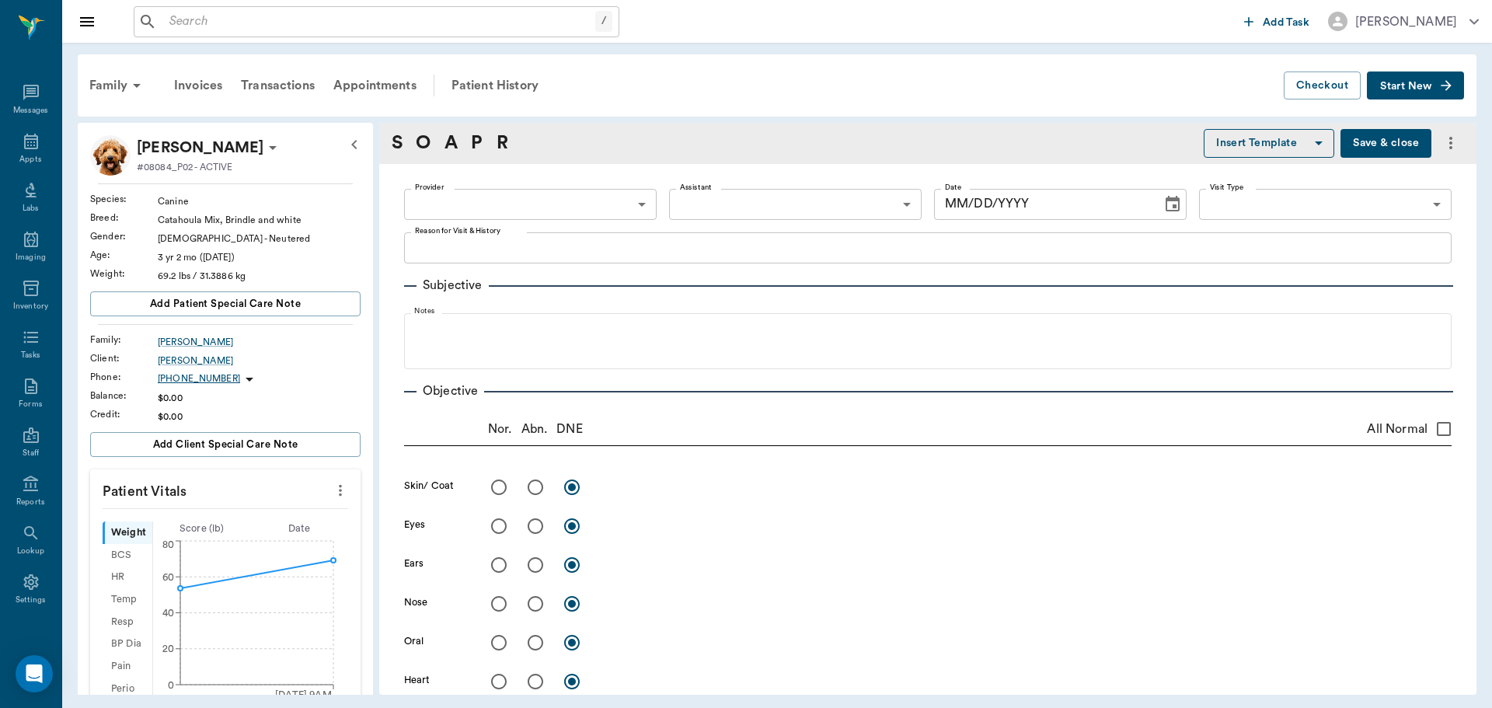
type input "63ec2f075fda476ae8351a4c"
type input "[DATE]"
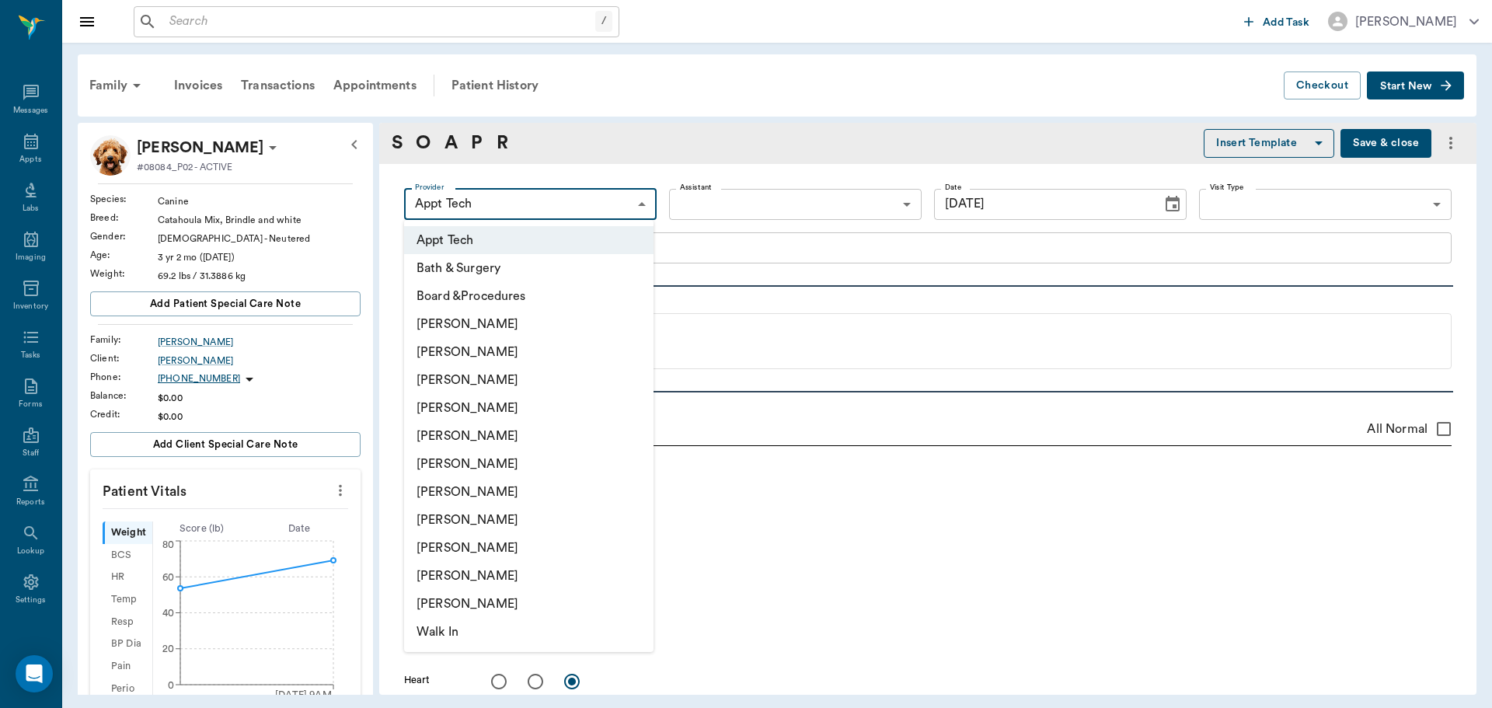
click at [496, 204] on body "/ ​ Add Task Dr. Bert Ellsworth Nectar Messages Appts Labs Imaging Inventory Ta…" at bounding box center [746, 354] width 1492 height 708
click at [541, 491] on li "[PERSON_NAME]" at bounding box center [528, 492] width 249 height 28
type input "682b670d8bdc6f7f8feef3db"
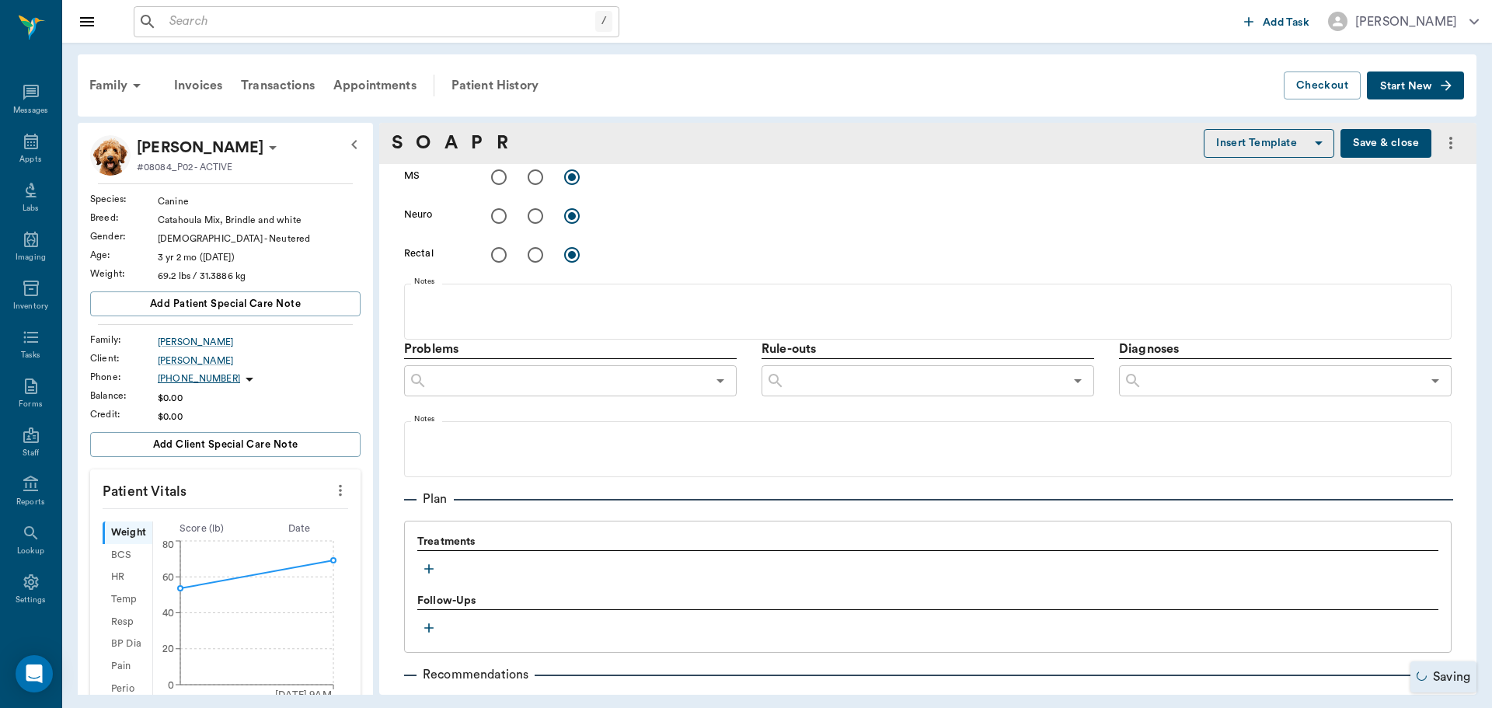
scroll to position [699, 0]
click at [424, 577] on button "button" at bounding box center [428, 567] width 23 height 23
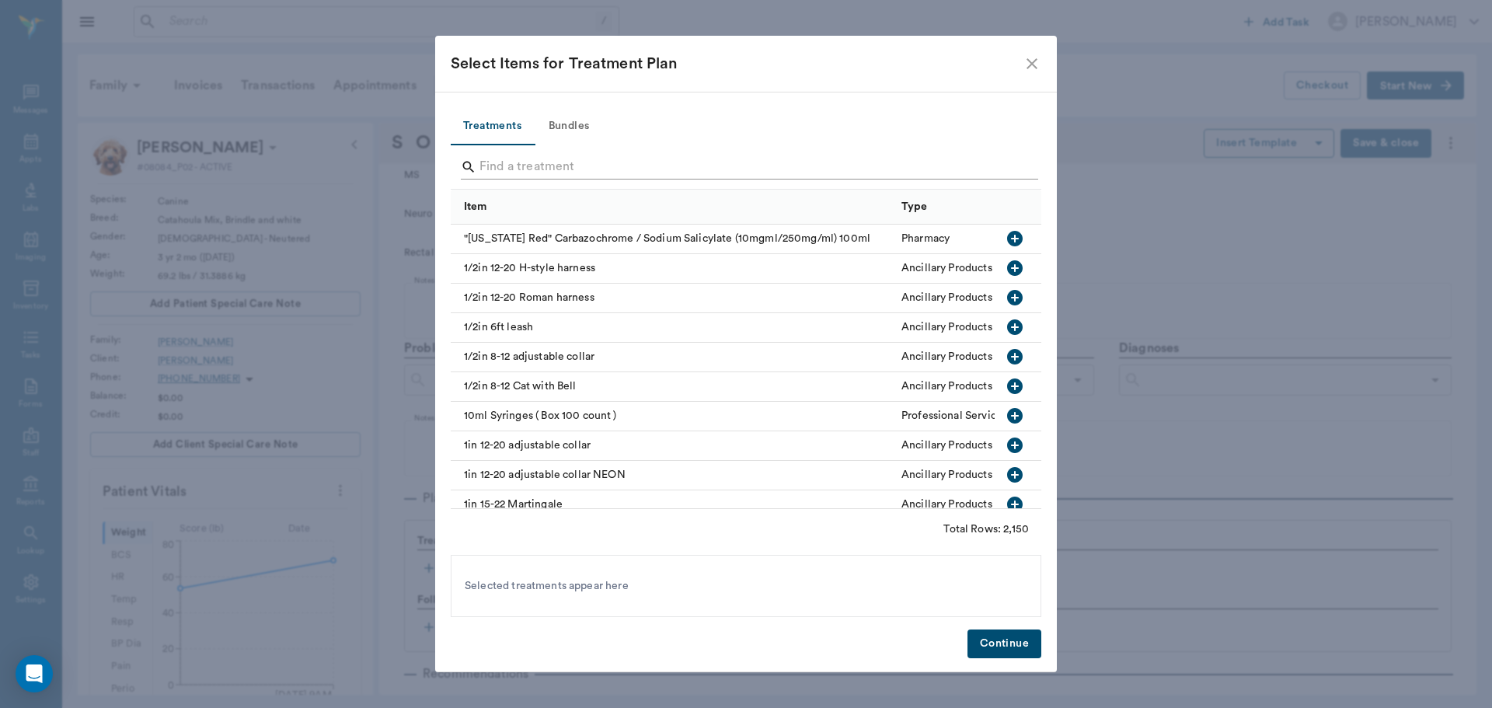
click at [496, 160] on input "Search" at bounding box center [746, 167] width 535 height 25
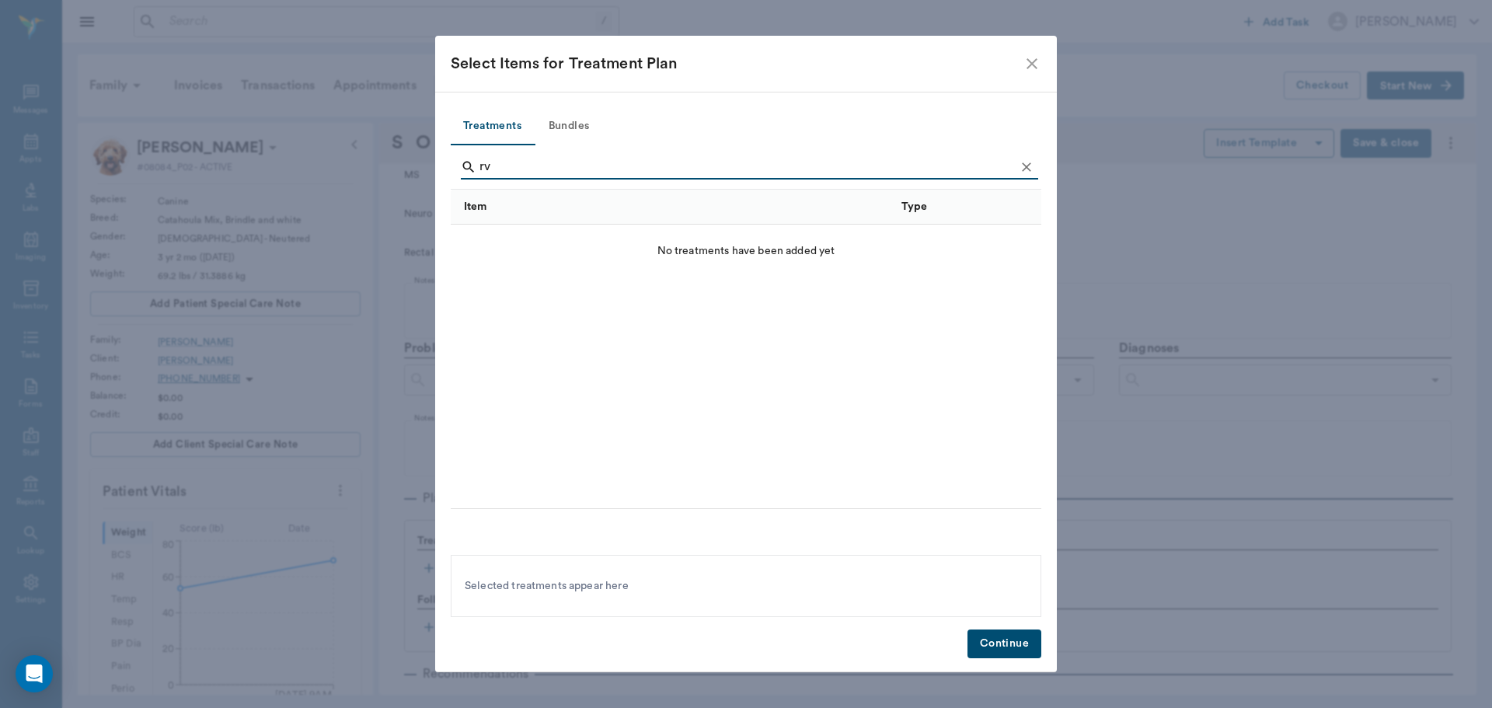
type input "rv"
click at [574, 124] on button "Bundles" at bounding box center [569, 126] width 70 height 37
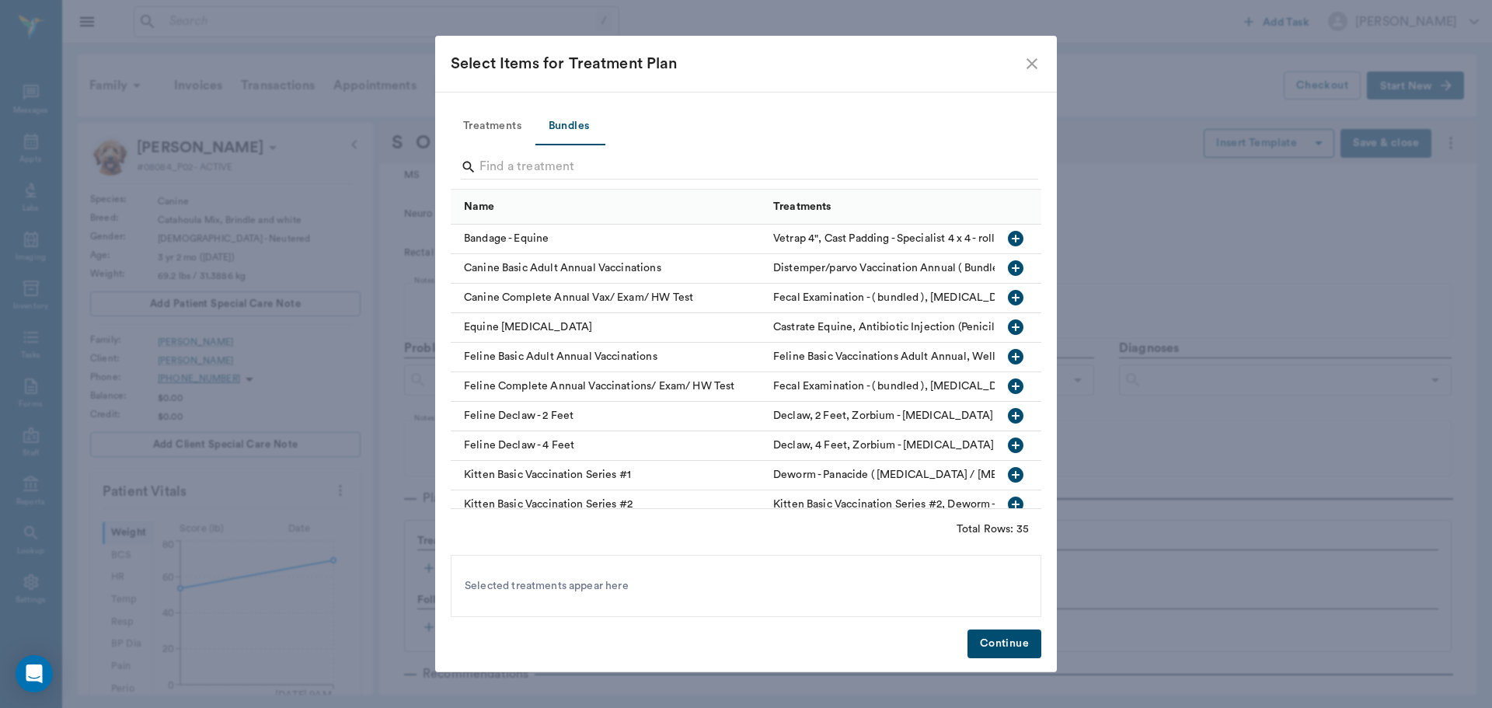
click at [558, 162] on input "Search" at bounding box center [746, 167] width 535 height 25
click at [510, 130] on button "Treatments" at bounding box center [492, 126] width 83 height 37
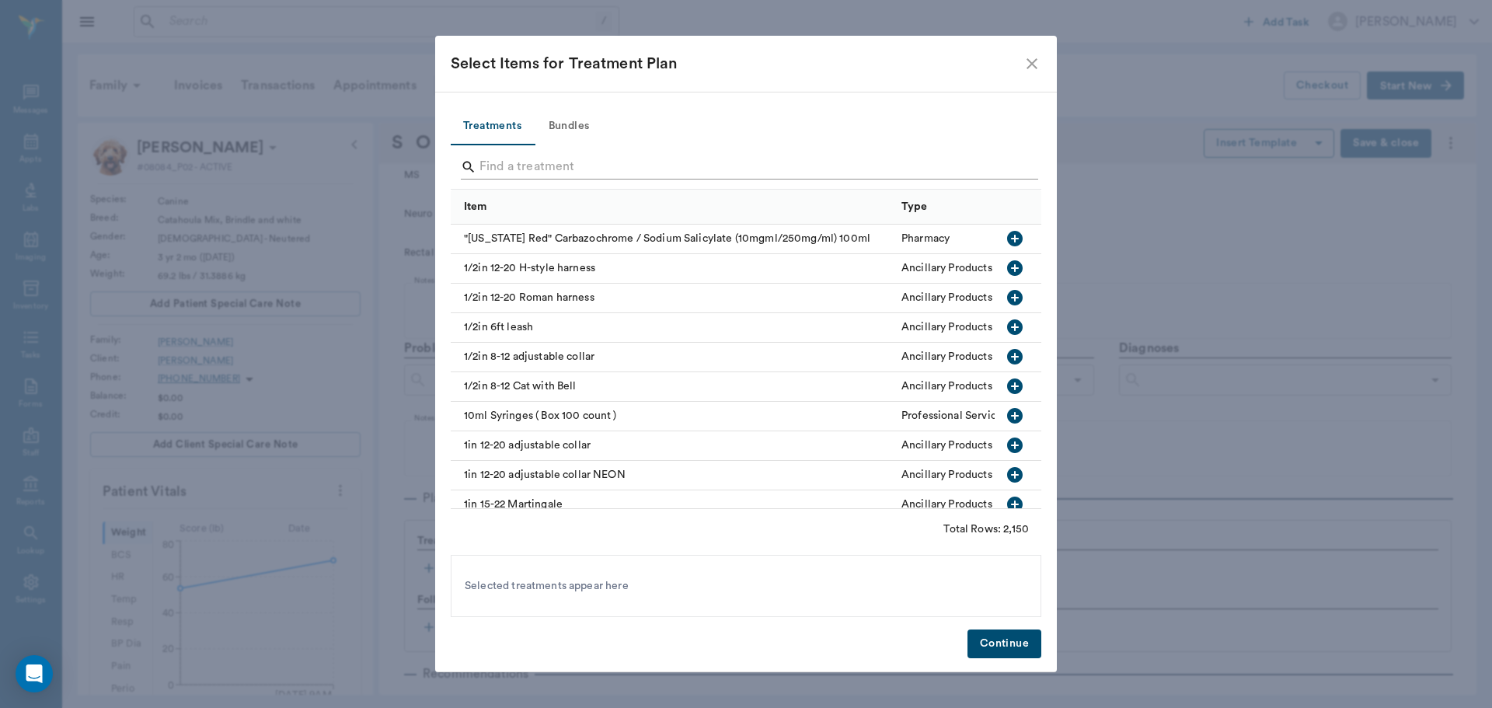
click at [522, 166] on input "Search" at bounding box center [746, 167] width 535 height 25
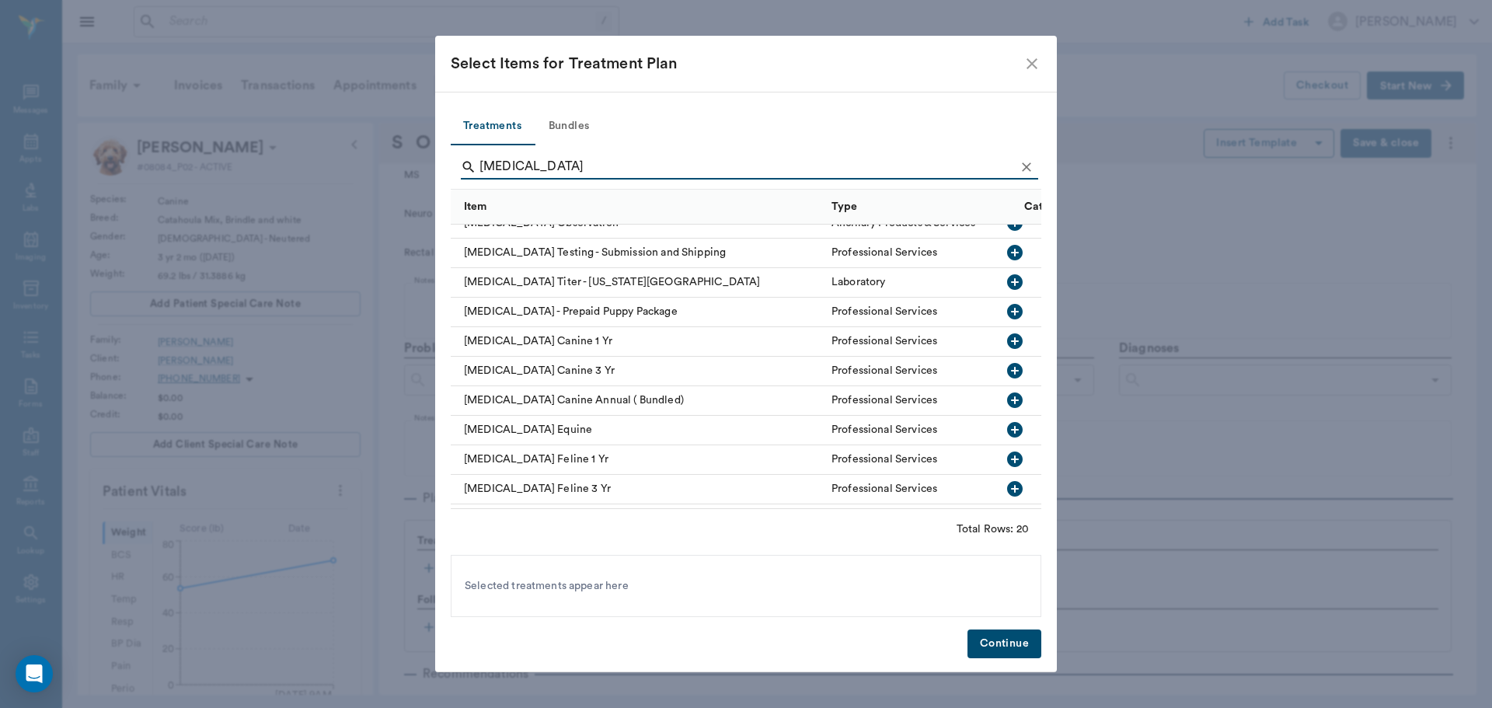
scroll to position [162, 0]
type input "rabies"
click at [1007, 371] on icon "button" at bounding box center [1015, 372] width 16 height 16
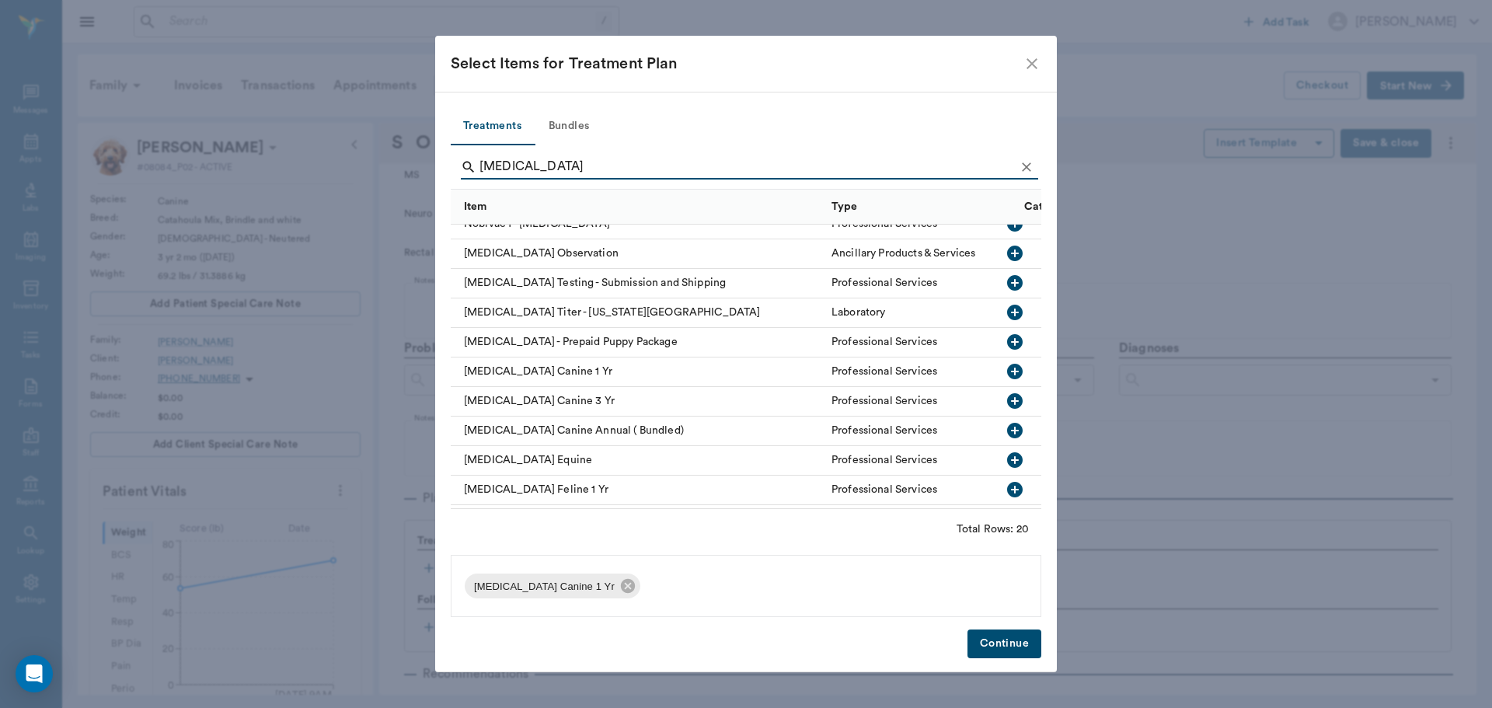
click at [1012, 643] on button "Continue" at bounding box center [1005, 643] width 74 height 29
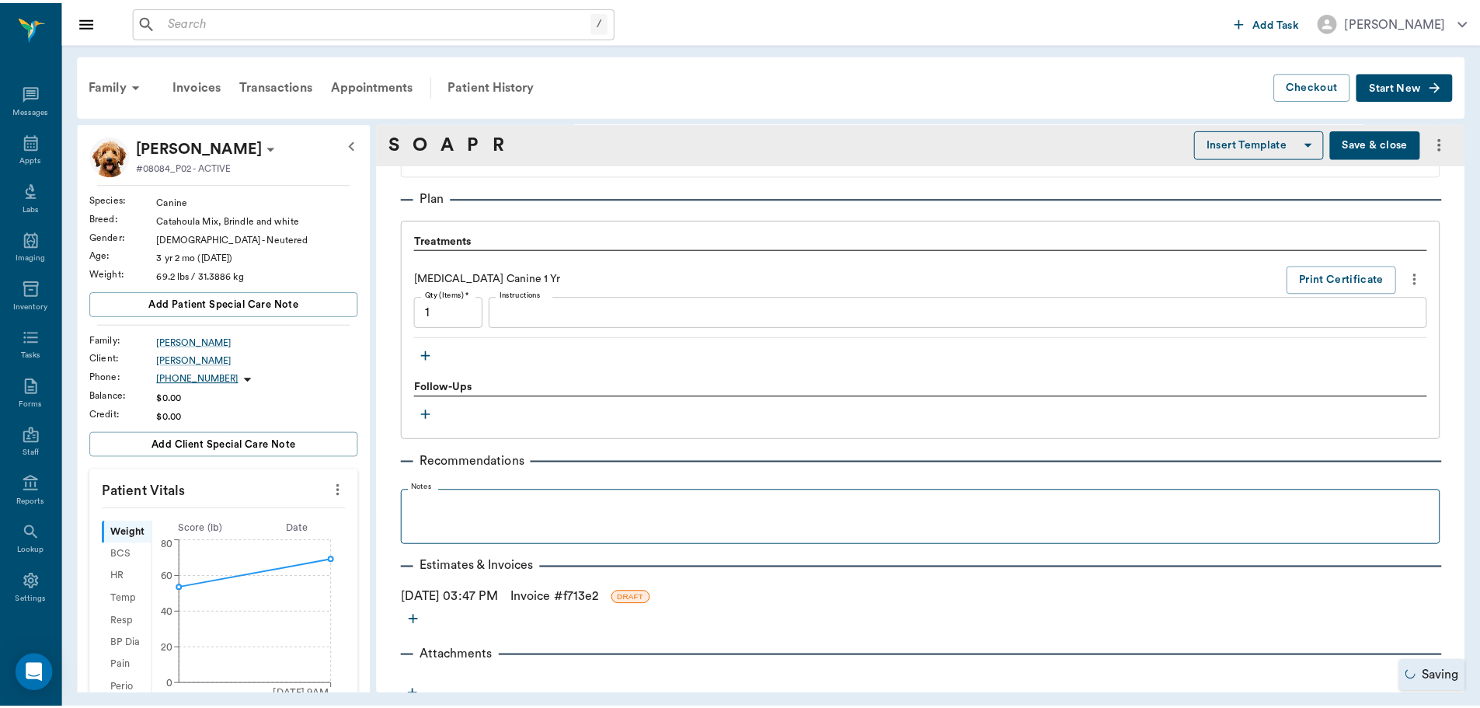
scroll to position [1010, 0]
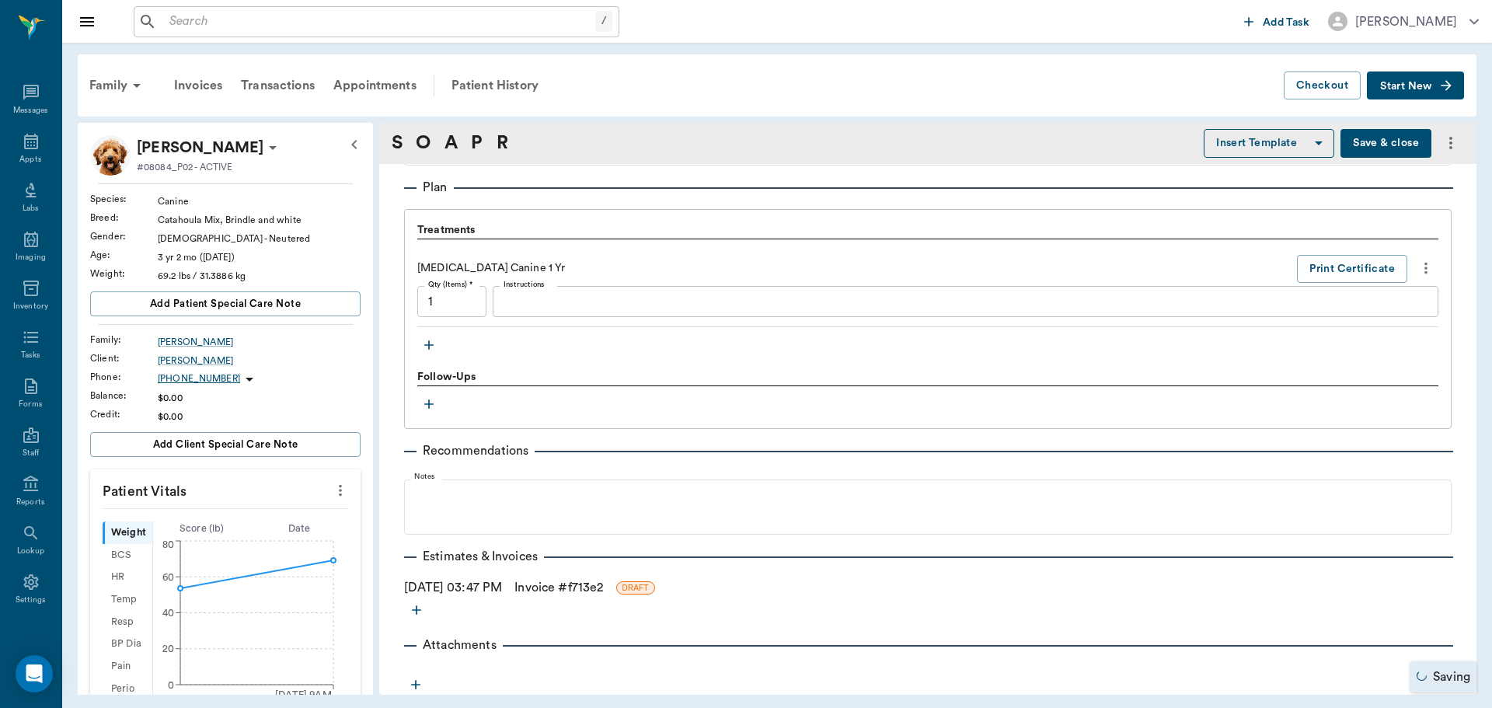
drag, startPoint x: 557, startPoint y: 585, endPoint x: 665, endPoint y: 592, distance: 108.2
click at [559, 586] on link "Invoice # f713e2" at bounding box center [558, 587] width 89 height 19
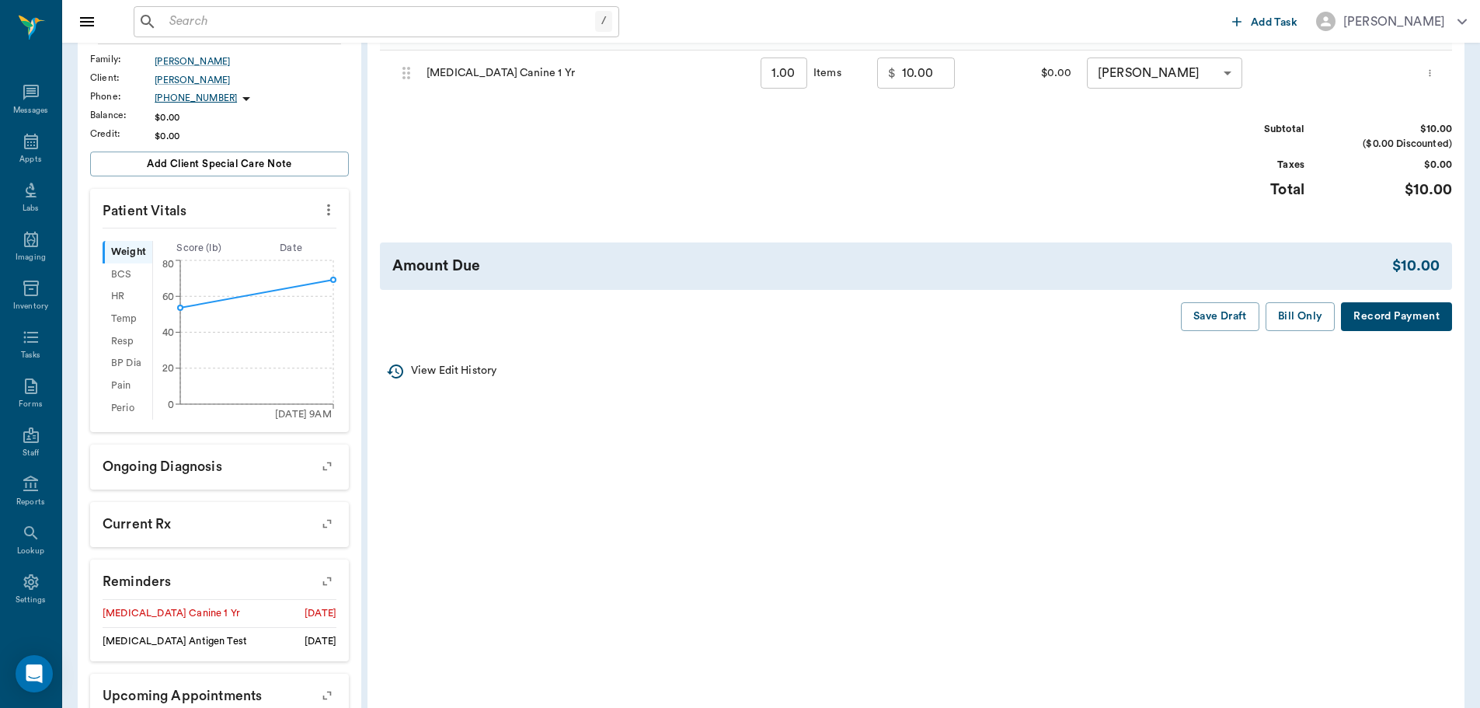
scroll to position [311, 0]
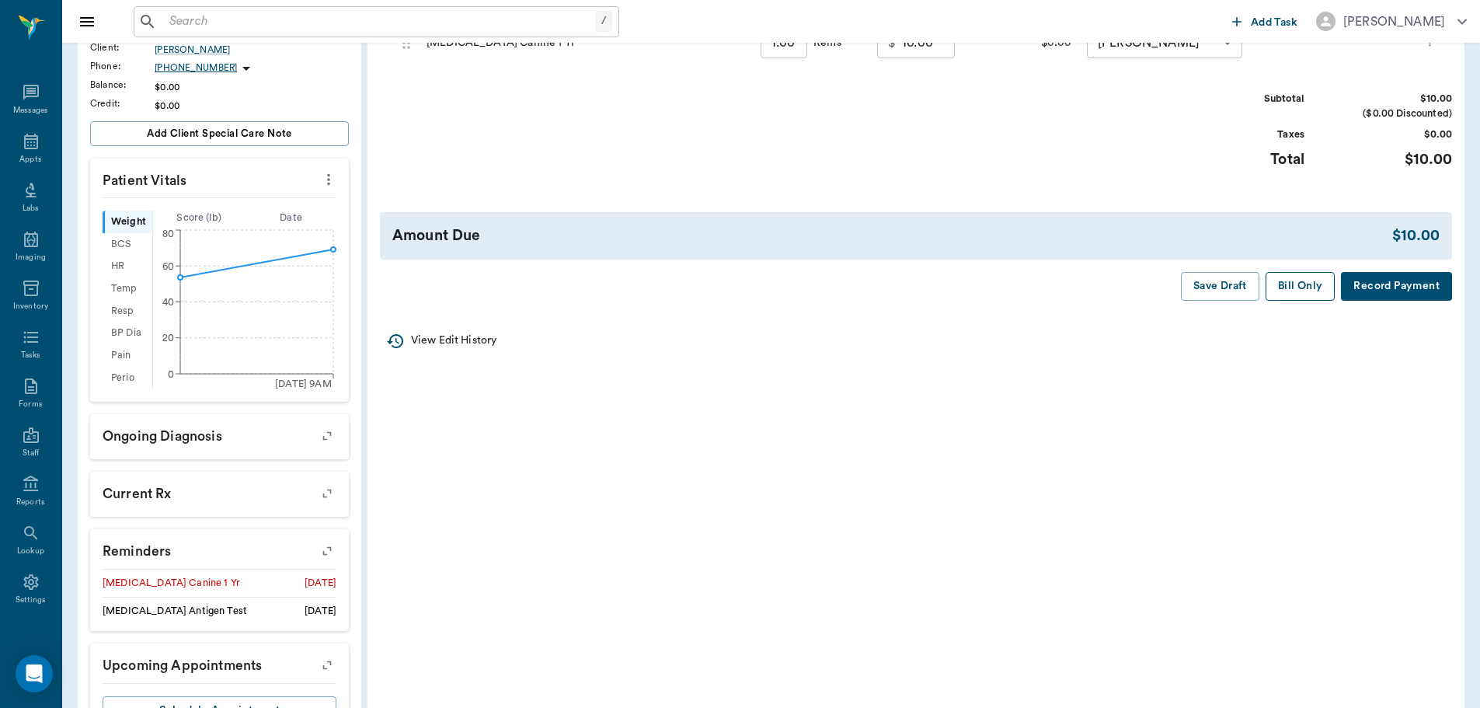
click at [1292, 286] on button "Bill Only" at bounding box center [1301, 286] width 70 height 29
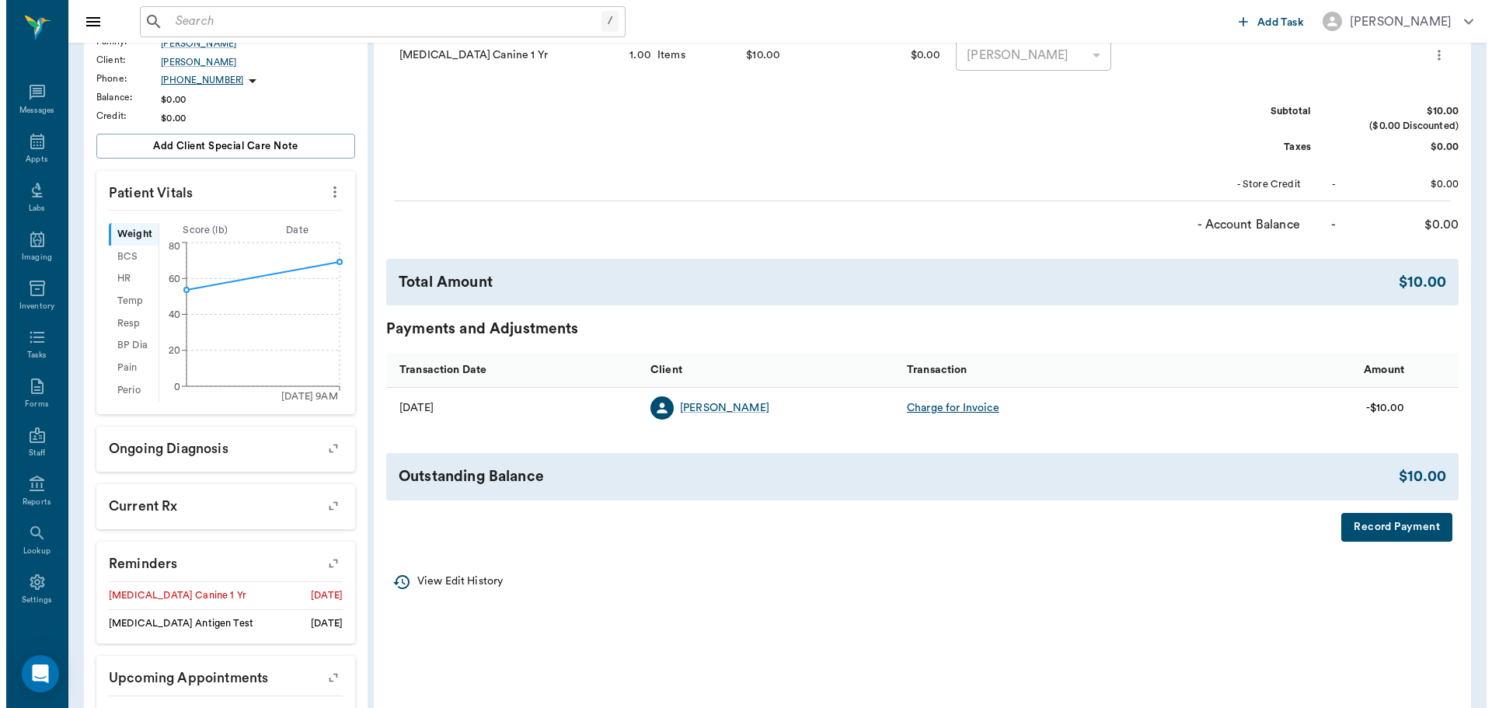
scroll to position [0, 0]
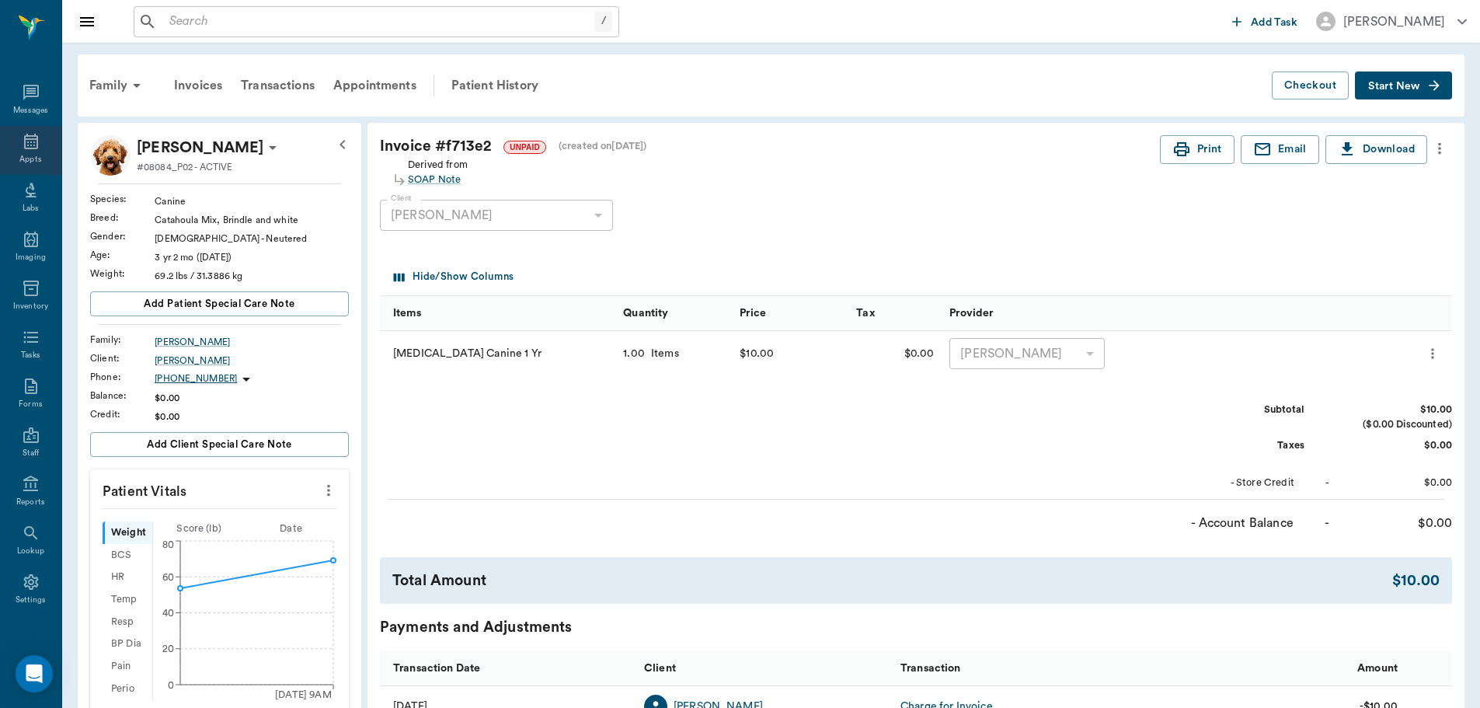
click at [24, 145] on icon at bounding box center [31, 142] width 14 height 16
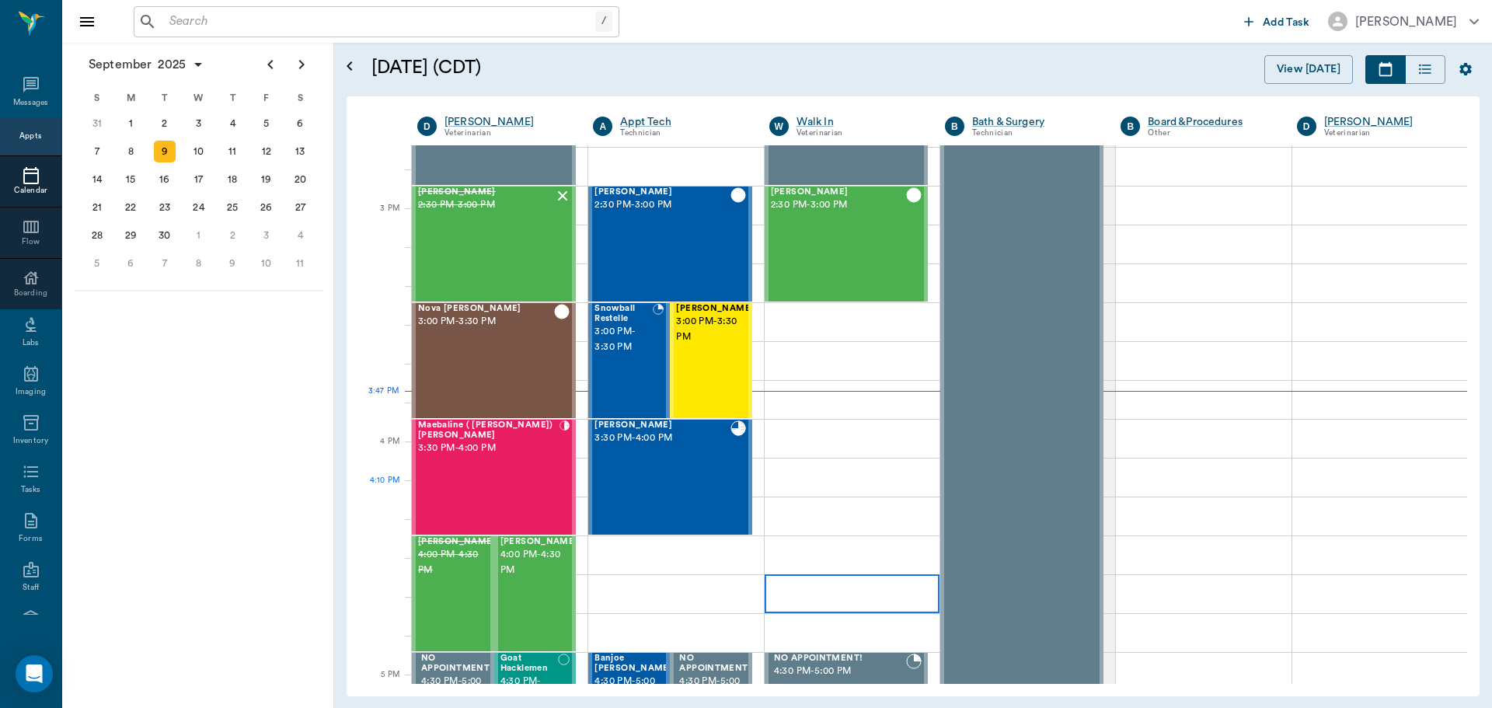
scroll to position [1480, 0]
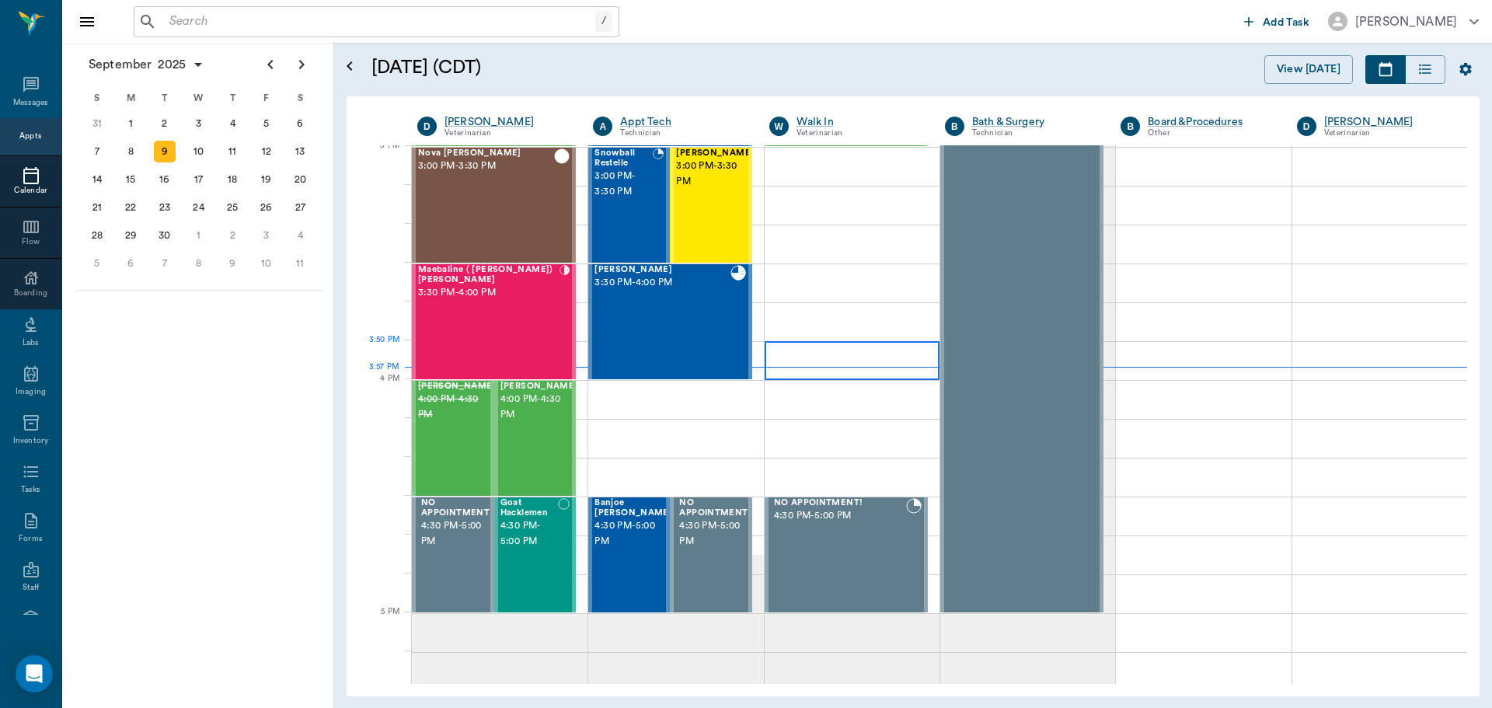
scroll to position [1635, 0]
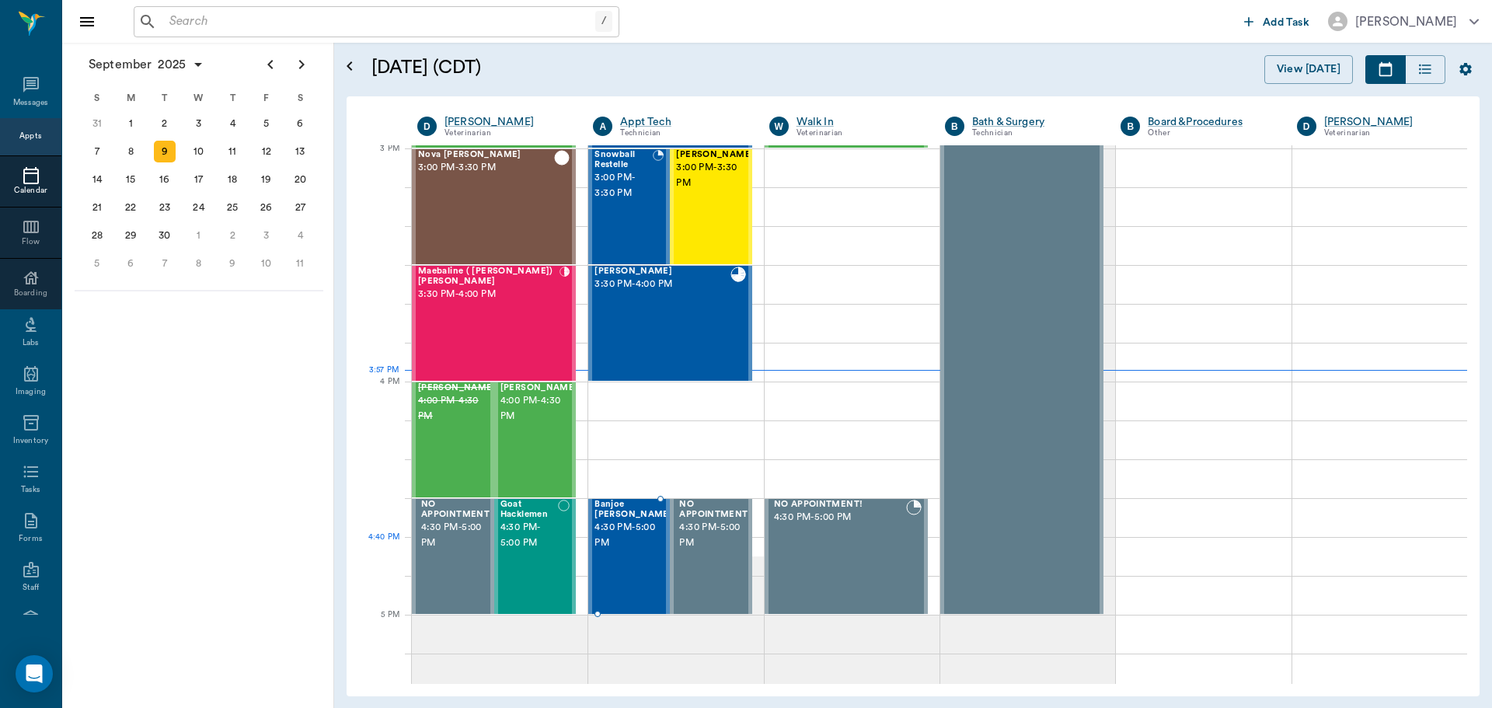
click at [614, 558] on div "Banjoe [PERSON_NAME] 4:30 PM - 5:00 PM" at bounding box center [633, 556] width 78 height 113
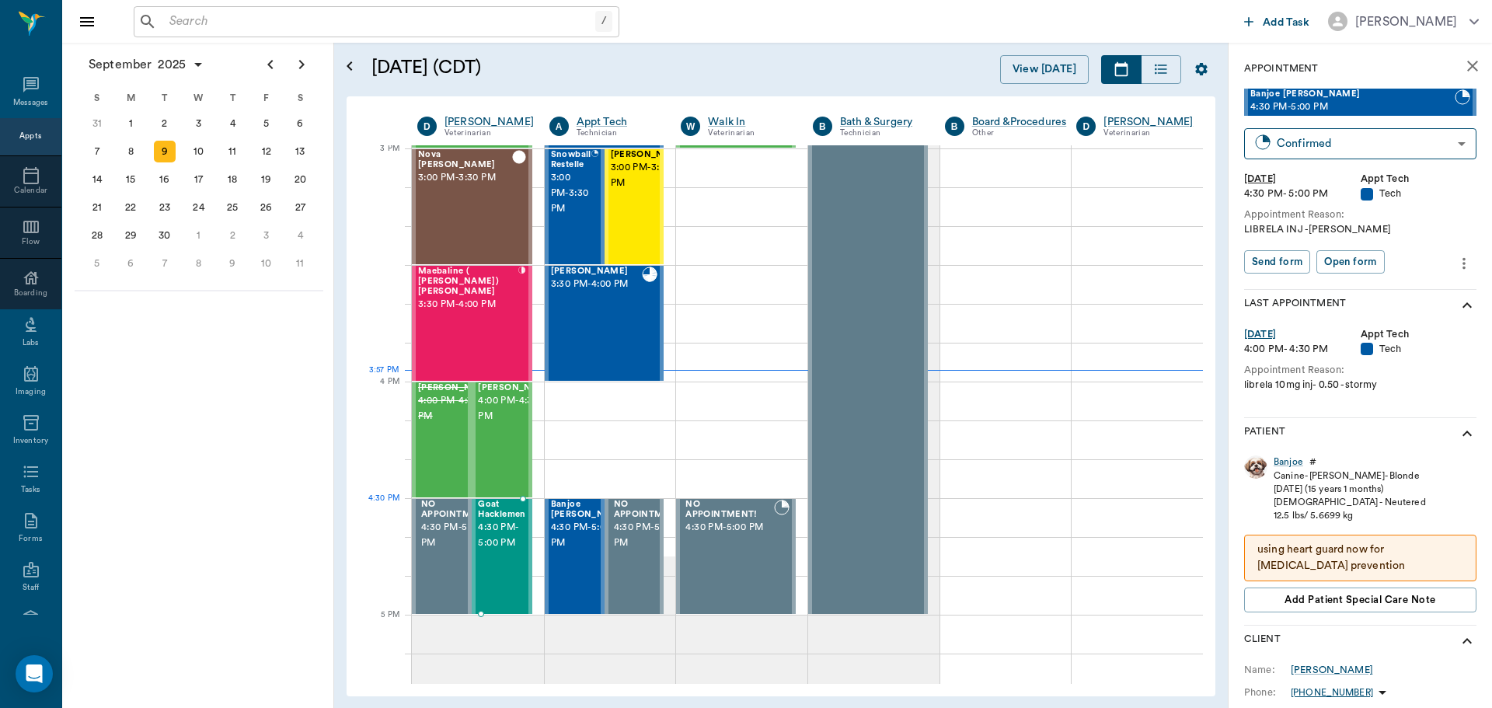
click at [510, 532] on span "4:30 PM - 5:00 PM" at bounding box center [501, 535] width 47 height 31
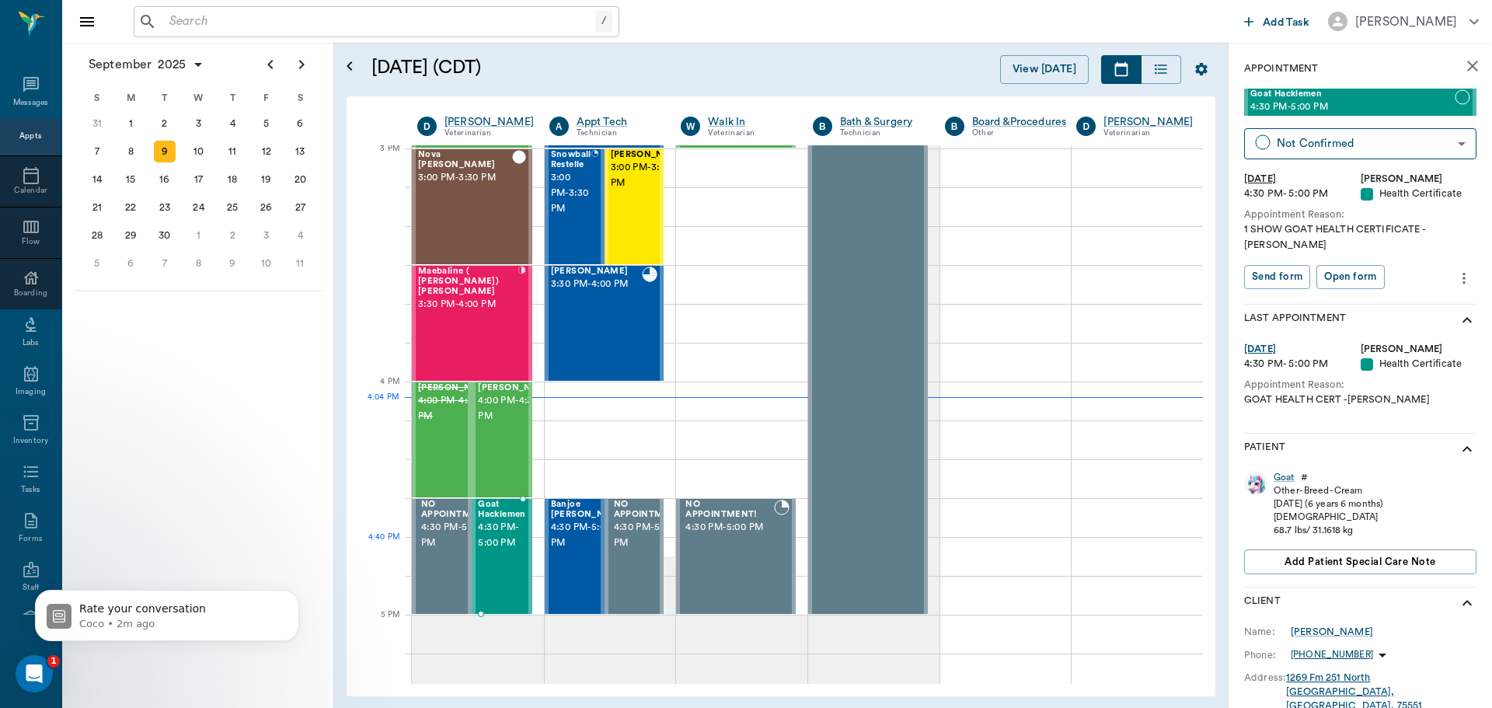
click at [502, 549] on span "4:30 PM - 5:00 PM" at bounding box center [501, 535] width 47 height 31
click at [493, 528] on span "4:30 PM - 5:00 PM" at bounding box center [501, 535] width 47 height 31
click at [470, 334] on div "Maebaline ( [PERSON_NAME]) [PERSON_NAME] 3:30 PM - 4:00 PM" at bounding box center [468, 323] width 100 height 113
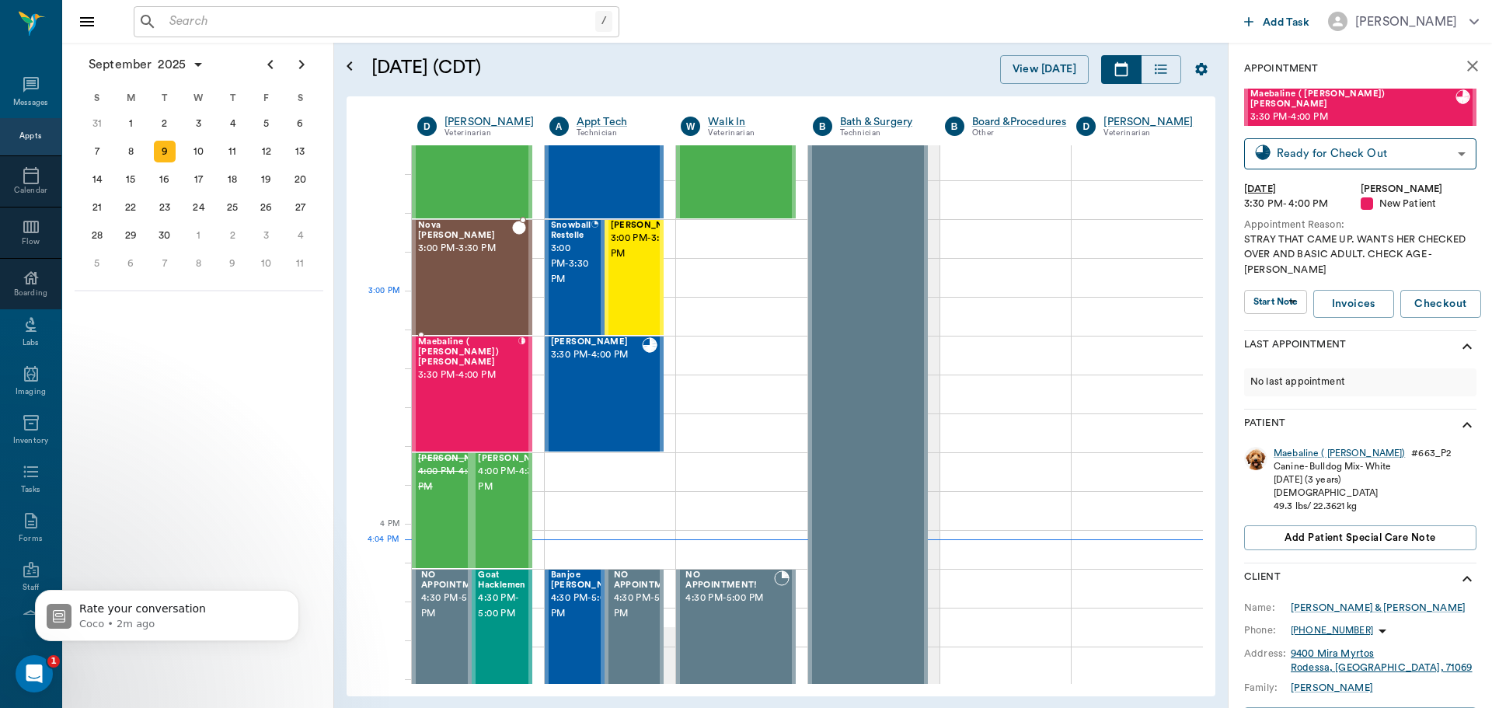
scroll to position [1480, 0]
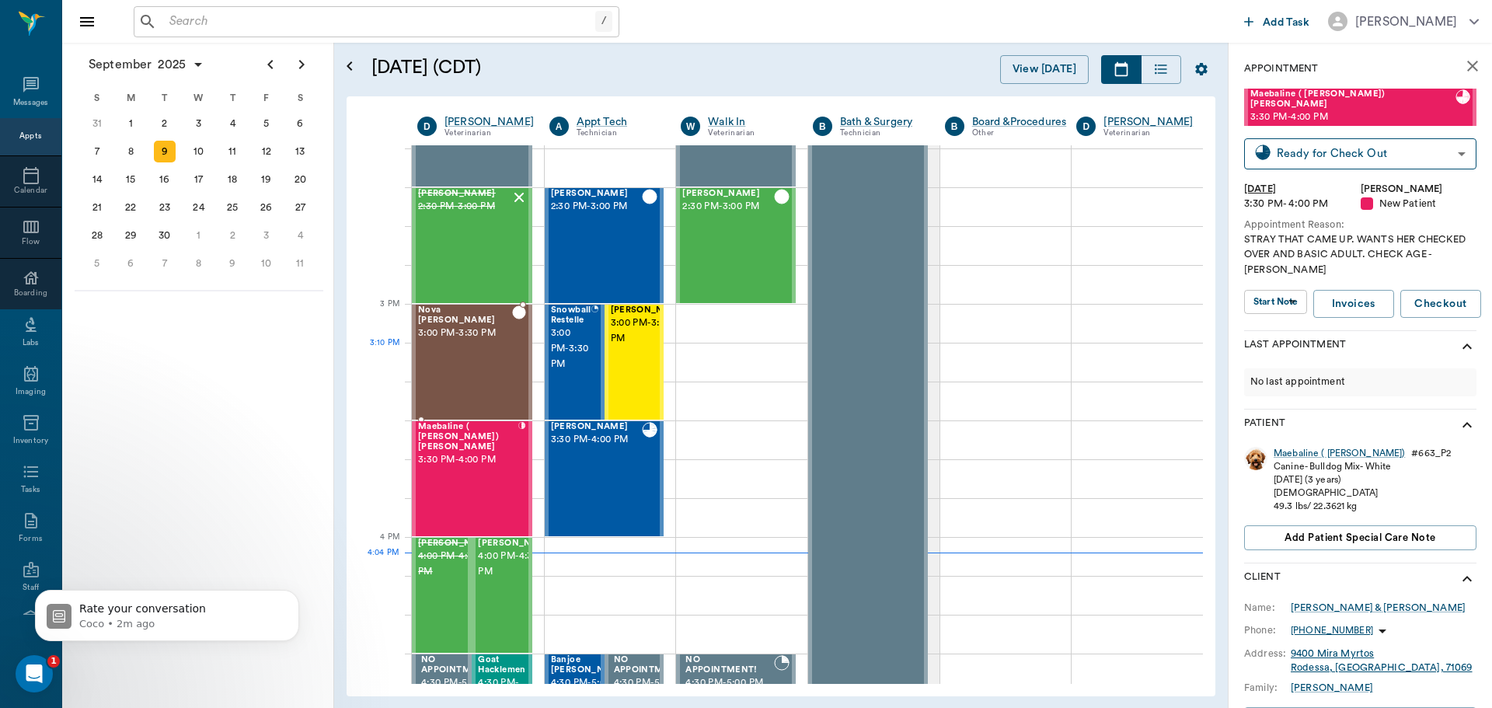
click at [461, 358] on div "Nova [PERSON_NAME] 3:00 PM - 3:30 PM" at bounding box center [465, 361] width 94 height 113
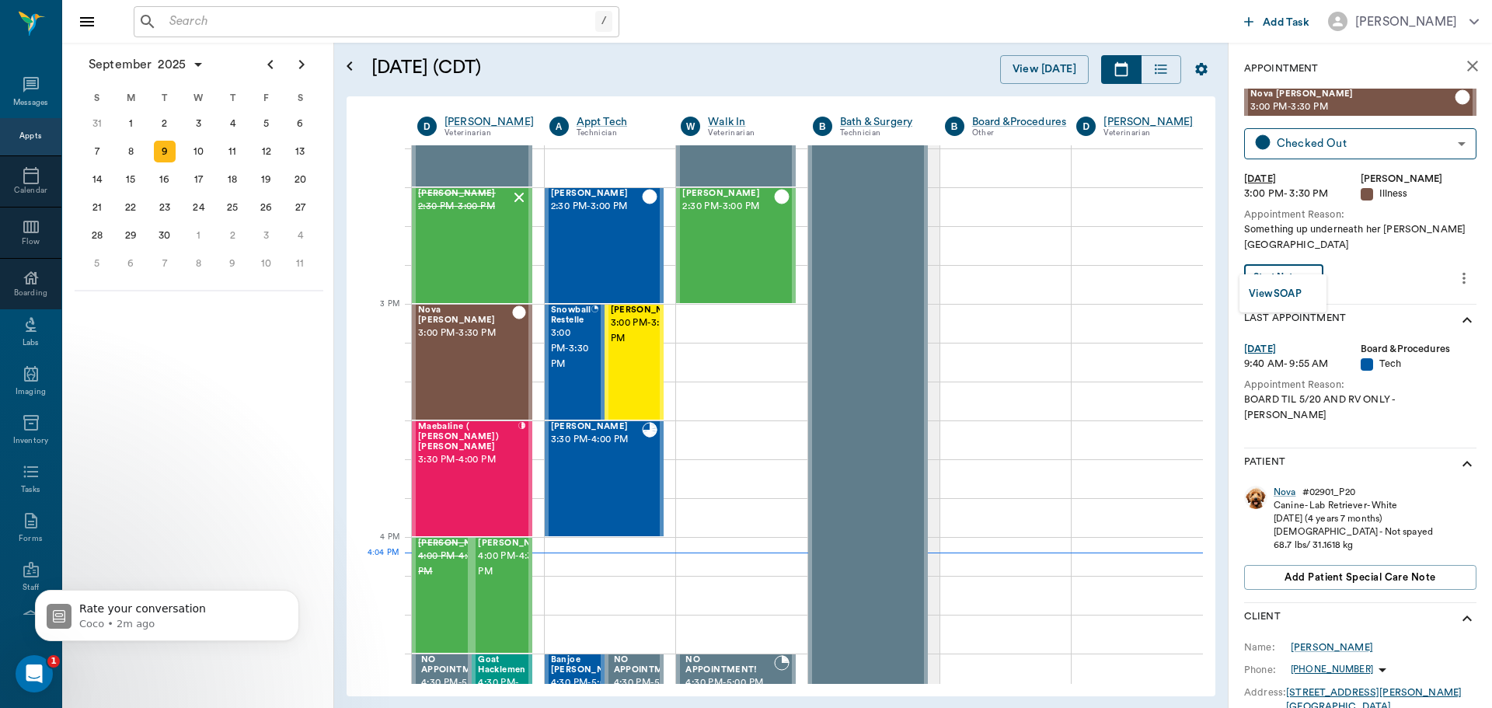
click at [1302, 260] on body "/ ​ Add Task [PERSON_NAME] Nectar Messages Appts Calendar Flow Boarding Labs Im…" at bounding box center [746, 354] width 1492 height 708
click at [1293, 294] on button "View SOAP" at bounding box center [1275, 294] width 53 height 18
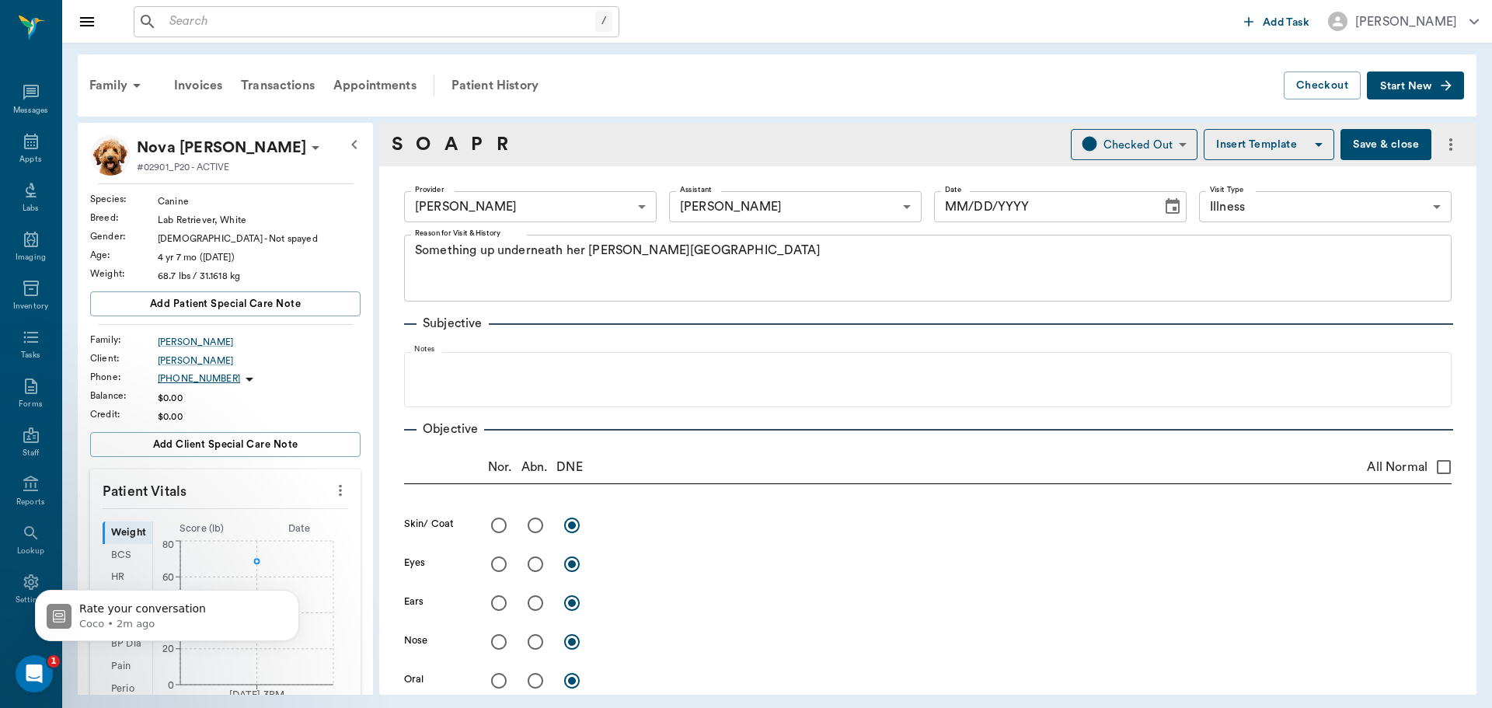
type input "63ec2f075fda476ae8351a4d"
type input "63ec2e7e52e12b0ba117b124"
type input "65d2be4f46e3a538d89b8c15"
type textarea "Something up underneath her chin Caryn"
type input "[DATE]"
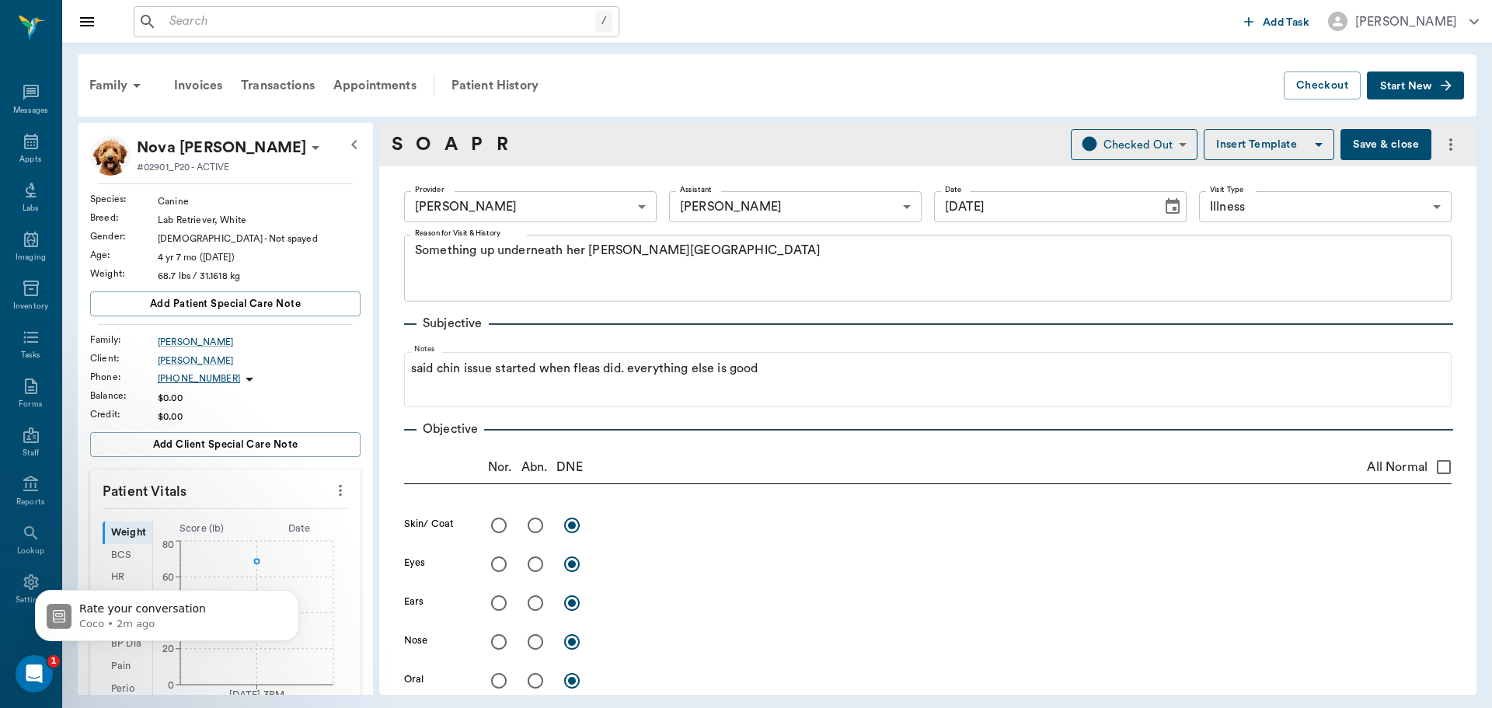
scroll to position [78, 0]
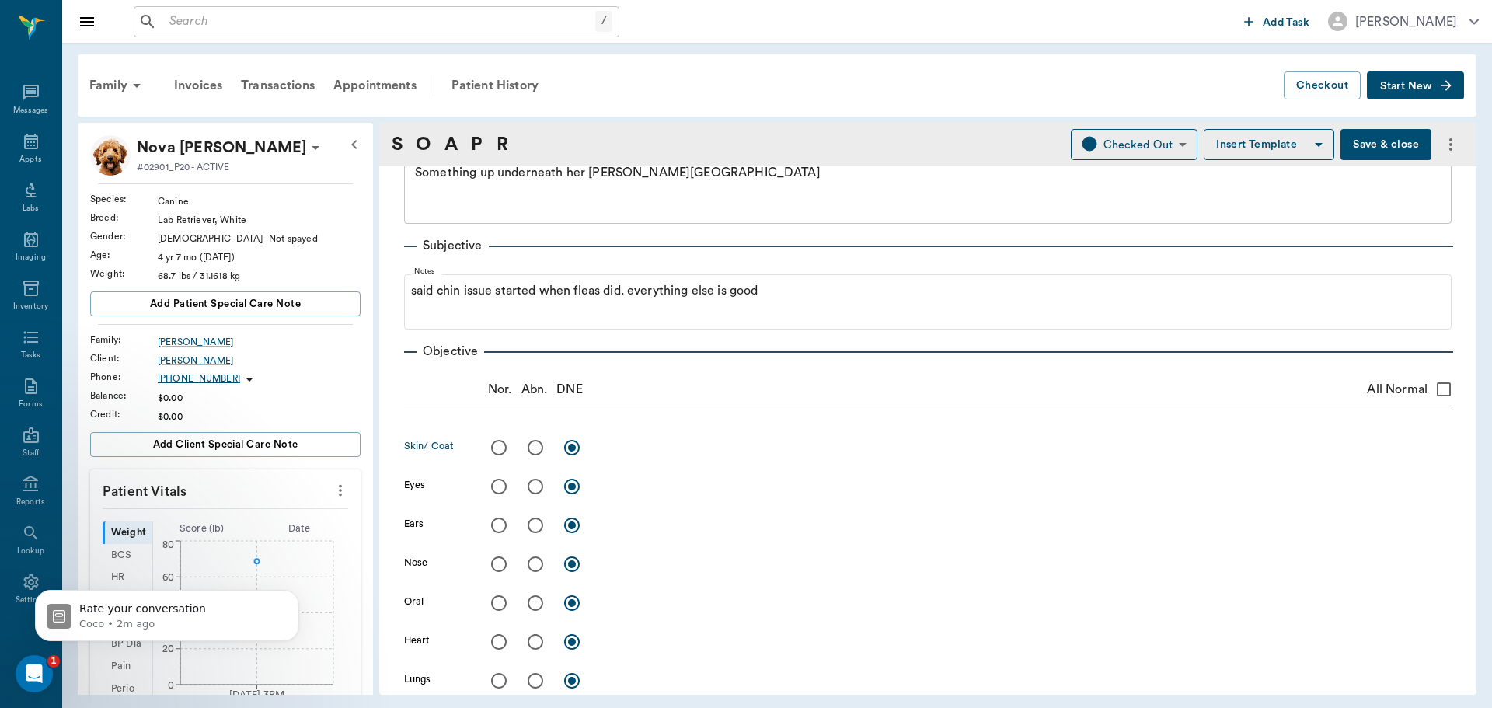
click at [535, 449] on input "radio" at bounding box center [535, 447] width 33 height 33
radio input "true"
click at [627, 453] on textarea at bounding box center [1026, 447] width 851 height 18
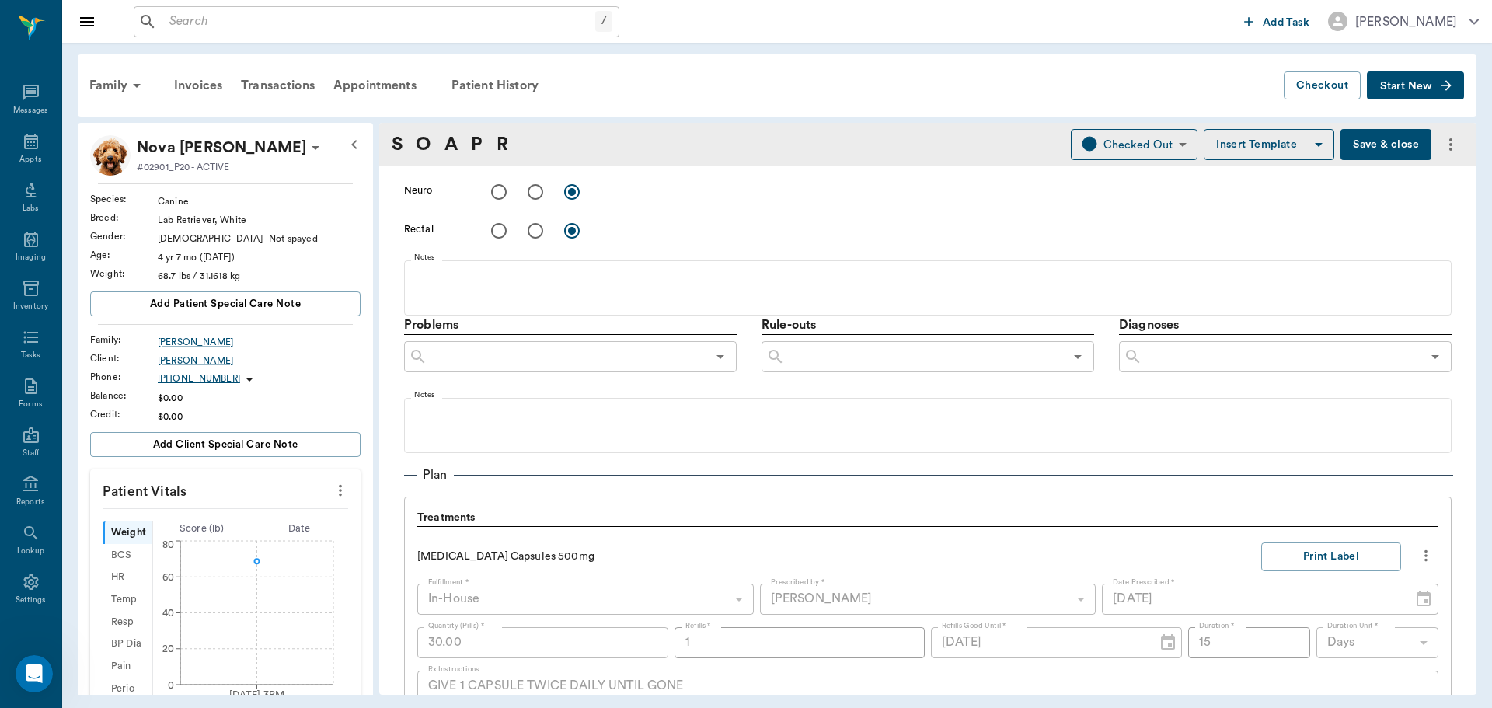
scroll to position [777, 0]
type textarea "Hot spot under chin, excoriated and oozing. as some alopecia lines on body from…"
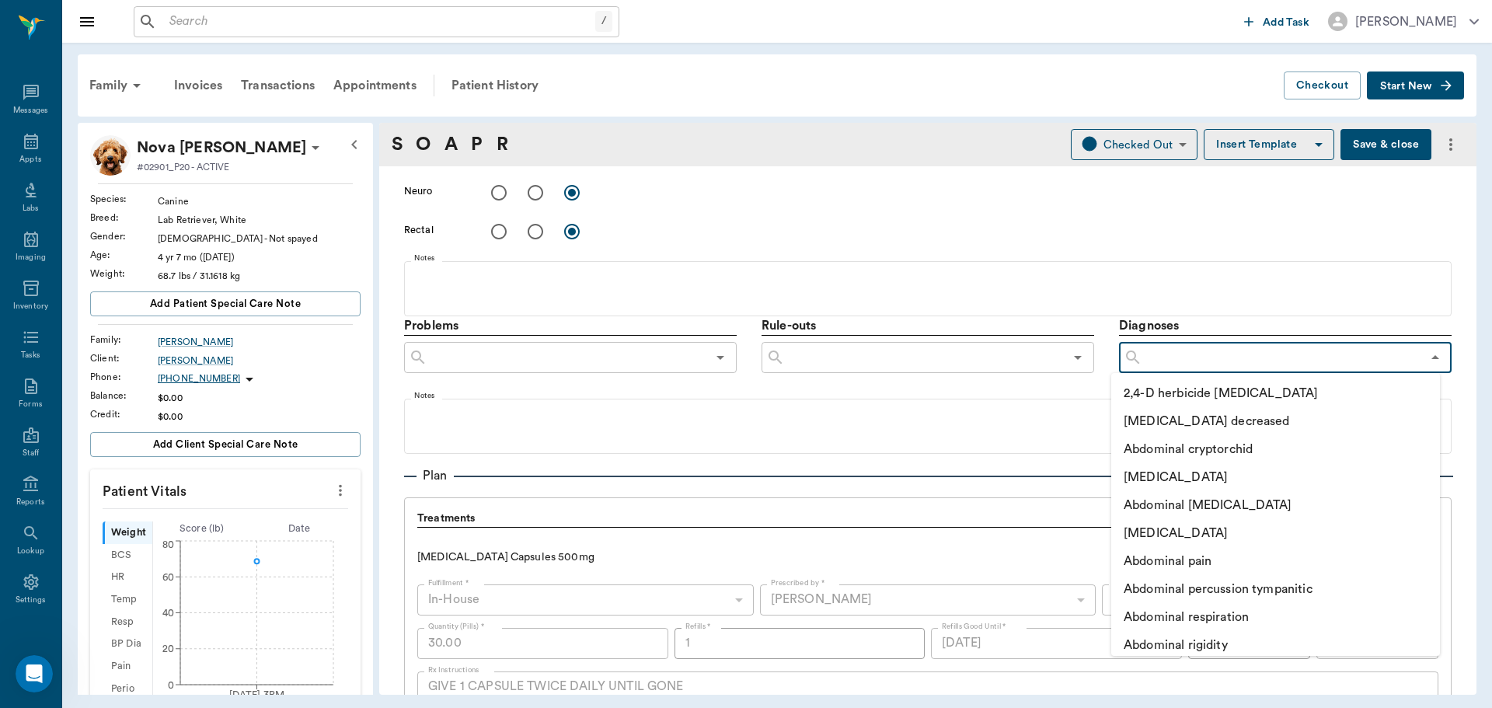
click at [1219, 358] on input "text" at bounding box center [1281, 358] width 279 height 22
type input "a"
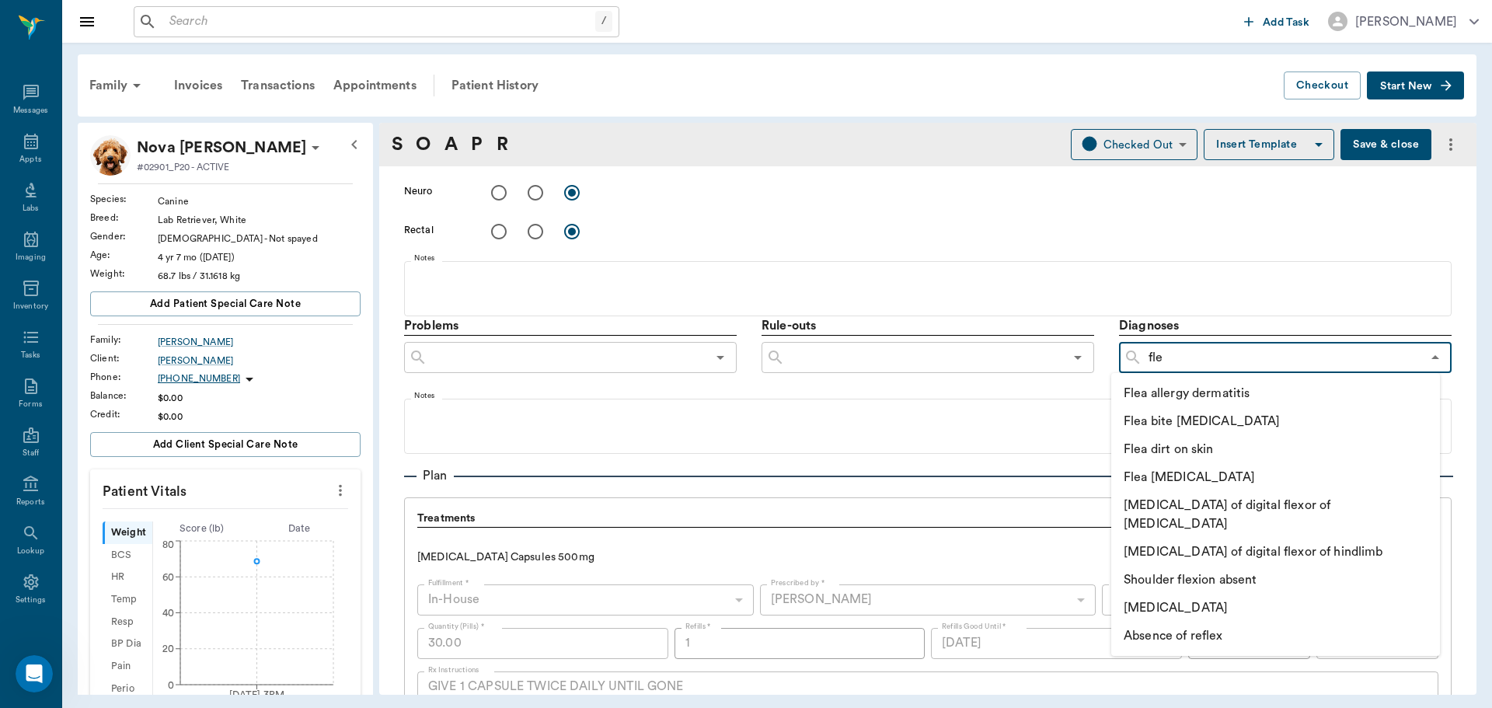
type input "flea"
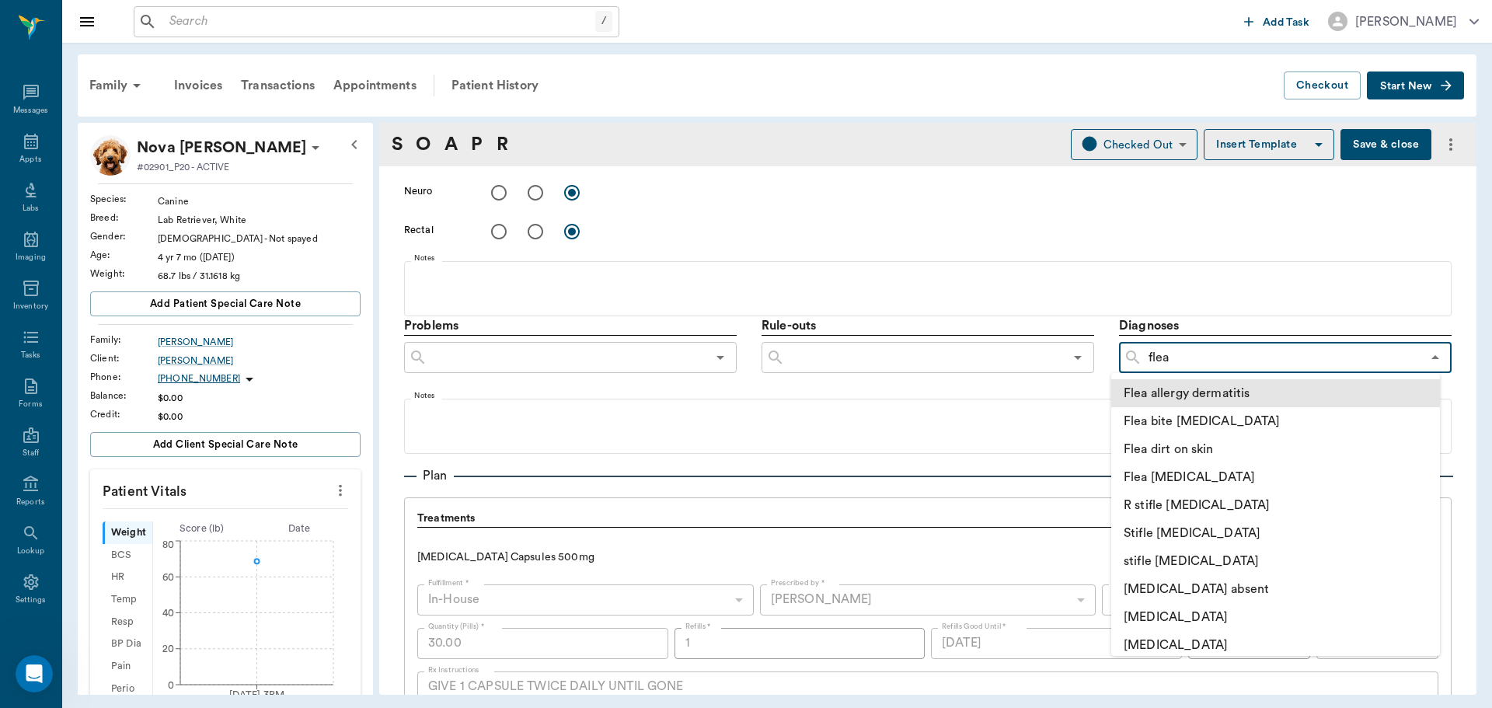
click at [1229, 392] on li "Flea allergy dermatitis" at bounding box center [1275, 393] width 329 height 28
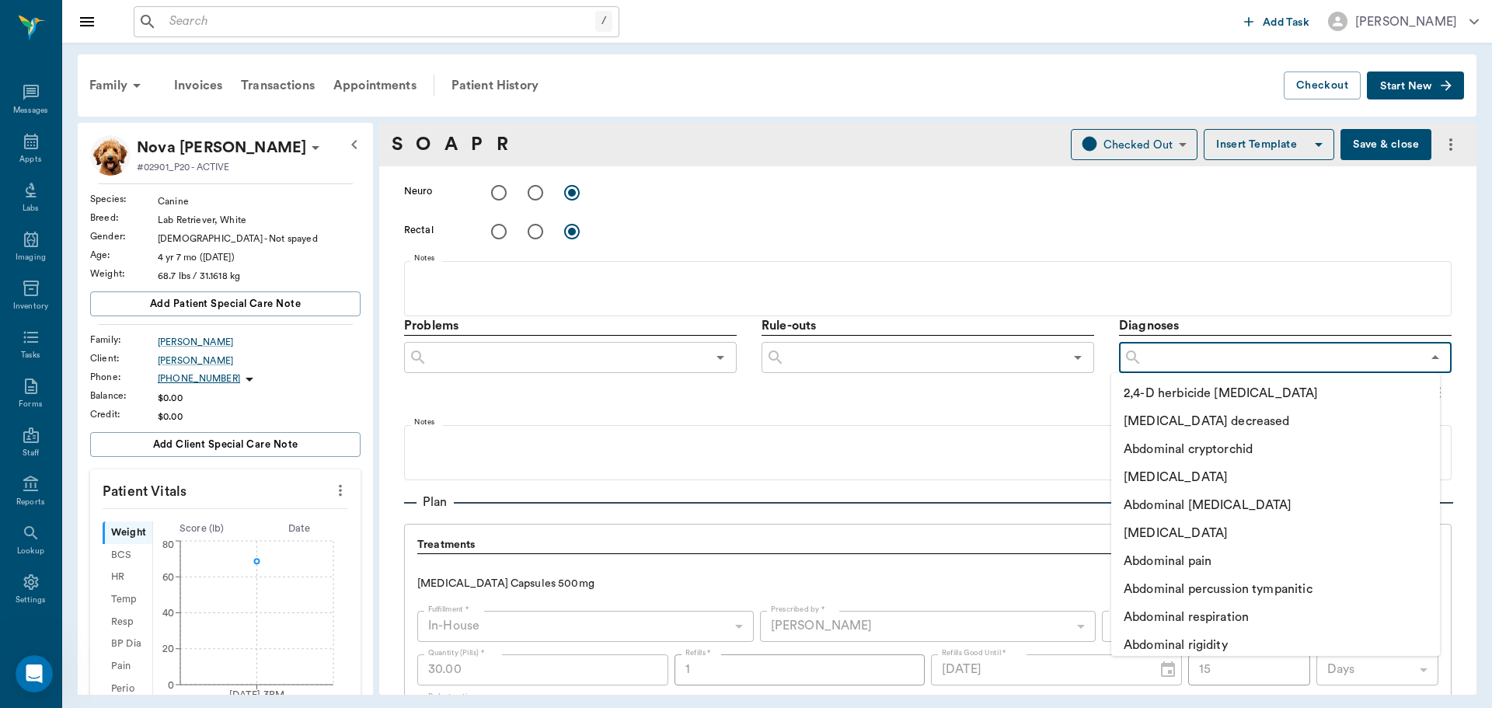
click at [1216, 362] on input "text" at bounding box center [1281, 358] width 279 height 22
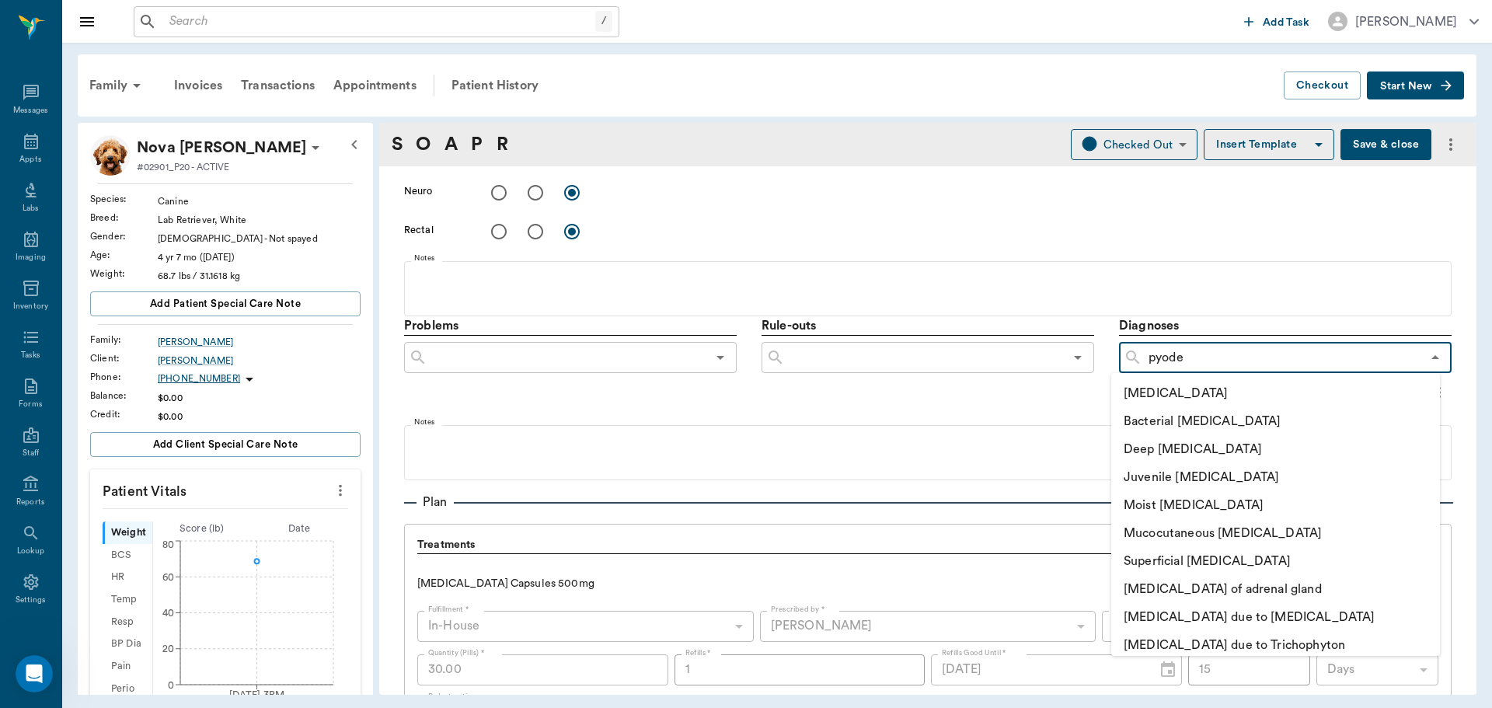
type input "pyoder"
click at [1240, 414] on li "Bacterial pyoderma" at bounding box center [1275, 421] width 329 height 28
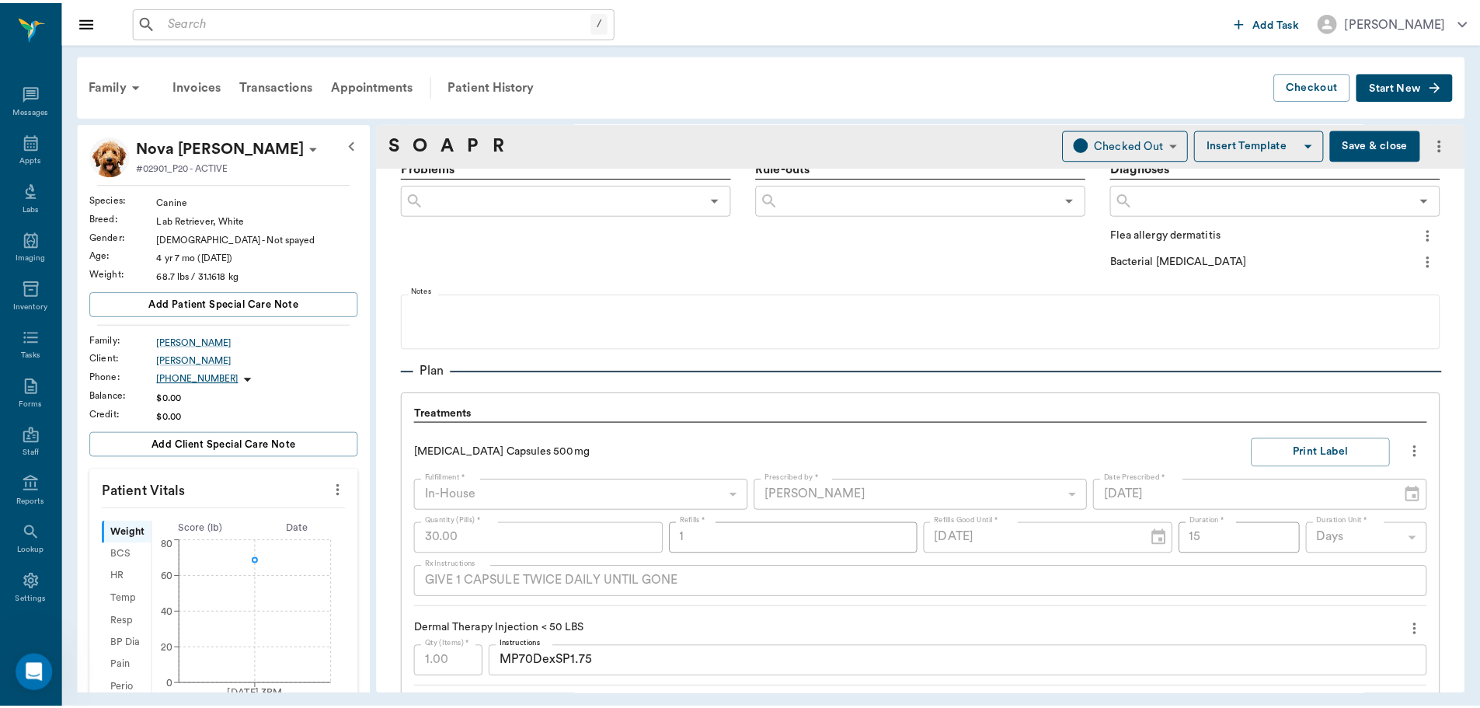
scroll to position [933, 0]
click at [1357, 144] on button "Save & close" at bounding box center [1386, 144] width 91 height 31
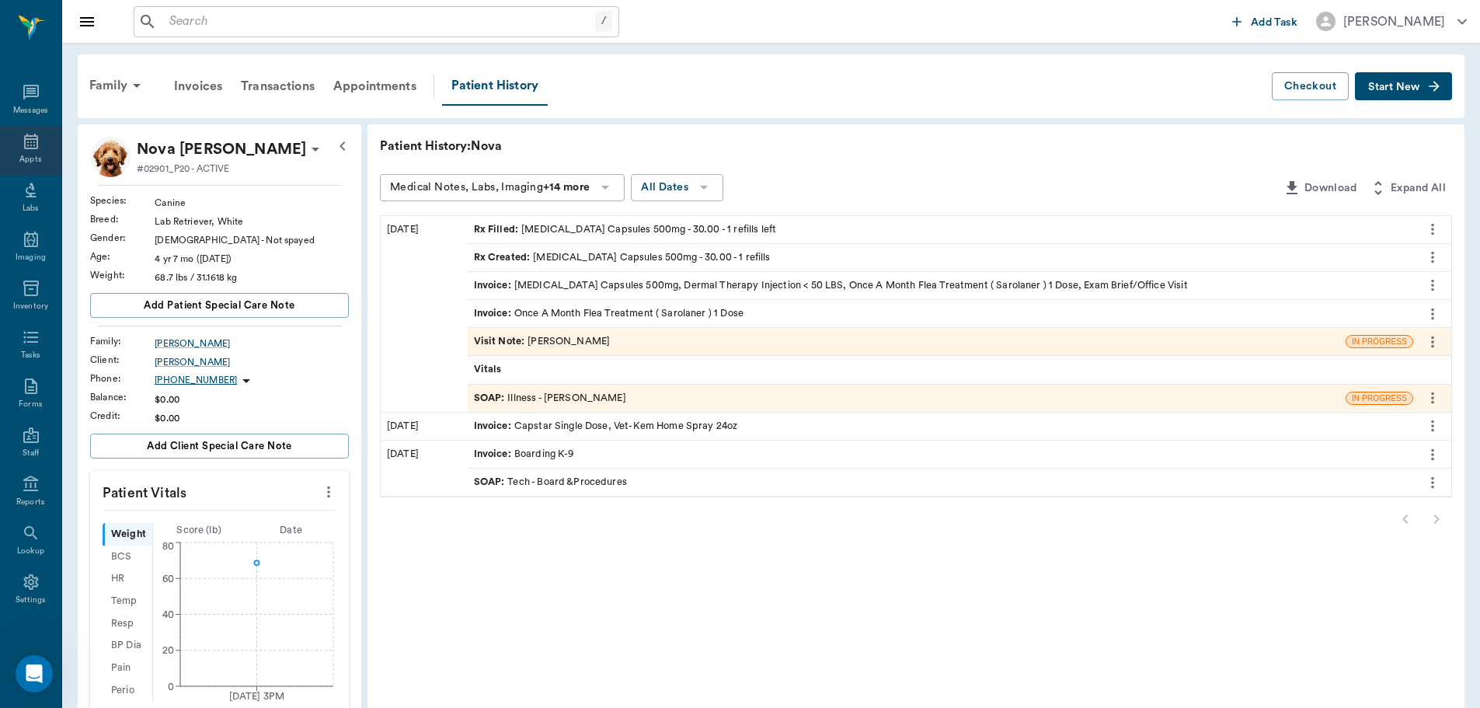
click at [37, 149] on div "Appts" at bounding box center [30, 150] width 61 height 49
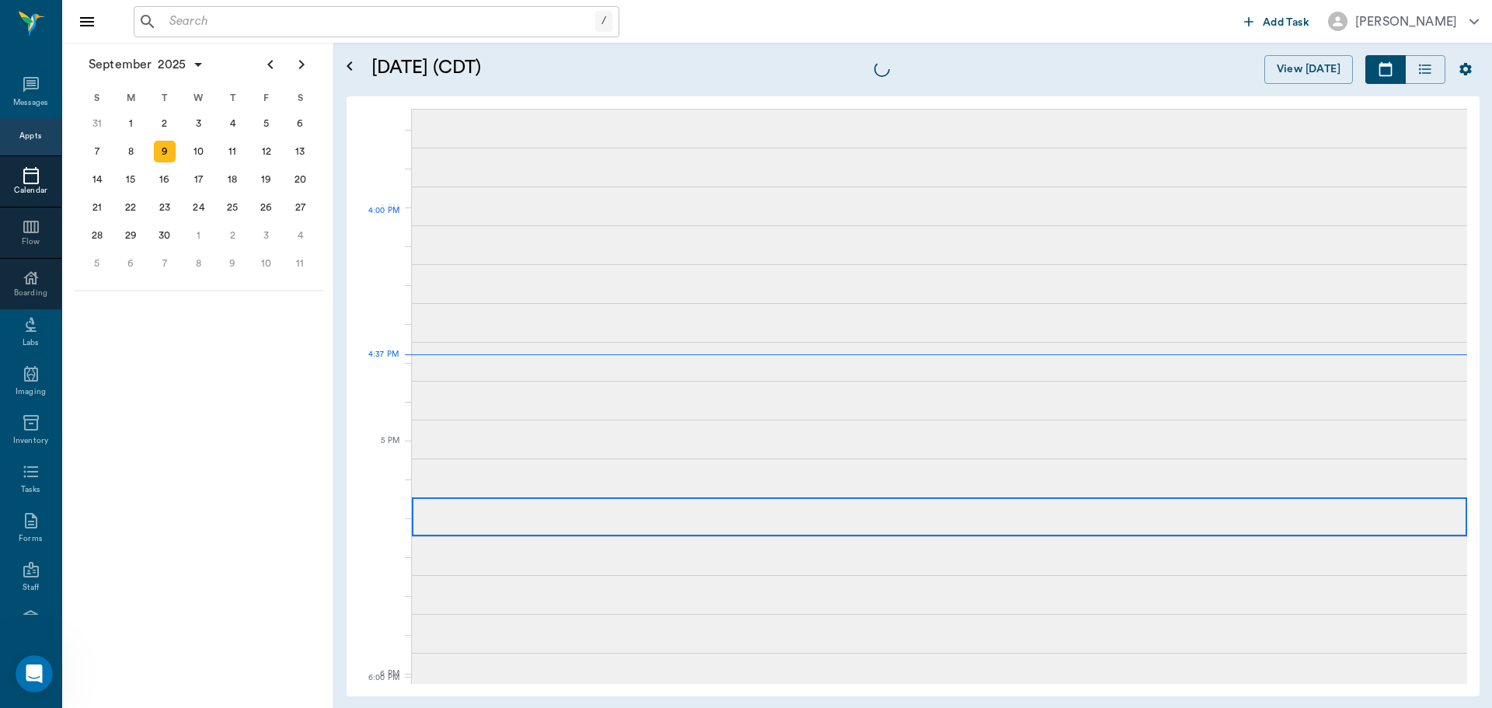
scroll to position [1866, 0]
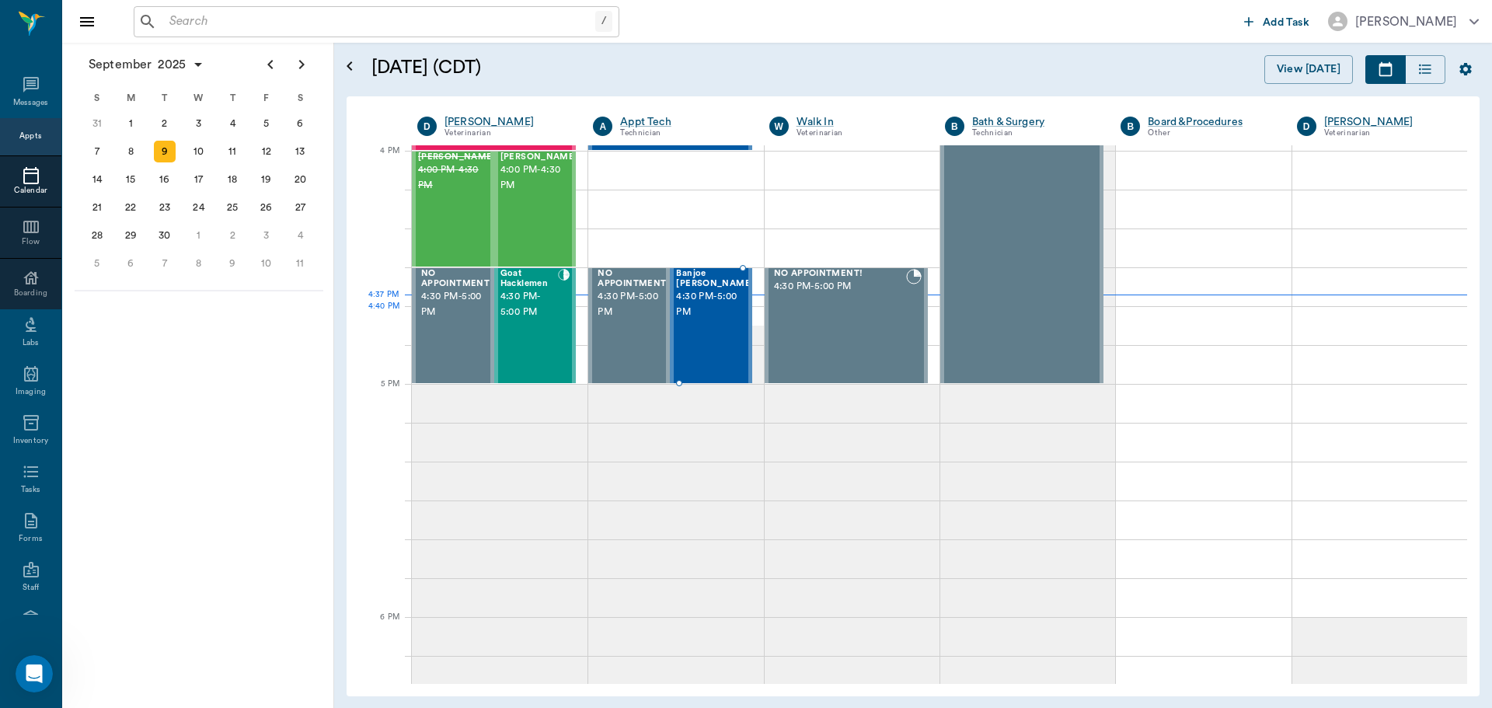
click at [700, 311] on span "4:30 PM - 5:00 PM" at bounding box center [715, 304] width 78 height 31
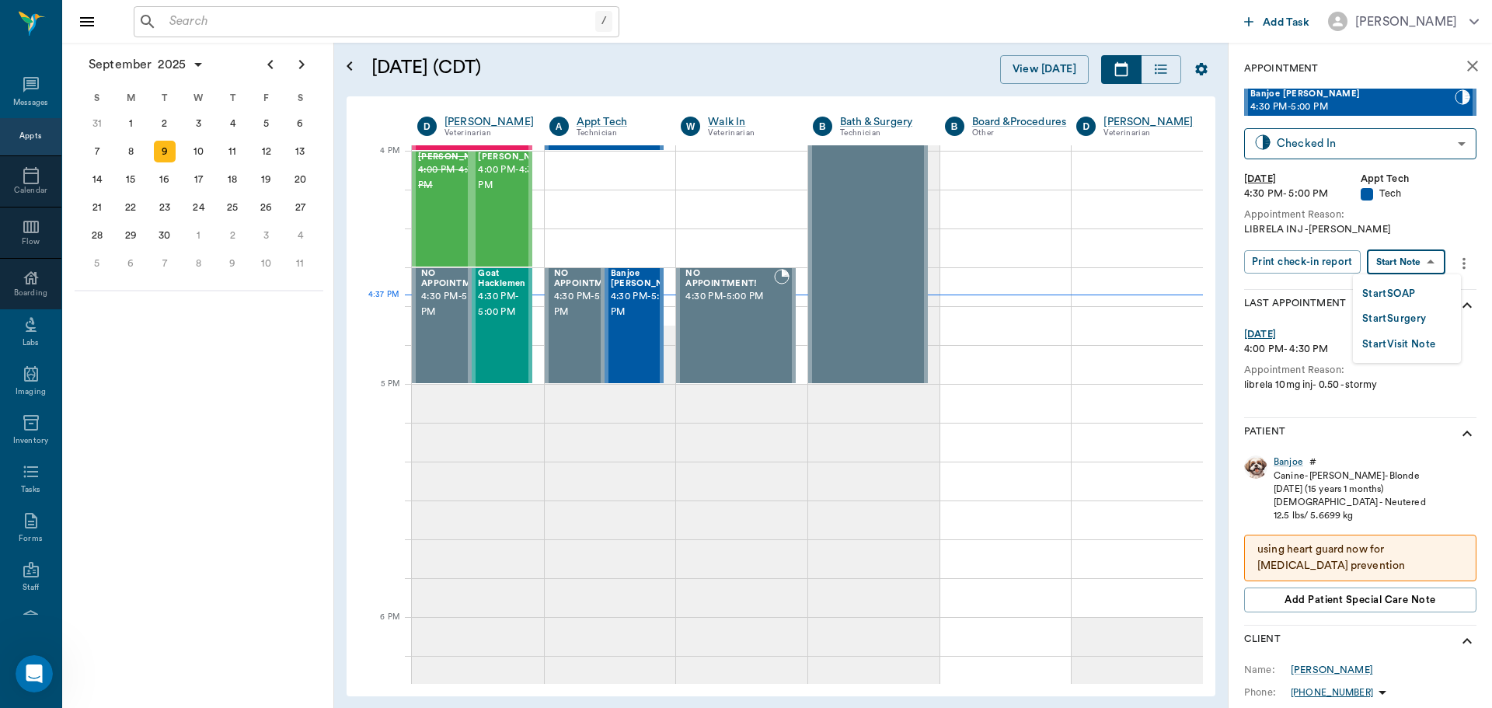
click at [1432, 268] on body "/ ​ Add Task Dr. Bert Ellsworth Nectar Messages Appts Calendar Flow Boarding La…" at bounding box center [746, 354] width 1492 height 708
click at [1290, 465] on div at bounding box center [746, 354] width 1492 height 708
click at [1289, 465] on div "Banjoe" at bounding box center [1289, 461] width 30 height 13
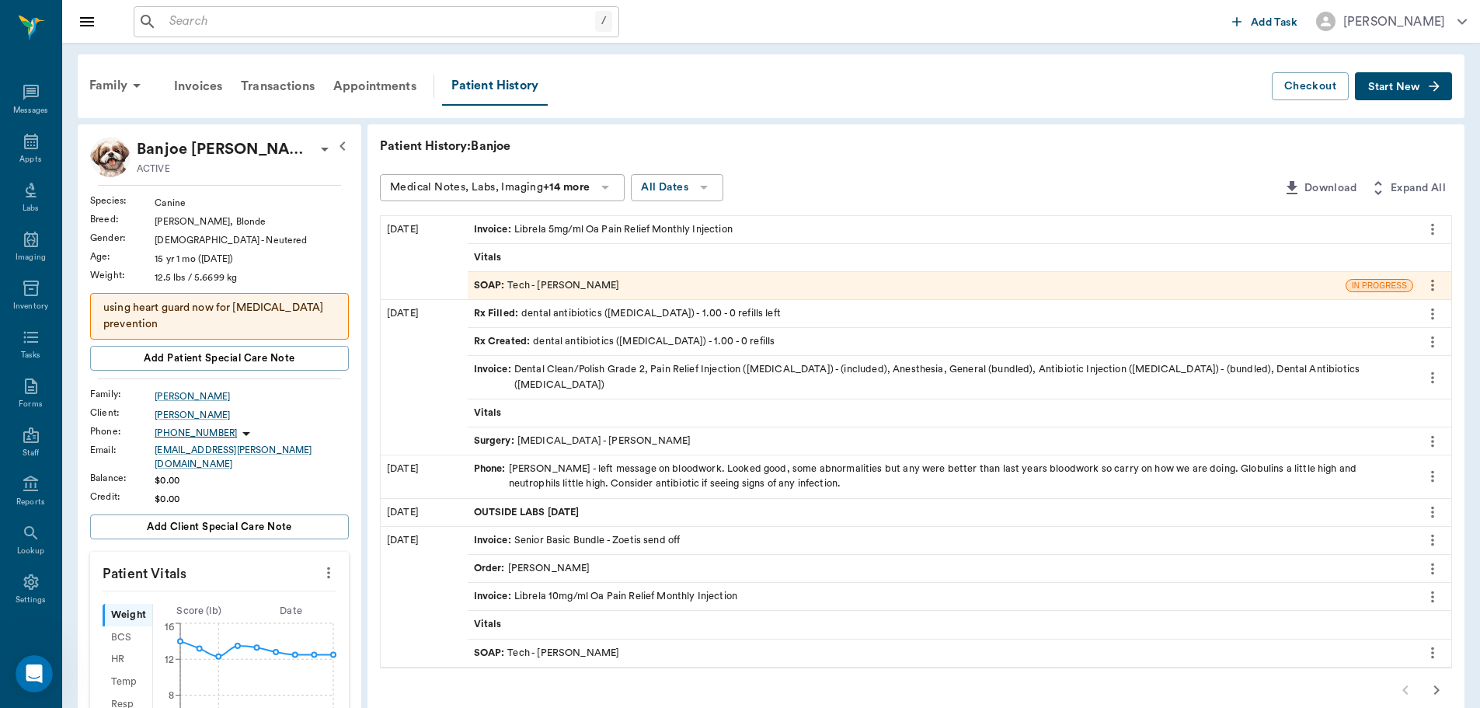
click at [602, 288] on div "SOAP : Tech - Hunter Graves" at bounding box center [547, 285] width 146 height 15
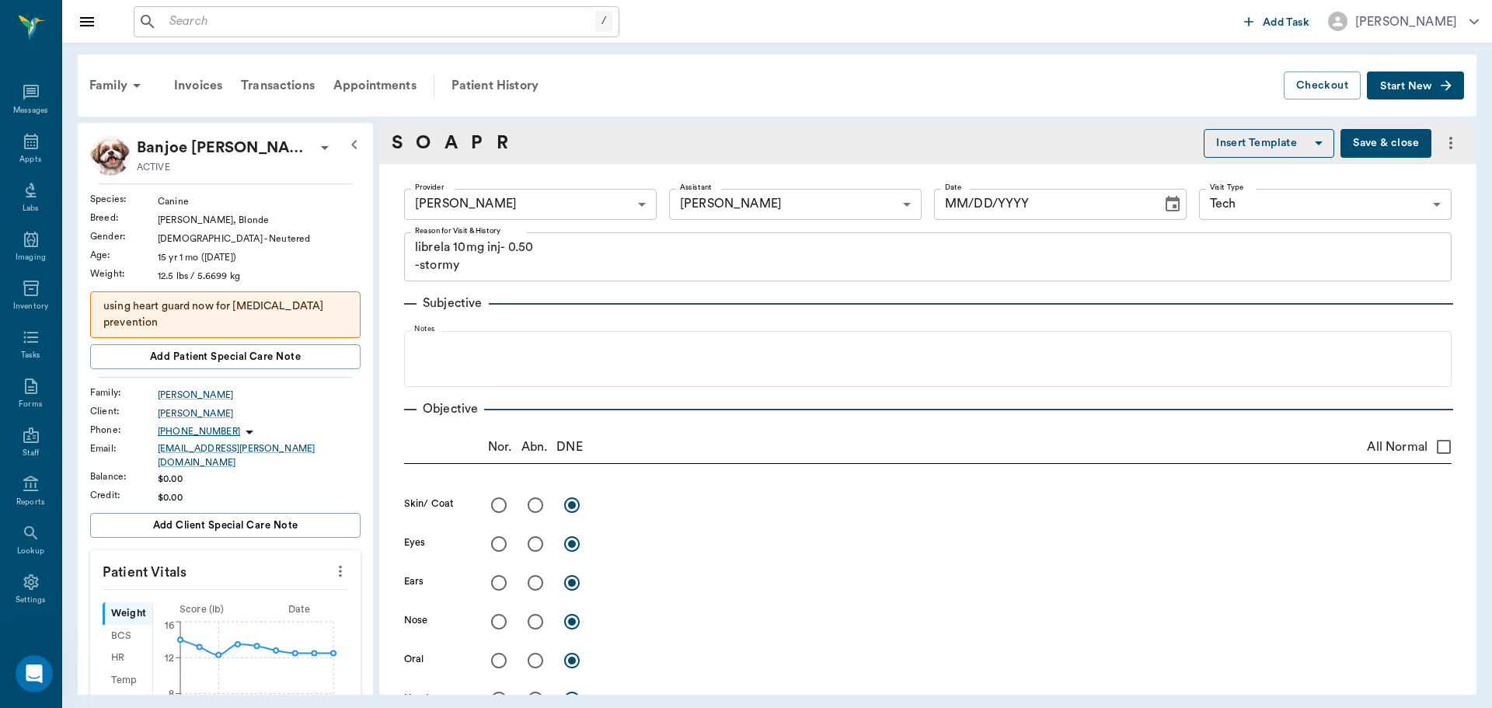
type input "682b670d8bdc6f7f8feef3db"
type input "6740bf97de10e07744acf1eb"
type input "65d2be4f46e3a538d89b8c1a"
type textarea "librela 10mg inj- 0.50 -stormy"
type input "08/15/2025"
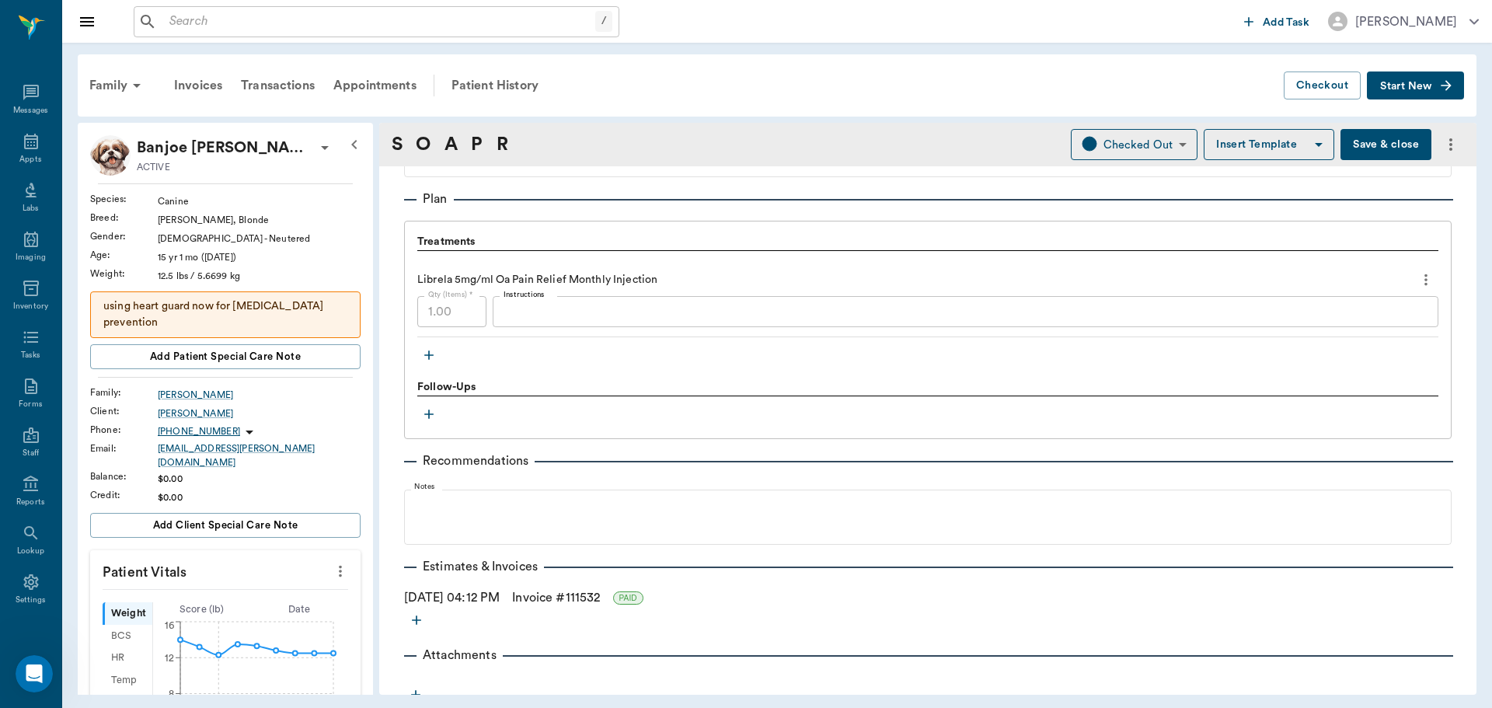
scroll to position [1114, 0]
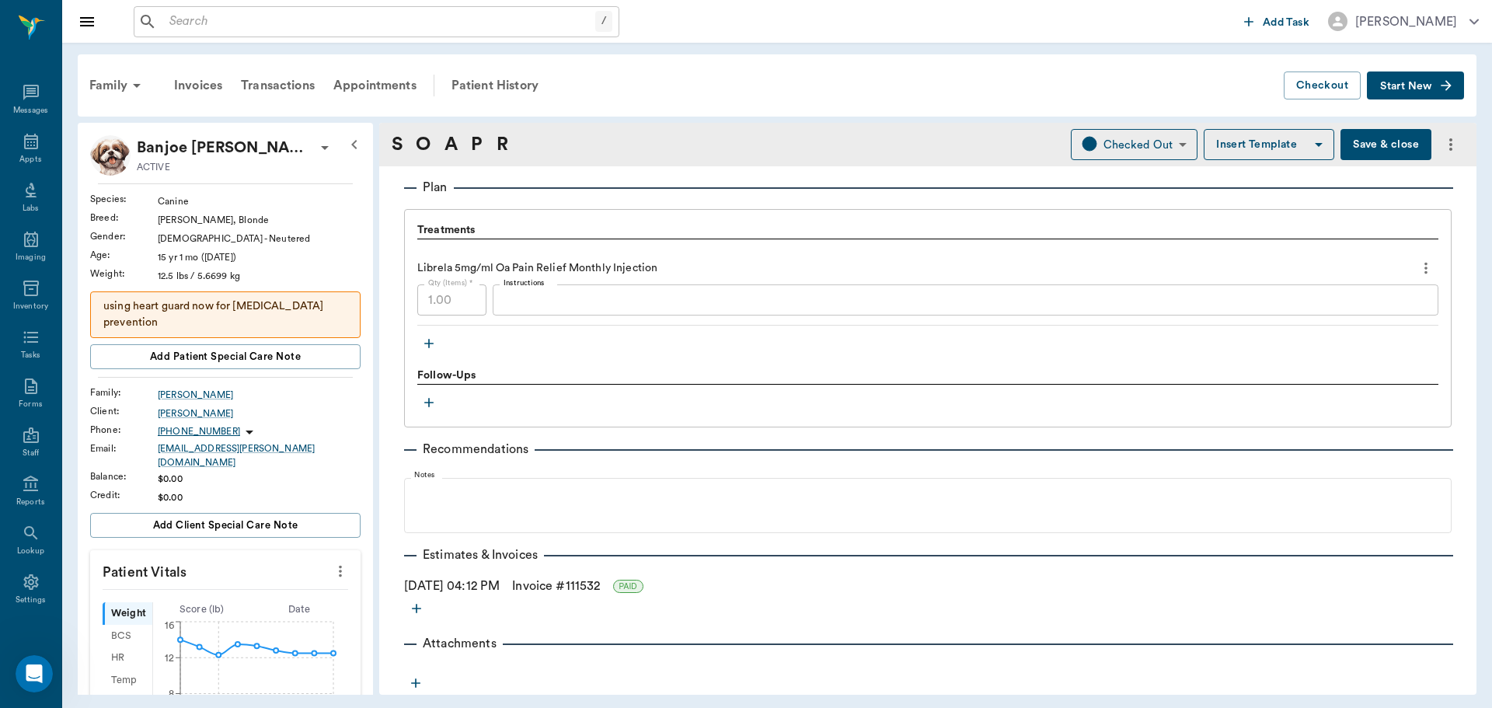
click at [547, 581] on link "Invoice # 111532" at bounding box center [556, 586] width 88 height 19
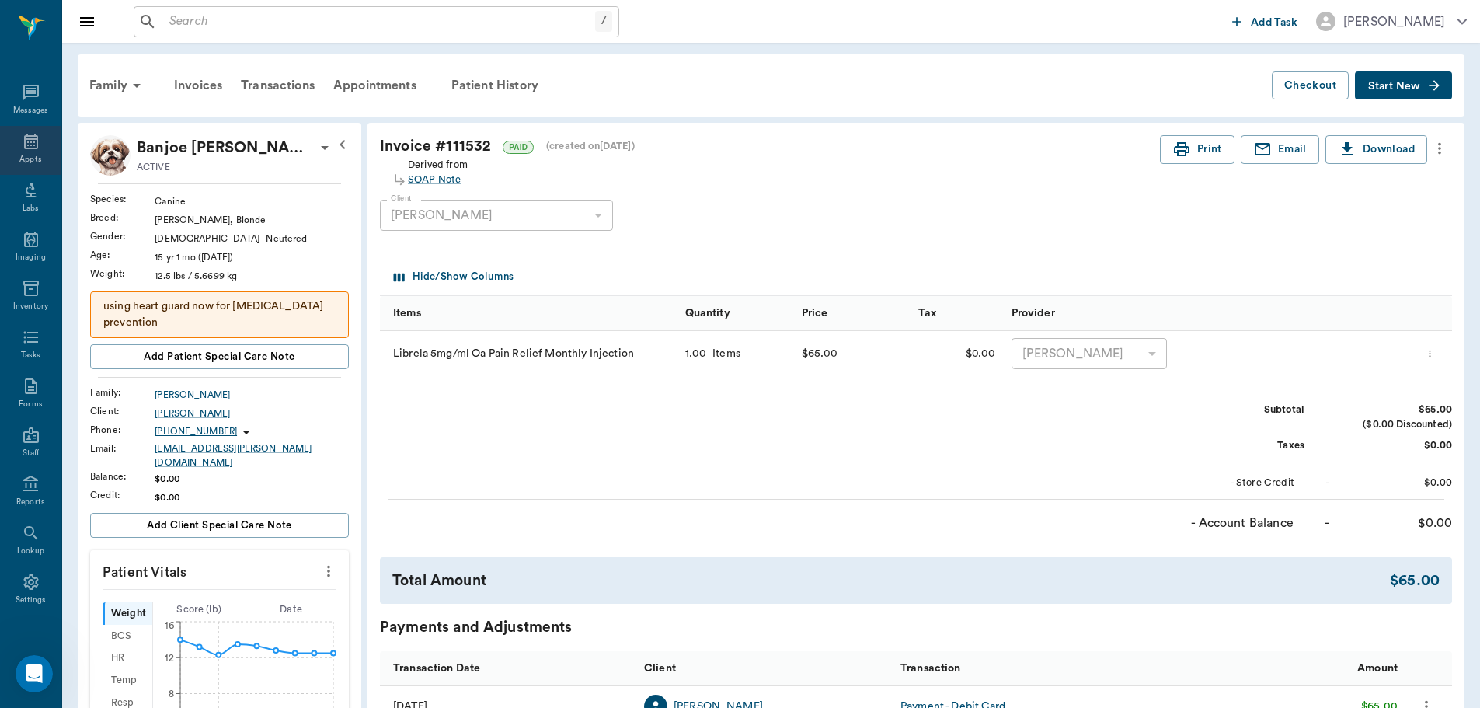
click at [9, 138] on div "Appts" at bounding box center [30, 150] width 61 height 49
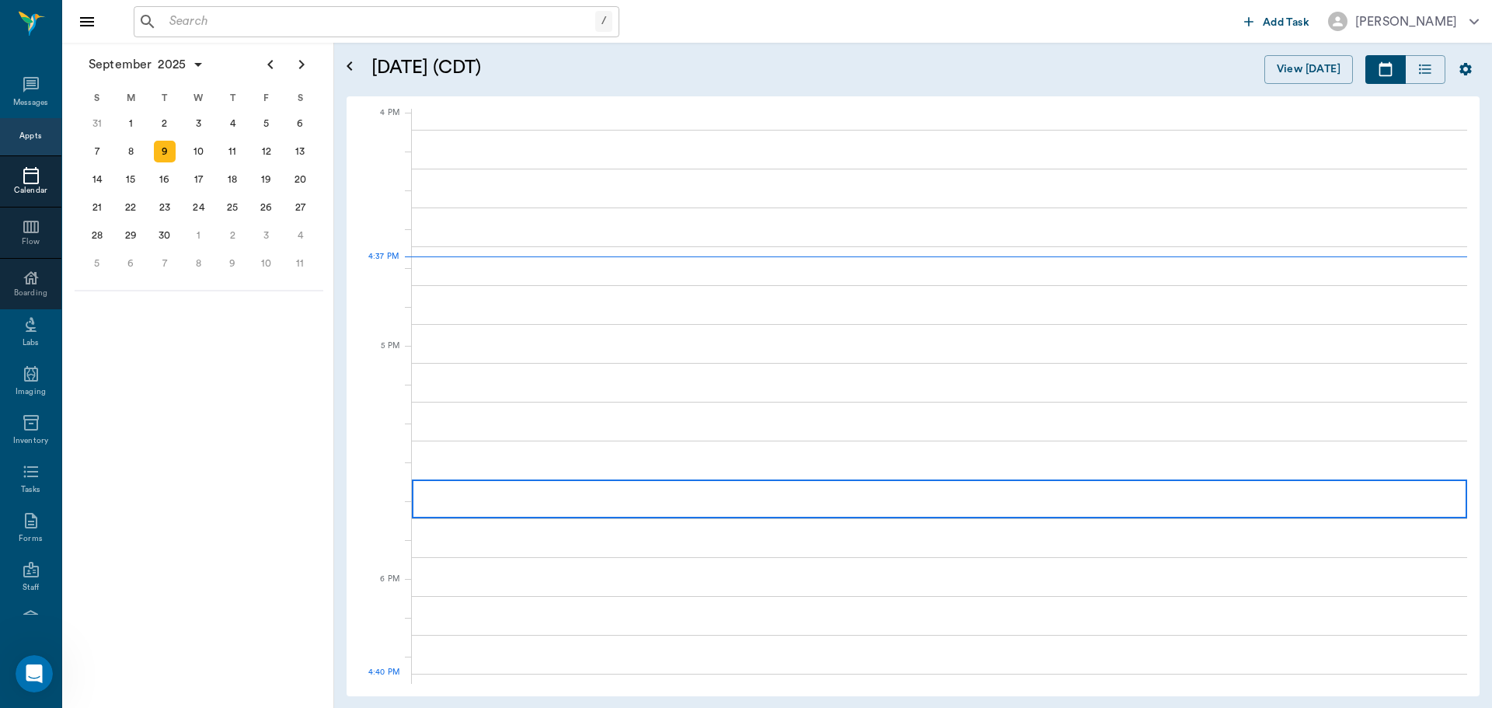
scroll to position [1867, 0]
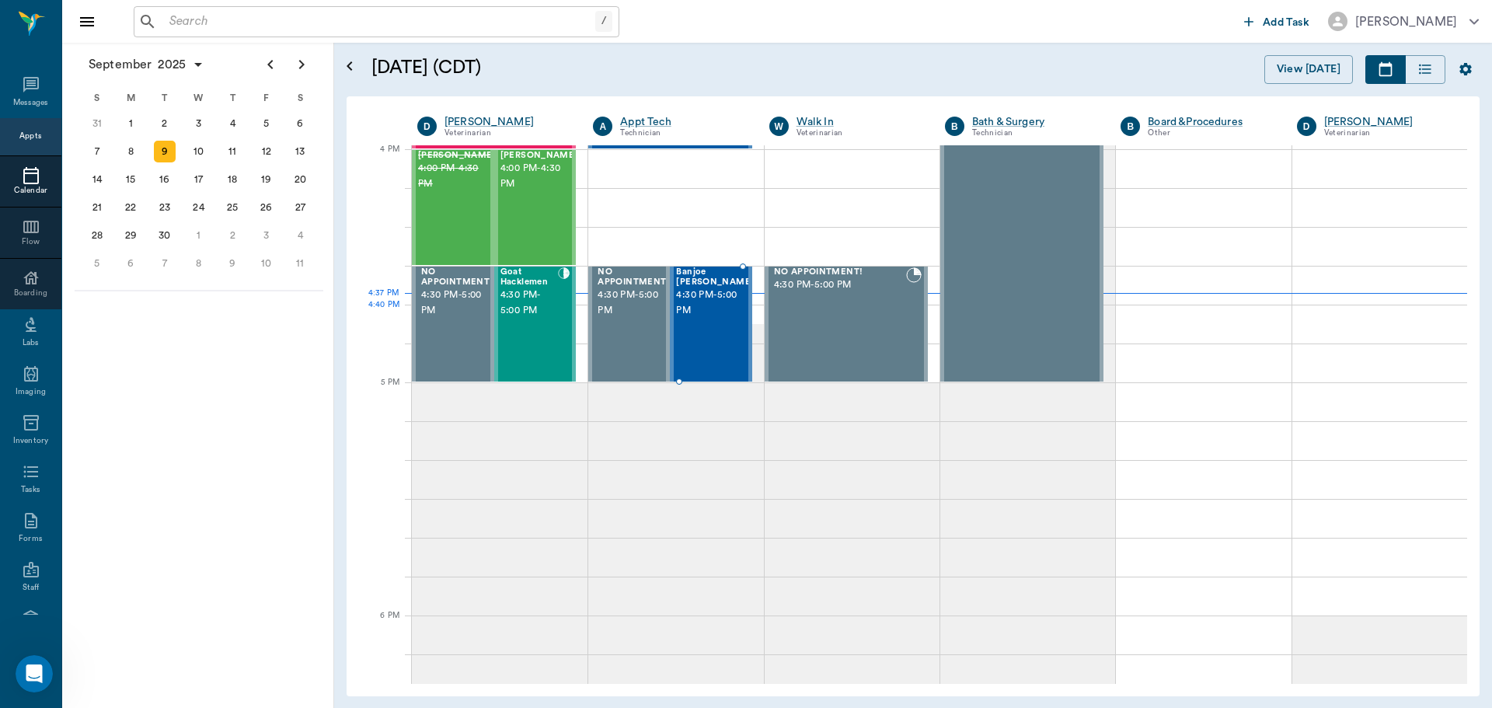
click at [713, 327] on div "Banjoe Walker 4:30 PM - 5:00 PM" at bounding box center [715, 323] width 78 height 113
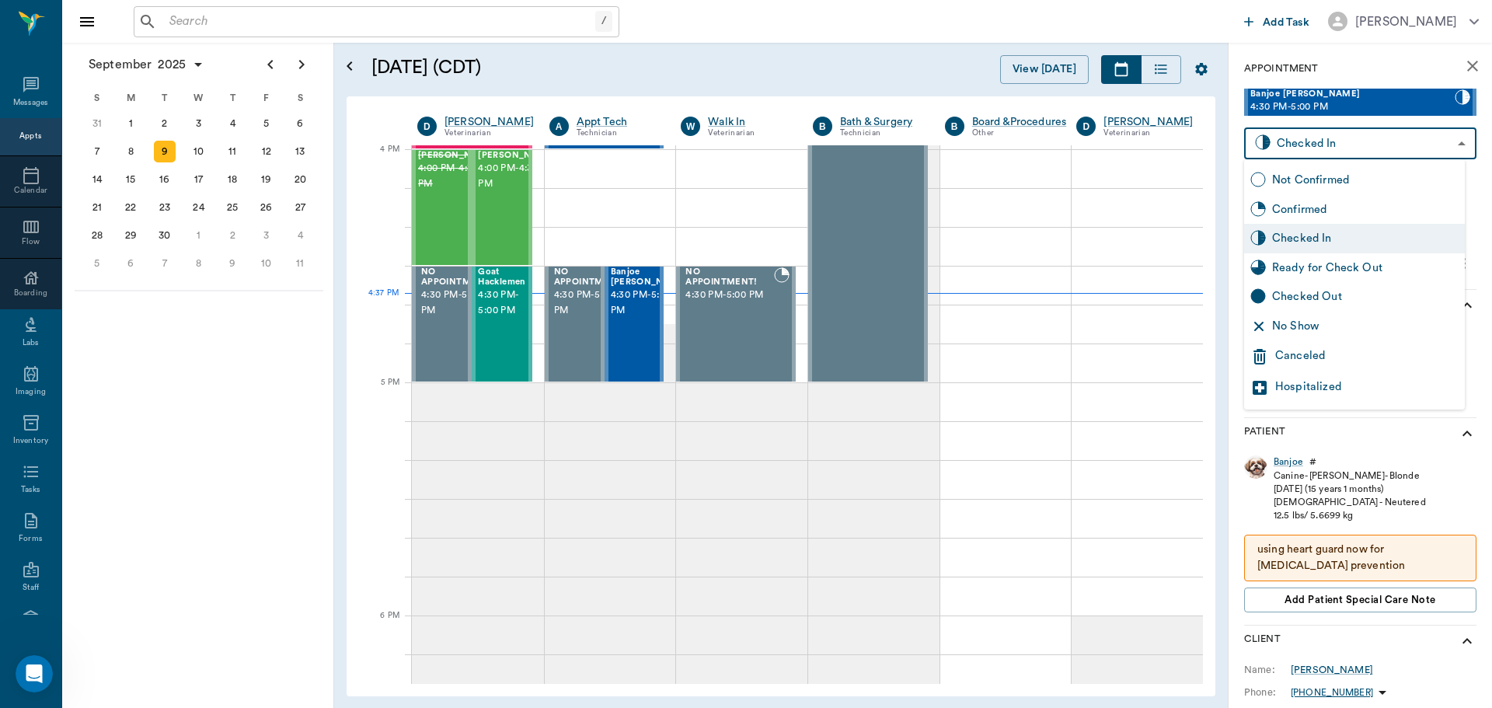
click at [1289, 141] on body "/ ​ Add Task Dr. Bert Ellsworth Nectar Messages Appts Calendar Flow Boarding La…" at bounding box center [746, 354] width 1492 height 708
click at [1174, 295] on div at bounding box center [746, 354] width 1492 height 708
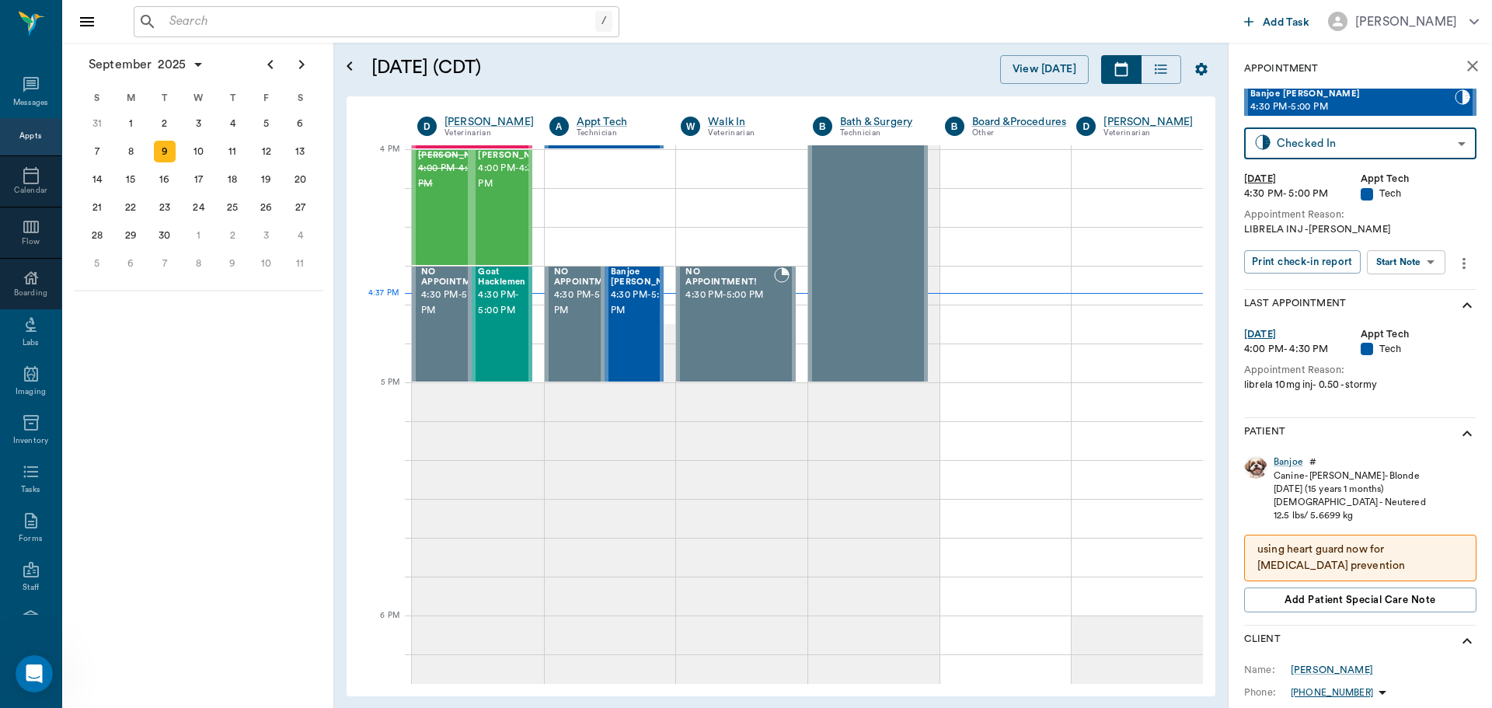
click at [1400, 267] on body "/ ​ Add Task Dr. Bert Ellsworth Nectar Messages Appts Calendar Flow Boarding La…" at bounding box center [746, 354] width 1492 height 708
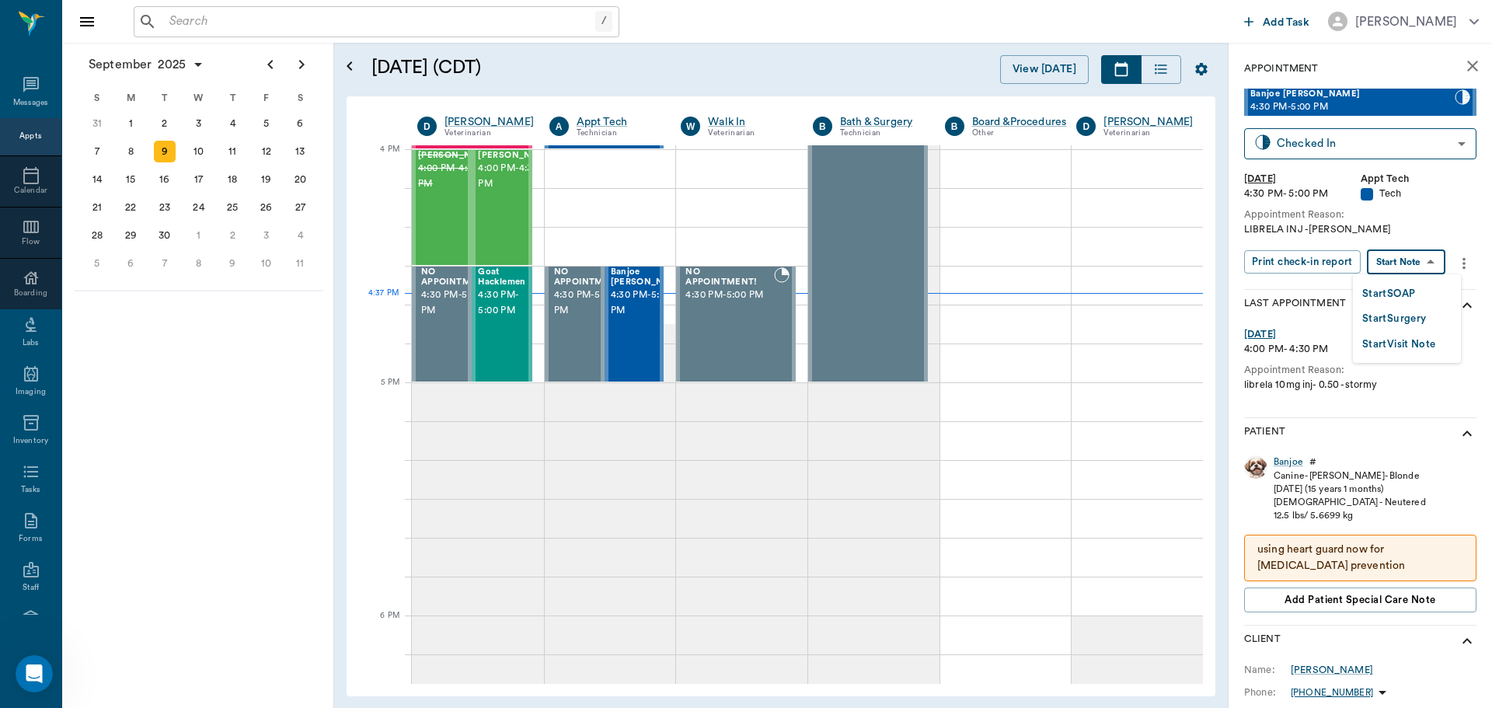
click at [1405, 298] on button "Start SOAP" at bounding box center [1388, 294] width 53 height 18
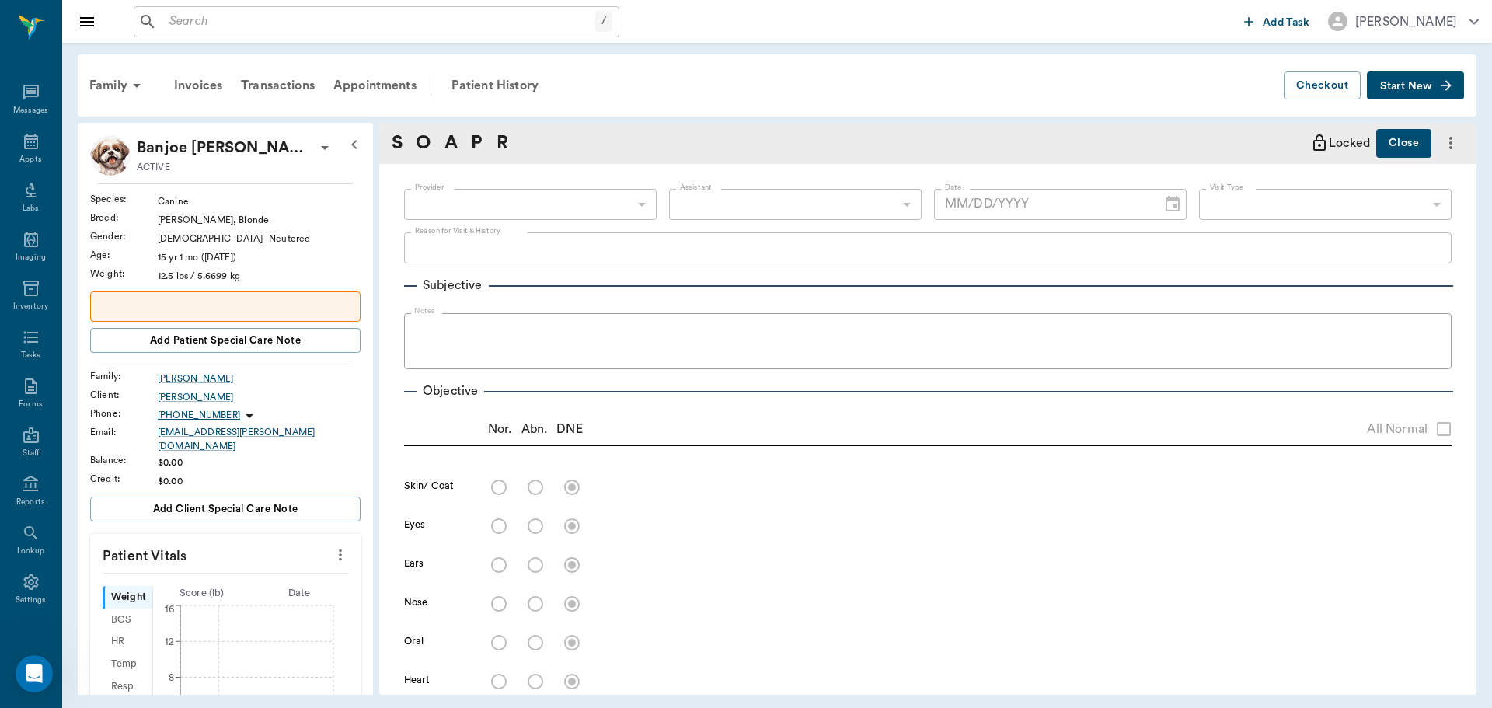
click at [525, 197] on div "​" at bounding box center [530, 204] width 253 height 31
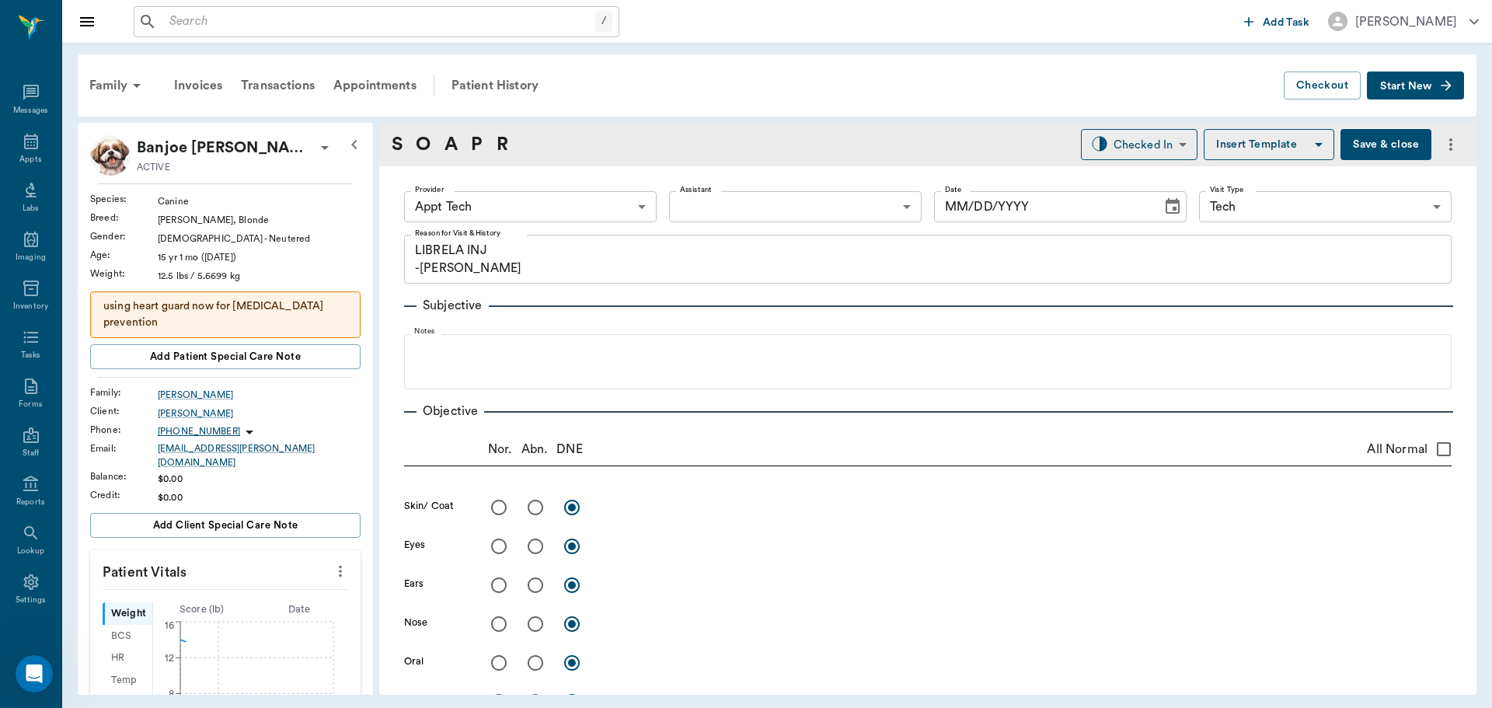
type input "63ec2f075fda476ae8351a4c"
type input "65d2be4f46e3a538d89b8c1a"
type textarea "LIBRELA INJ -LORY"
type input "[DATE]"
click at [525, 207] on body "/ ​ Add Task Dr. Bert Ellsworth Nectar Messages Appts Labs Imaging Inventory Ta…" at bounding box center [746, 354] width 1492 height 708
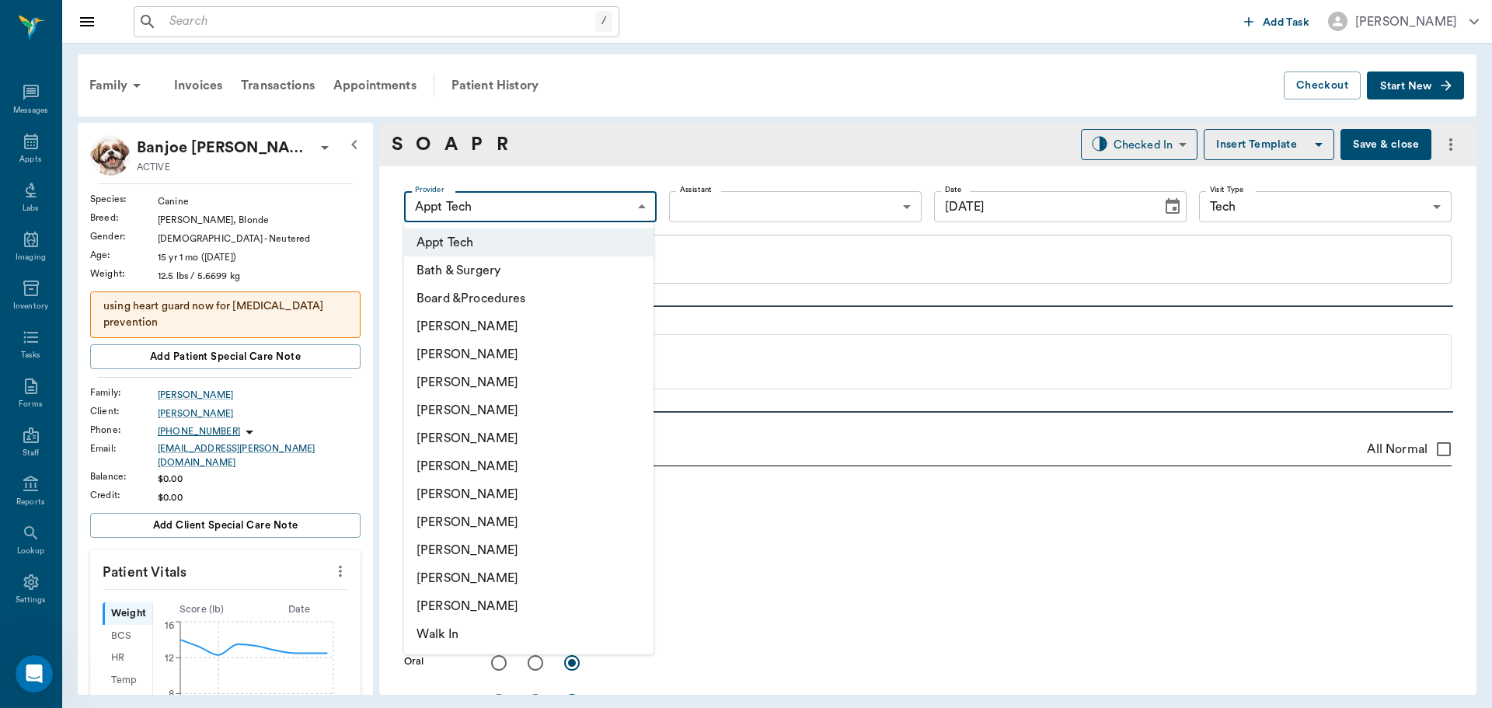
click at [534, 486] on li "Hunter Graves" at bounding box center [528, 494] width 249 height 28
type input "682b670d8bdc6f7f8feef3db"
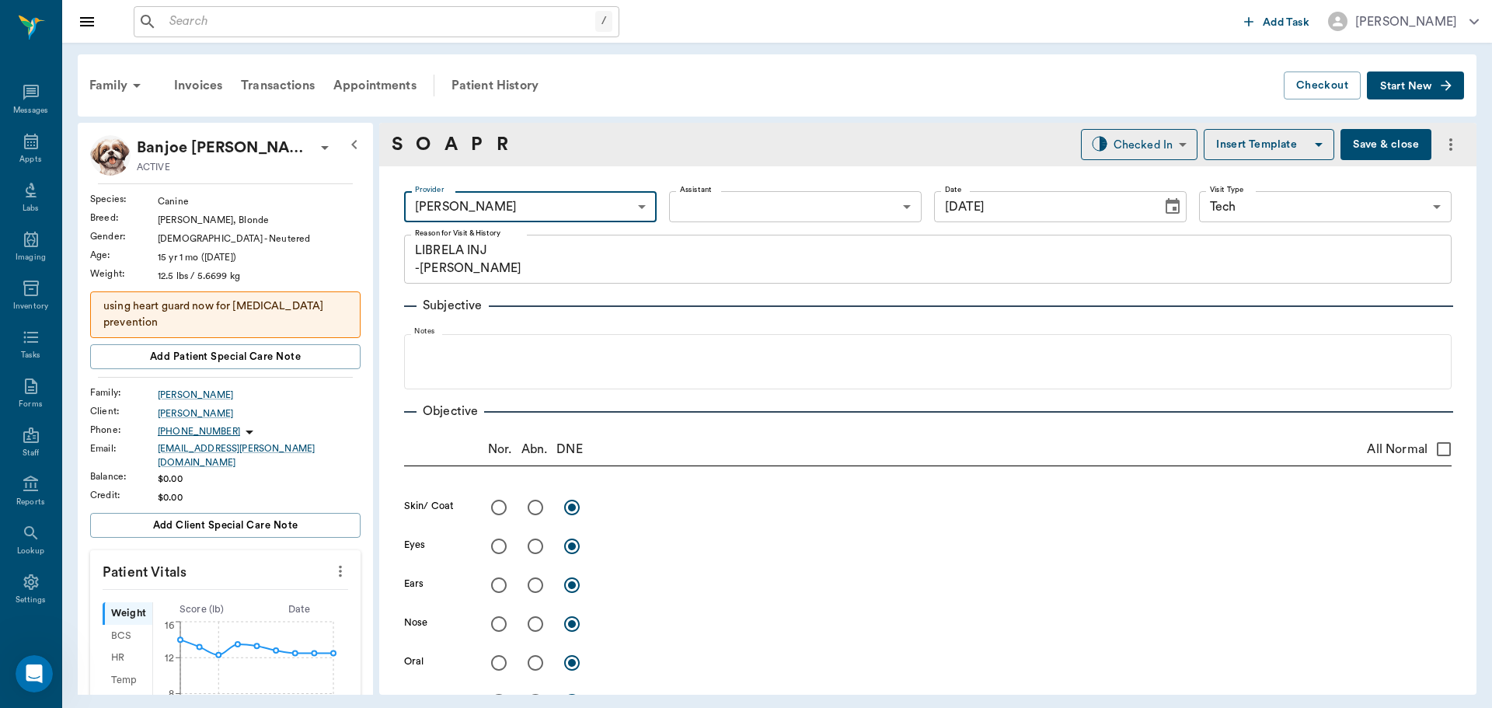
click at [785, 214] on body "/ ​ Add Task Dr. Bert Ellsworth Nectar Messages Appts Labs Imaging Inventory Ta…" at bounding box center [746, 354] width 1492 height 708
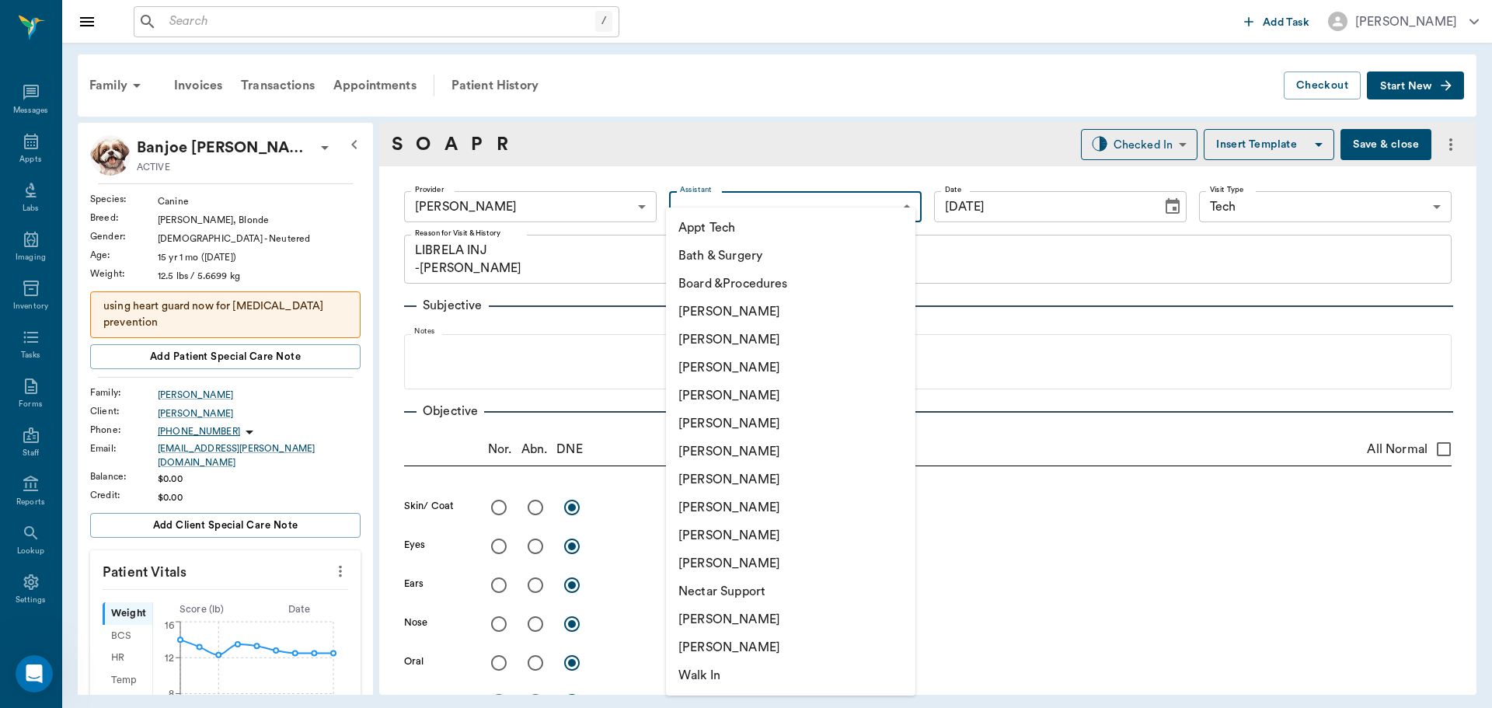
click at [781, 235] on li "Appt Tech" at bounding box center [790, 228] width 249 height 28
type input "63ec2f075fda476ae8351a4c"
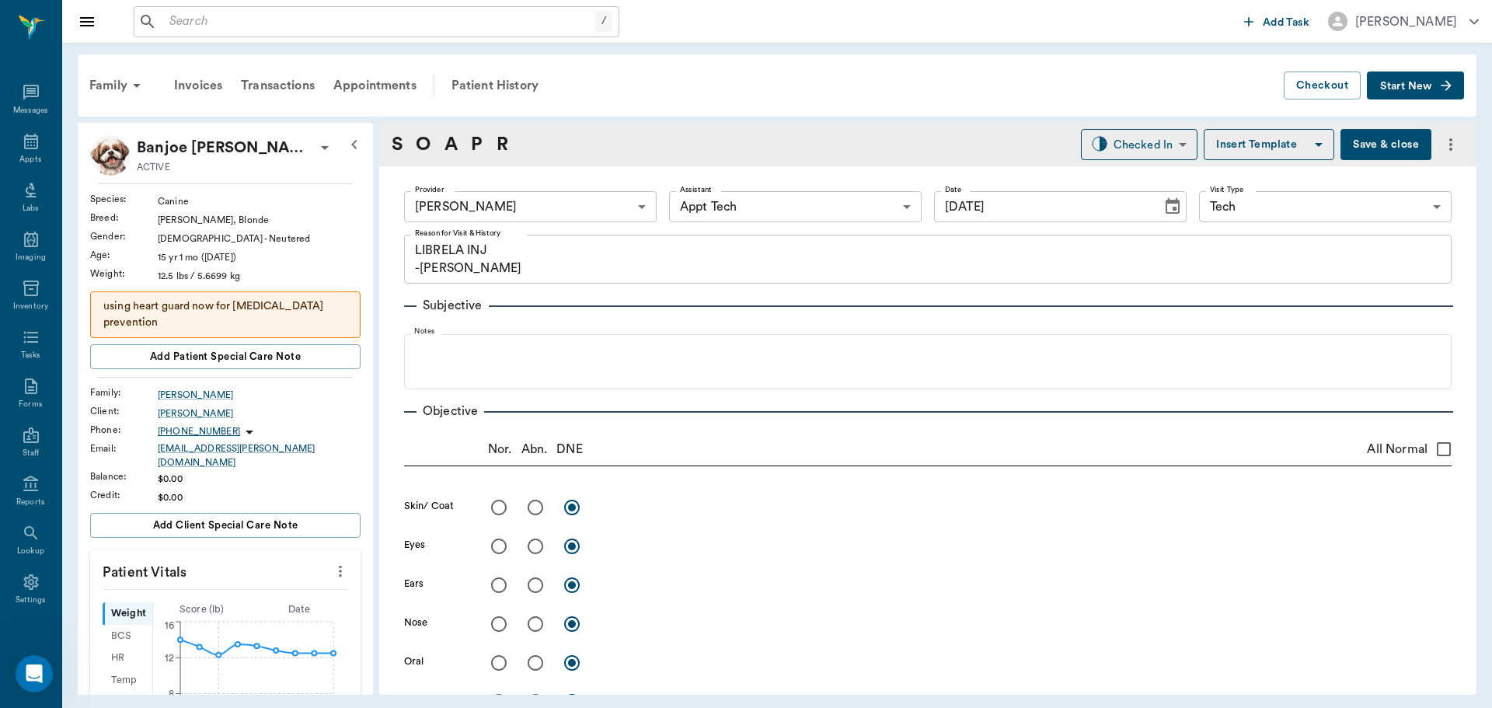
click at [332, 563] on icon "more" at bounding box center [340, 571] width 17 height 19
click at [294, 575] on li "Enter Vitals" at bounding box center [263, 588] width 155 height 29
click at [261, 604] on input "text" at bounding box center [224, 617] width 135 height 31
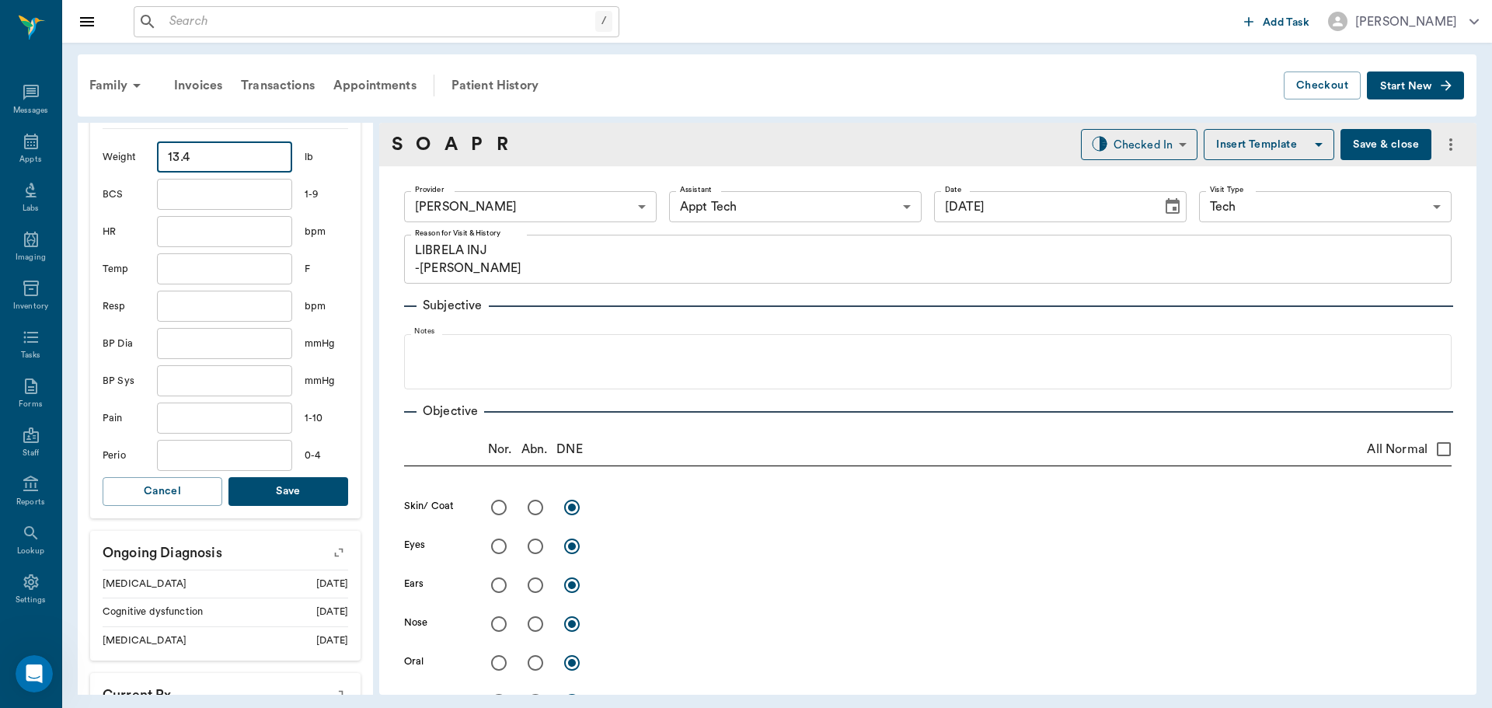
scroll to position [466, 0]
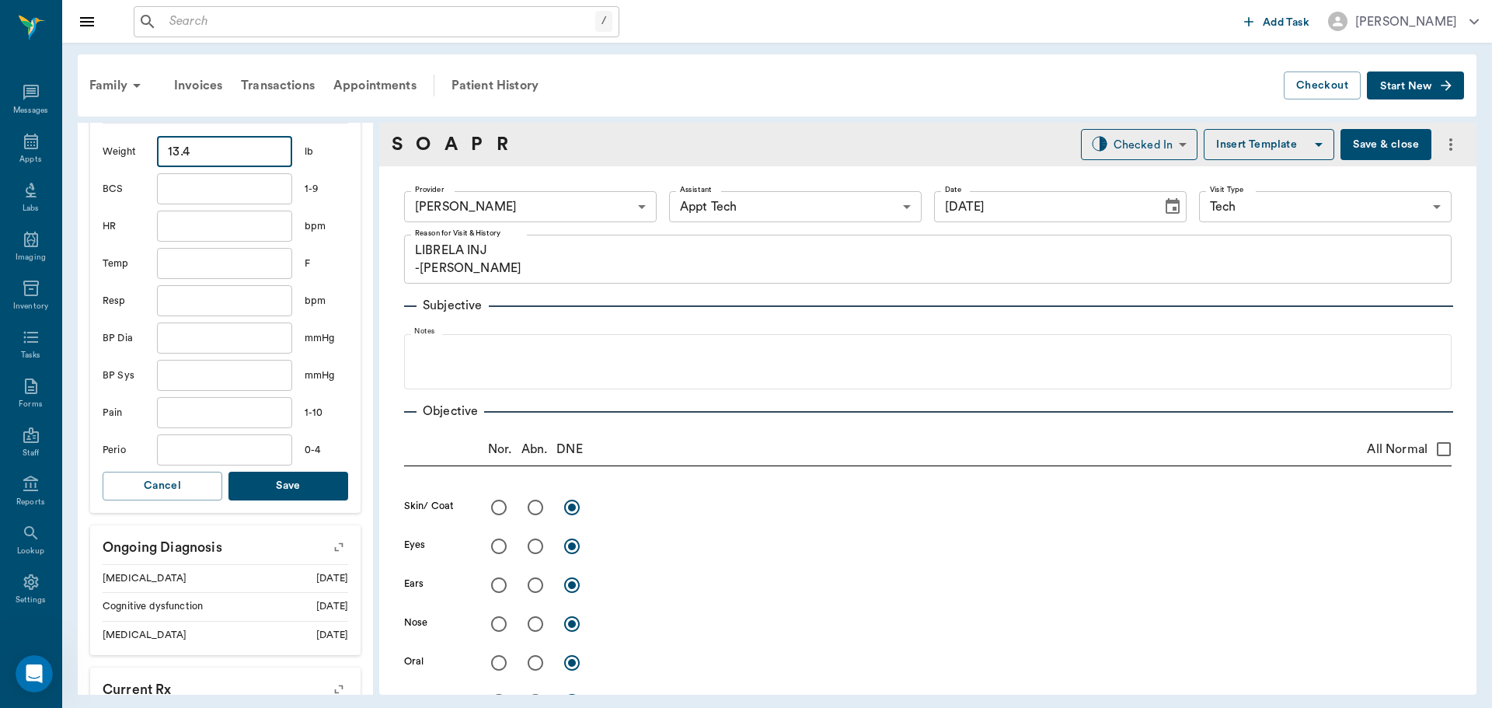
type input "13.4"
click at [312, 489] on button "Save" at bounding box center [288, 486] width 120 height 29
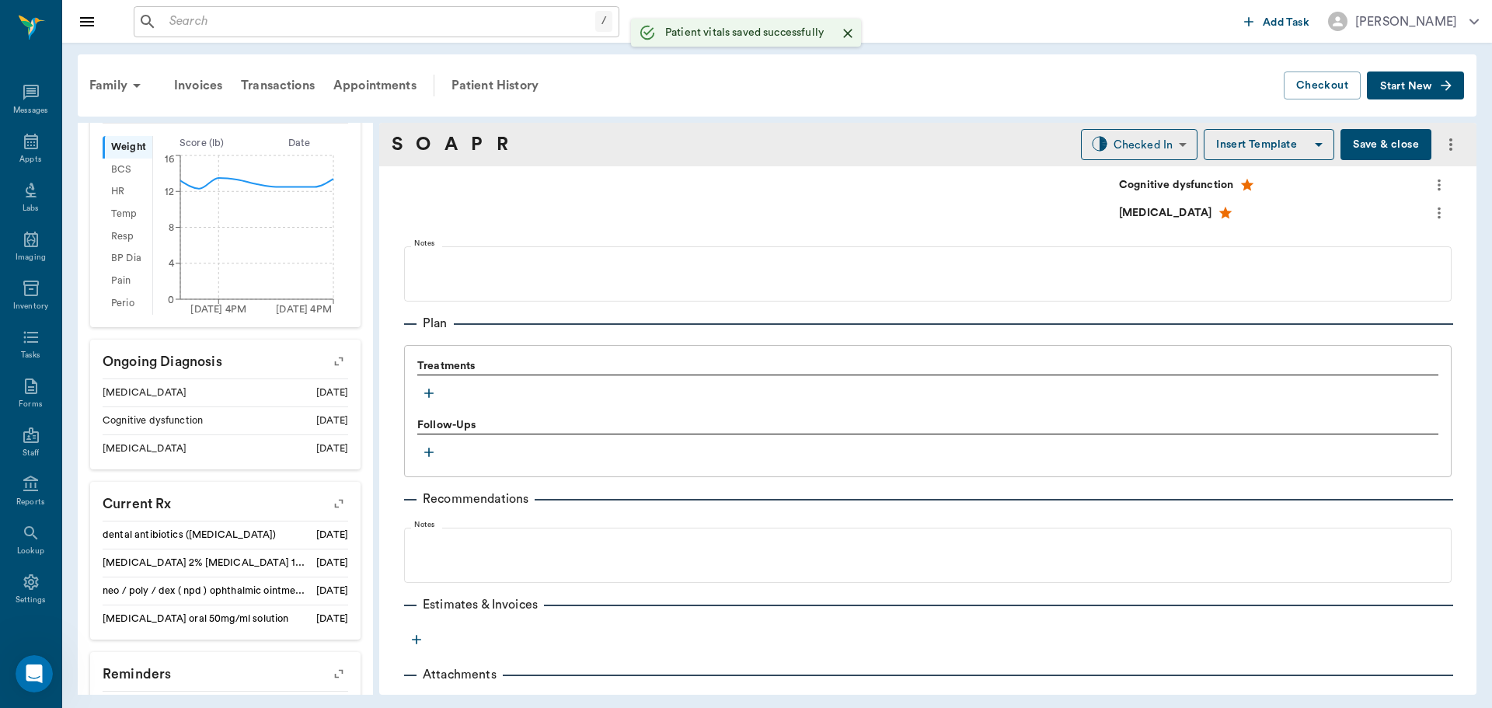
scroll to position [1009, 0]
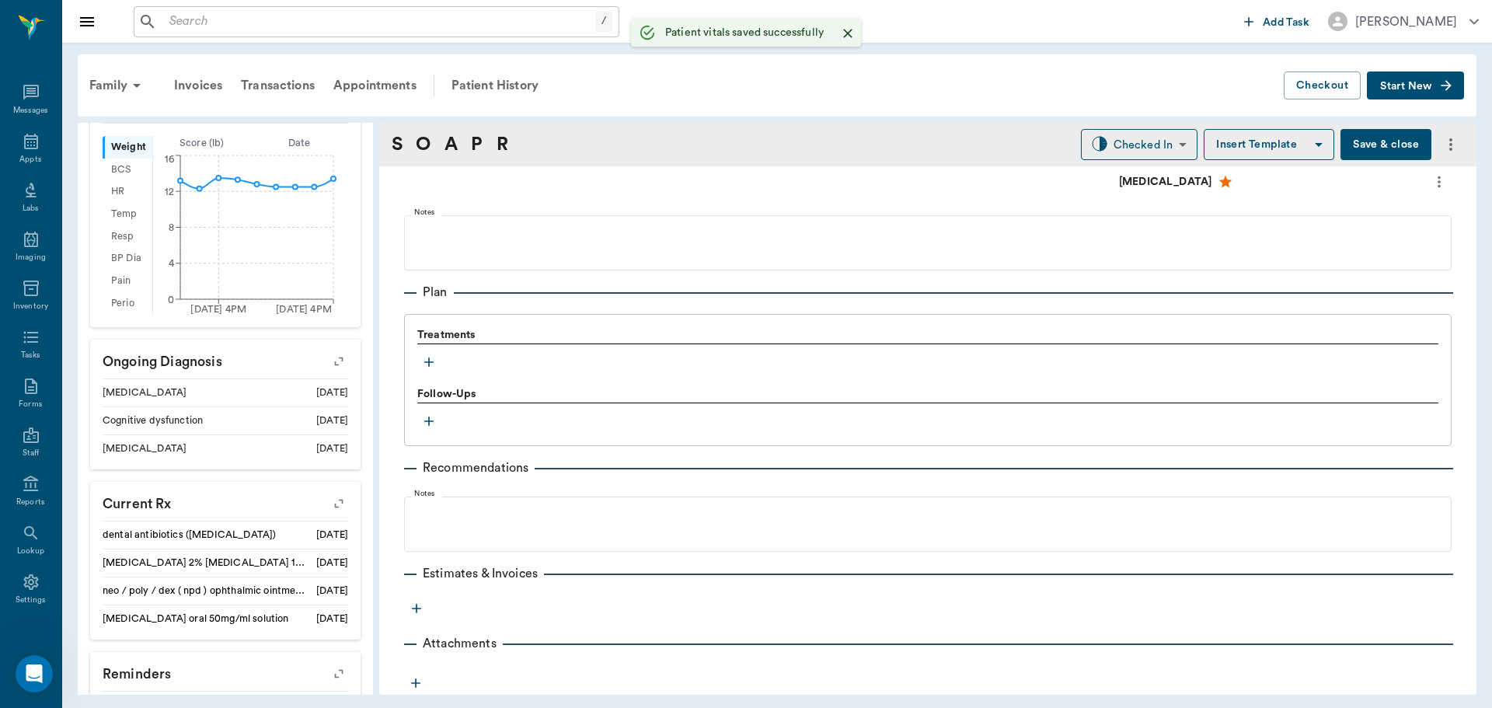
click at [431, 364] on icon "button" at bounding box center [429, 362] width 16 height 16
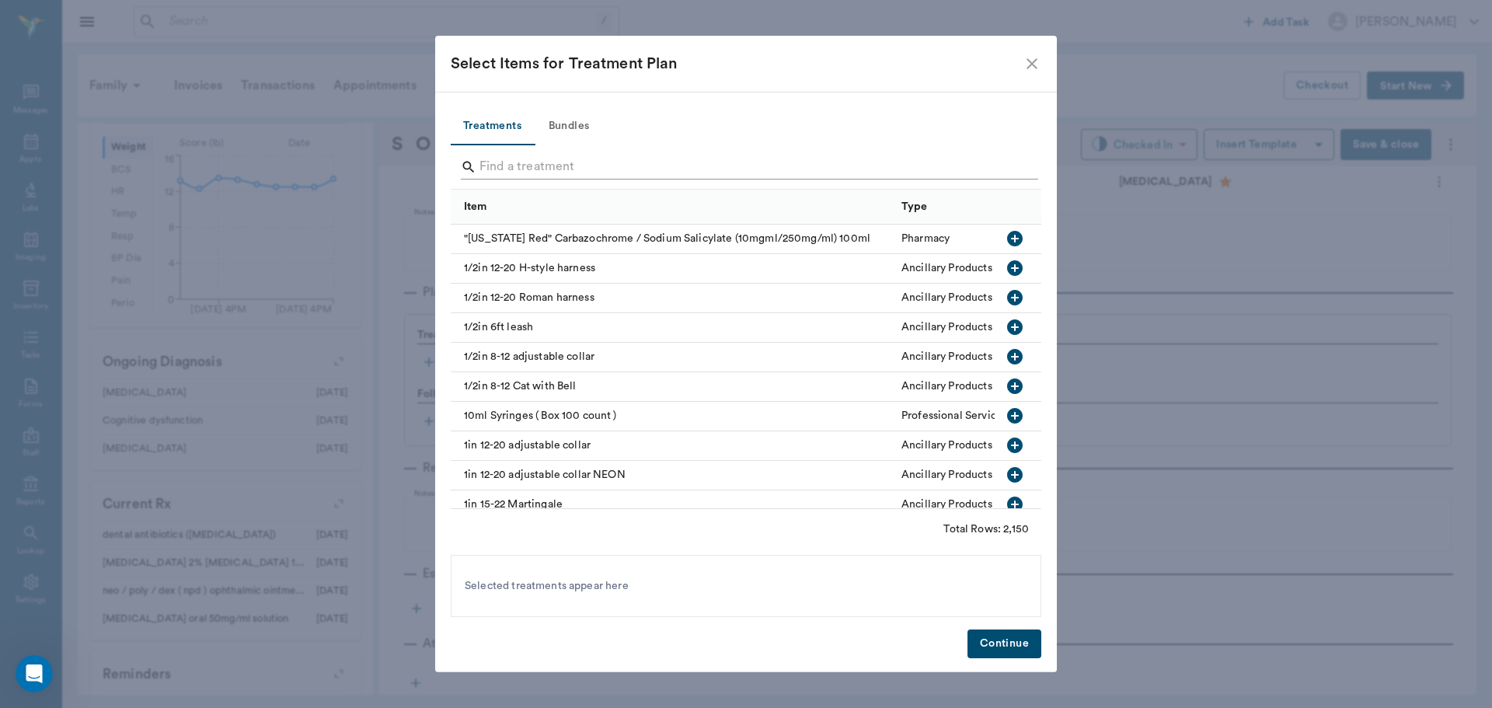
click at [595, 162] on input "Search" at bounding box center [746, 167] width 535 height 25
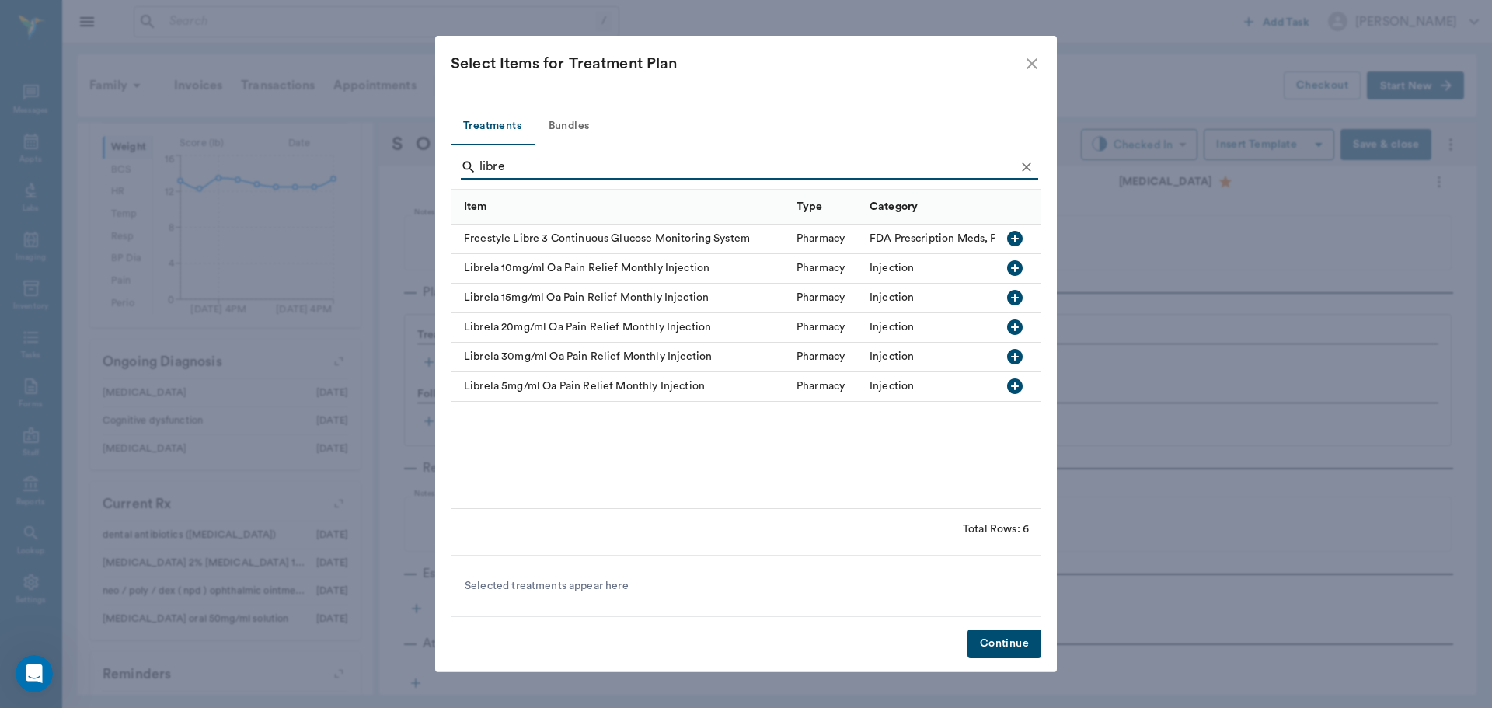
type input "libre"
click at [1011, 270] on icon "button" at bounding box center [1015, 268] width 16 height 16
click at [1007, 637] on button "Continue" at bounding box center [1005, 643] width 74 height 29
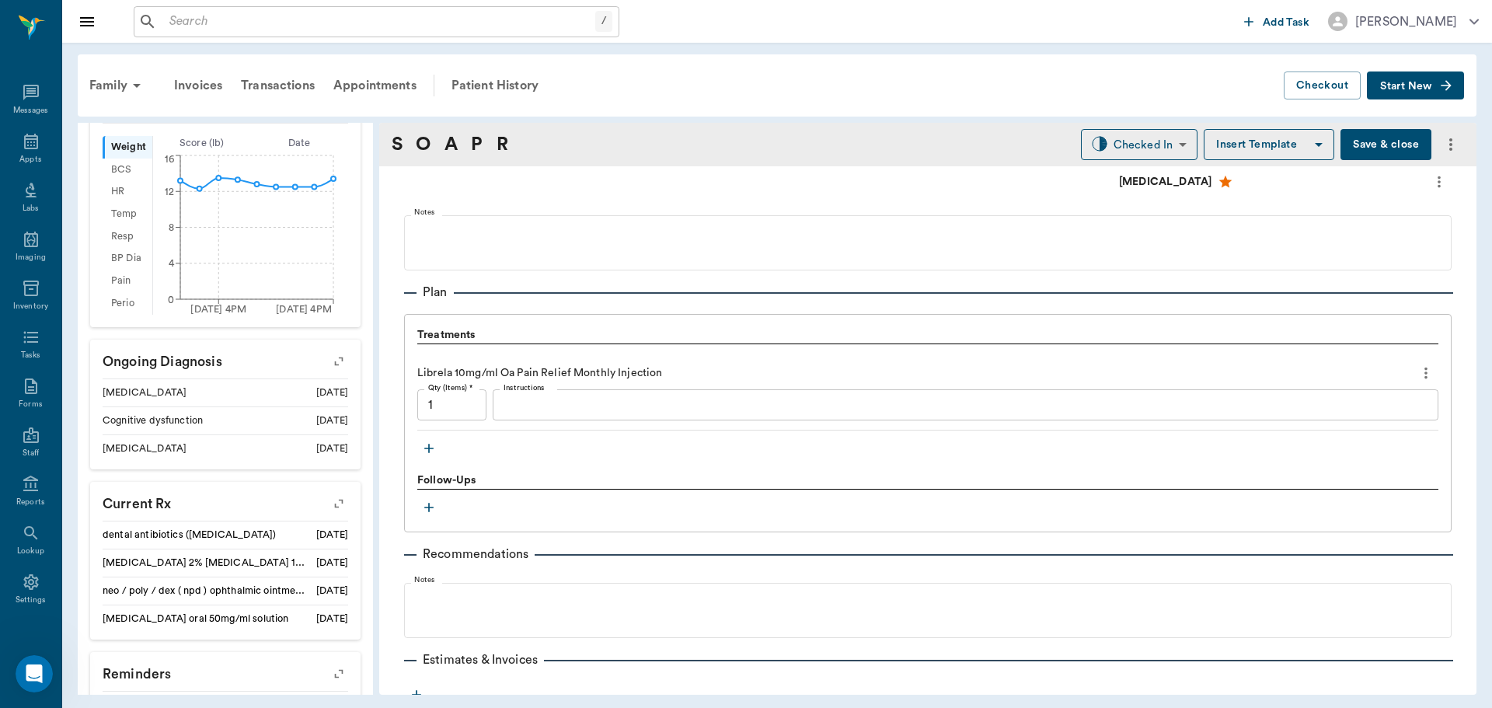
click at [462, 406] on input "1" at bounding box center [451, 404] width 69 height 31
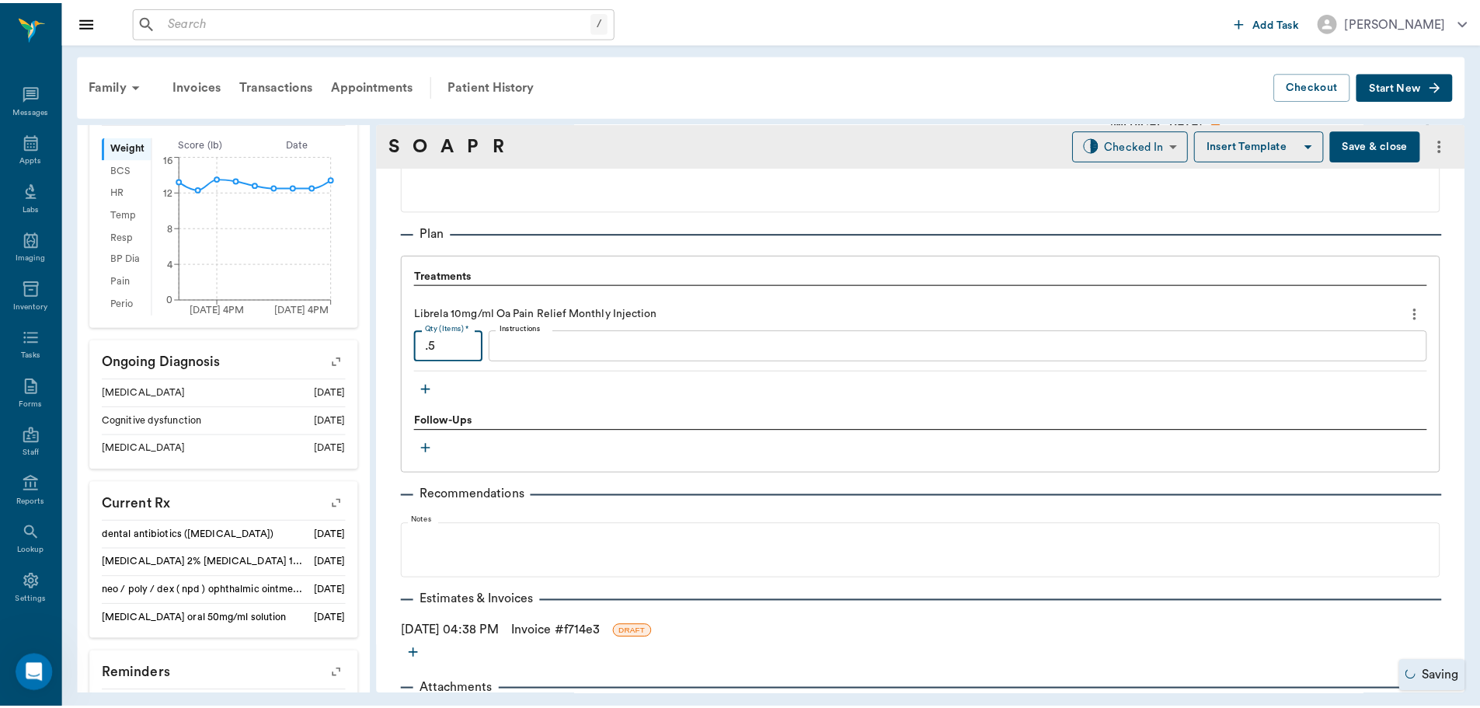
scroll to position [1087, 0]
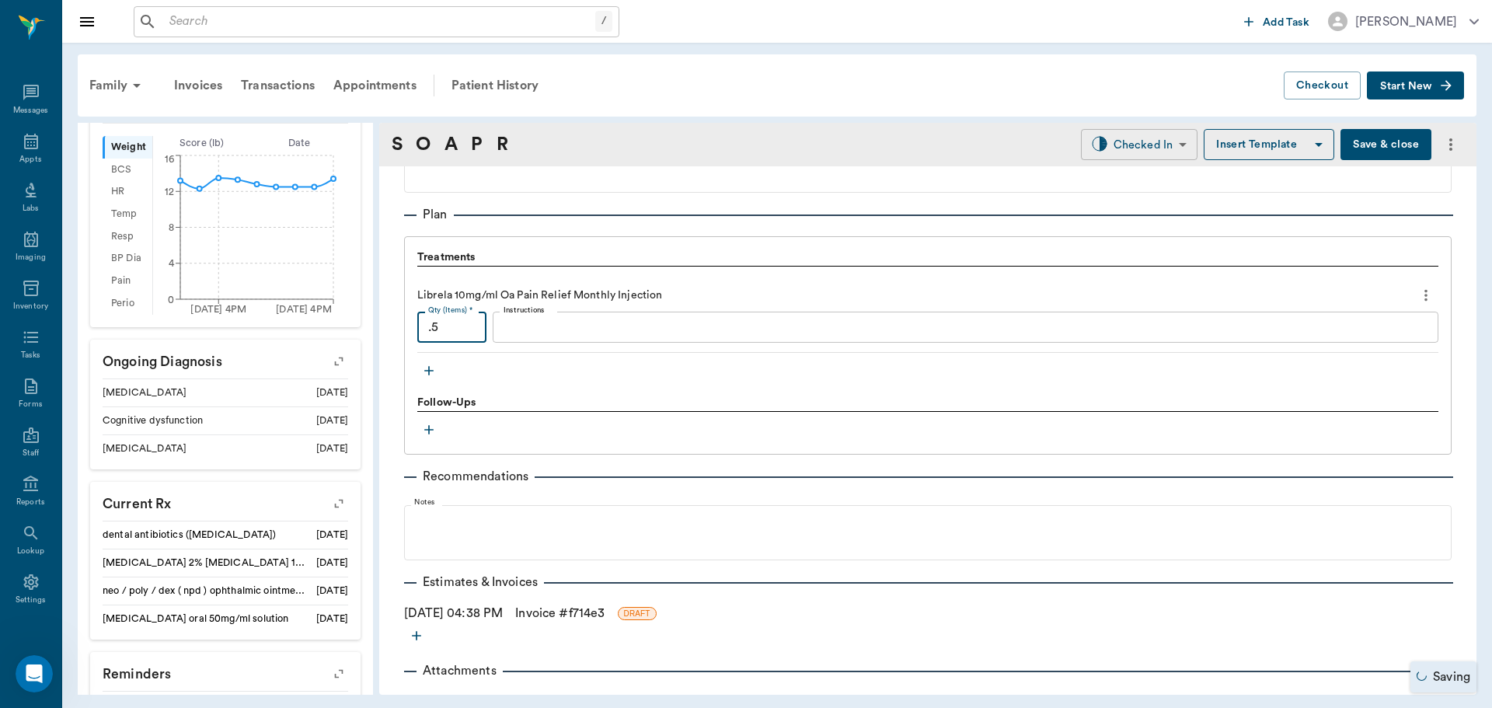
type input ".5"
click at [1154, 144] on body "/ ​ Add Task Dr. Bert Ellsworth Nectar Messages Appts Labs Imaging Inventory Ta…" at bounding box center [746, 354] width 1492 height 708
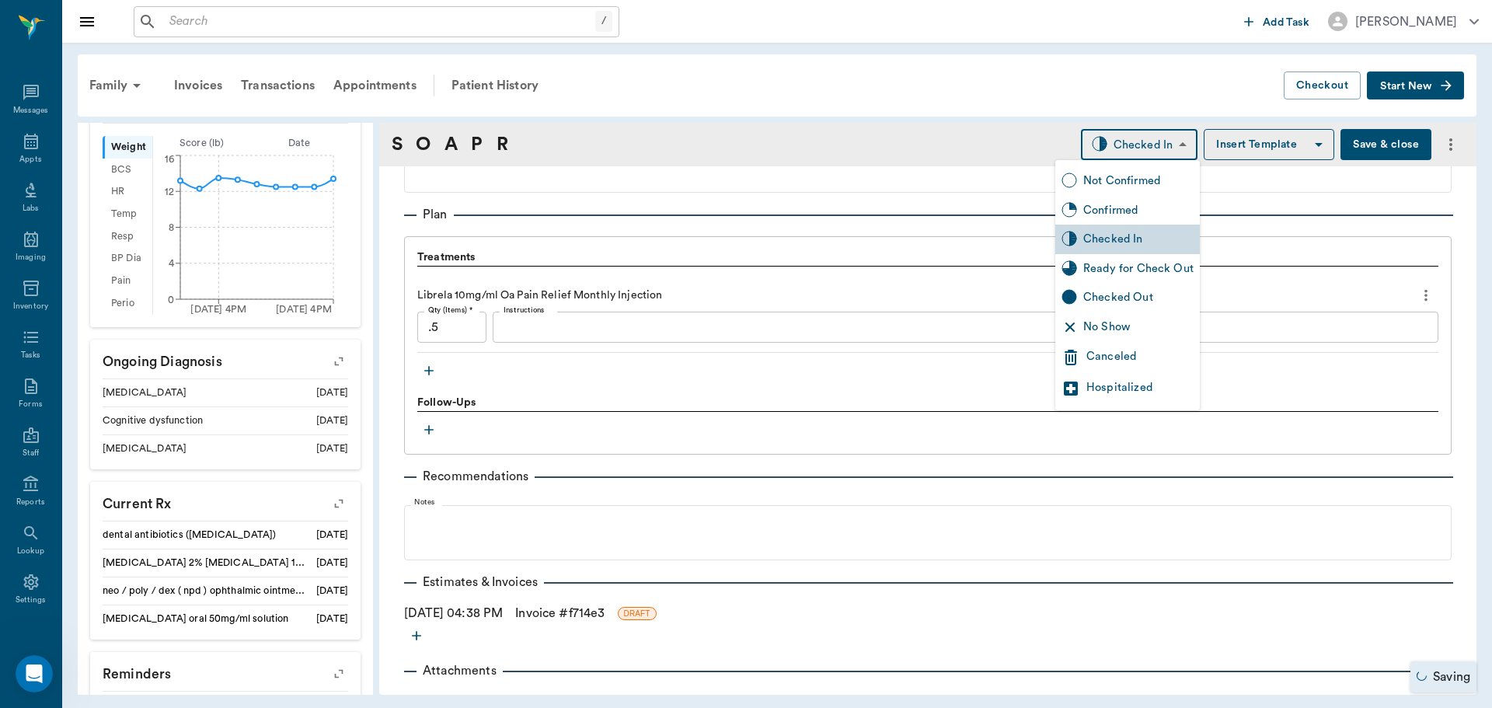
drag, startPoint x: 1134, startPoint y: 261, endPoint x: 1067, endPoint y: 299, distance: 76.9
click at [1133, 262] on div "Ready for Check Out" at bounding box center [1138, 268] width 110 height 17
type input "READY_TO_CHECKOUT"
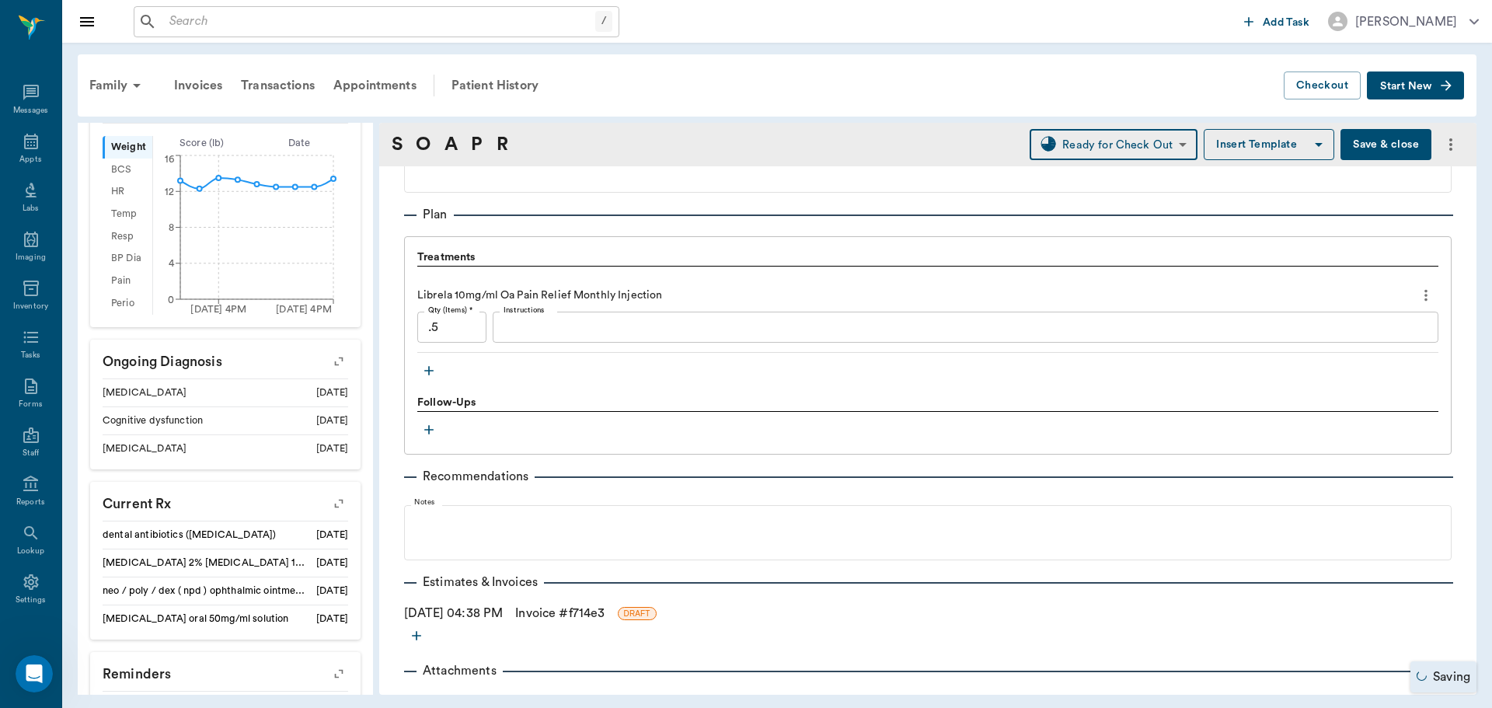
click at [565, 611] on link "Invoice # f714e3" at bounding box center [559, 613] width 89 height 19
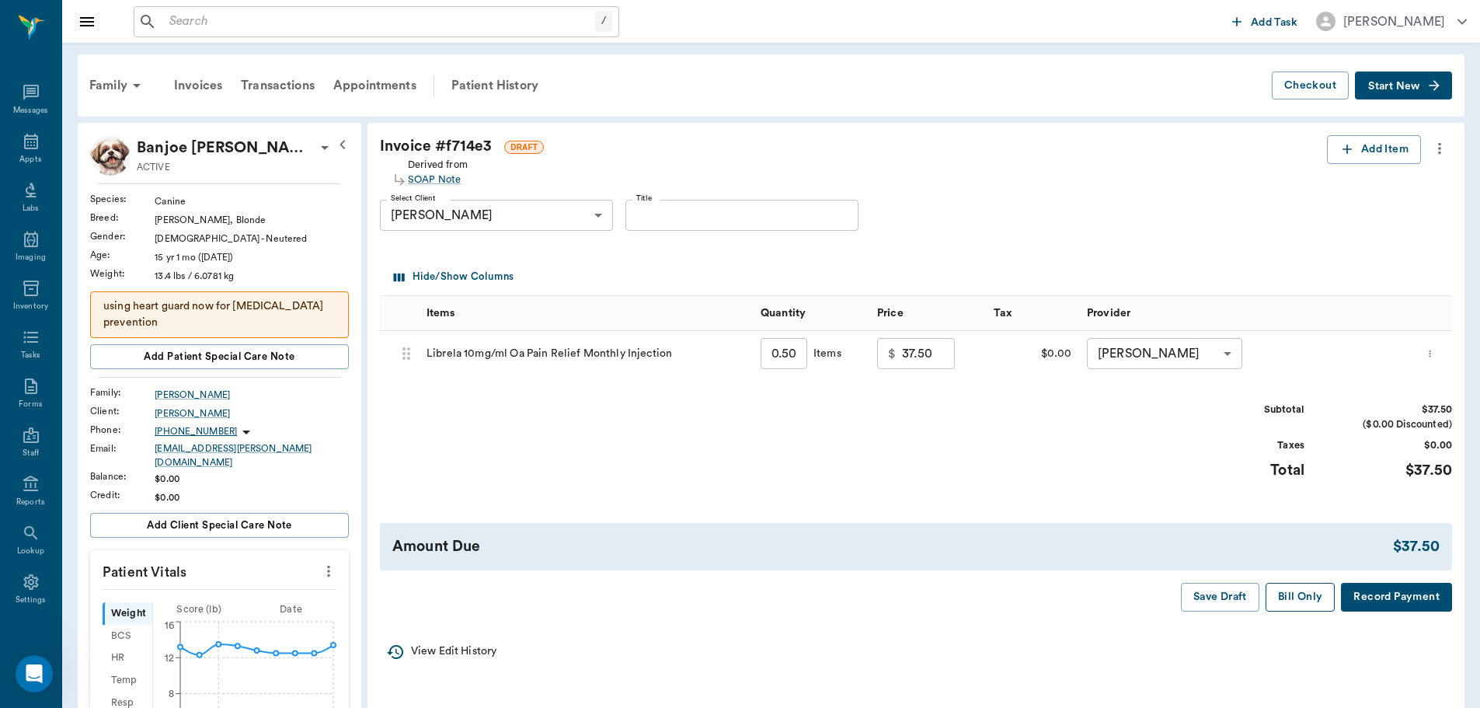
click at [1306, 602] on button "Bill Only" at bounding box center [1301, 597] width 70 height 29
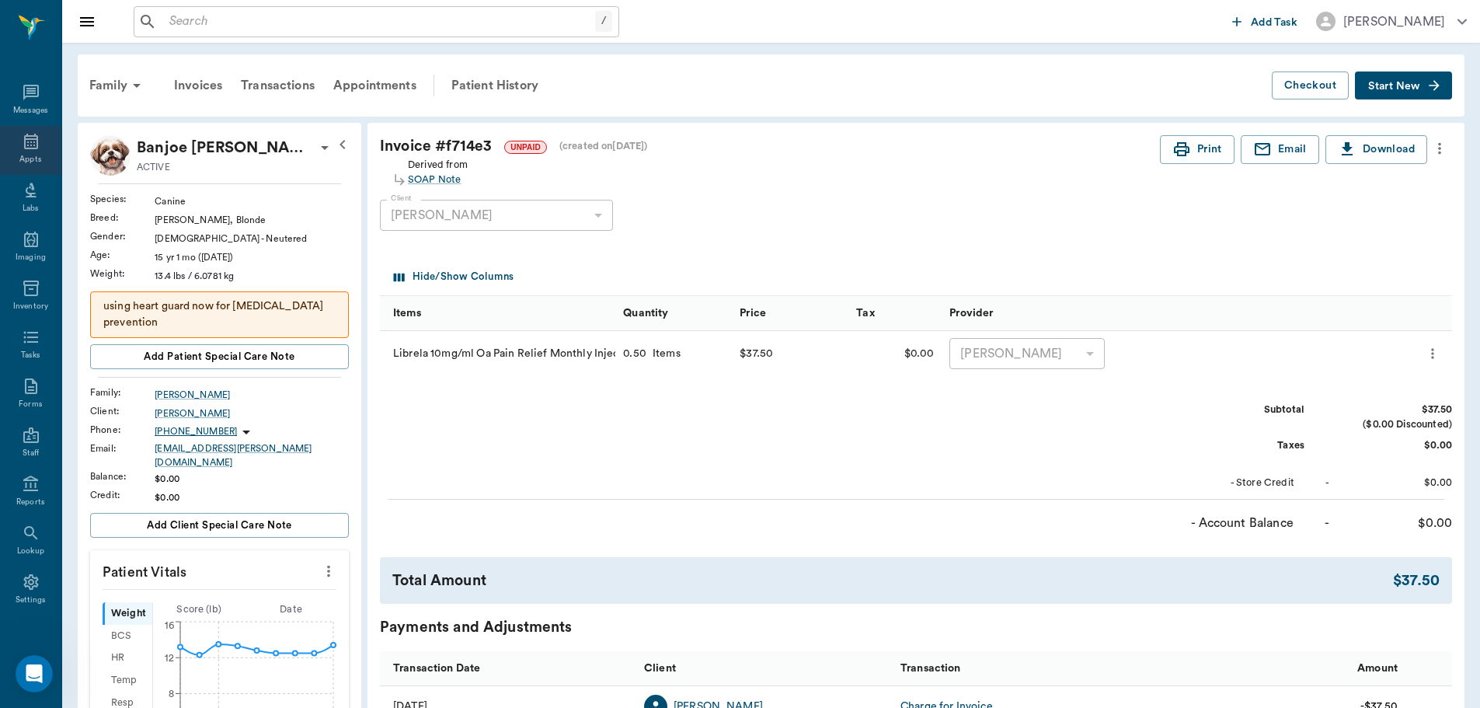
click at [24, 145] on icon at bounding box center [31, 142] width 14 height 16
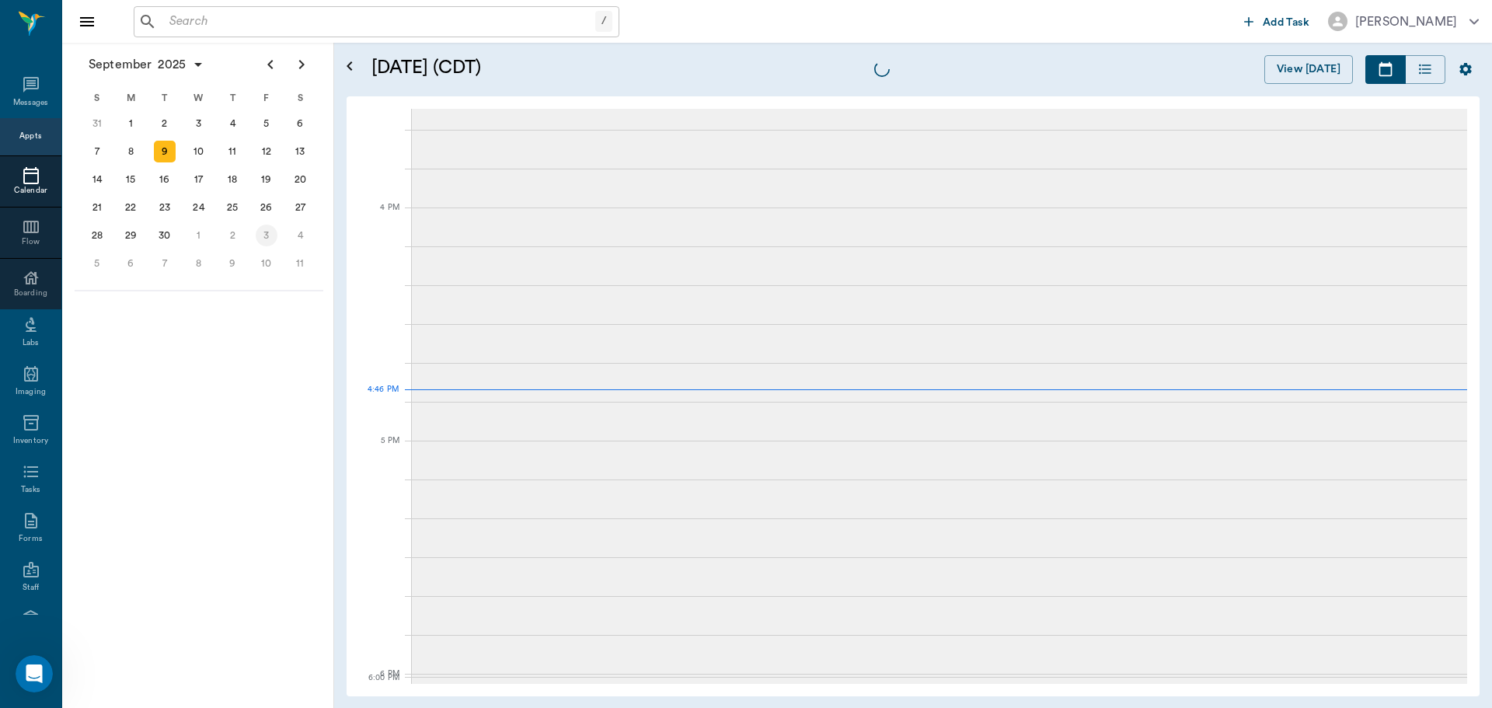
scroll to position [1866, 0]
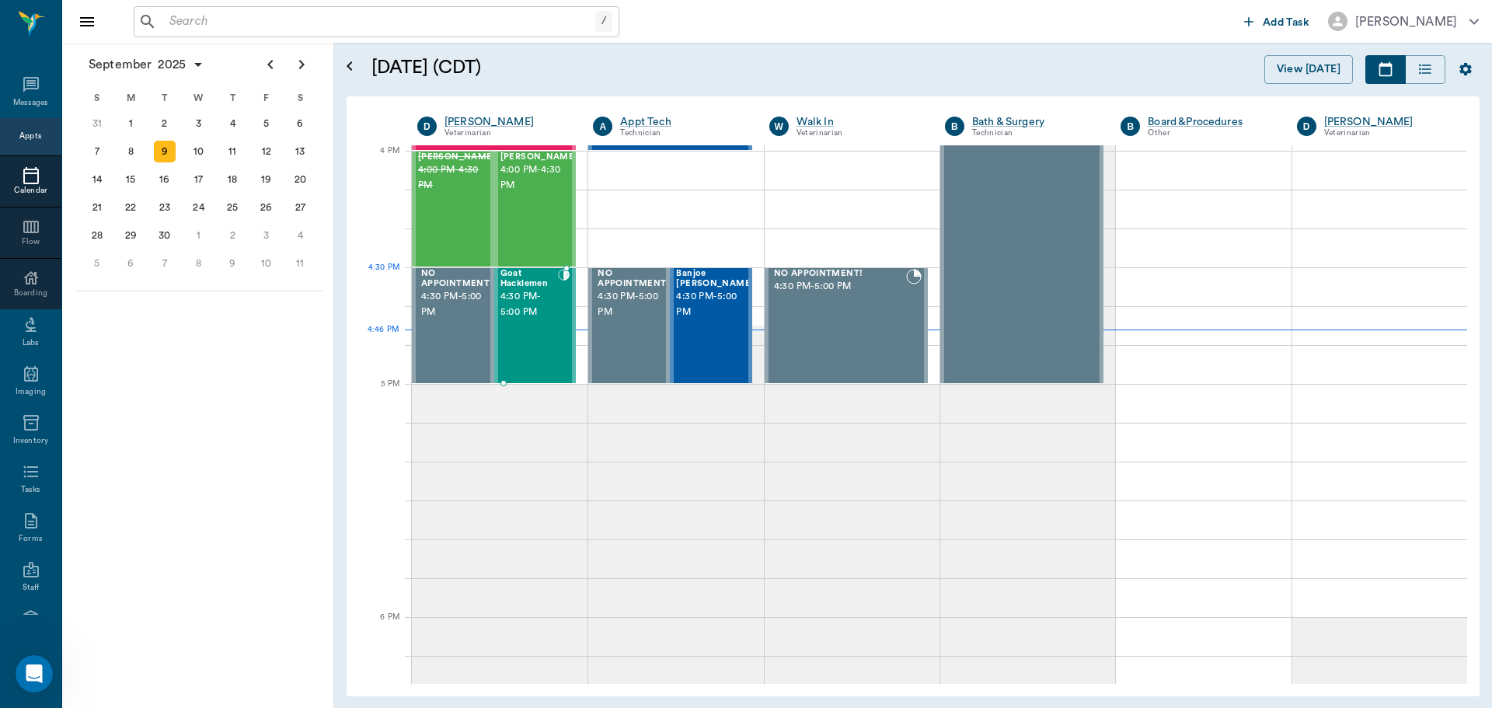
click at [519, 305] on span "4:30 PM - 5:00 PM" at bounding box center [529, 304] width 58 height 31
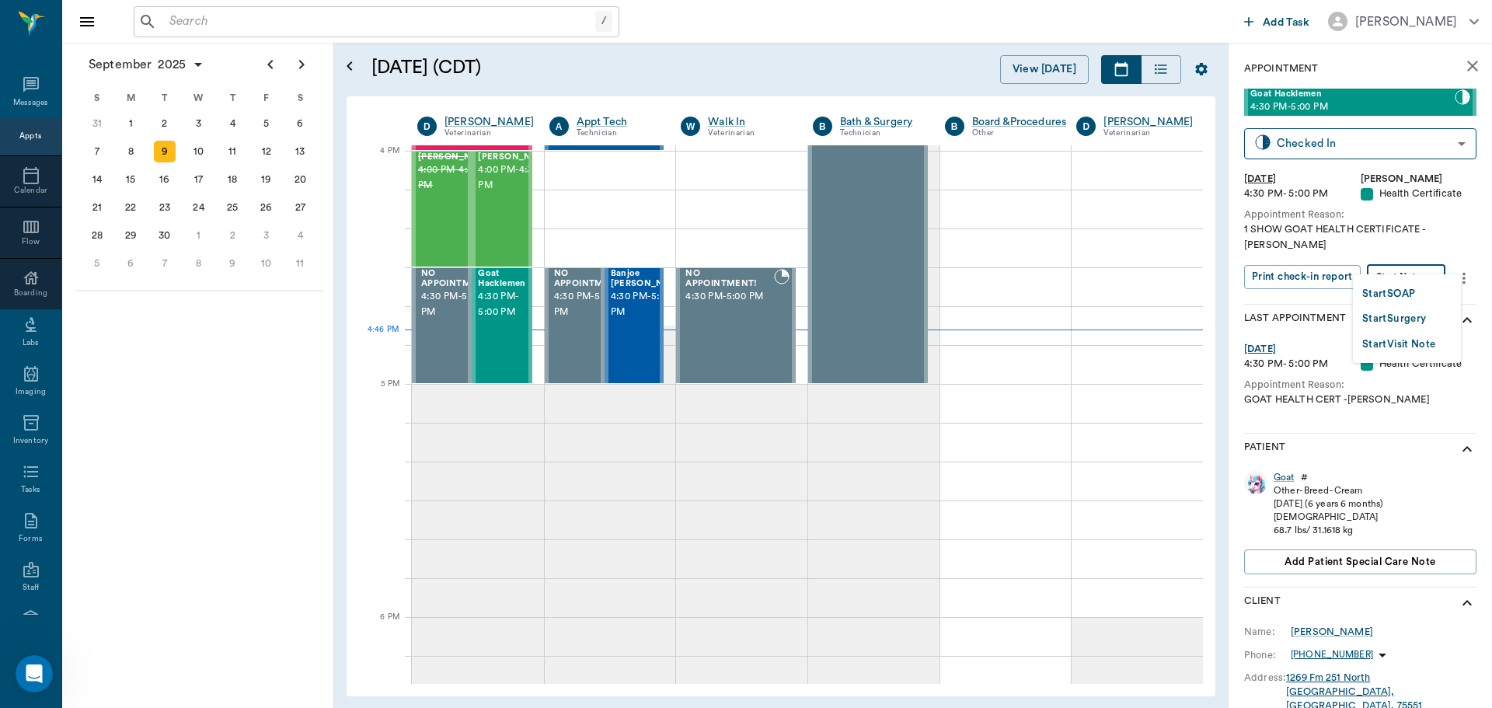
click at [1412, 254] on body "/ ​ Add Task Dr. Bert Ellsworth Nectar Messages Appts Calendar Flow Boarding La…" at bounding box center [746, 354] width 1492 height 708
click at [1414, 296] on button "Start SOAP" at bounding box center [1388, 294] width 53 height 18
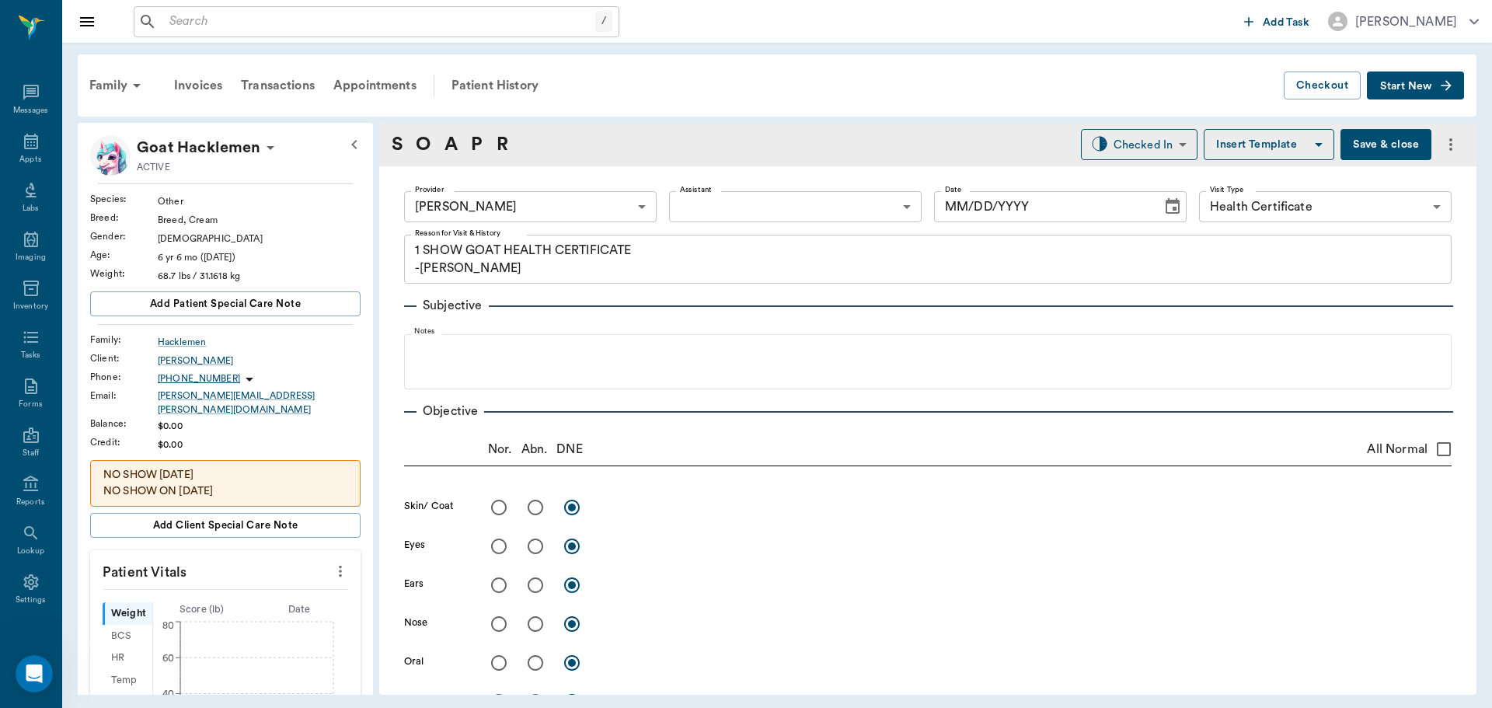
type input "63ec2f075fda476ae8351a4d"
type input "65d2be4f46e3a538d89b8c1b"
type textarea "1 SHOW GOAT HEALTH CERTIFICATE -[PERSON_NAME]"
type input "[DATE]"
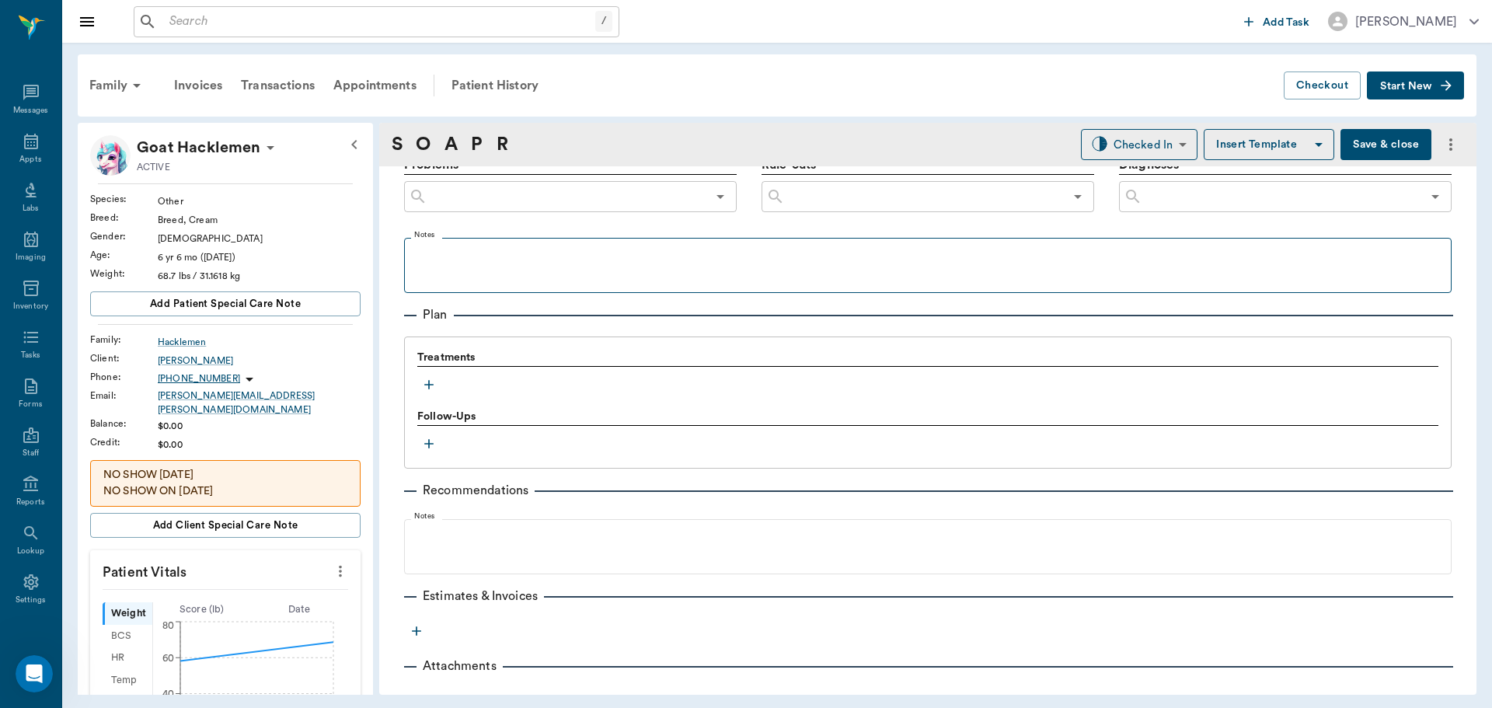
scroll to position [926, 0]
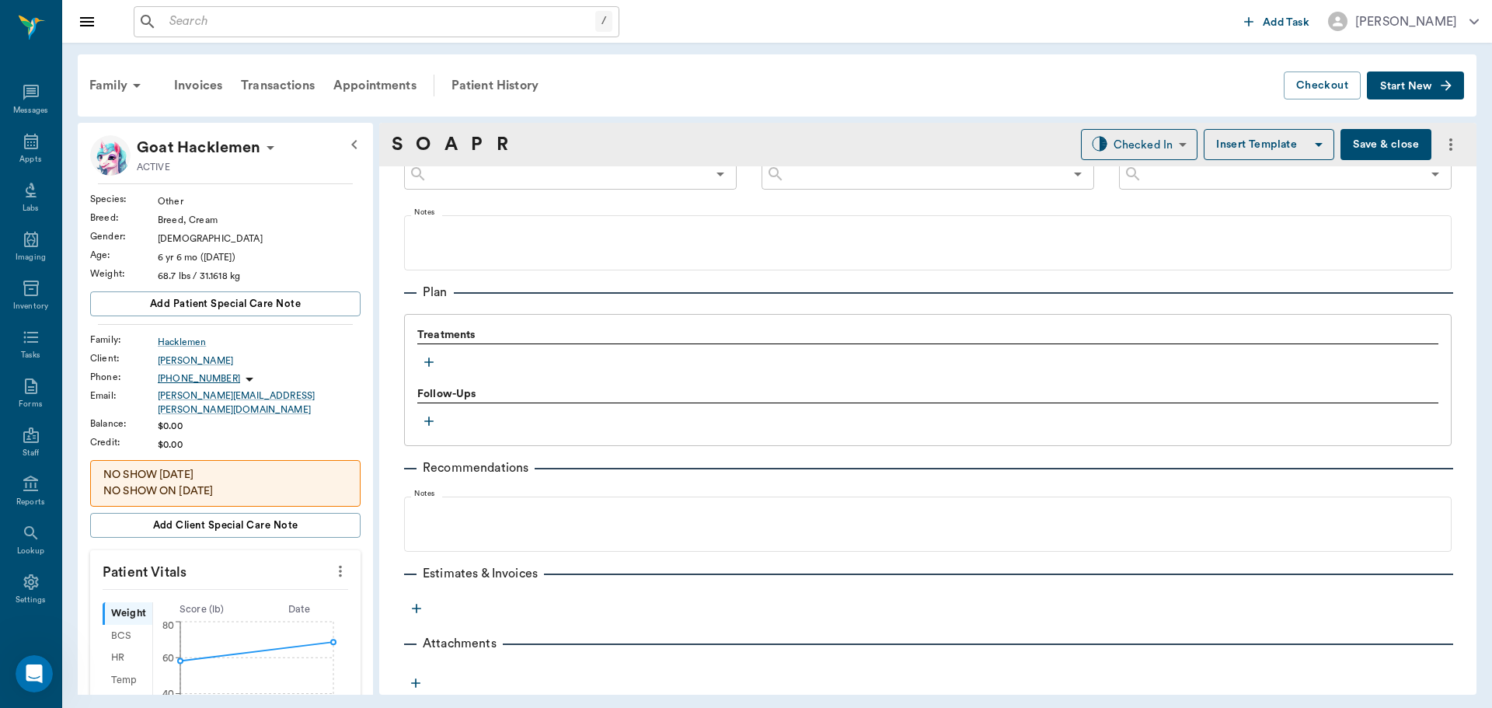
click at [427, 362] on icon "button" at bounding box center [428, 361] width 9 height 9
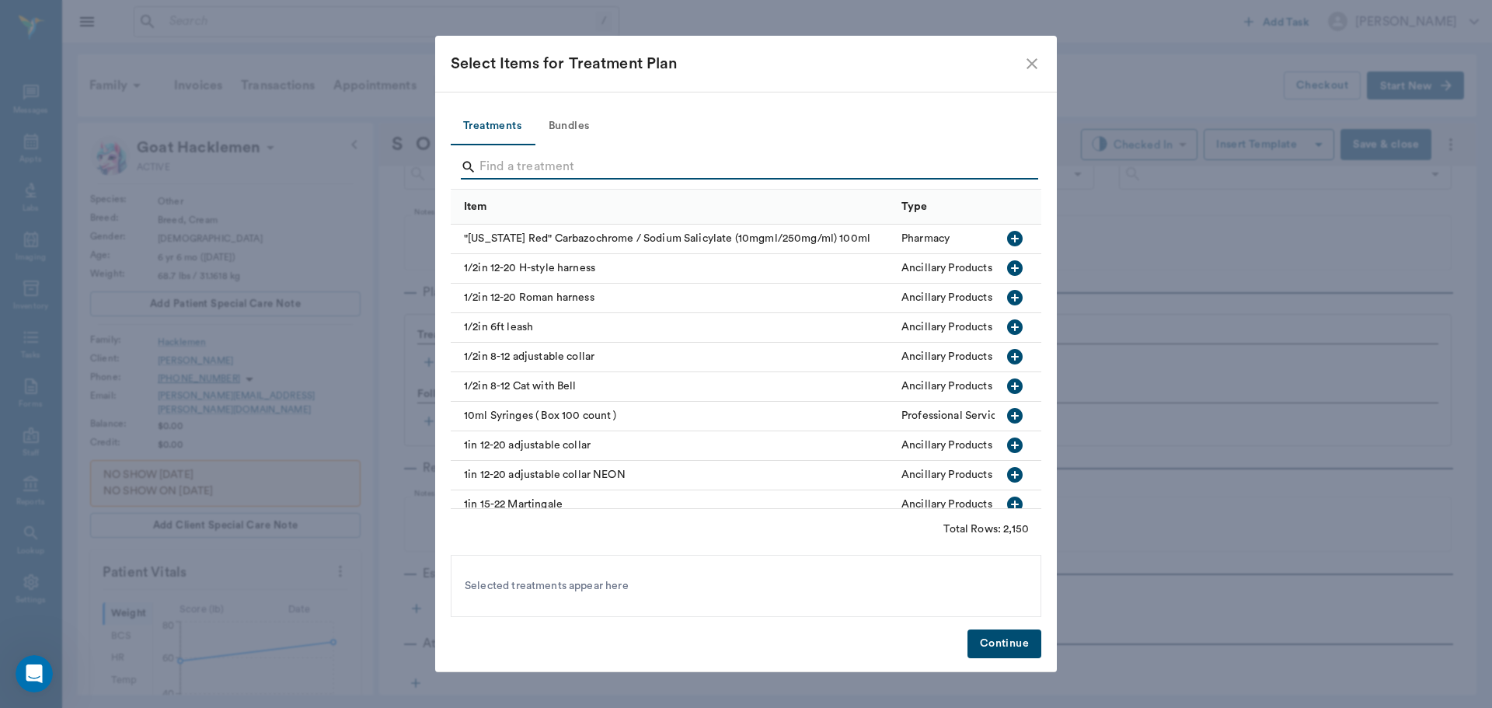
click at [513, 172] on input "Search" at bounding box center [746, 167] width 535 height 25
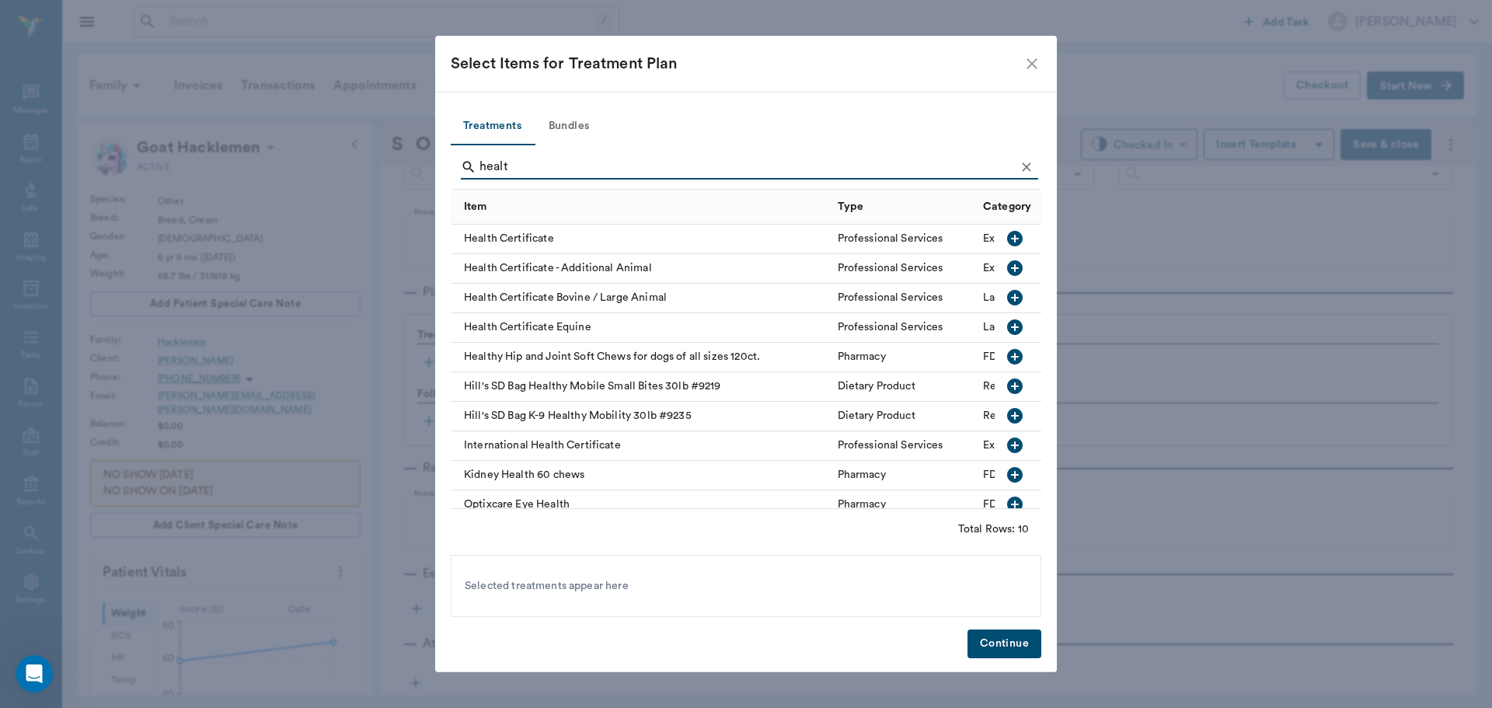
type input "healt"
click at [1007, 295] on icon "button" at bounding box center [1015, 298] width 16 height 16
click at [1011, 642] on button "Continue" at bounding box center [1005, 643] width 74 height 29
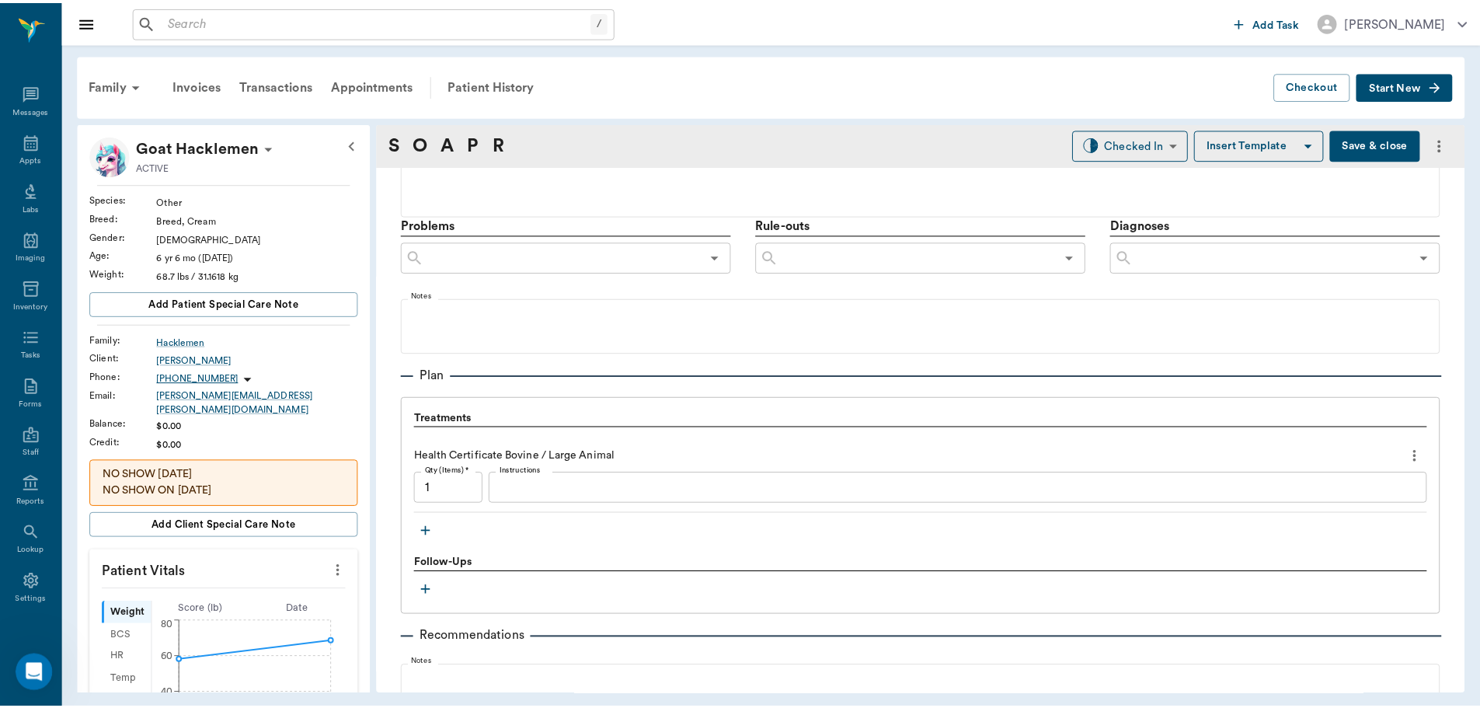
scroll to position [1030, 0]
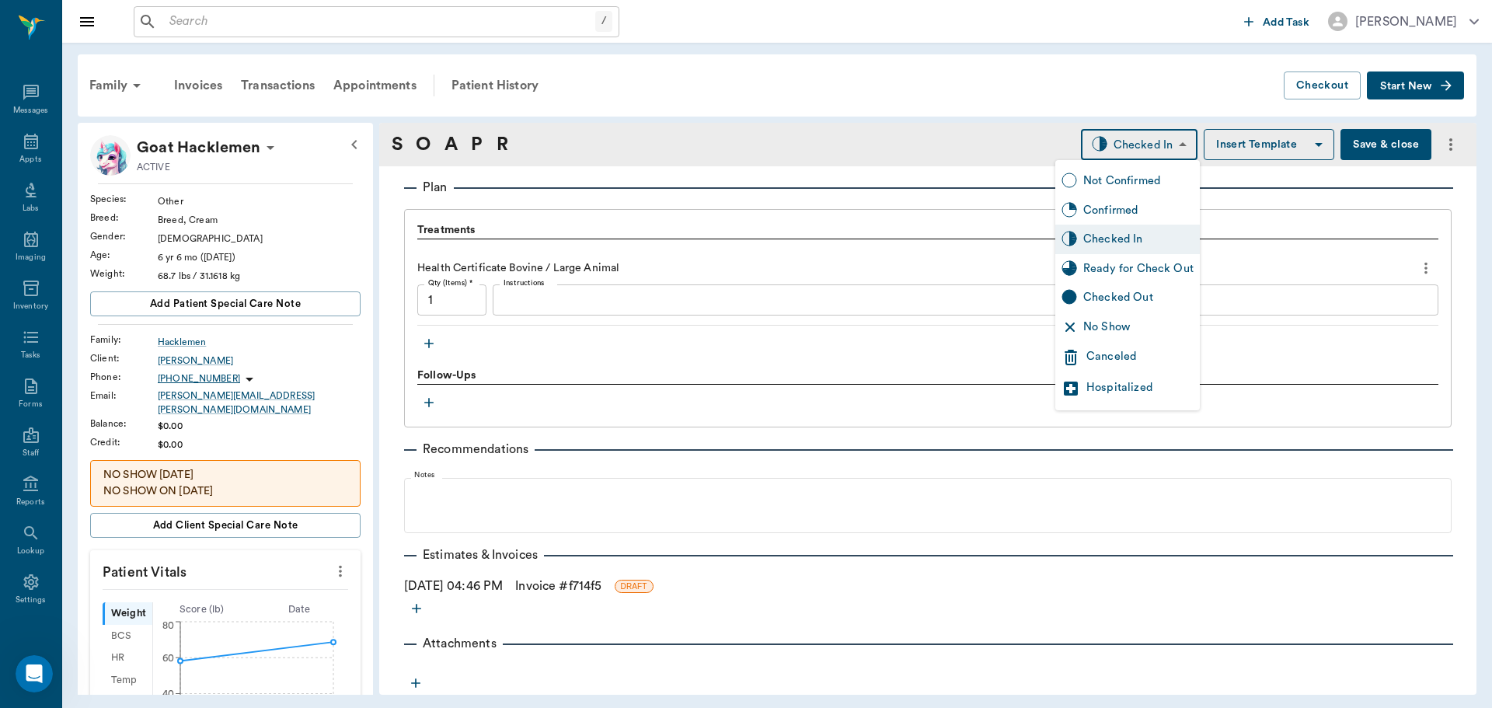
click at [1164, 147] on body "/ ​ Add Task [PERSON_NAME] Nectar Messages Appts Labs Imaging Inventory Tasks F…" at bounding box center [746, 354] width 1492 height 708
click at [1131, 271] on div "Ready for Check Out" at bounding box center [1138, 268] width 110 height 17
type input "READY_TO_CHECKOUT"
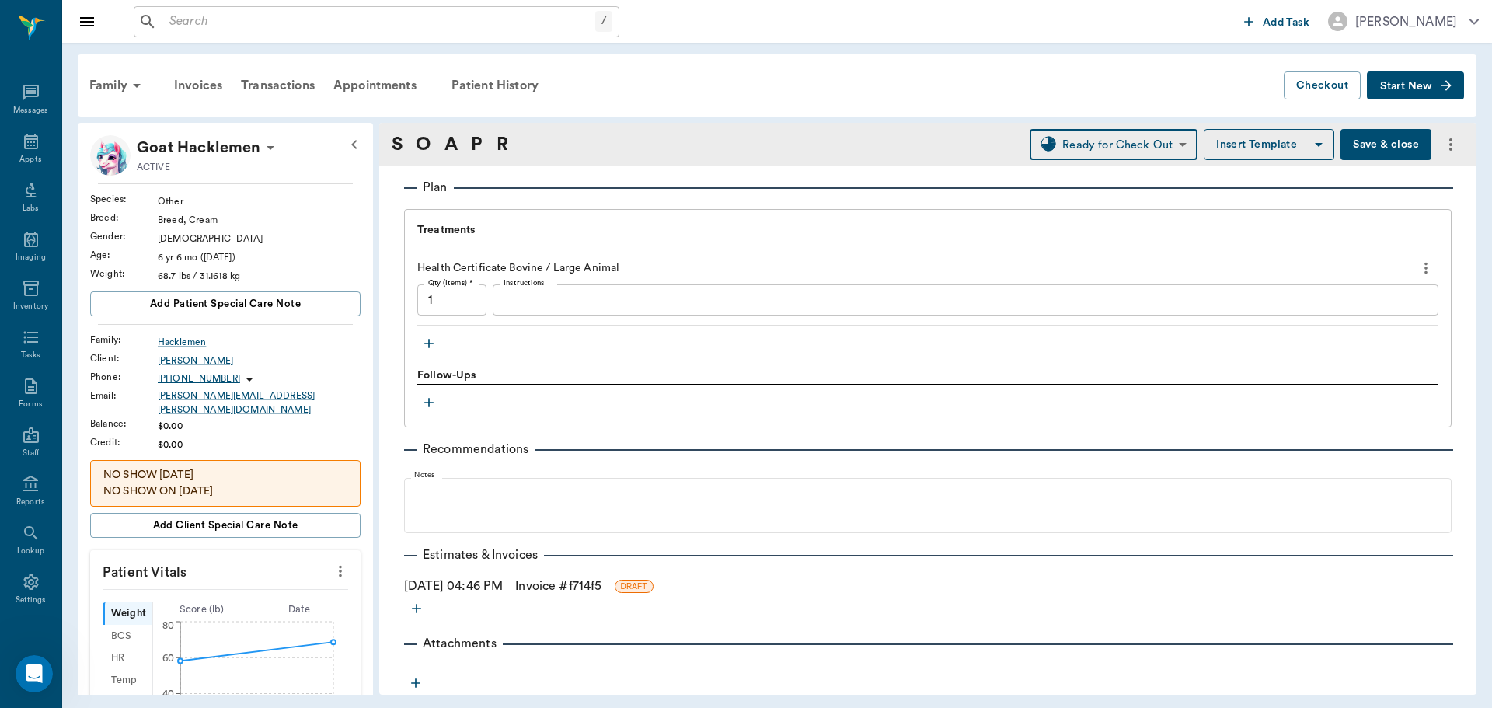
click at [561, 586] on link "Invoice # f714f5" at bounding box center [558, 586] width 86 height 19
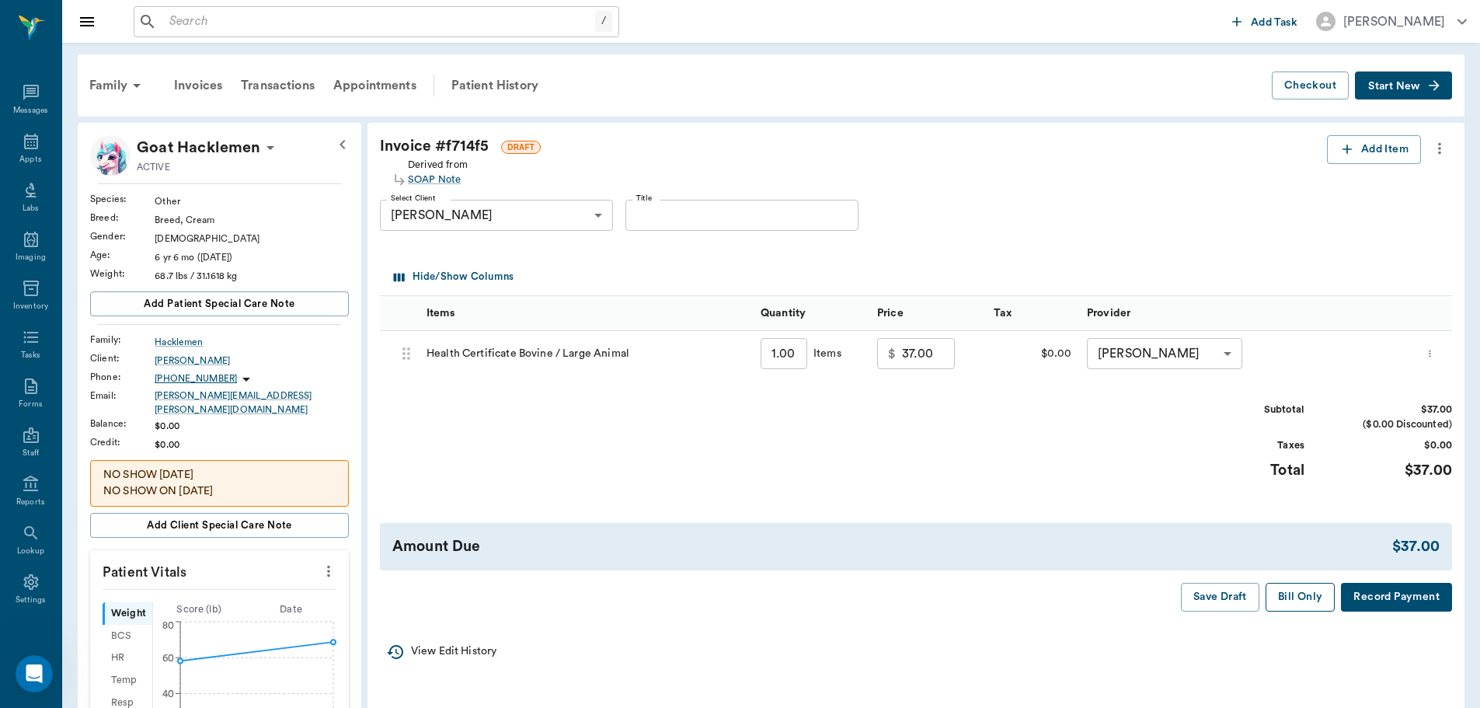
click at [1287, 598] on button "Bill Only" at bounding box center [1301, 597] width 70 height 29
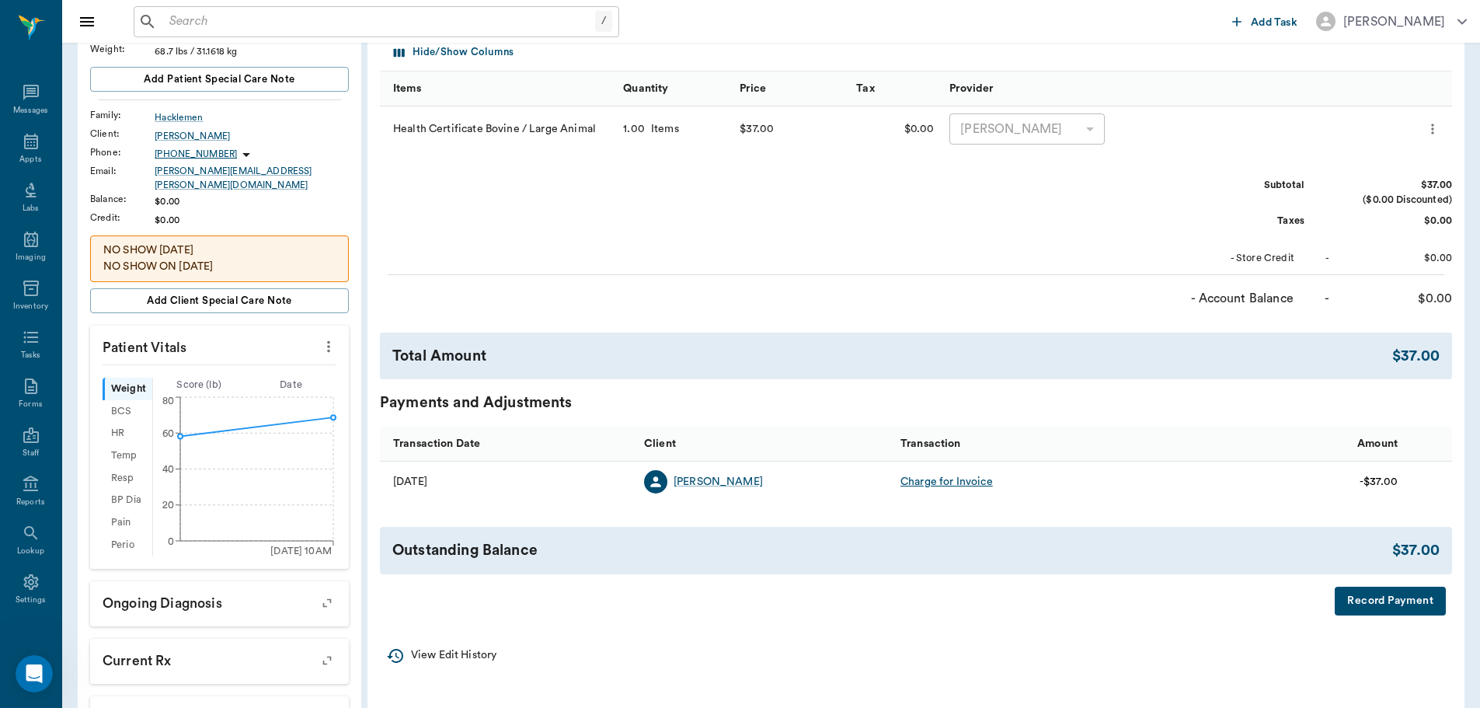
scroll to position [3, 0]
